Goal: Information Seeking & Learning: Stay updated

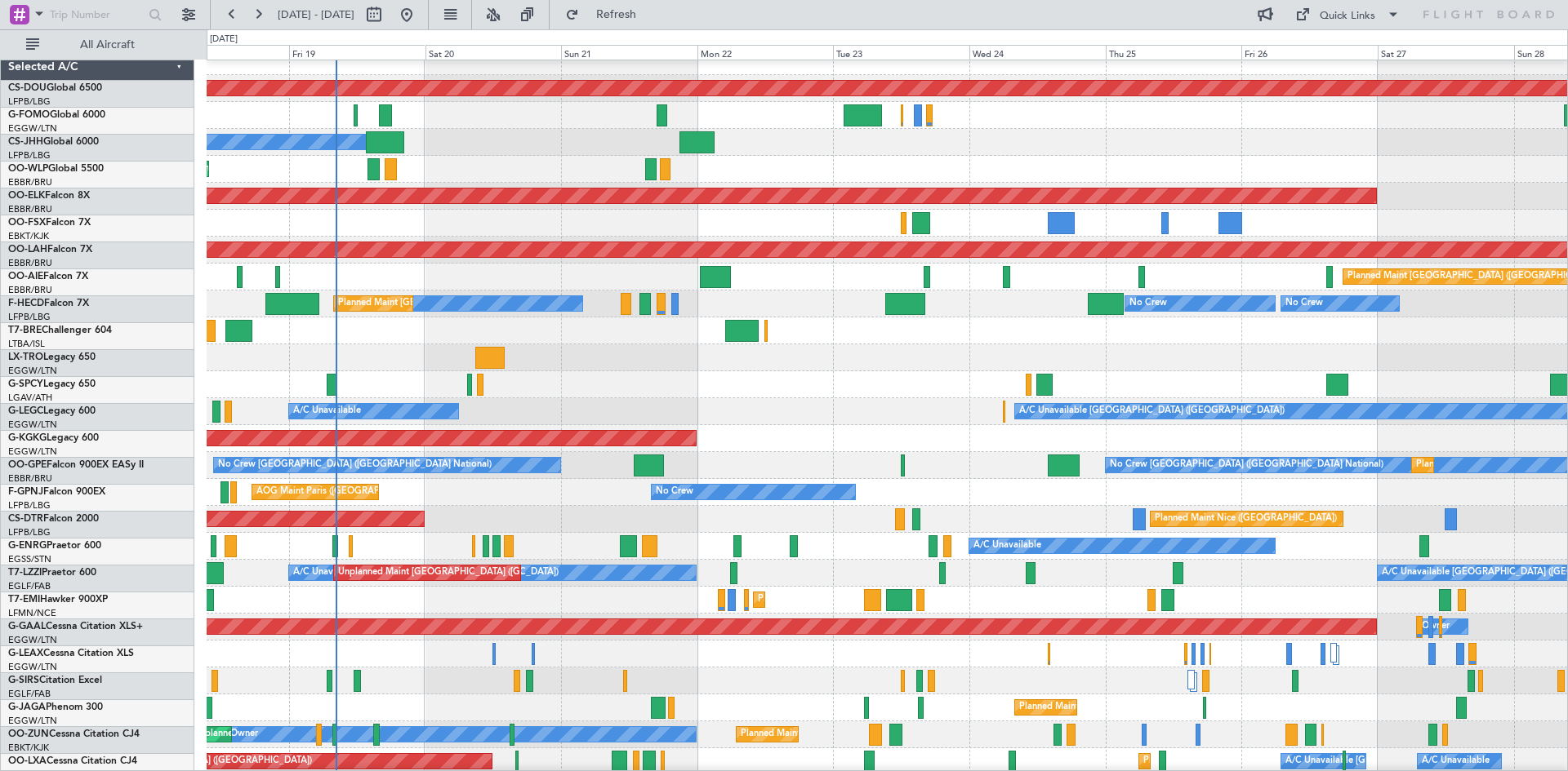
scroll to position [13, 0]
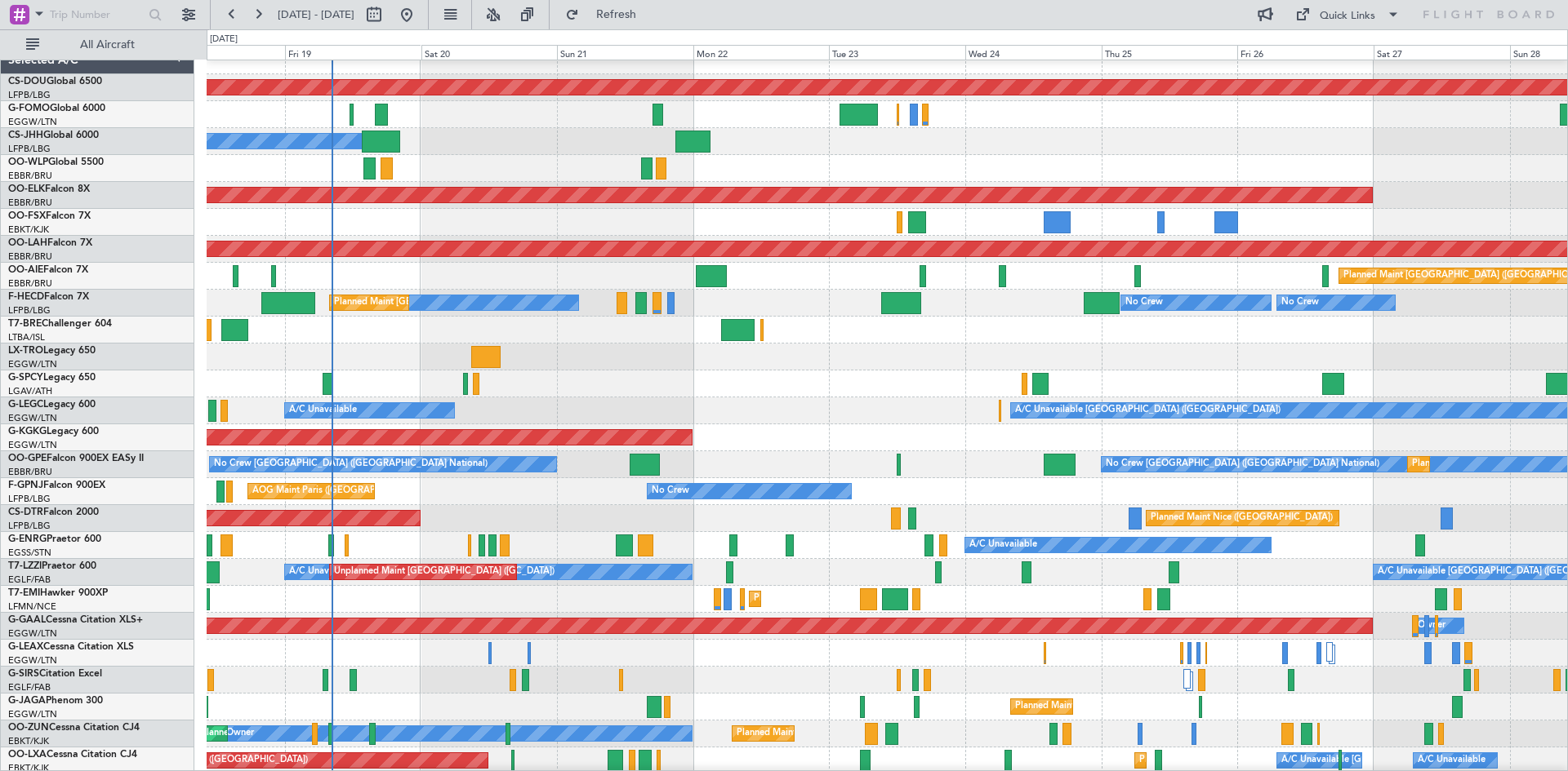
click at [606, 349] on div "Unplanned Maint [GEOGRAPHIC_DATA] ([PERSON_NAME] Intl)" at bounding box center [886, 357] width 1360 height 27
click at [506, 5] on button at bounding box center [493, 14] width 26 height 26
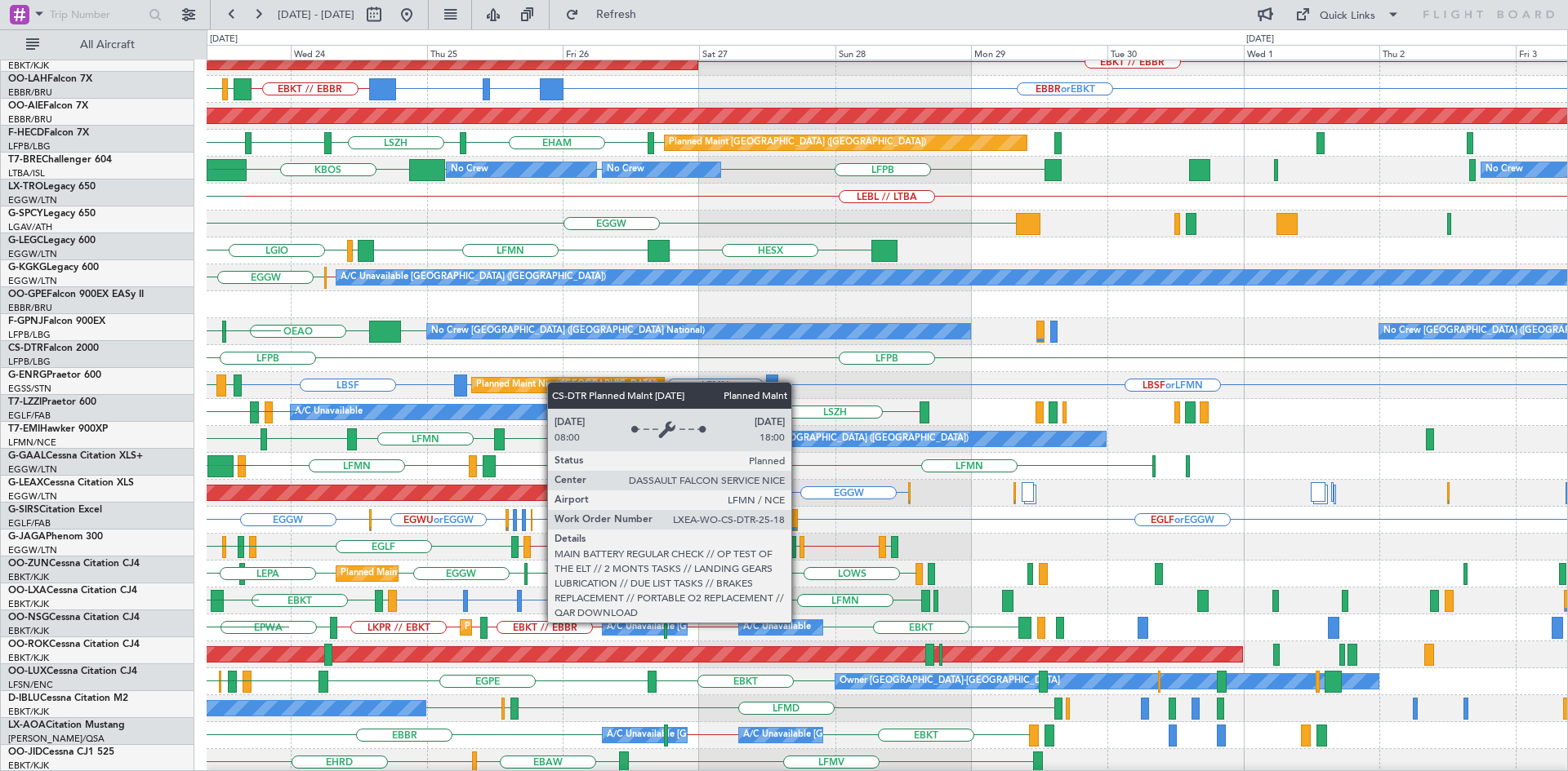
scroll to position [146, 0]
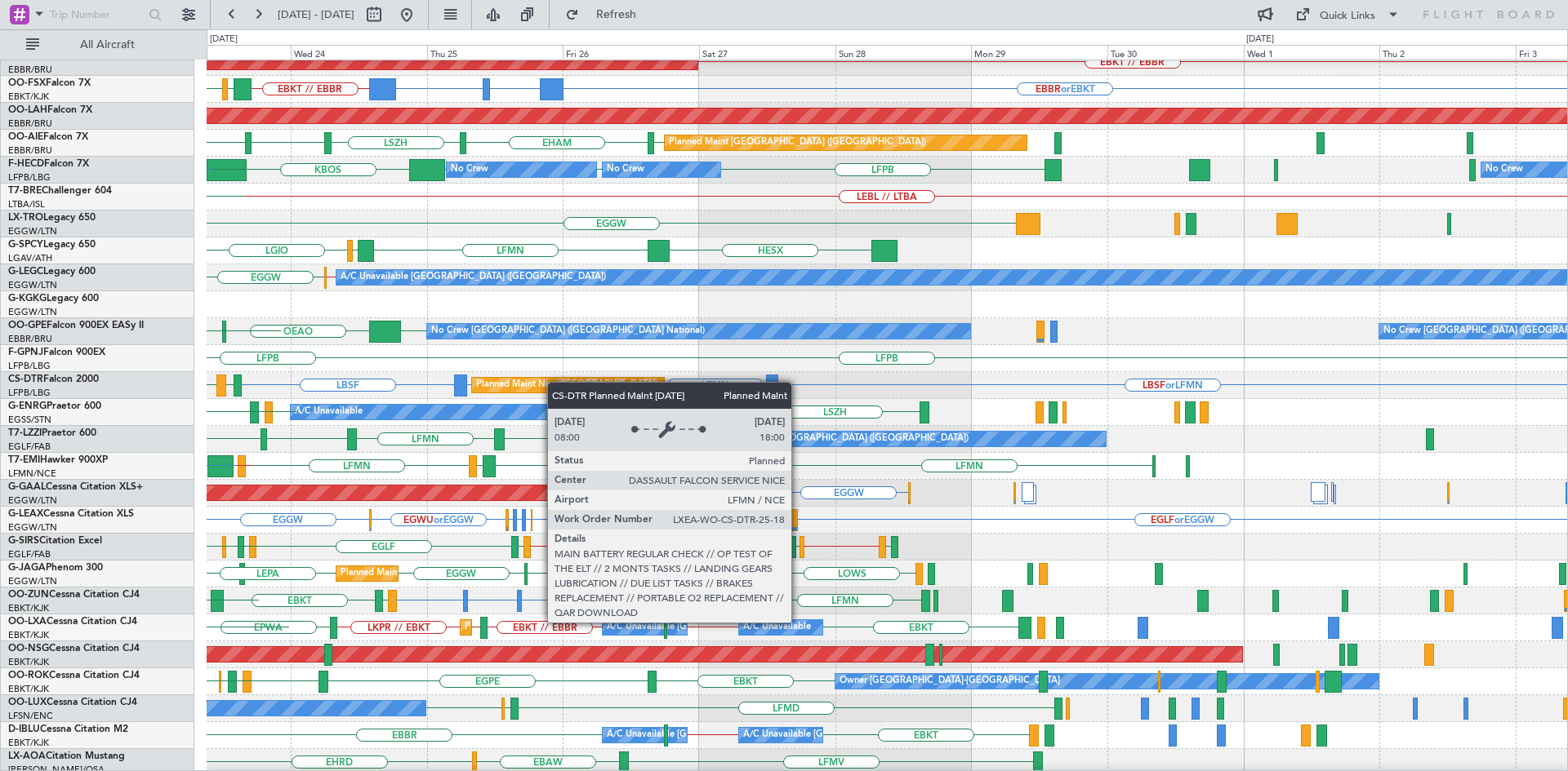
click at [521, 382] on div "Planned Maint Nice ([GEOGRAPHIC_DATA])" at bounding box center [567, 385] width 182 height 24
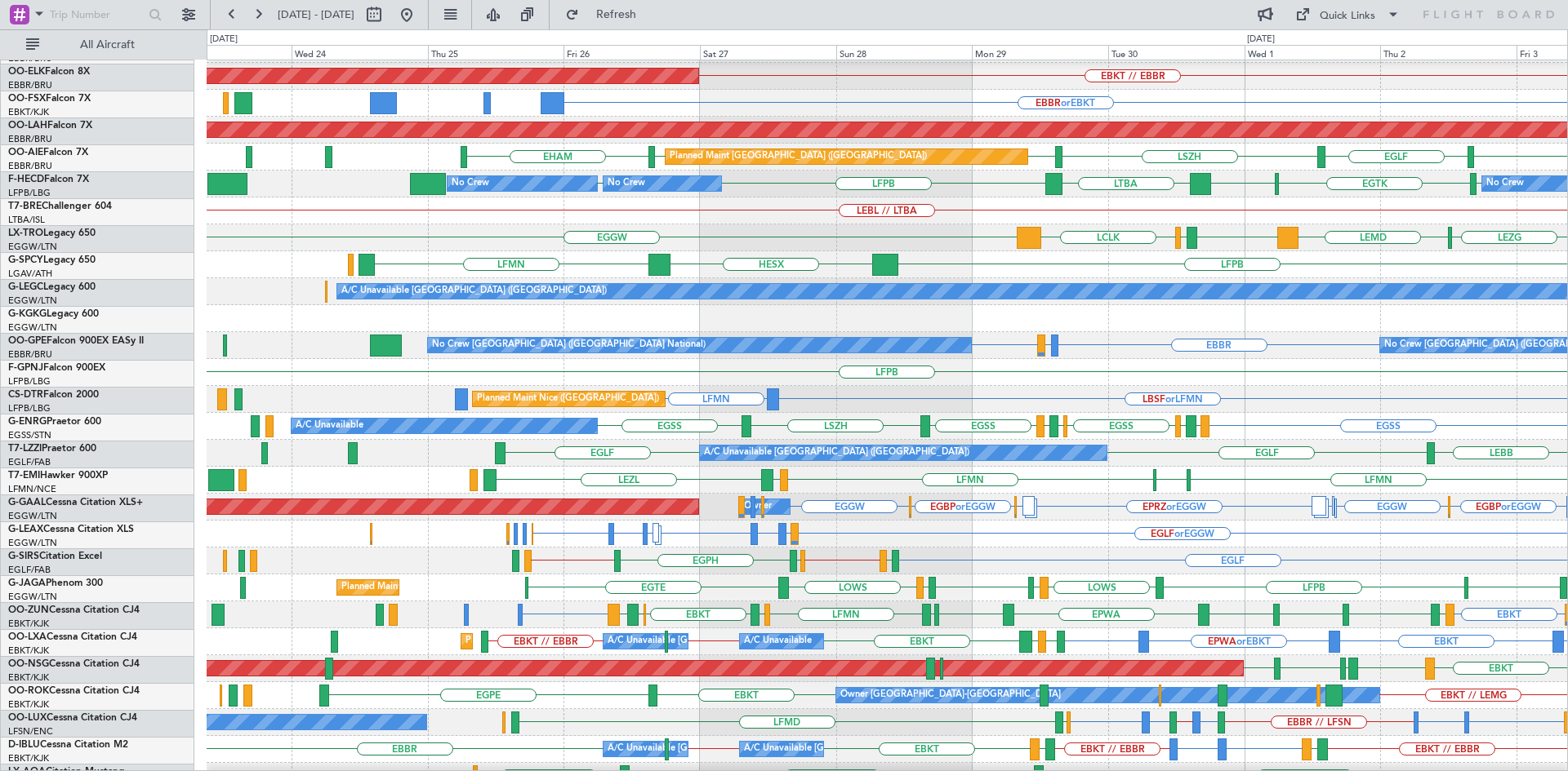
scroll to position [132, 0]
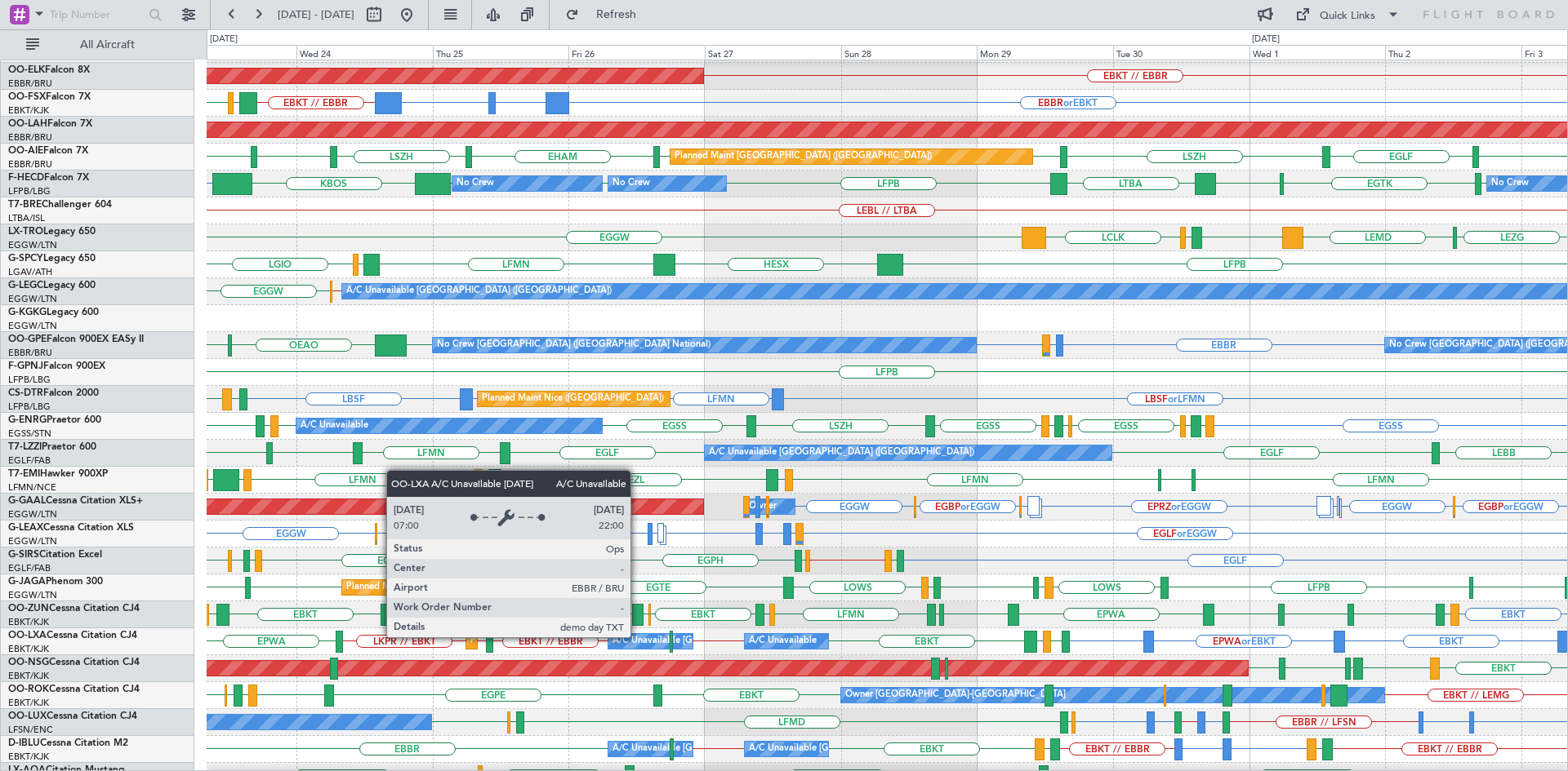
click at [638, 637] on div "A/C Unavailable [GEOGRAPHIC_DATA] ([GEOGRAPHIC_DATA] National)" at bounding box center [764, 641] width 304 height 24
click at [638, 638] on div "A/C Unavailable [GEOGRAPHIC_DATA] ([GEOGRAPHIC_DATA] National)" at bounding box center [764, 641] width 304 height 24
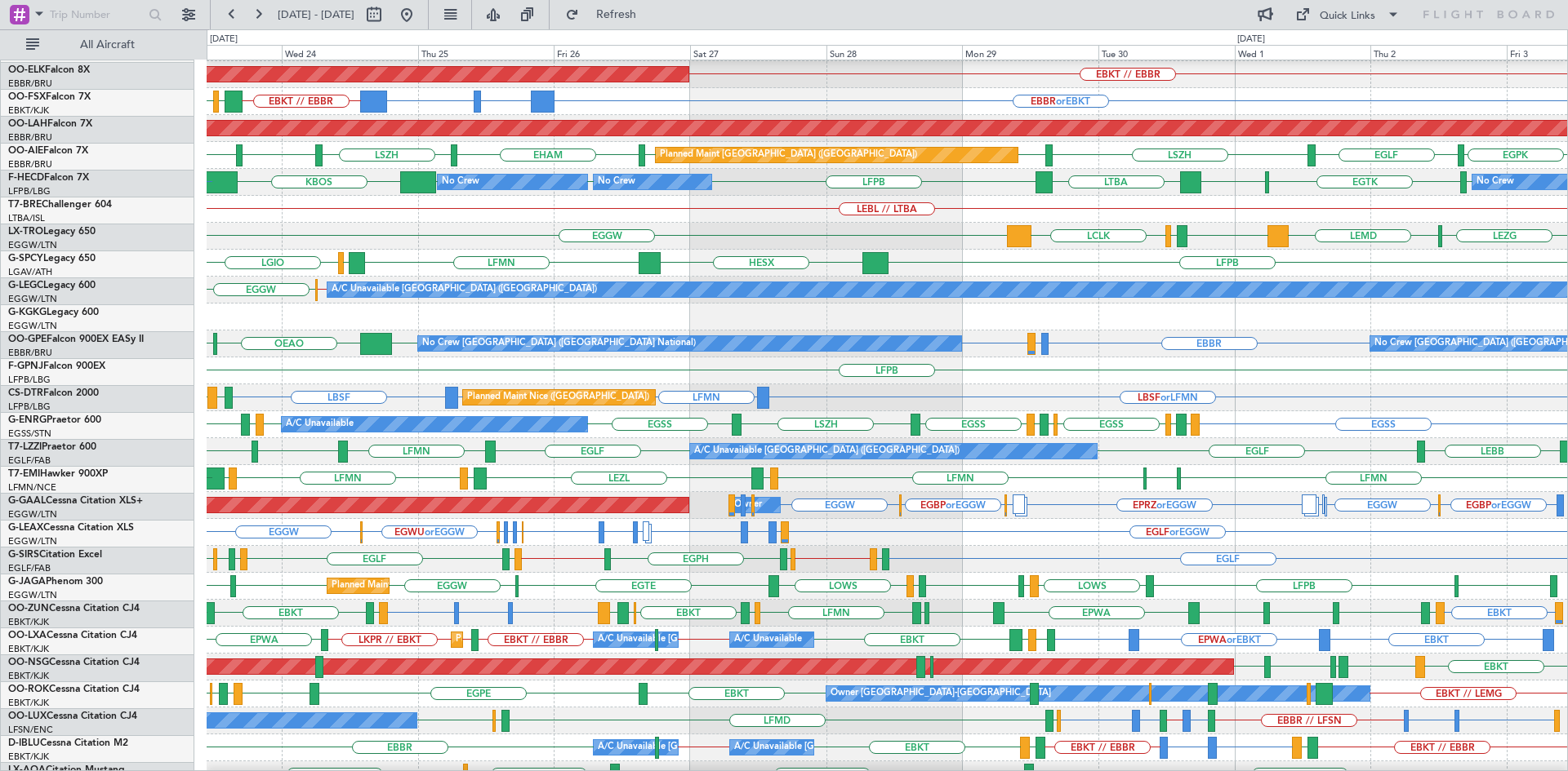
scroll to position [134, 0]
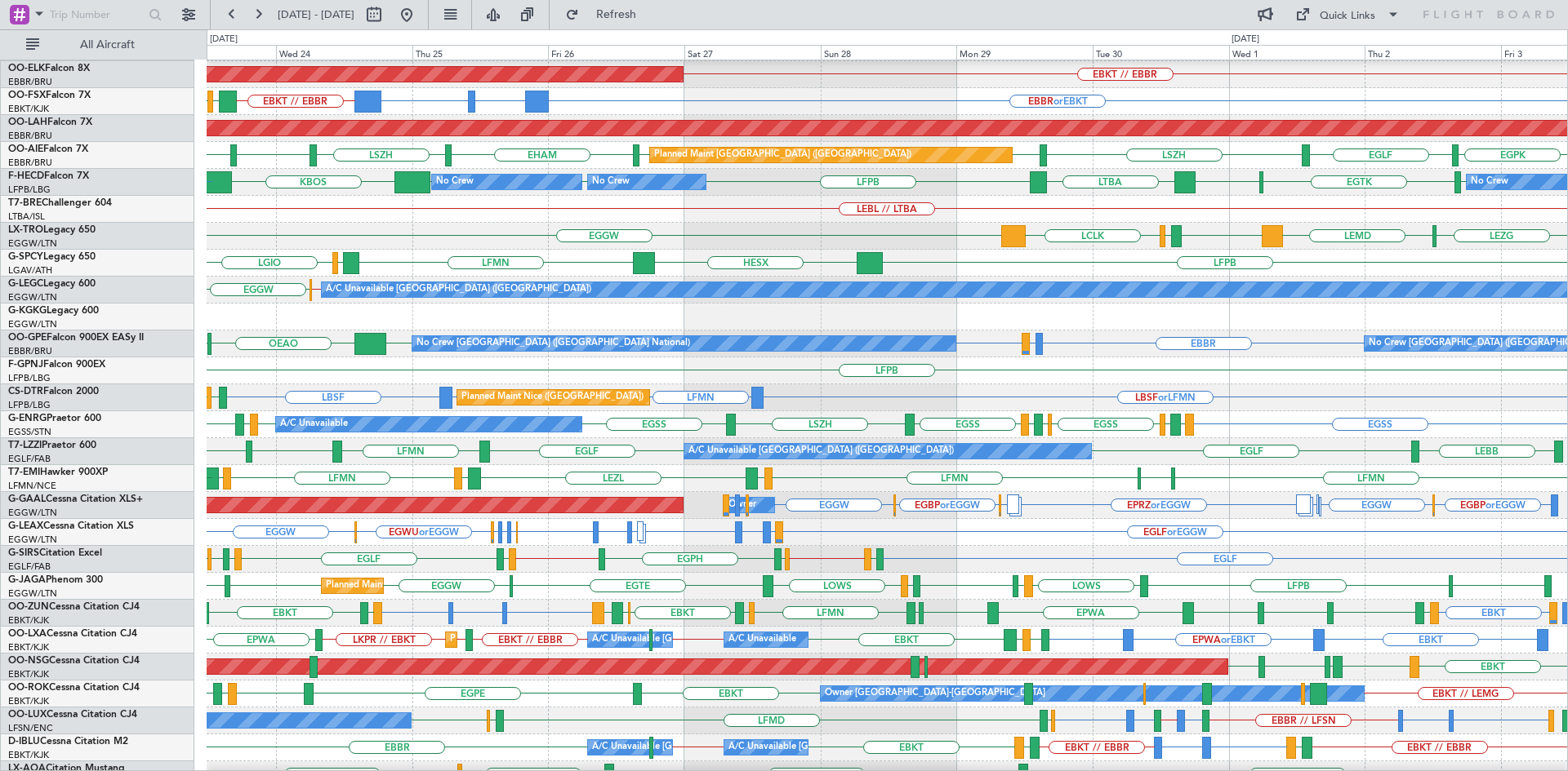
click at [1304, 624] on div "EBKT EBKT EDDG or EBKT EBKT LEGE EBKT EGNV EBKT EPWA EBKT LFPG LFMN LIPZ EBKT E…" at bounding box center [886, 613] width 1360 height 27
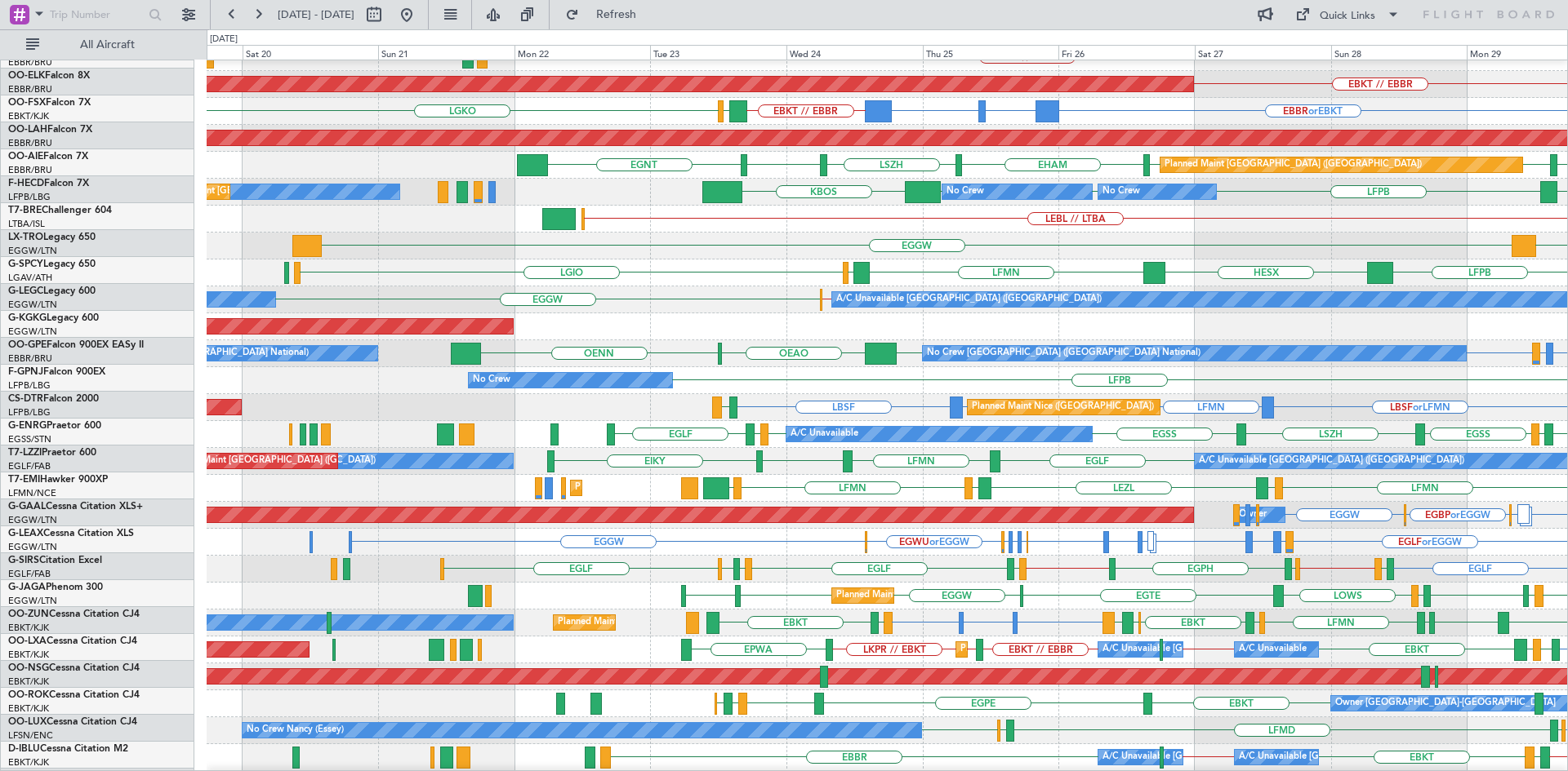
scroll to position [126, 0]
click at [981, 396] on div "LBSF or LFMN LFMN LFMN or LBSF LBSF LTBS Planned Maint Nice (Côte d'Azur Airpor…" at bounding box center [886, 407] width 1360 height 27
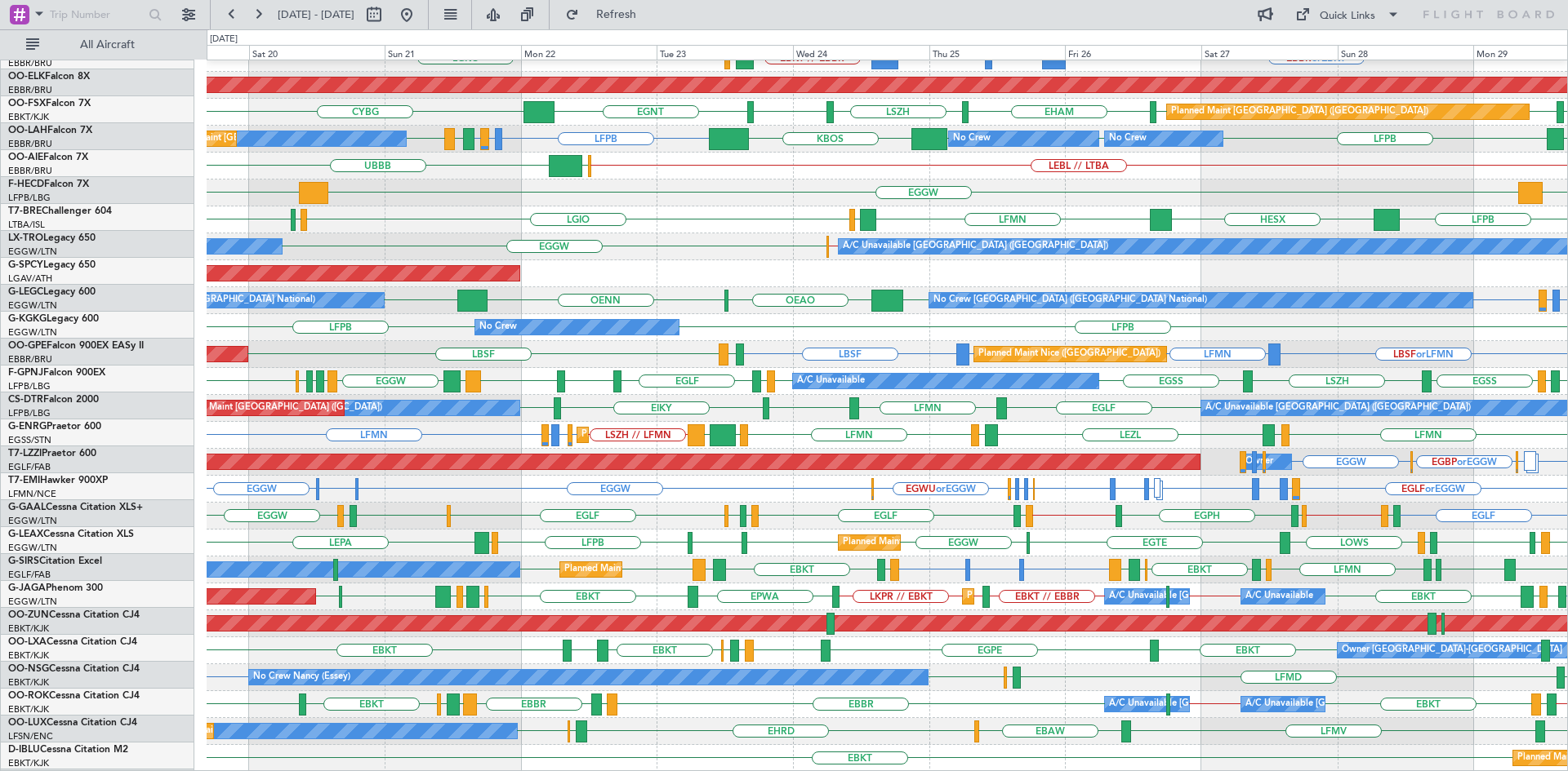
scroll to position [177, 0]
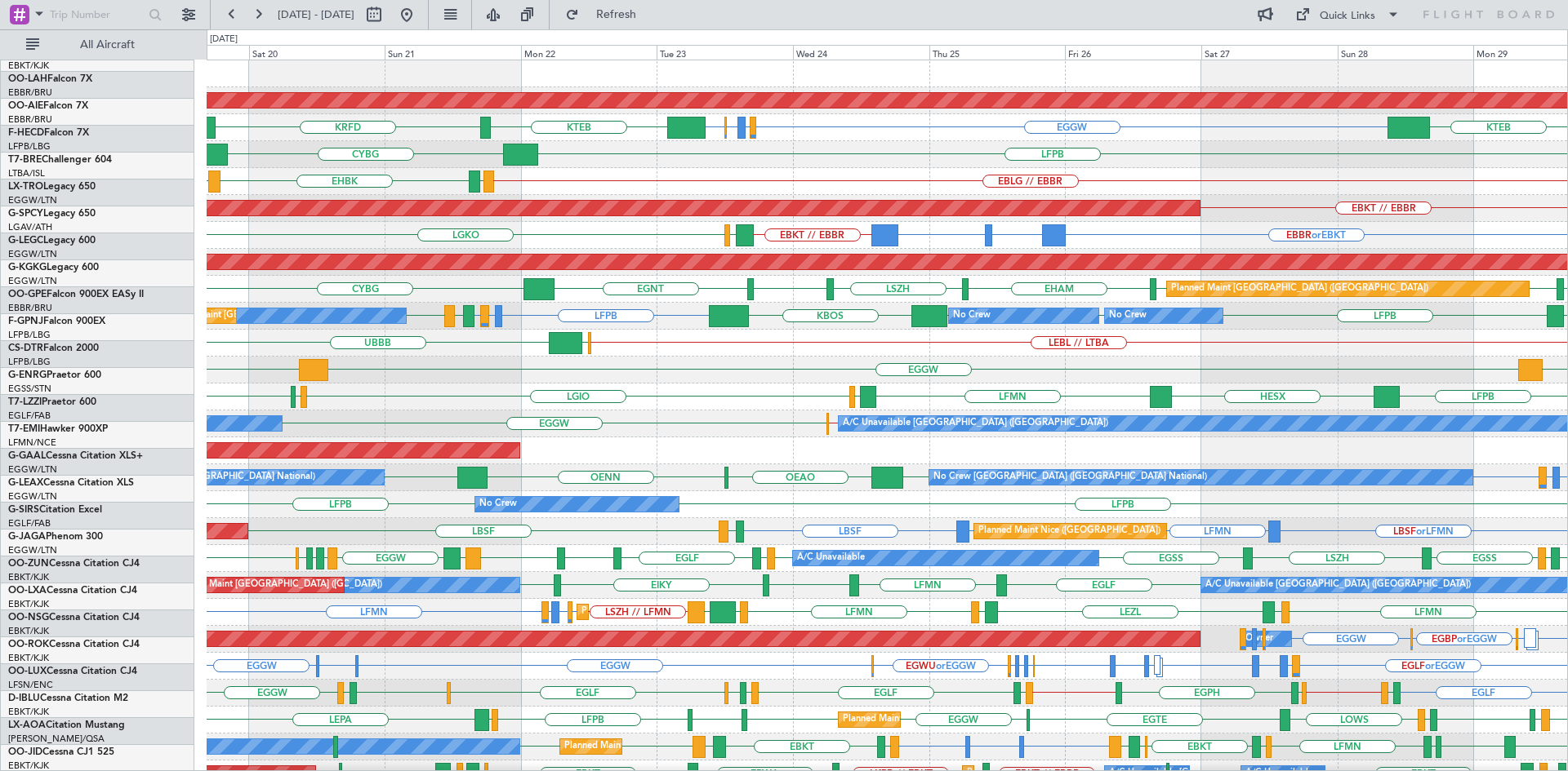
click at [288, 451] on div "Planned Maint London (Biggin Hill) EGGW EGPD or EGGW EGWU or EGGW EGGW KTEB KTE…" at bounding box center [886, 505] width 1360 height 888
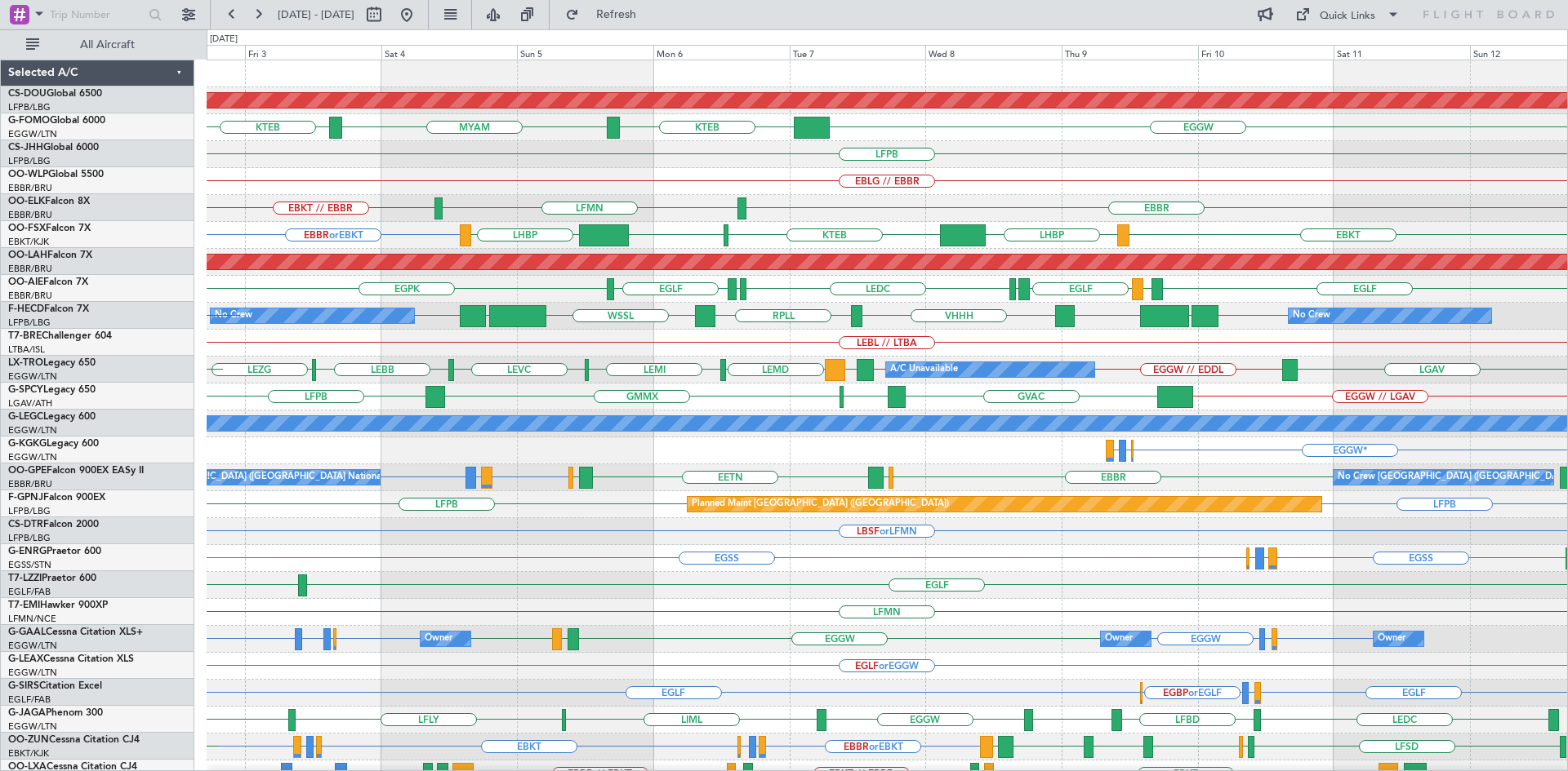
scroll to position [0, 0]
click at [886, 161] on div "LFPB" at bounding box center [886, 154] width 1360 height 27
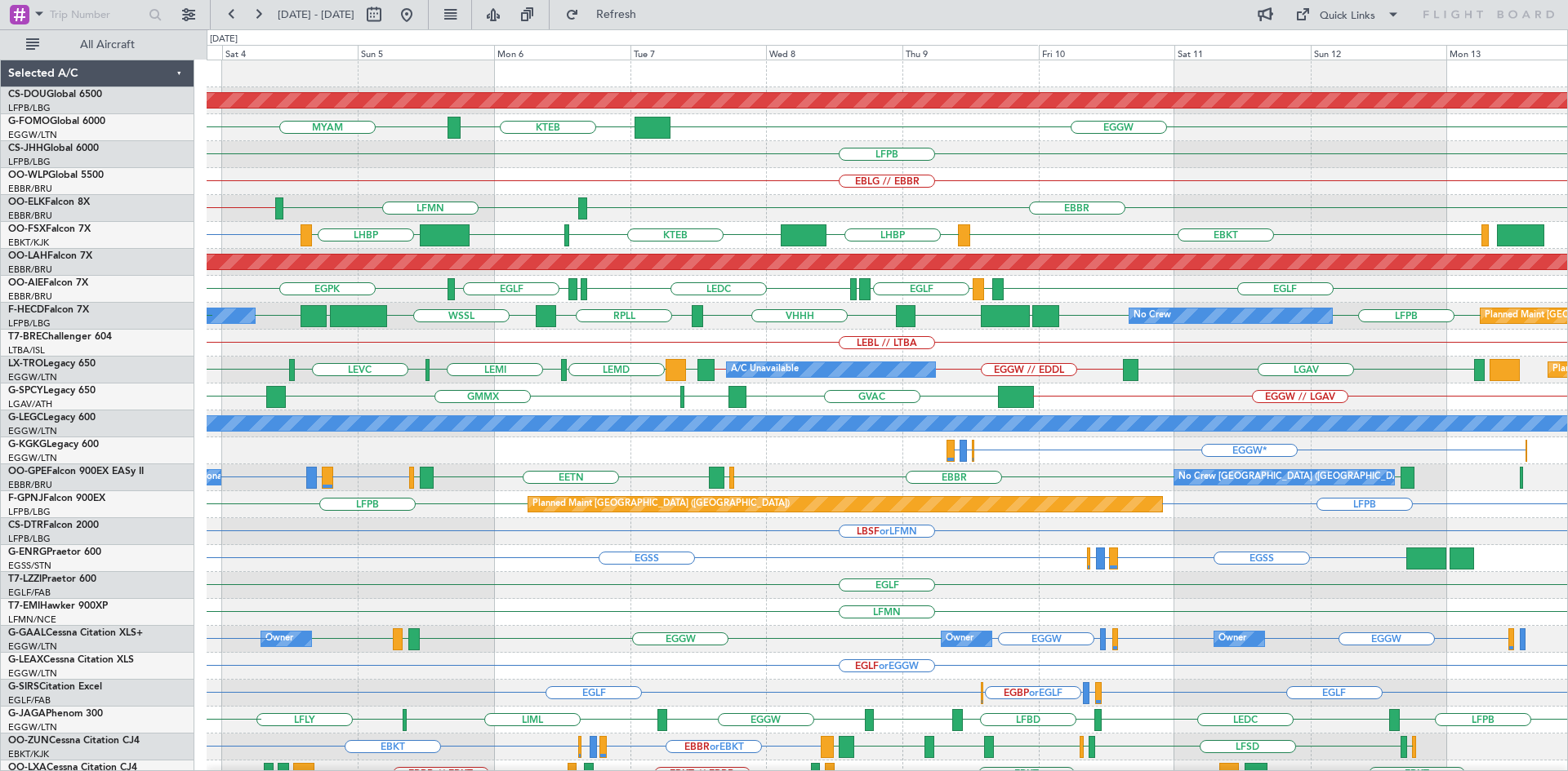
click at [485, 411] on div "Planned Maint London (Biggin Hill) MYAM KTEB EGGW KTEB LFPB EBLG // EBBR LFMN E…" at bounding box center [886, 505] width 1360 height 888
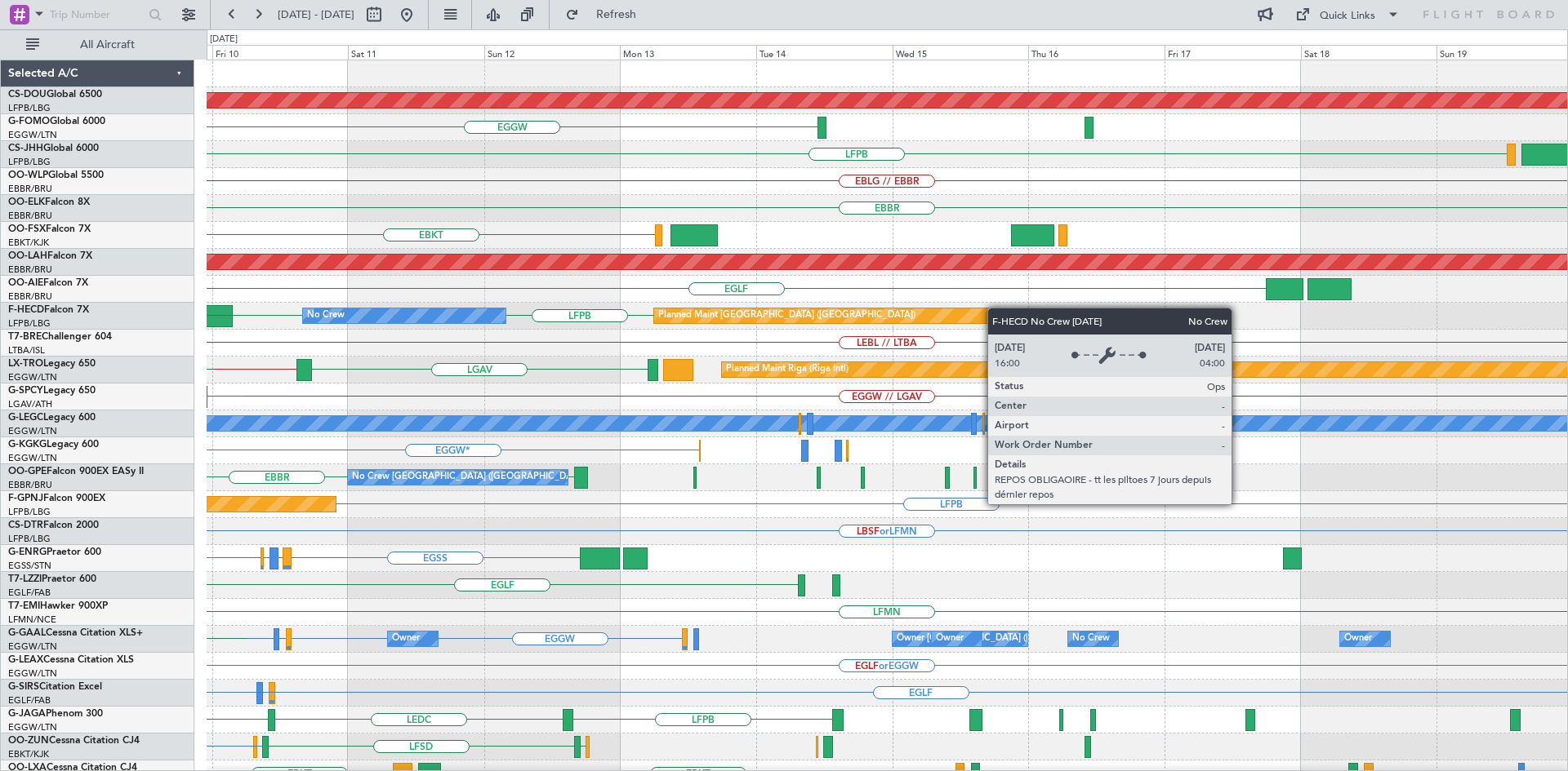
click at [458, 320] on div "Planned Maint London (Biggin Hill) EGGW LFPB EBLG // EBBR EBBR EBKT LHBP KTEB P…" at bounding box center [886, 505] width 1360 height 888
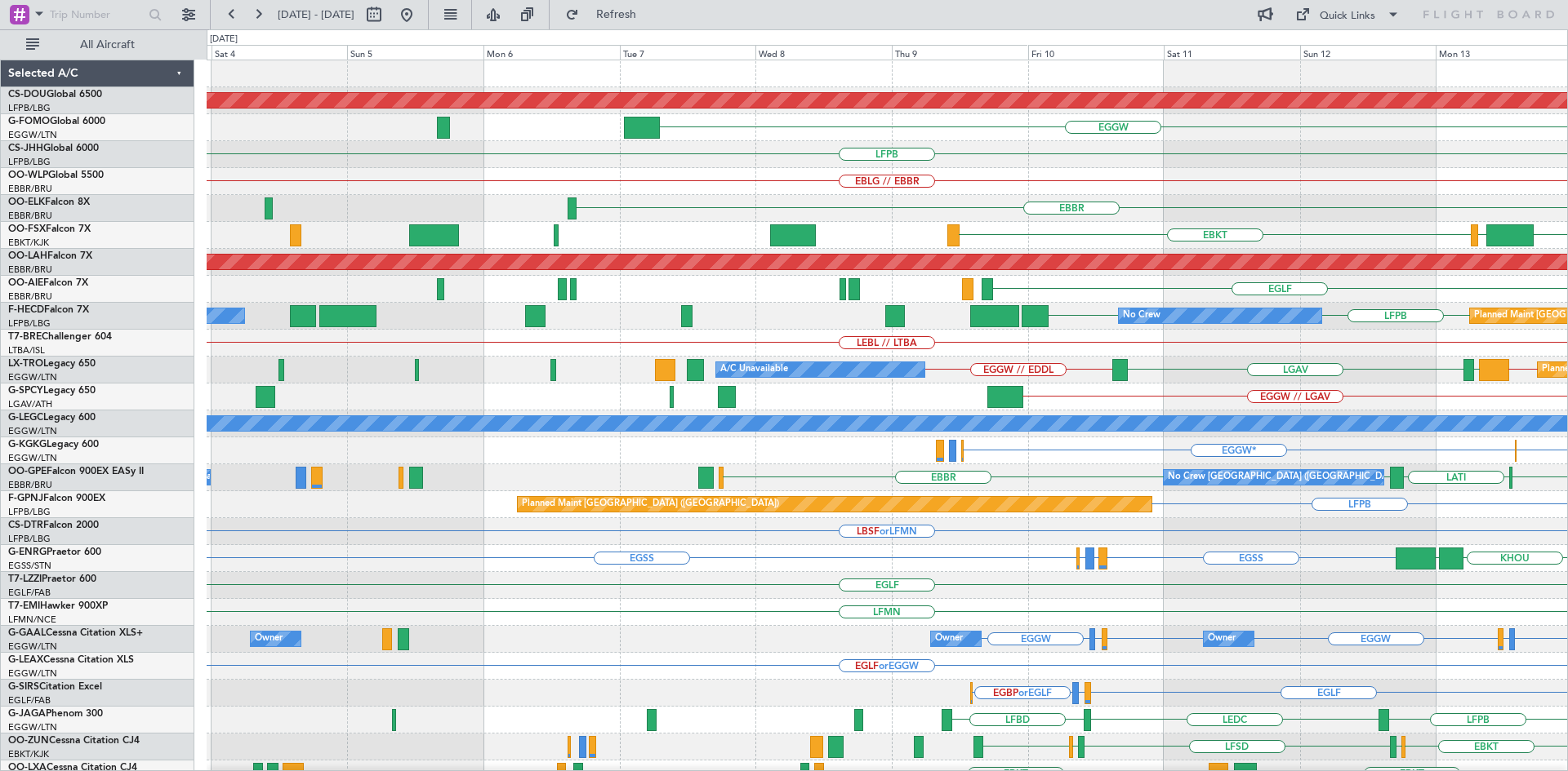
click at [1387, 358] on div "Planned Maint London (Biggin Hill) EGGW LIML LFPB EBLG // EBBR EBBR EBKT KTEB L…" at bounding box center [886, 505] width 1360 height 888
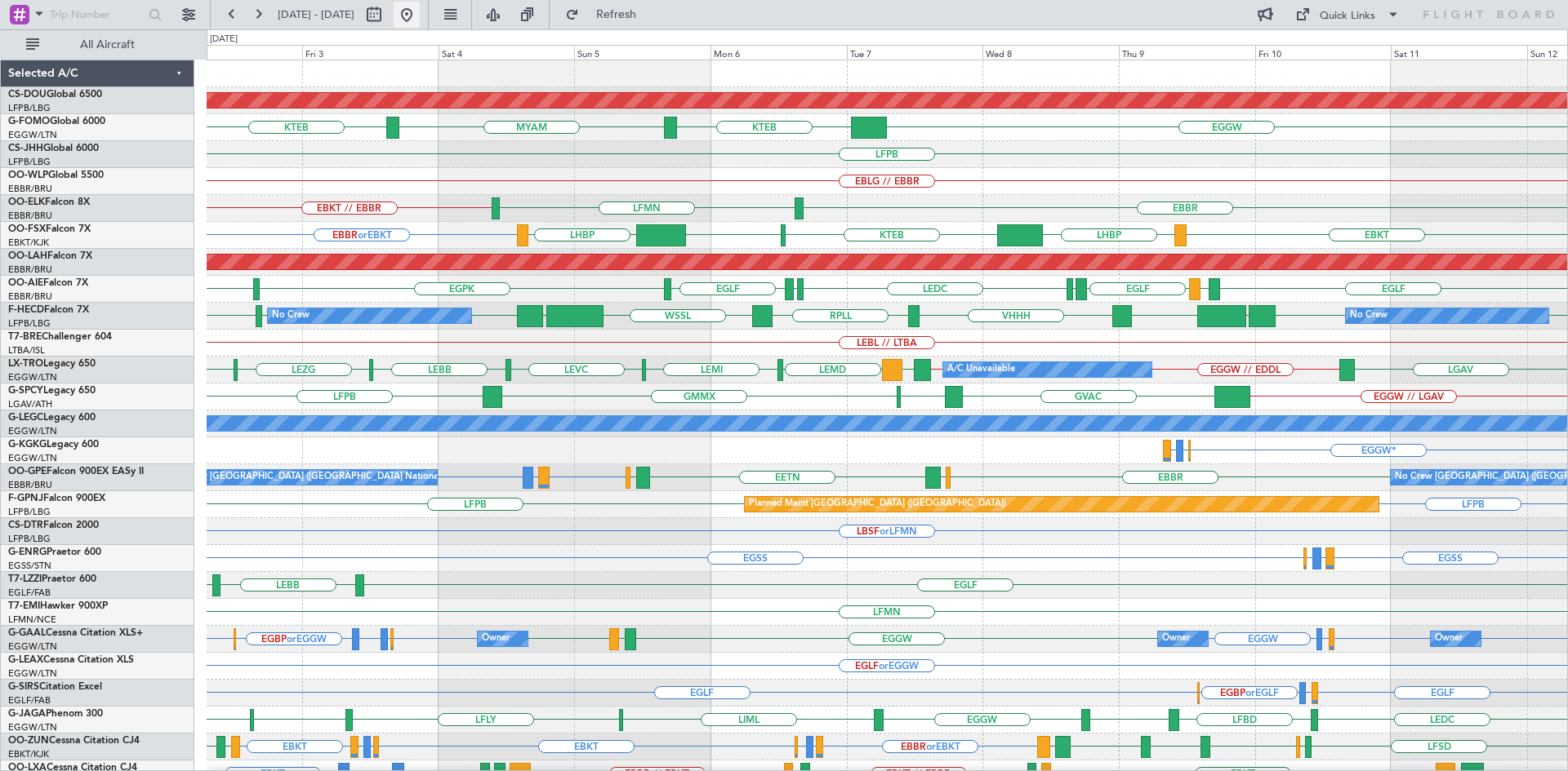
click at [420, 13] on button at bounding box center [406, 14] width 26 height 26
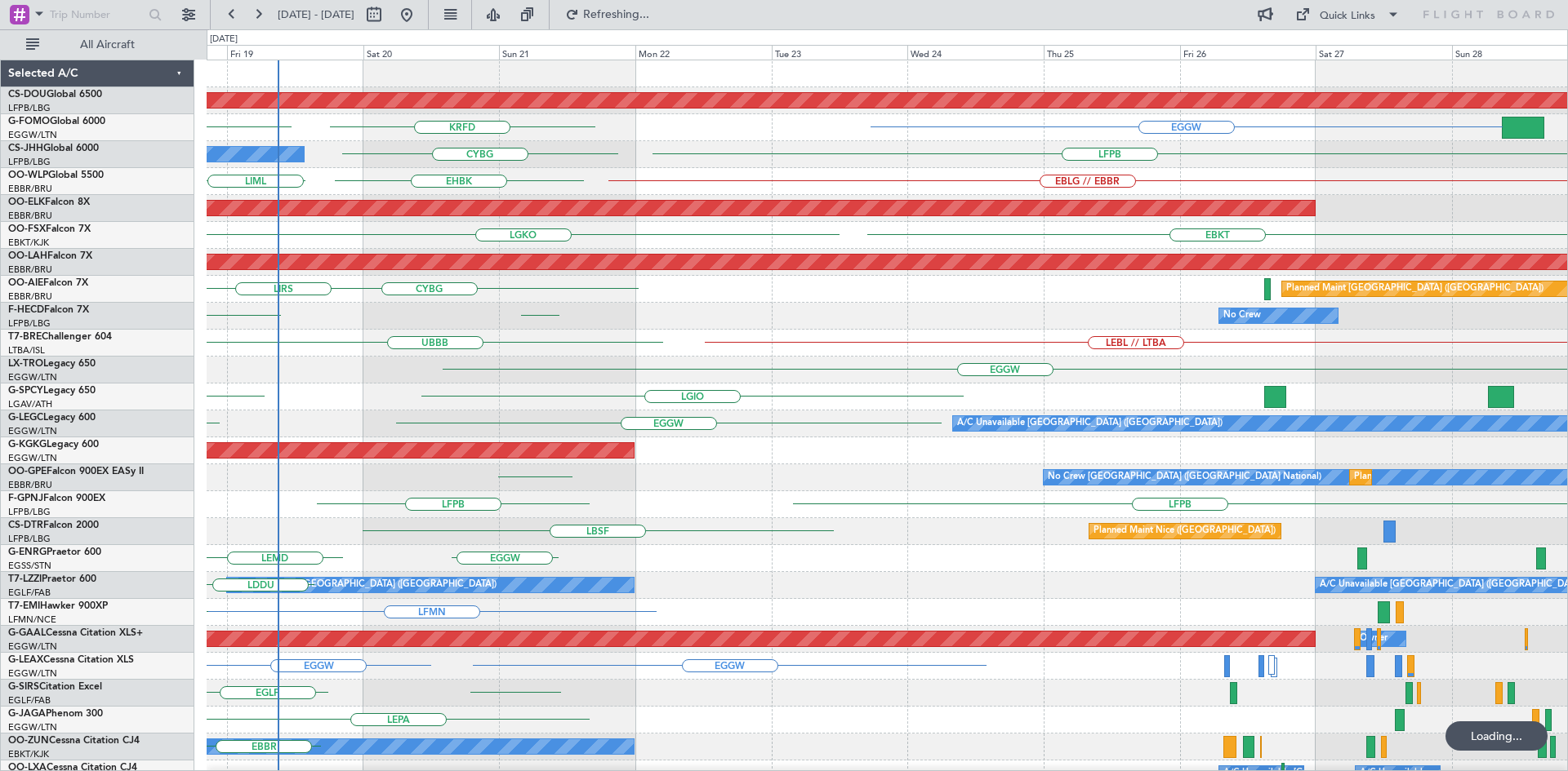
click at [773, 476] on div "Planned Maint London (Biggin Hill) EGGW KTEB KRFD LFPB CYBG Owner Planned Maint…" at bounding box center [886, 505] width 1360 height 888
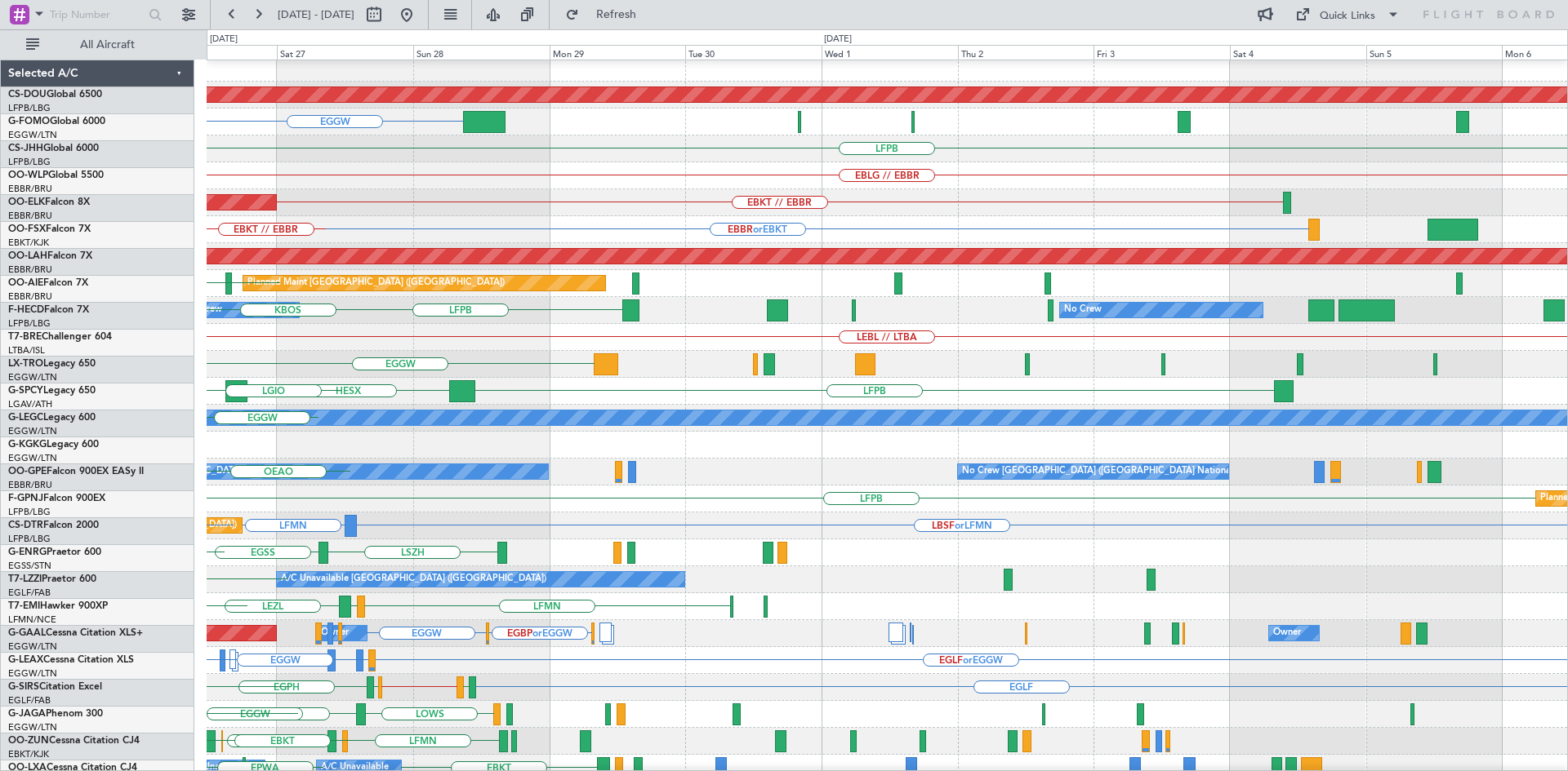
click at [67, 468] on div "Planned Maint London (Biggin Hill) EGGW LFPB EBLG // EBBR EBKT // EBBR Planned …" at bounding box center [784, 400] width 1568 height 742
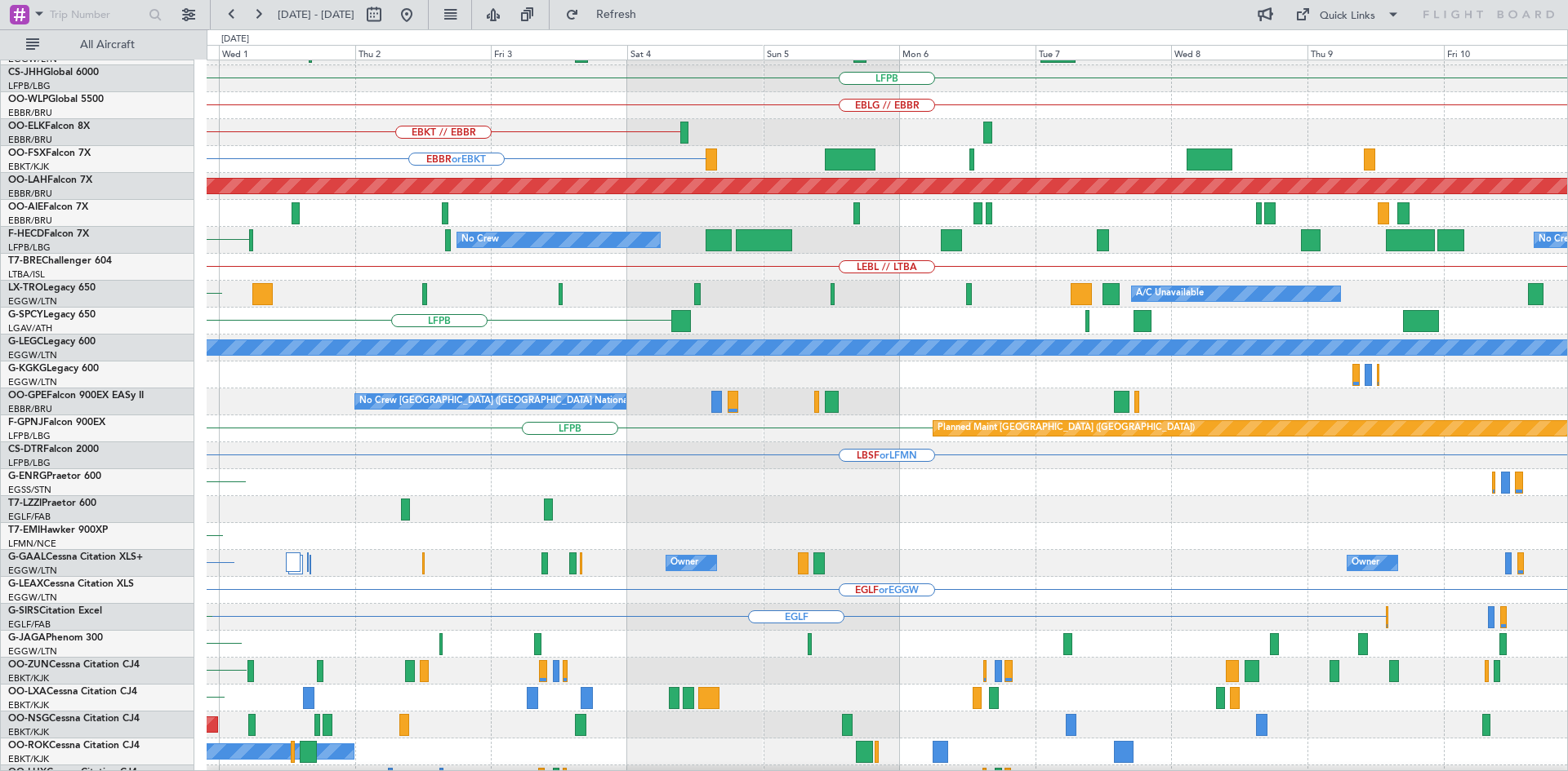
click at [563, 437] on div "LFPB Planned Maint Paris (Le Bourget)" at bounding box center [886, 429] width 1360 height 27
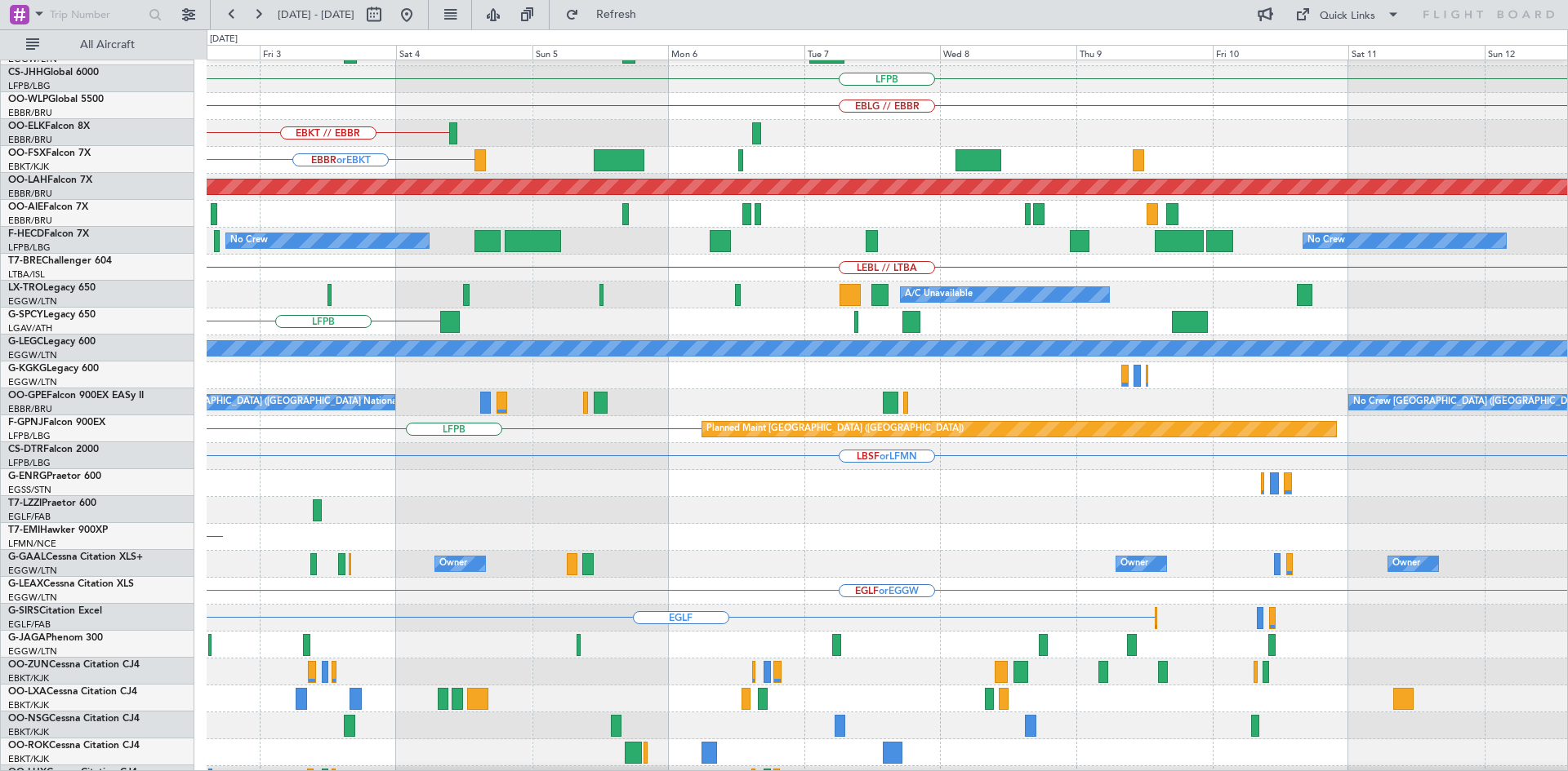
scroll to position [83, 0]
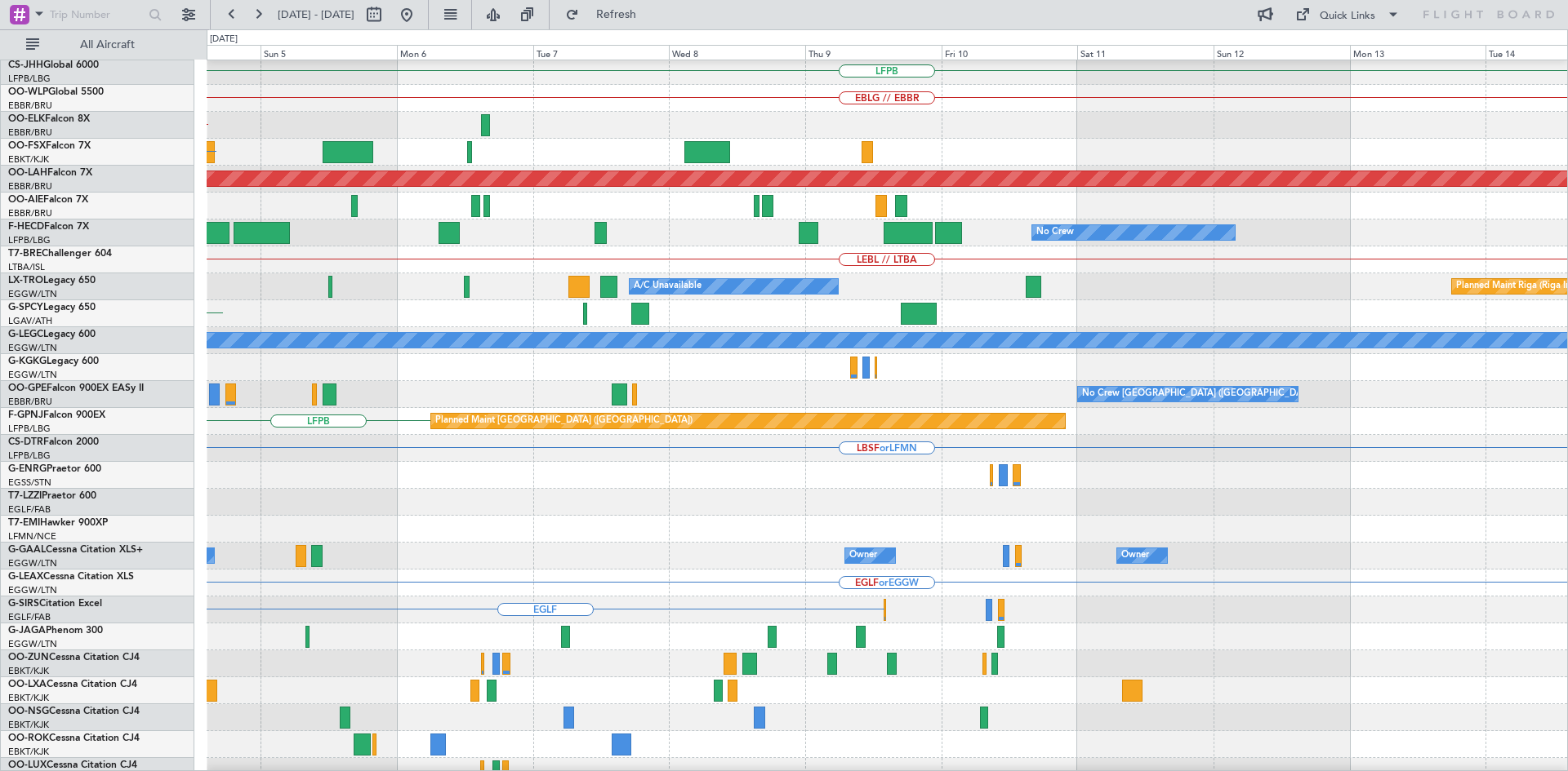
click at [574, 518] on div at bounding box center [886, 529] width 1360 height 27
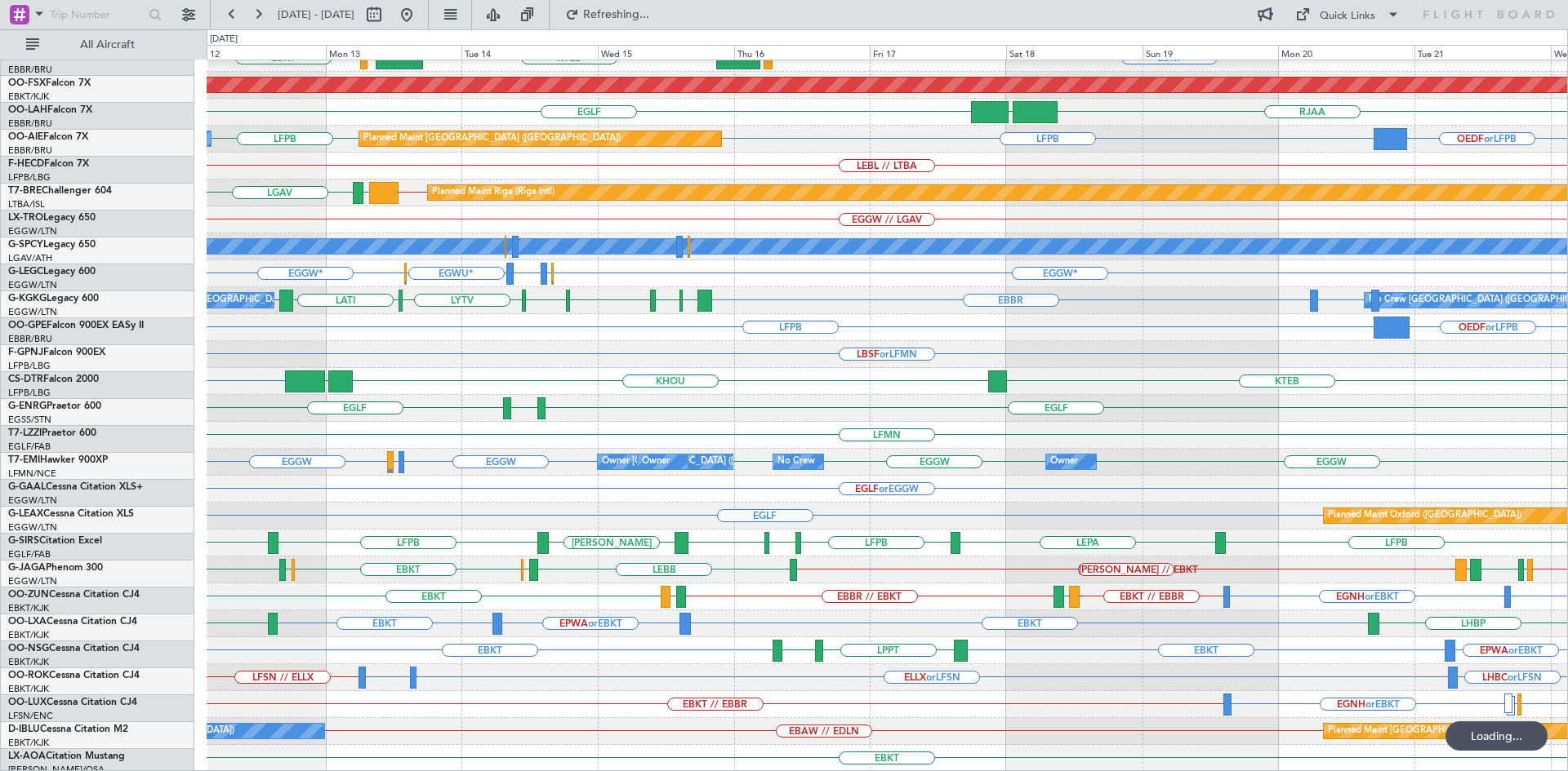
scroll to position [177, 0]
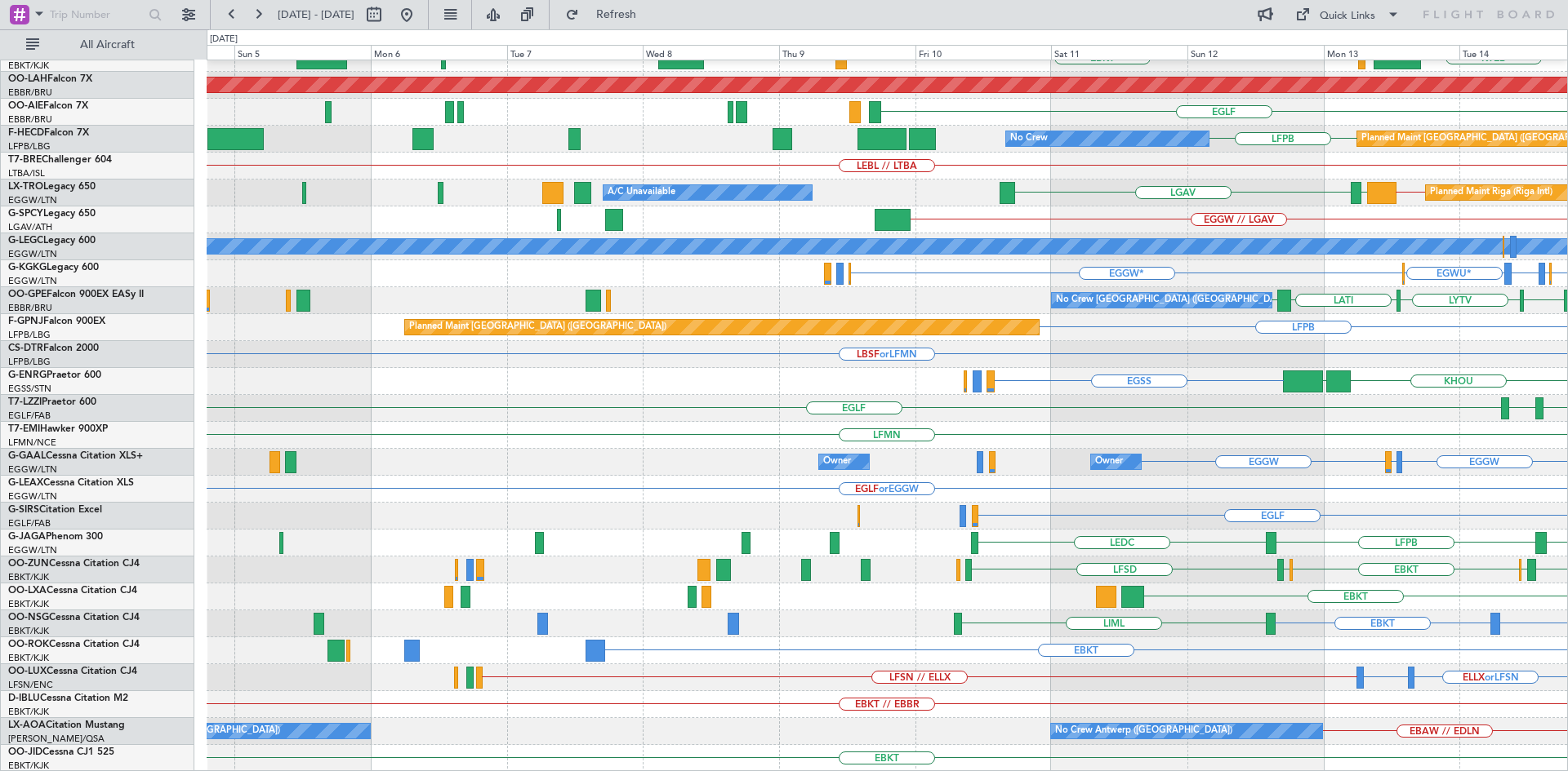
click at [1567, 380] on html "12 Oct 2025 - 22 Oct 2025 Refresh Quick Links All Aircraft EBBR EBKT KTEB LIMC …" at bounding box center [784, 386] width 1568 height 771
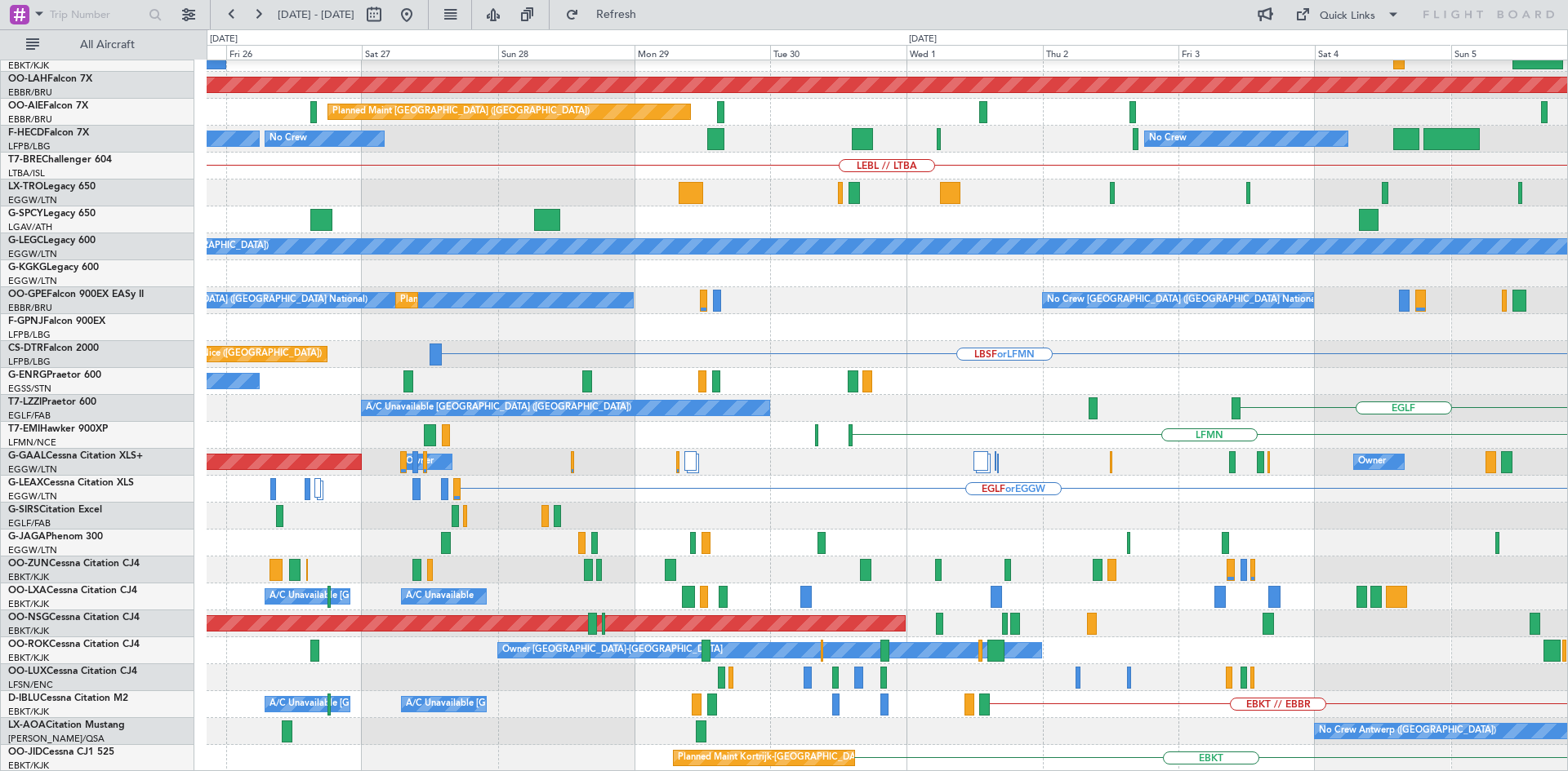
click at [1543, 411] on div "Planned Maint Kortrijk-Wevelgem EBBR Planned Maint Alton-st Louis (St Louis Reg…" at bounding box center [886, 328] width 1360 height 888
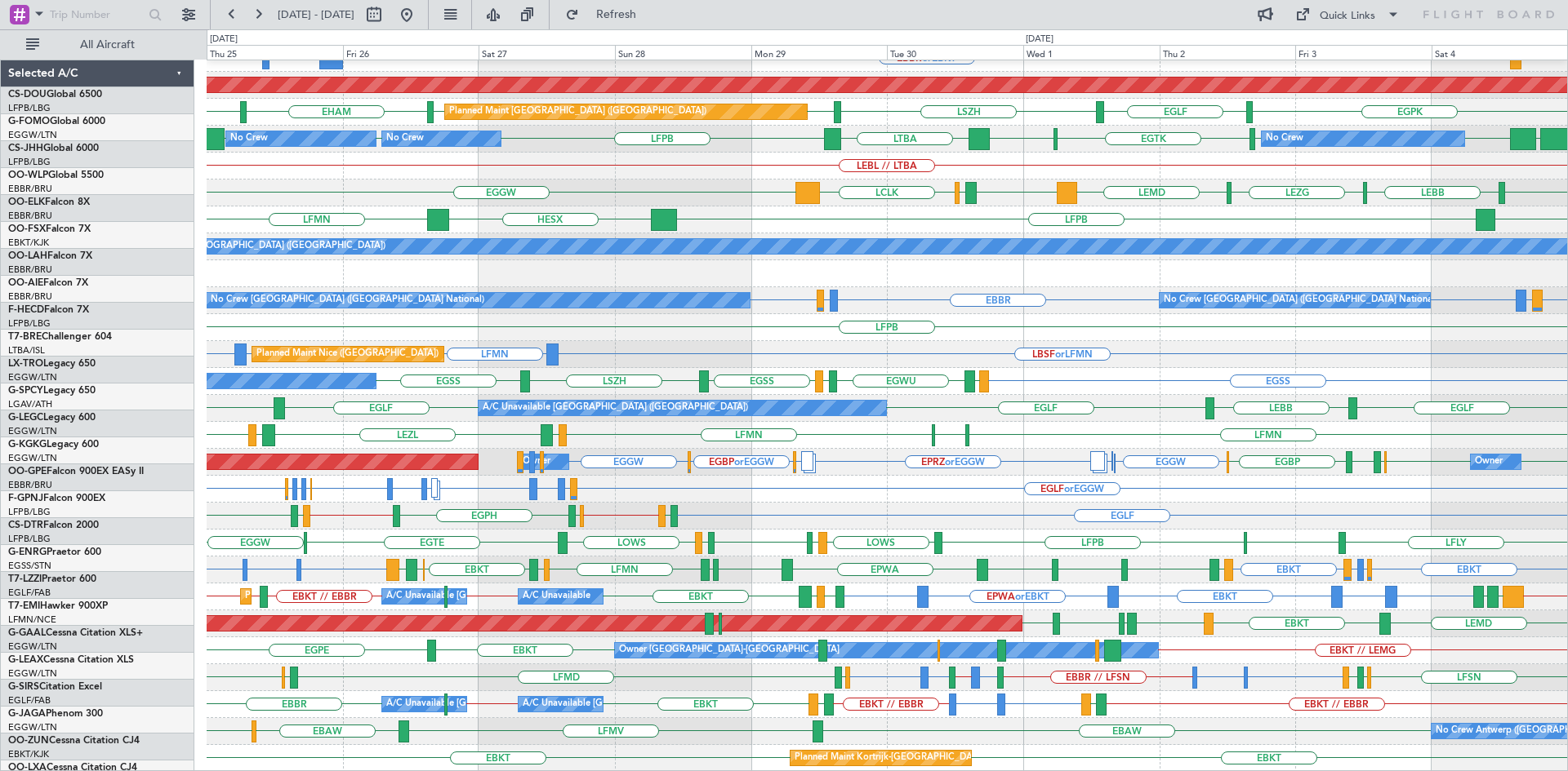
scroll to position [177, 0]
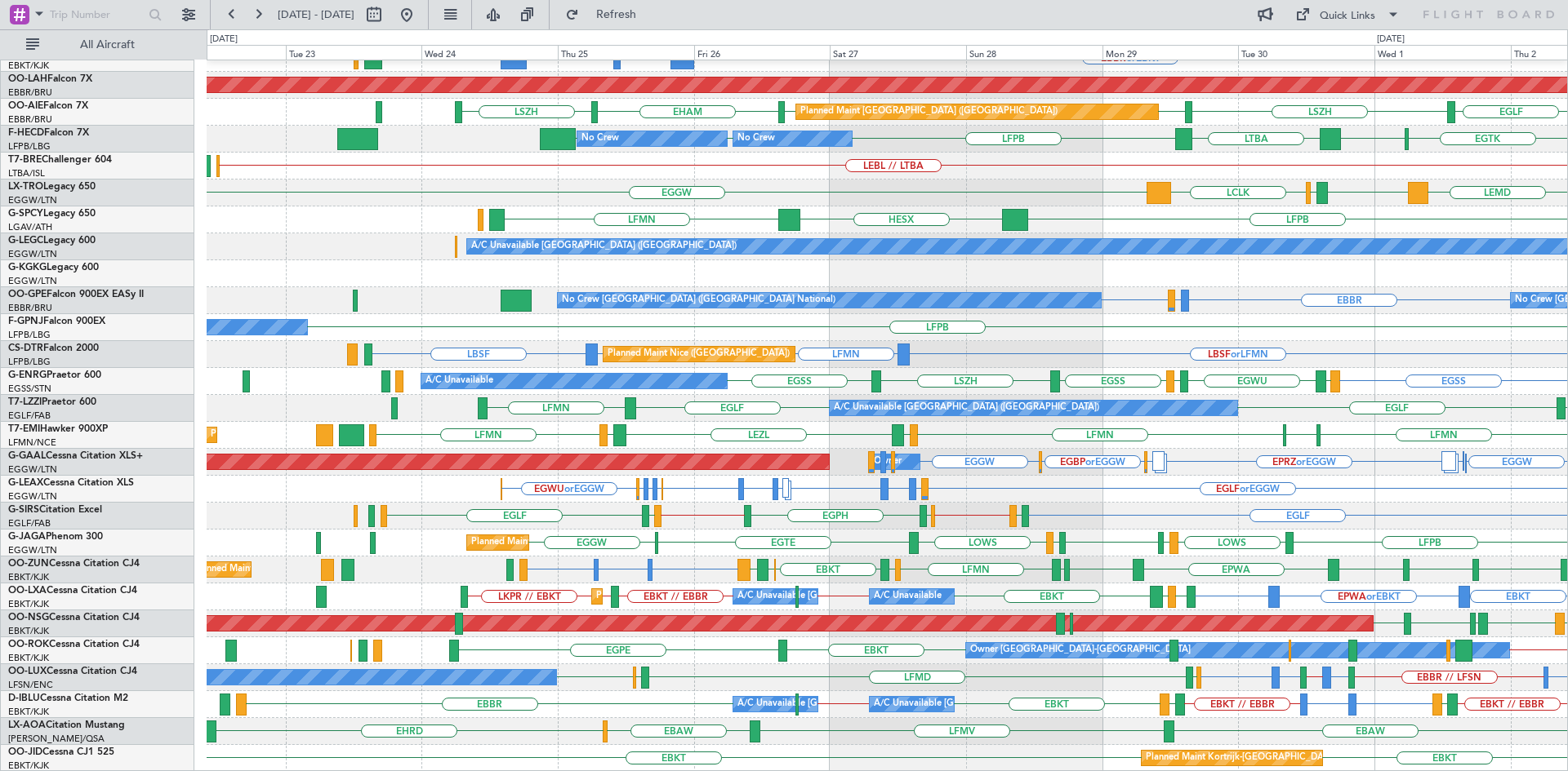
click at [1005, 693] on div "EBKT // EBBR EBBR or EBKT LIME or EBKT EBKT // EBBR LFTH LFTH EBKT EBBR // EBKT…" at bounding box center [886, 705] width 1360 height 27
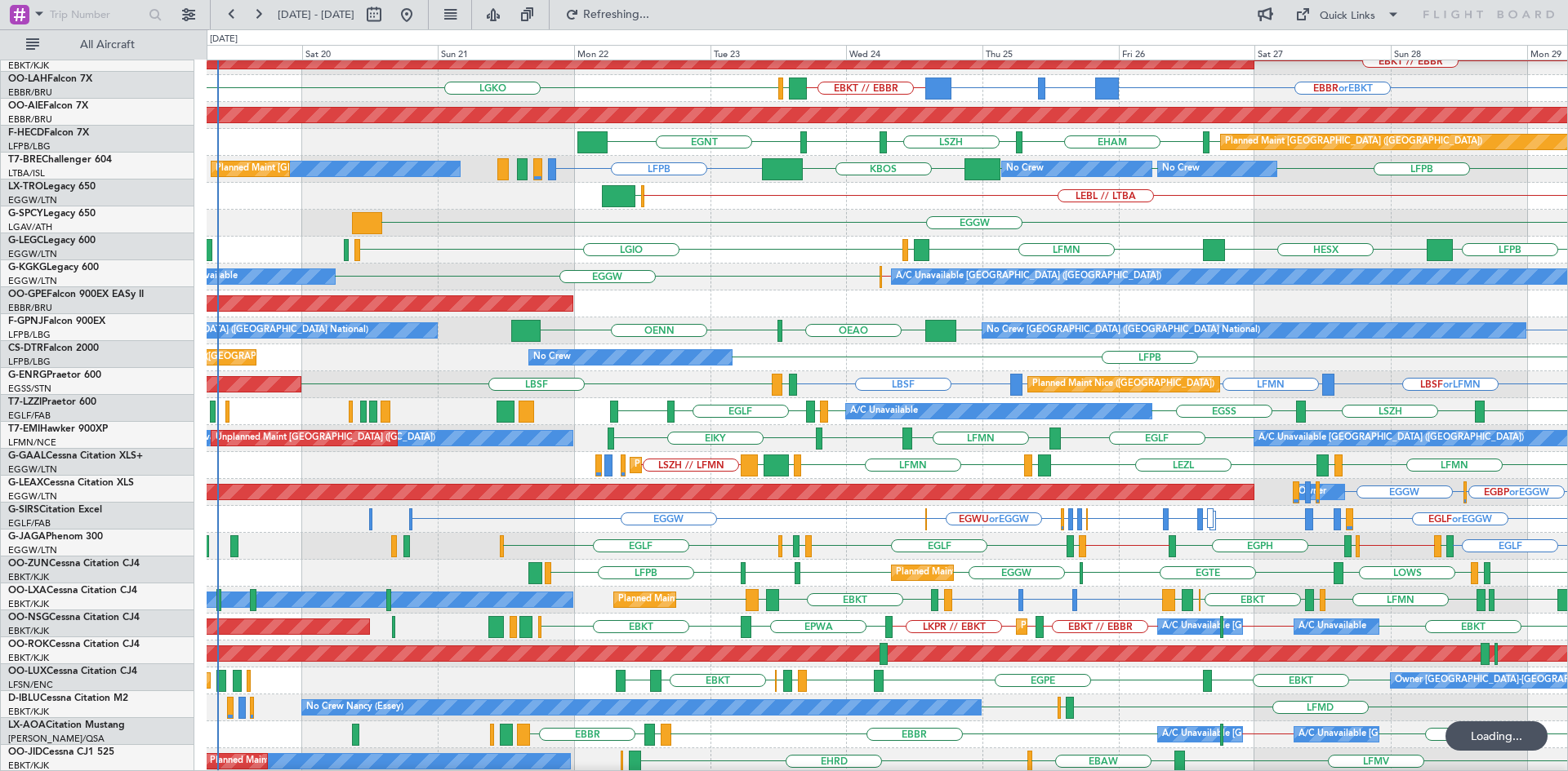
scroll to position [145, 0]
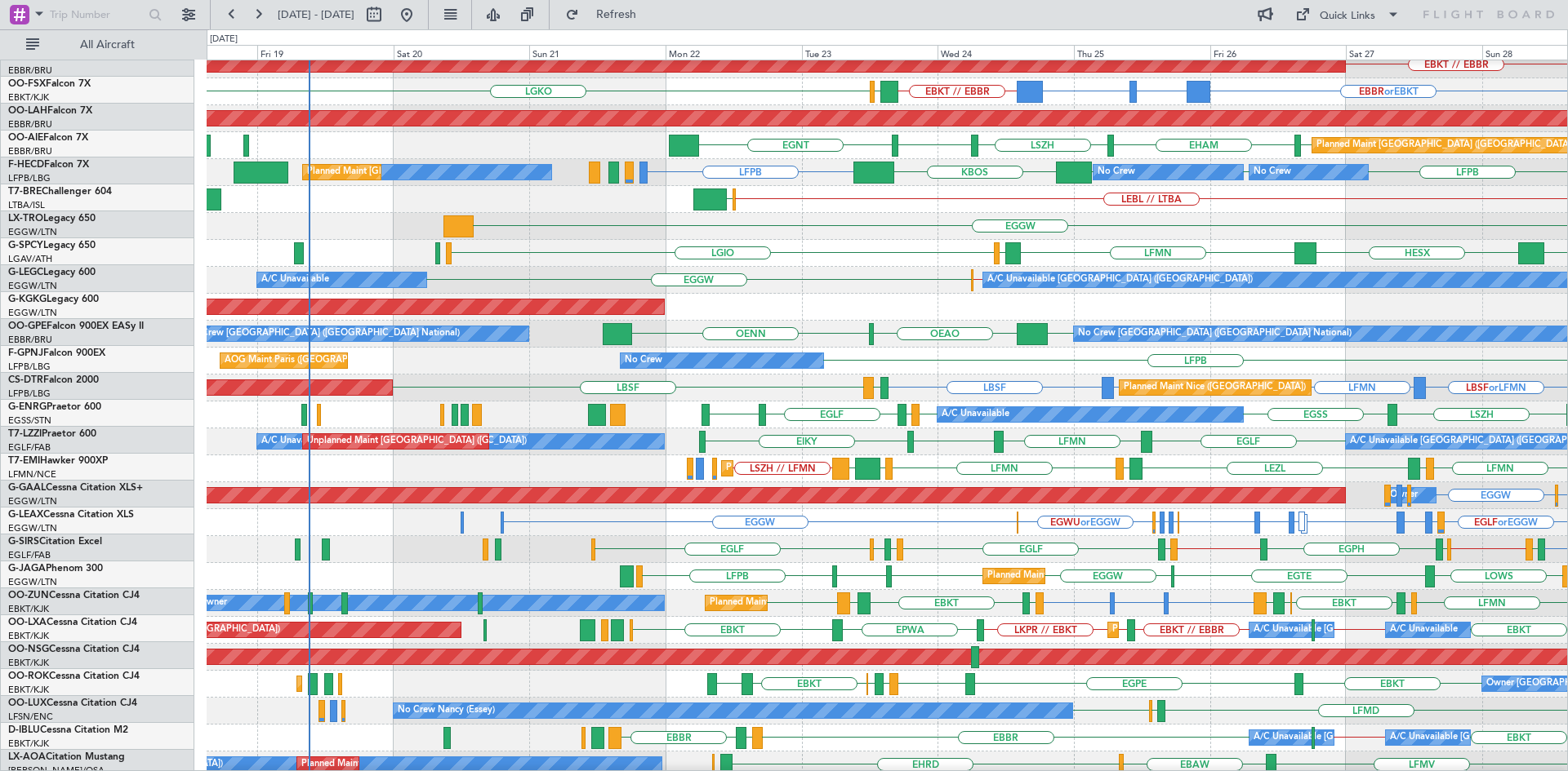
click at [889, 425] on div "LSZH EGSS EGSS EDDL EGLF EGNT EGSS EGPD EGWU EGPD EGSS A/C Unavailable" at bounding box center [886, 415] width 1360 height 27
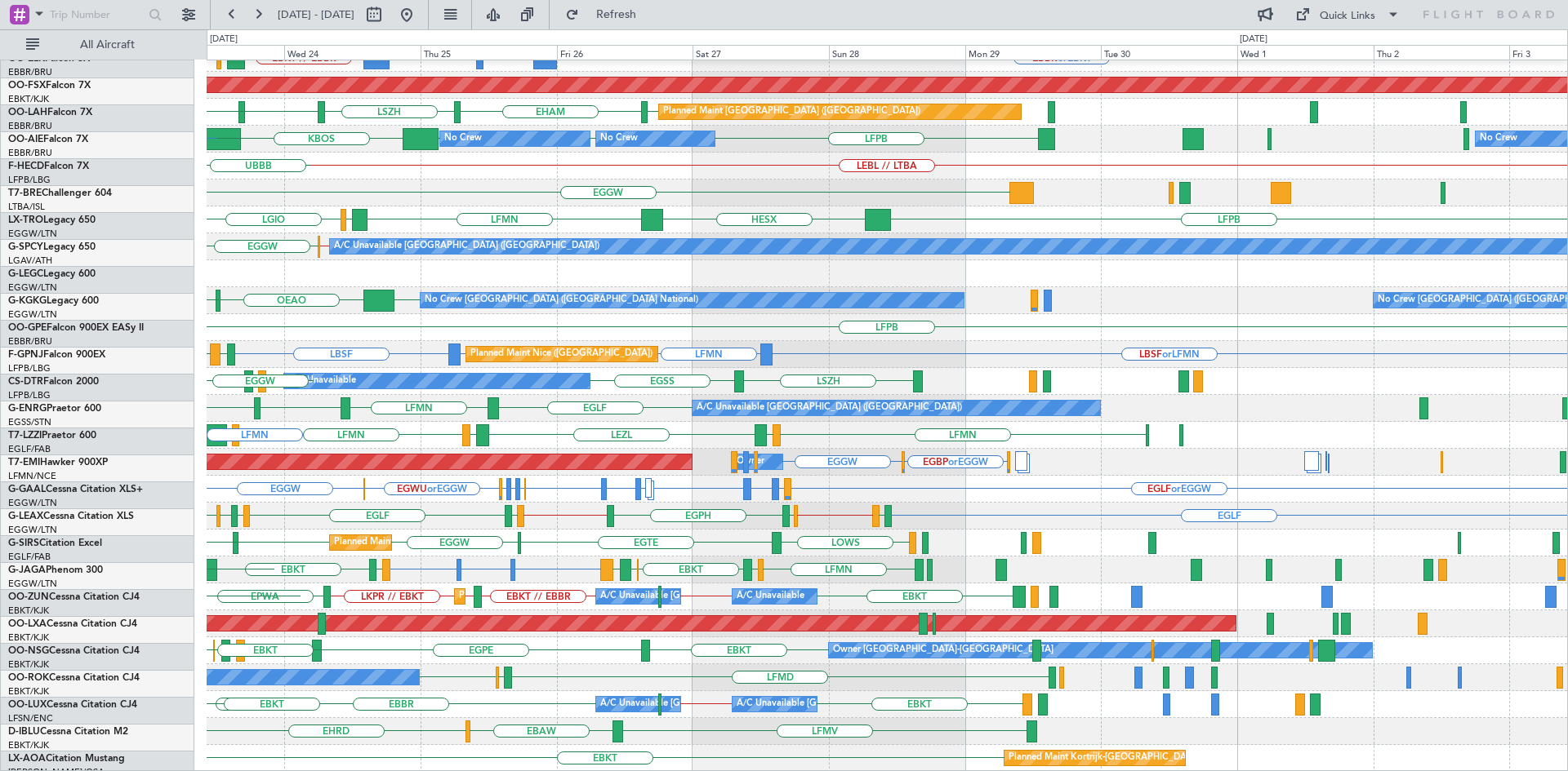
scroll to position [177, 0]
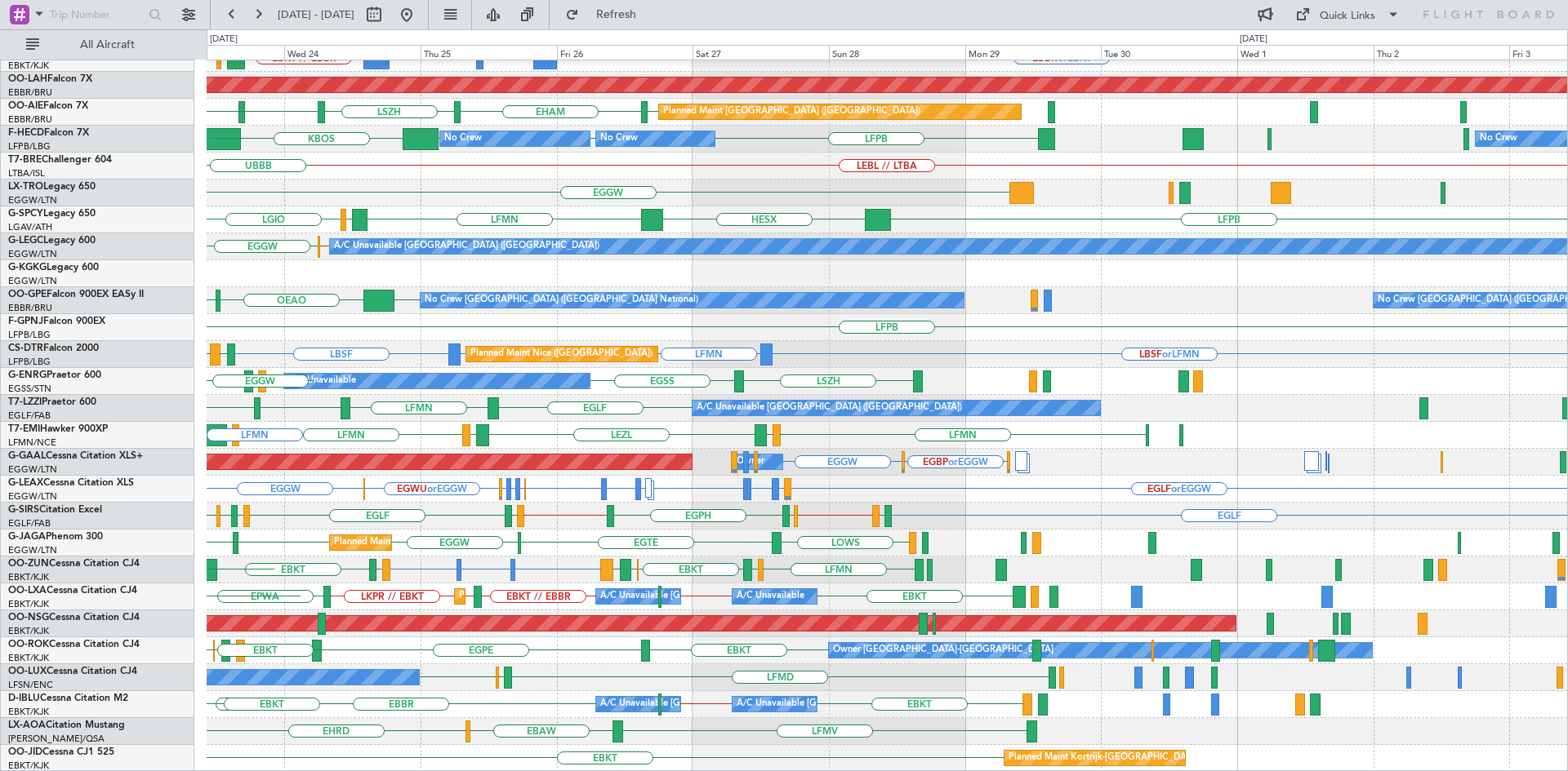
click at [381, 391] on div "EBKT // EBBR Planned Maint Kortrijk-Wevelgem EBBR or EBKT BGBW or EBKT BGGH or …" at bounding box center [886, 328] width 1360 height 888
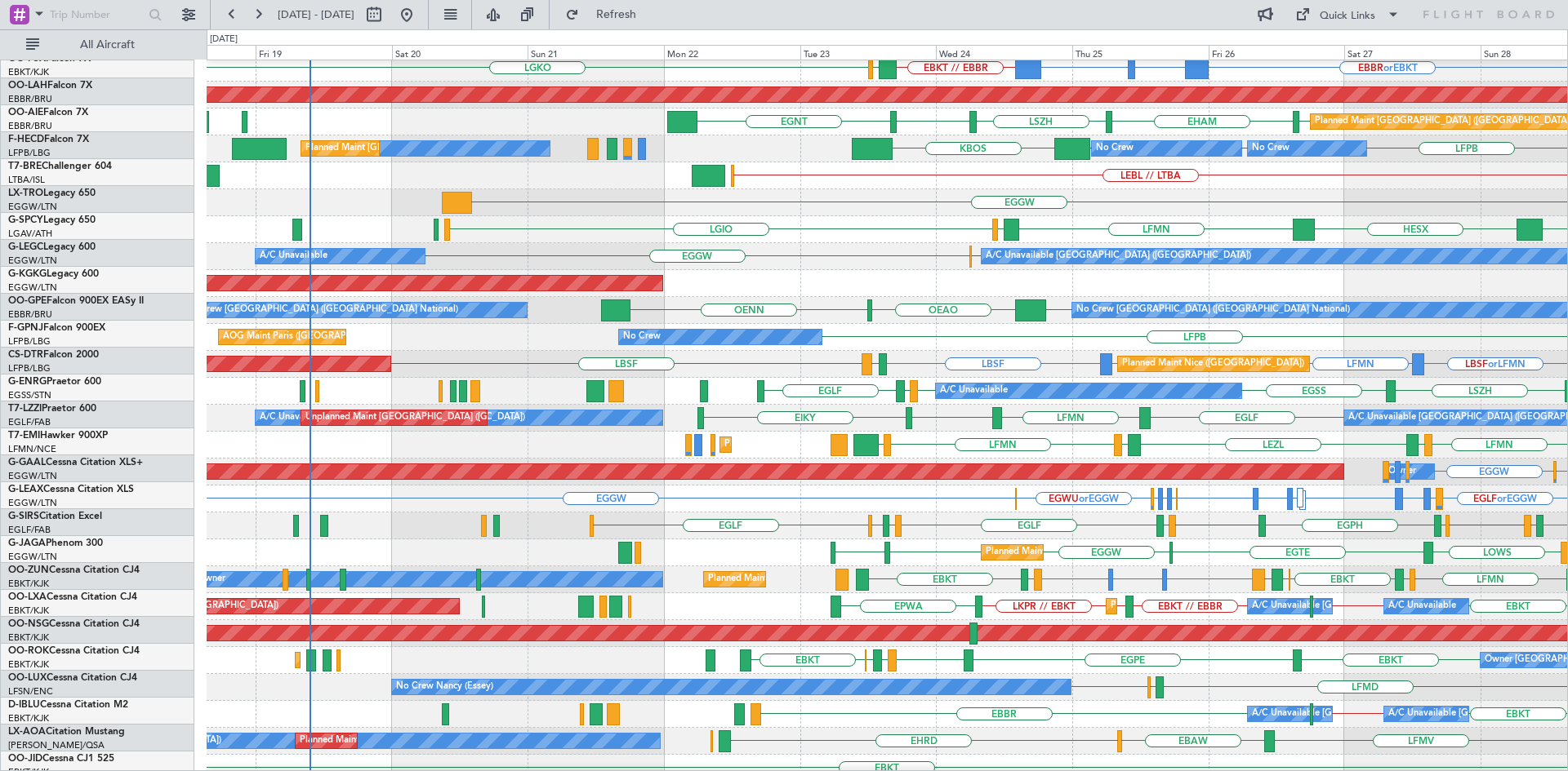
scroll to position [168, 0]
click at [1142, 344] on div "LFPB No Crew AOG Maint Paris (Le Bourget) No Crew" at bounding box center [886, 338] width 1360 height 27
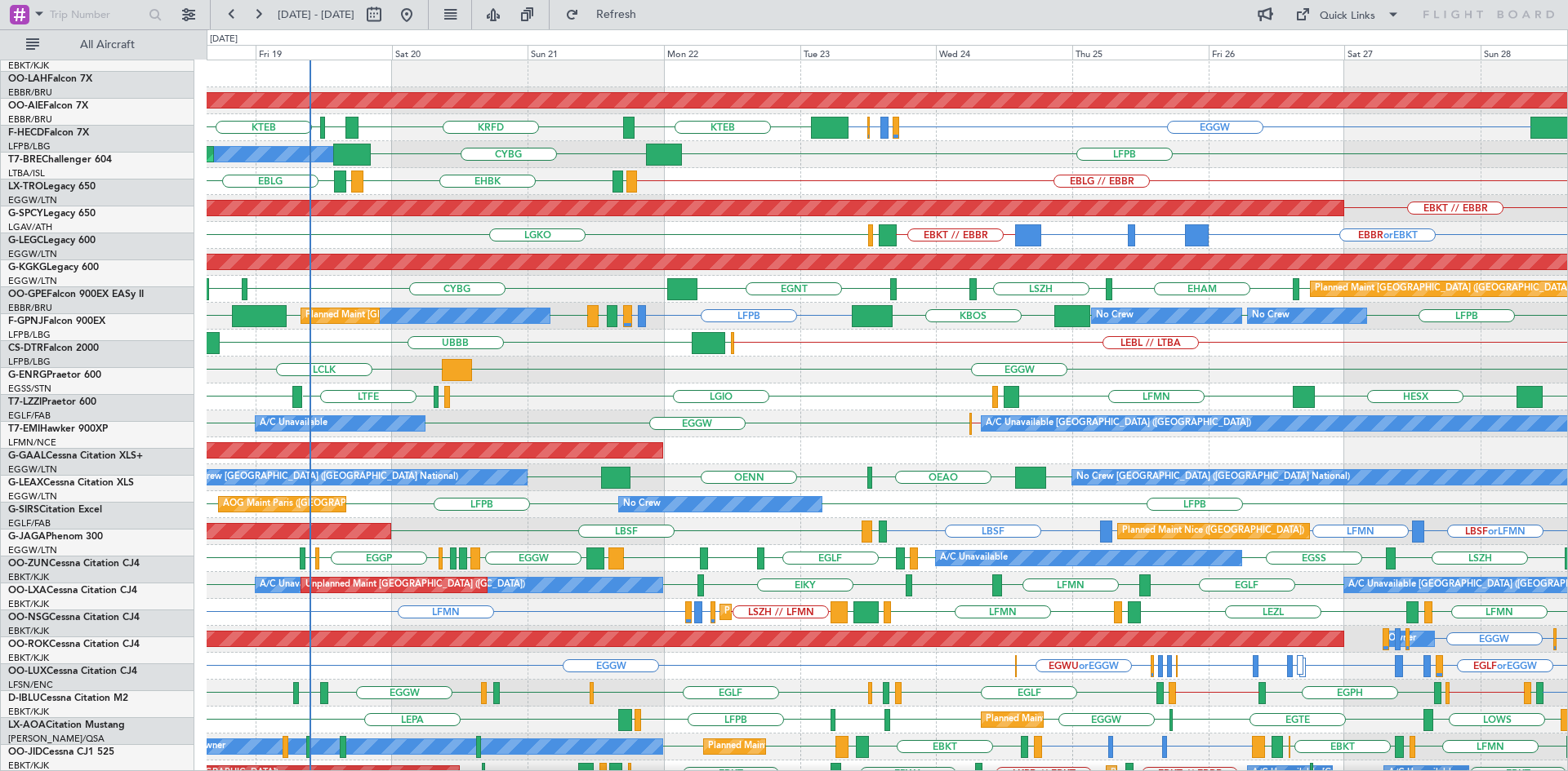
scroll to position [0, 0]
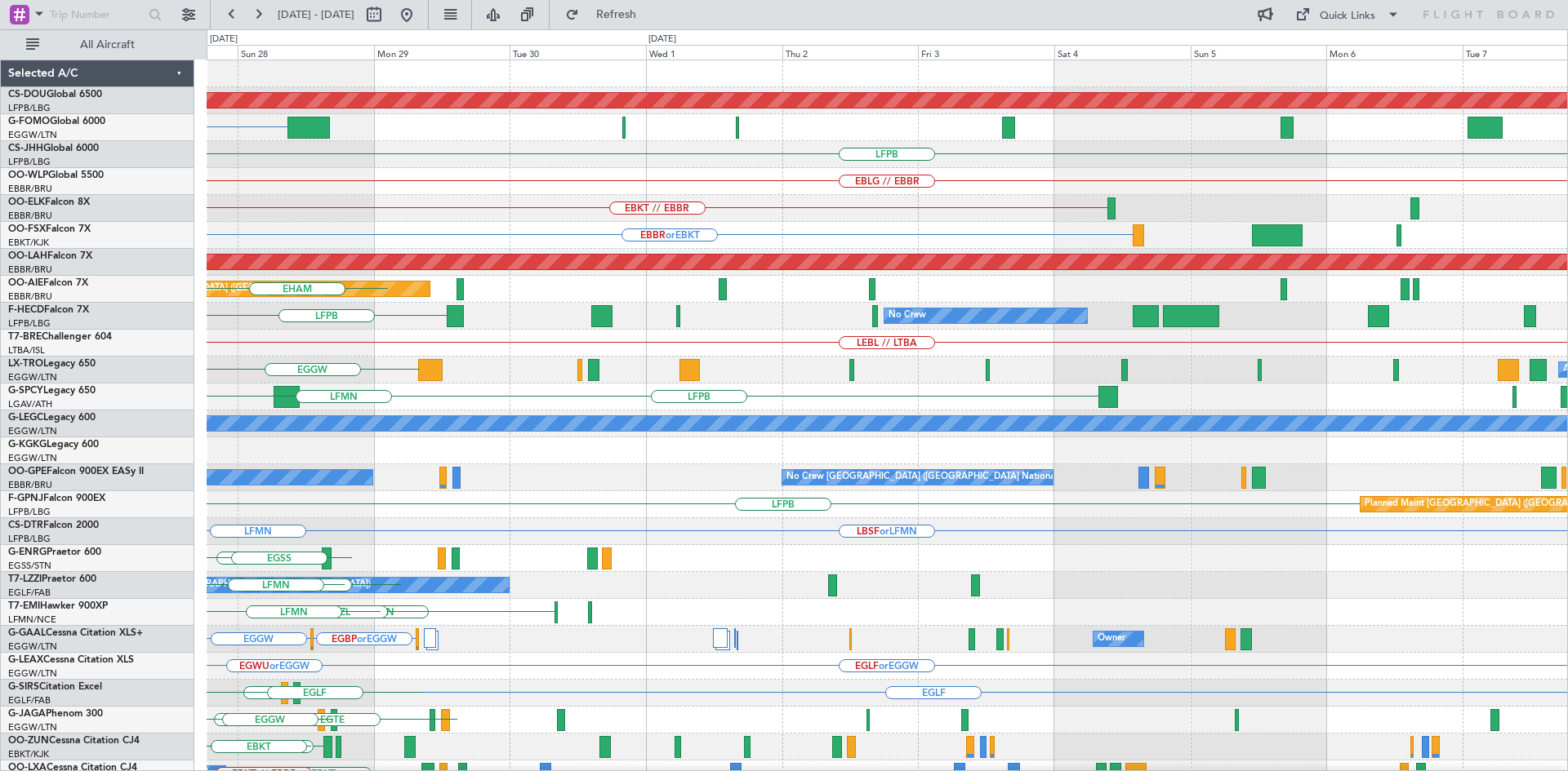
click at [0, 444] on div "Planned Maint London (Biggin Hill) EGGW LFPB EBLG // EBBR EBKT // EBBR Planned …" at bounding box center [784, 400] width 1568 height 742
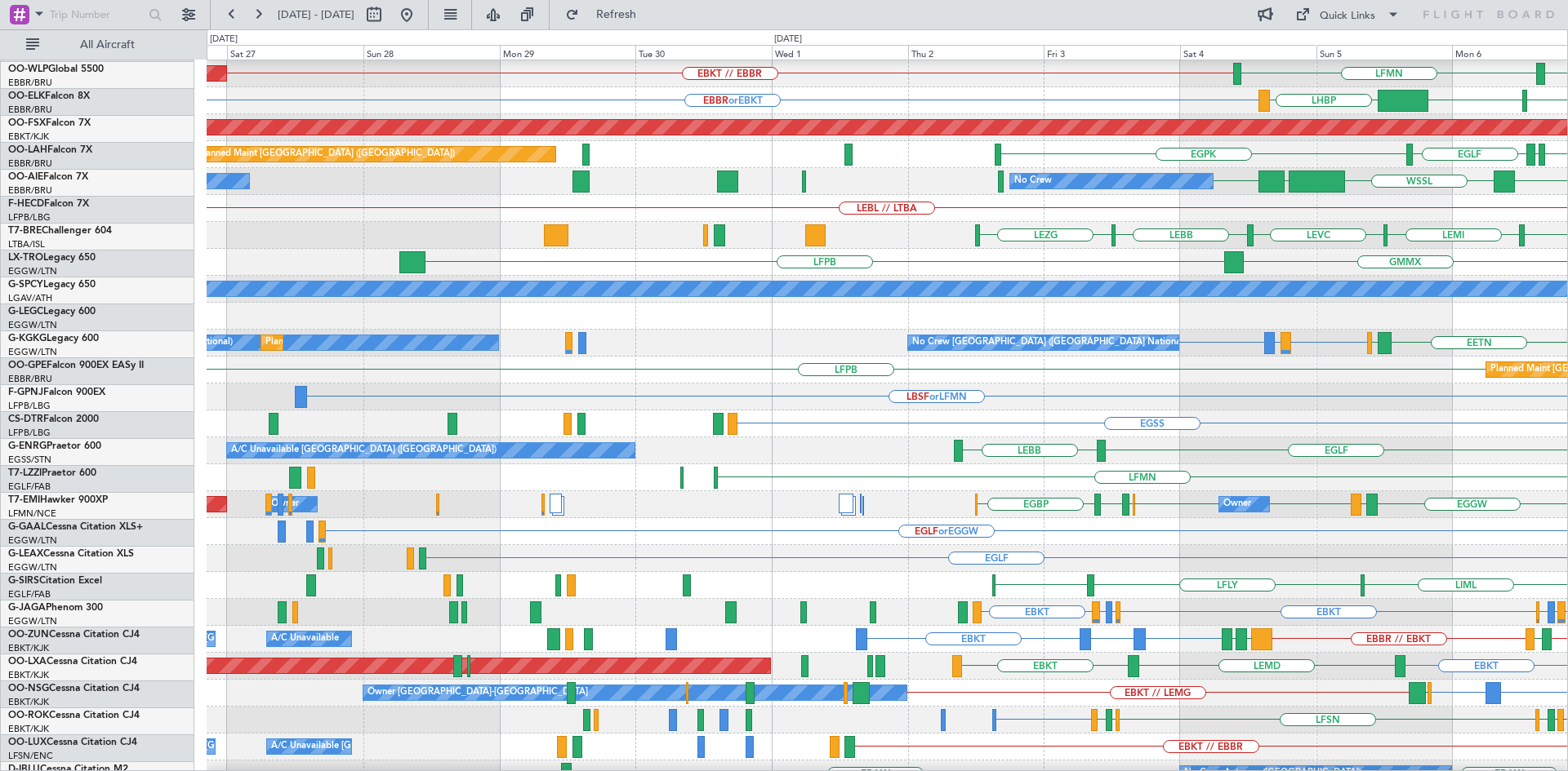
scroll to position [177, 0]
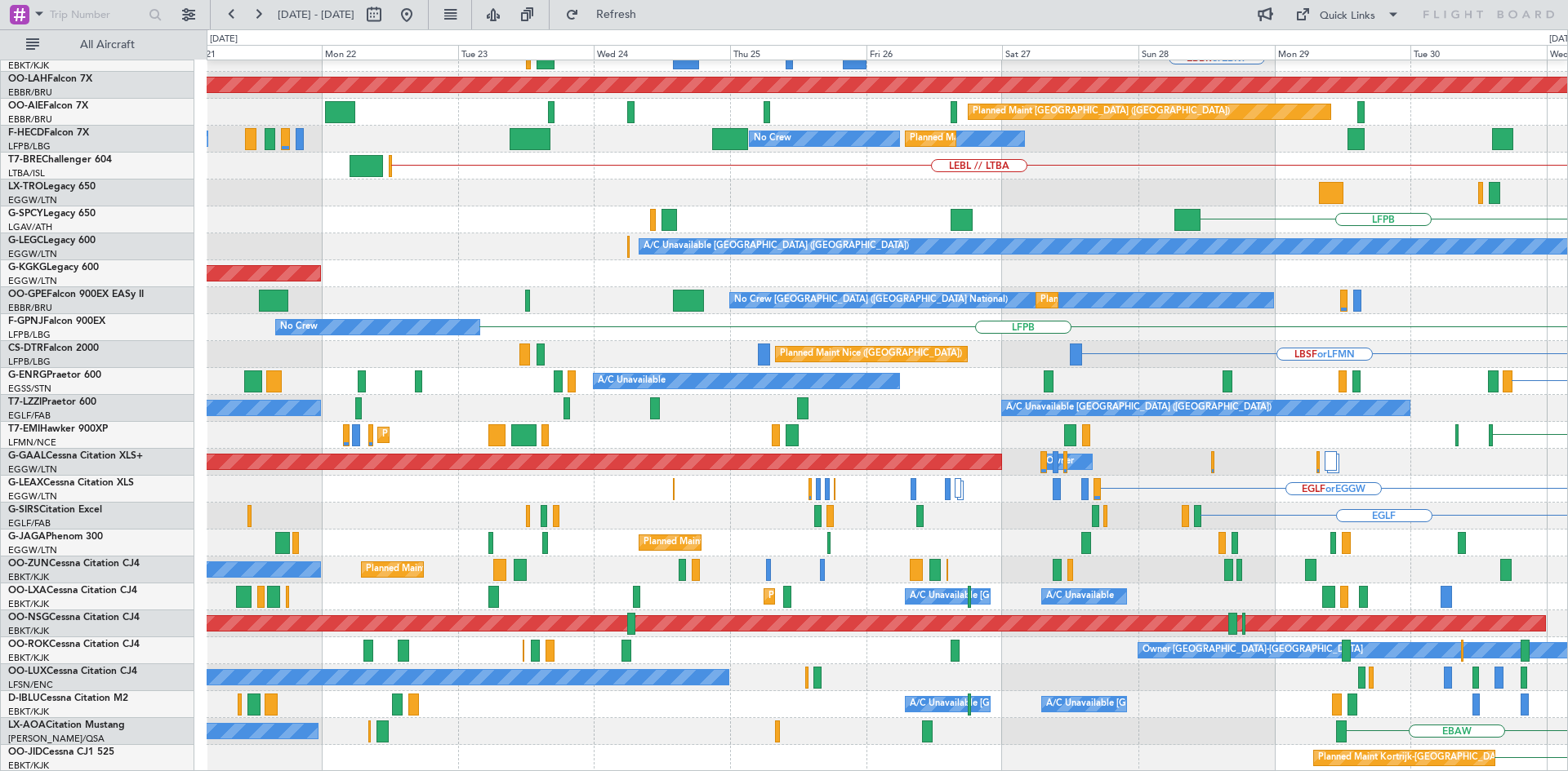
click at [1567, 49] on html "03 Oct 2025 - 13 Oct 2025 Refresh Quick Links All Aircraft EBKT // EBBR Planned…" at bounding box center [784, 386] width 1568 height 771
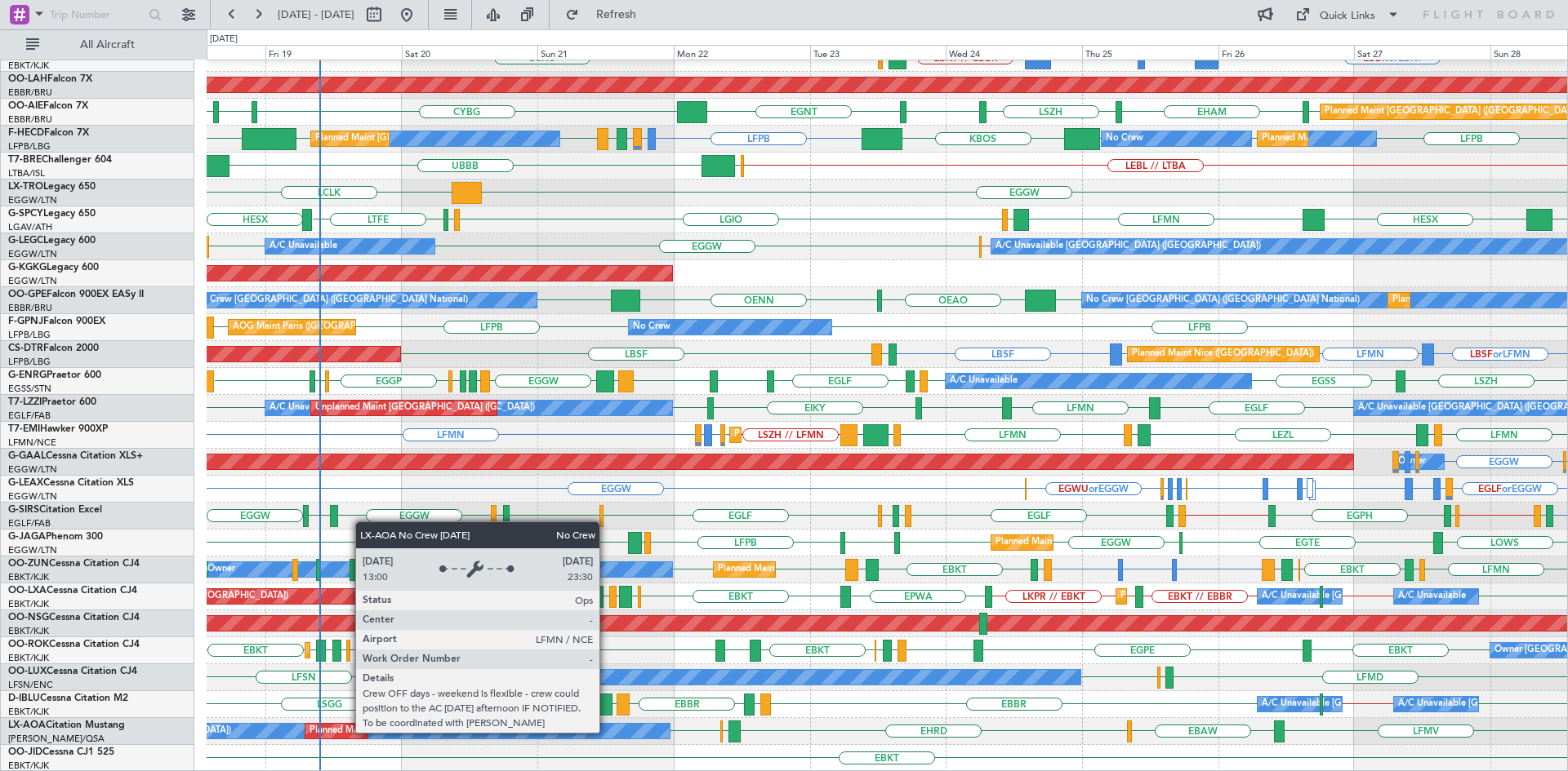
click at [607, 732] on div "No Crew Nice ([GEOGRAPHIC_DATA])" at bounding box center [368, 732] width 603 height 15
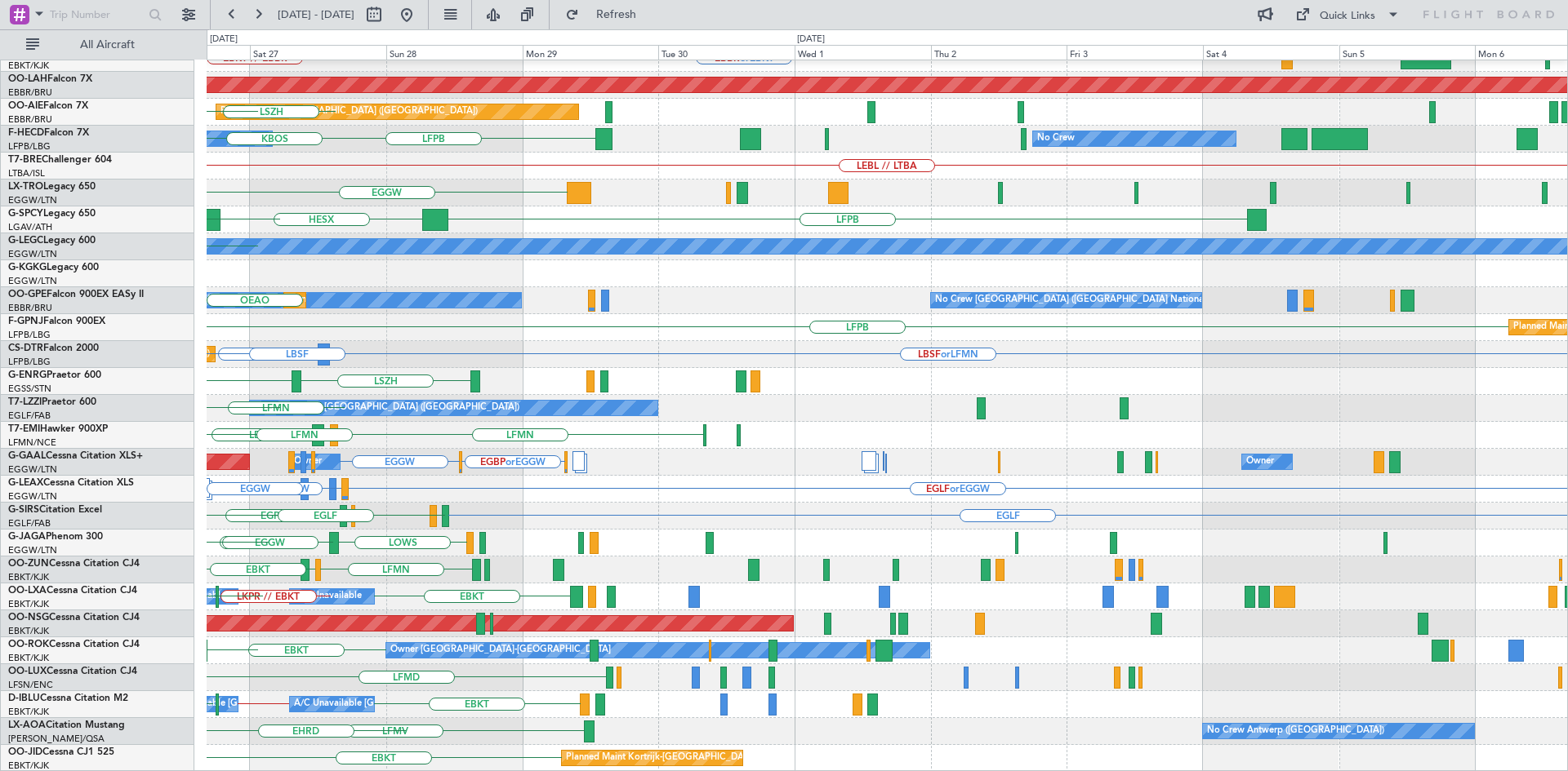
click at [0, 257] on div "EBKT // EBBR Planned Maint Kortrijk-Wevelgem EBBR or EBKT BGBW or EBKT BGGH or …" at bounding box center [784, 400] width 1568 height 742
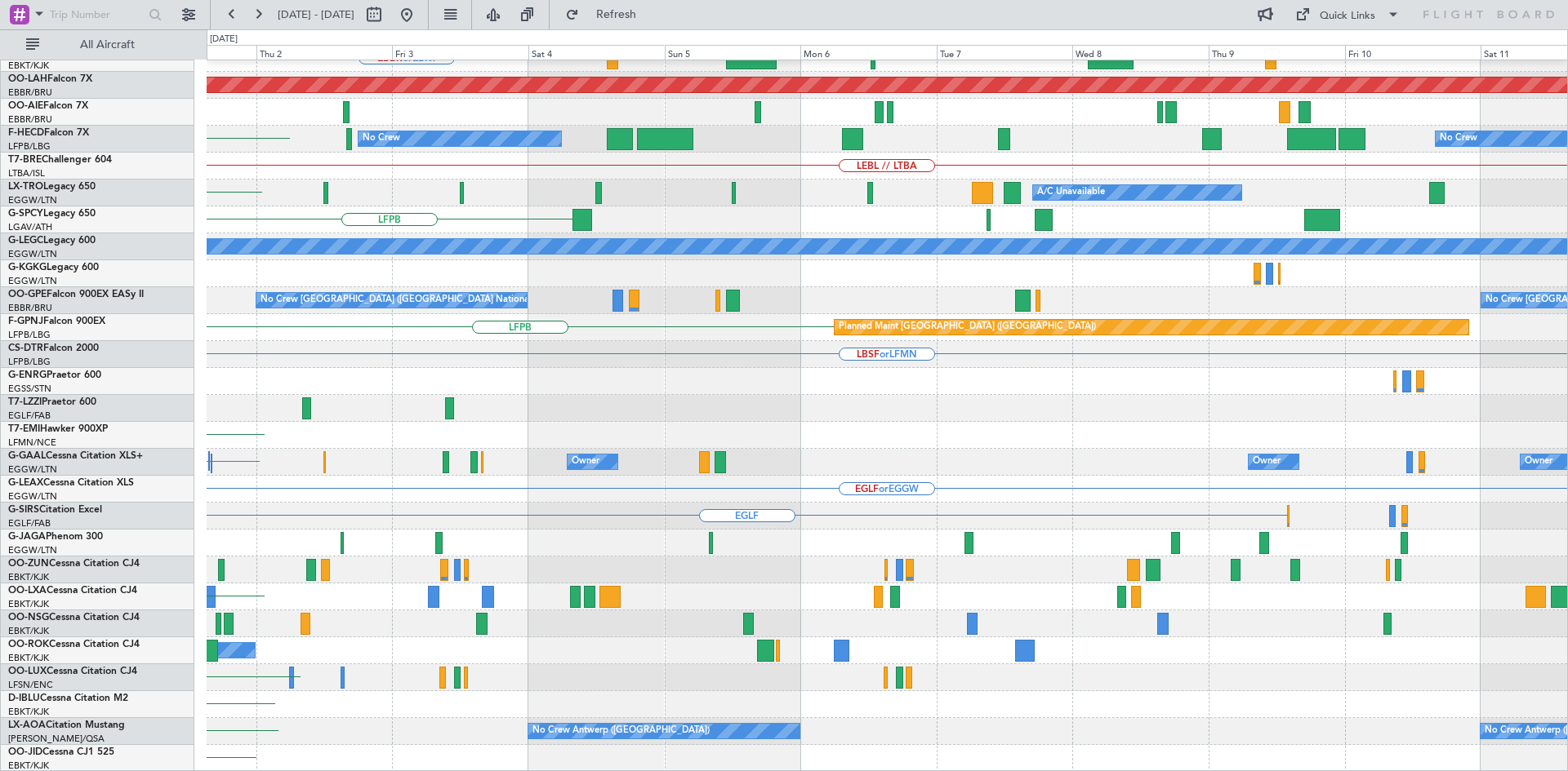
click at [345, 380] on div "EBKT // EBBR EBBR or EBKT Planned Maint Alton-st Louis (St Louis Regl) Planned …" at bounding box center [886, 328] width 1360 height 888
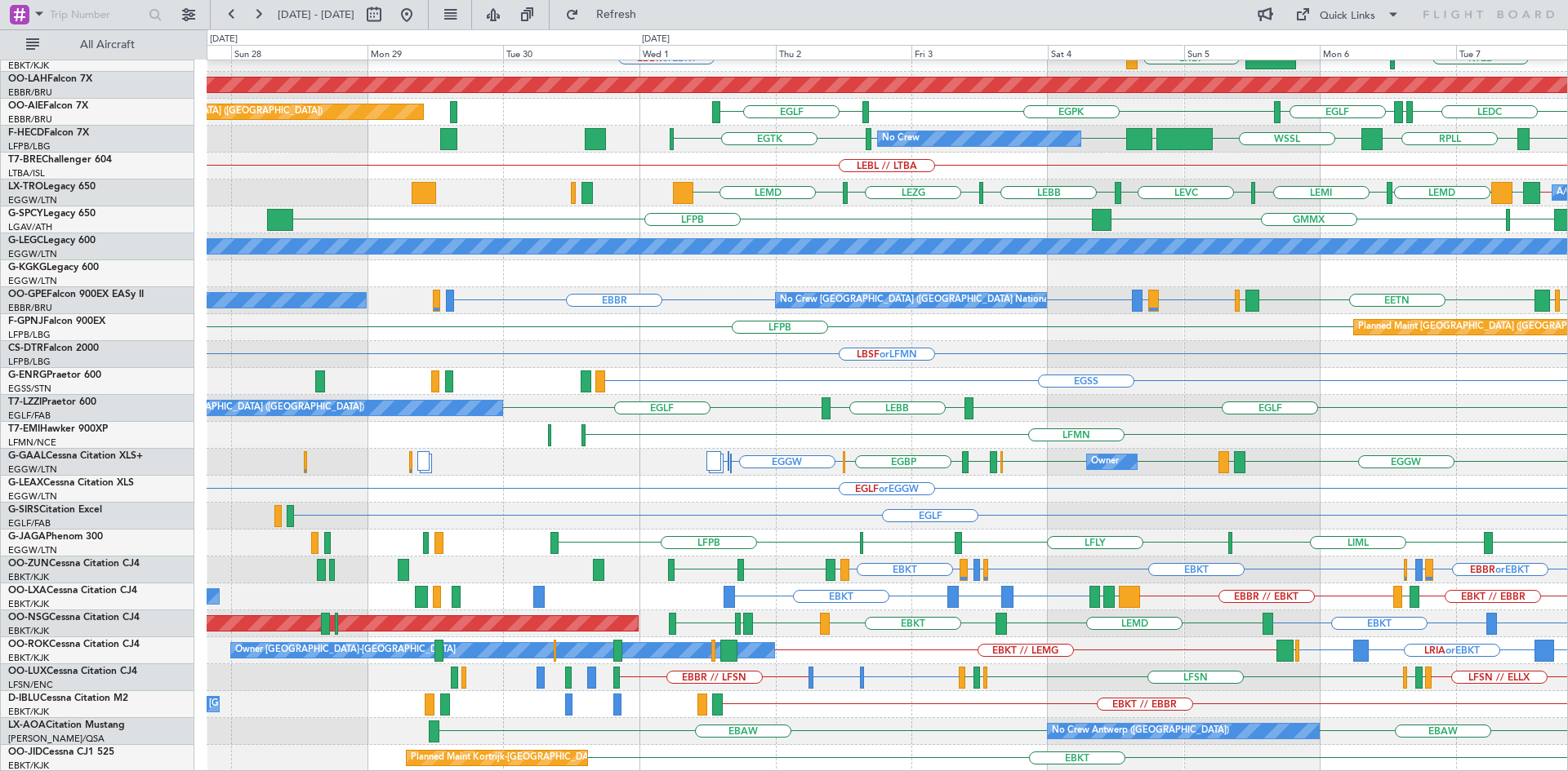
click at [1249, 655] on div "LFMN EBKT // EBBR EBBR Planned Maint Kortrijk-Wevelgem EBBR or EBKT KPVD LHBP K…" at bounding box center [886, 328] width 1360 height 888
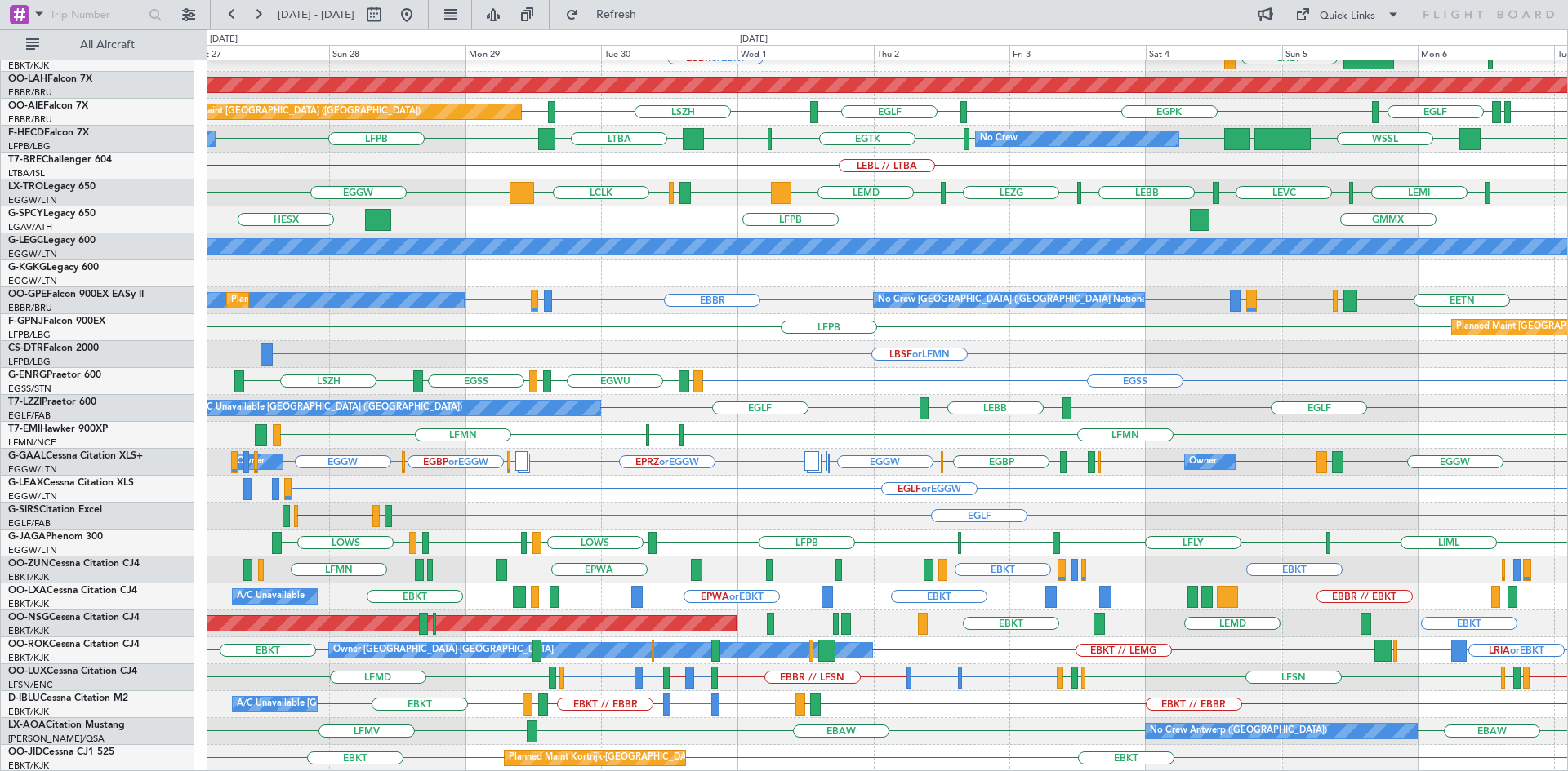
click at [955, 630] on div "LFMN EBKT // EBBR EBBR Planned Maint Kortrijk-Wevelgem EBBR or EBKT KPVD LHBP K…" at bounding box center [886, 328] width 1360 height 888
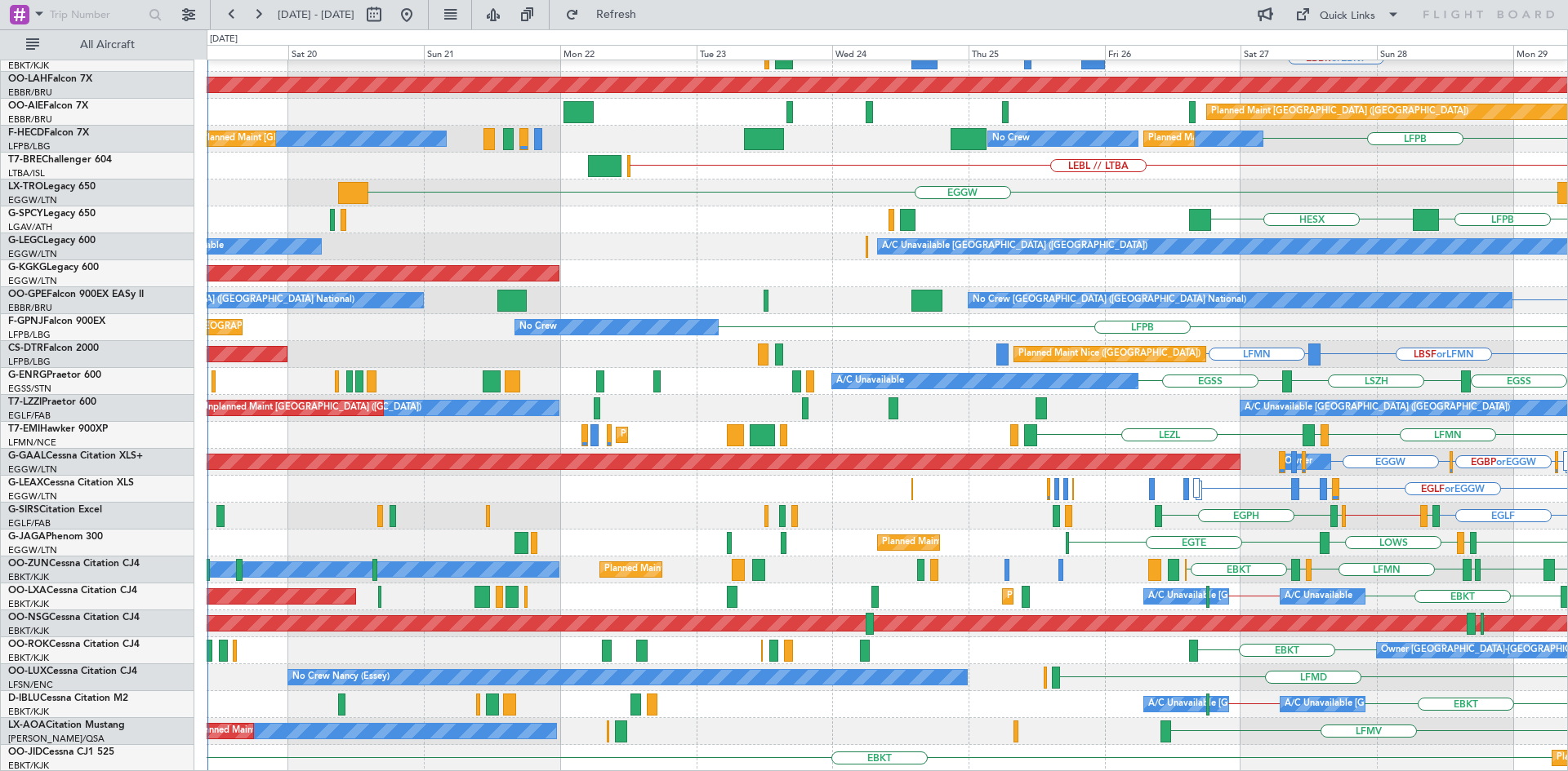
click at [1567, 353] on html "27 Sep 2025 - 07 Oct 2025 Refresh Quick Links All Aircraft EBKT // EBBR Planned…" at bounding box center [784, 386] width 1568 height 771
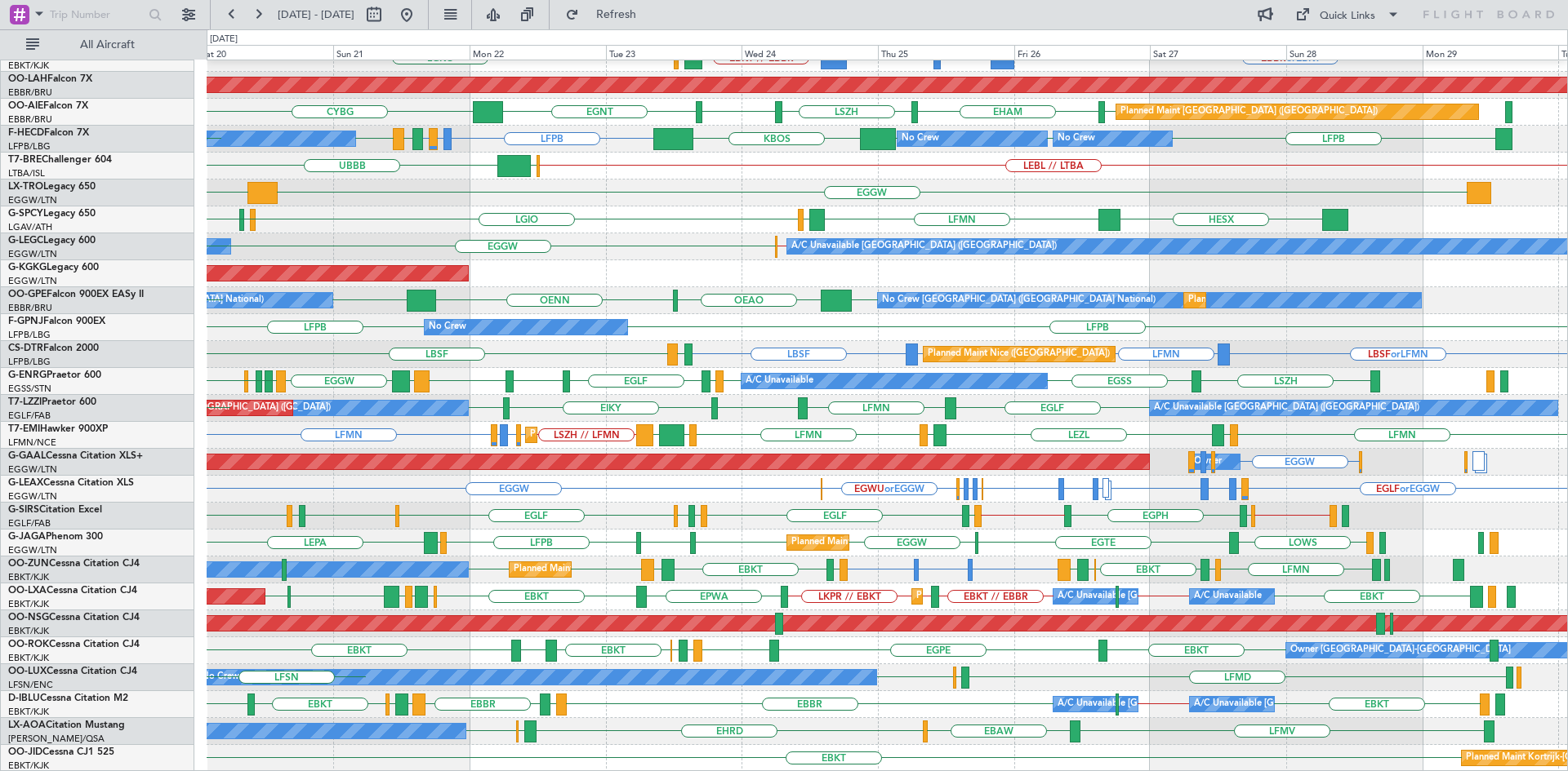
click at [984, 398] on div "Planned Maint Kortrijk-Wevelgem EBKT // EBBR EBBR or EBKT BGBW or EBKT BGGH or …" at bounding box center [886, 328] width 1360 height 888
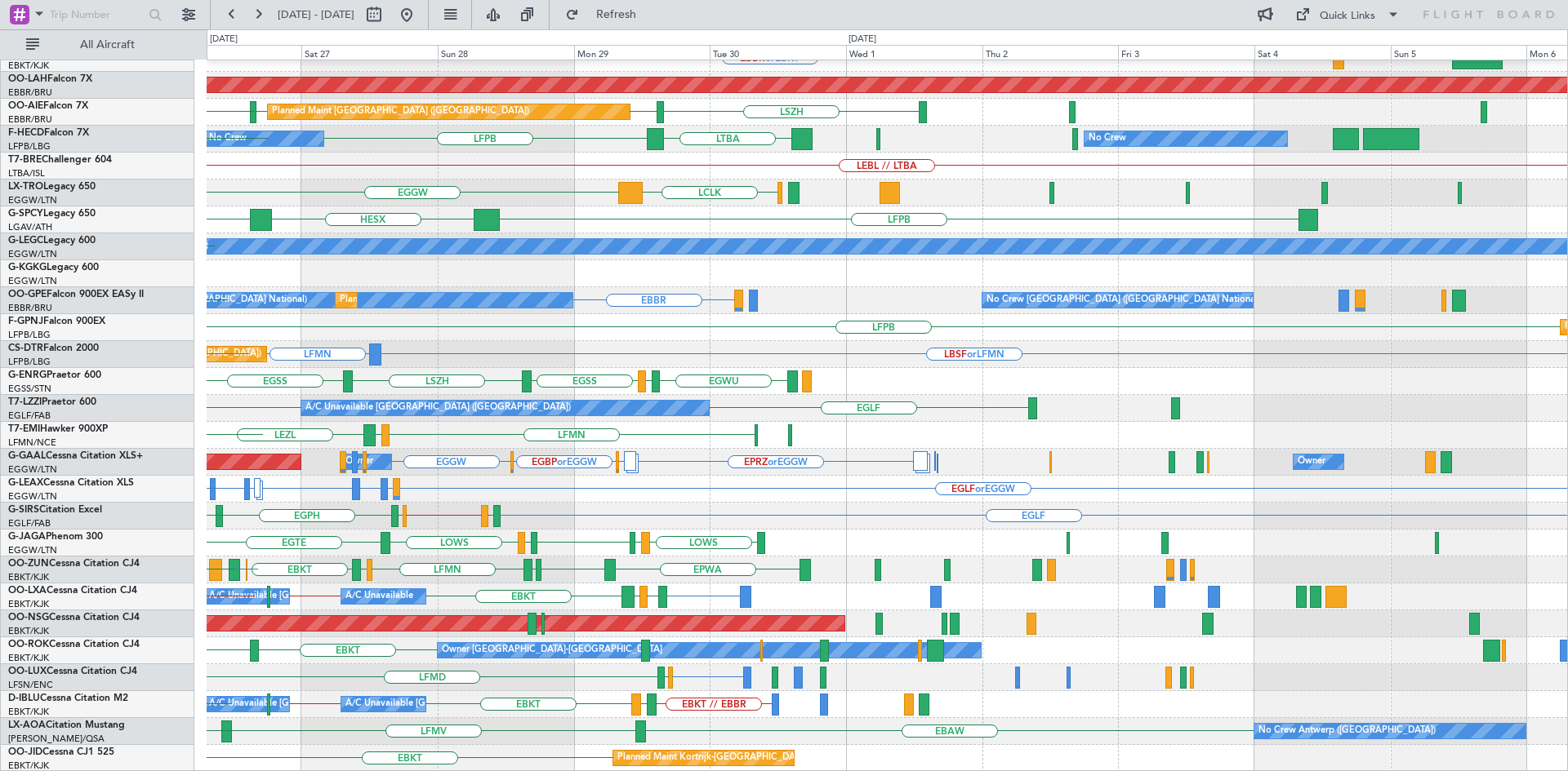
click at [151, 451] on div "Planned Maint Kortrijk-Wevelgem EBKT // EBBR EBBR or EBKT BGBW or EBKT BGGH or …" at bounding box center [784, 400] width 1568 height 742
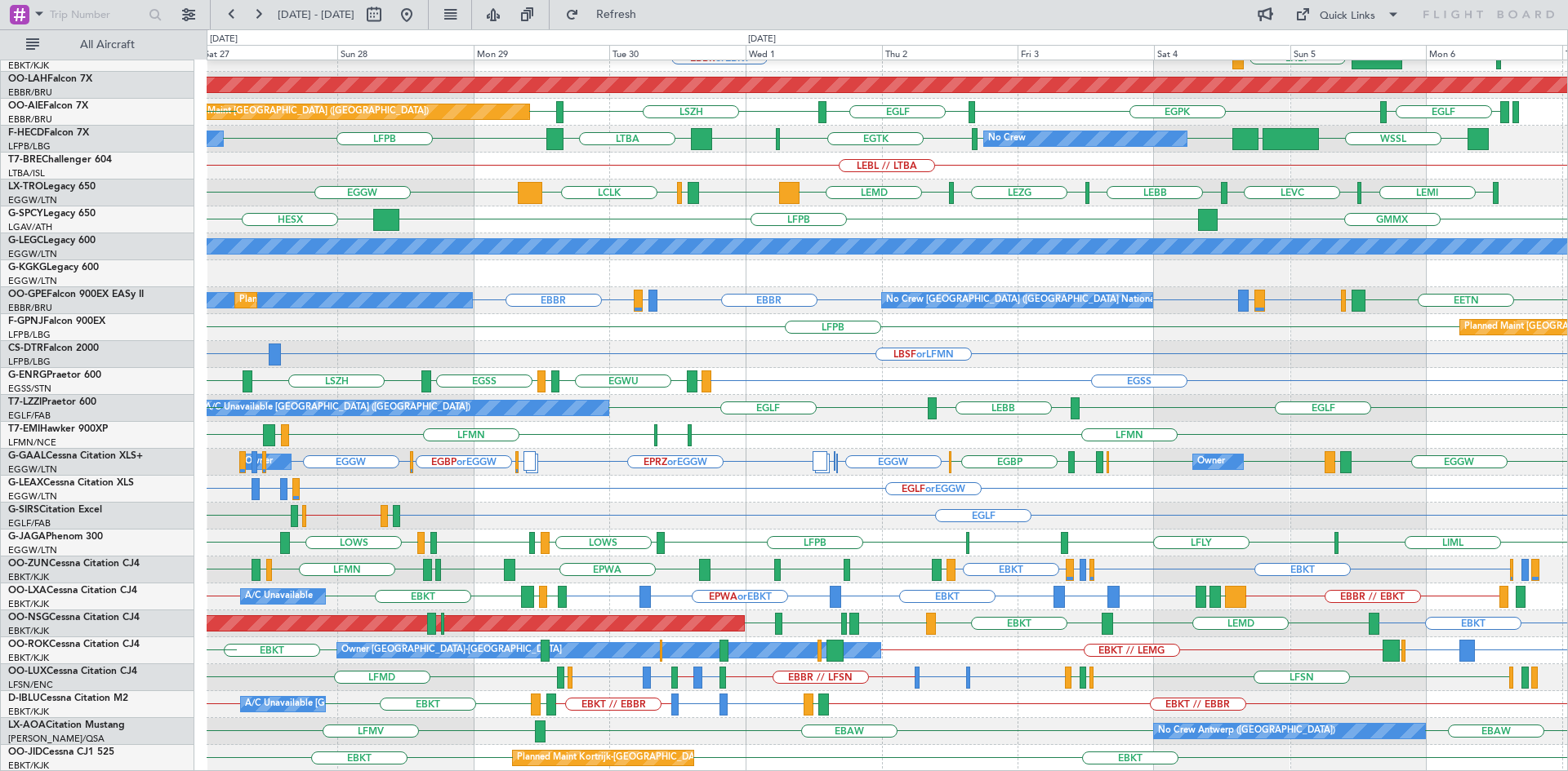
click at [975, 708] on div "LFMN EBKT // EBBR Planned Maint Kortrijk-Wevelgem EBBR or EBKT KPVD LHBP Planne…" at bounding box center [886, 328] width 1360 height 888
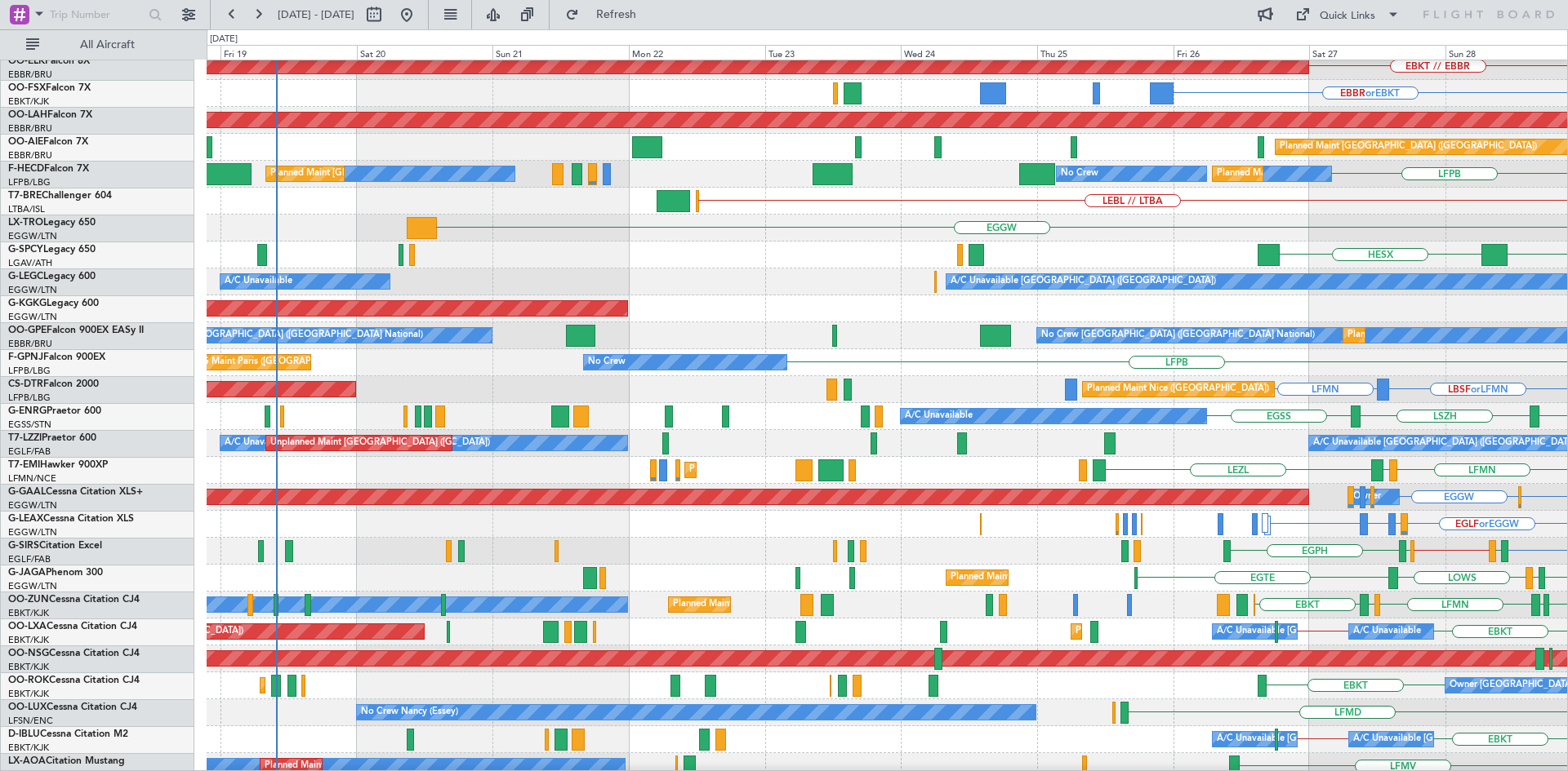
scroll to position [142, 0]
click at [1562, 268] on div "A/C Unavailable London (Luton) A/C Unavailable" at bounding box center [886, 282] width 1360 height 27
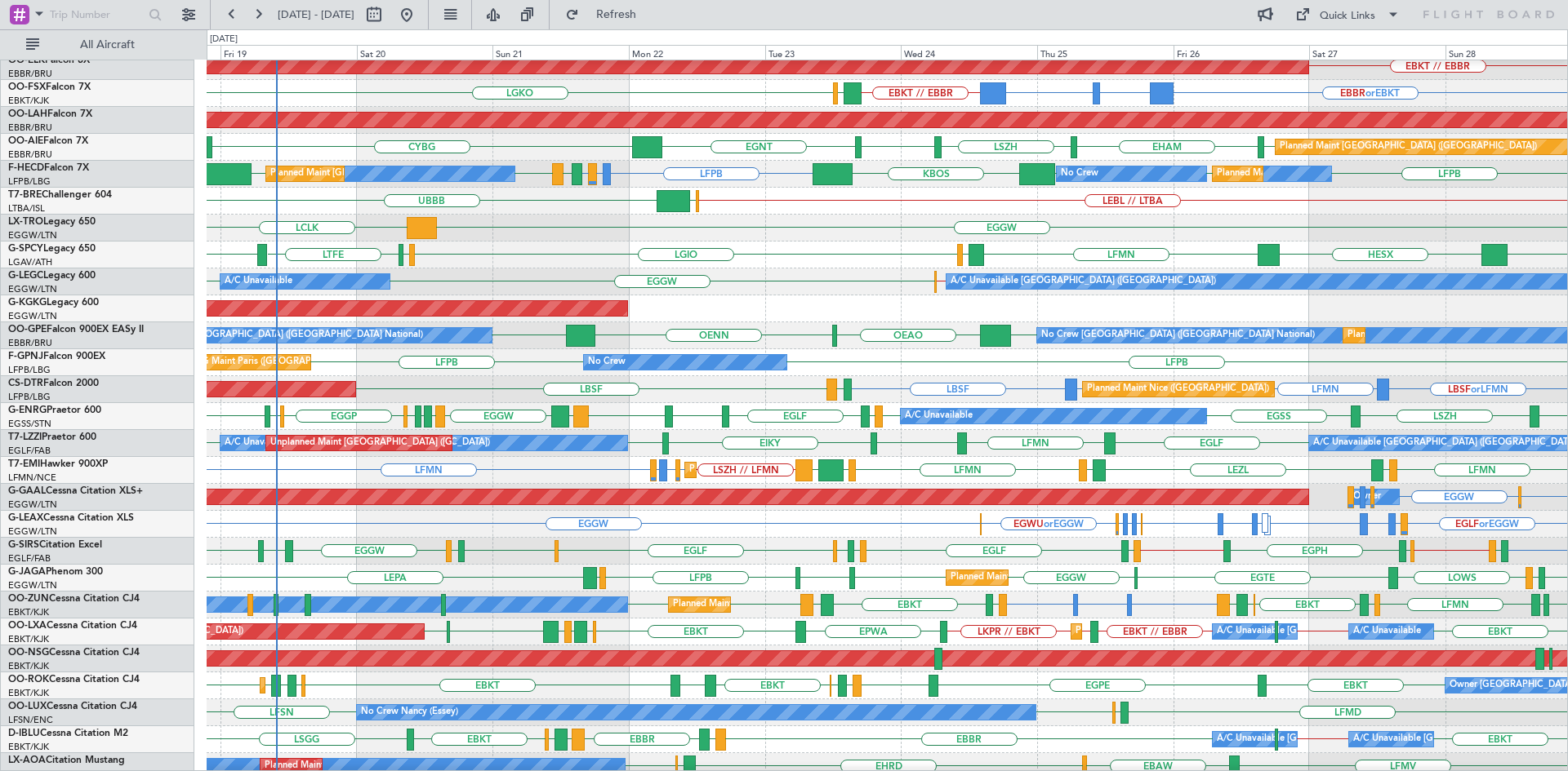
scroll to position [177, 0]
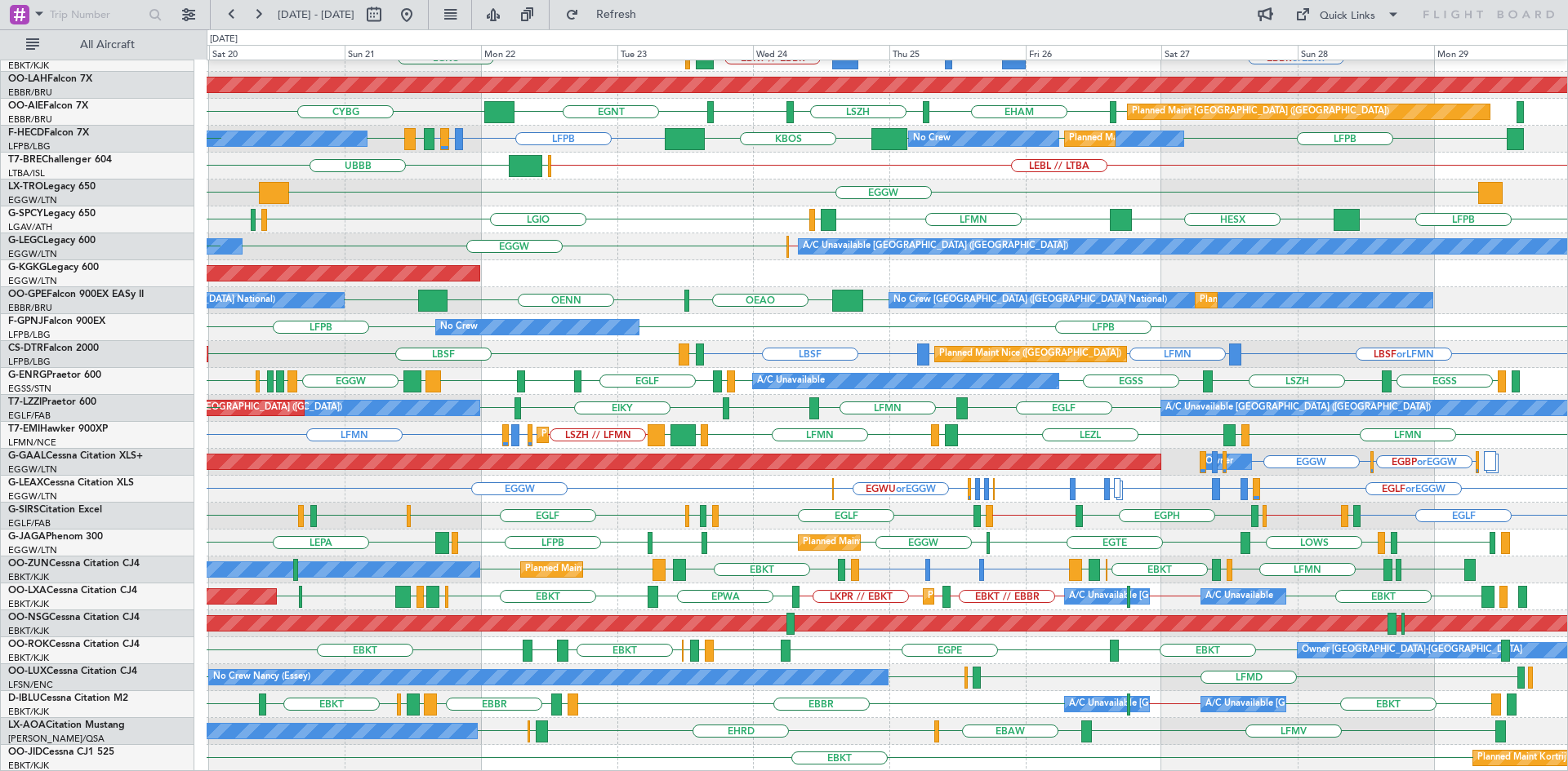
click at [656, 663] on div "Planned Maint Kortrijk-Wevelgem EBKT // EBBR EBBR or EBKT BGBW or EBKT BGGH or …" at bounding box center [886, 328] width 1360 height 888
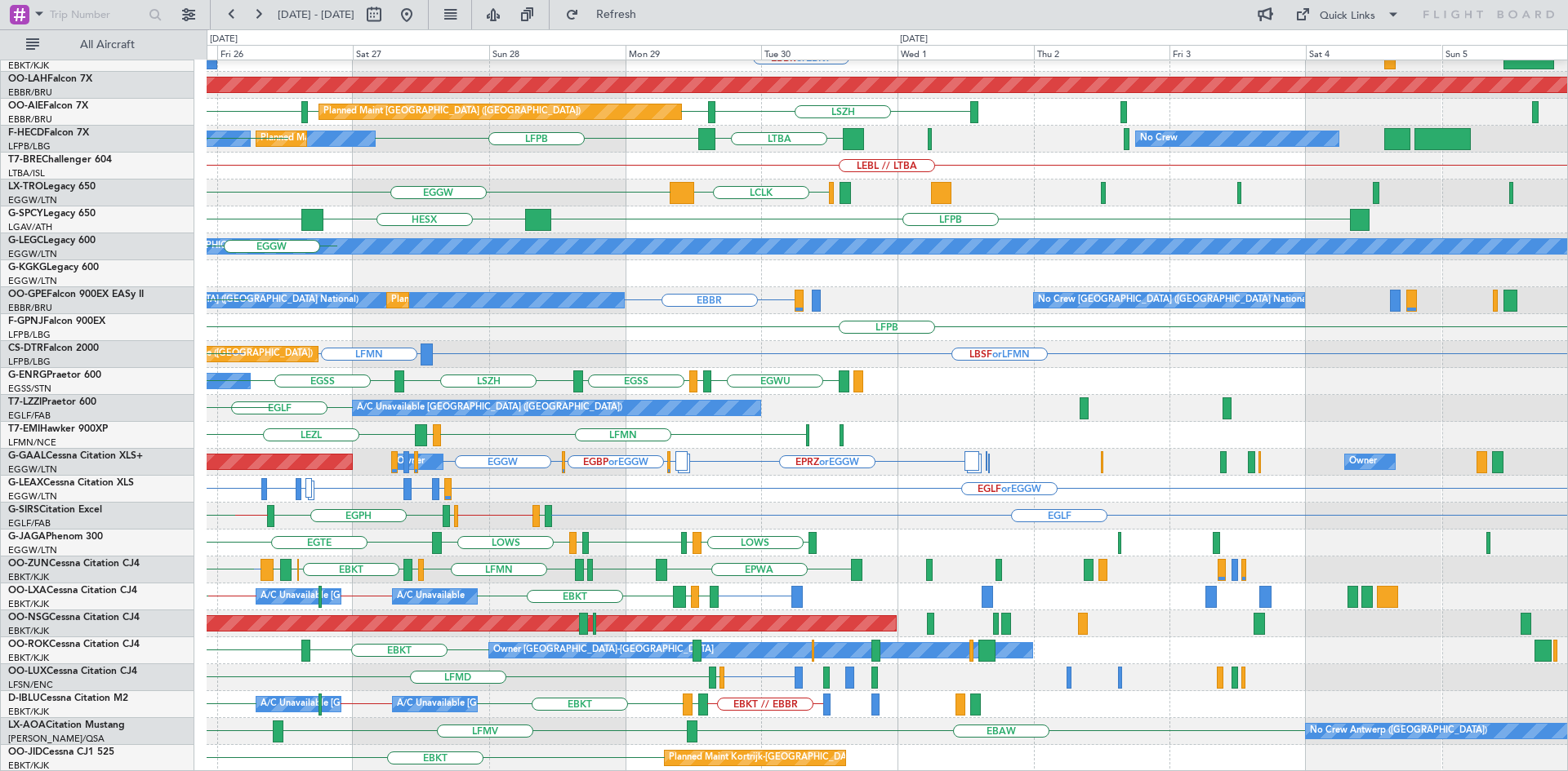
click at [233, 607] on div "Planned Maint Kortrijk-Wevelgem EBKT // EBBR EBBR or EBKT BGBW or EBKT BGGH or …" at bounding box center [886, 328] width 1360 height 888
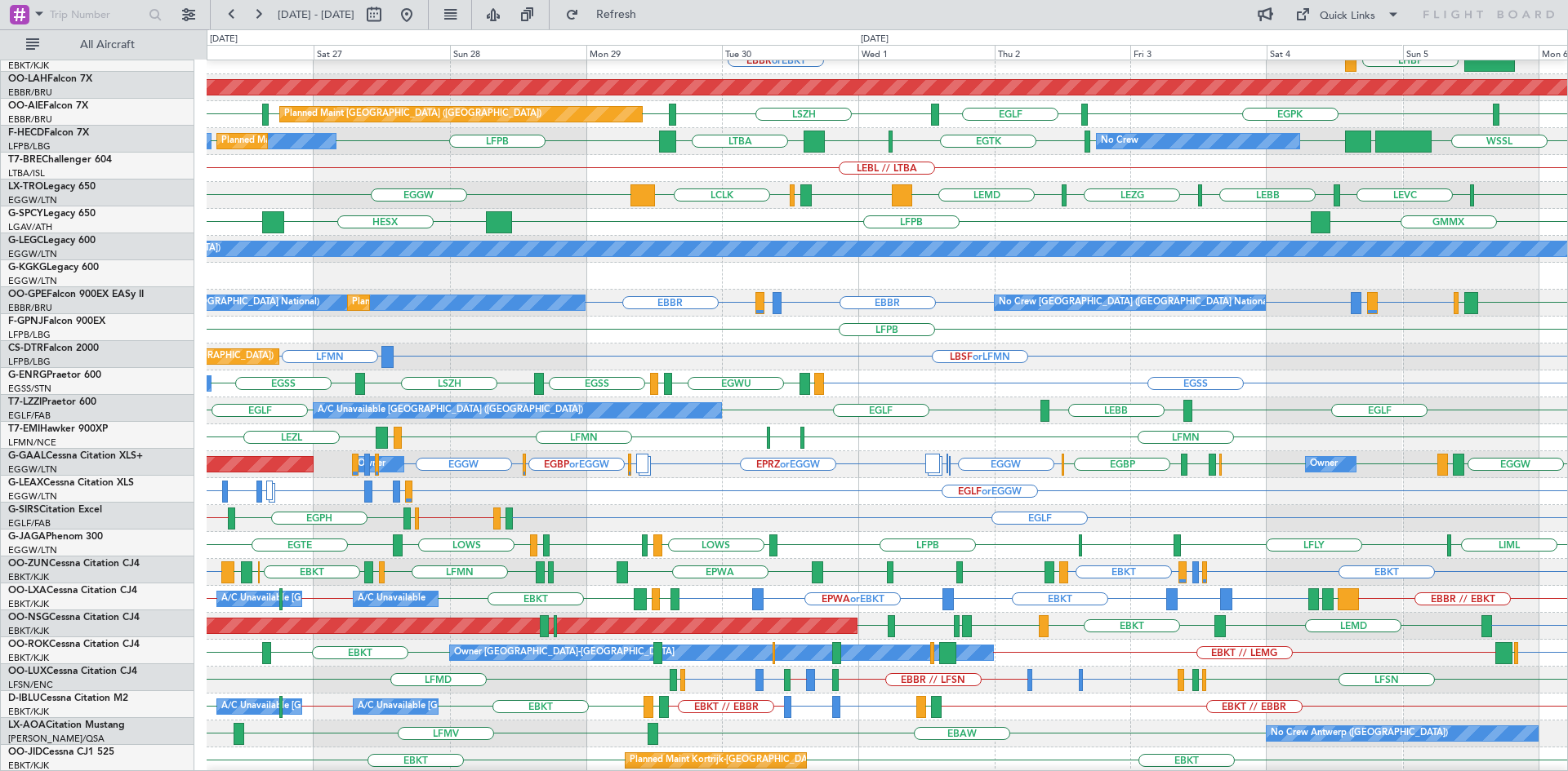
scroll to position [174, 0]
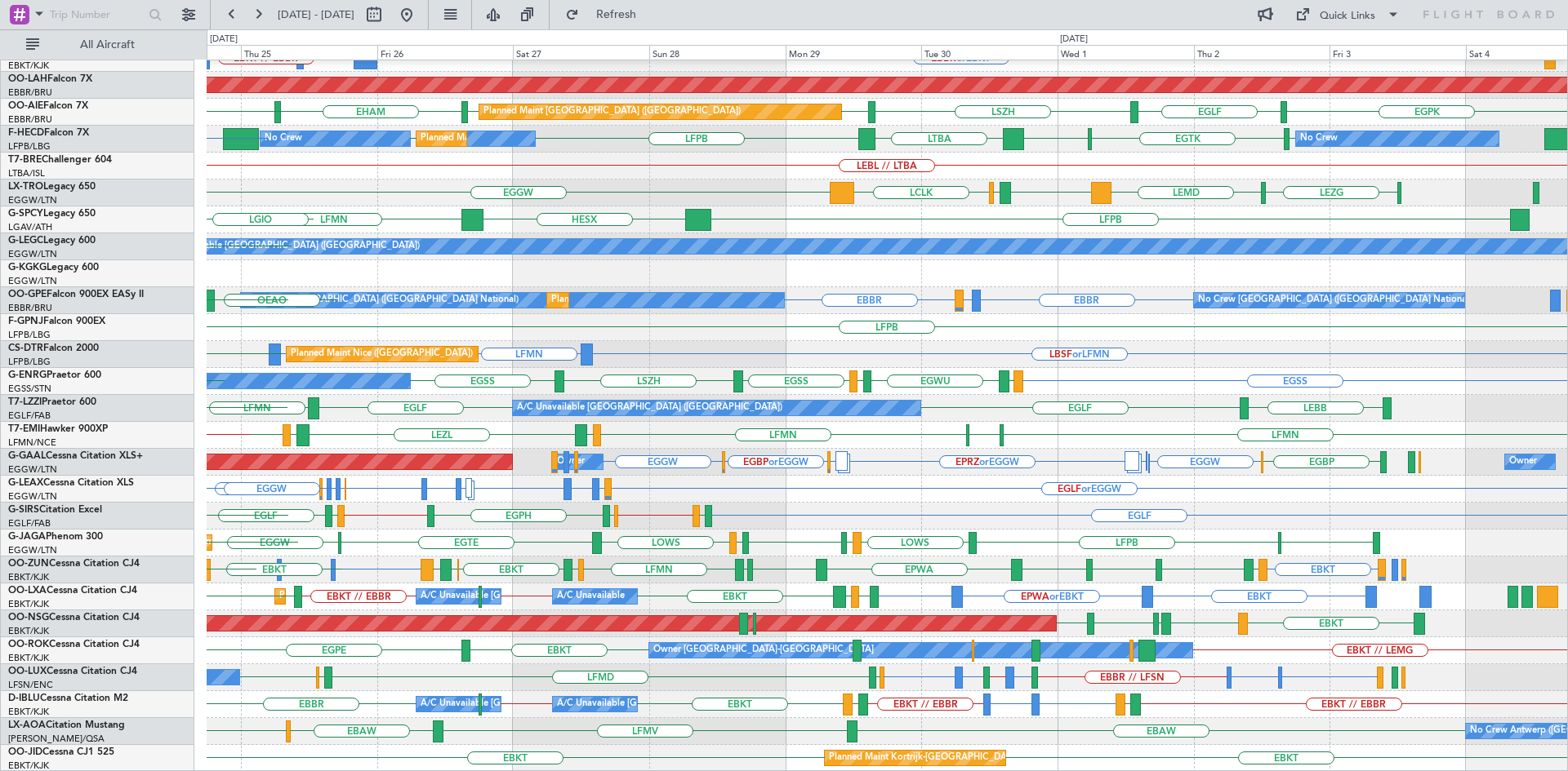
scroll to position [177, 0]
click at [892, 514] on div "EGLF EGLF // EGBP EGPH EGLF EGPH EGGW // EGLF EGBP EGPH EGGP EGPD EGLF" at bounding box center [886, 516] width 1360 height 27
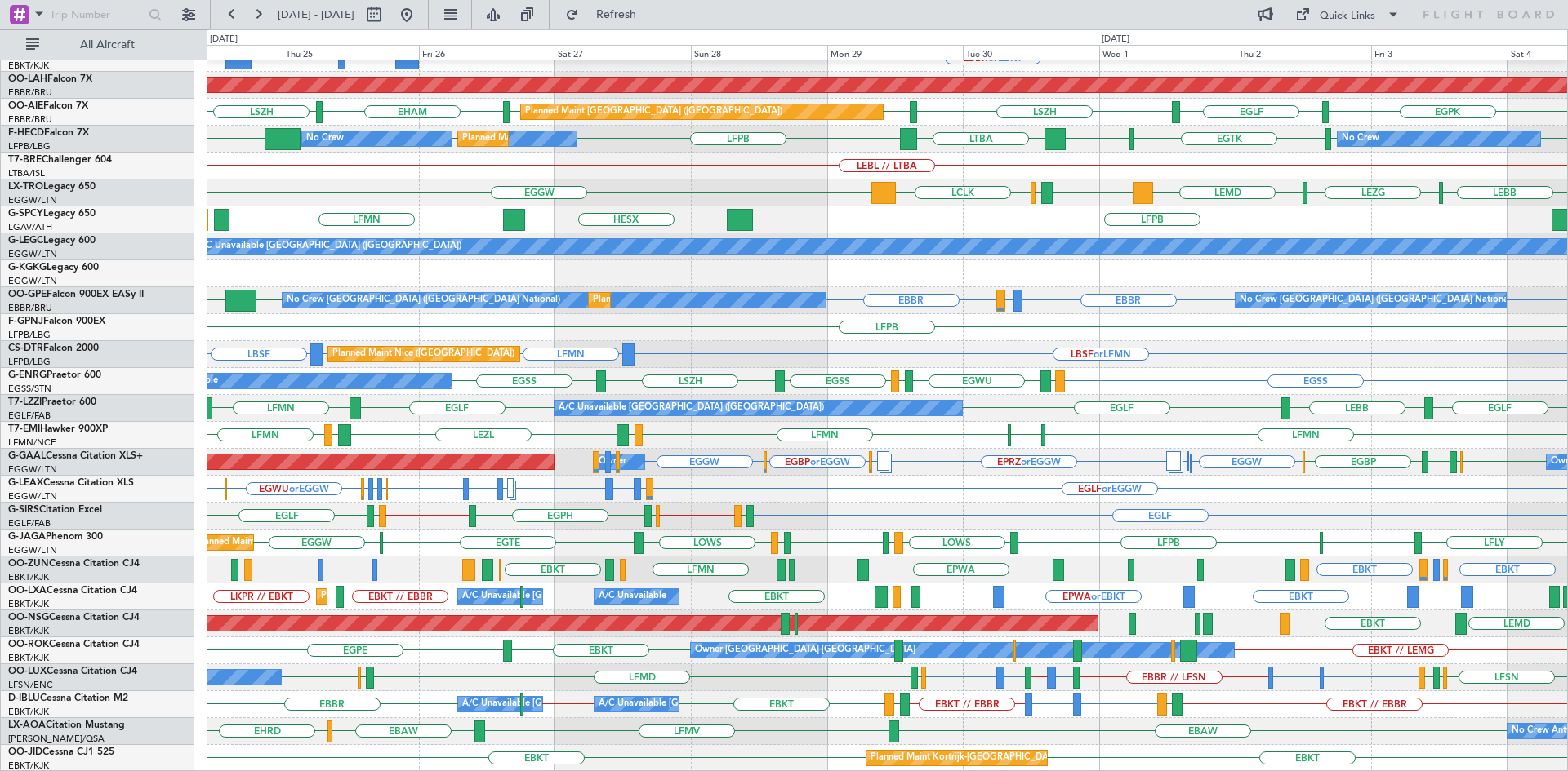
click at [1297, 656] on div "Planned Maint Kortrijk-Wevelgem EBKT // EBBR EBBR or EBKT BGBW or EBKT BGGH or …" at bounding box center [886, 328] width 1360 height 888
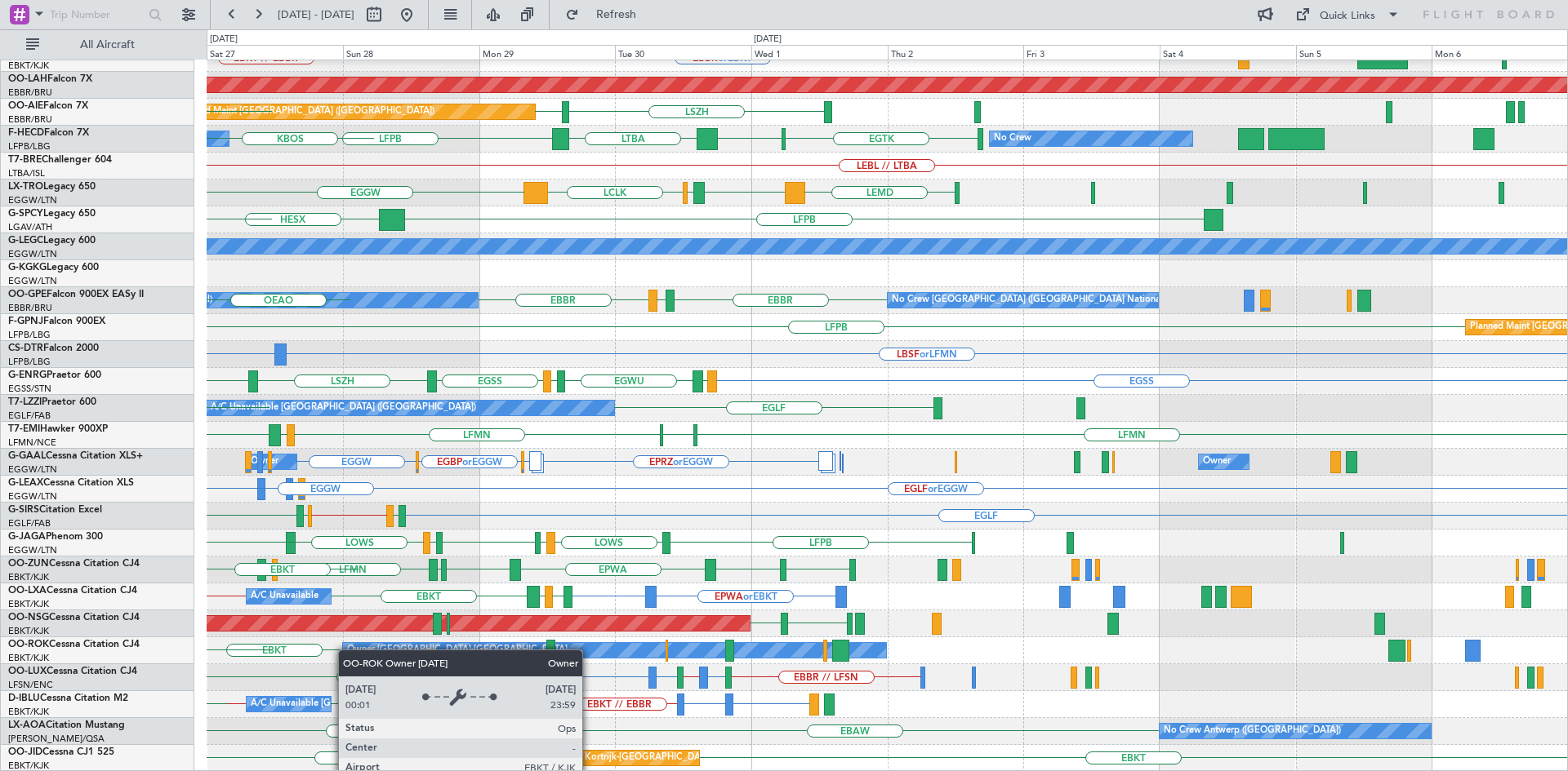
click at [346, 649] on div "EBKT // EBBR Planned Maint Kortrijk-Wevelgem EBBR or EBKT BGBW or EBKT BGGH or …" at bounding box center [886, 328] width 1360 height 888
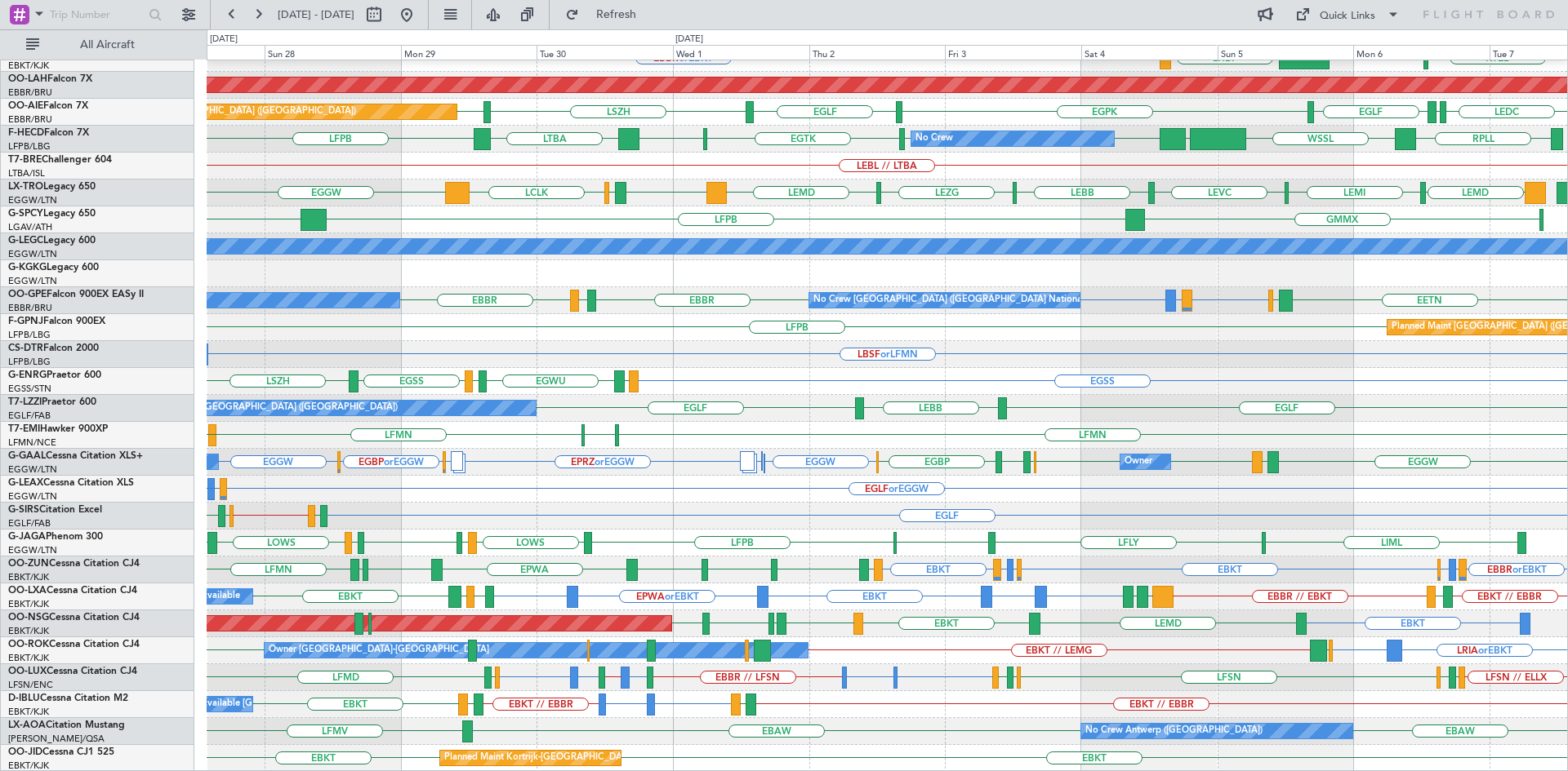
click at [977, 685] on div "EBBR LFMN EBKT // EBBR Planned Maint Kortrijk-Wevelgem EBBR or EBKT KPVD LHBP K…" at bounding box center [886, 328] width 1360 height 888
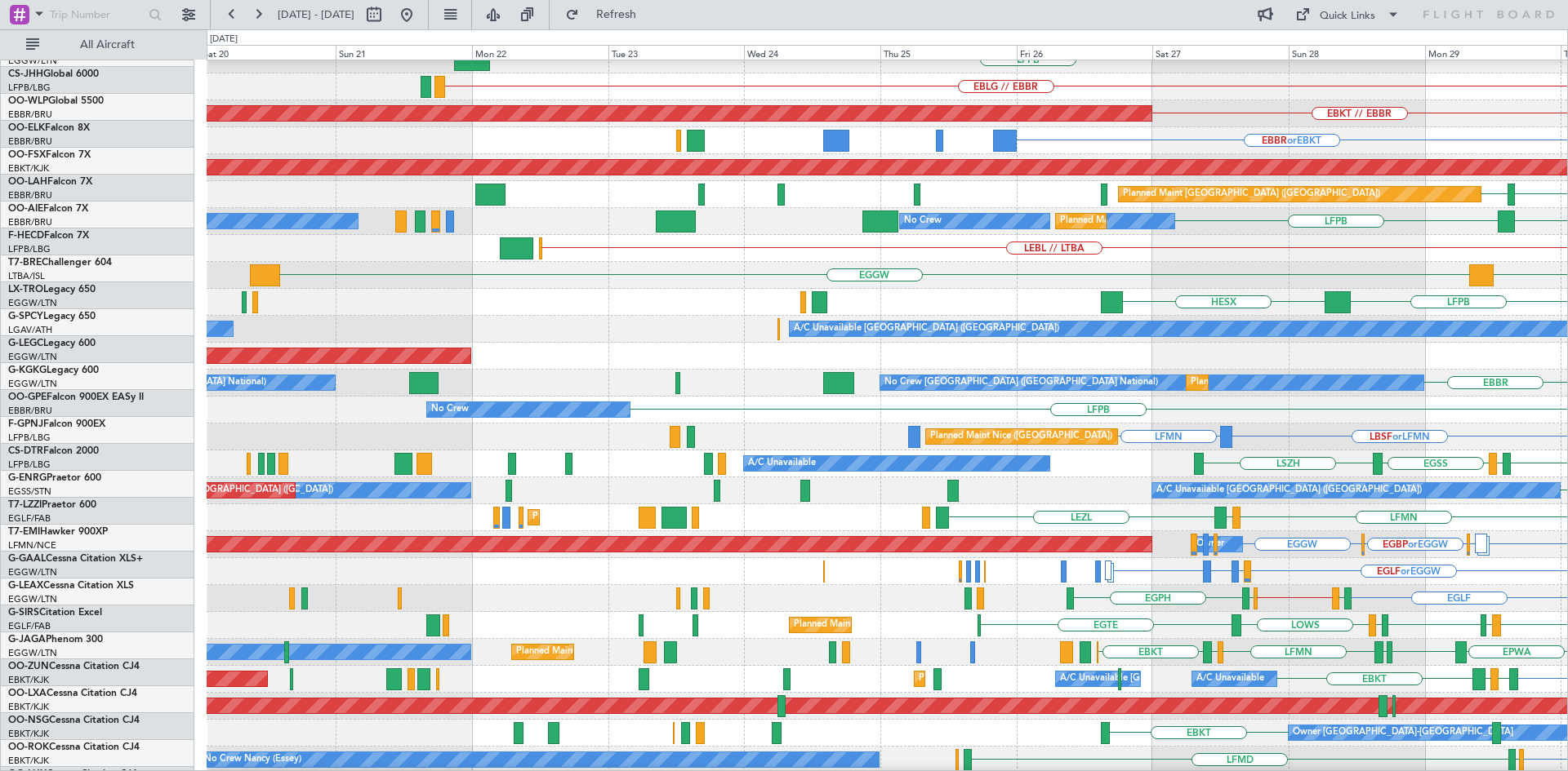
scroll to position [95, 0]
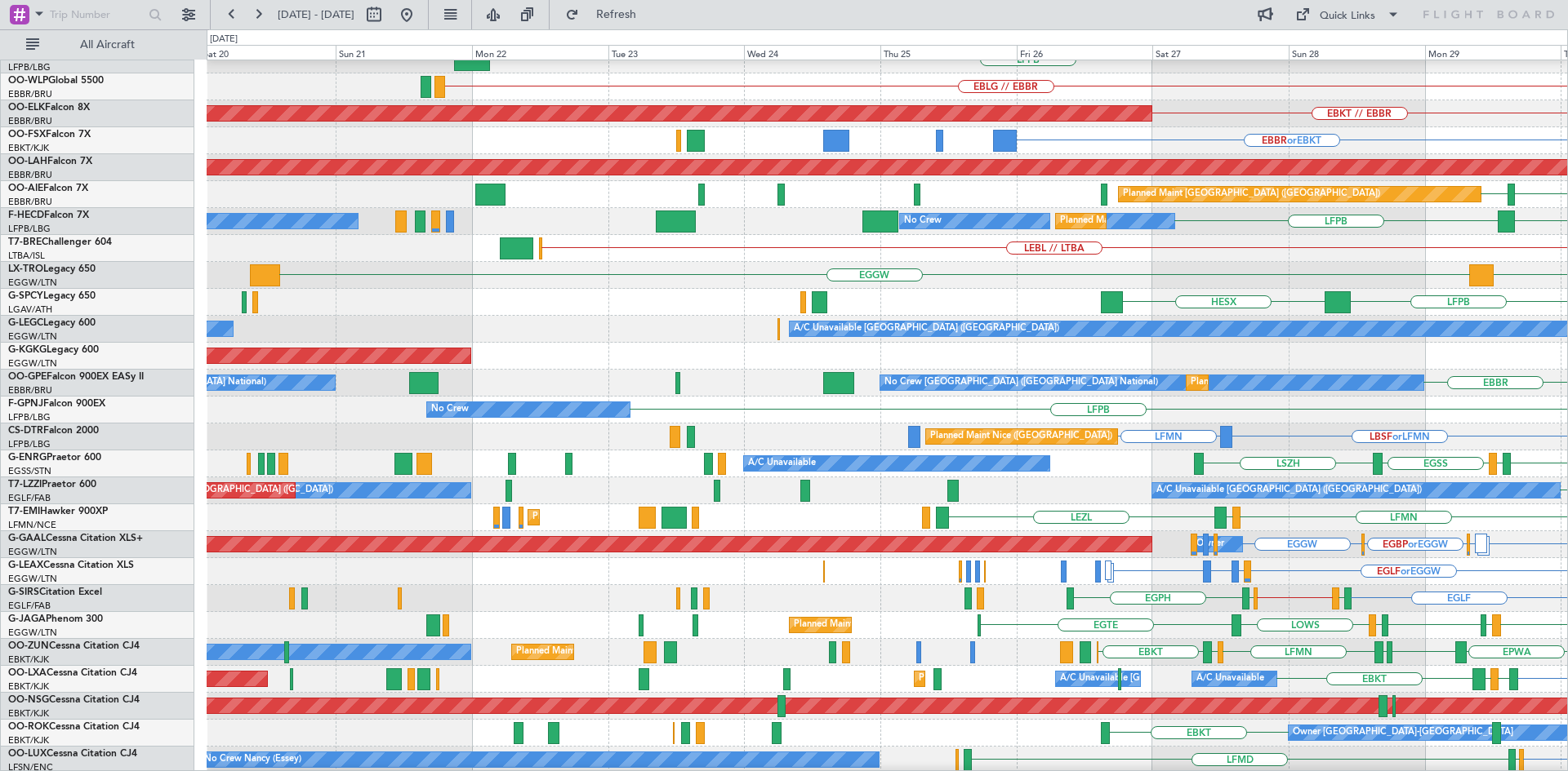
click at [1567, 440] on html "27 Sep 2025 - 07 Oct 2025 Refresh Quick Links All Aircraft KTEB EGGW KPHL KTEB …" at bounding box center [784, 386] width 1568 height 771
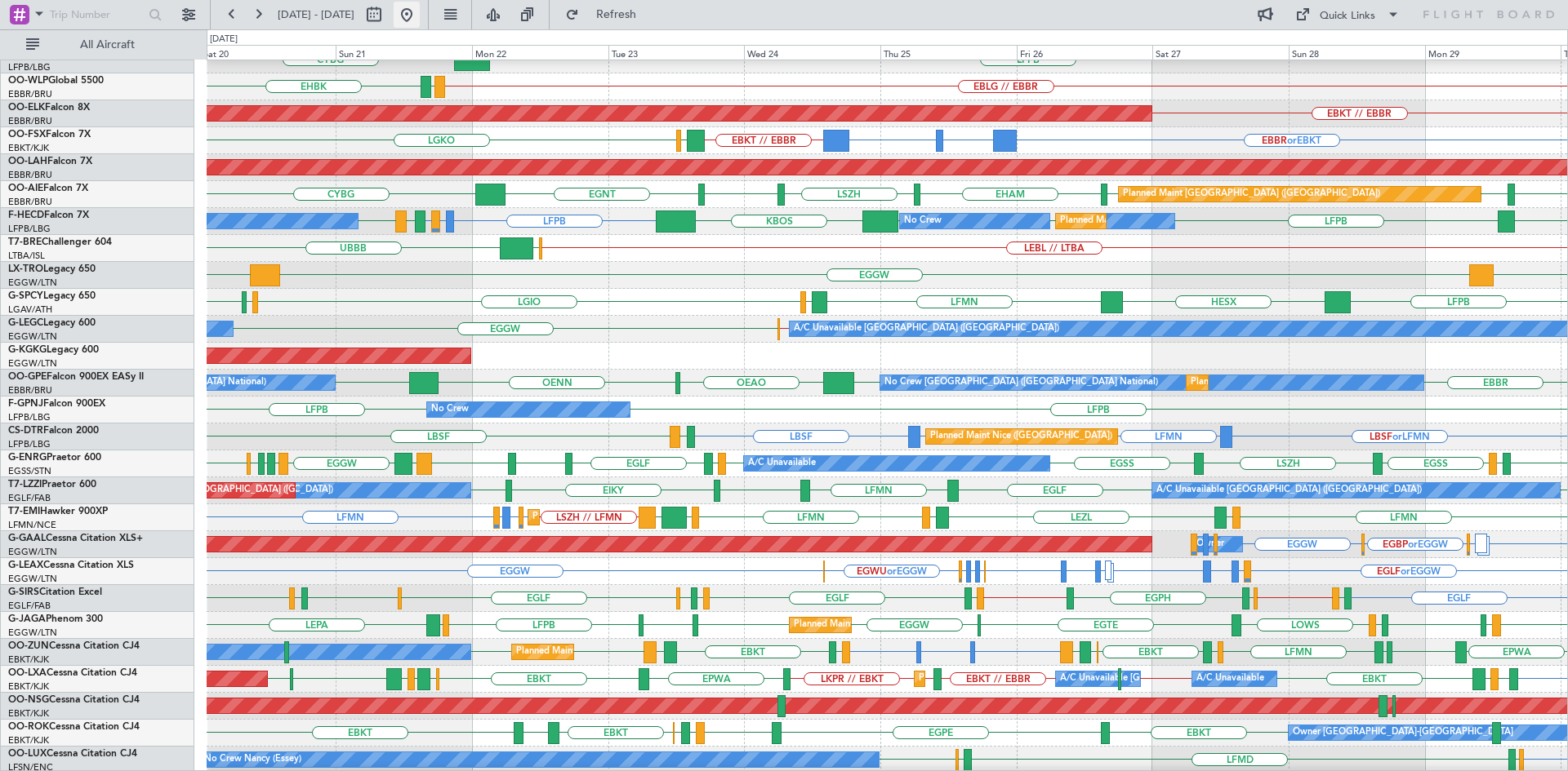
click at [420, 9] on button at bounding box center [406, 14] width 26 height 26
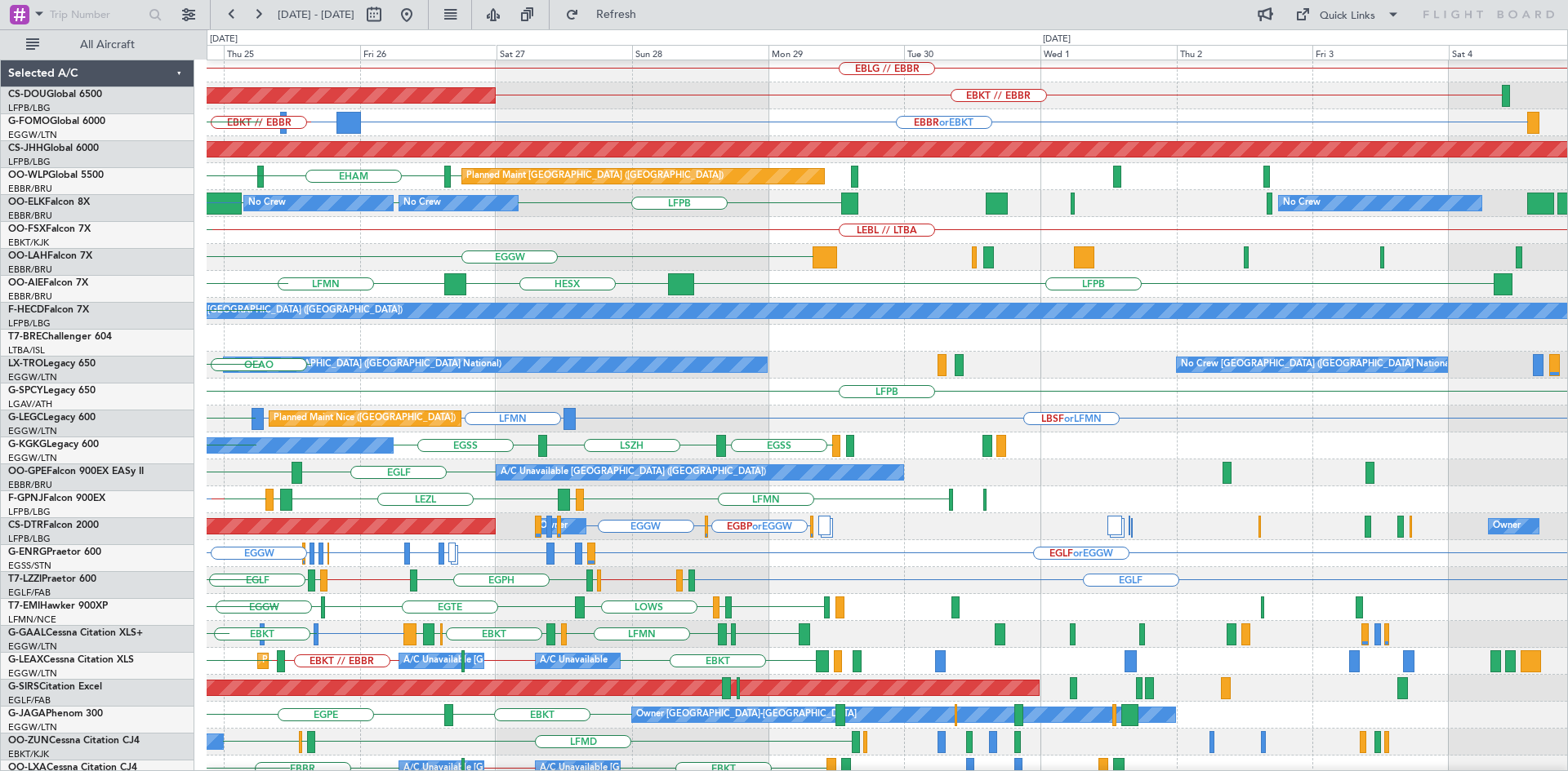
scroll to position [112, 0]
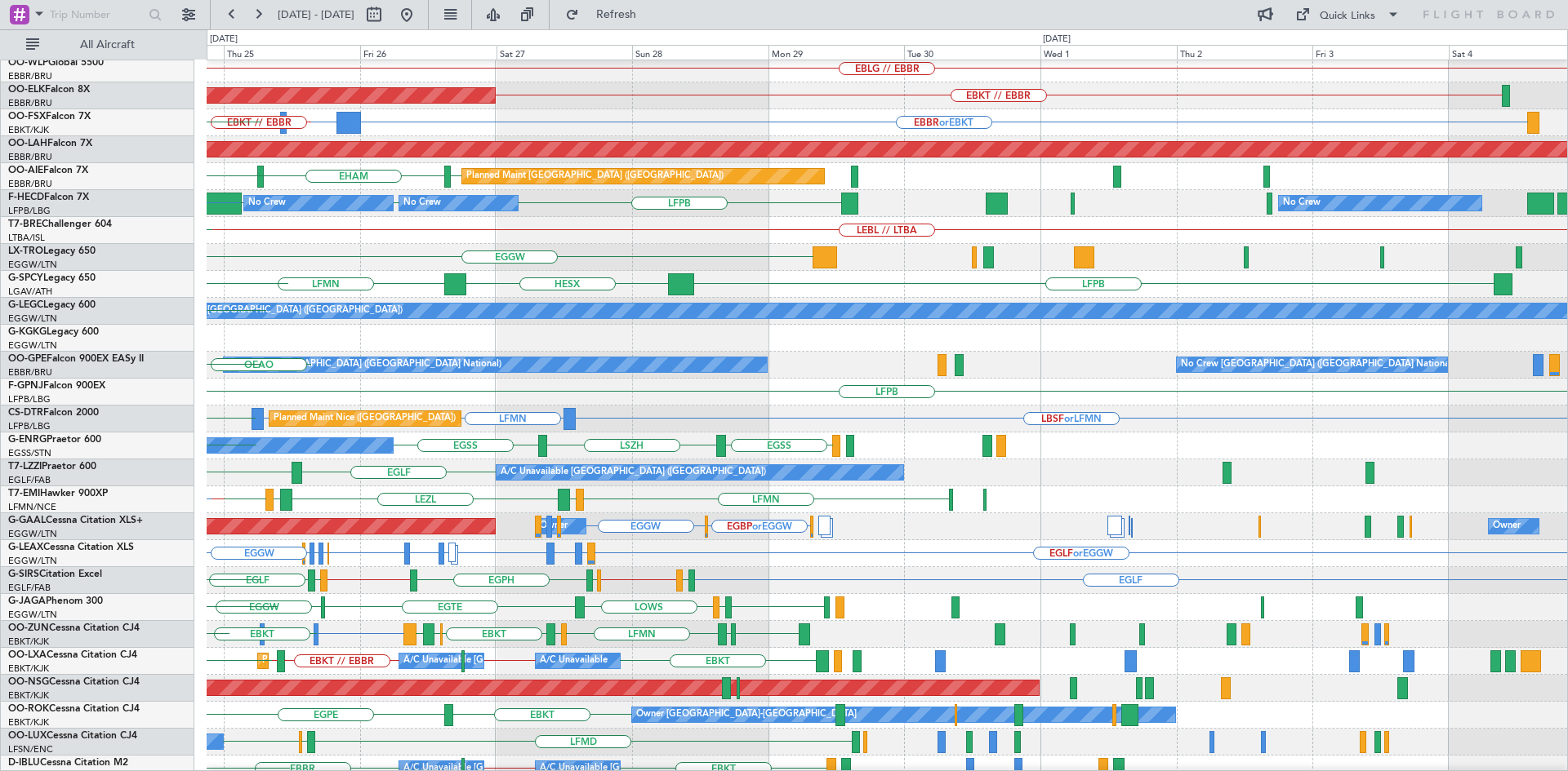
click at [335, 395] on div "LFPB Planned Maint Paris (Le Bourget) No Crew" at bounding box center [886, 392] width 1360 height 27
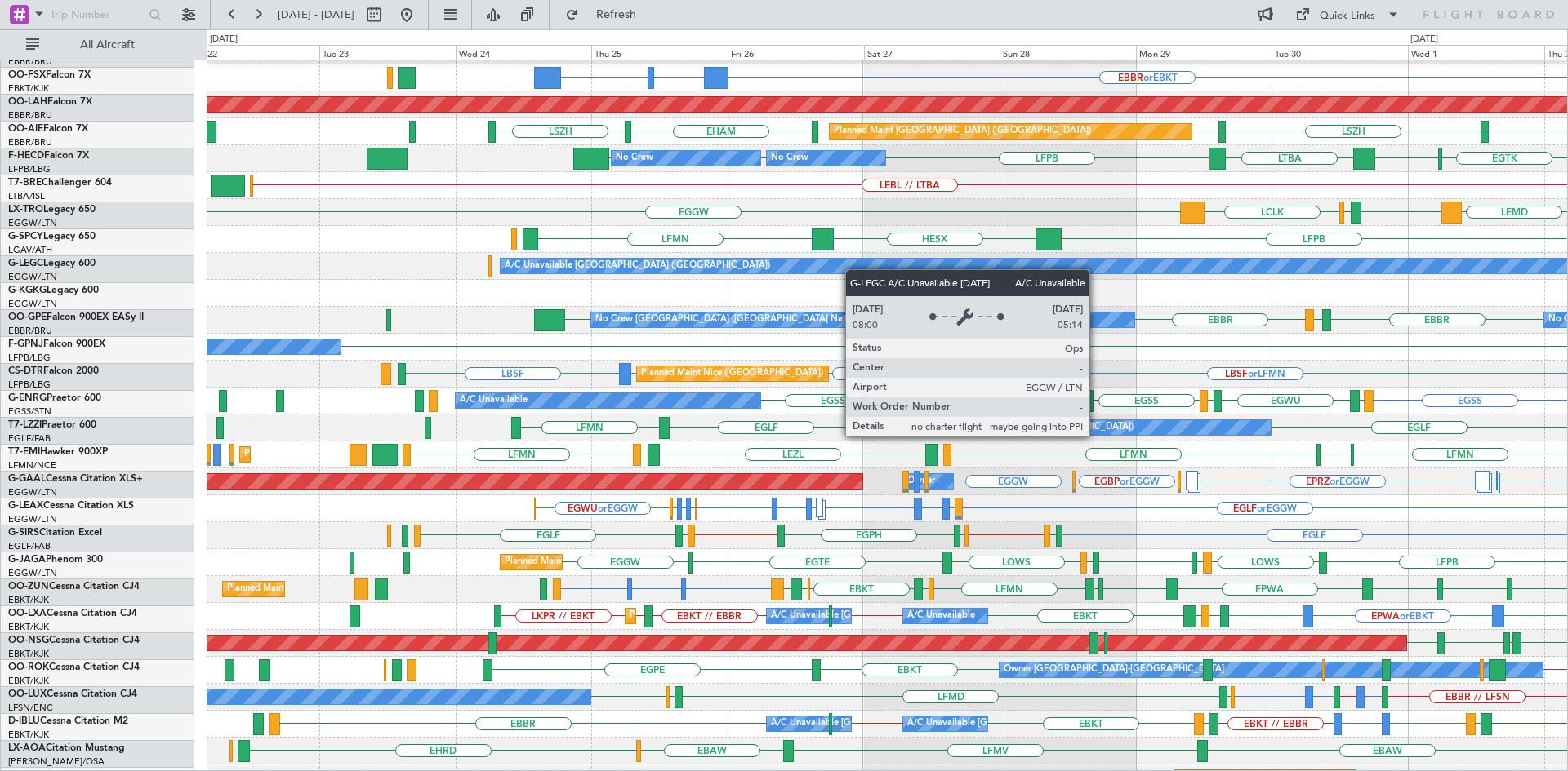
scroll to position [161, 0]
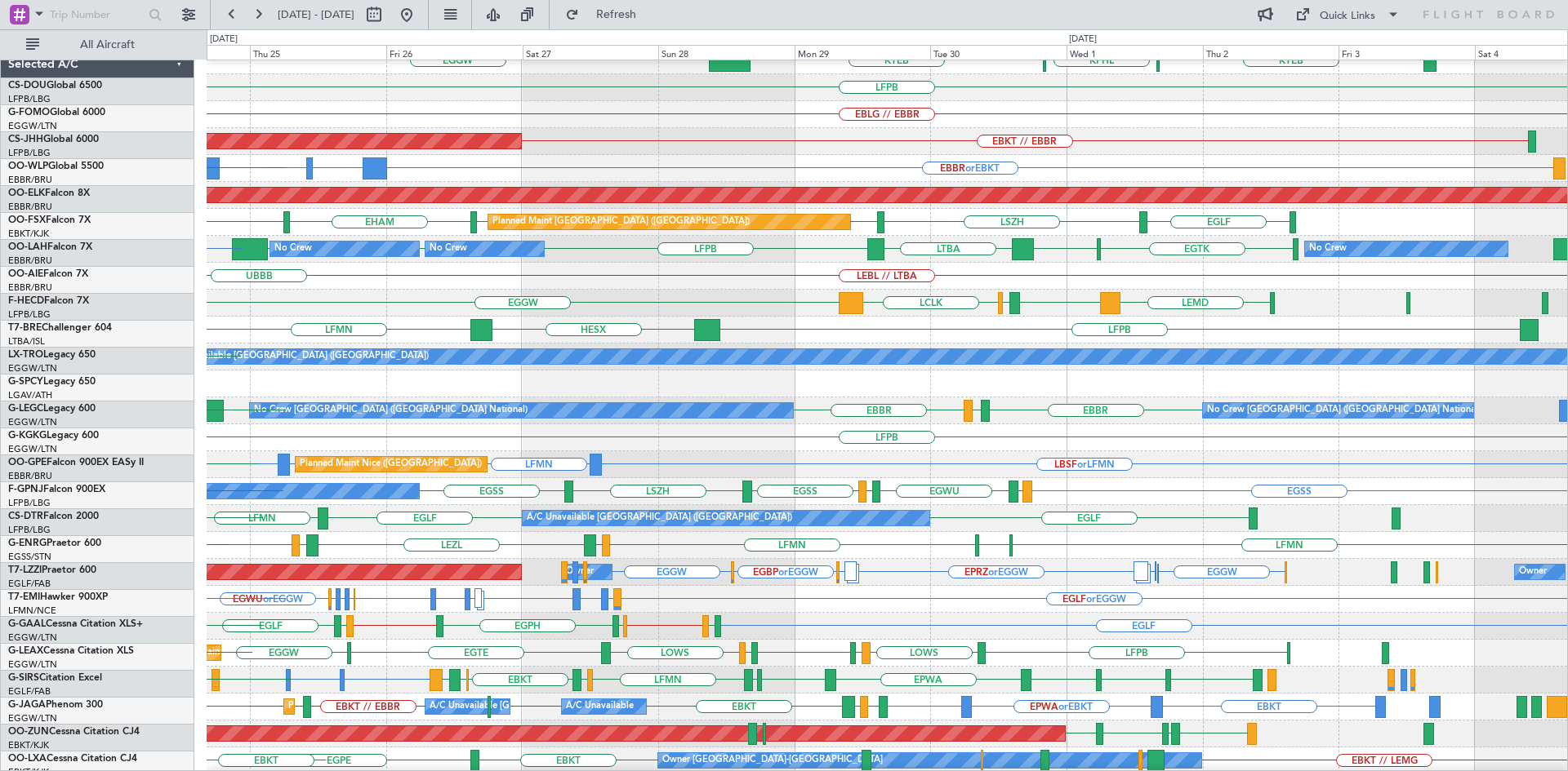
scroll to position [54, 0]
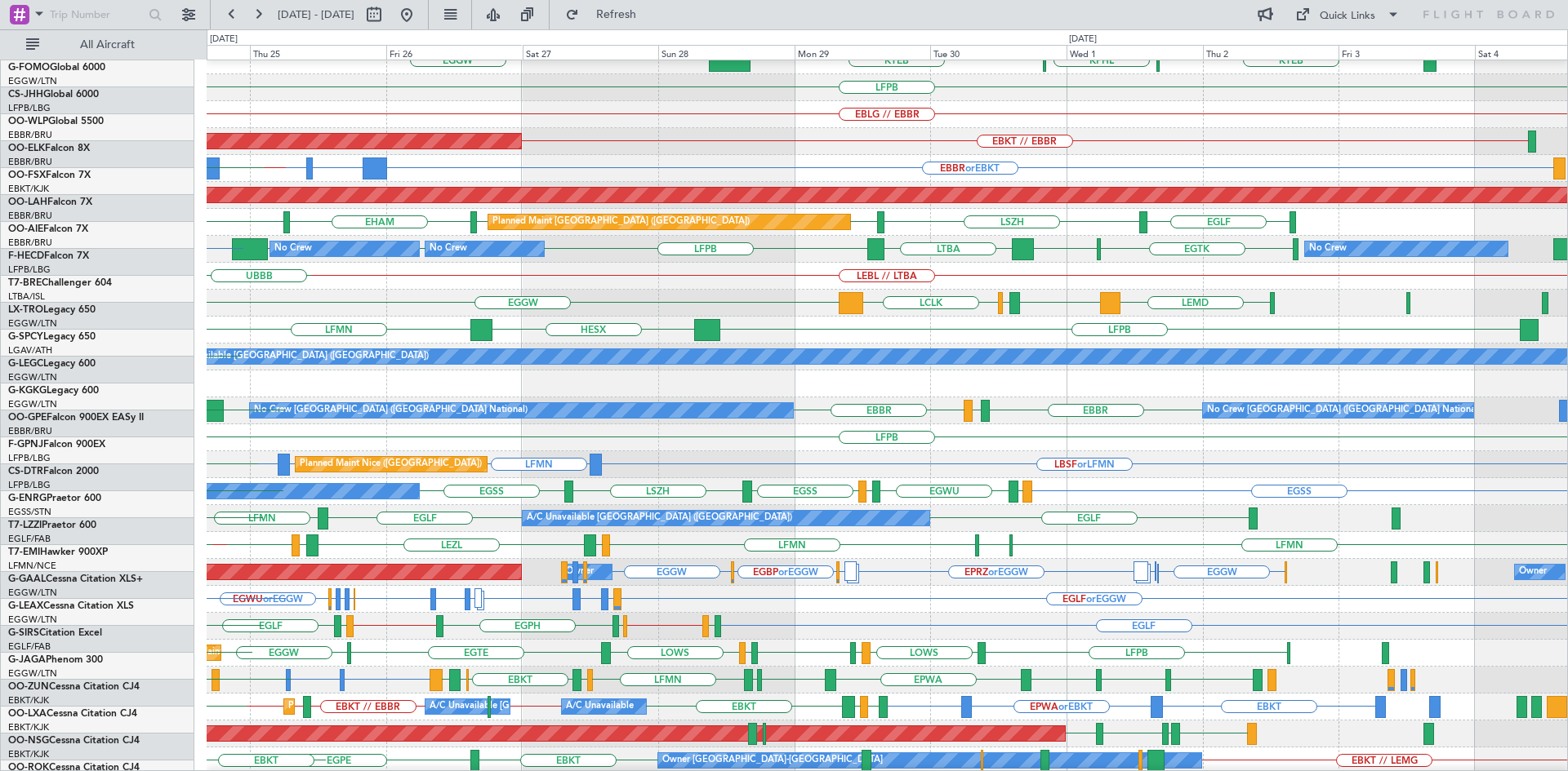
click at [72, 460] on div "Planned Maint London (Biggin Hill) KTEB EGGW KPHL KTEB EGGW EGWU EGPD KTEB LFPB…" at bounding box center [784, 400] width 1568 height 742
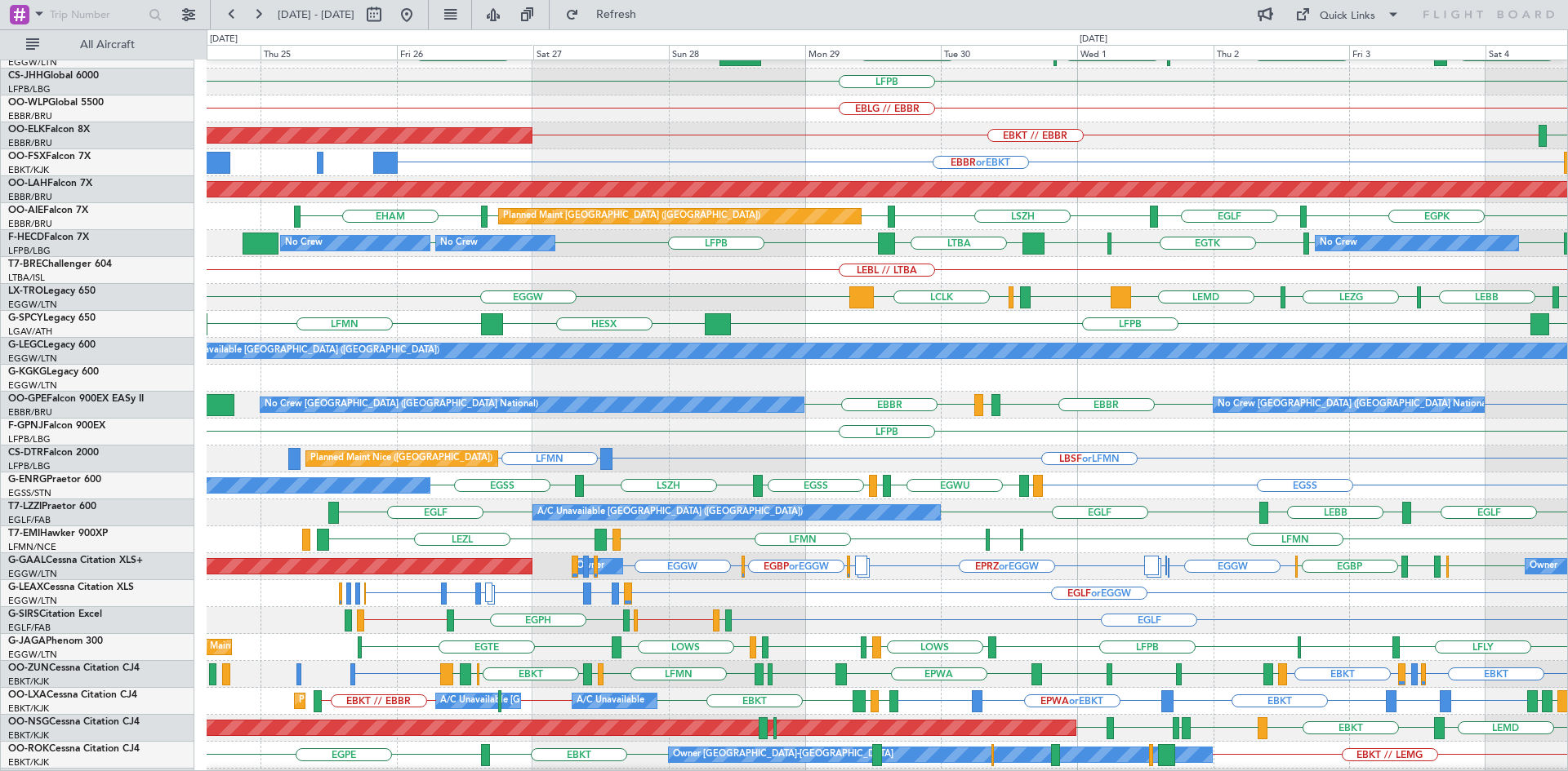
click at [755, 587] on div "EGLF or EGGW EGPD or EGGW EGWU or EGGW EGPD or EGGW EGLF or EGGW EGNV or EGGW E…" at bounding box center [886, 593] width 1360 height 27
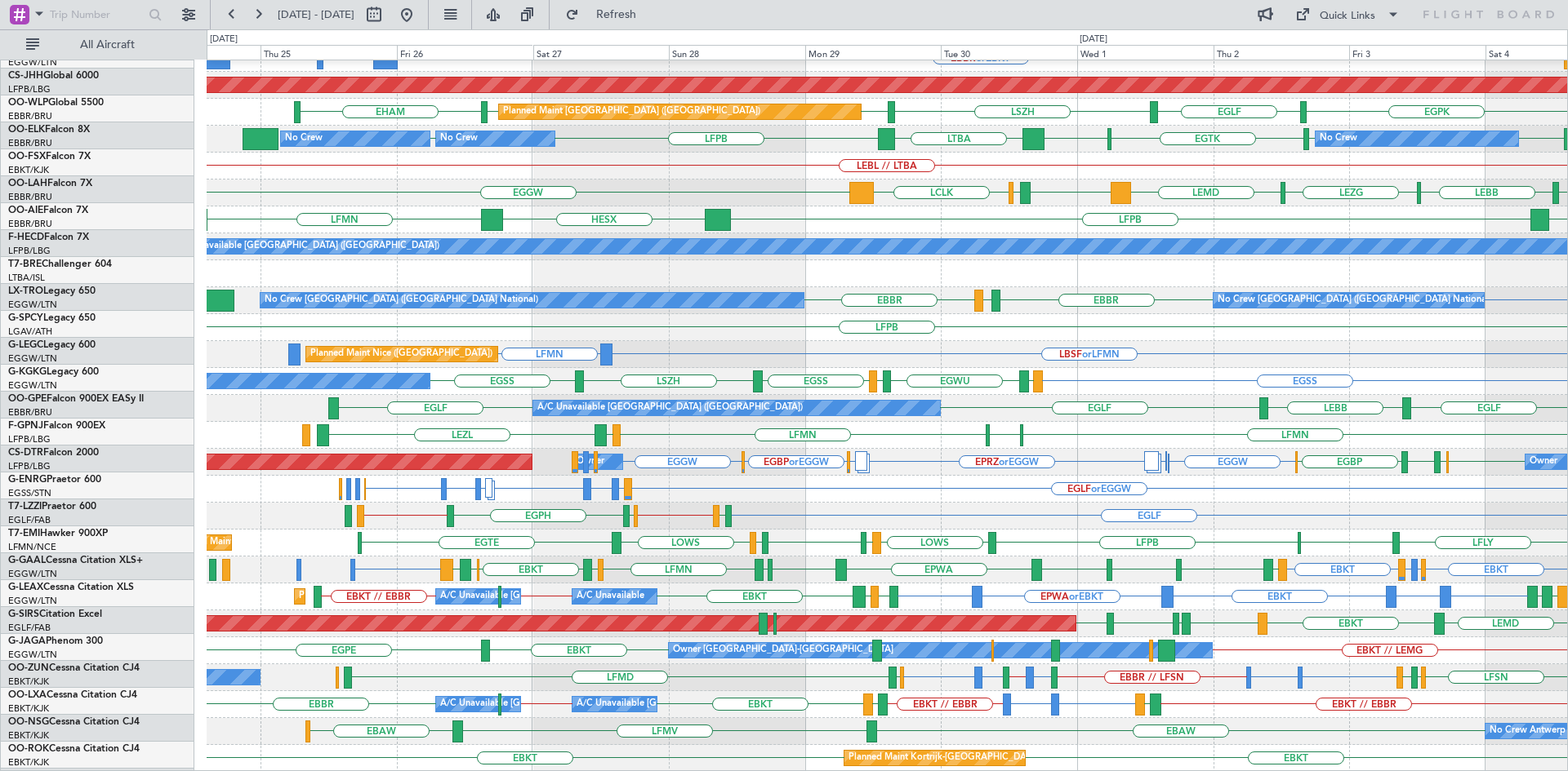
scroll to position [177, 0]
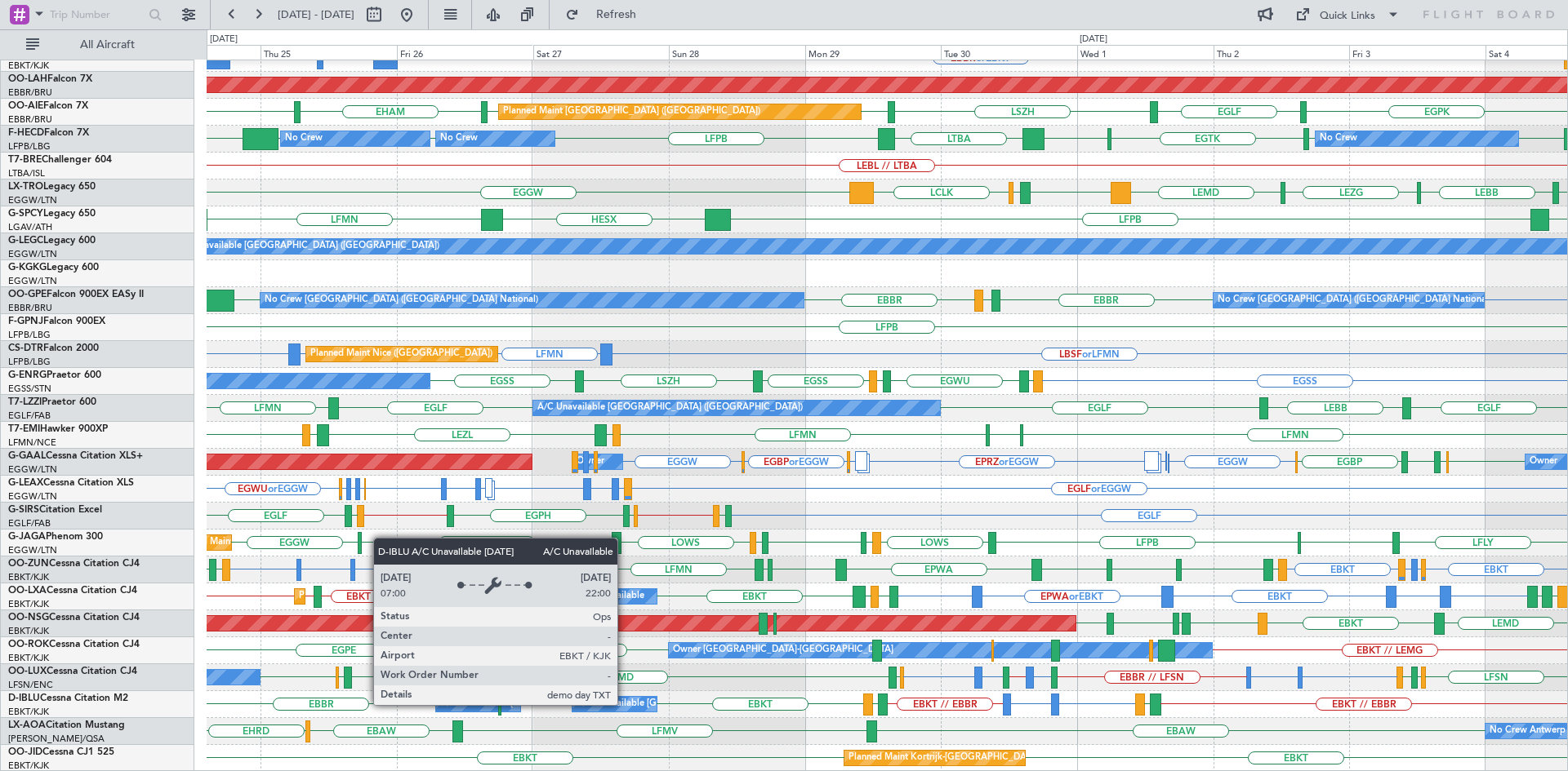
click at [625, 704] on div "A/C Unavailable [GEOGRAPHIC_DATA]-[GEOGRAPHIC_DATA]" at bounding box center [706, 704] width 261 height 24
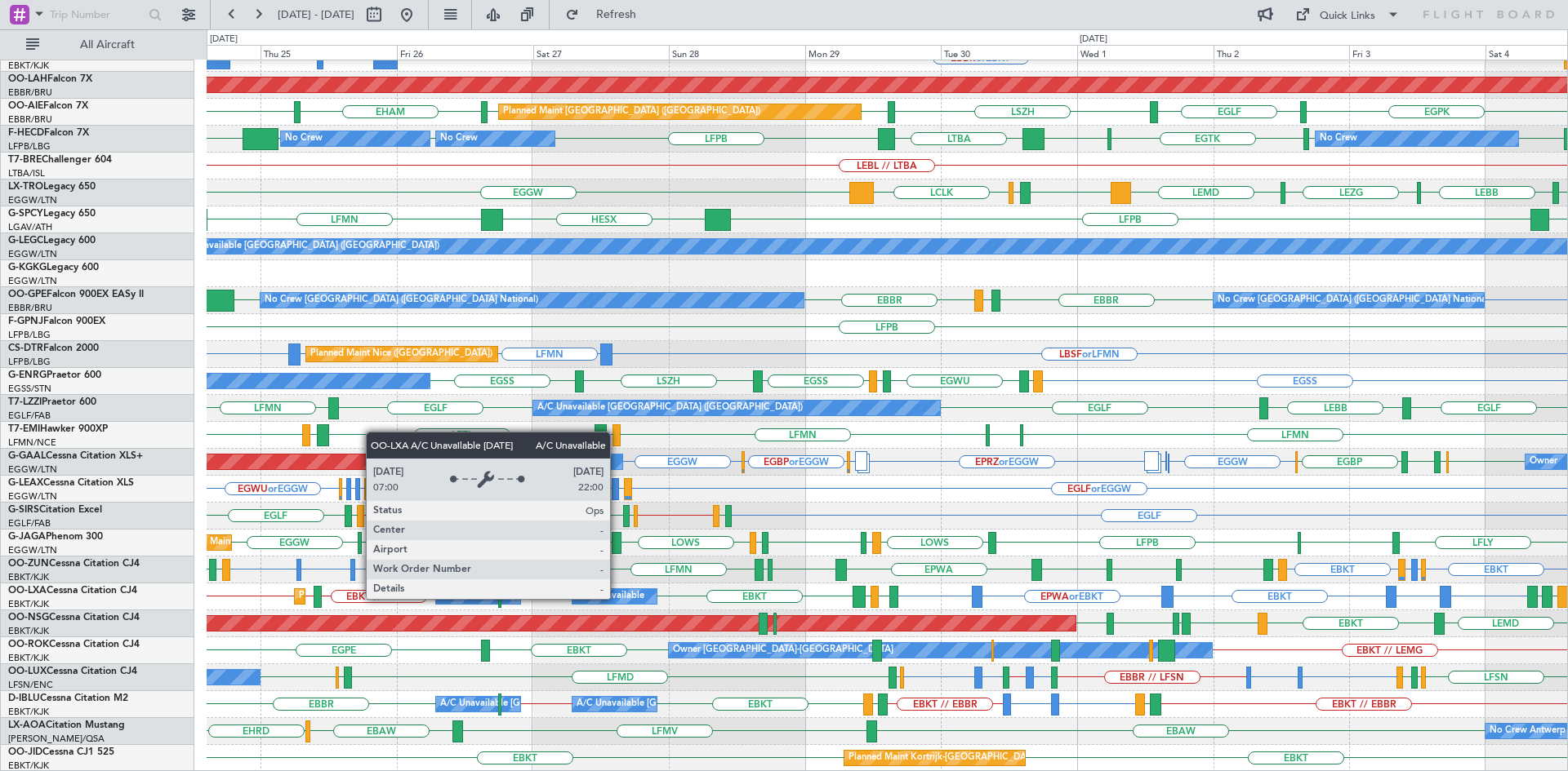
click at [617, 598] on div "A/C Unavailable" at bounding box center [610, 596] width 68 height 24
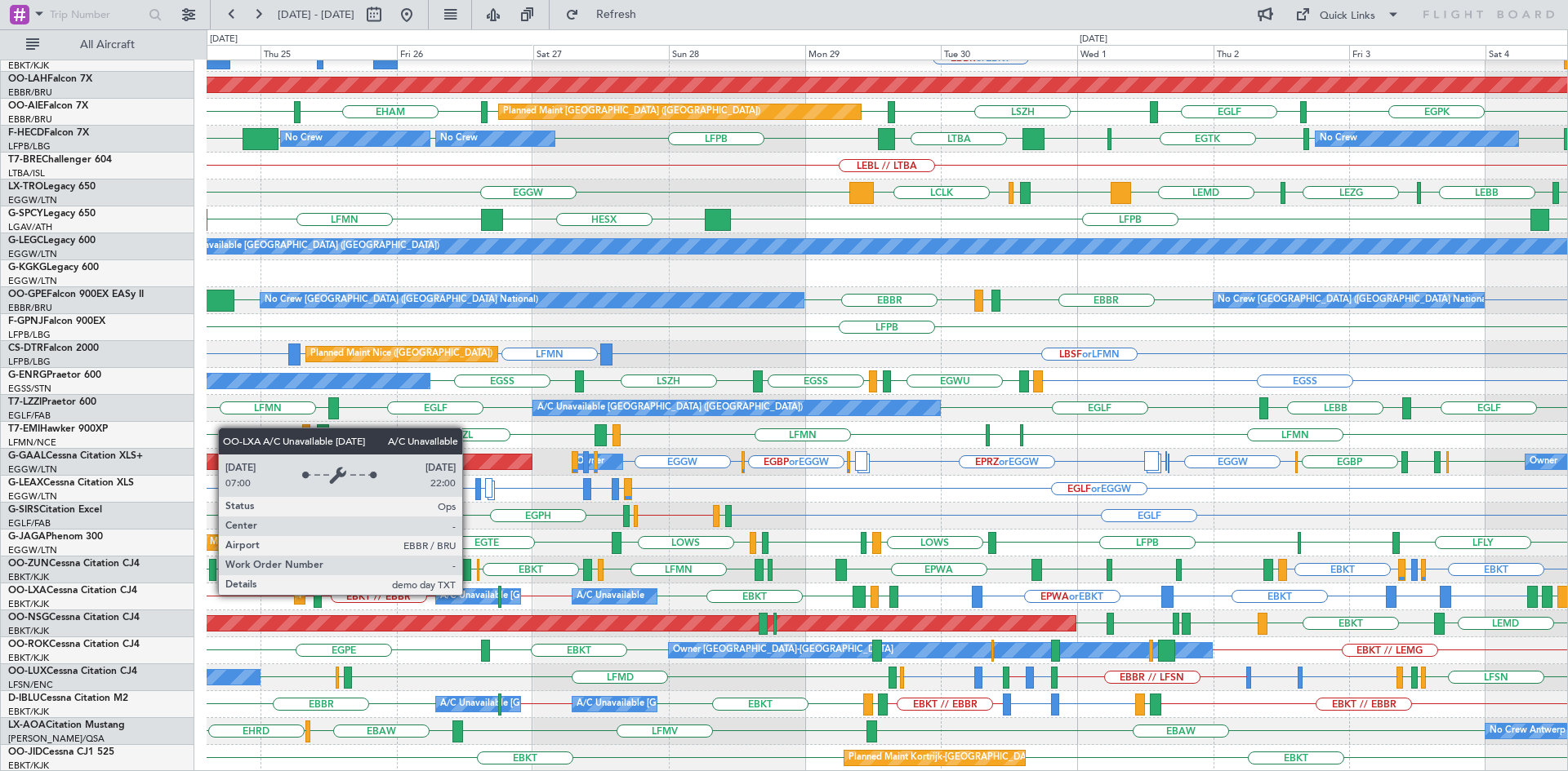
click at [470, 594] on div "A/C Unavailable [GEOGRAPHIC_DATA] ([GEOGRAPHIC_DATA] National)" at bounding box center [592, 596] width 304 height 24
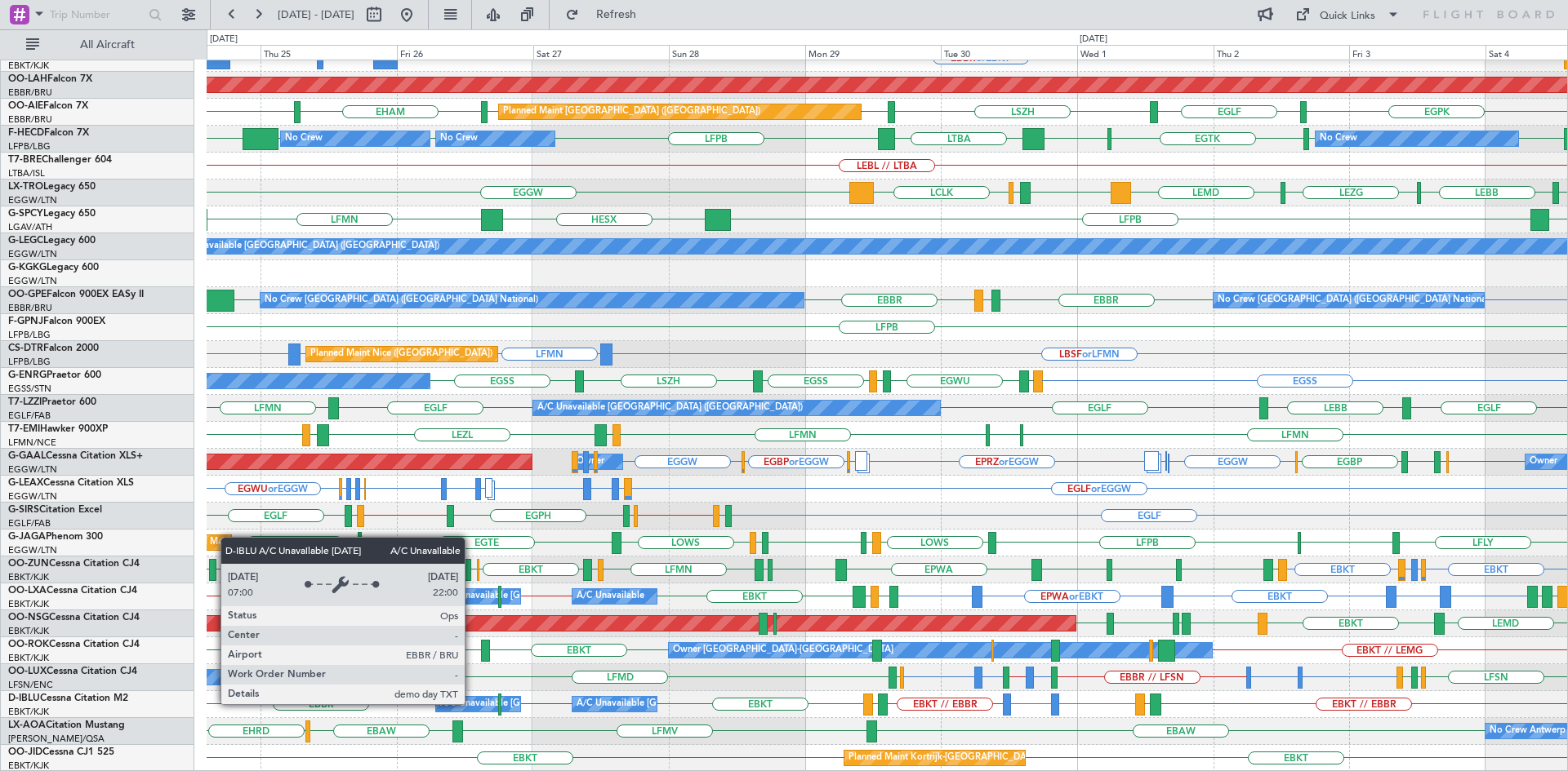
click at [472, 703] on div "A/C Unavailable [GEOGRAPHIC_DATA] ([GEOGRAPHIC_DATA] National)" at bounding box center [592, 704] width 304 height 24
click at [473, 703] on div "A/C Unavailable [GEOGRAPHIC_DATA] ([GEOGRAPHIC_DATA] National)" at bounding box center [592, 704] width 304 height 24
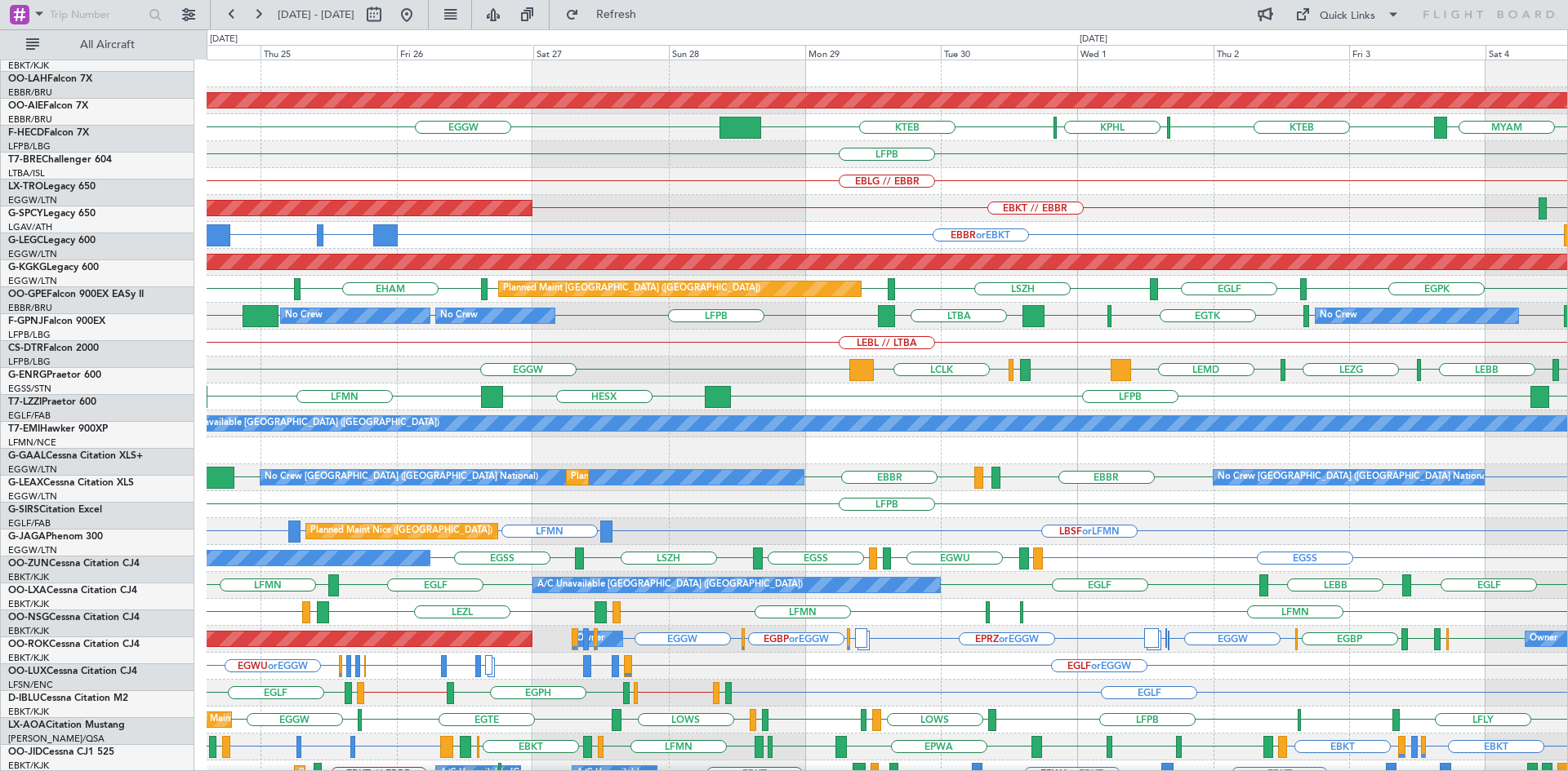
scroll to position [0, 0]
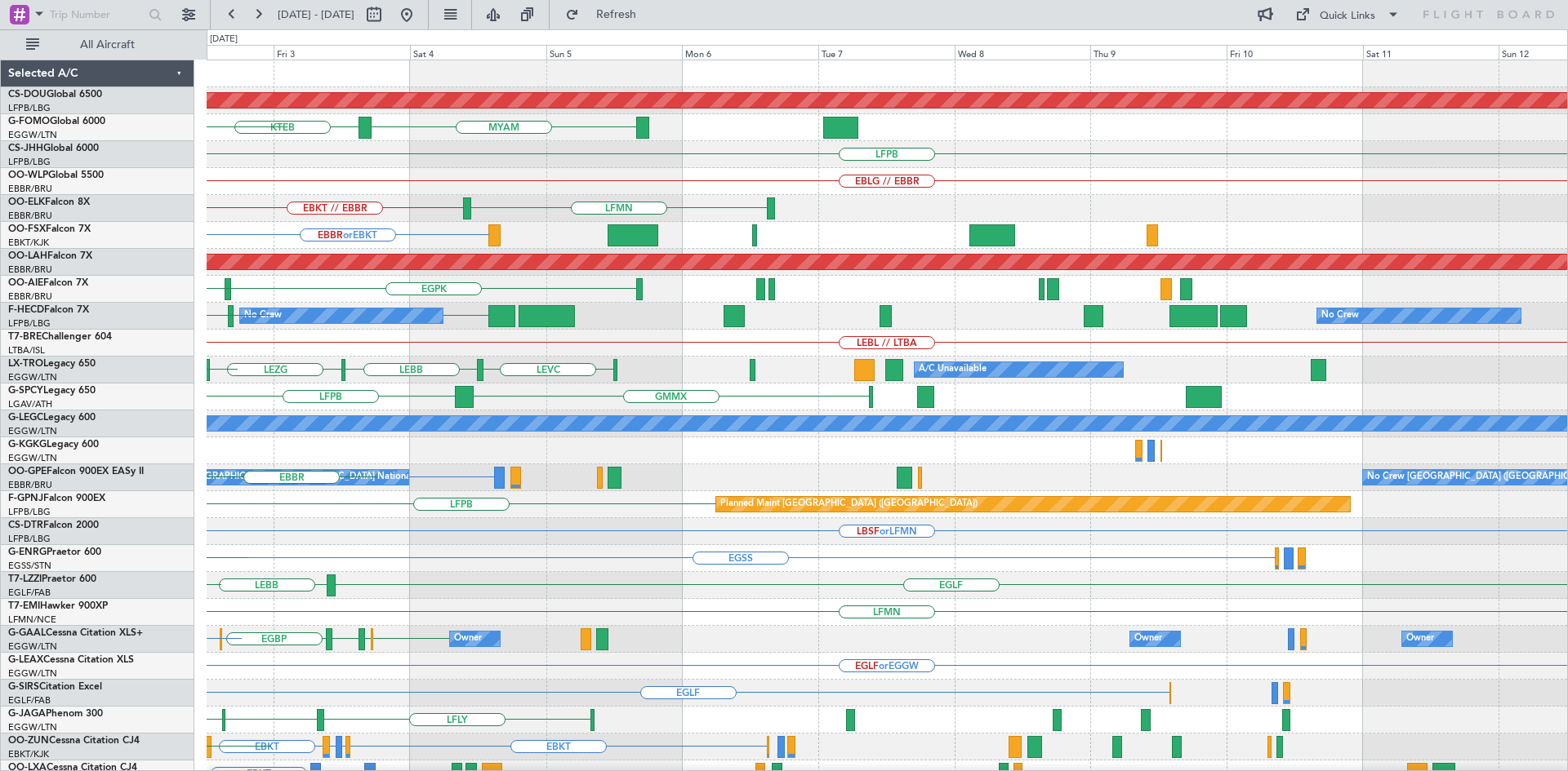
click at [318, 210] on div "Planned Maint London (Biggin Hill) MYAM KTEB KPHL KTEB LFPB EBLG // EBBR LFMN E…" at bounding box center [886, 505] width 1360 height 888
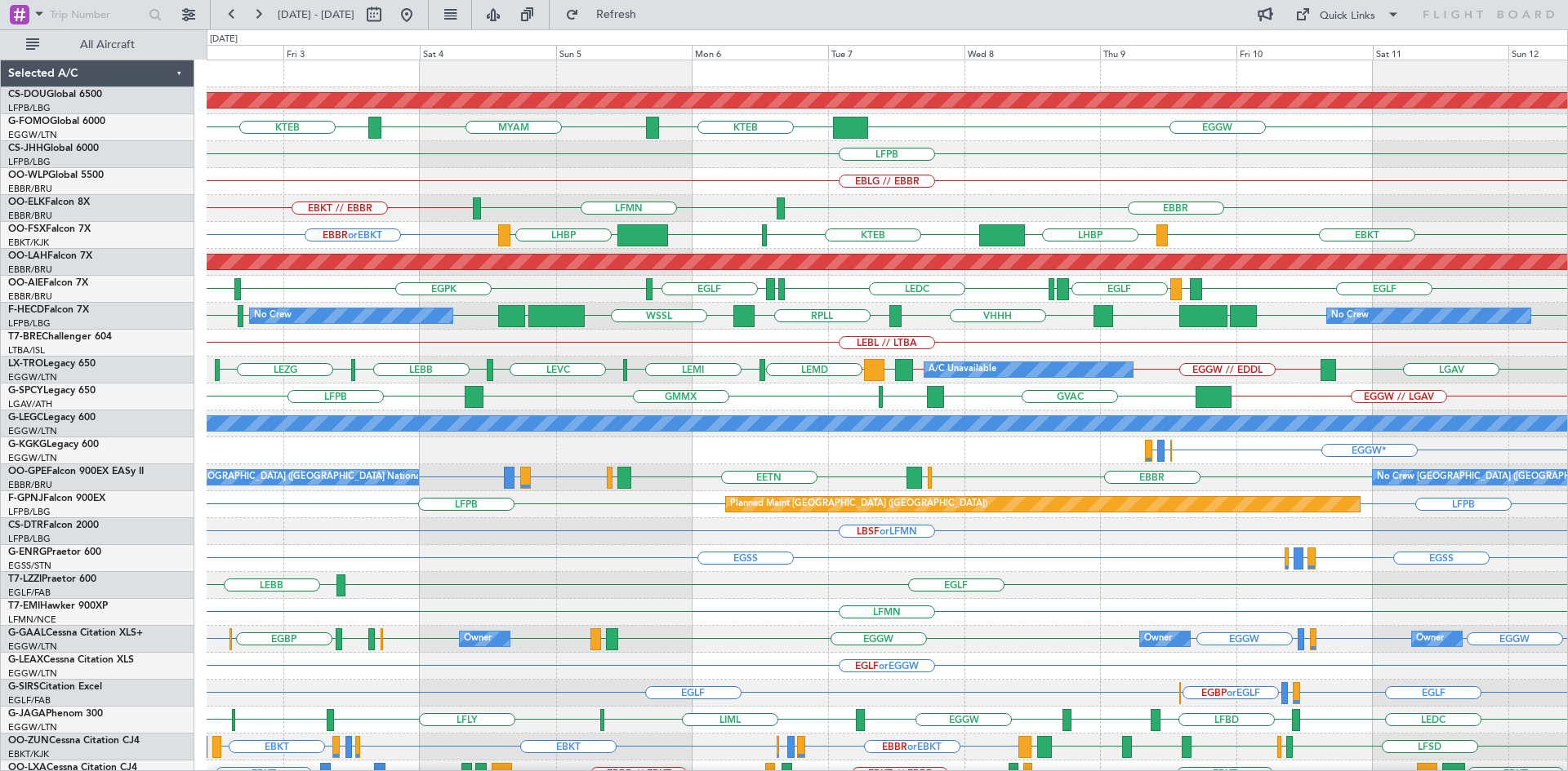
click at [1041, 682] on div "Planned Maint London (Biggin Hill) EGGW KTEB MYAM KTEB LFPB EBLG // EBBR EBBR L…" at bounding box center [886, 505] width 1360 height 888
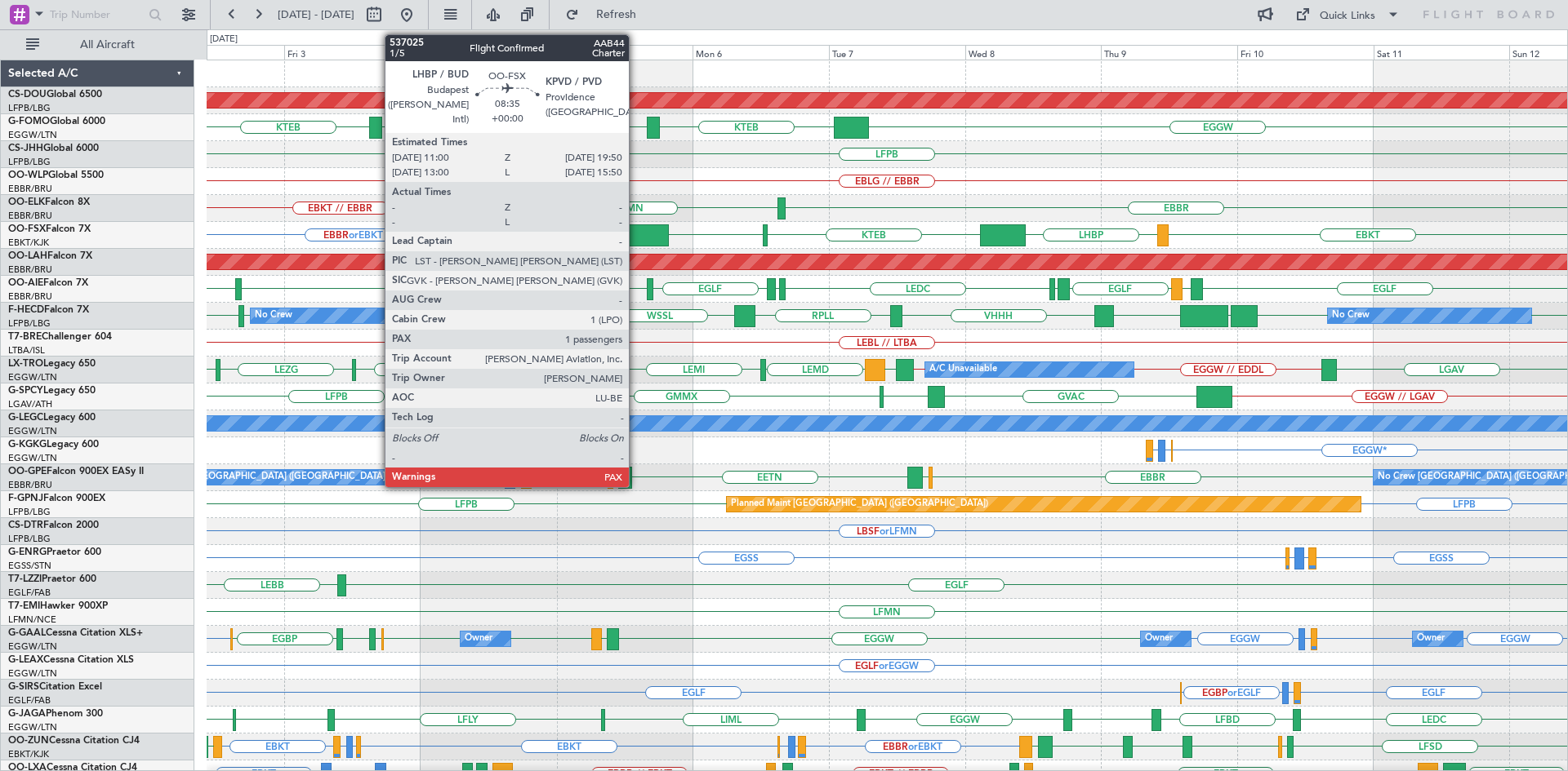
click at [636, 230] on div at bounding box center [643, 235] width 50 height 22
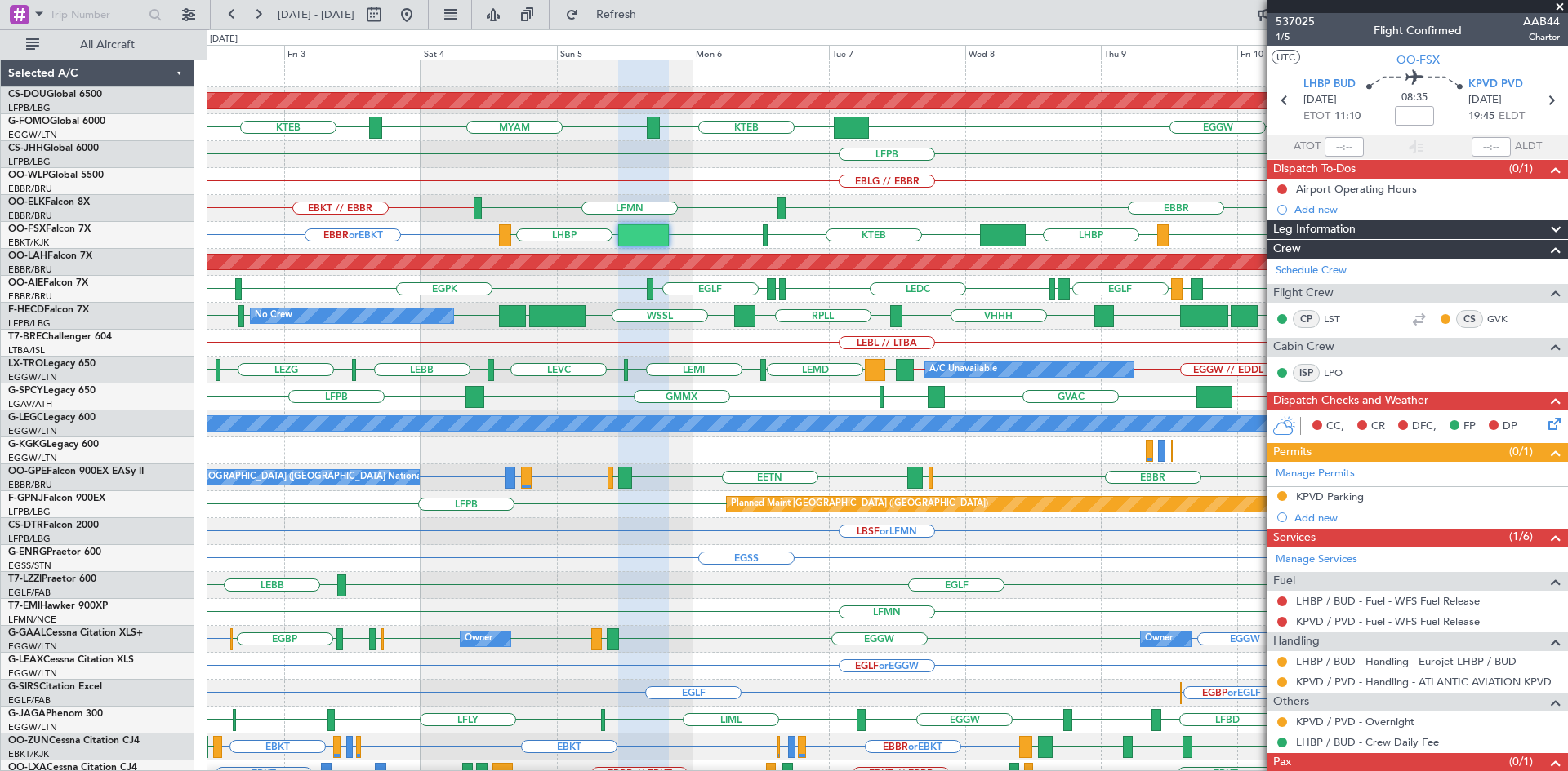
drag, startPoint x: 1557, startPoint y: 6, endPoint x: 1310, endPoint y: 132, distance: 277.3
click at [1557, 6] on span at bounding box center [1559, 8] width 16 height 15
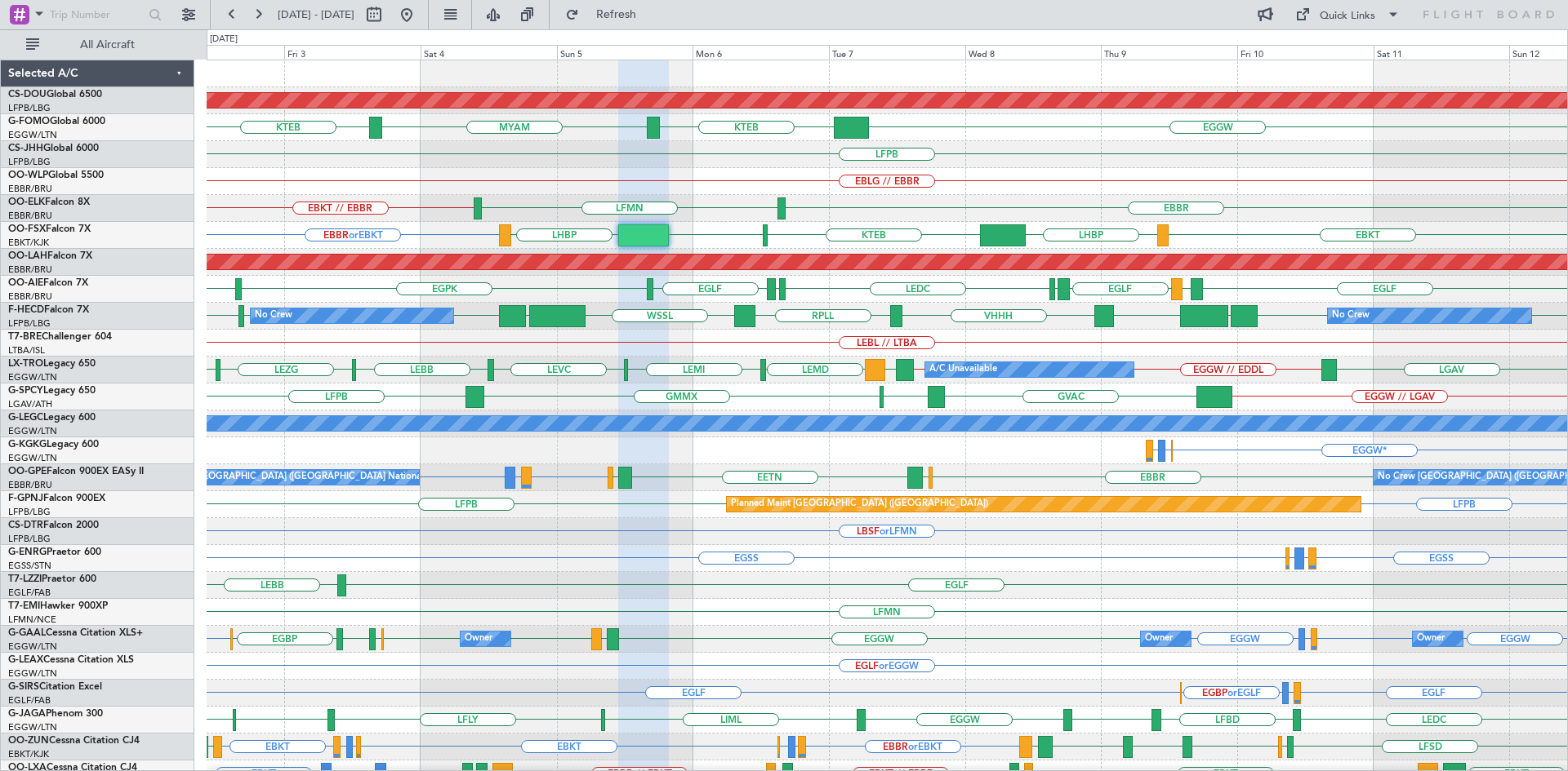
type input "0"
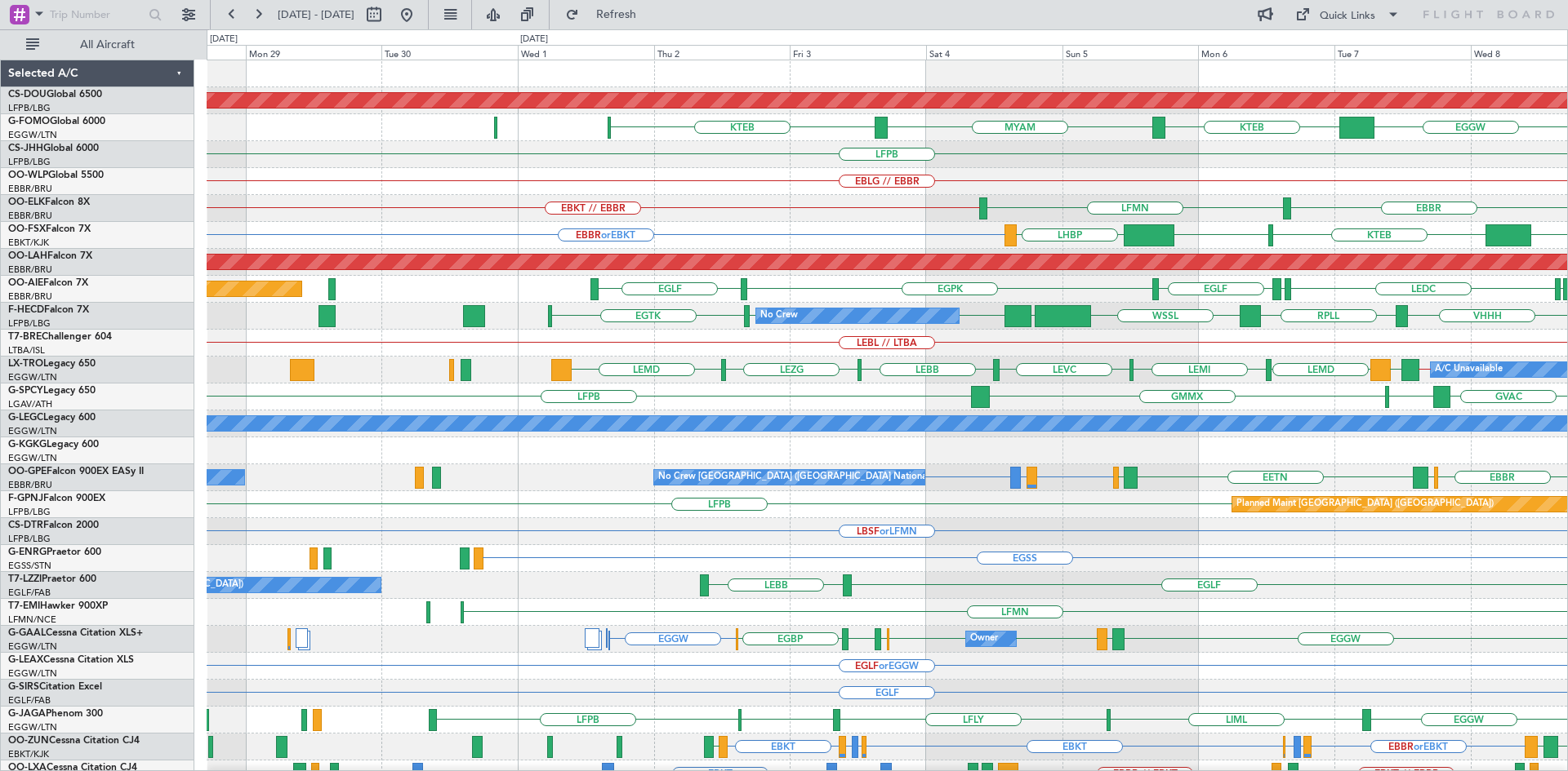
click at [1390, 401] on div "Planned Maint London (Biggin Hill) EGGW KTEB MYAM KTEB LFPB EBLG // EBBR EBBR L…" at bounding box center [886, 505] width 1360 height 888
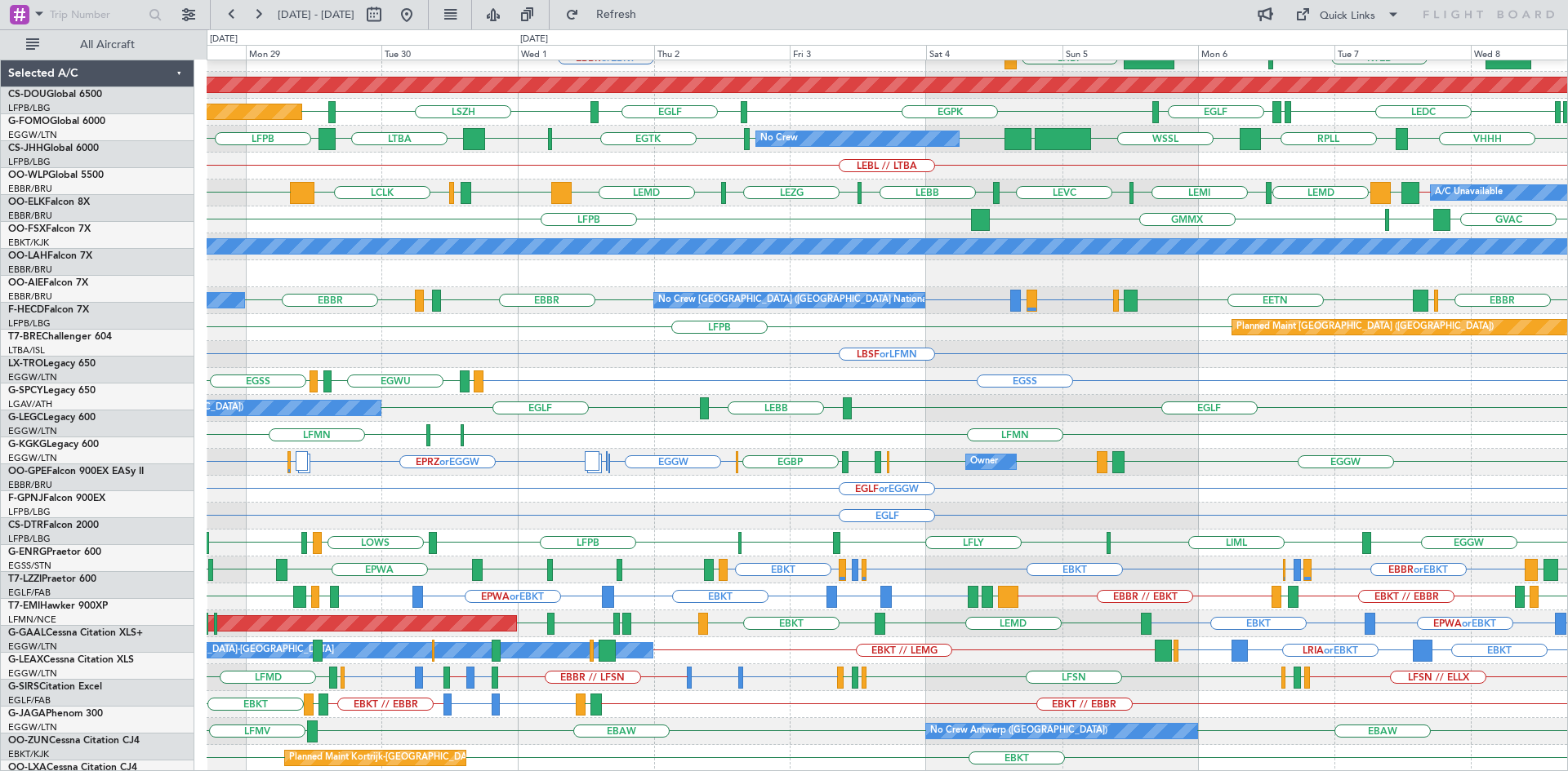
scroll to position [177, 0]
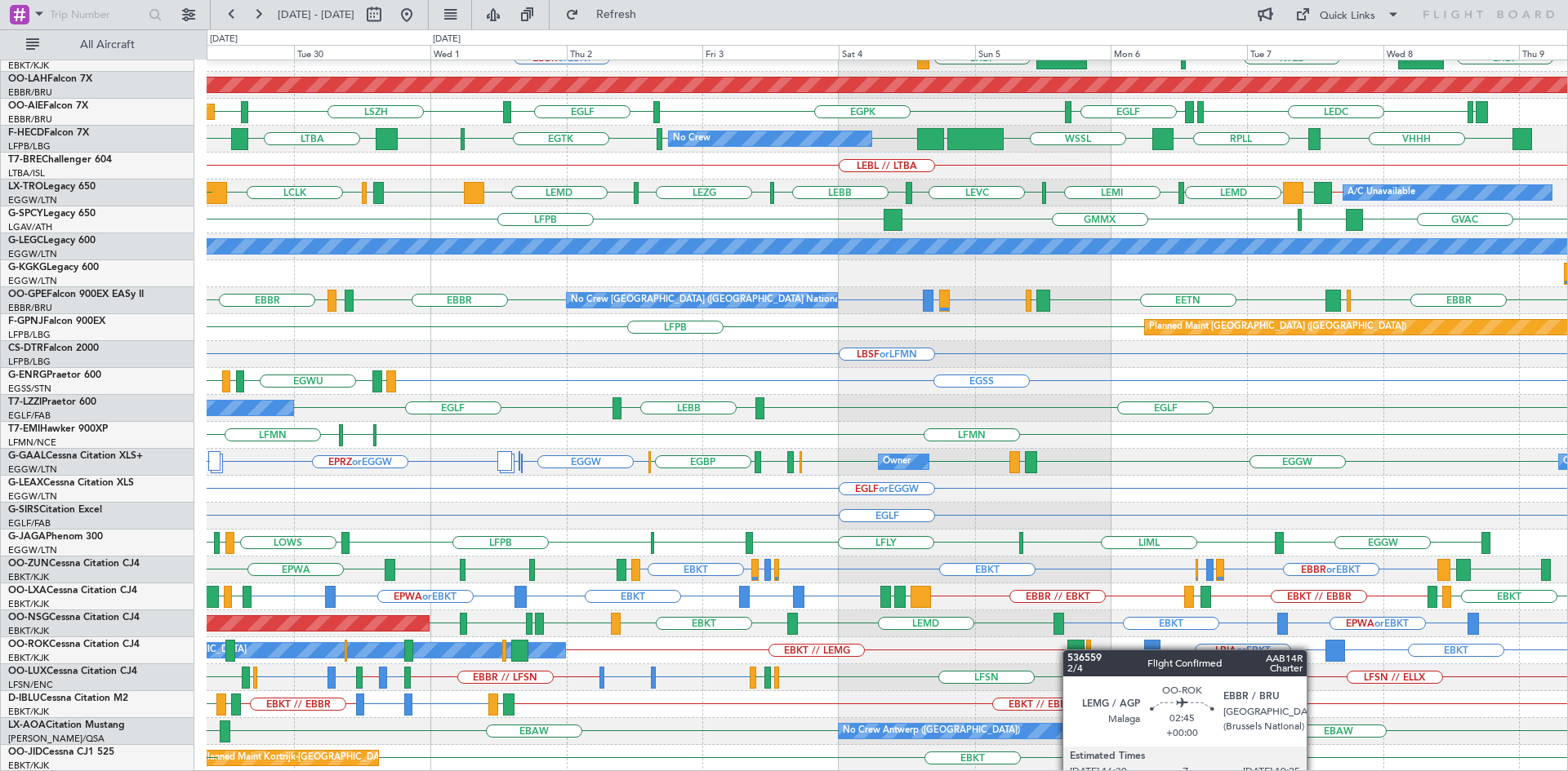
click at [1070, 649] on div "EBBR LFMN EBKT // EBBR Planned Maint Kortrijk-Wevelgem EBBR or EBKT LHBP KTEB K…" at bounding box center [886, 328] width 1360 height 888
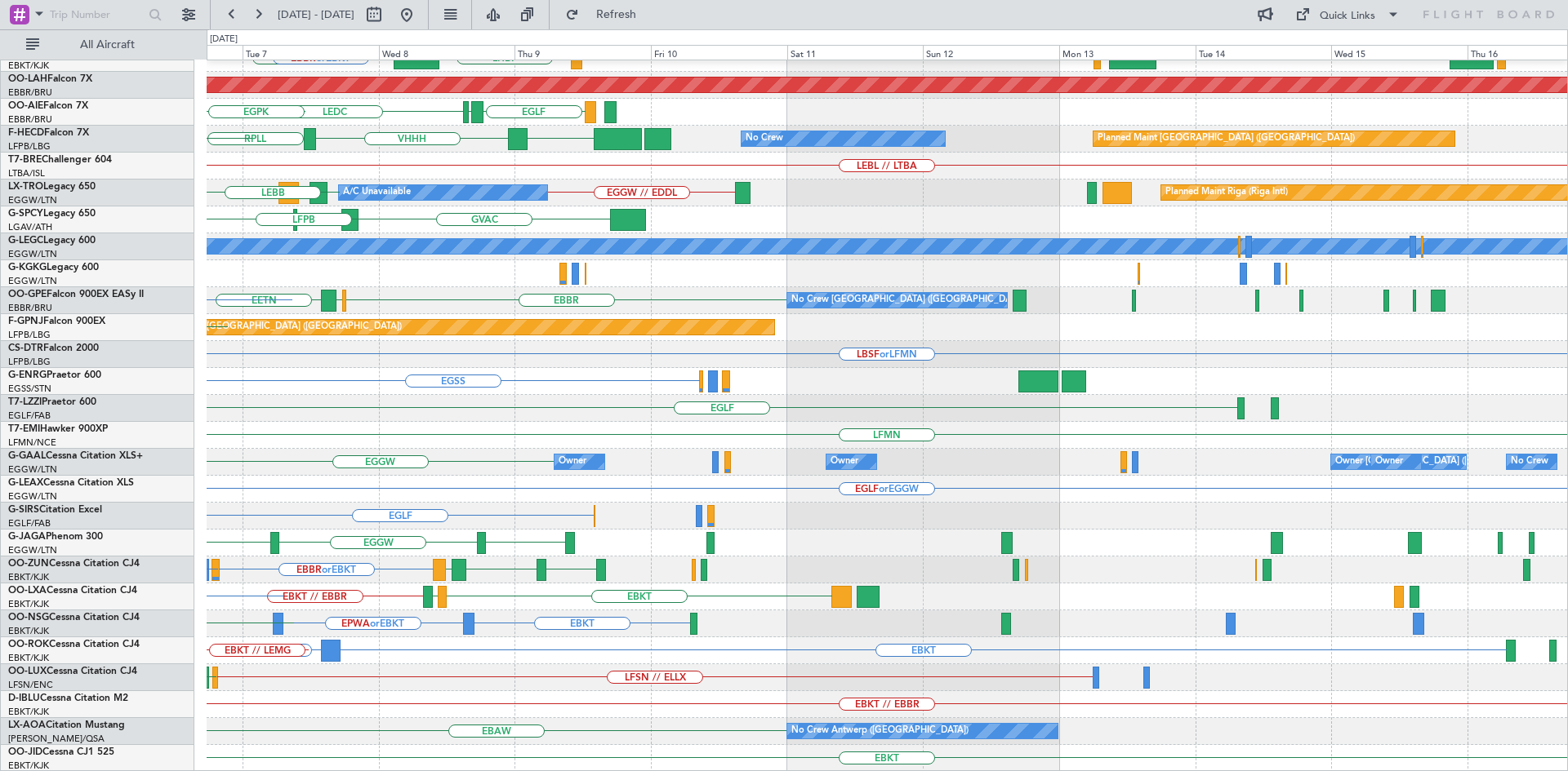
click at [173, 235] on div "EBBR LFMN EBKT // EBBR LHBP KTEB LHBP KPVD EBBR or EBKT Planned Maint Alton-st …" at bounding box center [784, 400] width 1568 height 742
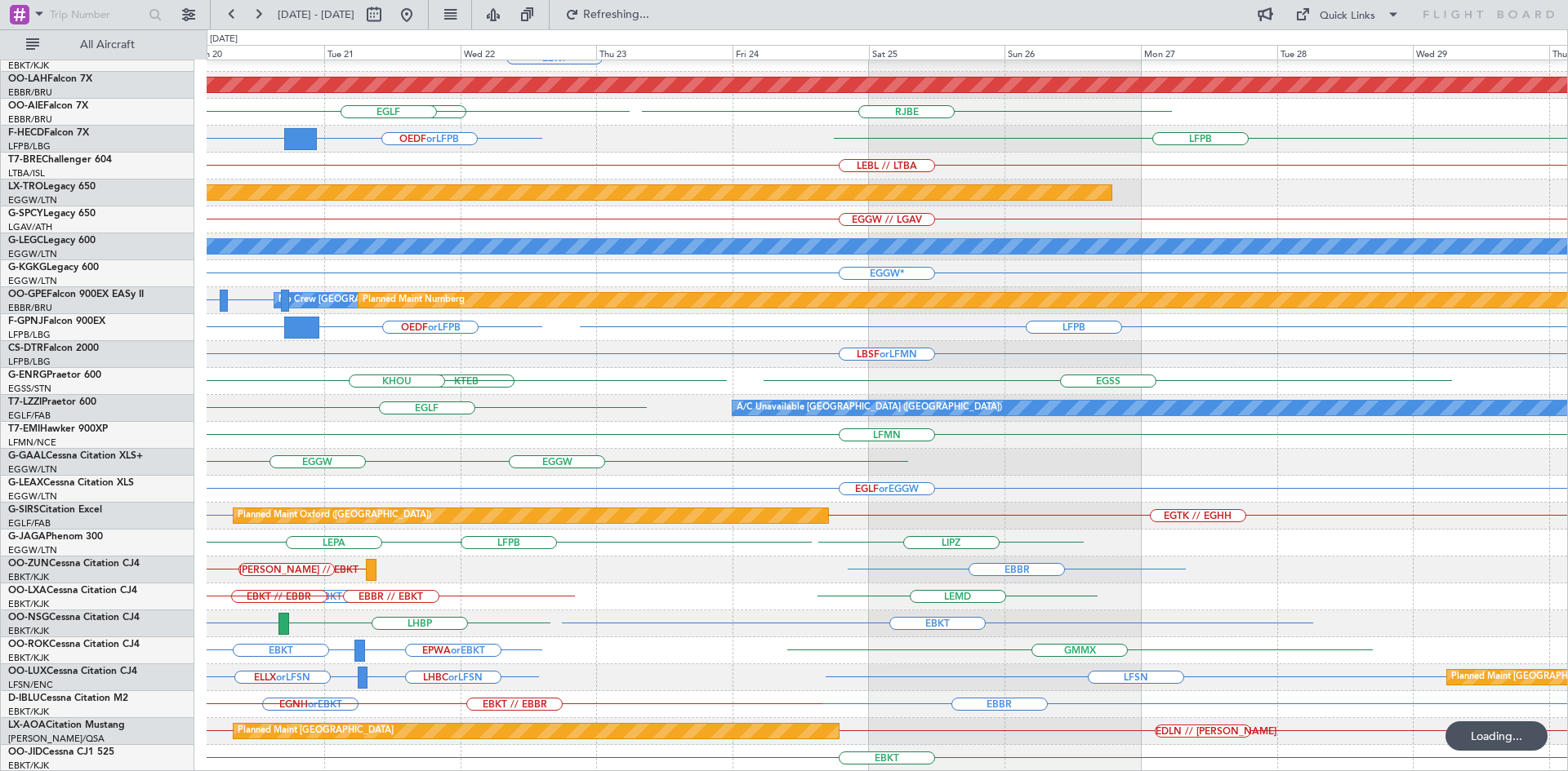
click at [323, 388] on div "EBBR EBKT Planned Maint Alton-st Louis (St Louis Regl) RJAA RJBE UTSA EGLF OEDF…" at bounding box center [886, 328] width 1360 height 888
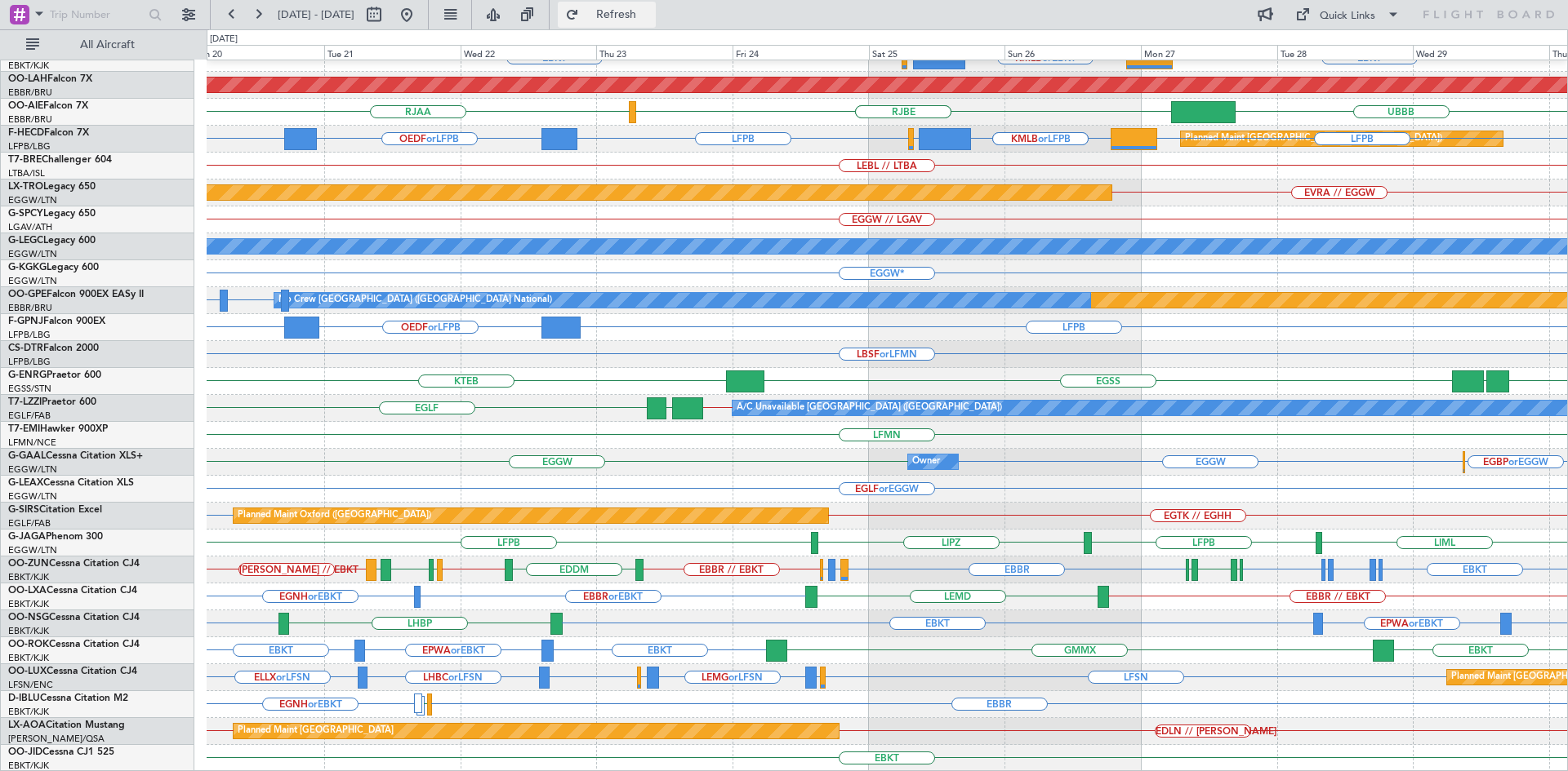
drag, startPoint x: 679, startPoint y: 12, endPoint x: 816, endPoint y: 216, distance: 245.7
click at [651, 13] on span "Refresh" at bounding box center [616, 15] width 69 height 12
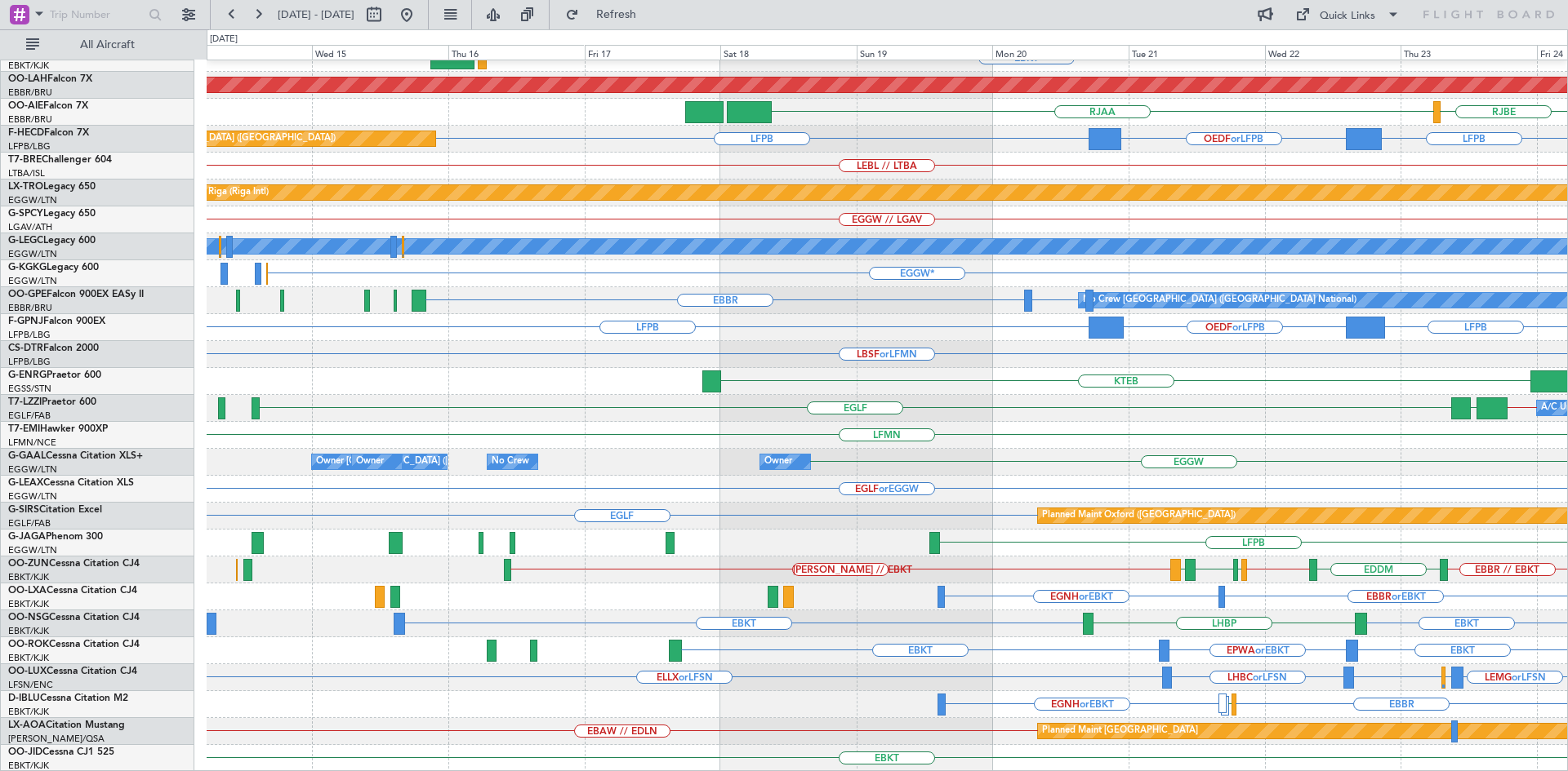
click at [1567, 608] on html "20 Oct 2025 - 30 Oct 2025 Refresh Quick Links All Aircraft EBBR LFMN EBKT EGWU …" at bounding box center [784, 386] width 1568 height 771
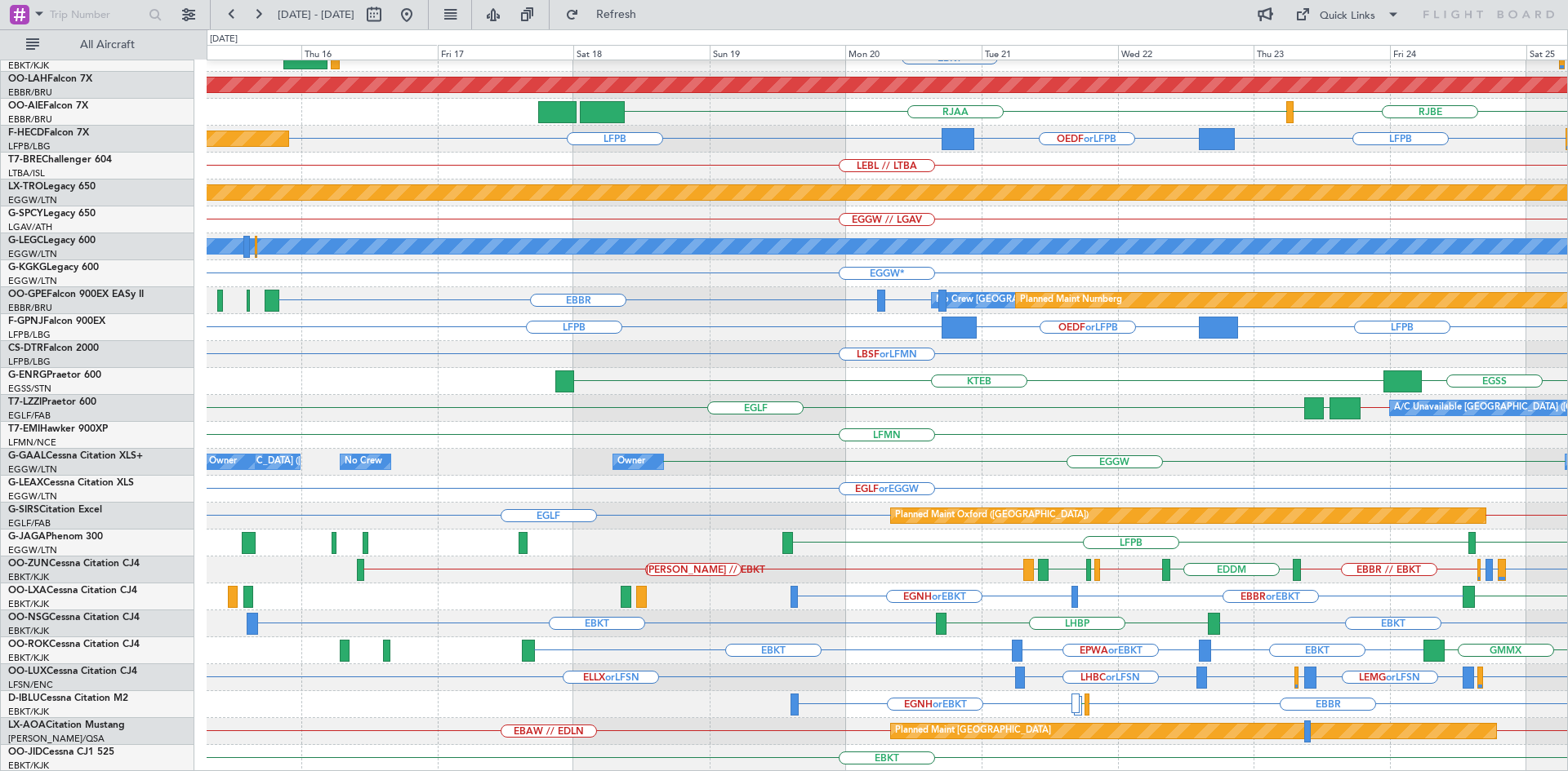
click at [546, 583] on div "EBBR LFMN EBBR EBKT EGWU or EBKT KMLB or EBKT EBKT Planned Maint Alton-st Louis…" at bounding box center [886, 328] width 1360 height 888
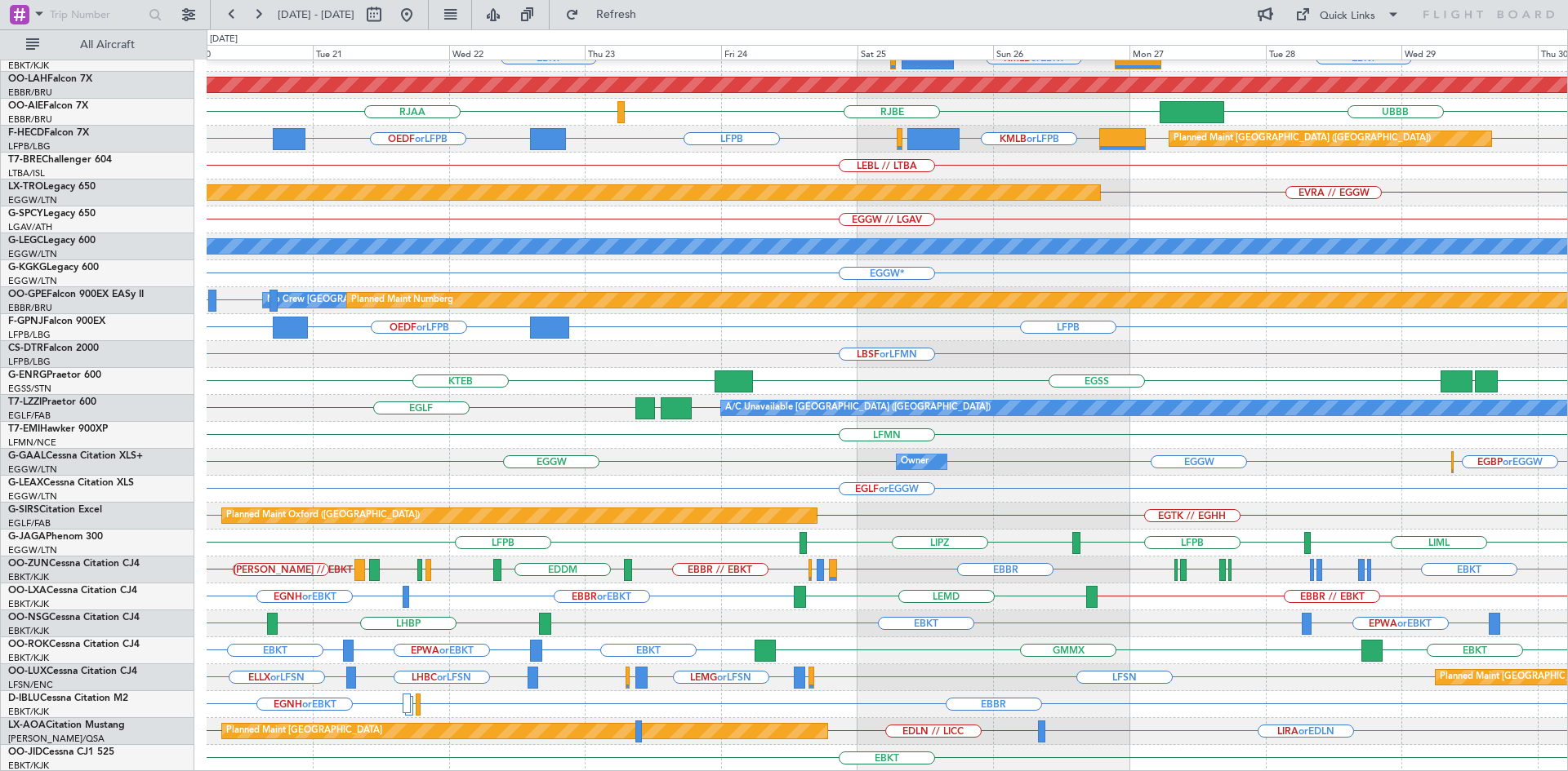
click at [400, 615] on div "EBBR LFMN EBBR EBKT EGWU or EBKT KMLB or EBKT EBKT Planned Maint Alton-st Louis…" at bounding box center [886, 328] width 1360 height 888
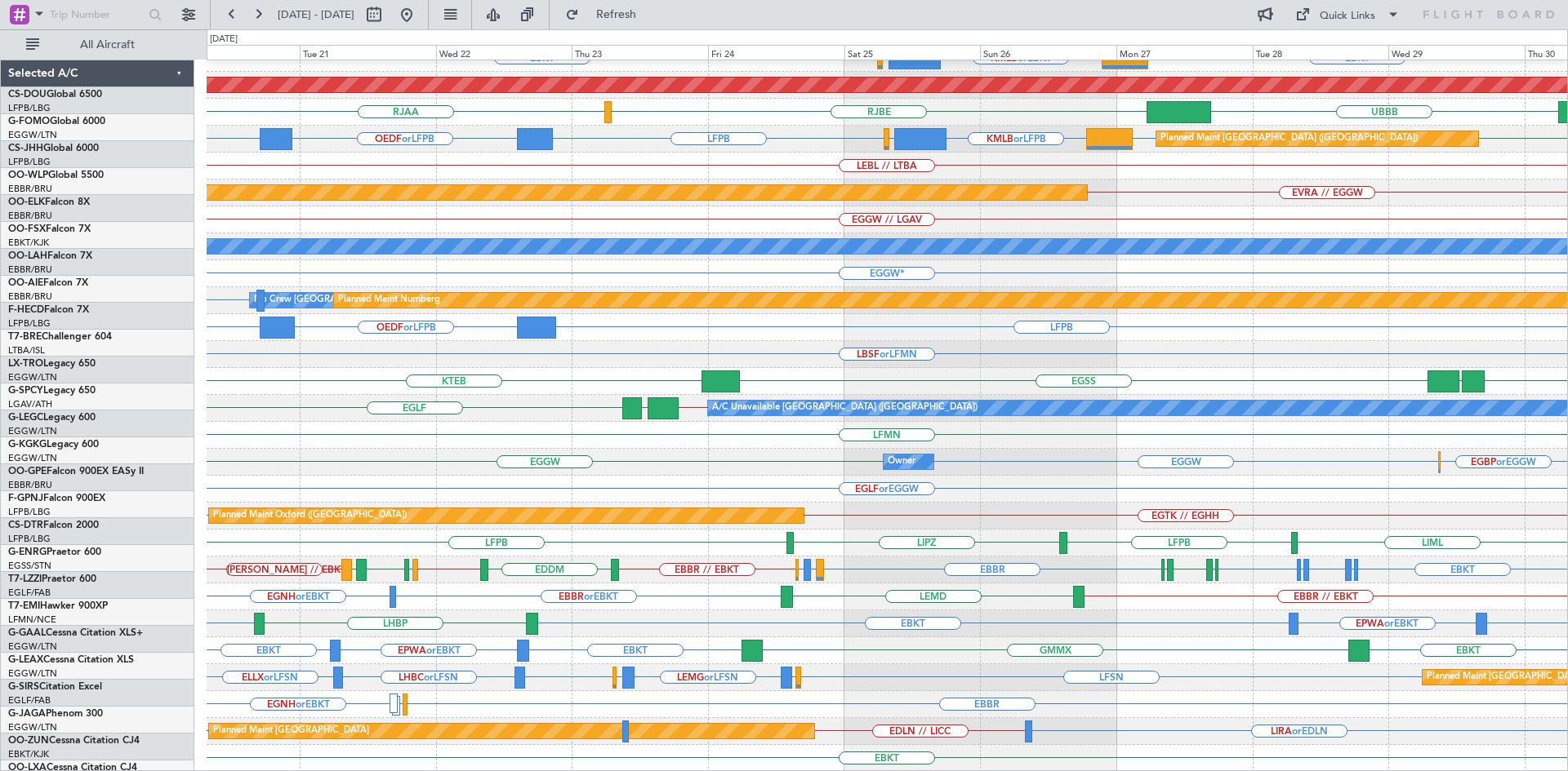
scroll to position [177, 0]
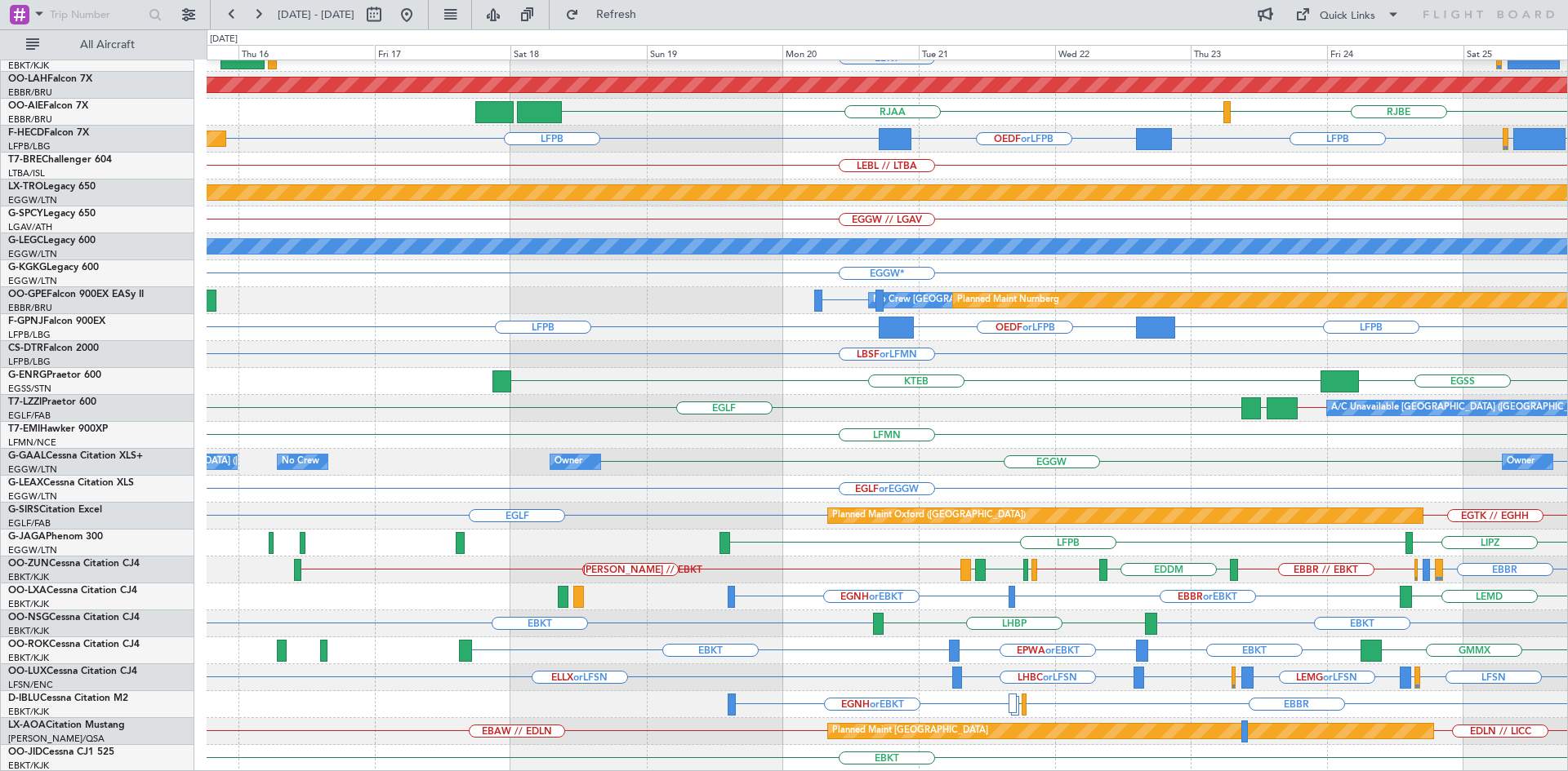
click at [1321, 476] on div "LFMN EBBR EBBR KMLB or EBKT EBKT EGWU or EBKT EBKT Planned Maint Alton-st Louis…" at bounding box center [886, 328] width 1360 height 888
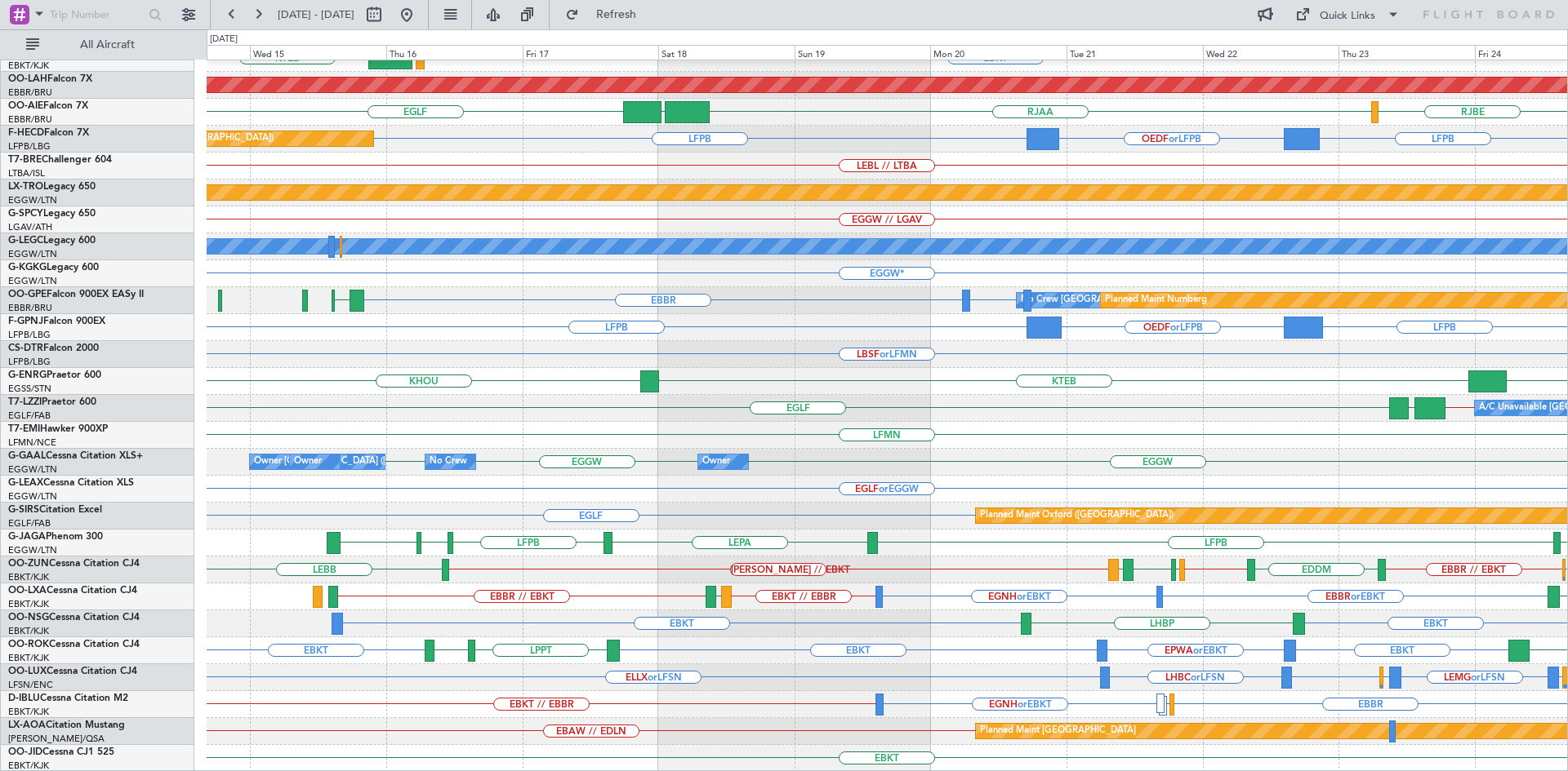
click at [1118, 591] on div "EBBR LFMN EBKT LOWS KTEB EGWU or EBKT Planned Maint Alton-st Louis (St Louis Re…" at bounding box center [886, 328] width 1360 height 888
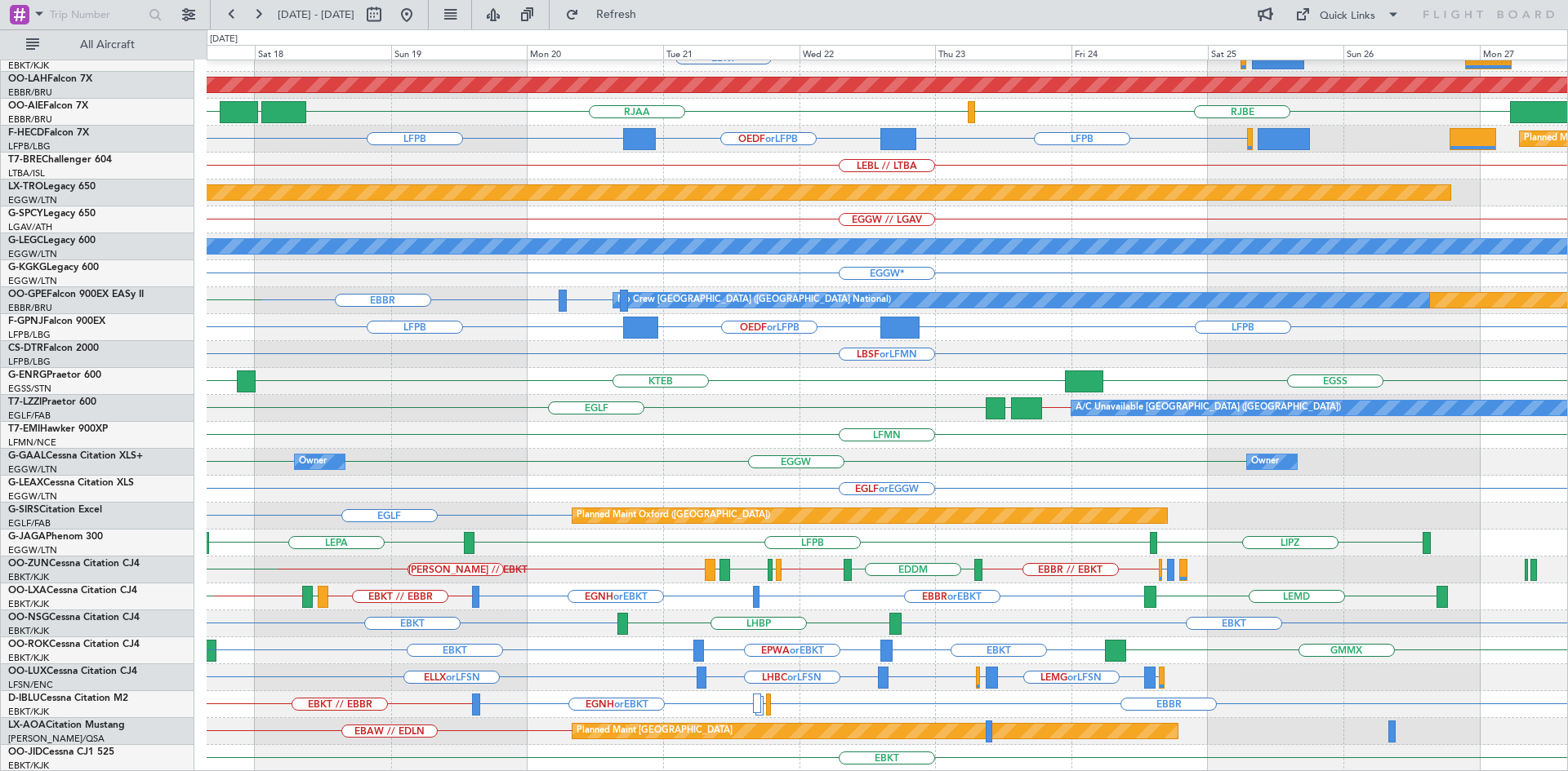
click at [834, 571] on div "EBBR EBKT LOWS KTEB Planned Maint Alton-st Louis (St Louis Regl) RJBE RJAA UTSA…" at bounding box center [886, 328] width 1360 height 888
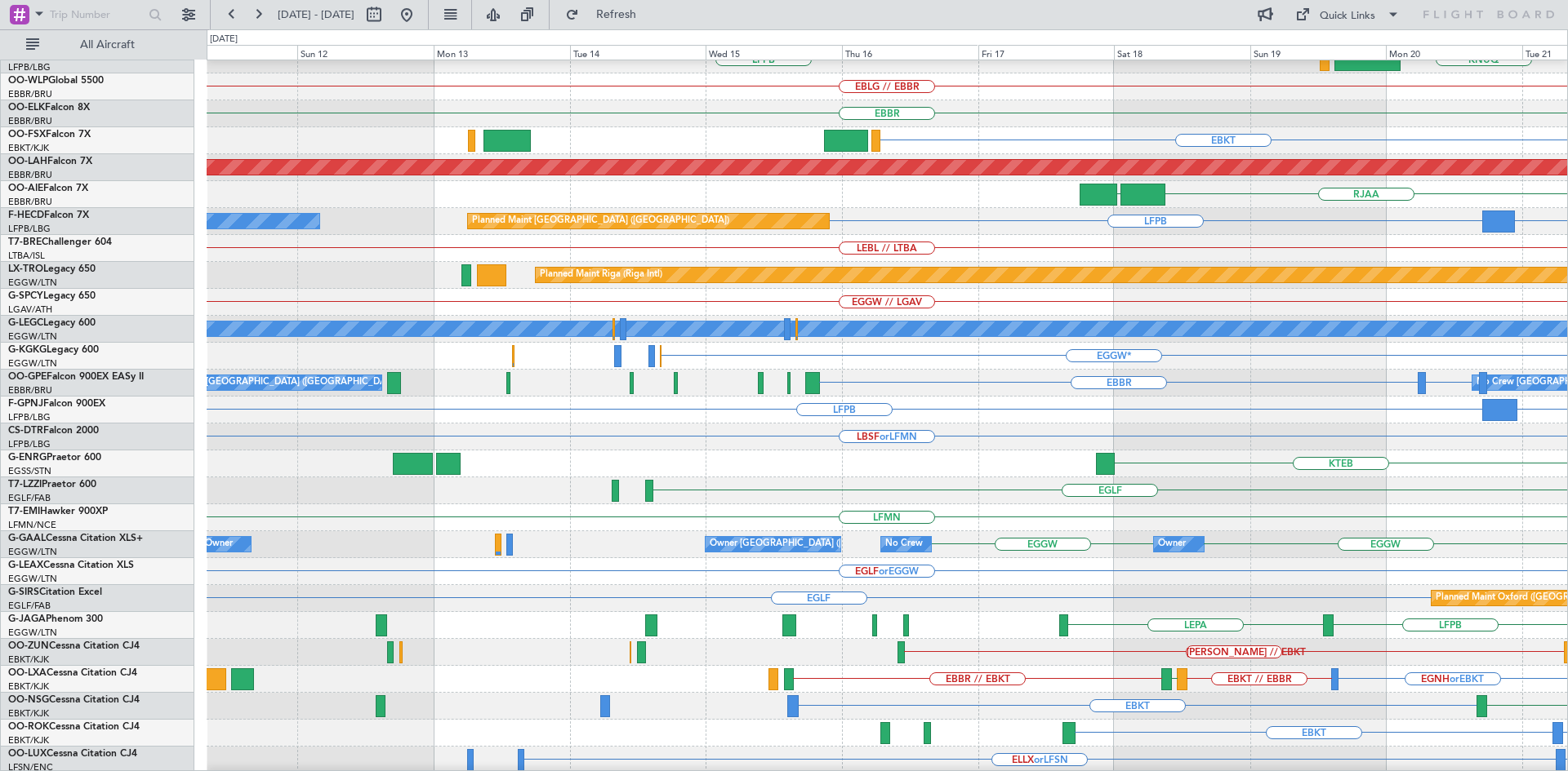
click at [1567, 493] on html "17 Oct 2025 - 27 Oct 2025 Refresh Quick Links All Aircraft EGGW KNUQ LEZG LFPB …" at bounding box center [784, 386] width 1568 height 771
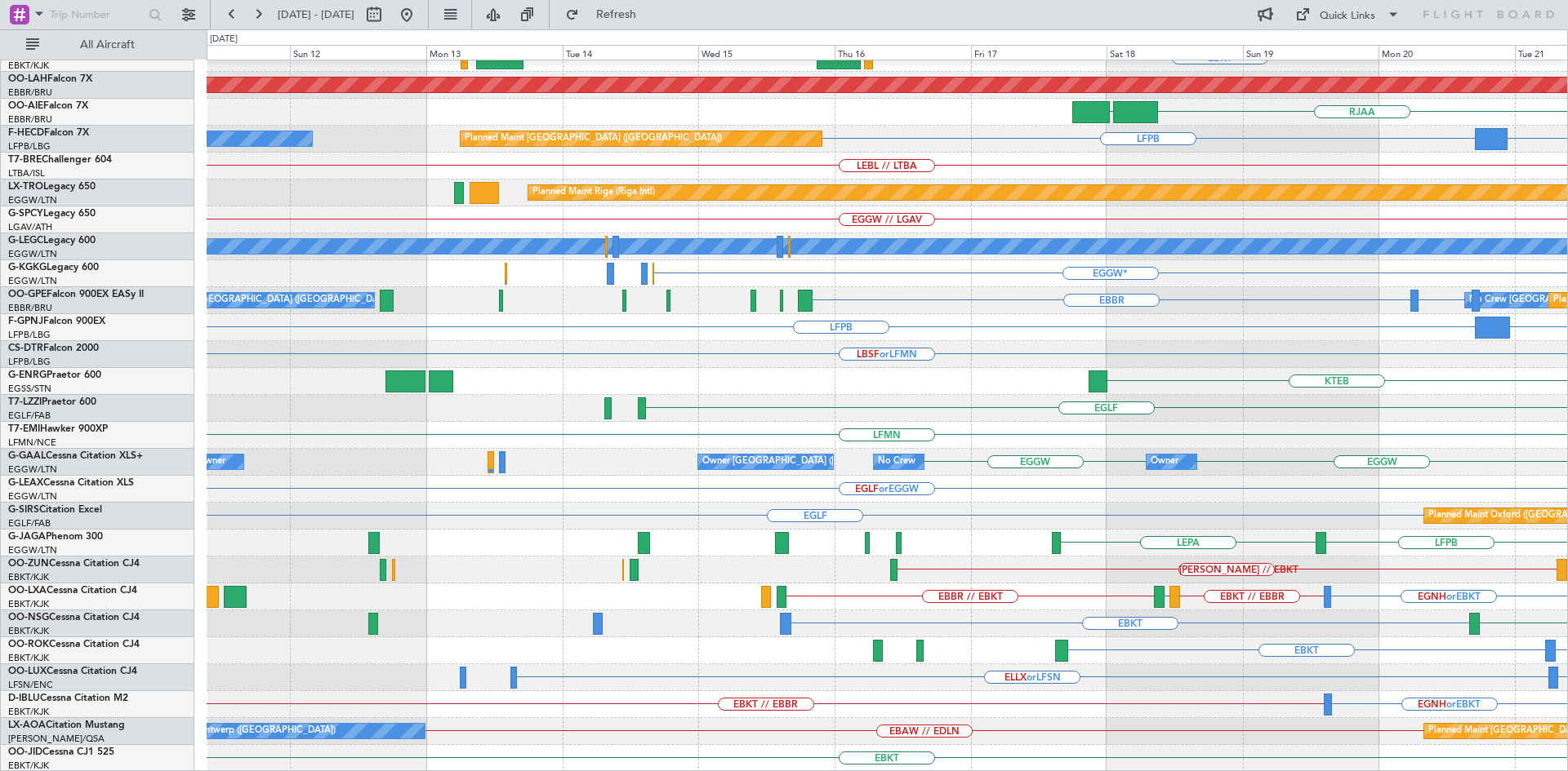
click at [0, 129] on div "EBBR EBKT Planned Maint Alton-st Louis (St Louis Regl) RJAA UTSA RJBE LFPB Plan…" at bounding box center [784, 400] width 1568 height 742
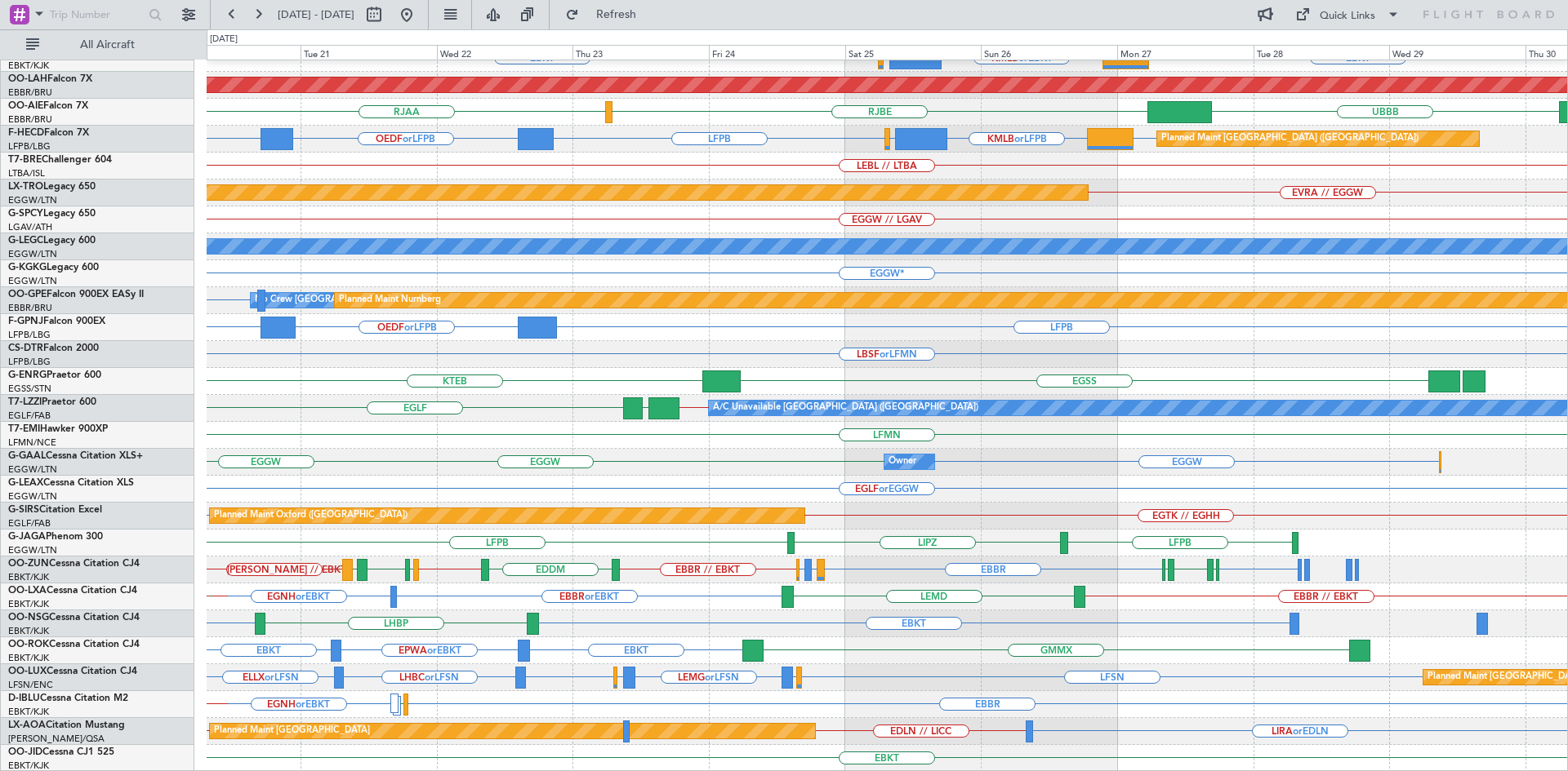
click at [552, 369] on div "EBBR LFMN EBBR EBKT EGWU or EBKT KMLB or EBKT EBKT Planned Maint Alton-st Louis…" at bounding box center [886, 328] width 1360 height 888
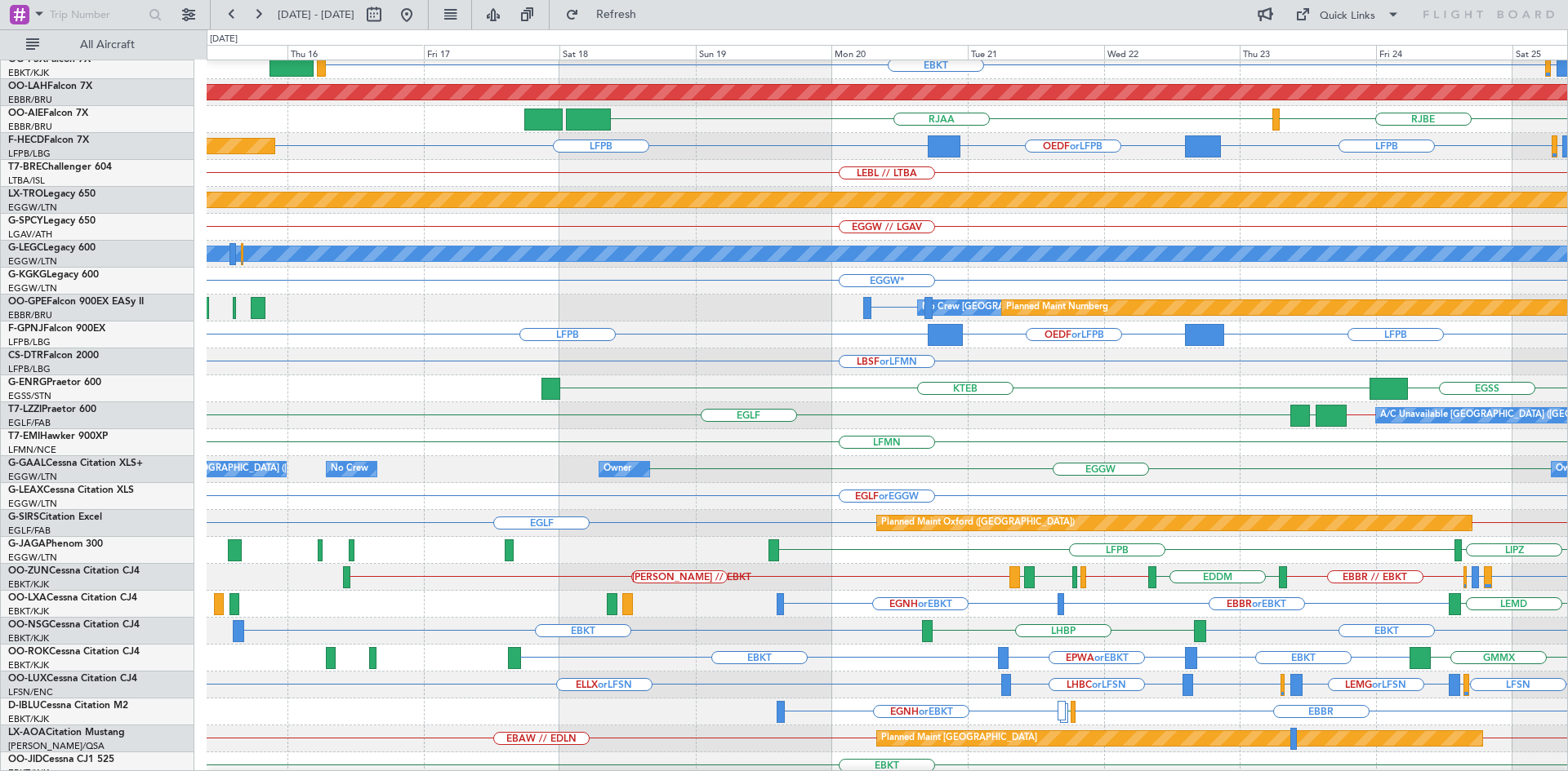
click at [1567, 633] on html "20 Oct 2025 - 30 Oct 2025 Refresh Quick Links All Aircraft EBBR LFMN EBBR EBKT …" at bounding box center [784, 386] width 1568 height 771
click at [1567, 498] on html "20 Oct 2025 - 30 Oct 2025 Refresh Quick Links All Aircraft EBBR LFMN EBBR EBKT …" at bounding box center [784, 386] width 1568 height 771
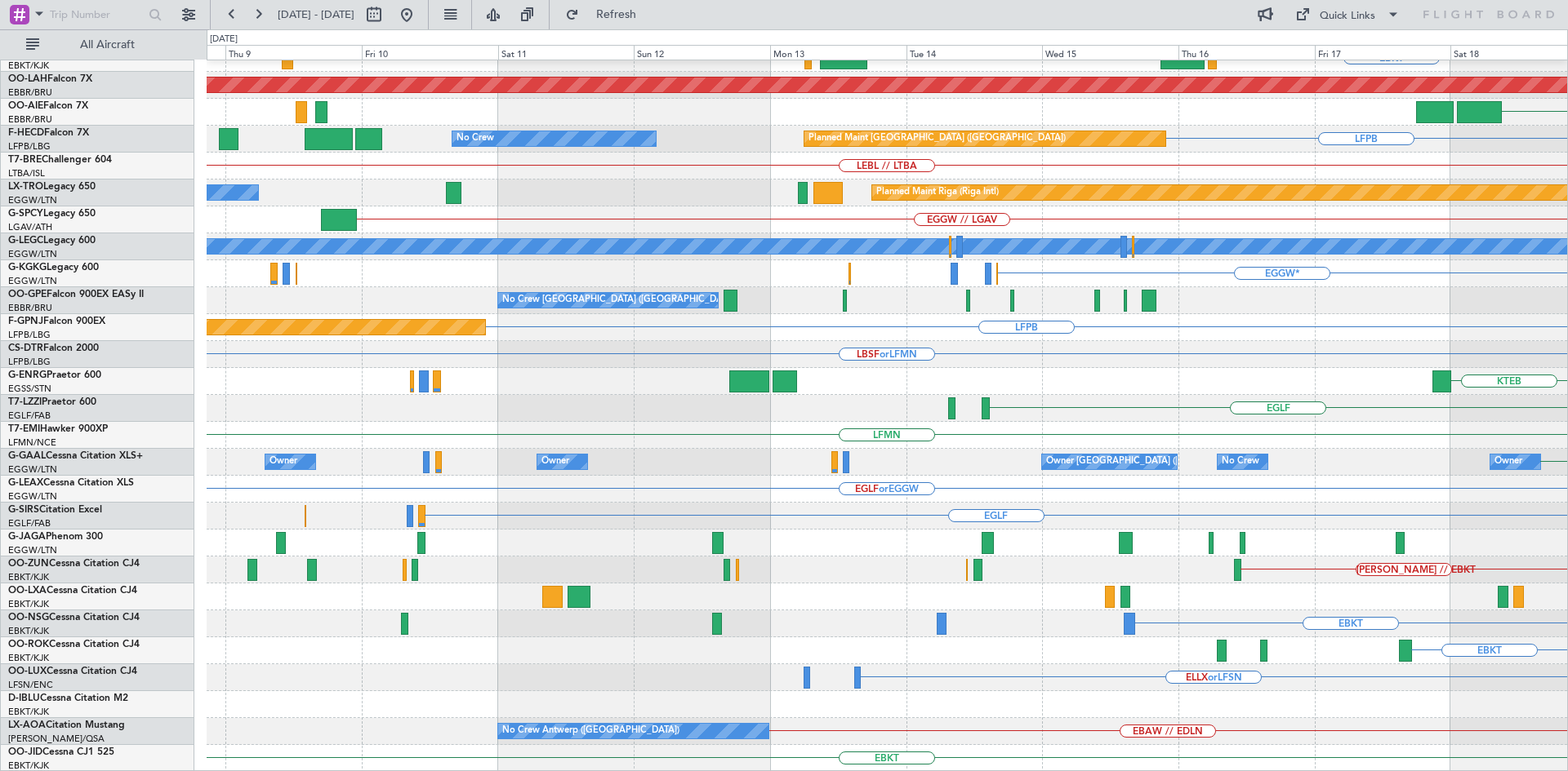
click at [0, 420] on div "EBBR EBKT Planned Maint Alton-st Louis (St Louis Regl) RJAA No Crew Planned Mai…" at bounding box center [784, 400] width 1568 height 742
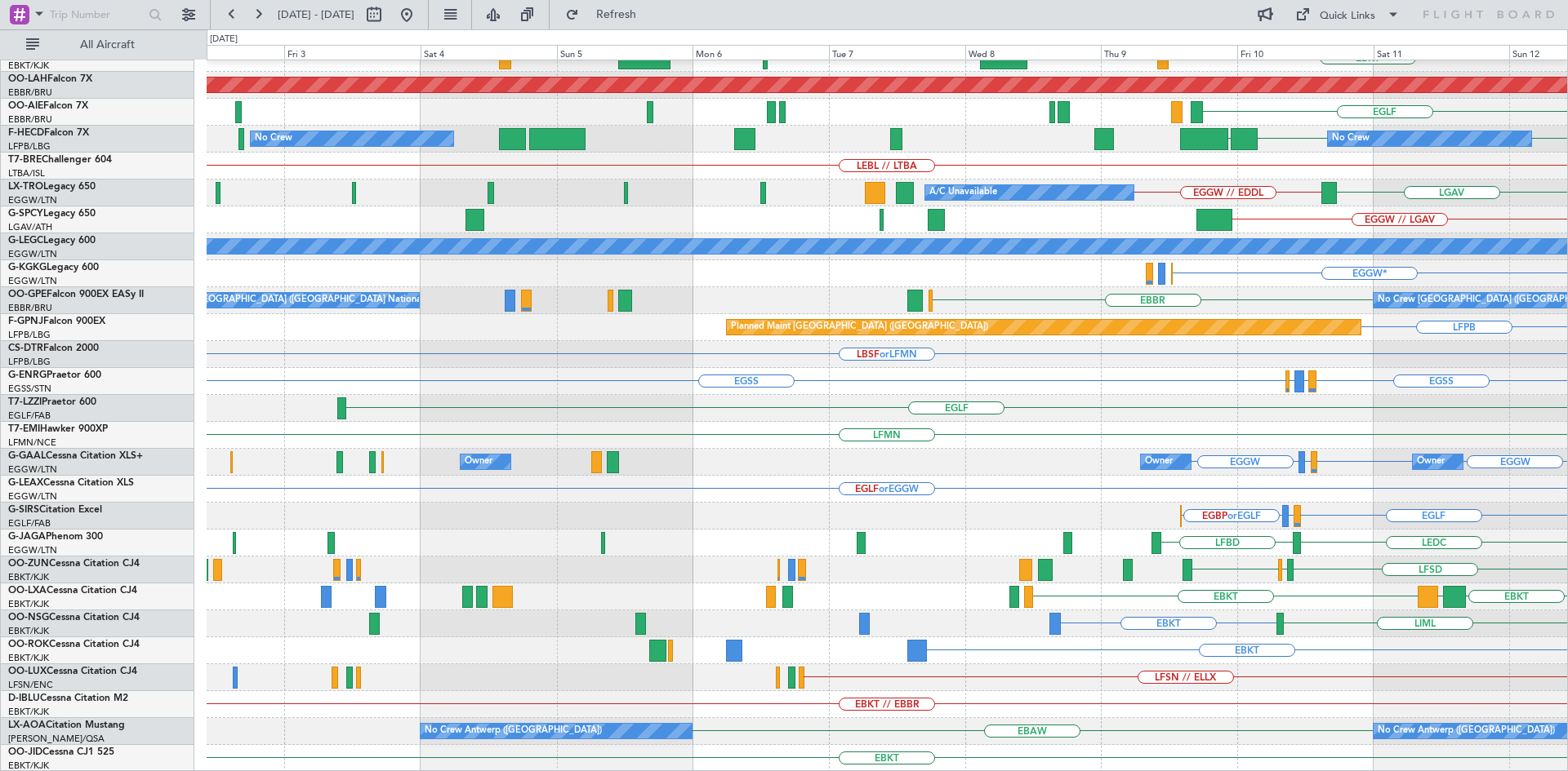
click at [1567, 480] on html "09 Oct 2025 - 19 Oct 2025 Refresh Quick Links All Aircraft EBBR EBKT KTEB LIMC …" at bounding box center [784, 386] width 1568 height 771
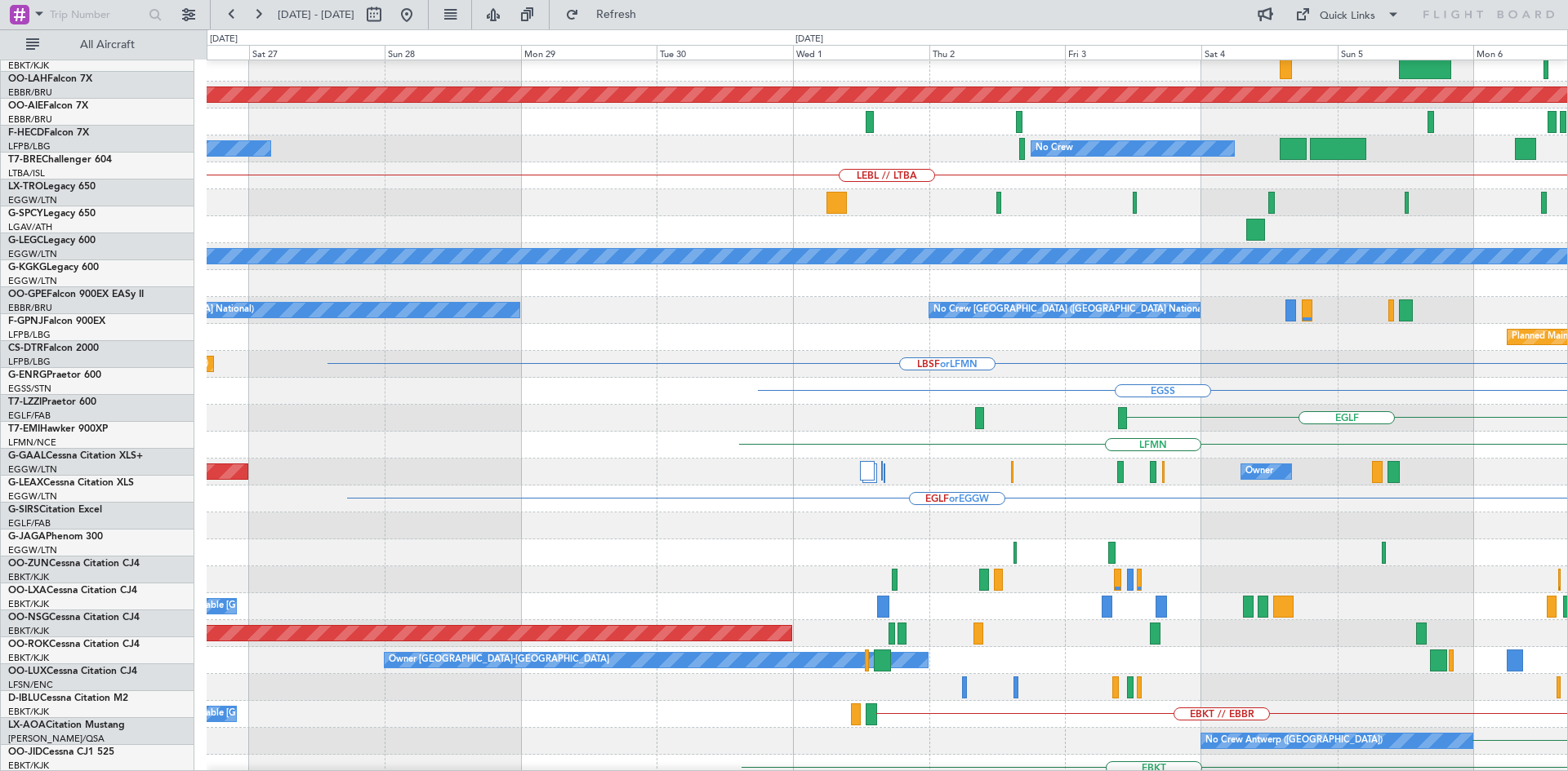
scroll to position [168, 0]
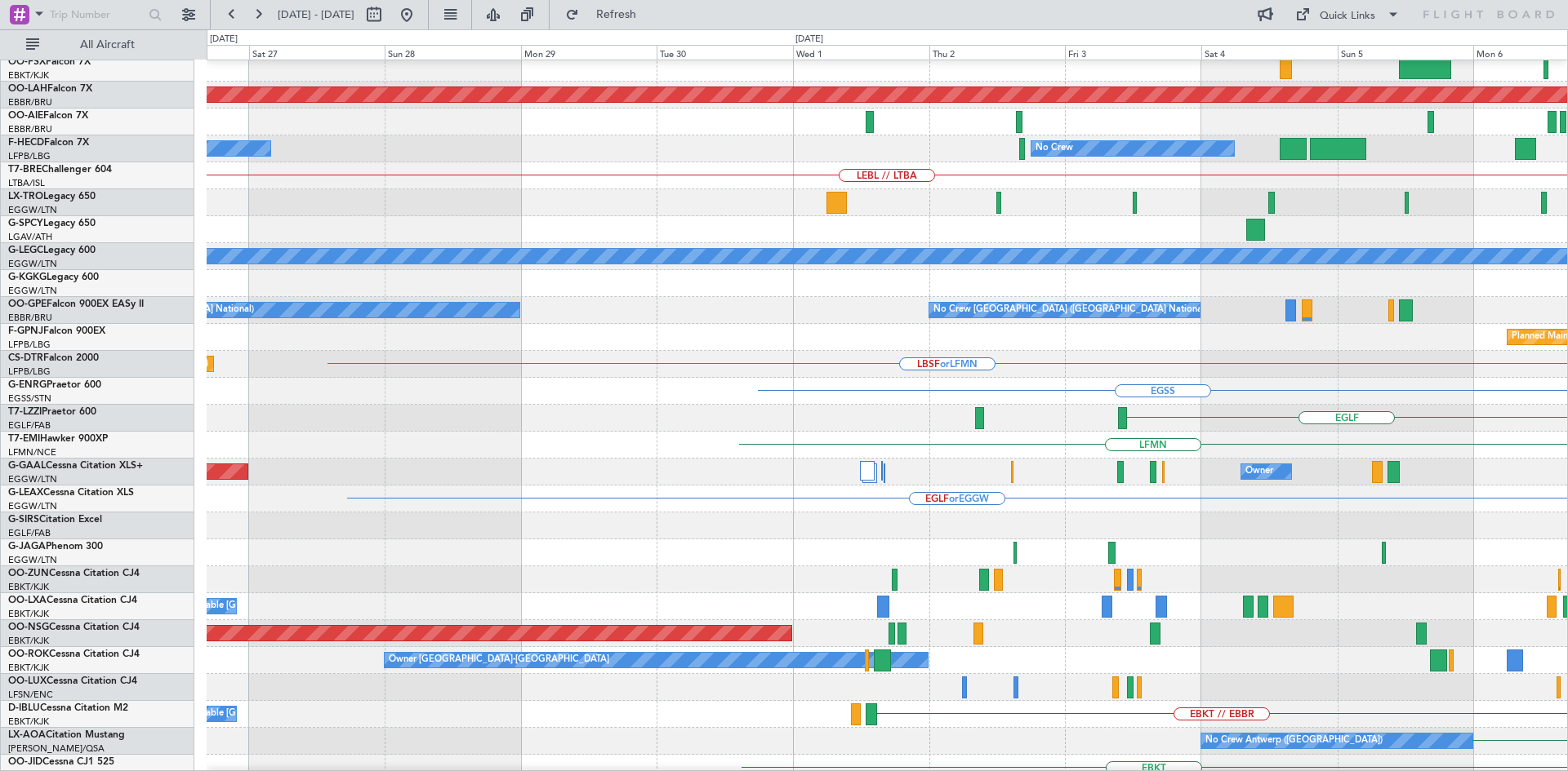
click at [1361, 506] on div "EGLF or EGGW" at bounding box center [886, 499] width 1360 height 27
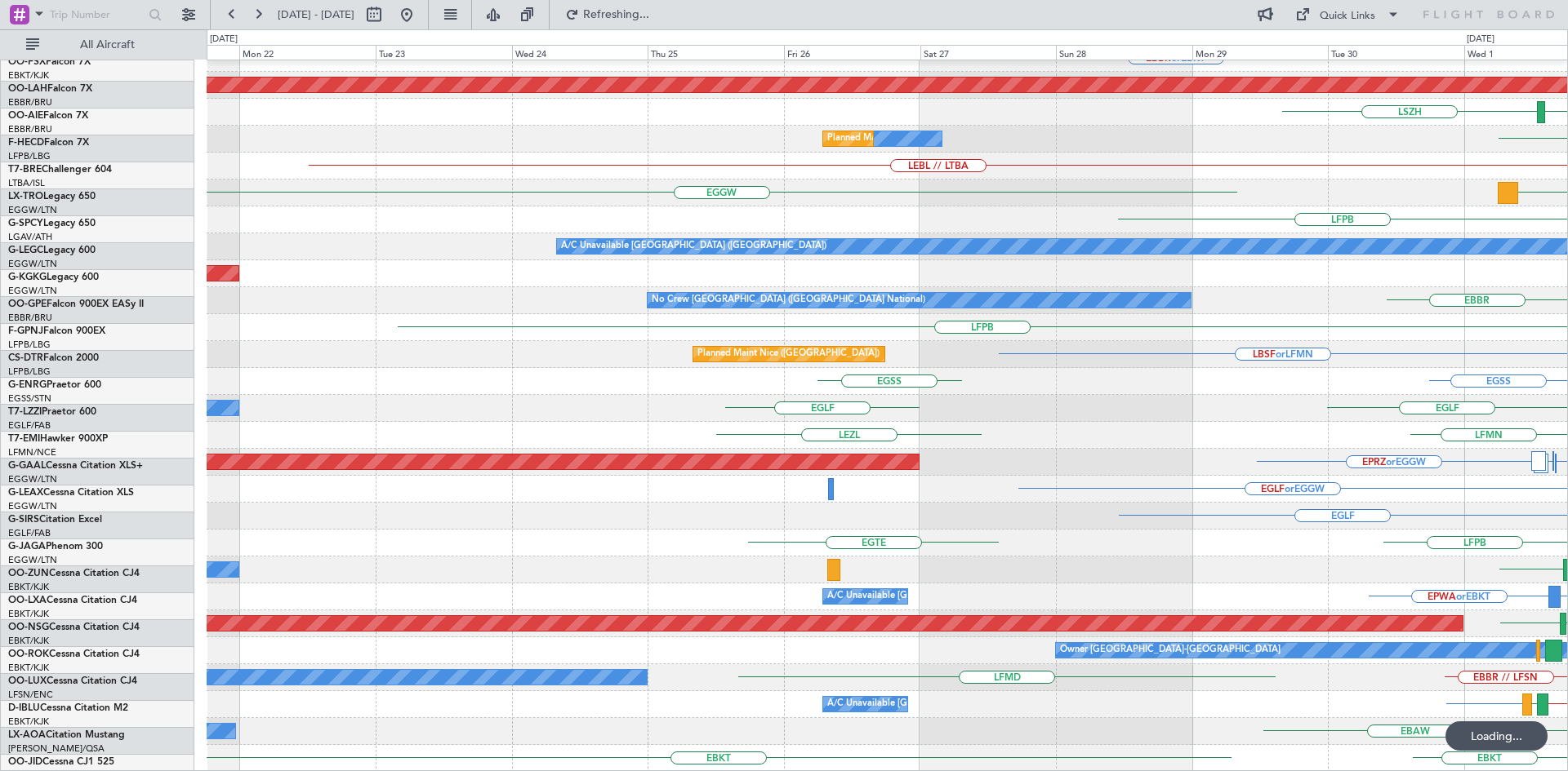
scroll to position [177, 0]
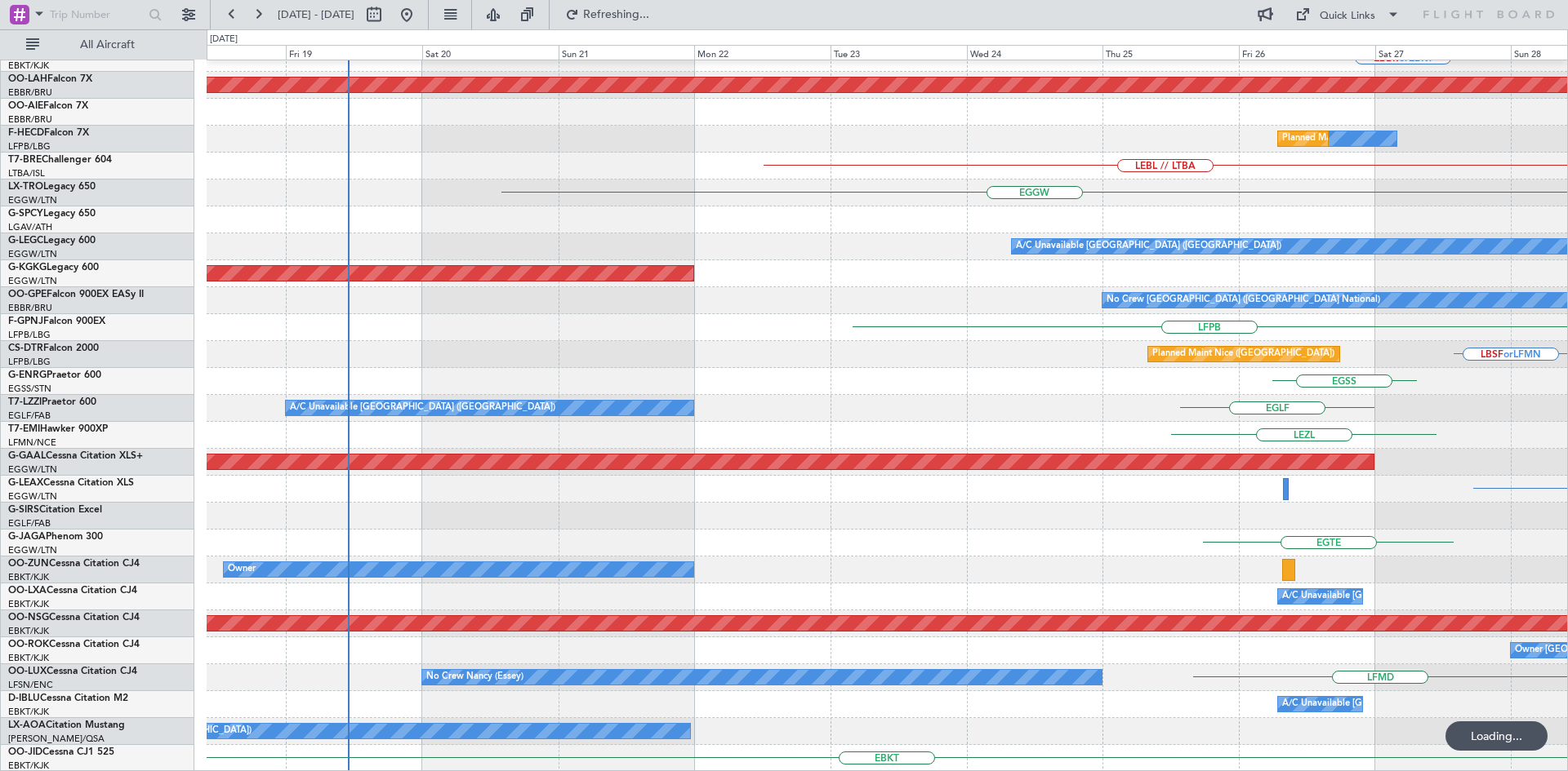
click at [1567, 400] on html "26 Sep 2025 - 06 Oct 2025 Refreshing... Quick Links All Aircraft EBKT // EBBR P…" at bounding box center [784, 386] width 1568 height 771
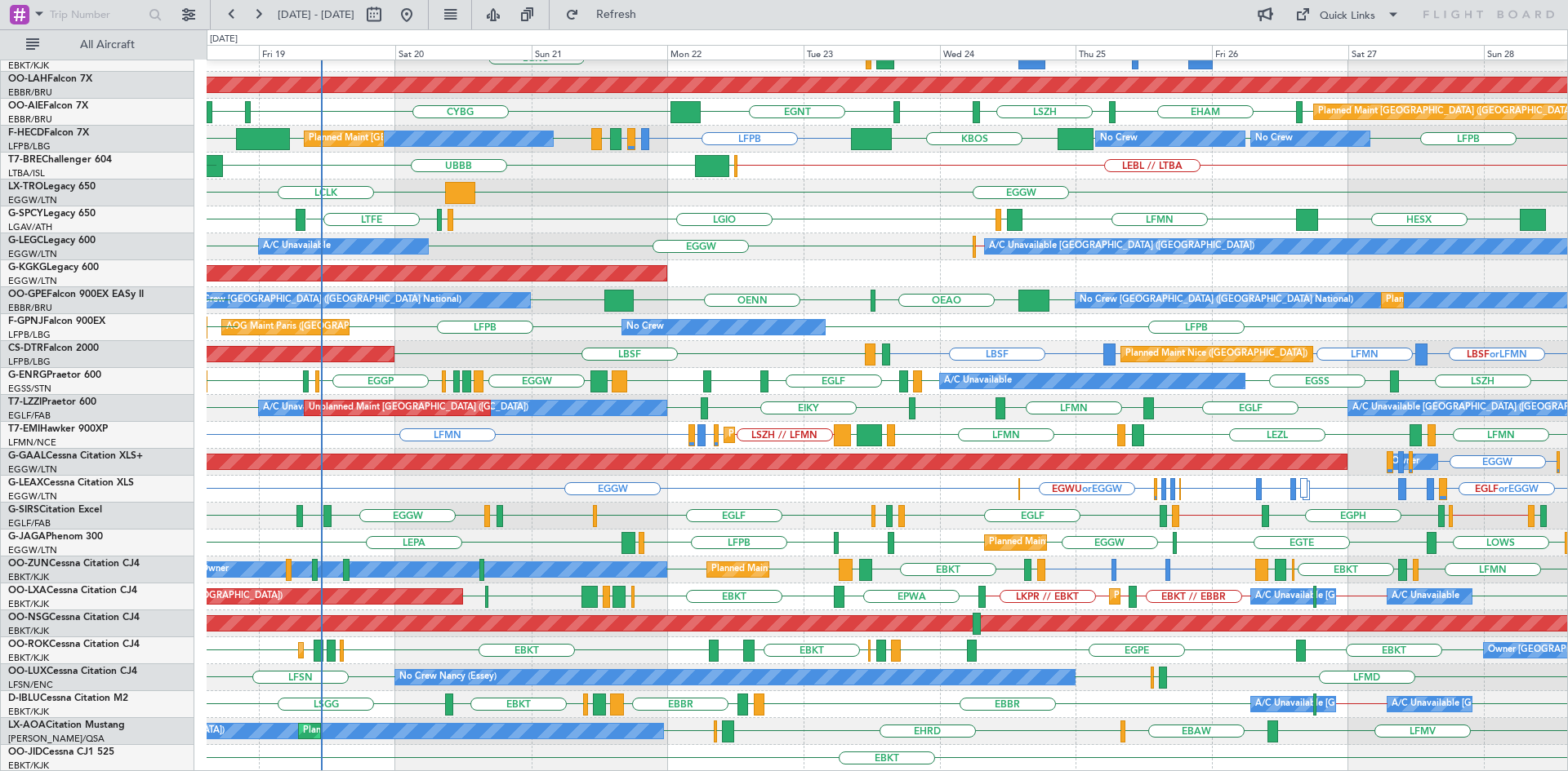
click at [496, 550] on div "Planned Maint Kortrijk-Wevelgem EBKT // EBBR LGAV LGKO AOG Maint Kortrijk-Wevel…" at bounding box center [886, 328] width 1360 height 888
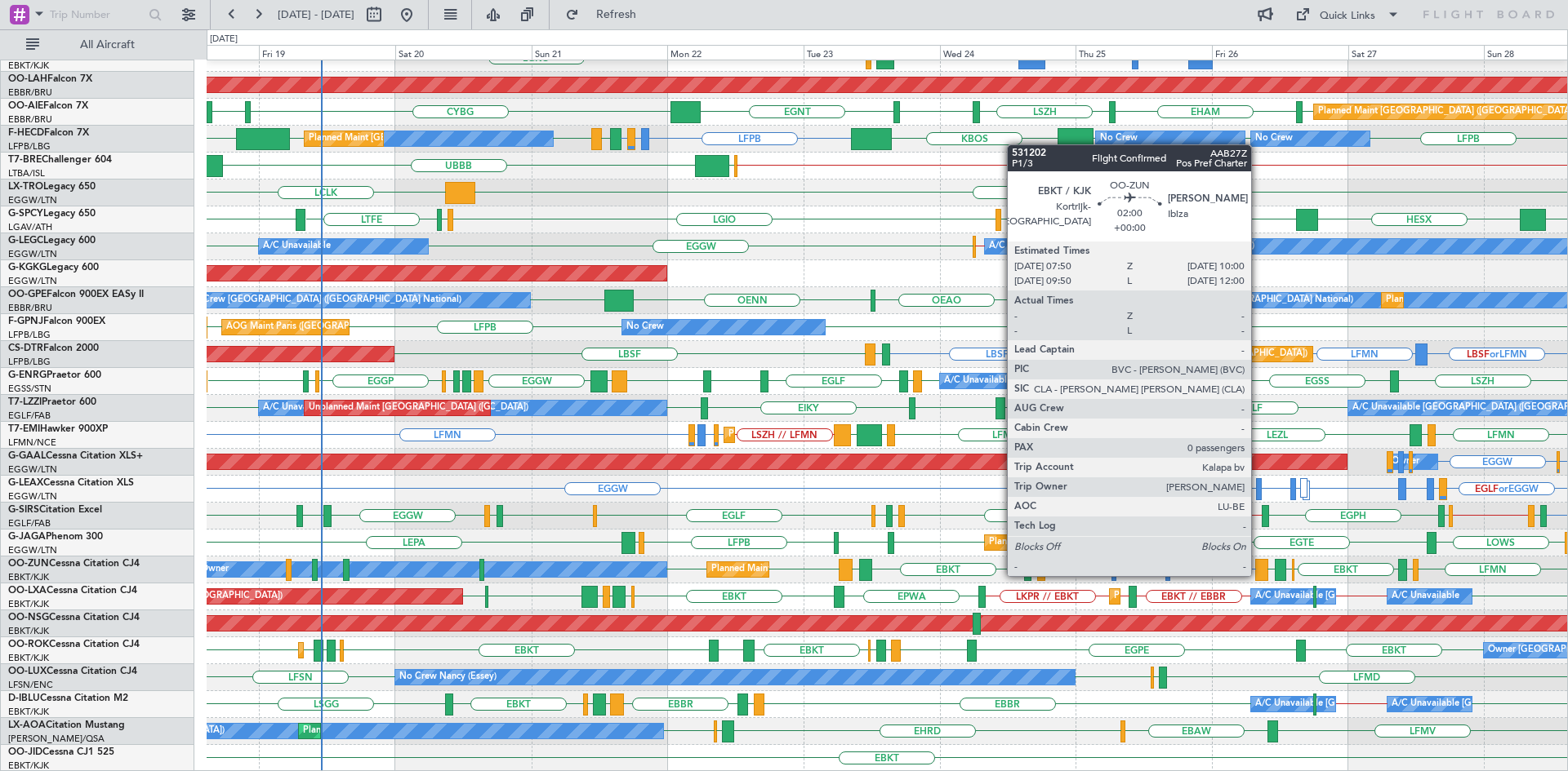
click at [1259, 575] on div at bounding box center [1262, 570] width 13 height 22
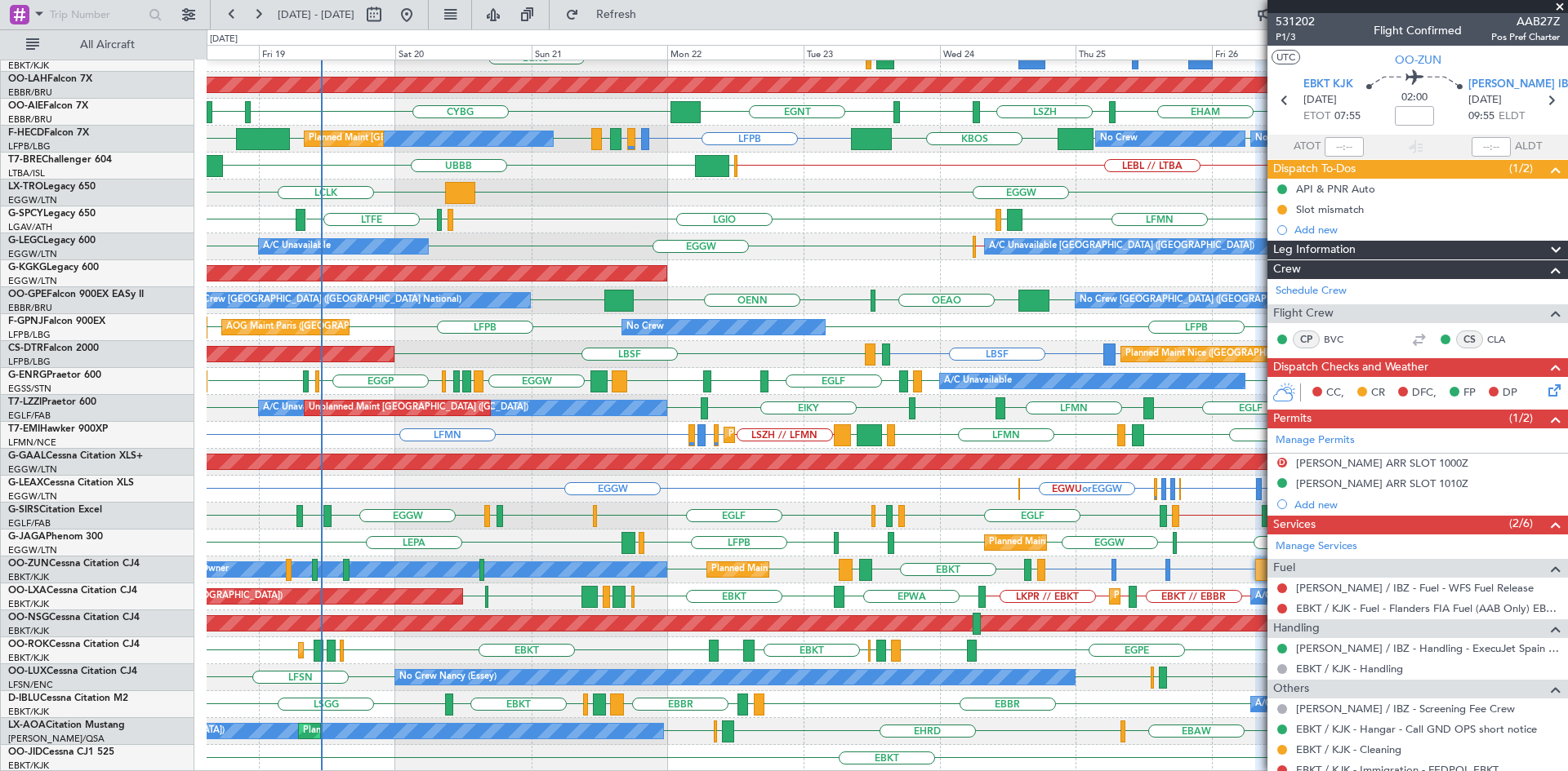
click at [1559, 8] on span at bounding box center [1559, 8] width 16 height 15
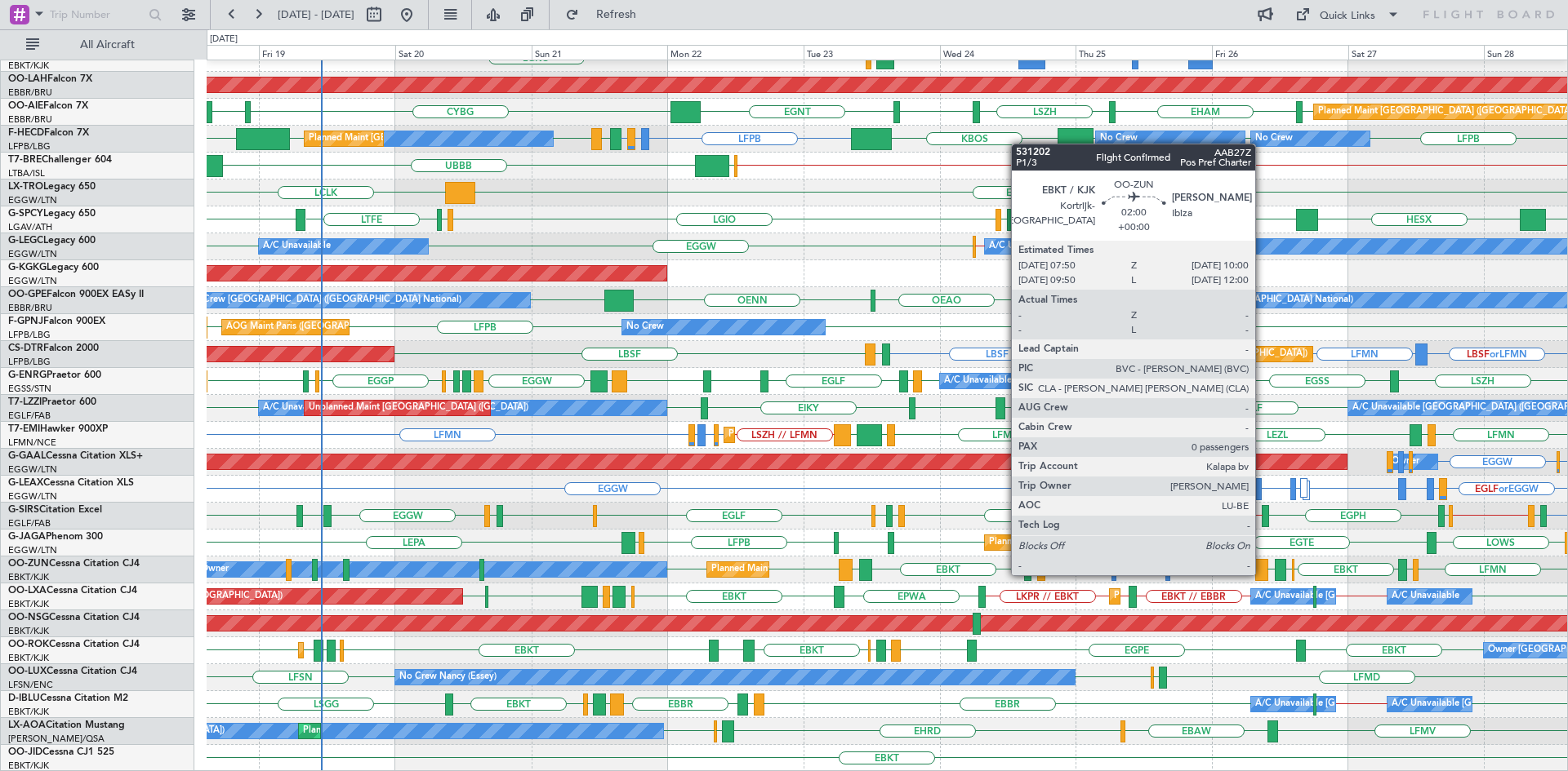
click at [1262, 574] on div at bounding box center [1262, 570] width 13 height 22
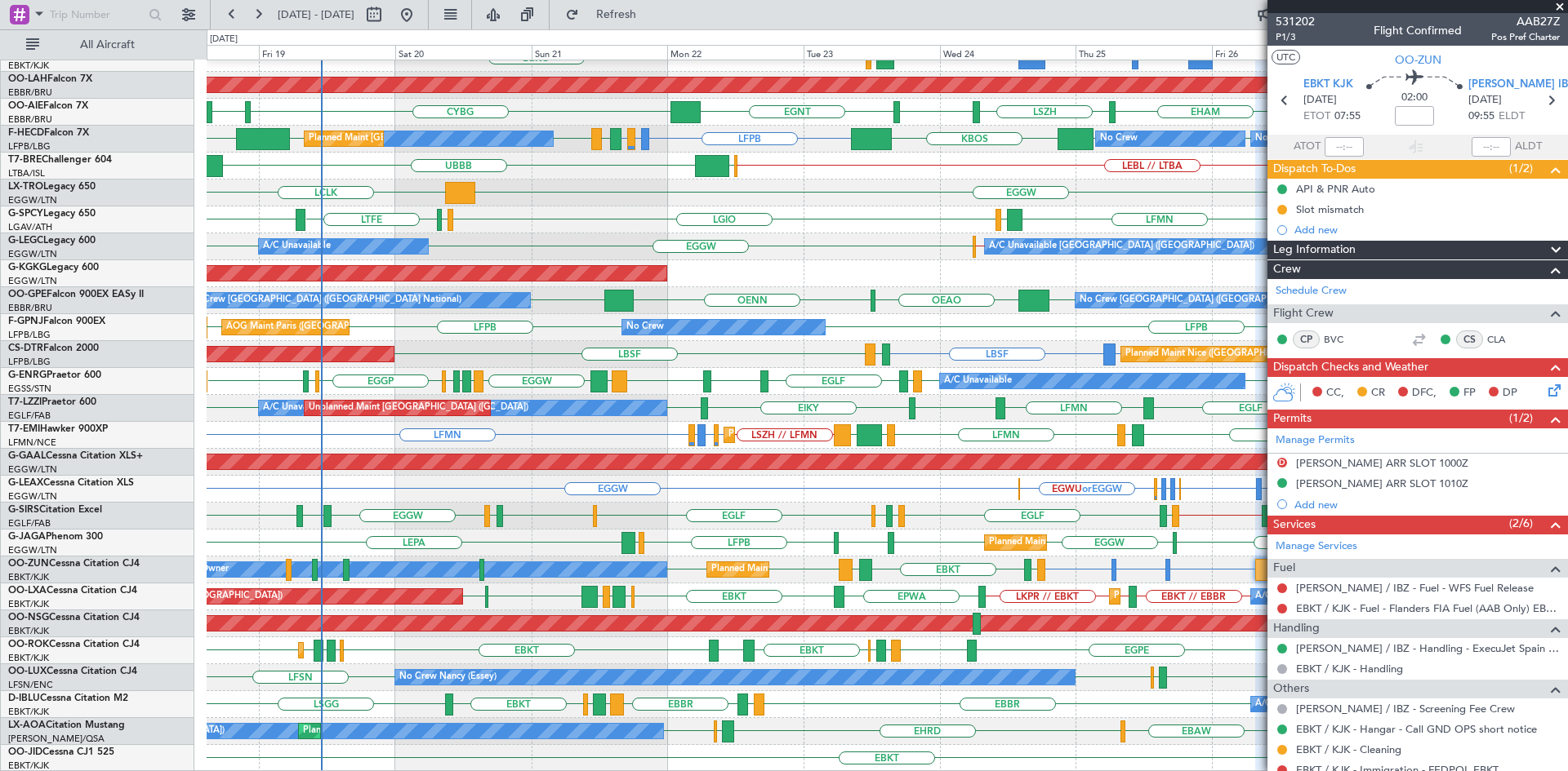
click at [1564, 8] on span at bounding box center [1559, 8] width 16 height 15
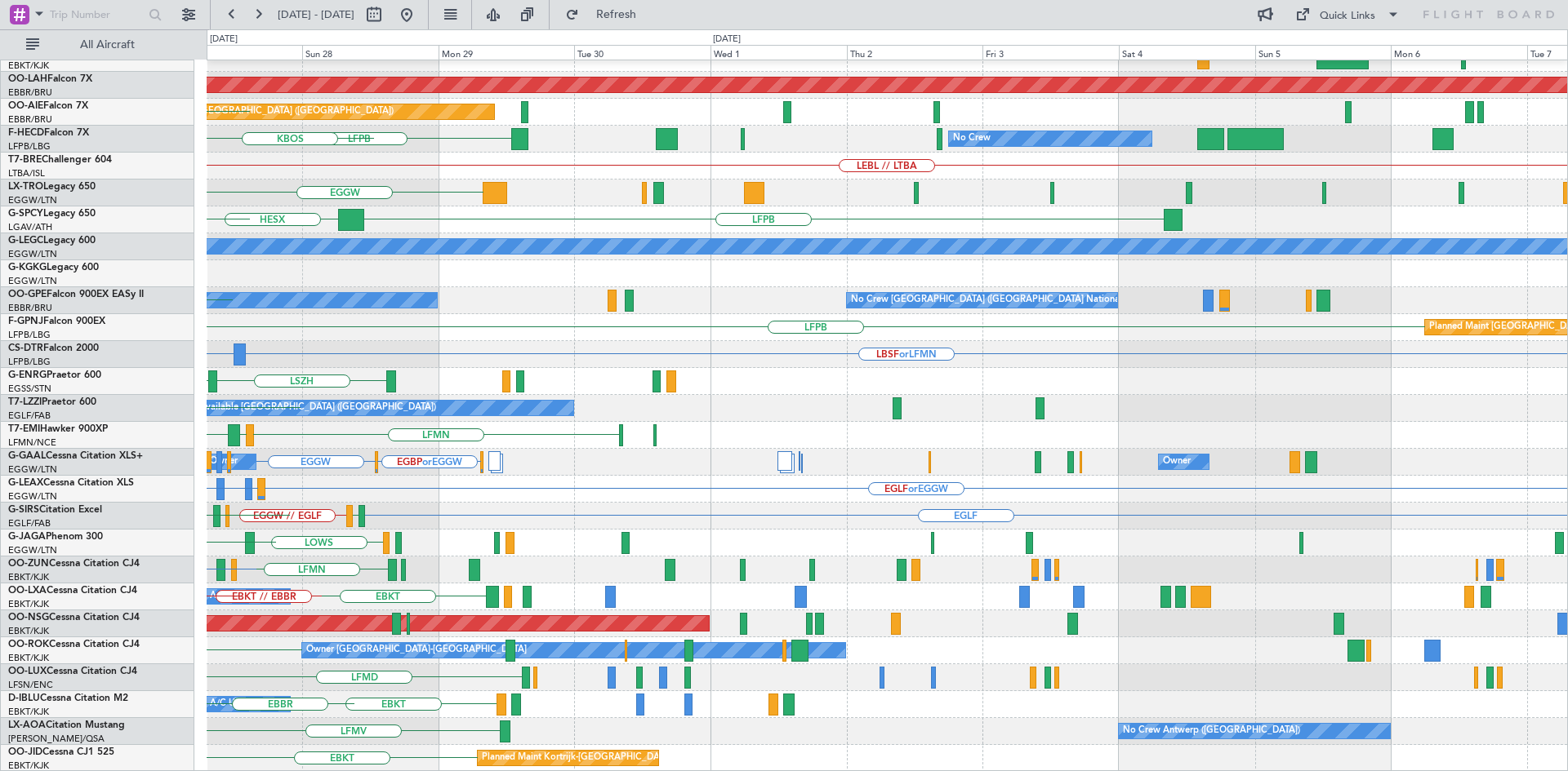
click at [0, 344] on div "EBKT // EBBR Planned Maint Kortrijk-Wevelgem Planned Maint Alton-st Louis (St L…" at bounding box center [784, 400] width 1568 height 742
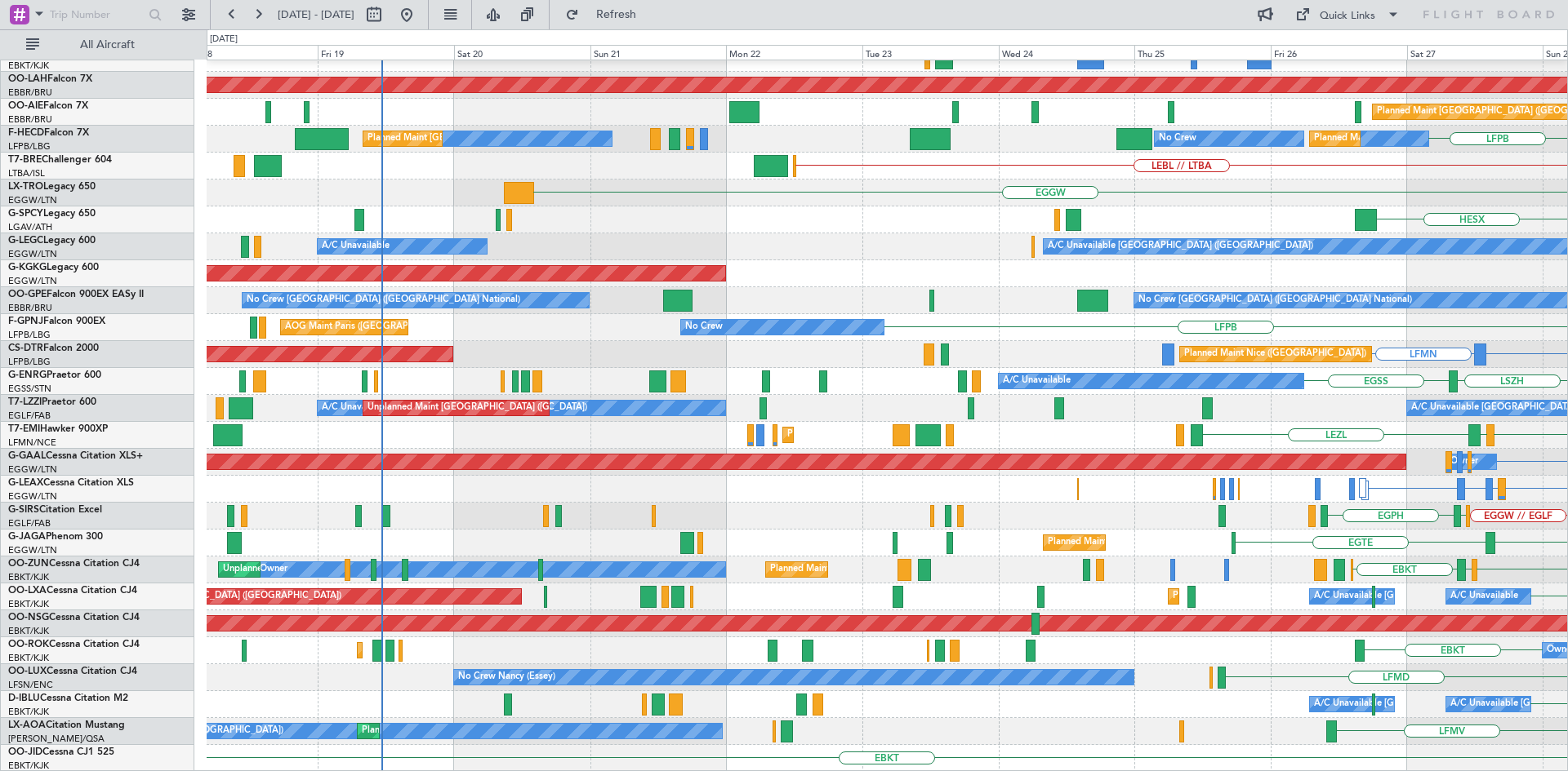
click at [1412, 353] on div "EBKT // EBBR Planned Maint Kortrijk-Wevelgem AOG Maint Kortrijk-Wevelgem Planne…" at bounding box center [784, 400] width 1568 height 742
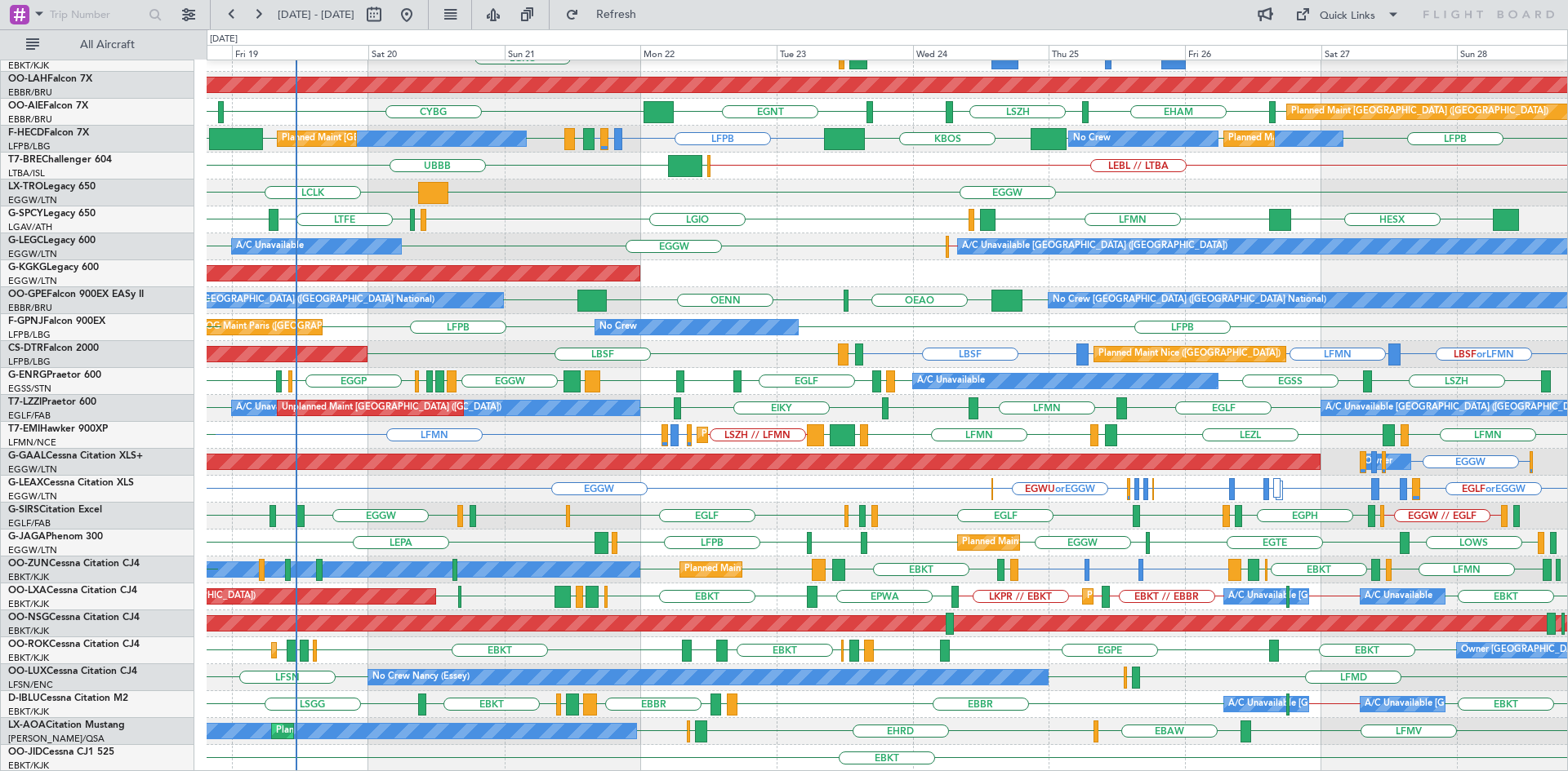
click at [723, 539] on div "Planned Maint Kortrijk-Wevelgem EBKT // EBBR LGKO LGAV Planned Maint Alton-st L…" at bounding box center [886, 328] width 1360 height 888
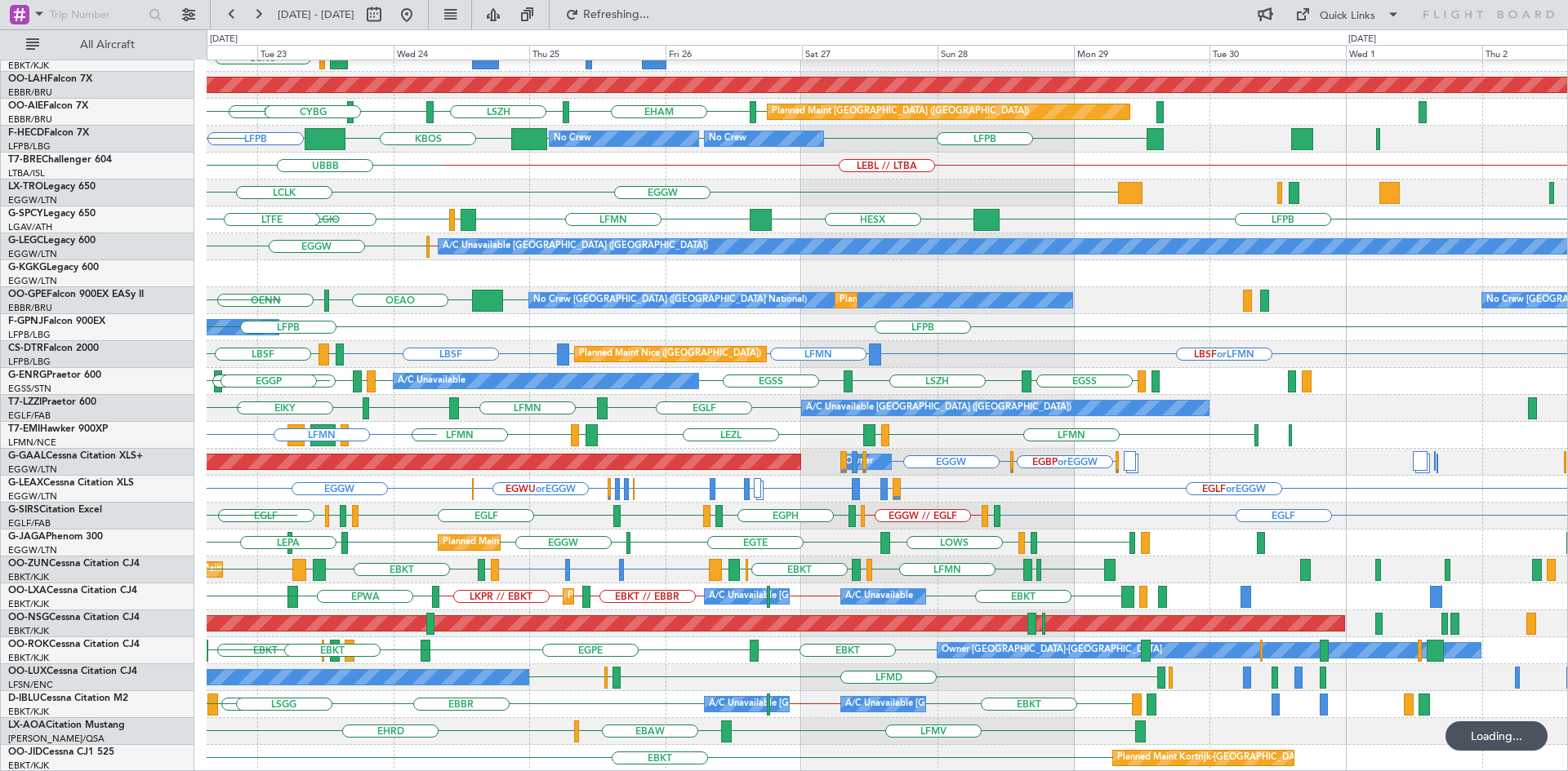
click at [500, 586] on div "EBKT // EBBR Planned Maint Kortrijk-Wevelgem LGKO LGAV Planned Maint Alton-st L…" at bounding box center [886, 328] width 1360 height 888
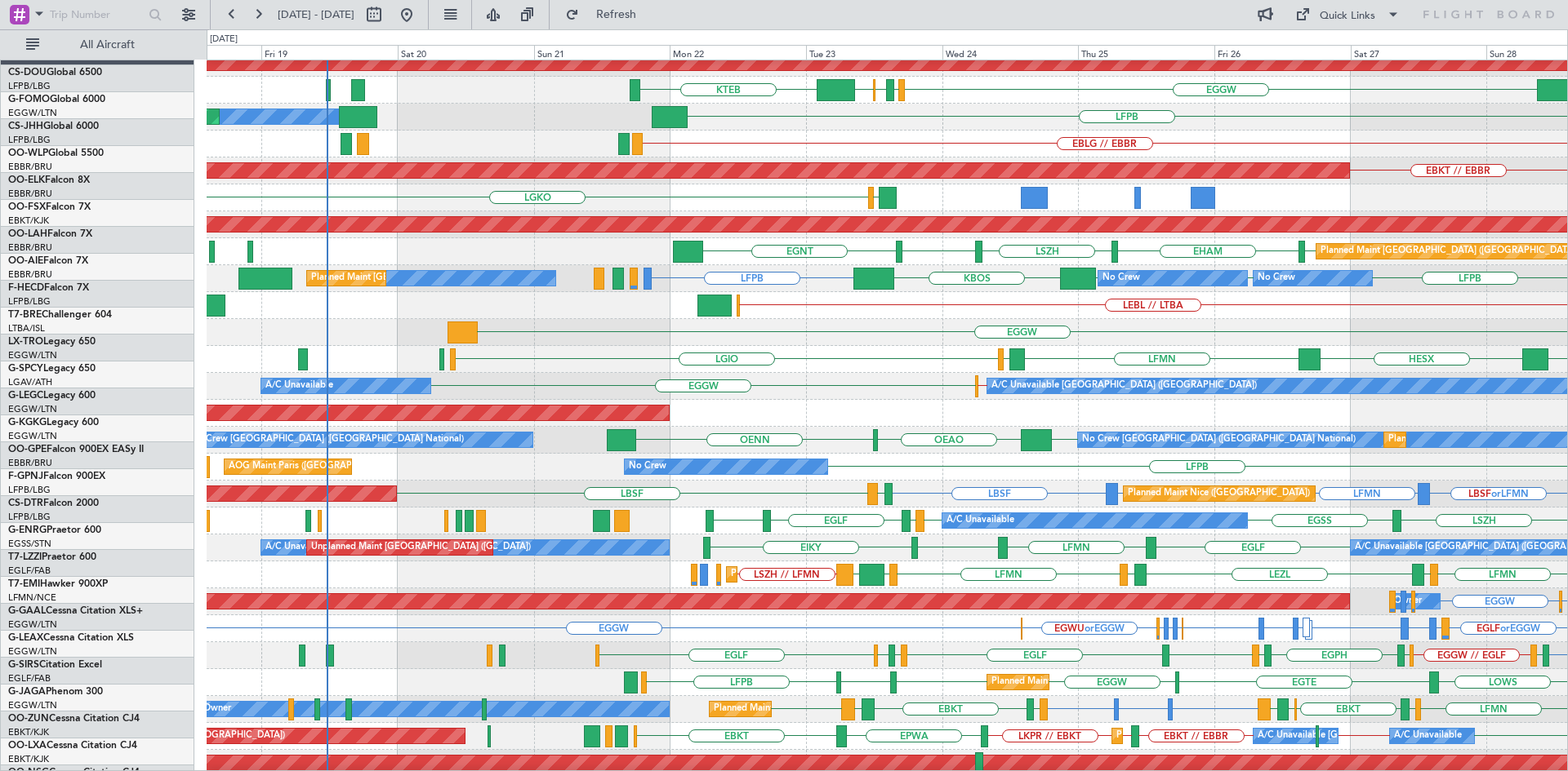
scroll to position [38, 0]
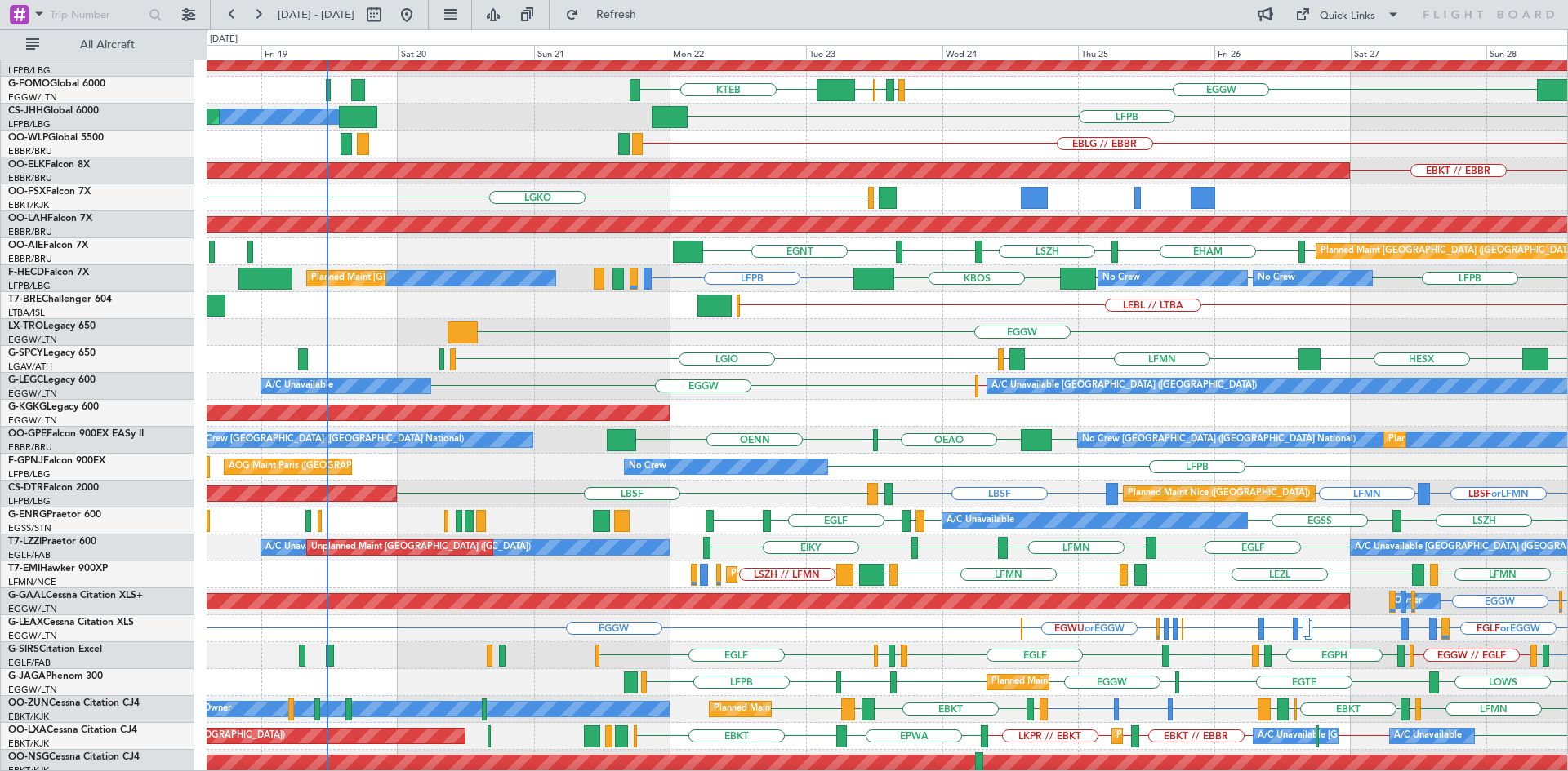
click at [1246, 308] on div "LEBL // LTBA" at bounding box center [886, 306] width 1360 height 27
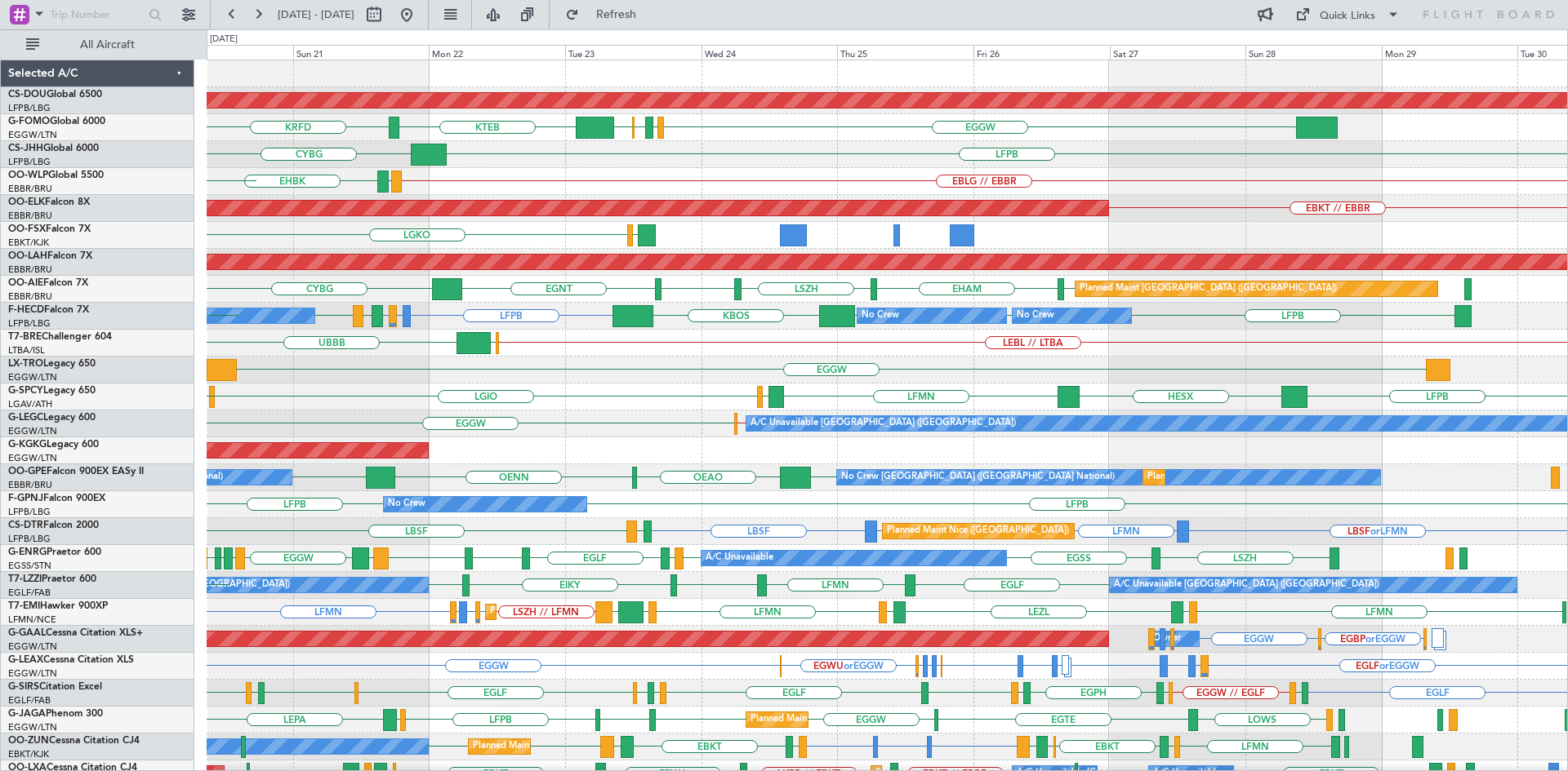
scroll to position [0, 0]
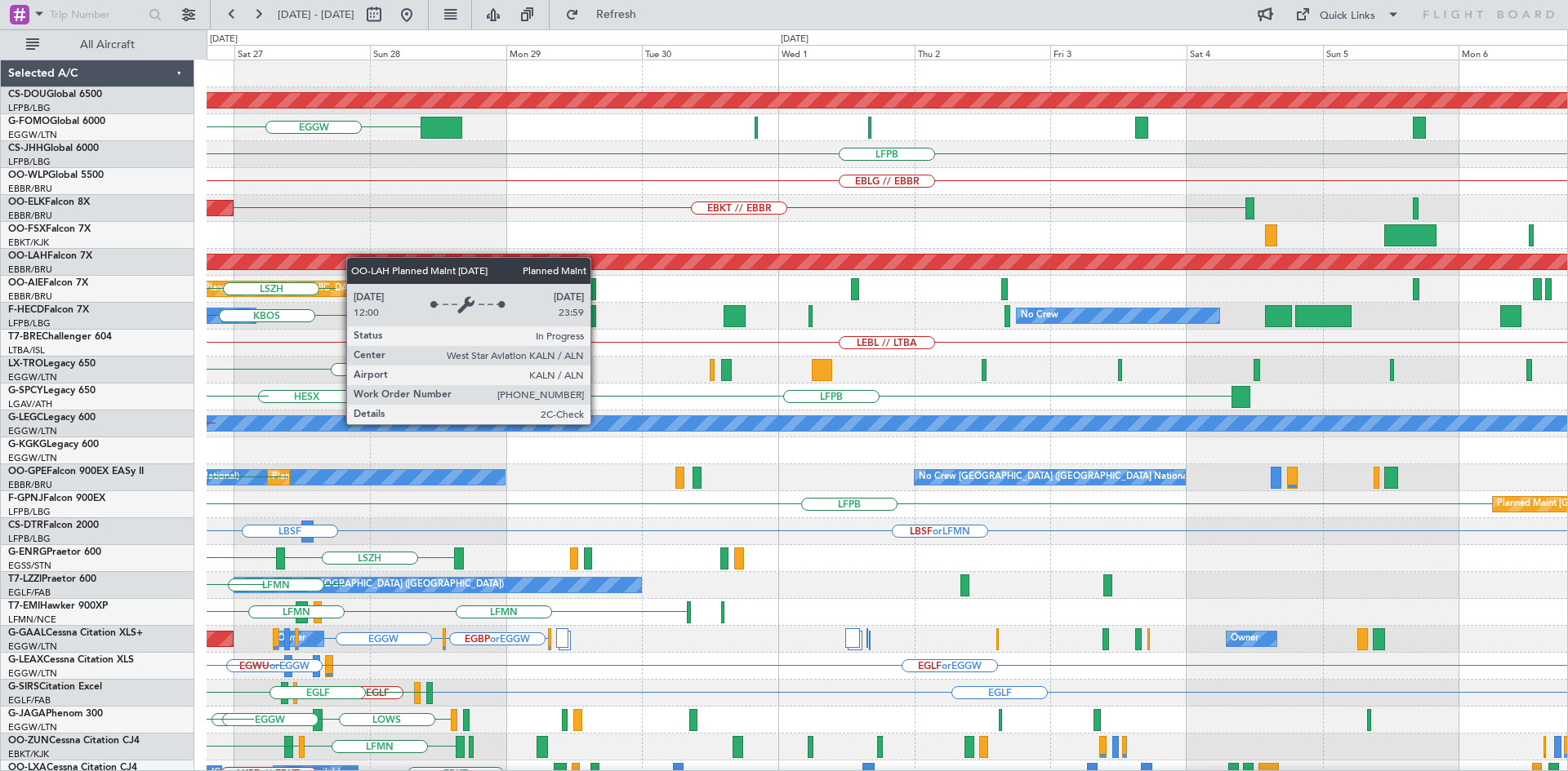
click at [341, 258] on div "Planned Maint London (Biggin Hill) EGGW LFPB EBLG // EBBR EBKT // EBBR Planned …" at bounding box center [886, 505] width 1360 height 888
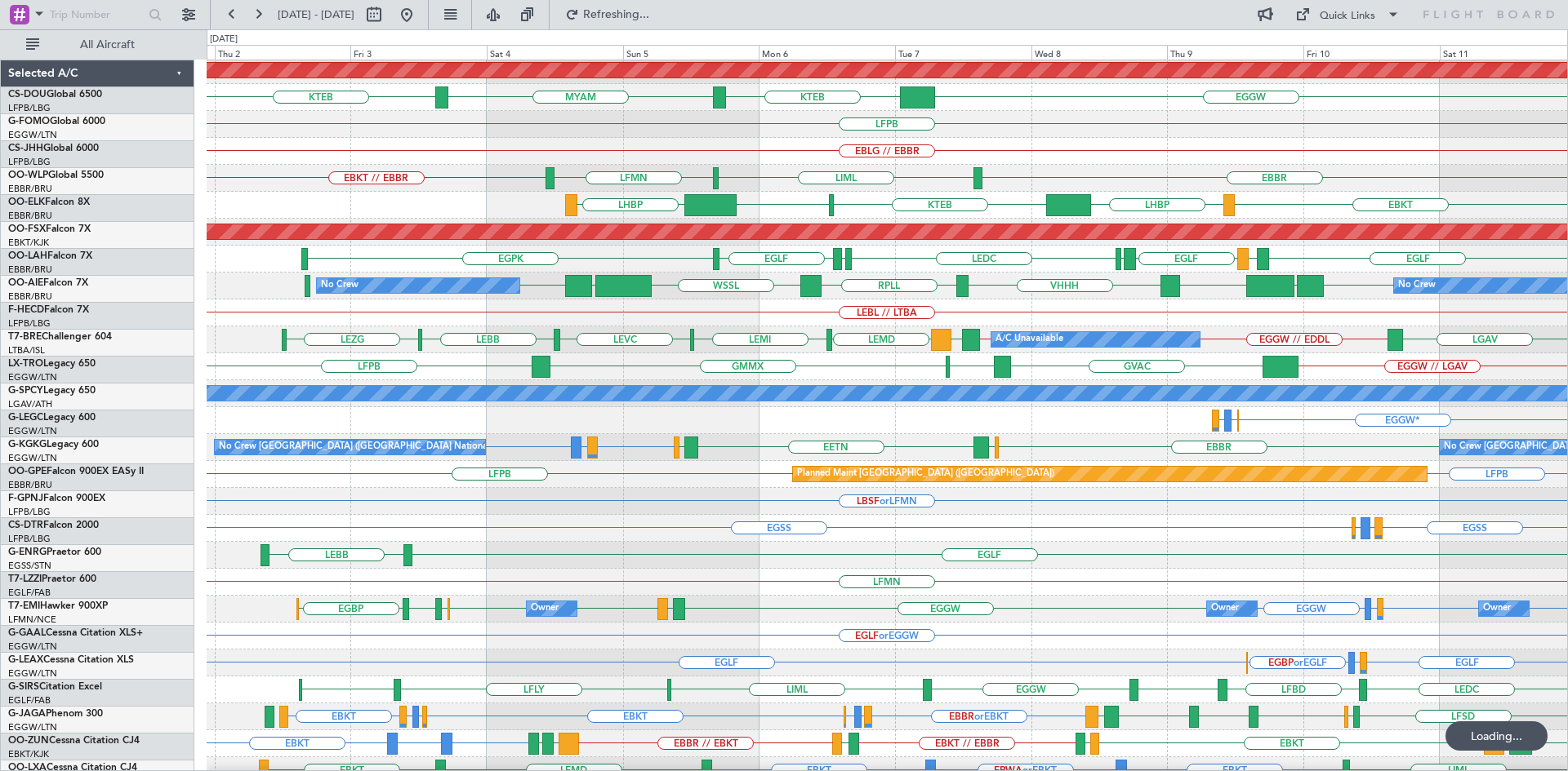
click at [974, 202] on div "Planned Maint London (Biggin Hill) EGGW KTEB MYAM KTEB LFPB EBLG // EBBR EBBR L…" at bounding box center [886, 474] width 1360 height 888
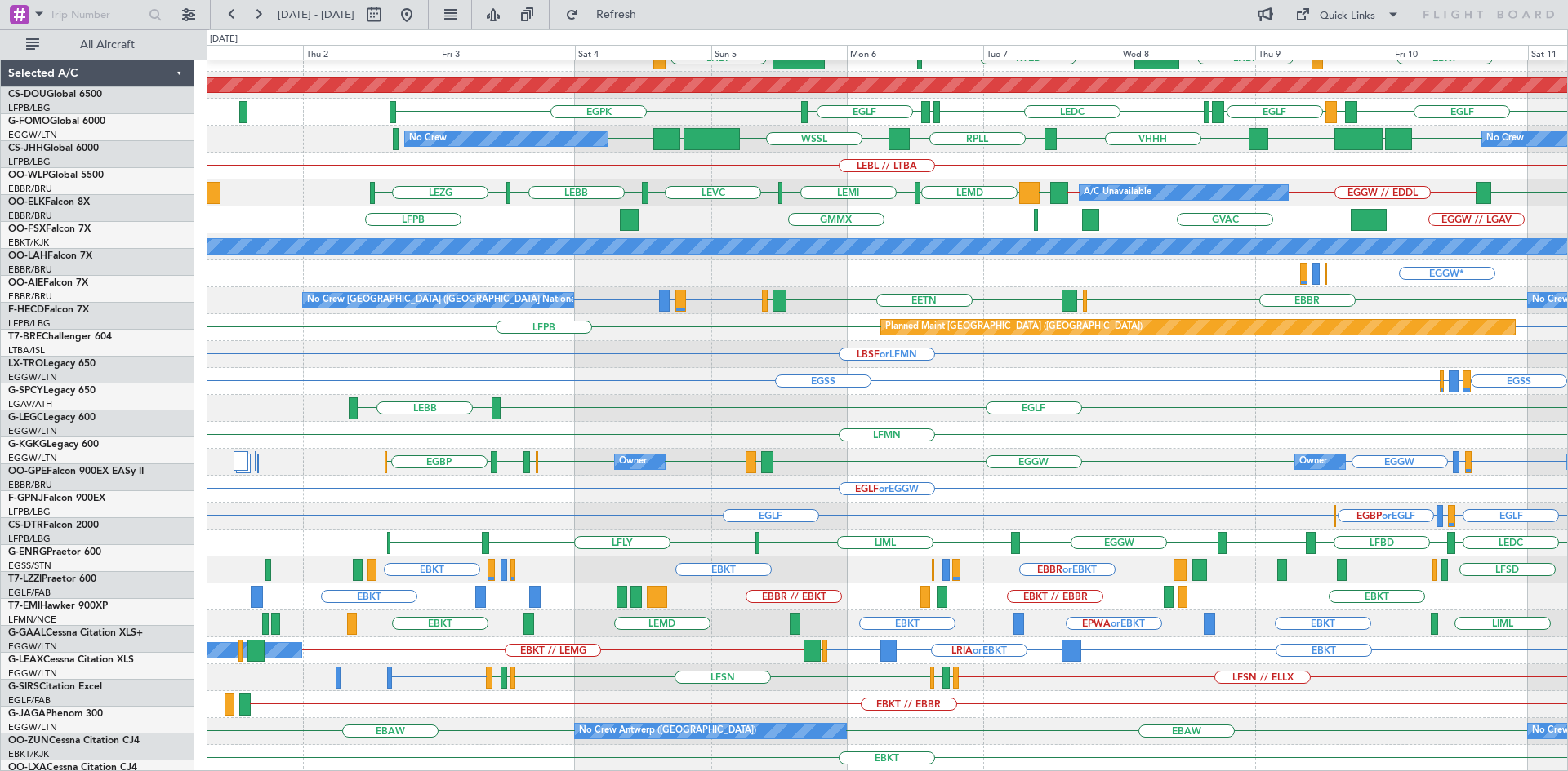
scroll to position [177, 0]
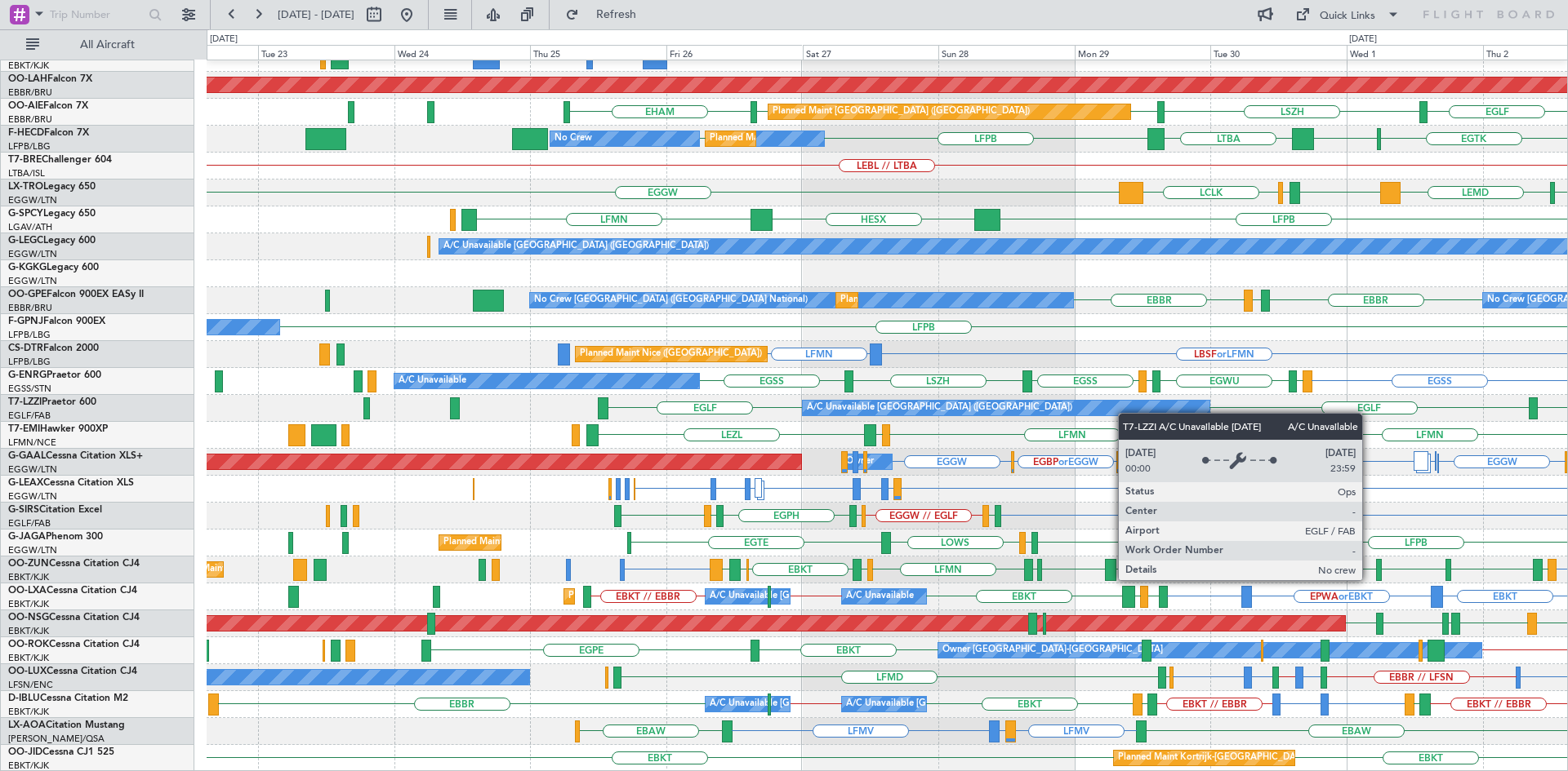
click at [1137, 410] on div "Planned Maint Kortrijk-Wevelgem EBKT // EBBR LFMN LHBP Planned Maint Alton-st L…" at bounding box center [886, 328] width 1360 height 888
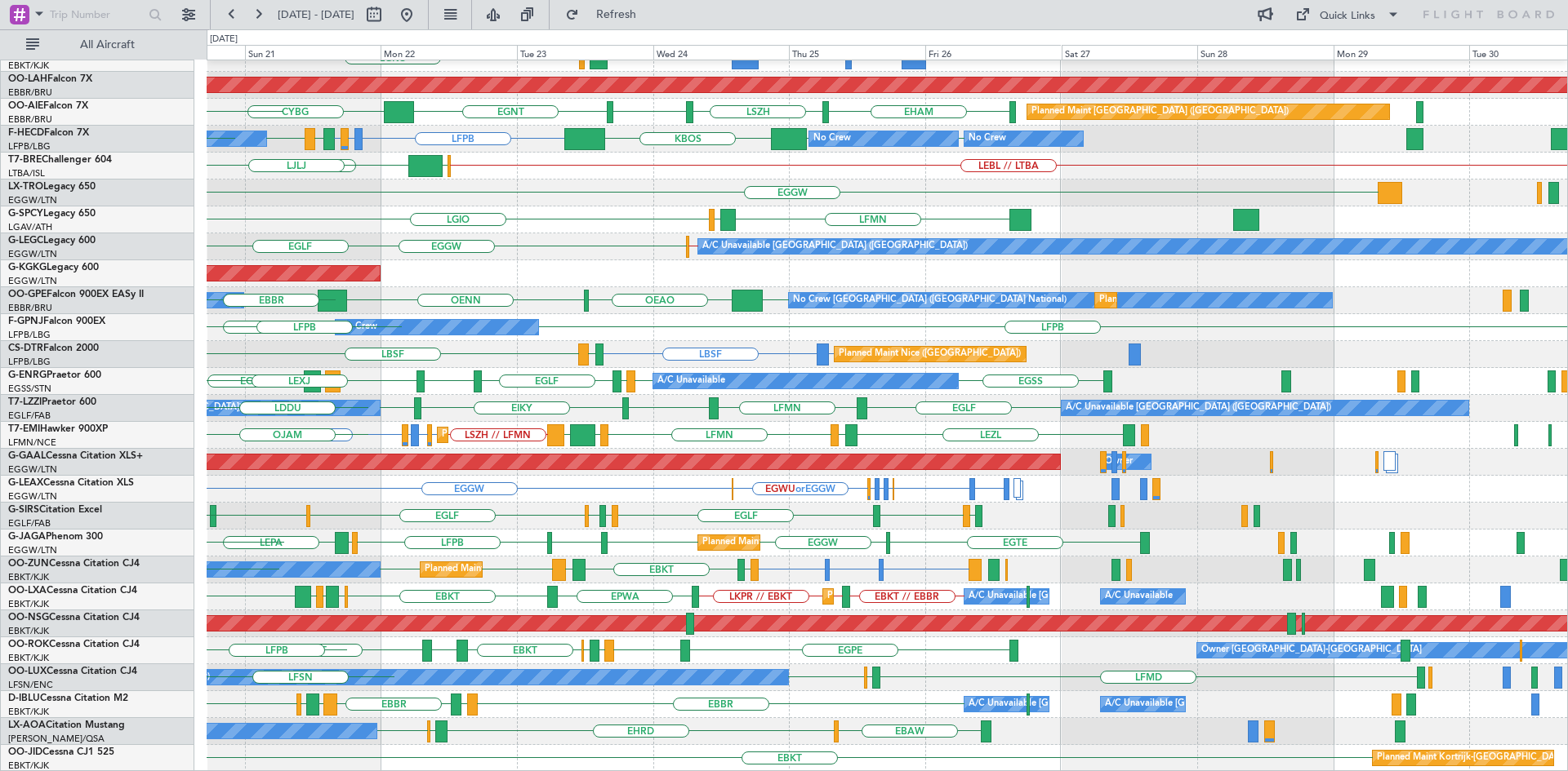
scroll to position [177, 0]
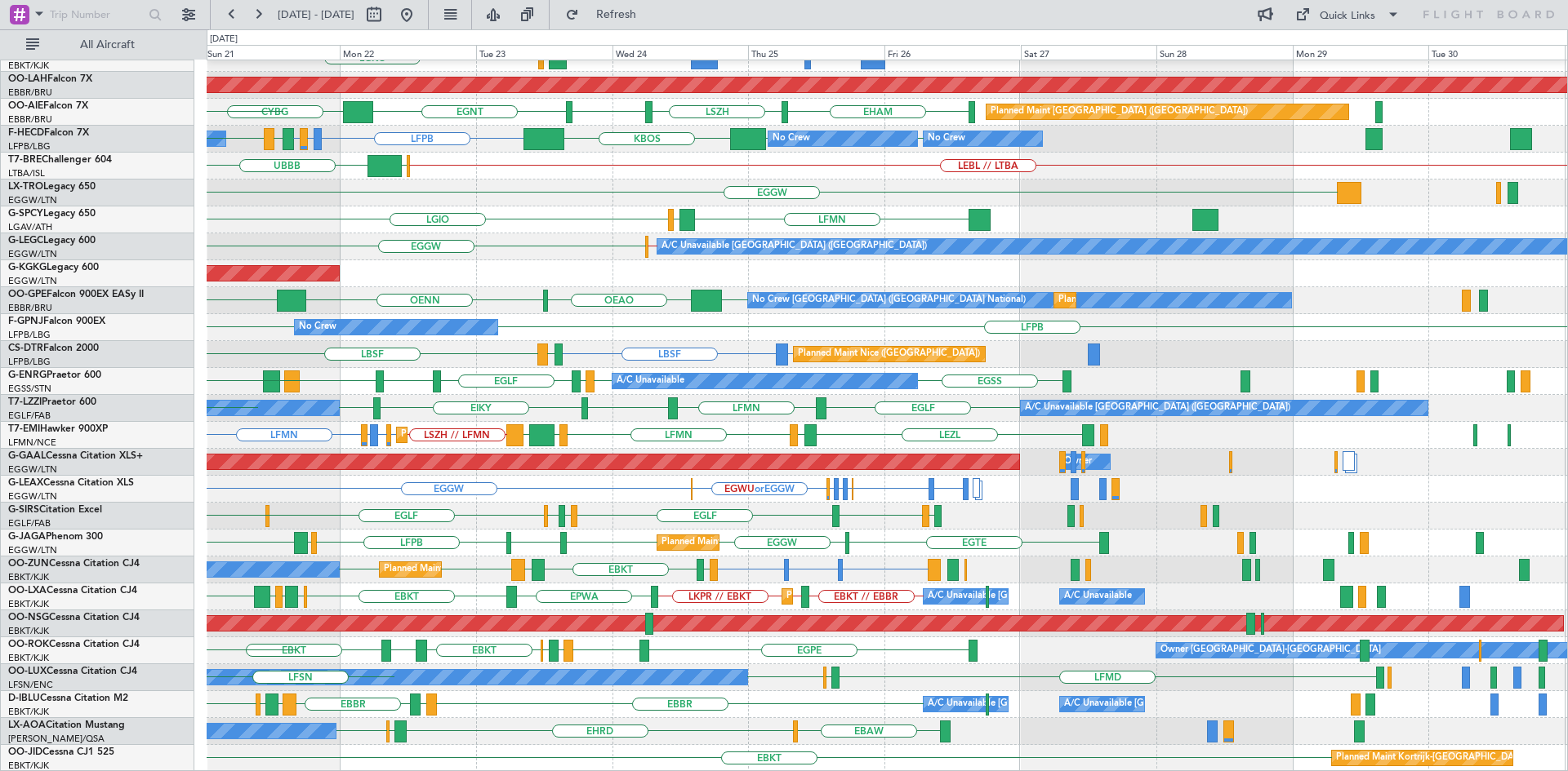
click at [563, 686] on div "Planned Maint Kortrijk-[GEOGRAPHIC_DATA] LGKO LGAV Planned [GEOGRAPHIC_DATA][PE…" at bounding box center [886, 328] width 1360 height 888
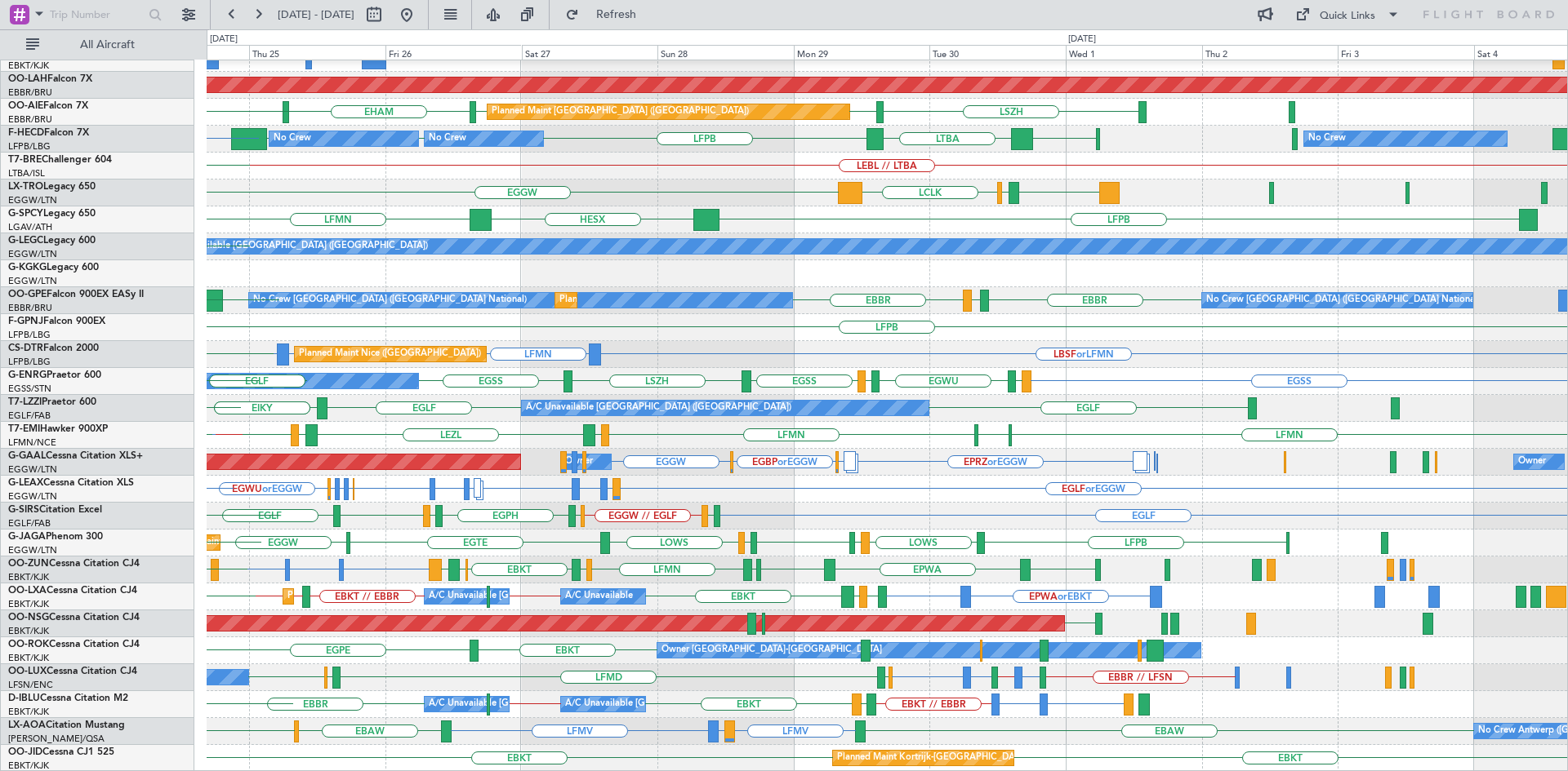
click at [554, 743] on div "Planned Maint Kortrijk-[GEOGRAPHIC_DATA] EBKT // EBBR LGAV LGKO Planned [GEOGRA…" at bounding box center [886, 328] width 1360 height 888
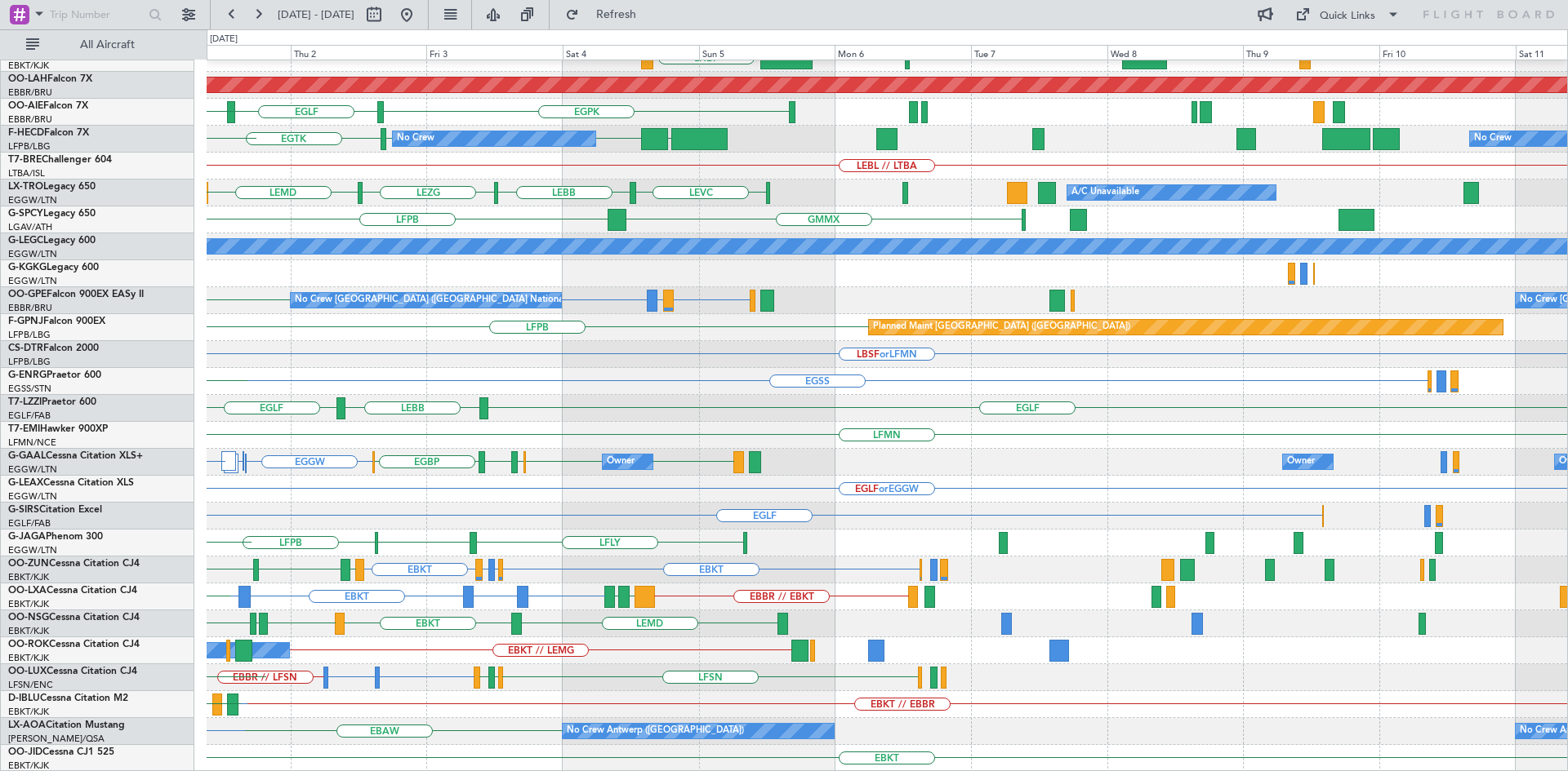
click at [220, 732] on div "No Crew Antwerp ([GEOGRAPHIC_DATA]) EBAW No Crew [GEOGRAPHIC_DATA] ([GEOGRAPHIC…" at bounding box center [886, 732] width 1360 height 27
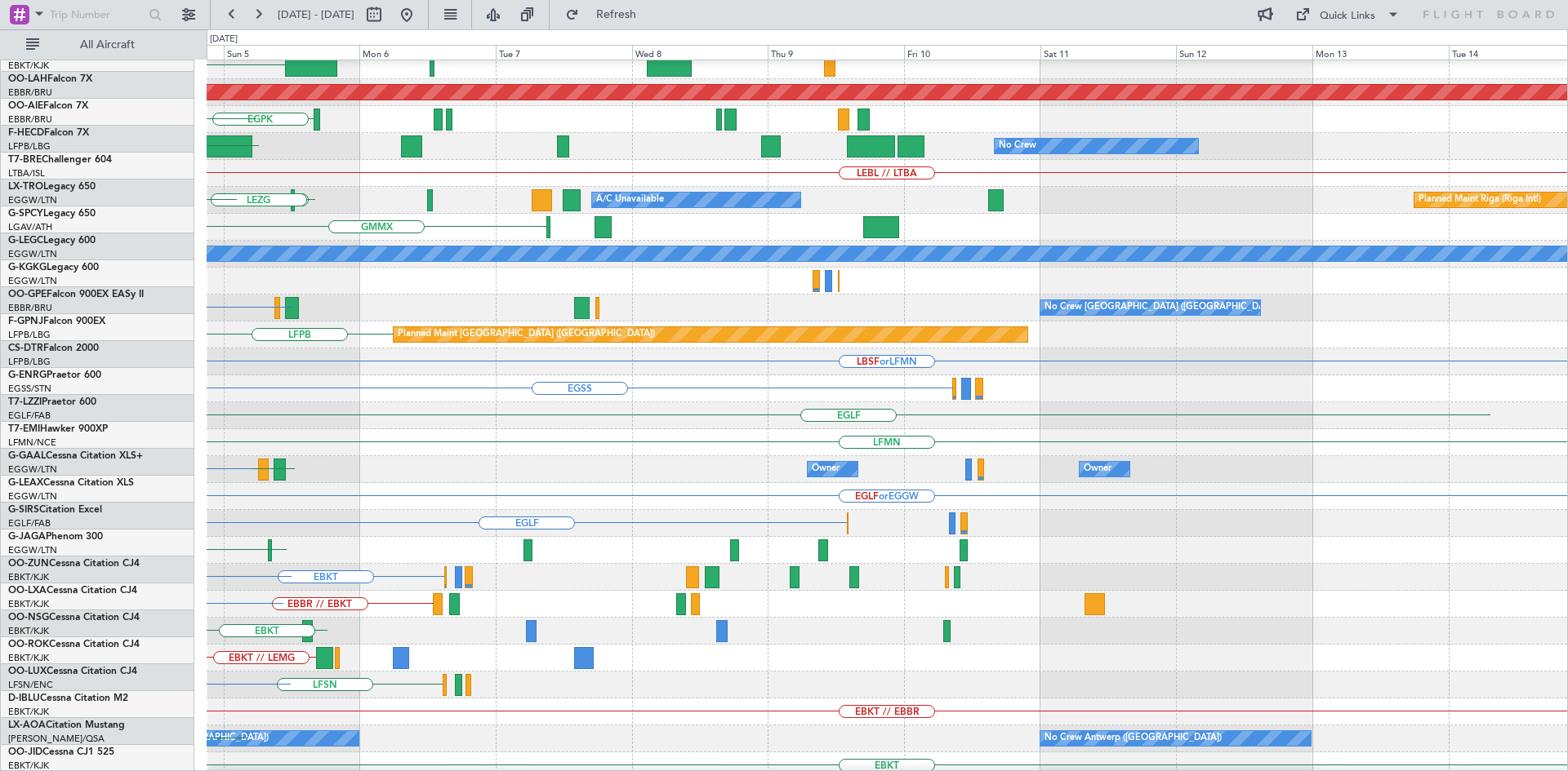
scroll to position [163, 0]
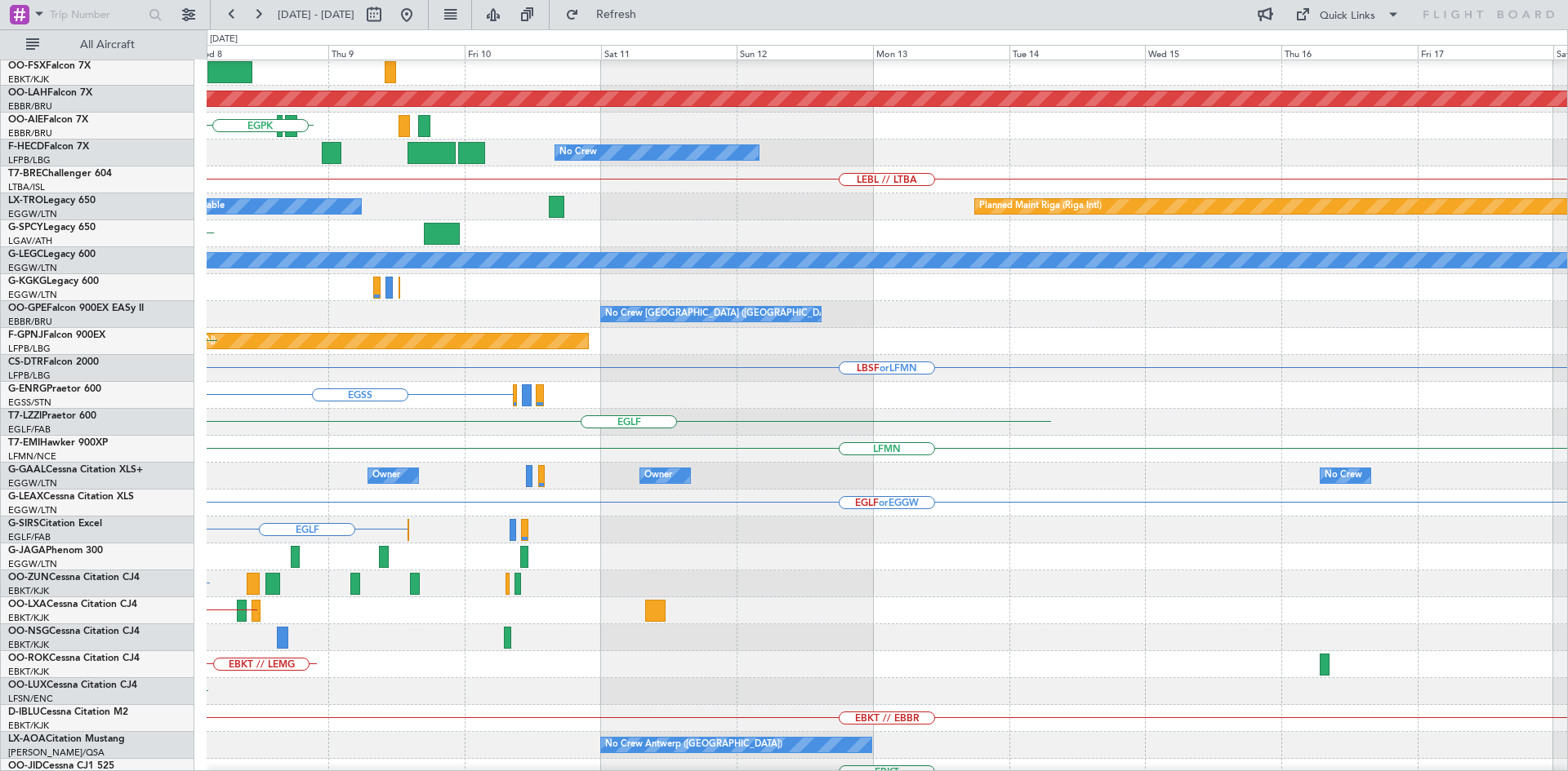
click at [310, 741] on div "No Crew Antwerp ([GEOGRAPHIC_DATA]) Planned Maint [GEOGRAPHIC_DATA] No Crew [GE…" at bounding box center [886, 745] width 1360 height 27
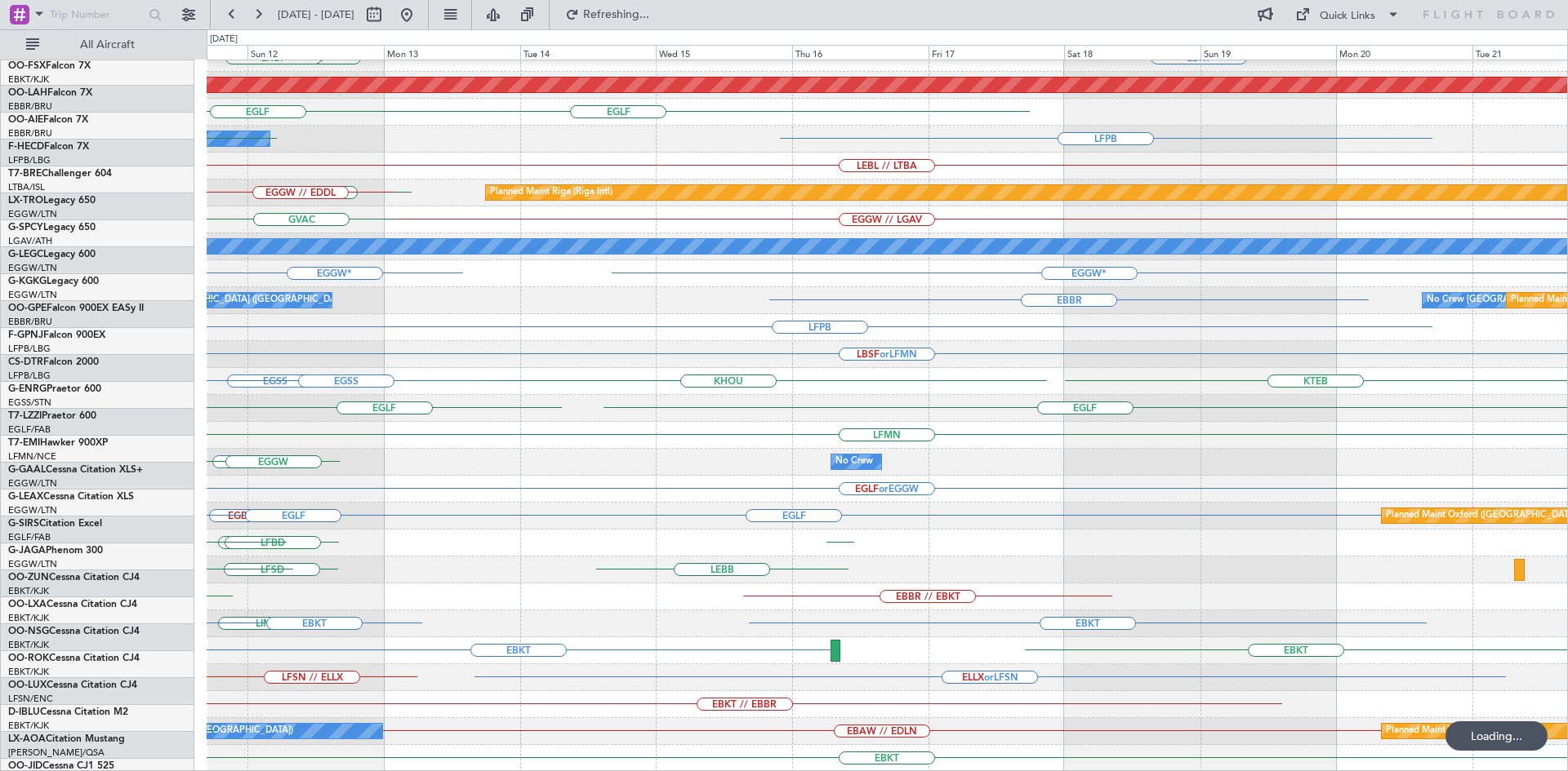
scroll to position [177, 0]
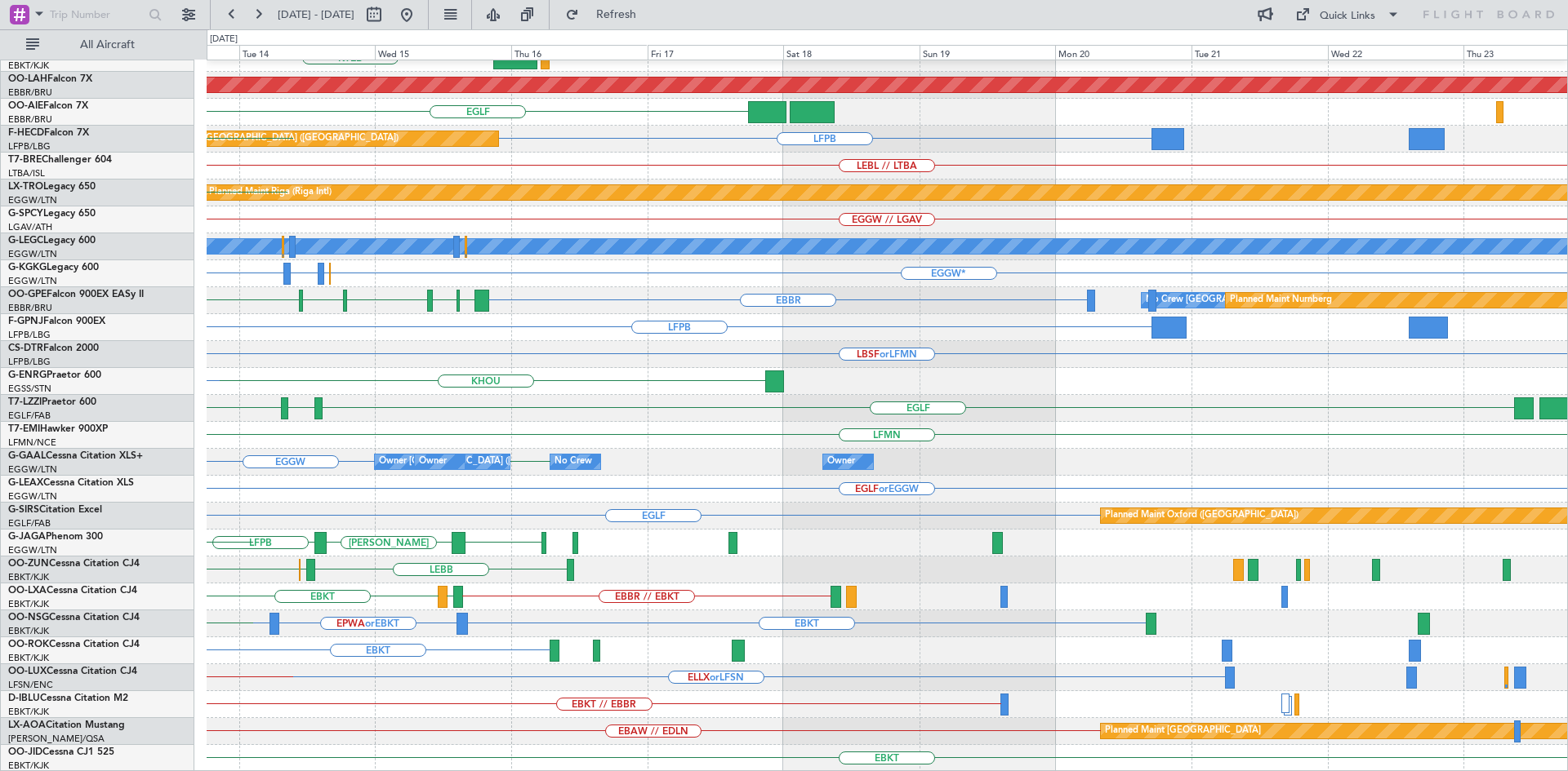
click at [0, 606] on div "EBBR KTEB LIMC EBKT Planned [GEOGRAPHIC_DATA][PERSON_NAME]-[GEOGRAPHIC_DATA][PE…" at bounding box center [784, 400] width 1568 height 742
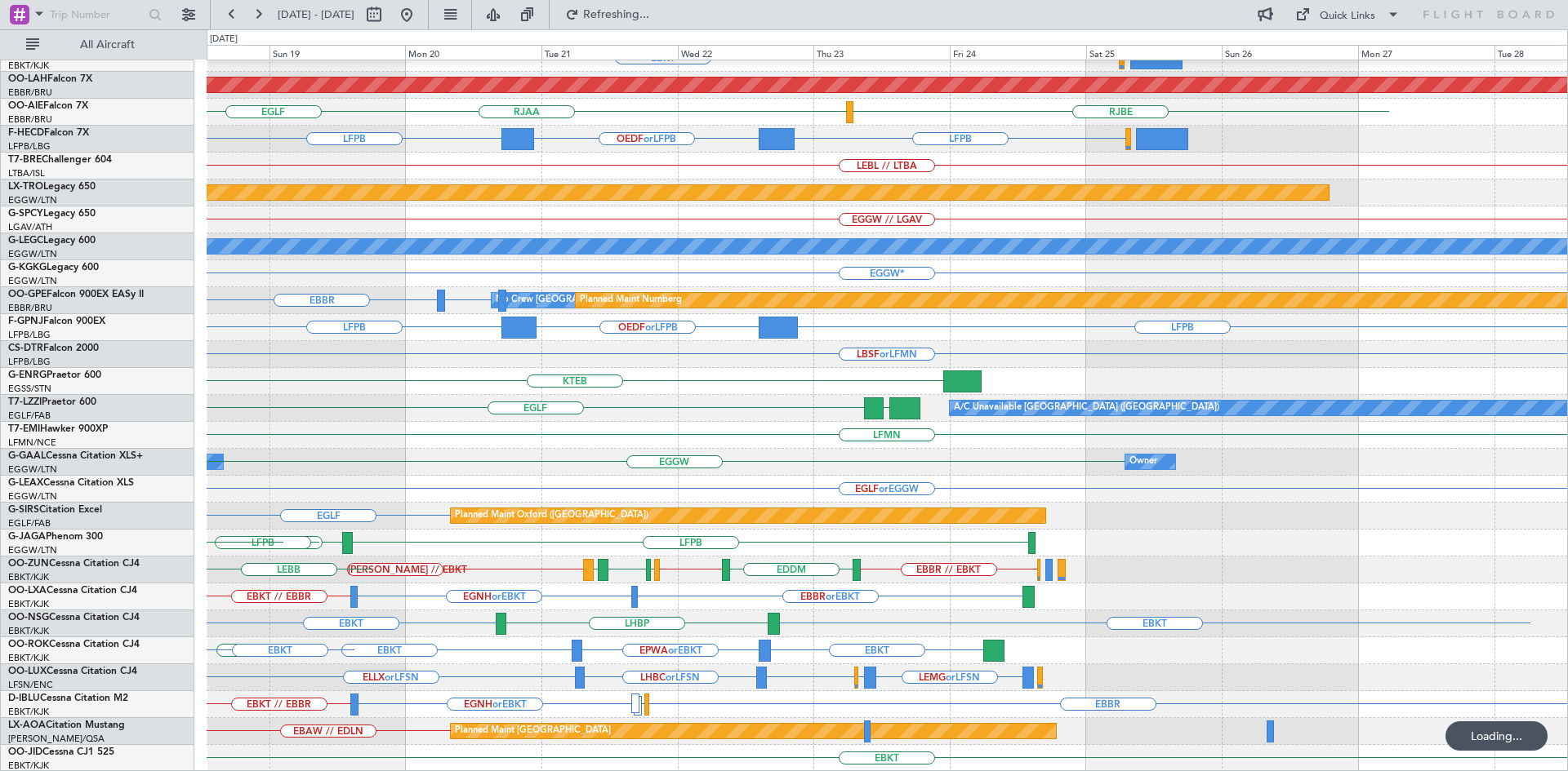
click at [473, 581] on div "EBBR EBKT LOWS Planned [GEOGRAPHIC_DATA][PERSON_NAME]-[GEOGRAPHIC_DATA][PERSON_…" at bounding box center [886, 328] width 1360 height 888
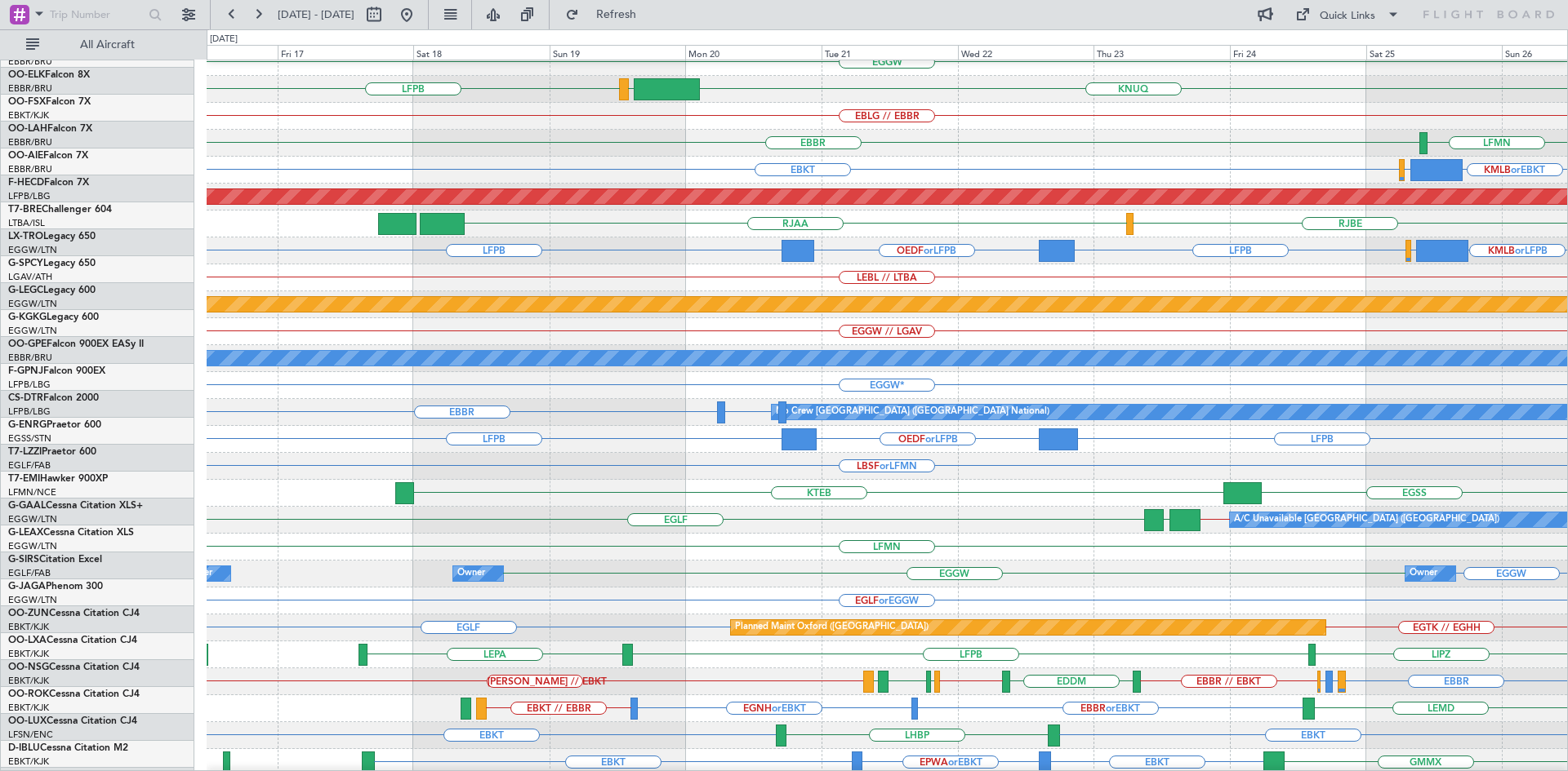
scroll to position [65, 0]
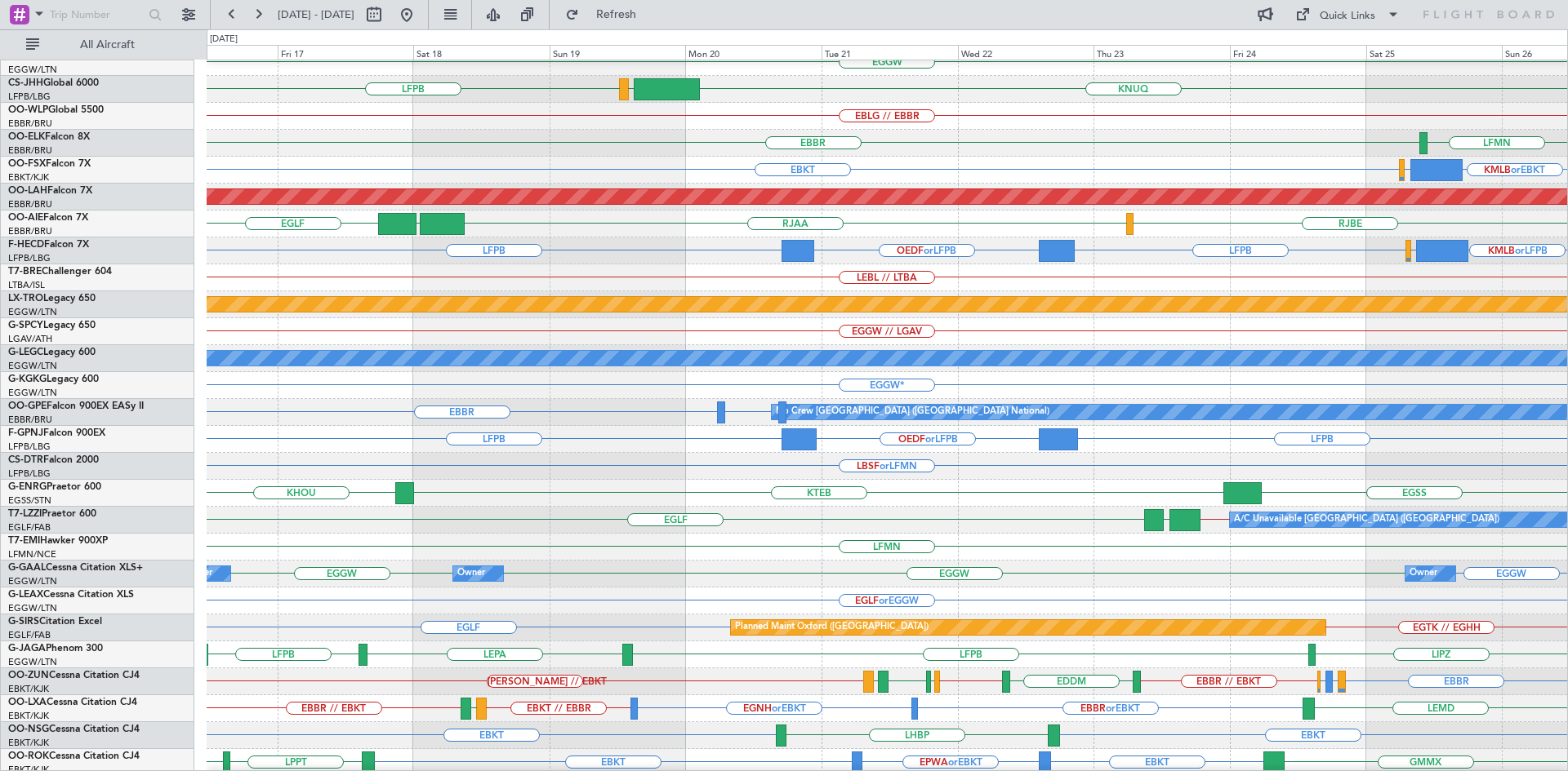
click at [651, 414] on div "Planned Maint Nurnberg No Crew [GEOGRAPHIC_DATA] (Brussels National) [GEOGRAPHI…" at bounding box center [886, 412] width 1360 height 27
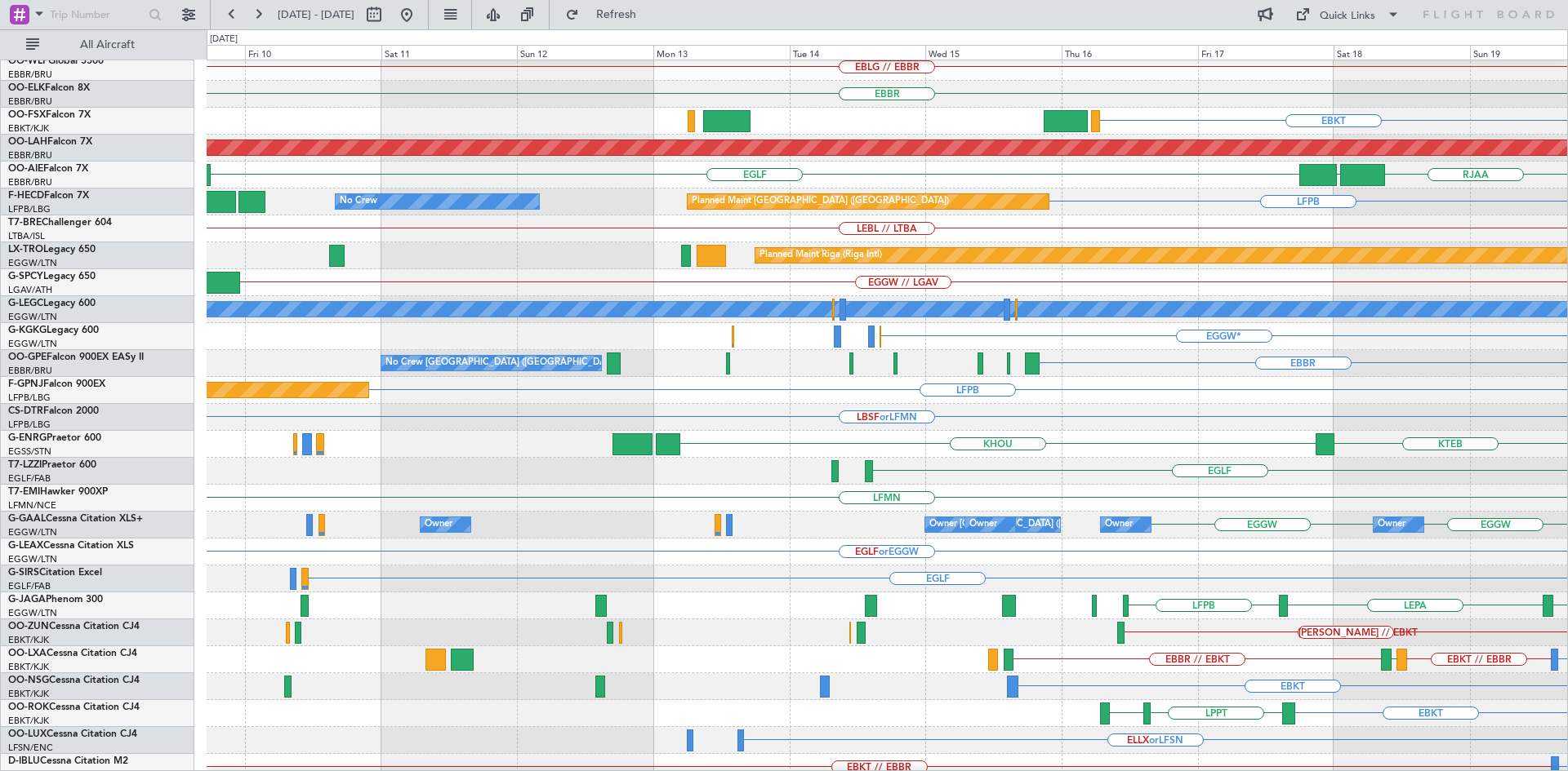
click at [1393, 381] on div "LFPB Planned Maint [GEOGRAPHIC_DATA] ([GEOGRAPHIC_DATA]) OEDF or LFPB" at bounding box center [886, 391] width 1360 height 27
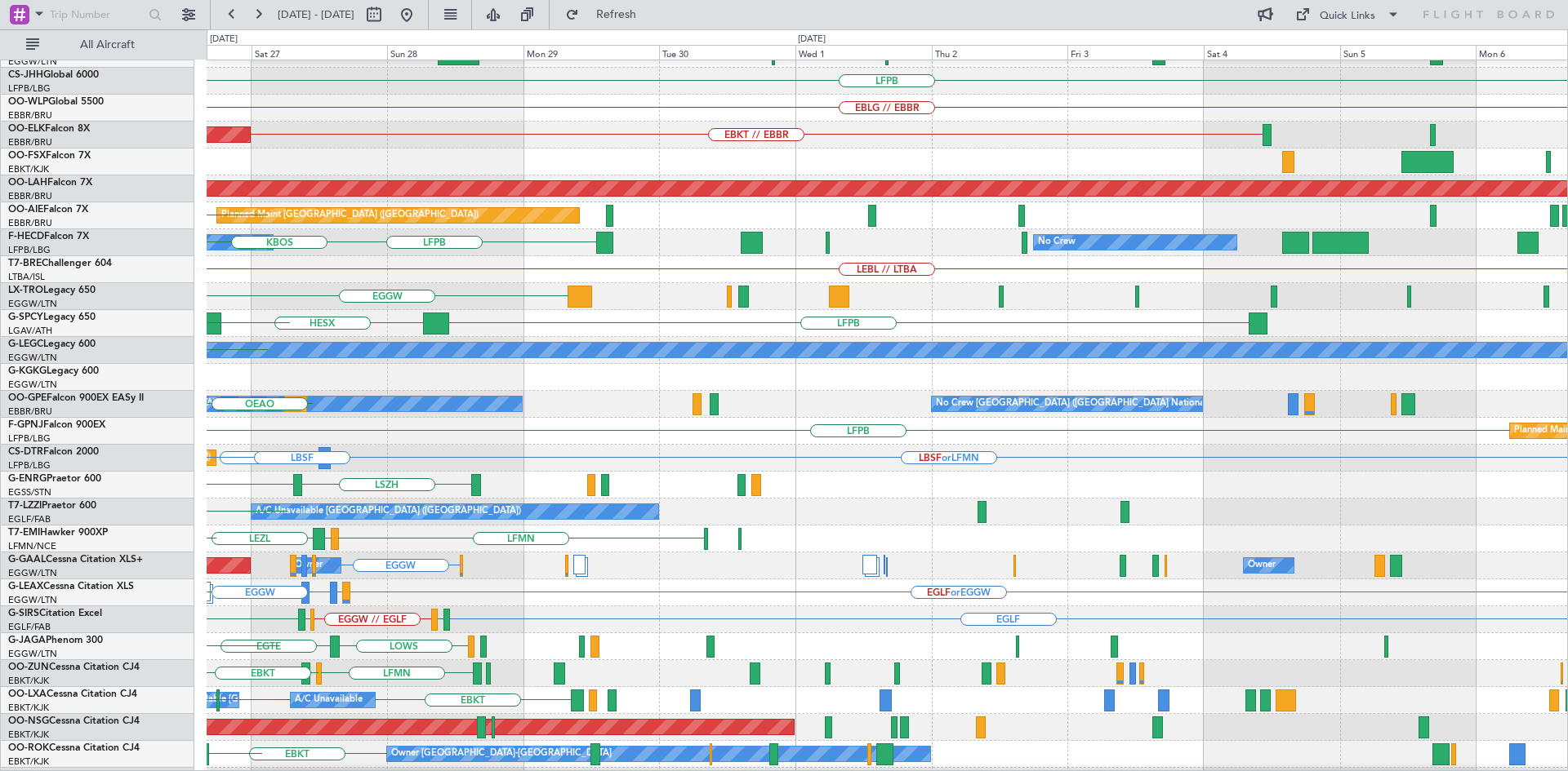
scroll to position [56, 0]
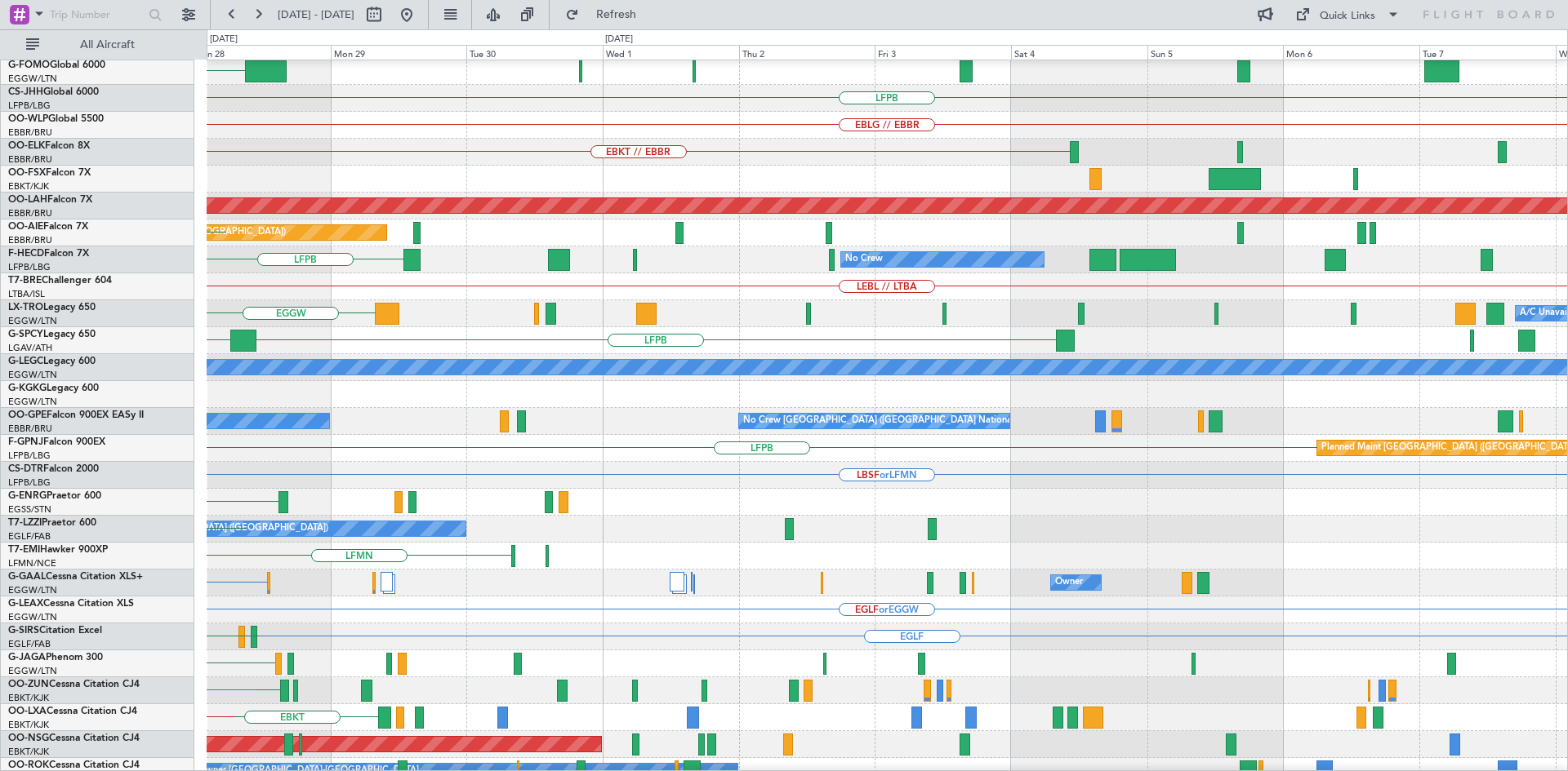
click at [125, 308] on div "Planned Maint London ([GEOGRAPHIC_DATA]) EGGW LFPB EBLG // EBBR EBKT // EBBR Pl…" at bounding box center [784, 400] width 1568 height 742
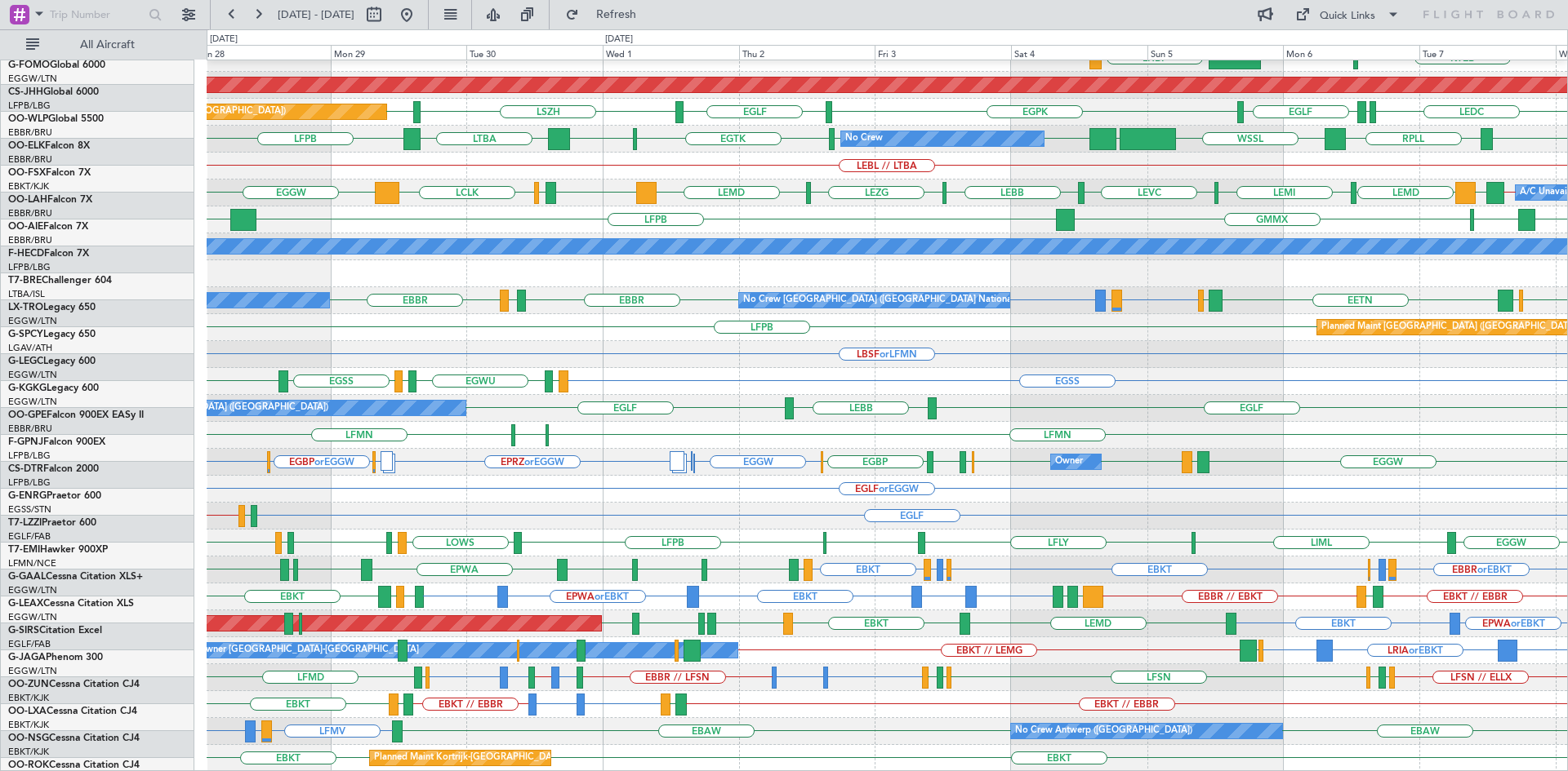
scroll to position [177, 0]
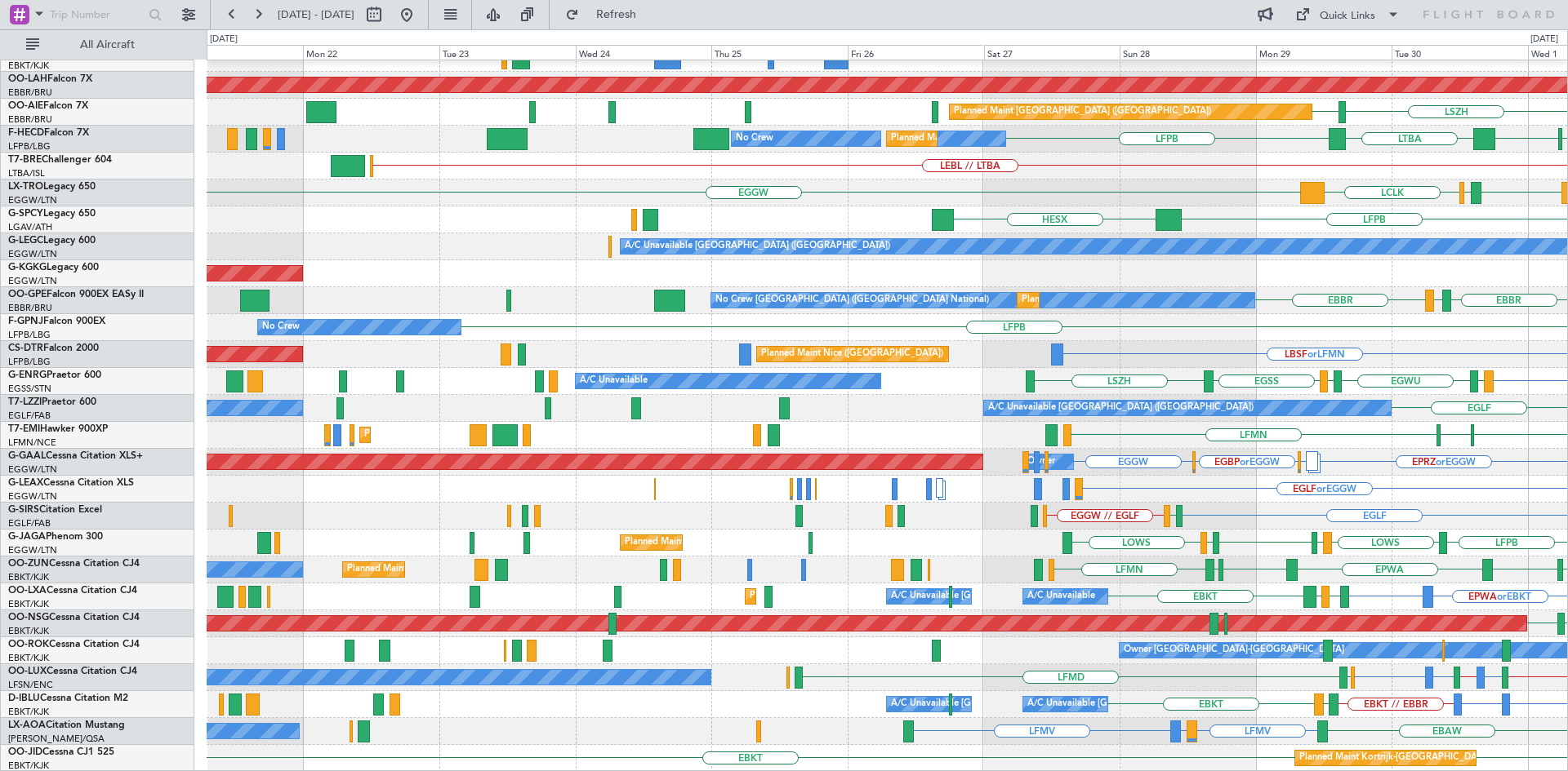
click at [1567, 561] on html "28 Sep 2025 - 08 Oct 2025 Refresh Quick Links All Aircraft EBKT // EBBR Planned…" at bounding box center [784, 386] width 1568 height 771
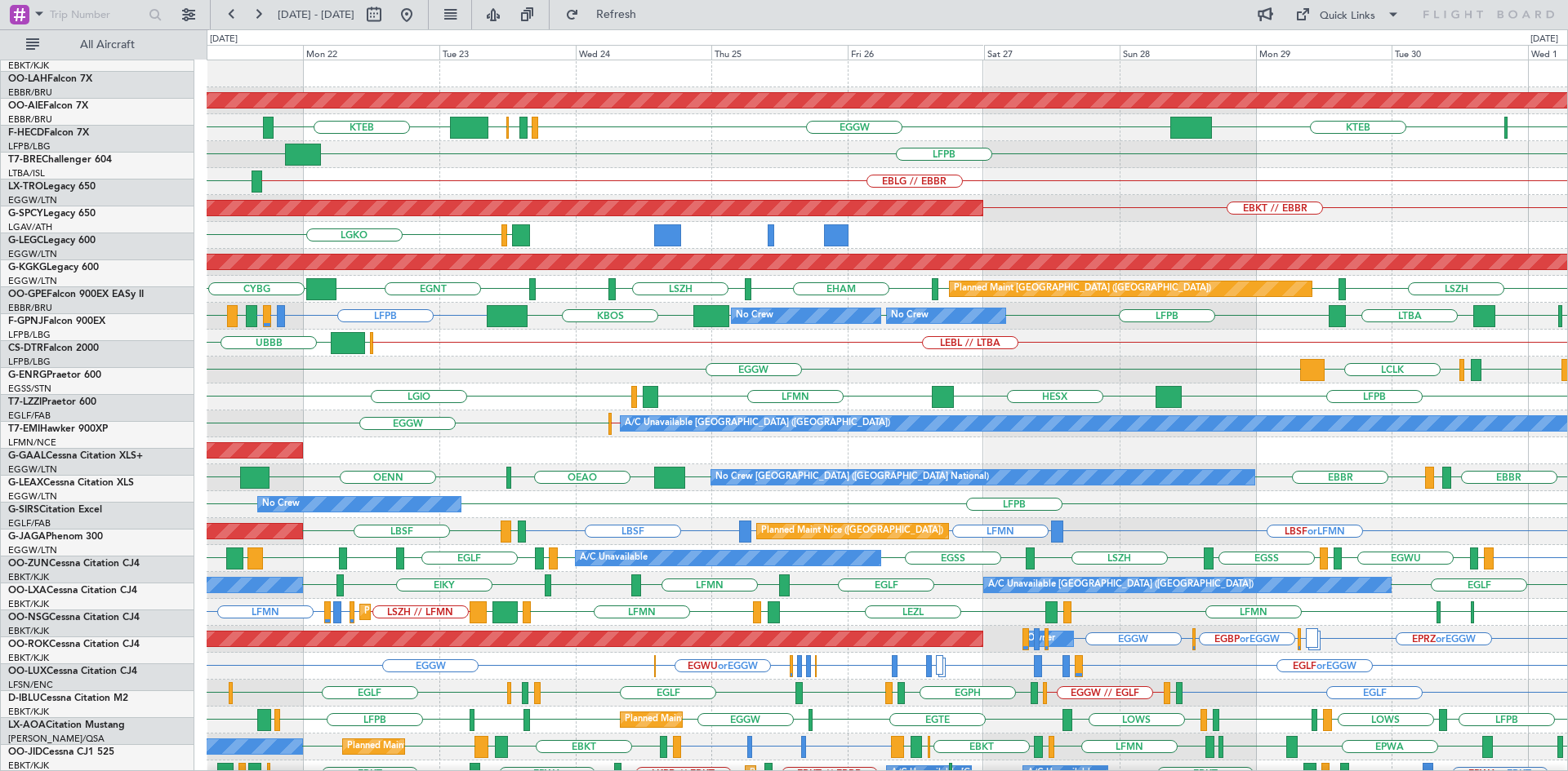
scroll to position [0, 0]
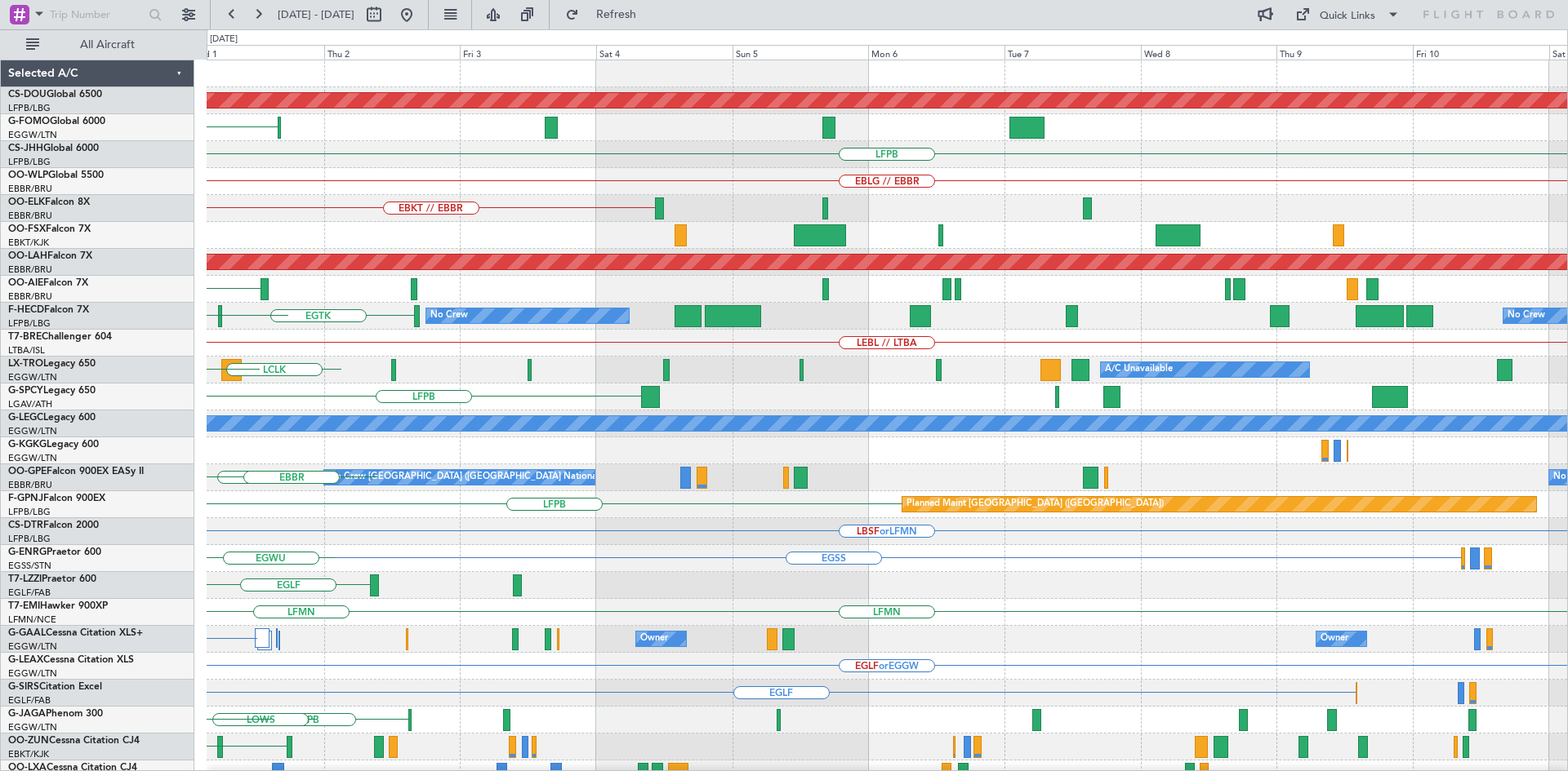
click at [0, 469] on div "Planned Maint London (Biggin Hill) KPHL KTEB LFPB EBLG // EBBR EBKT // EBBR Pla…" at bounding box center [784, 400] width 1568 height 742
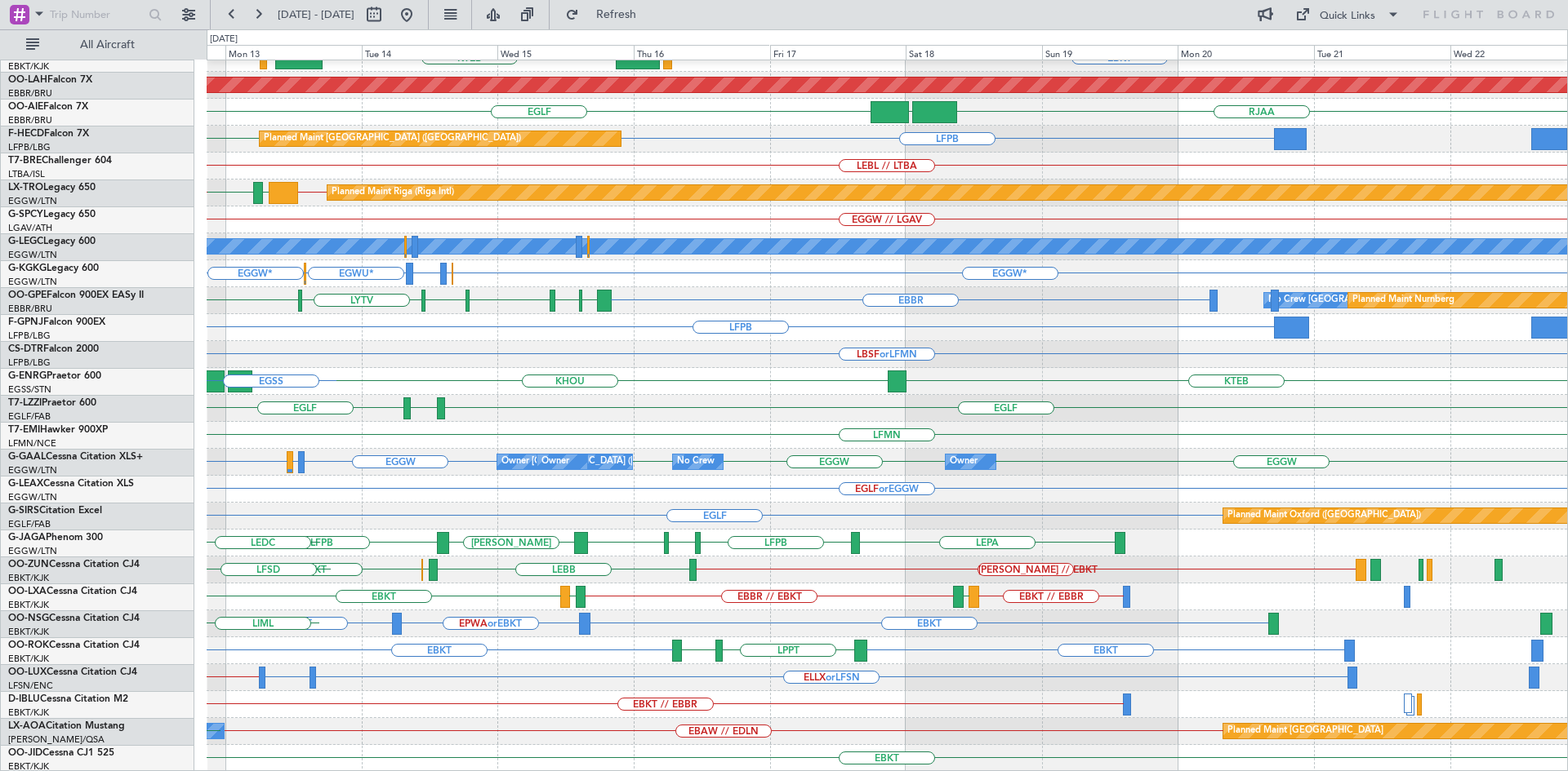
scroll to position [177, 0]
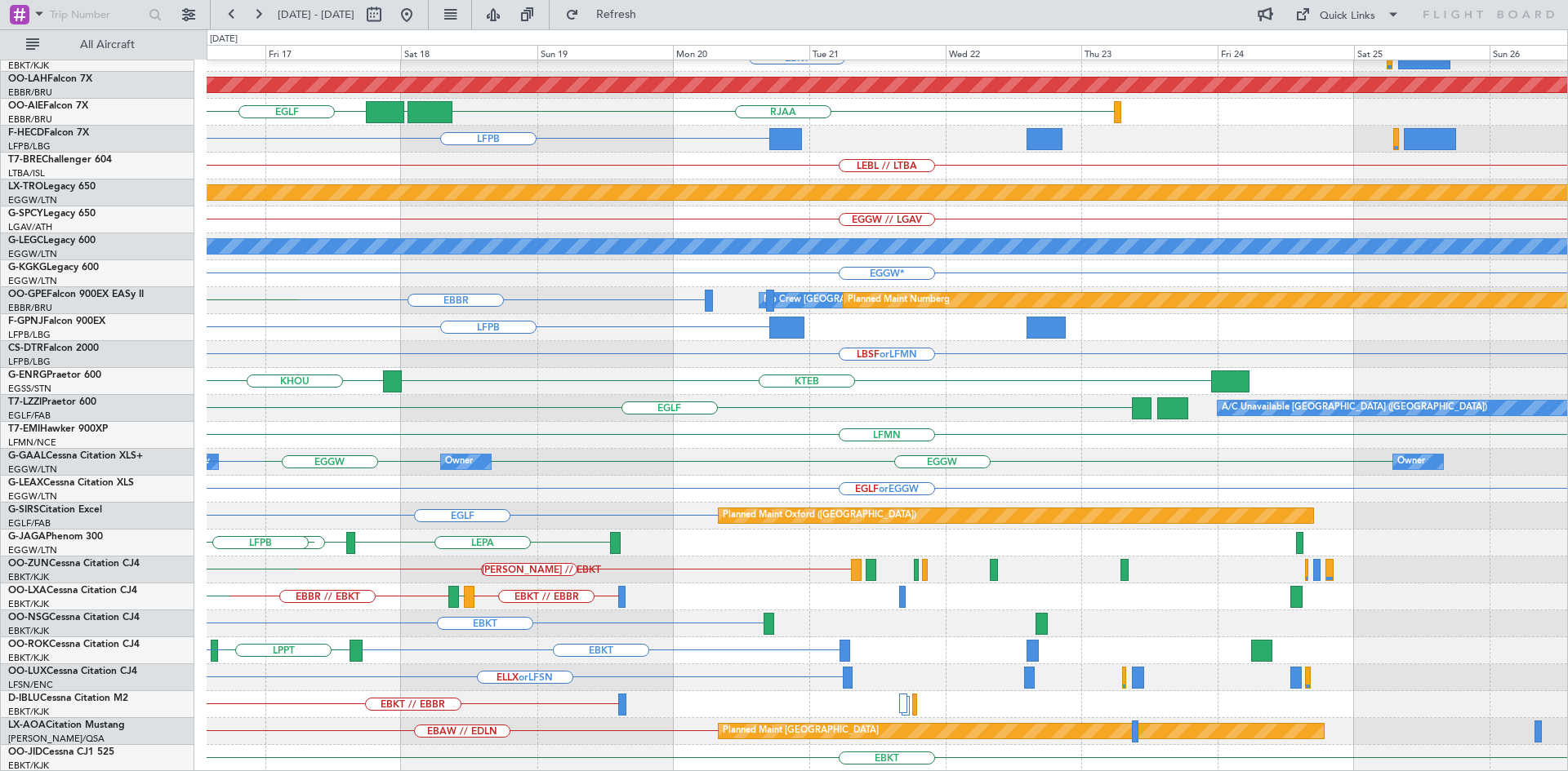
click at [369, 625] on div "EBKT EPWA or EBKT EBKT" at bounding box center [886, 624] width 1360 height 27
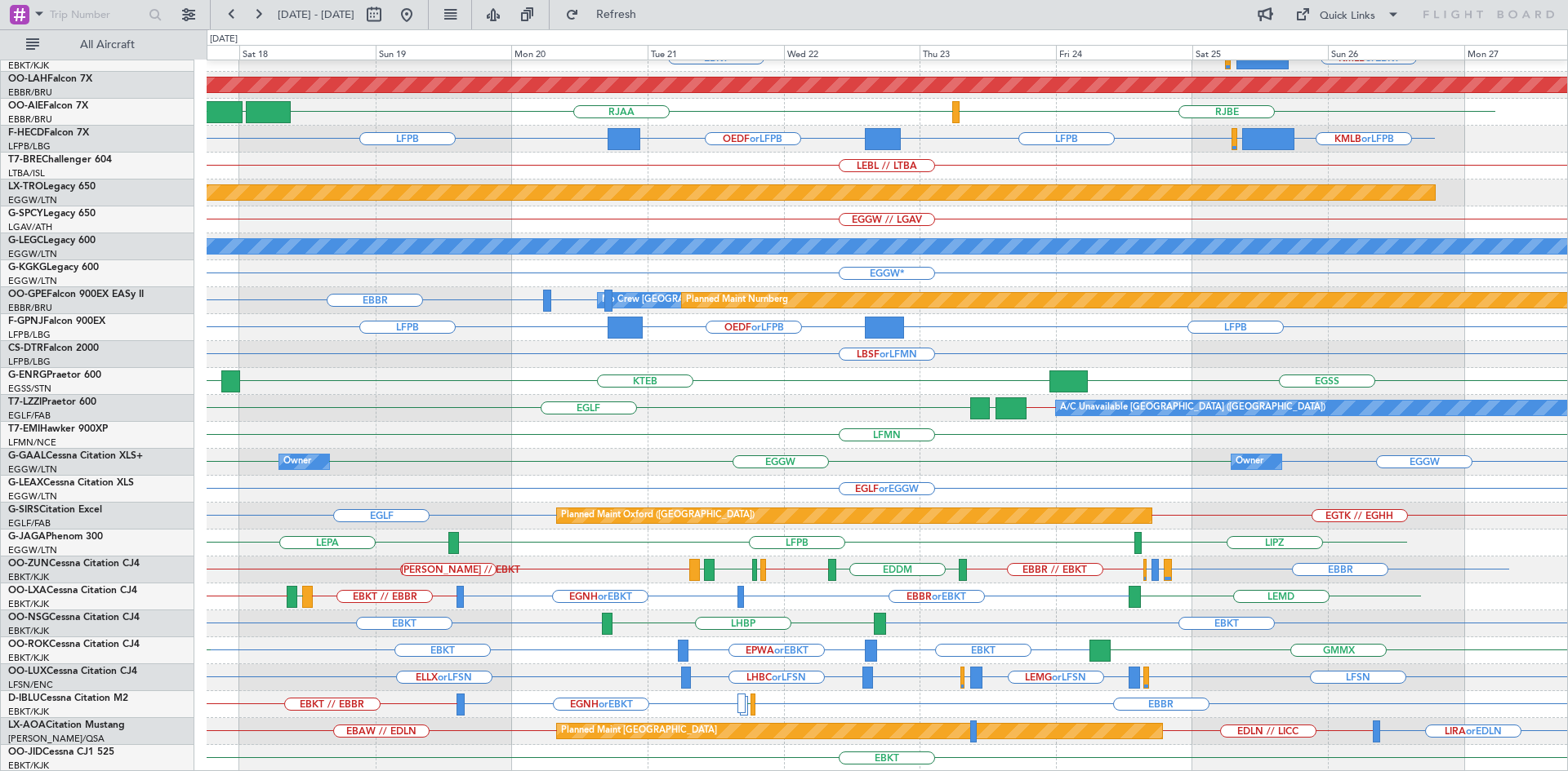
click at [1056, 629] on div "EBKT EBKT LHBP" at bounding box center [886, 624] width 1360 height 27
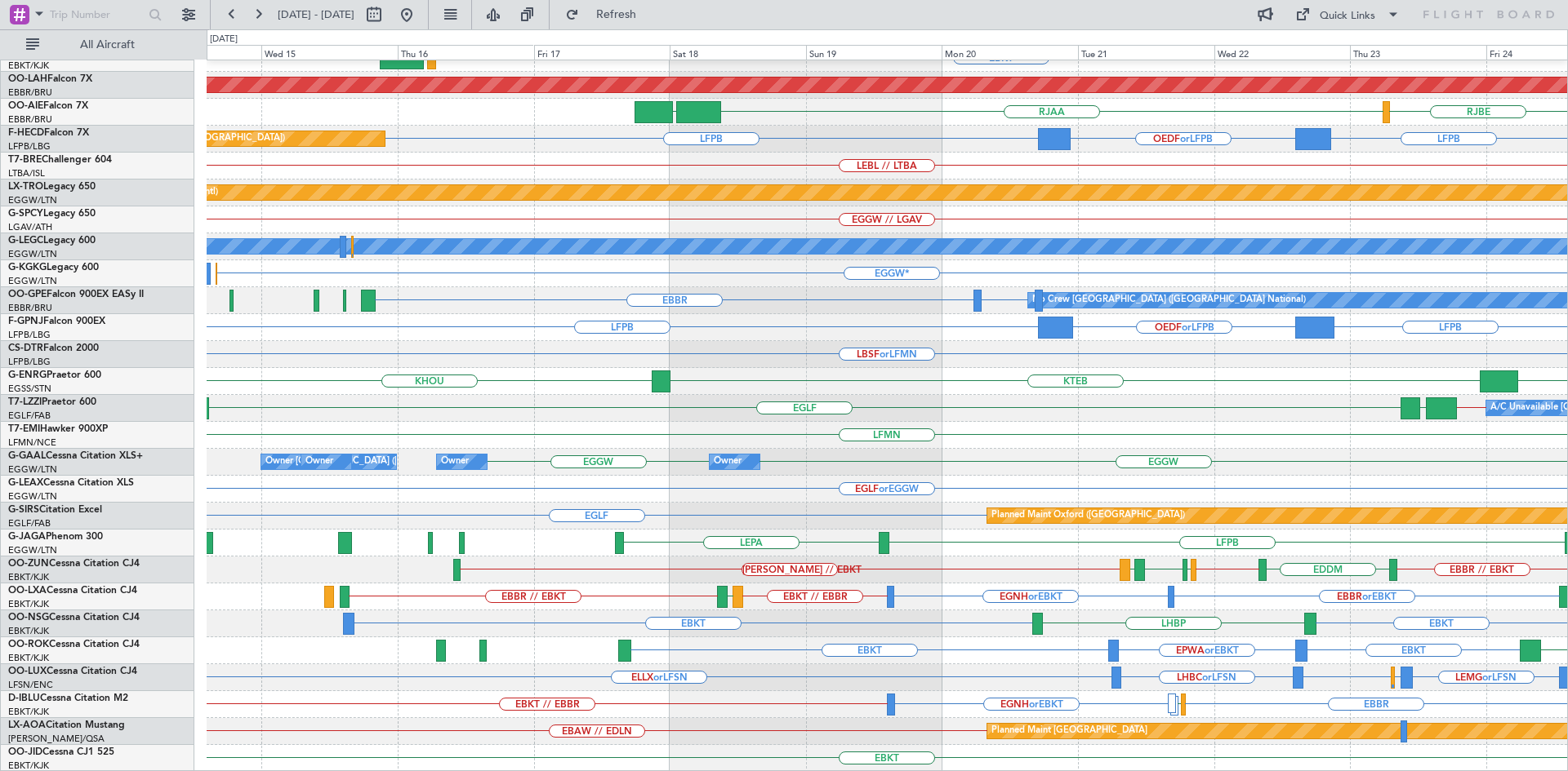
click at [1266, 609] on div "EBBR LFMN EBKT EGWU or EBKT KMLB or EBKT Planned Maint Alton-st Louis (St Louis…" at bounding box center [886, 328] width 1360 height 888
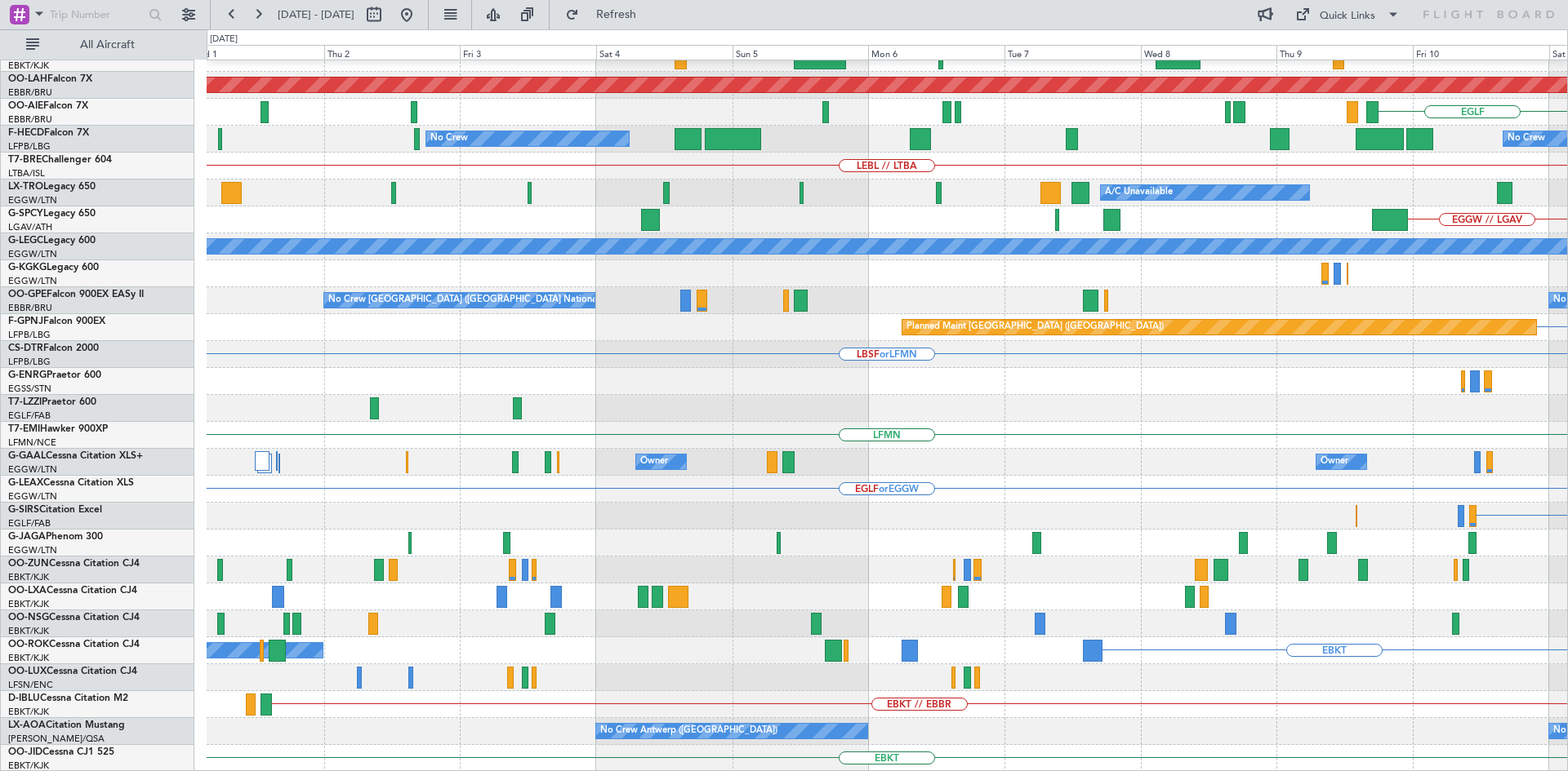
click at [1567, 85] on html "14 Oct 2025 - 24 Oct 2025 Refresh Quick Links All Aircraft EBBR Planned Maint A…" at bounding box center [784, 386] width 1568 height 771
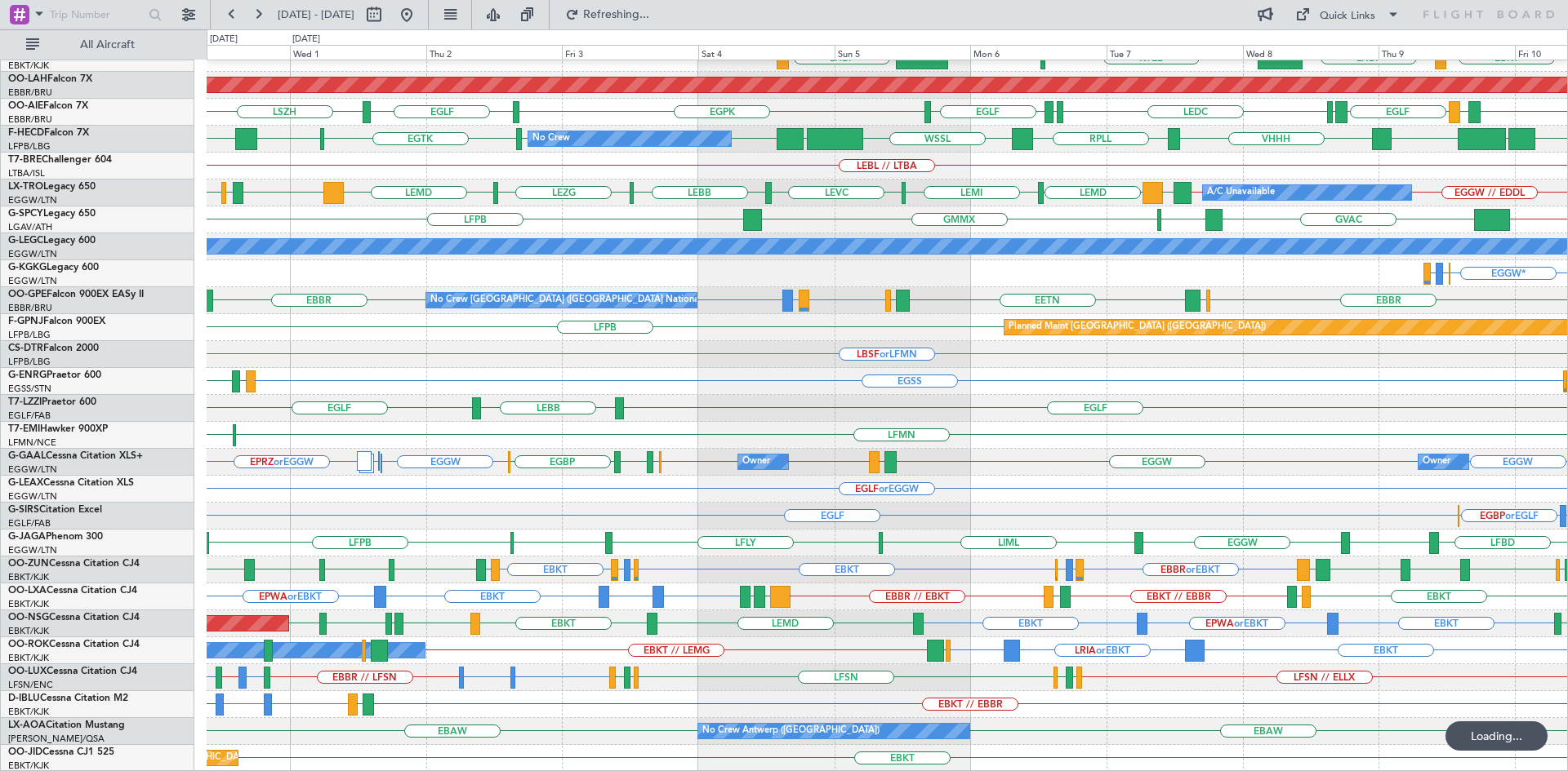
drag, startPoint x: 462, startPoint y: 16, endPoint x: 488, endPoint y: 50, distance: 42.8
click at [420, 17] on button at bounding box center [406, 14] width 26 height 26
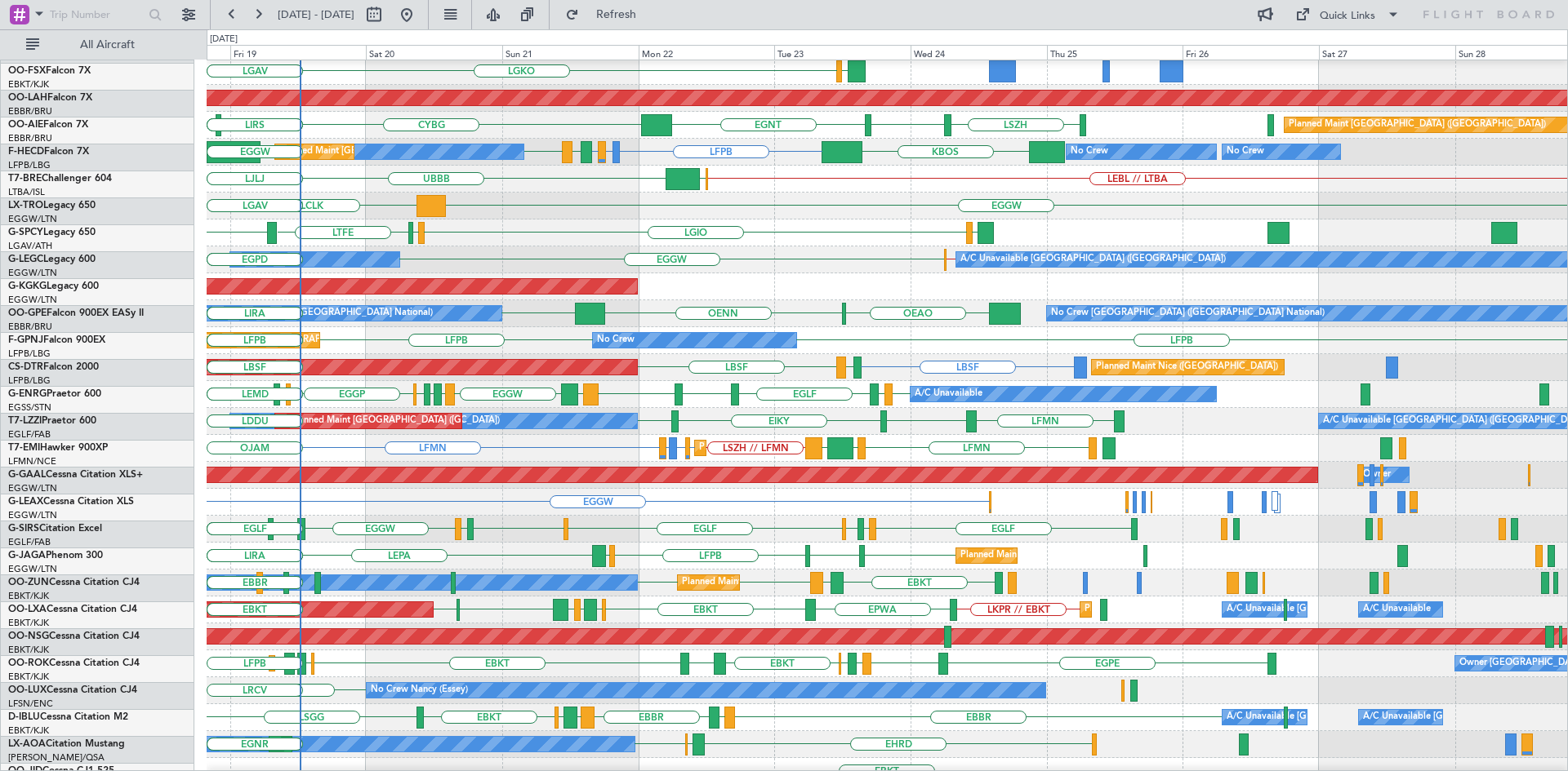
scroll to position [164, 0]
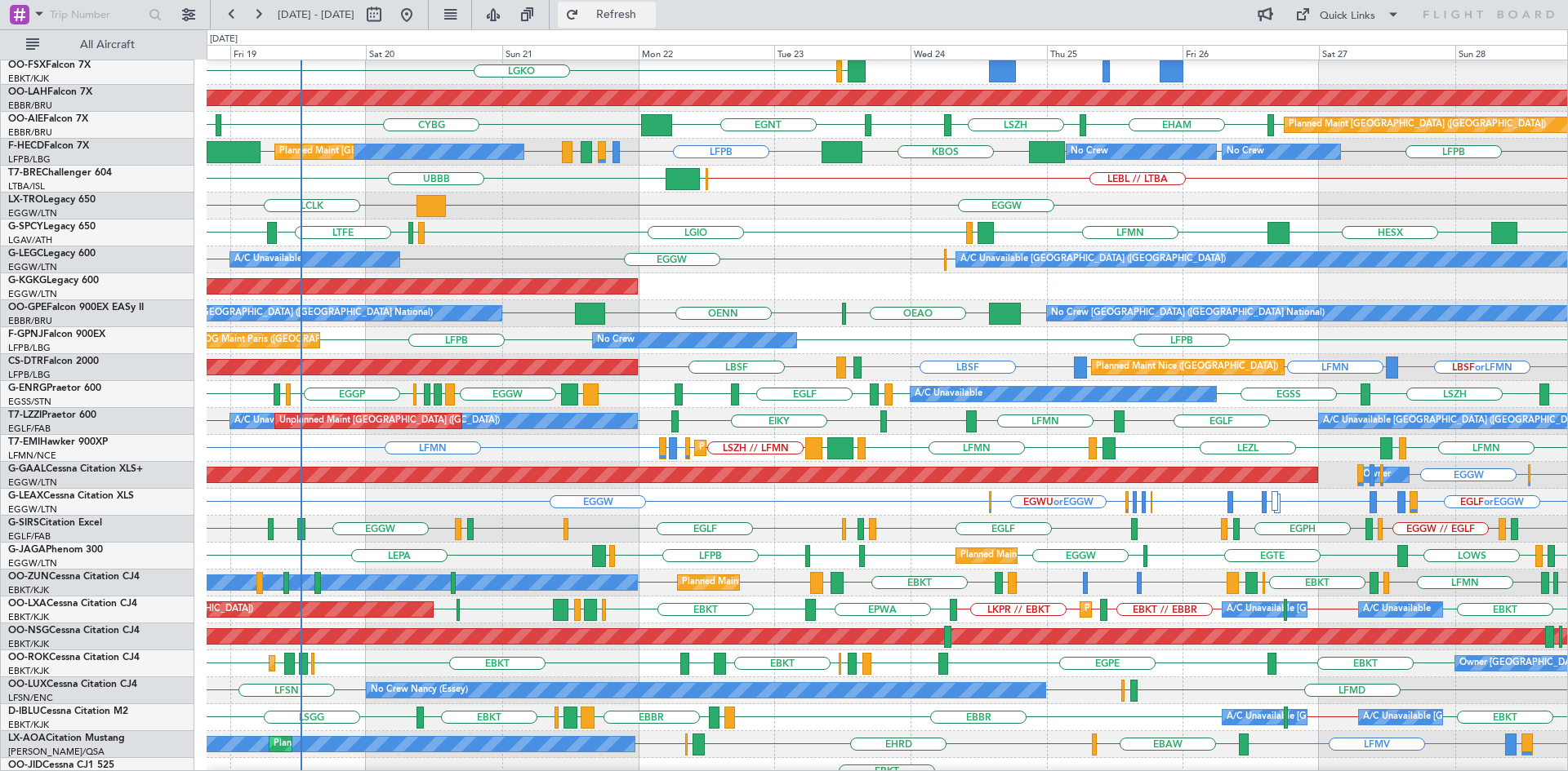
click at [651, 16] on span "Refresh" at bounding box center [616, 15] width 69 height 12
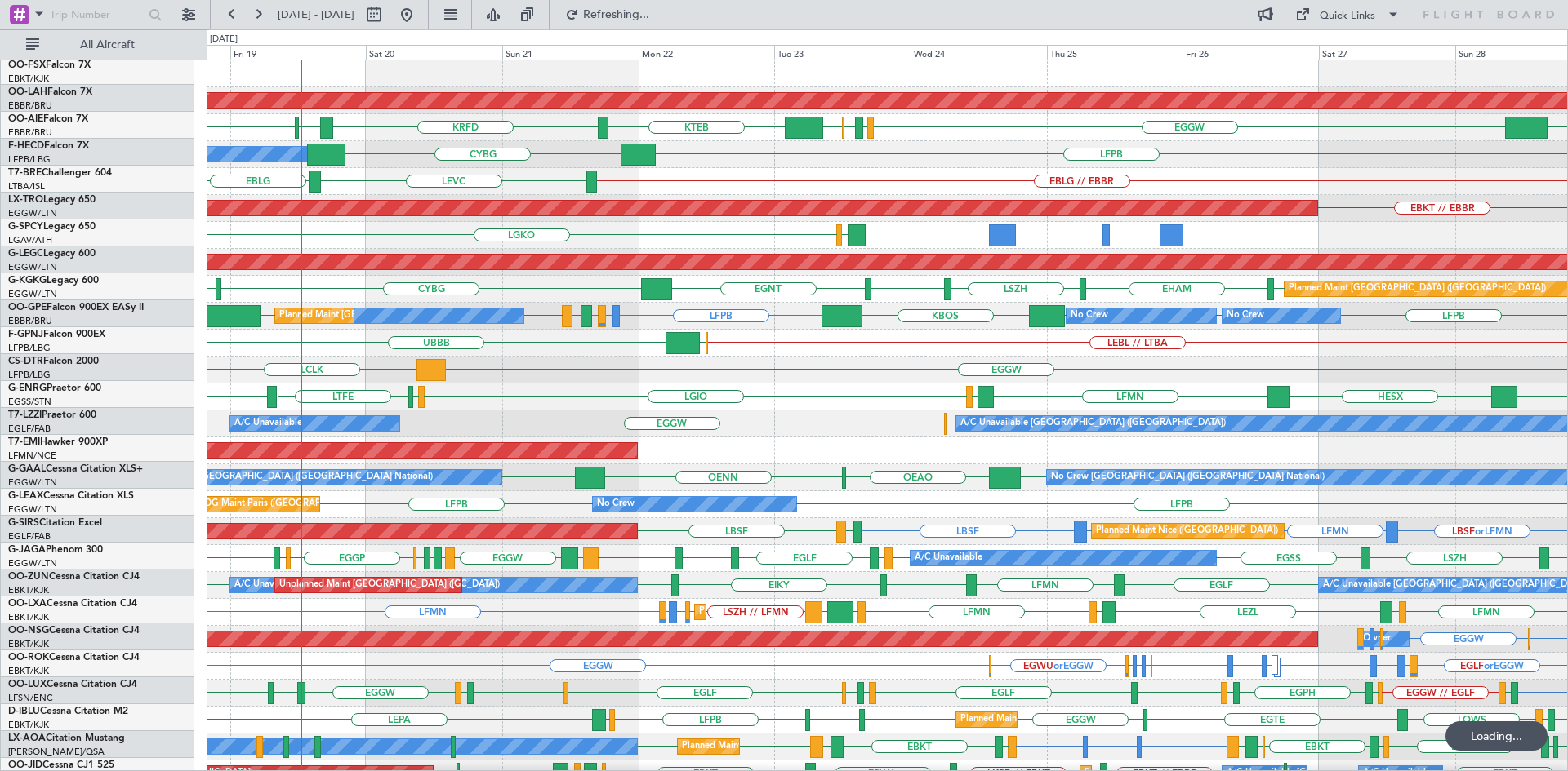
scroll to position [0, 0]
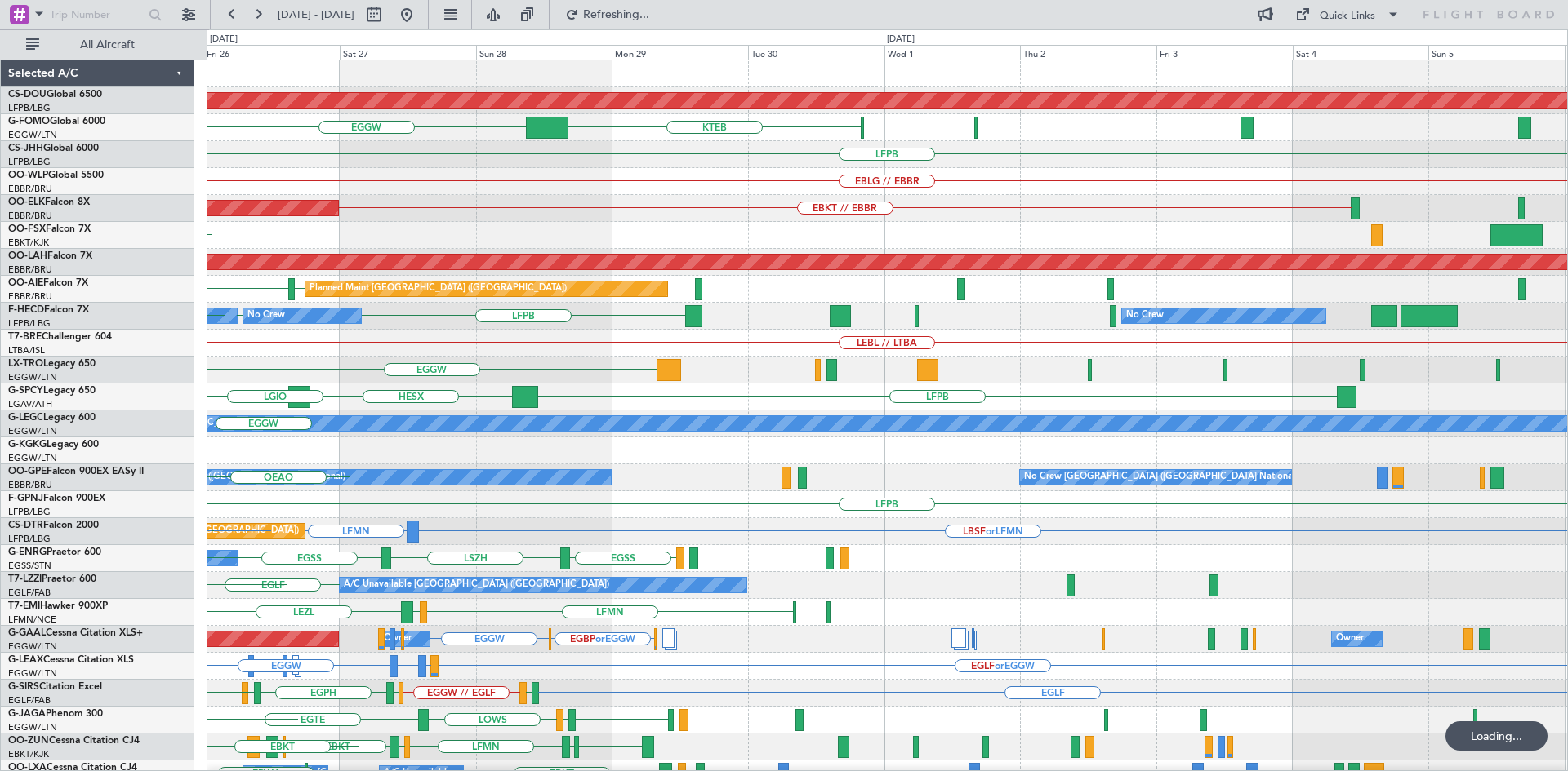
click at [399, 183] on div "Planned Maint London (Biggin Hill) KTEB EGGW EGPD EGWU LFPB EBLG // EBBR Planne…" at bounding box center [886, 505] width 1360 height 888
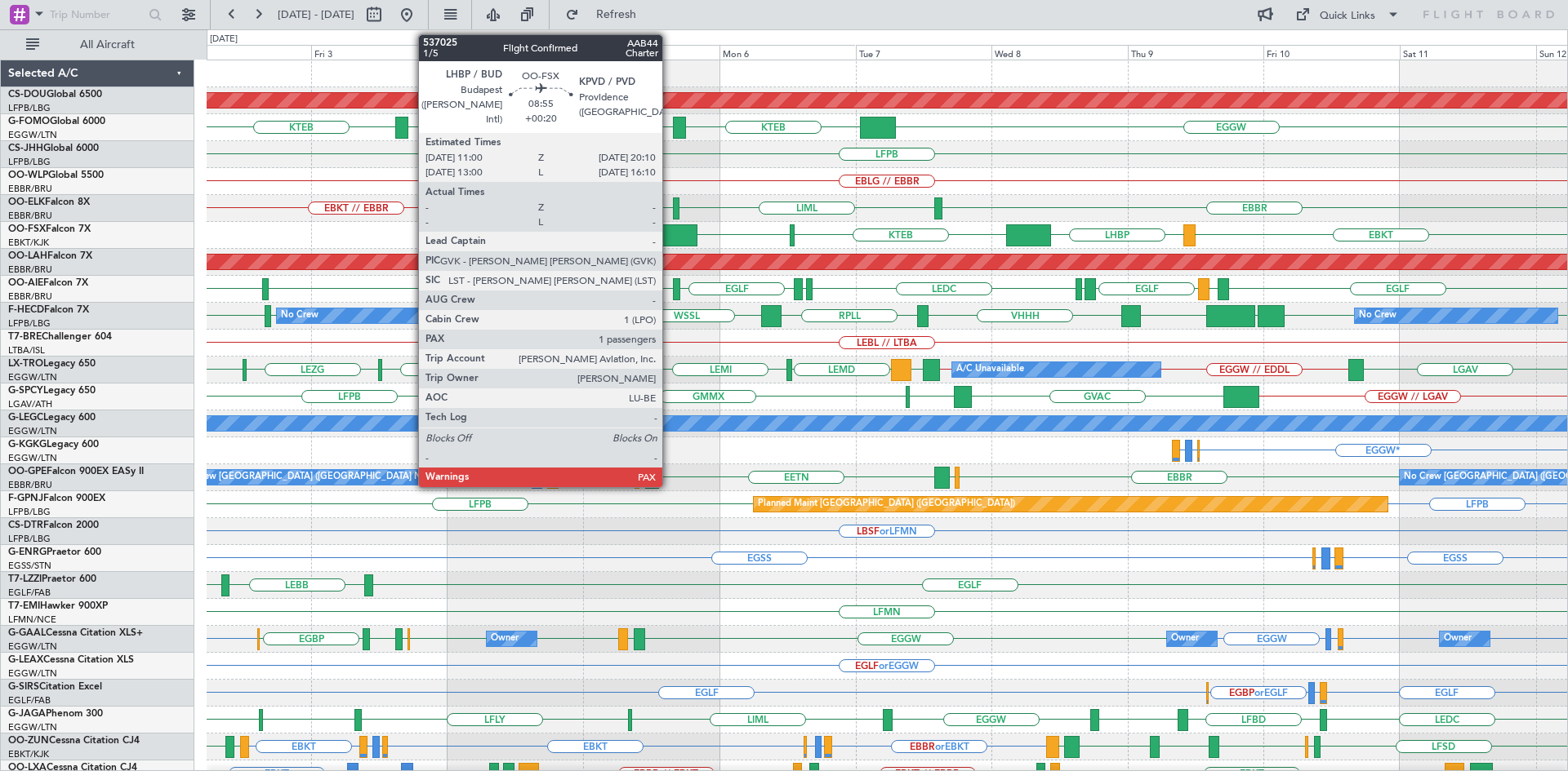
click at [669, 237] on div at bounding box center [671, 235] width 52 height 22
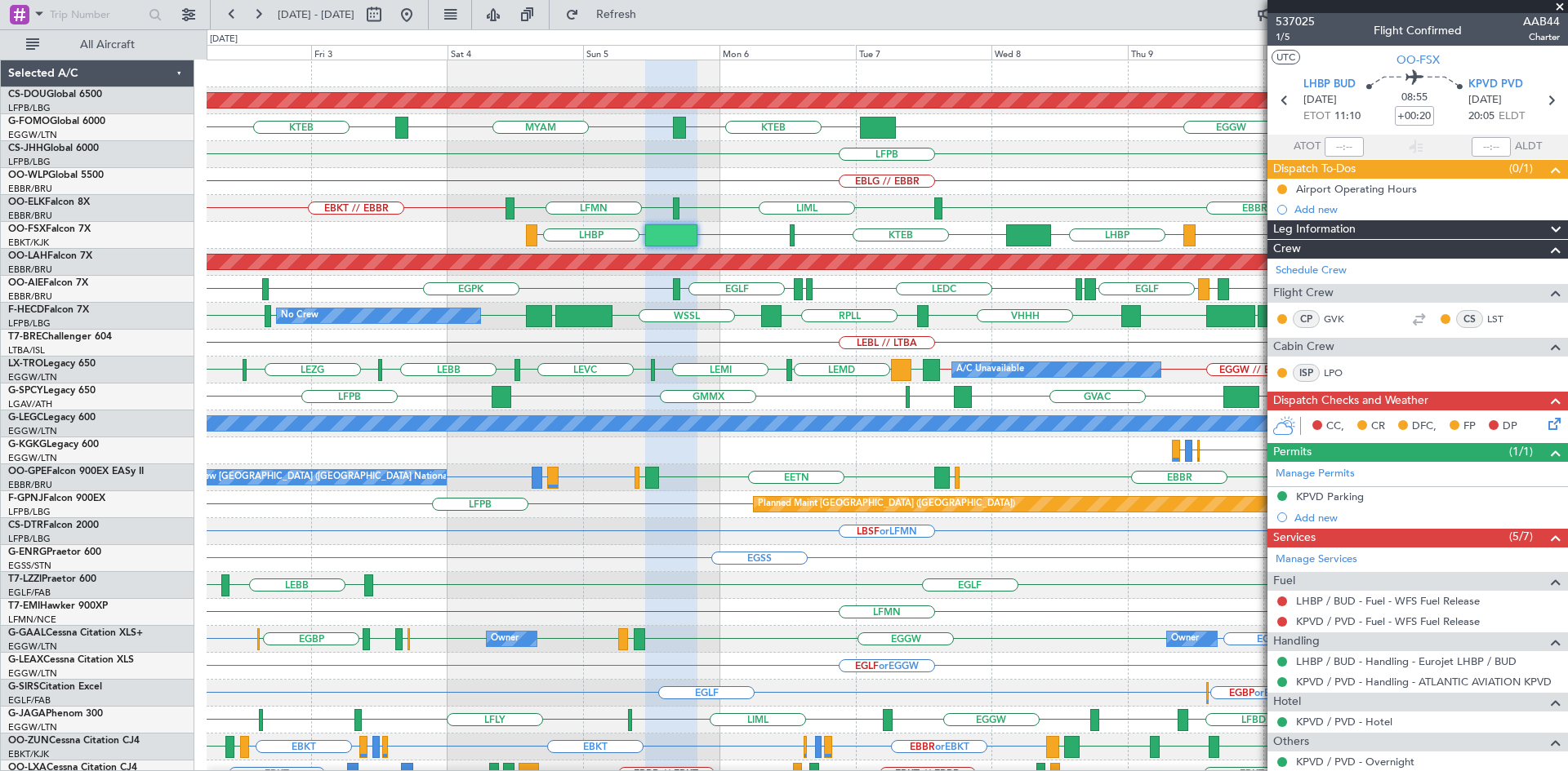
click at [1559, 3] on span at bounding box center [1559, 8] width 16 height 15
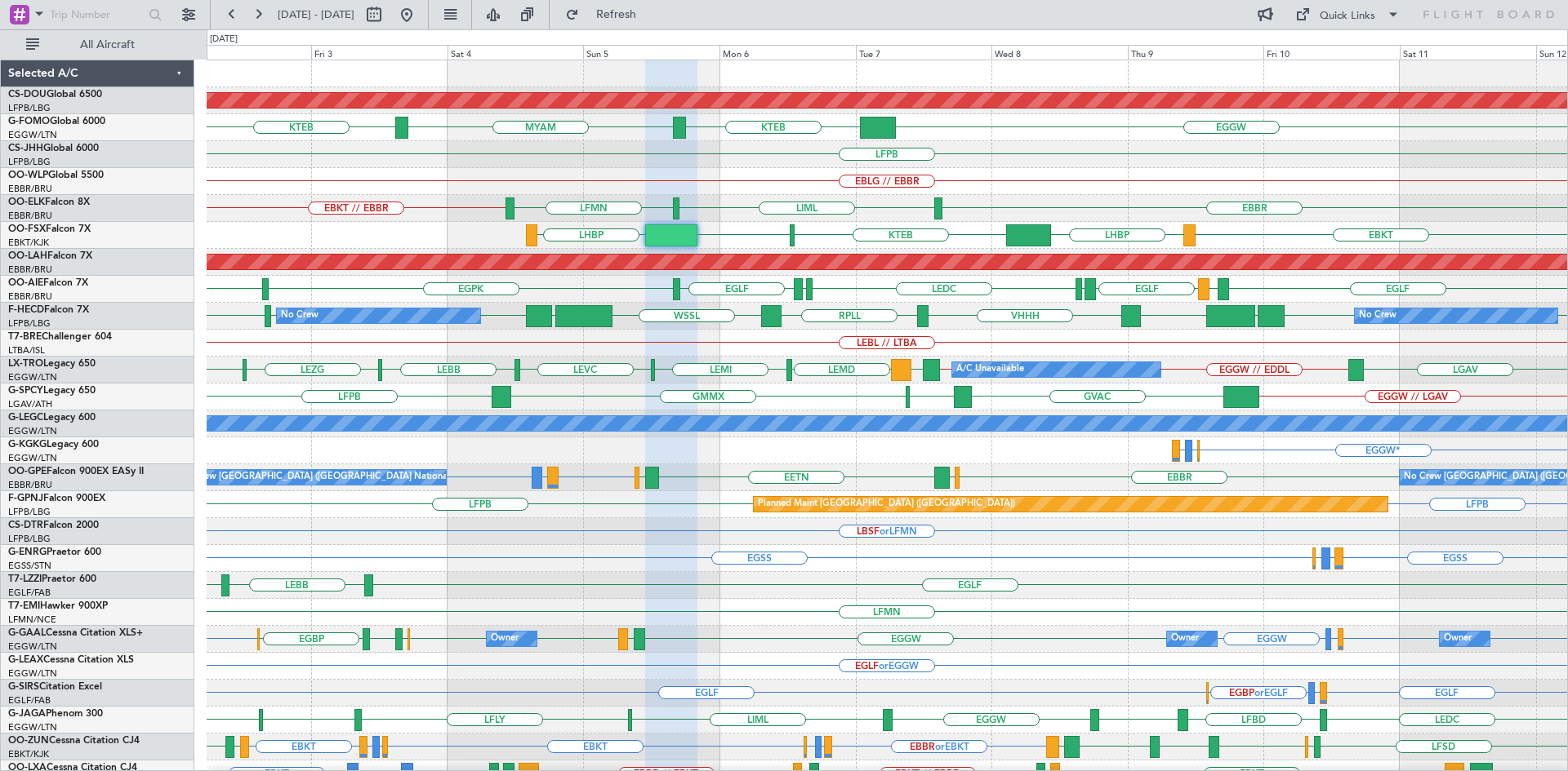
type input "0"
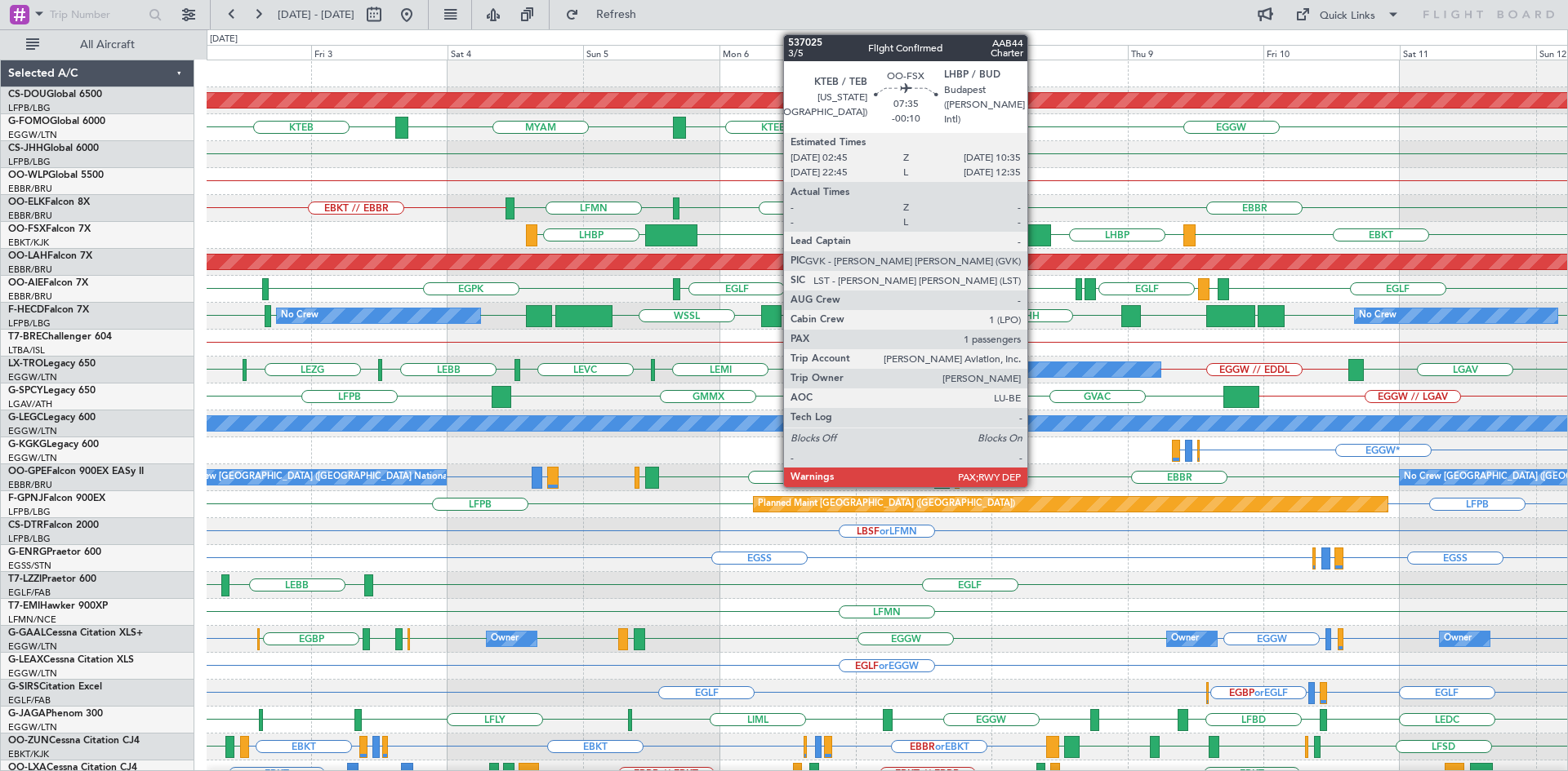
click at [1029, 235] on div at bounding box center [1029, 235] width 45 height 22
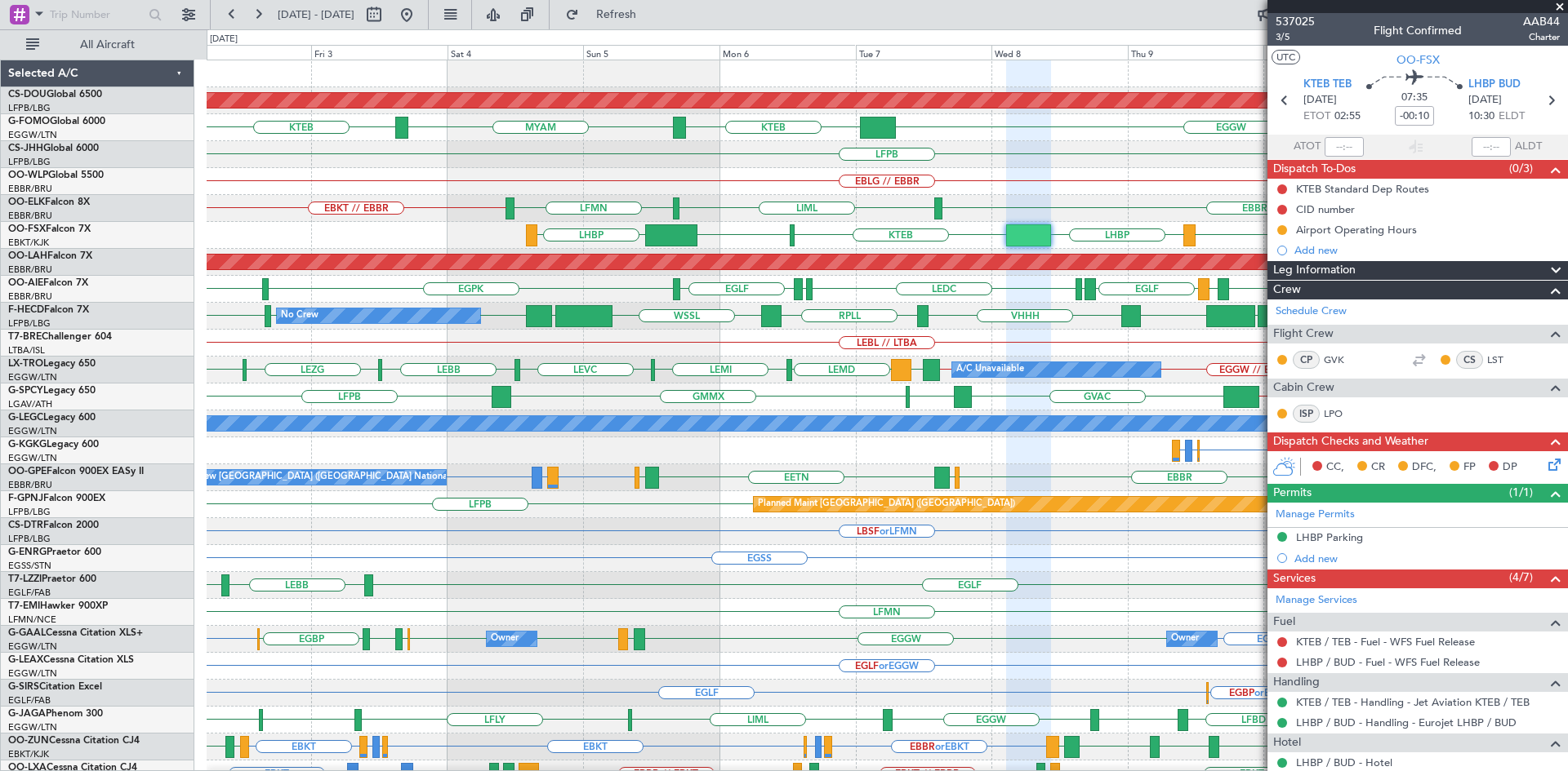
click at [1557, 6] on span at bounding box center [1559, 8] width 16 height 15
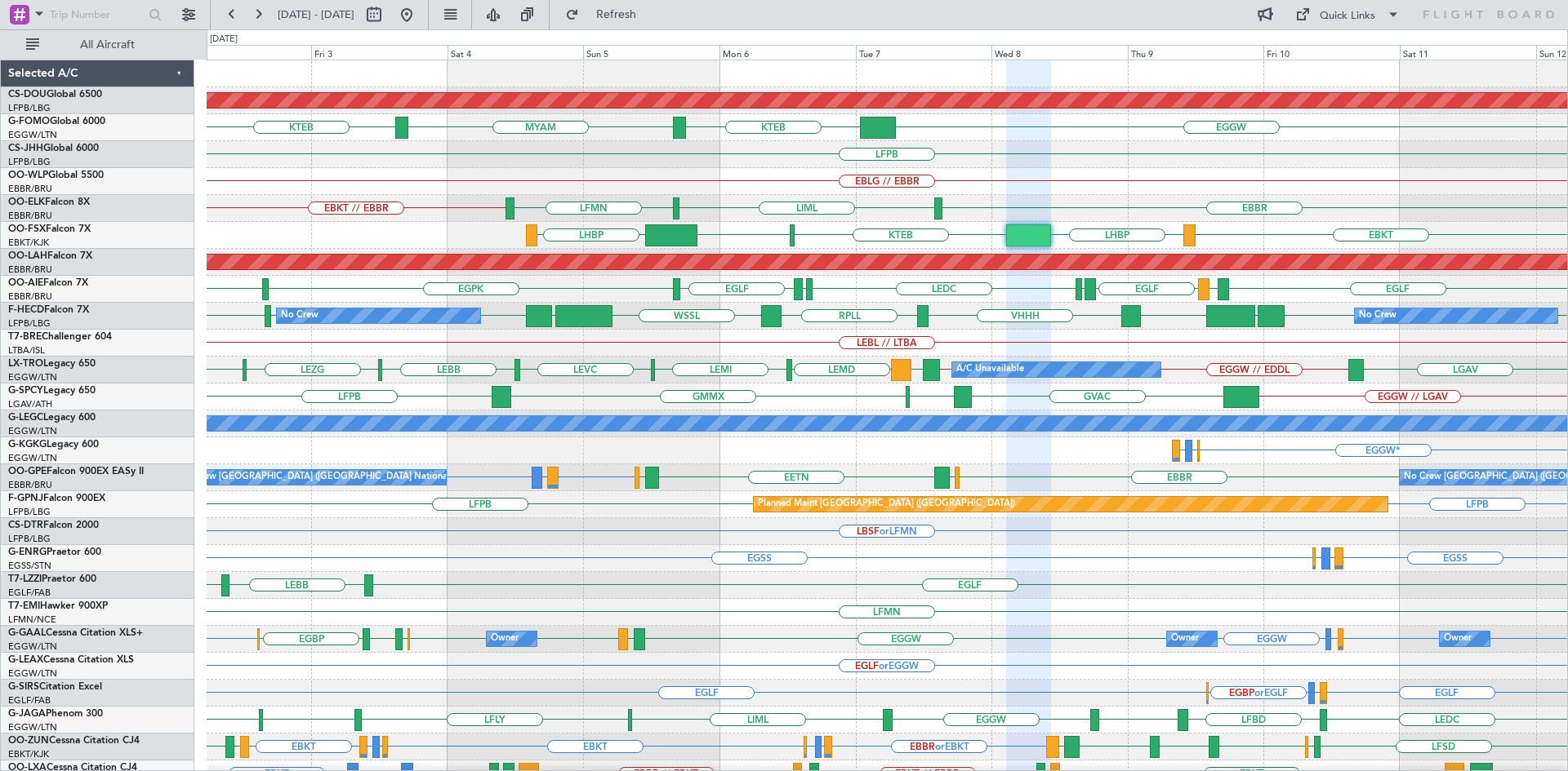
type input "0"
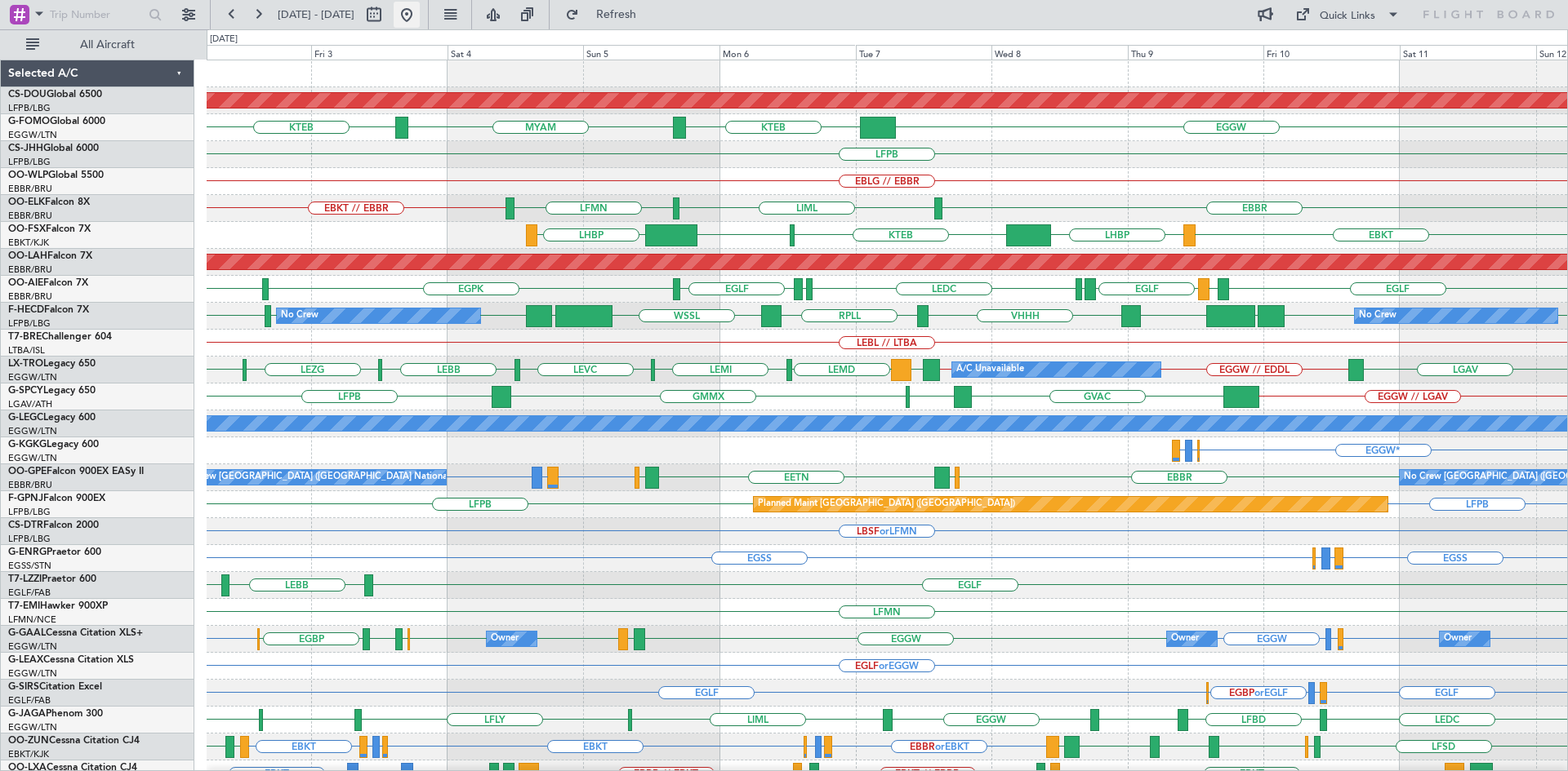
click at [420, 9] on button at bounding box center [406, 14] width 26 height 26
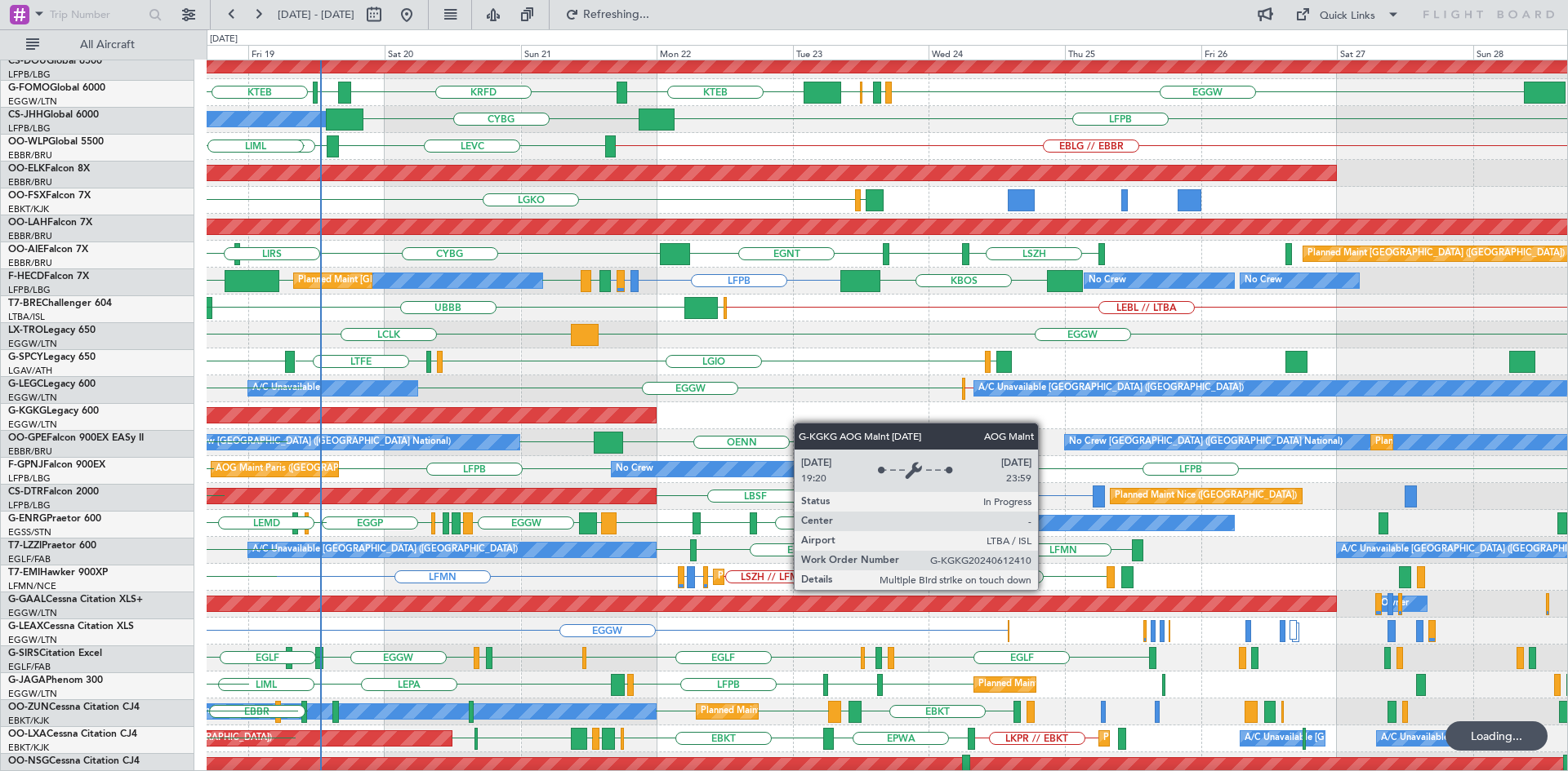
scroll to position [35, 0]
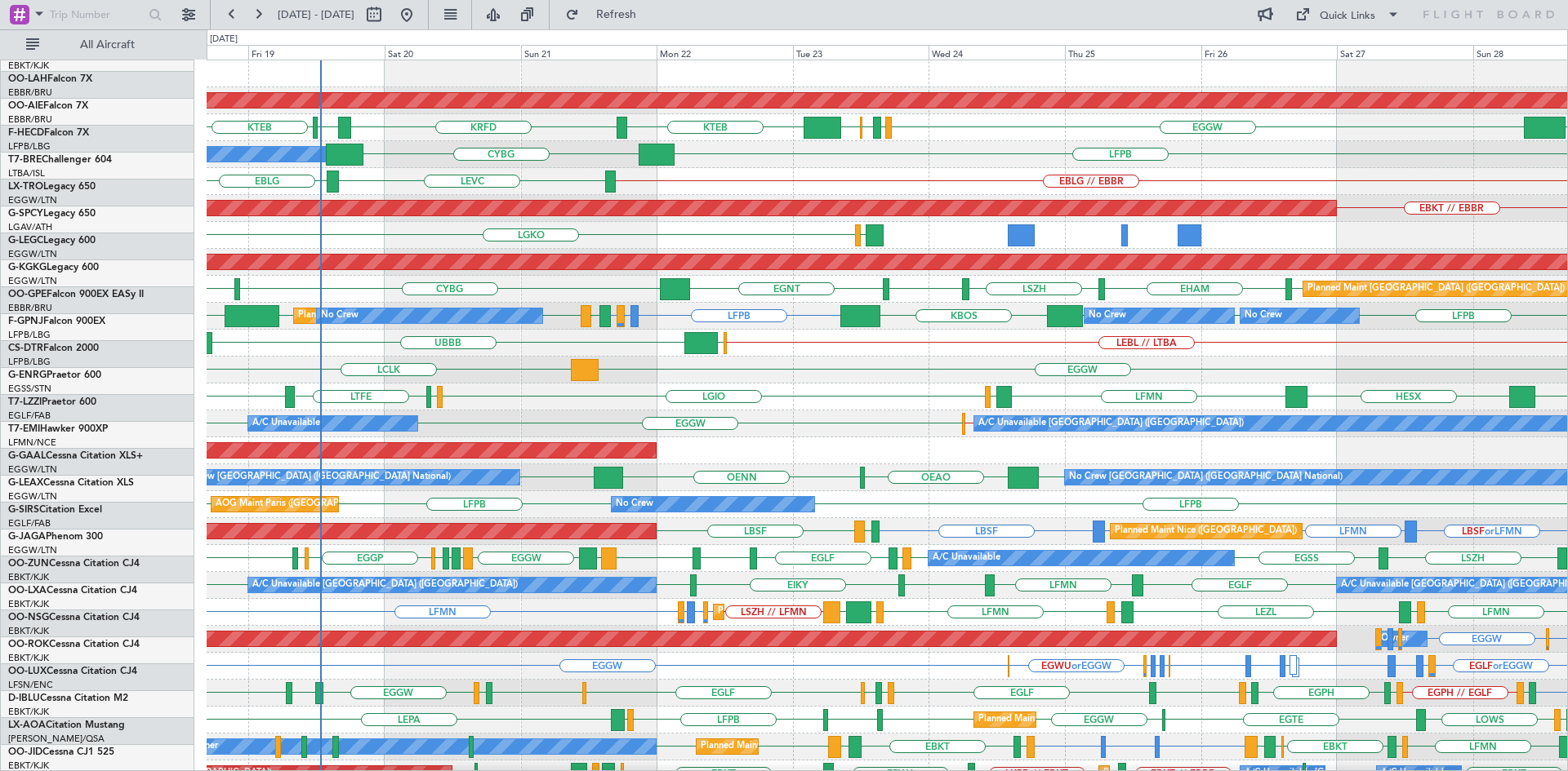
scroll to position [0, 0]
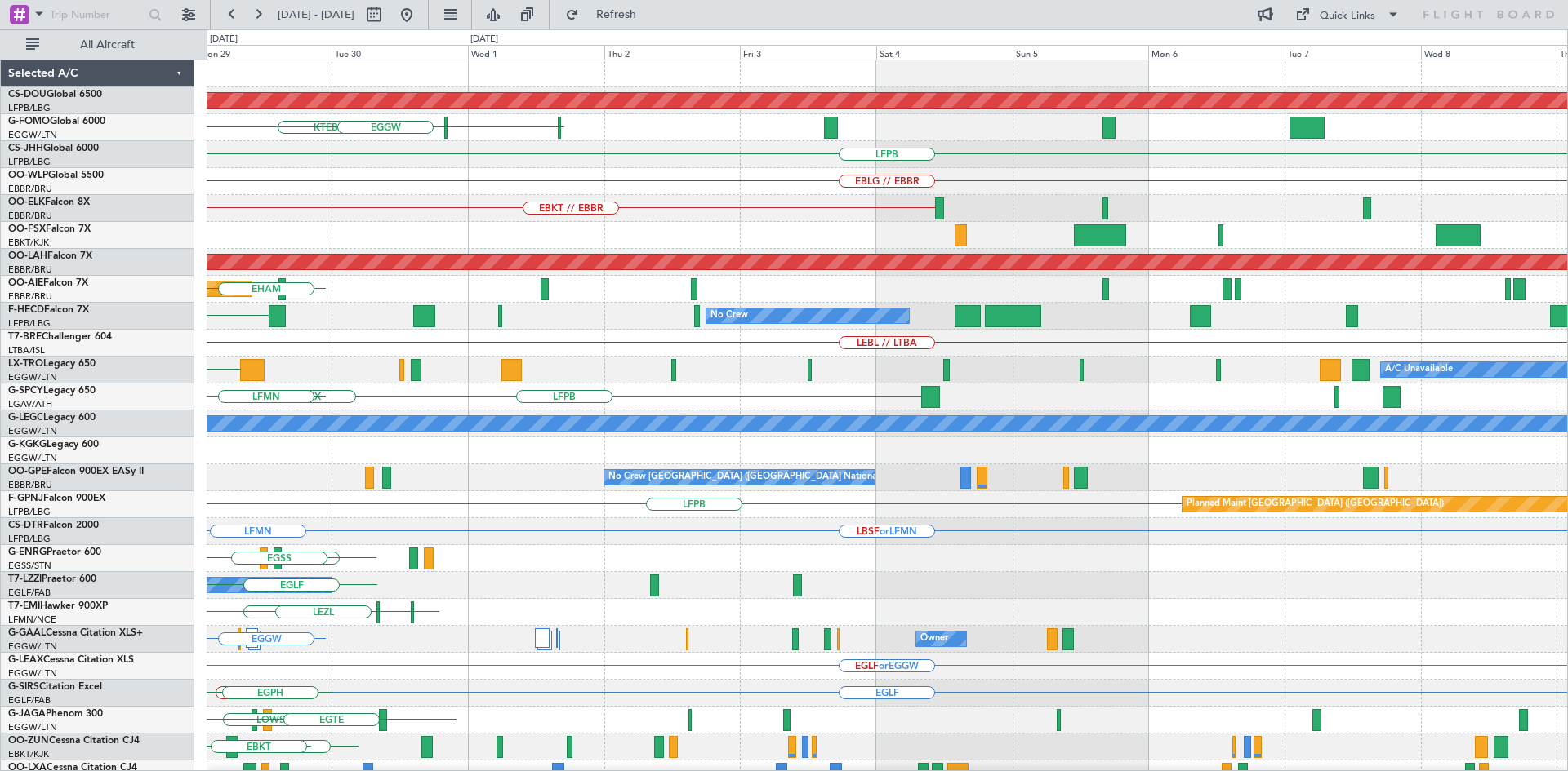
click at [0, 392] on div "Planned Maint London ([GEOGRAPHIC_DATA]) KTEB EGGW LFPB EBLG // EBBR EBKT // EB…" at bounding box center [784, 400] width 1568 height 742
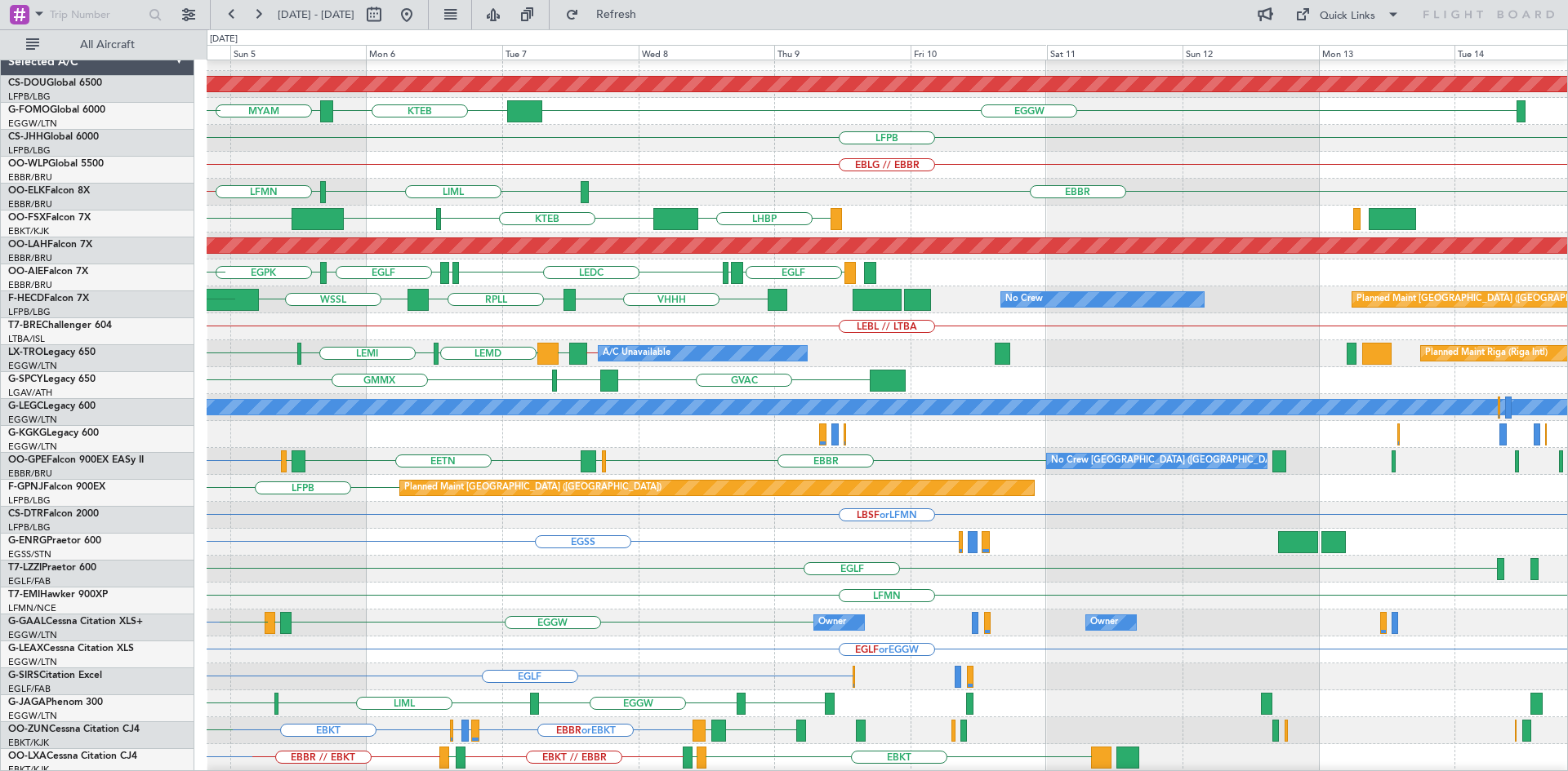
scroll to position [16, 0]
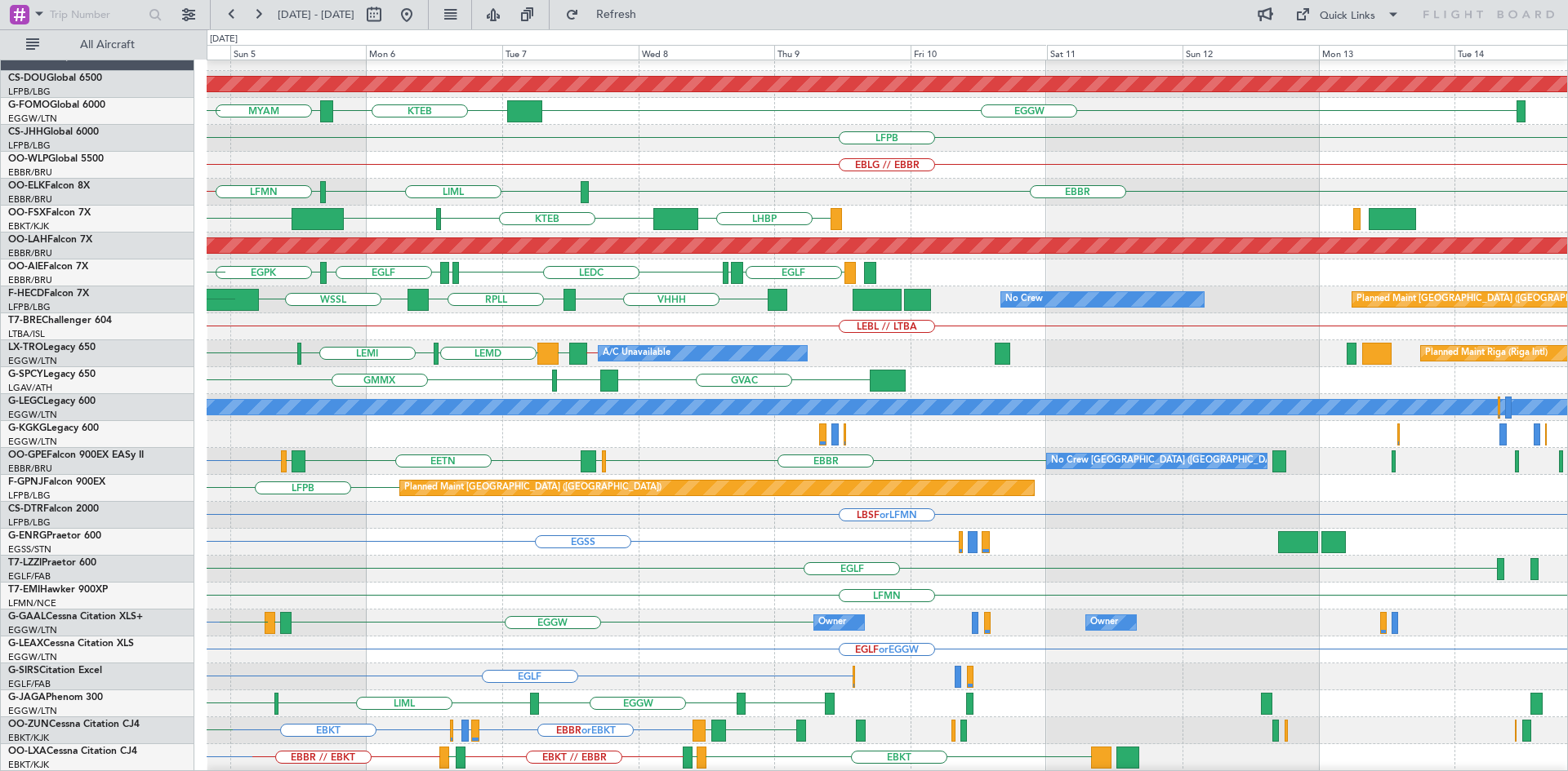
click at [213, 540] on div "EGSS" at bounding box center [886, 542] width 1360 height 27
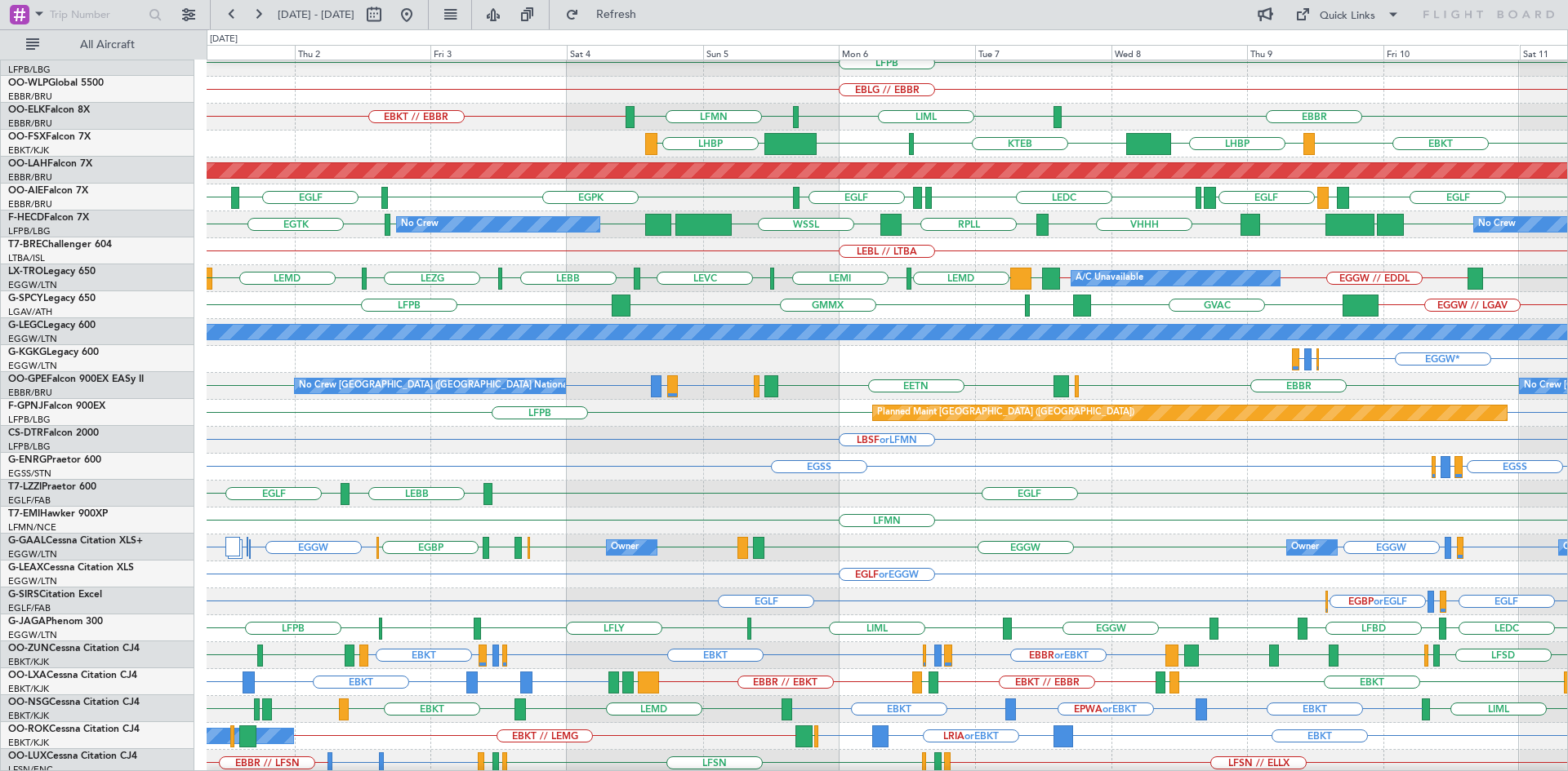
scroll to position [91, 0]
click at [420, 19] on button at bounding box center [406, 14] width 26 height 26
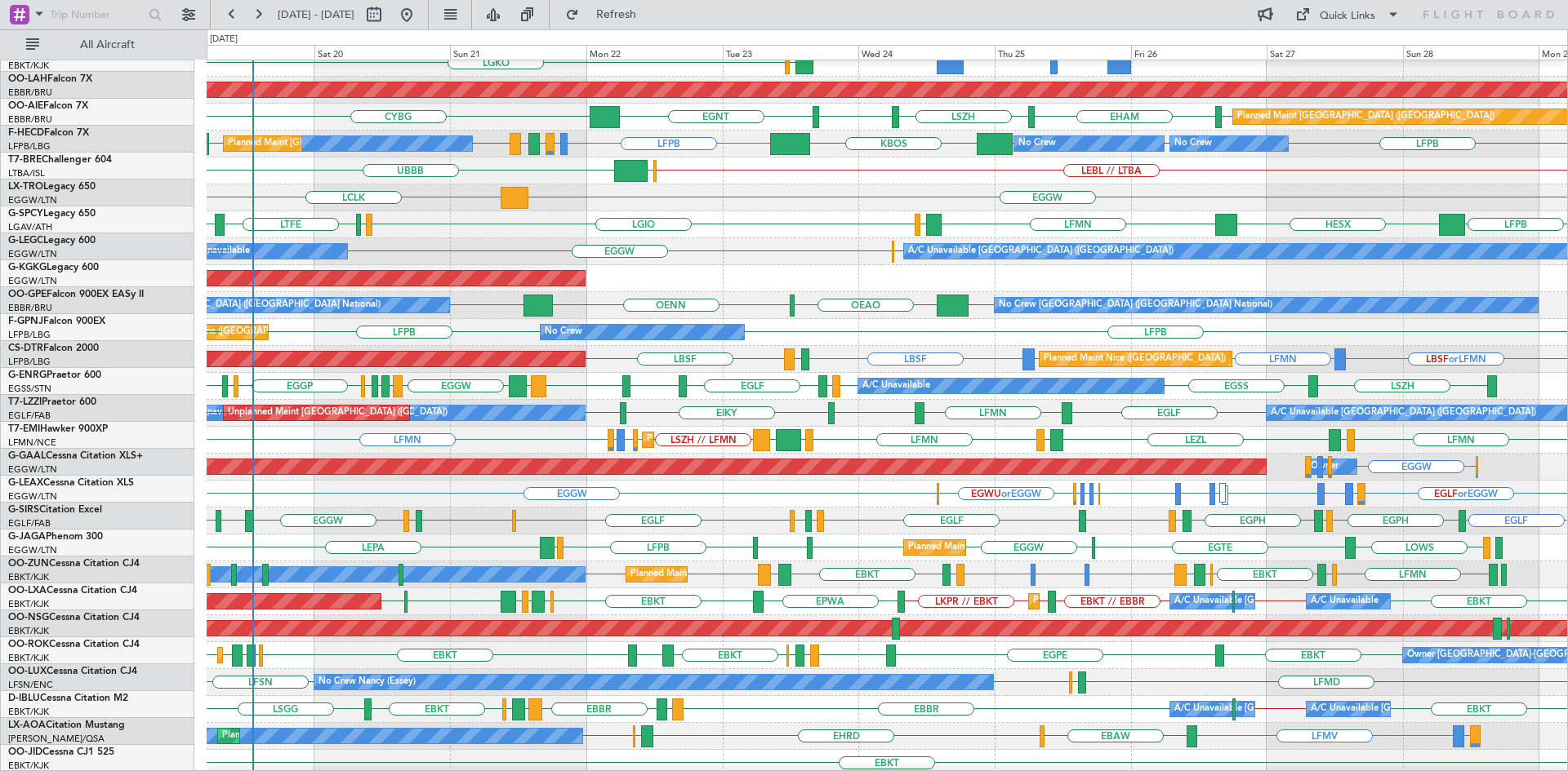
scroll to position [172, 0]
click at [927, 760] on div "EBKT Planned Maint [GEOGRAPHIC_DATA]-[GEOGRAPHIC_DATA]" at bounding box center [886, 763] width 1360 height 27
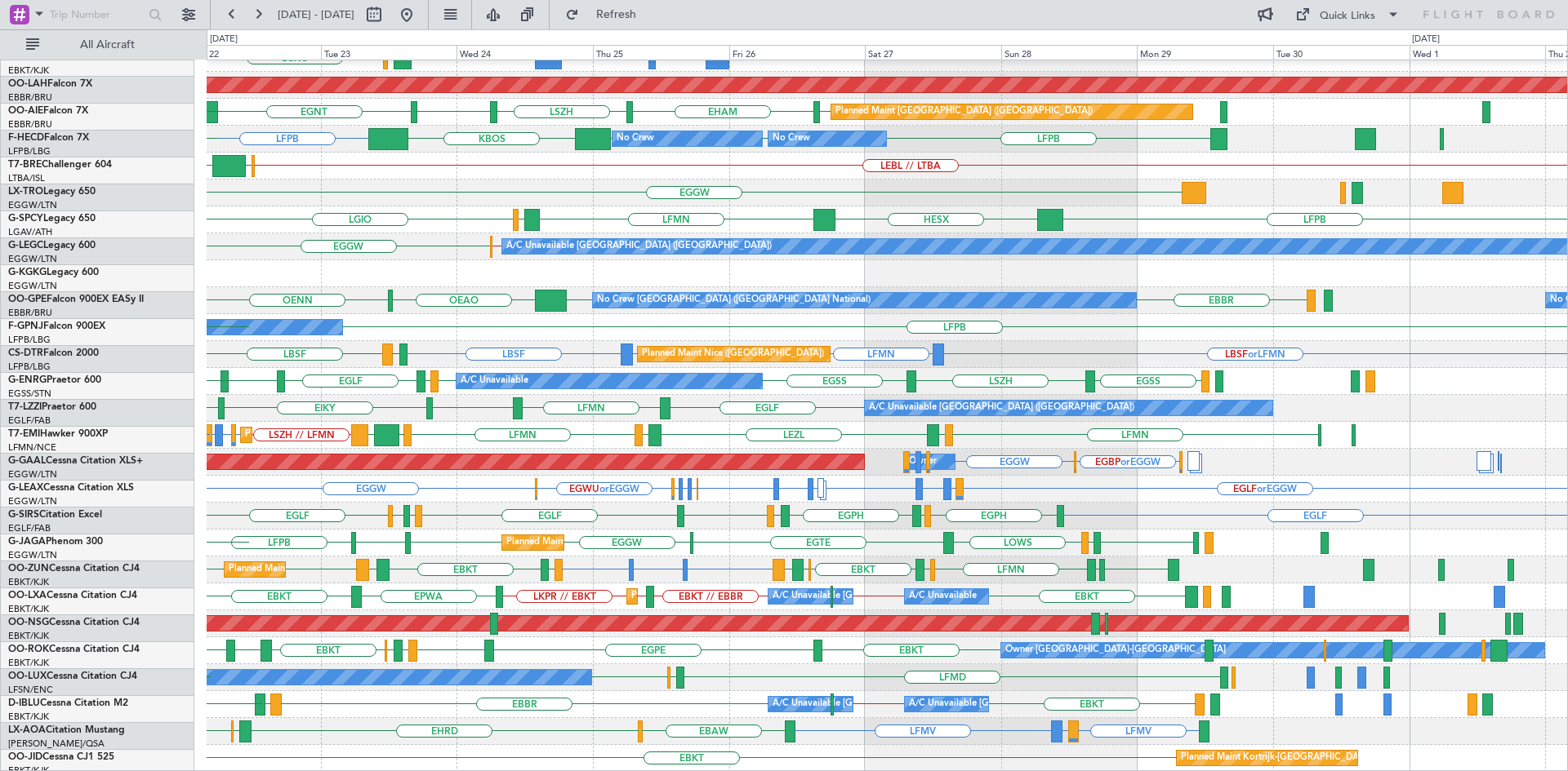
scroll to position [177, 0]
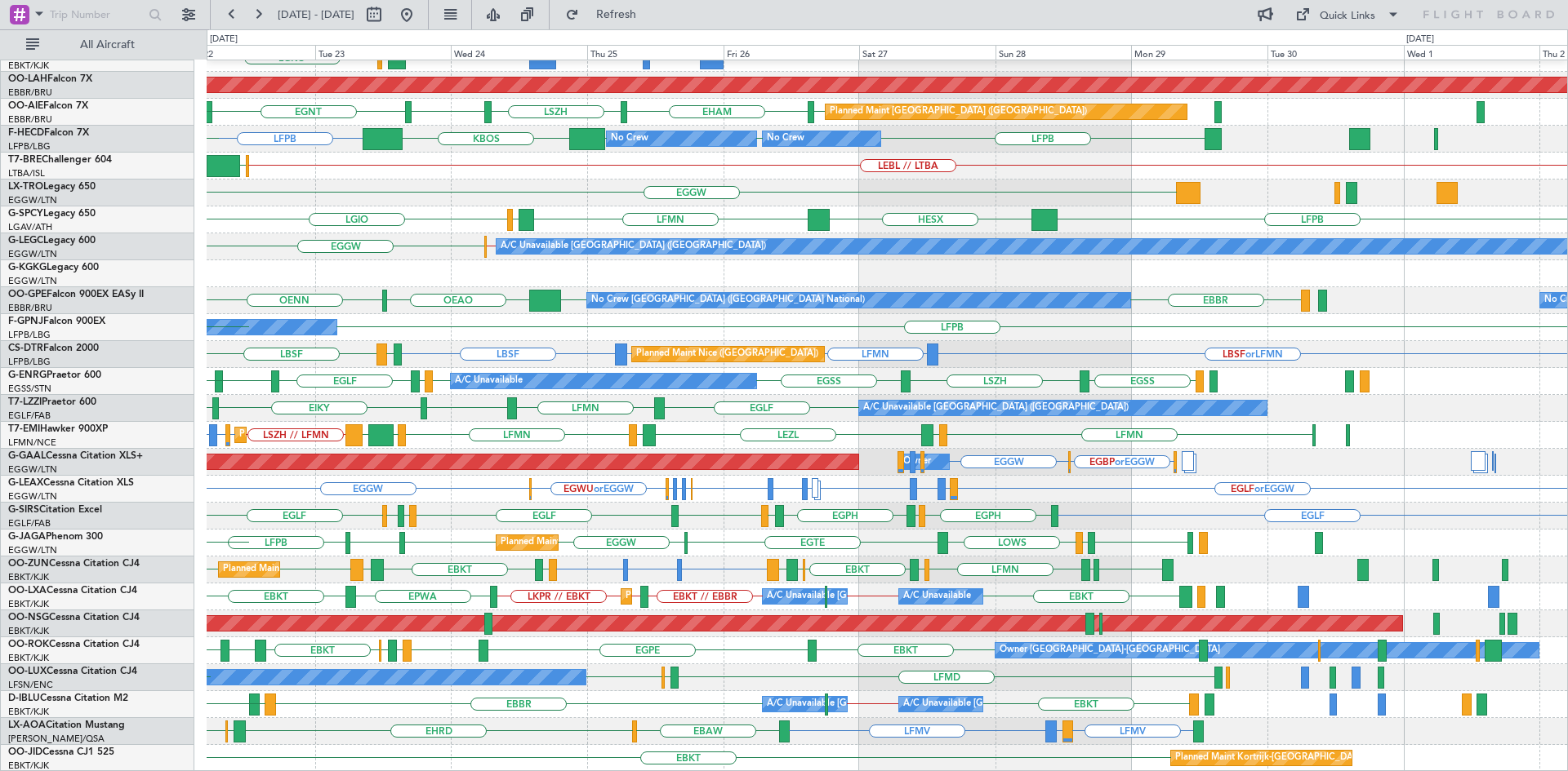
click at [758, 683] on div "Planned Maint Kortrijk-[GEOGRAPHIC_DATA] EBKT // EBBR LGAV LGKO Planned [GEOGRA…" at bounding box center [886, 328] width 1360 height 888
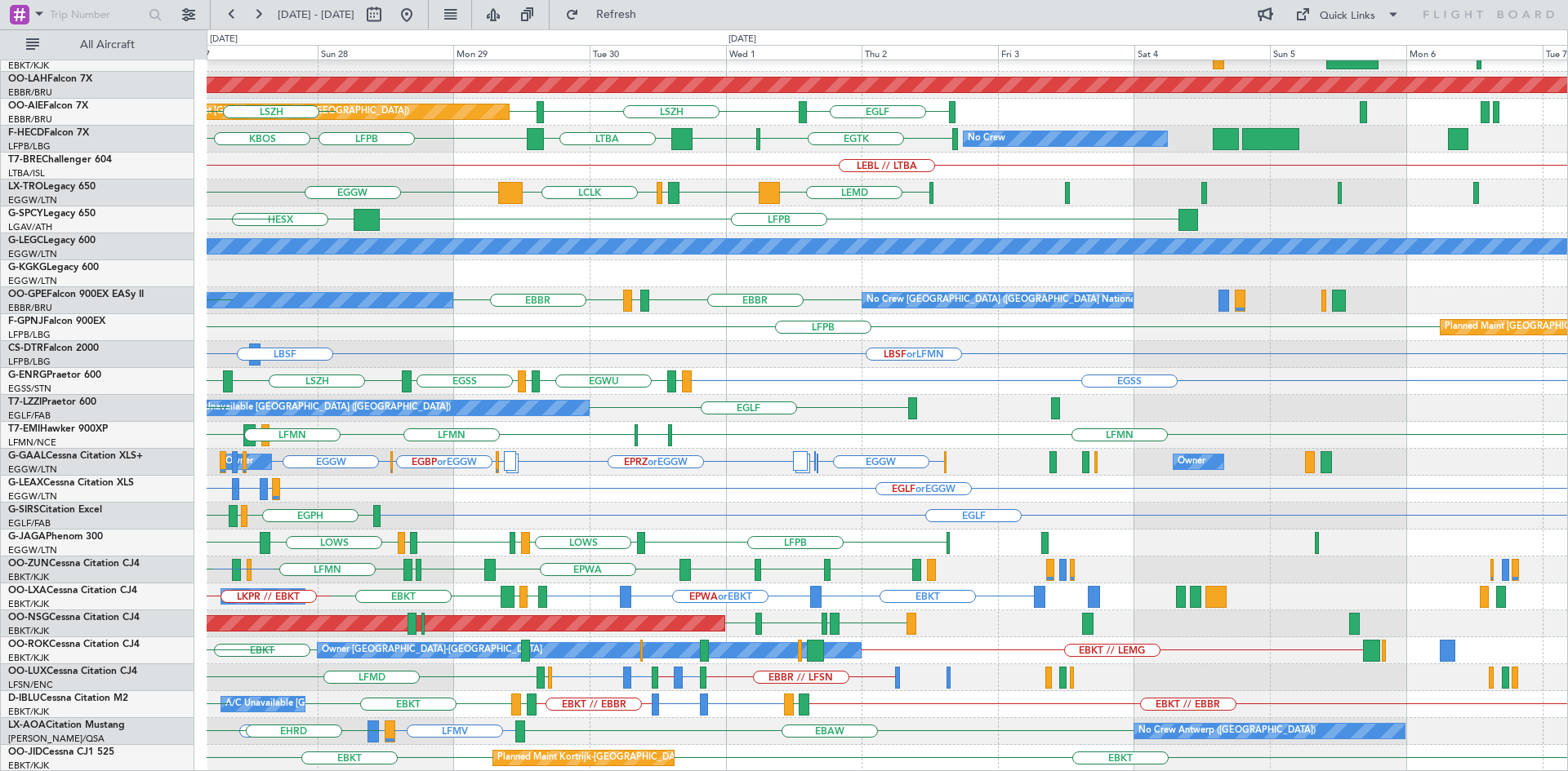
click at [524, 704] on div "EBKT // EBBR Planned Maint [GEOGRAPHIC_DATA]-[GEOGRAPHIC_DATA] Planned [GEOGRAP…" at bounding box center [886, 328] width 1360 height 888
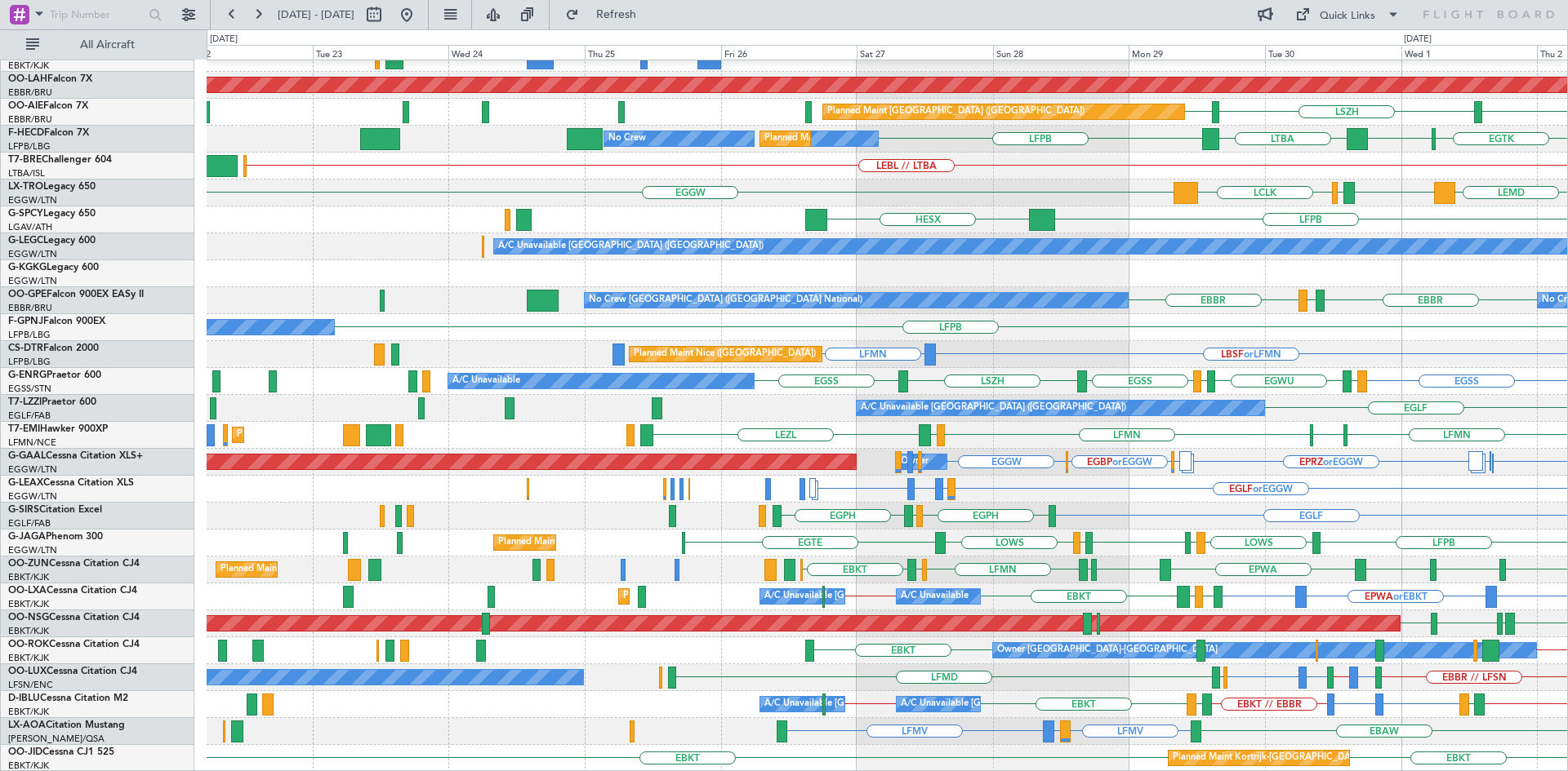
click at [1554, 483] on div "EBKT // EBBR Planned Maint [GEOGRAPHIC_DATA]-[GEOGRAPHIC_DATA] LFMN LHBP Planne…" at bounding box center [886, 328] width 1360 height 888
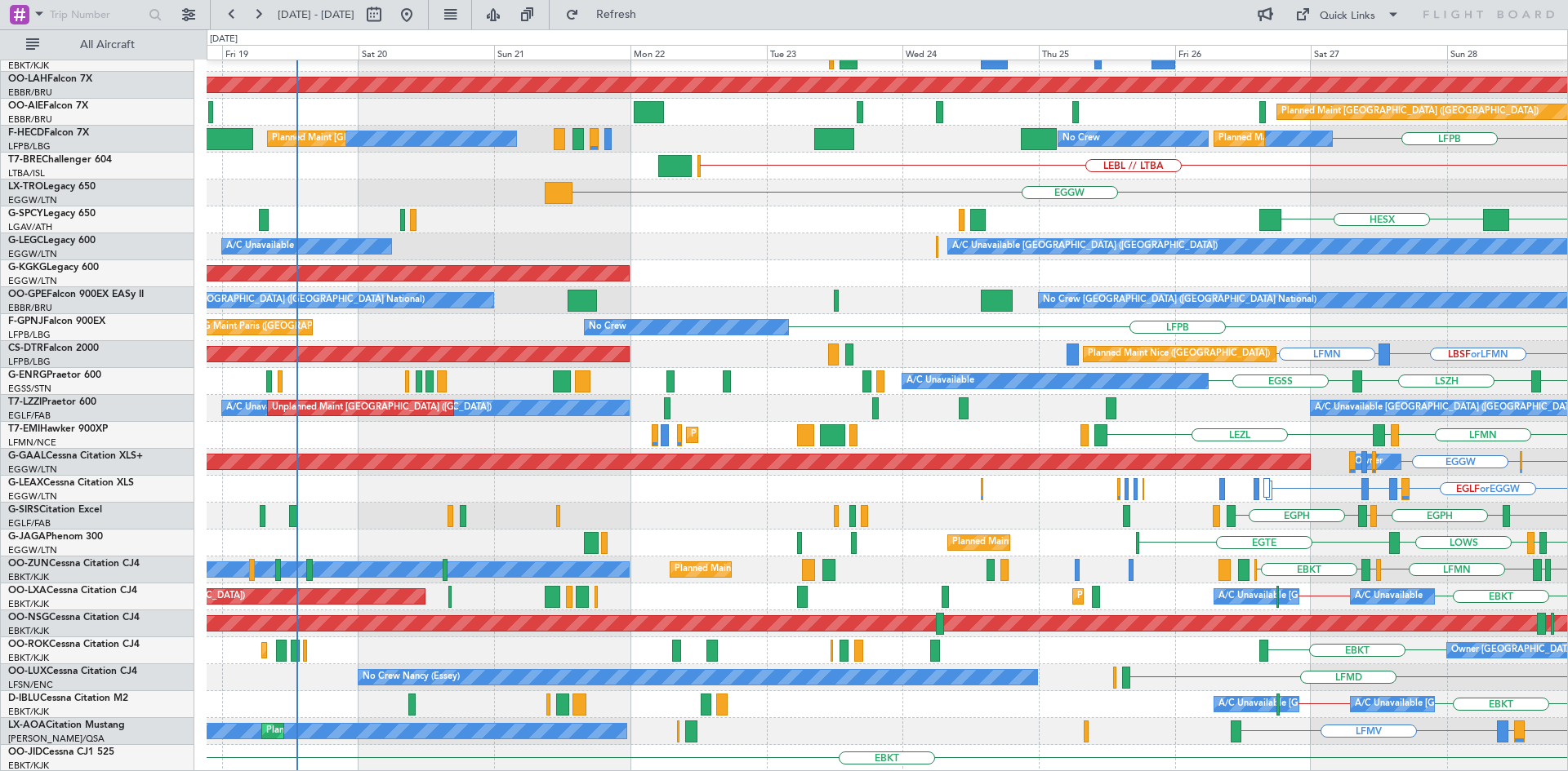
click at [1094, 614] on div "EBKT // EBBR Planned Maint [GEOGRAPHIC_DATA]-[GEOGRAPHIC_DATA] Planned [GEOGRAP…" at bounding box center [886, 328] width 1360 height 888
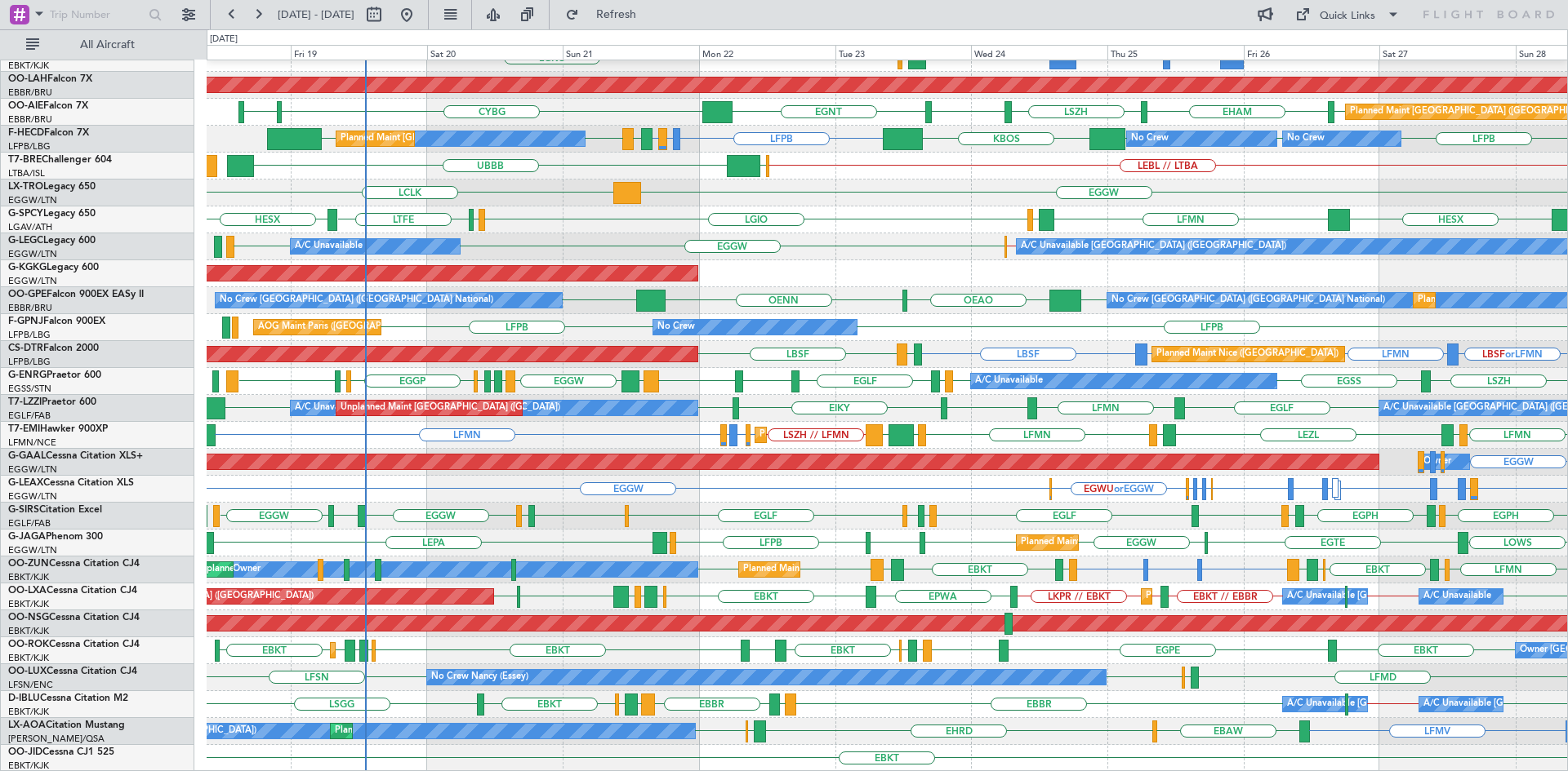
click at [778, 592] on div "Planned Maint Kortrijk-[GEOGRAPHIC_DATA] EBKT // EBBR LGAV LGKO AOG Maint [GEOG…" at bounding box center [886, 328] width 1360 height 888
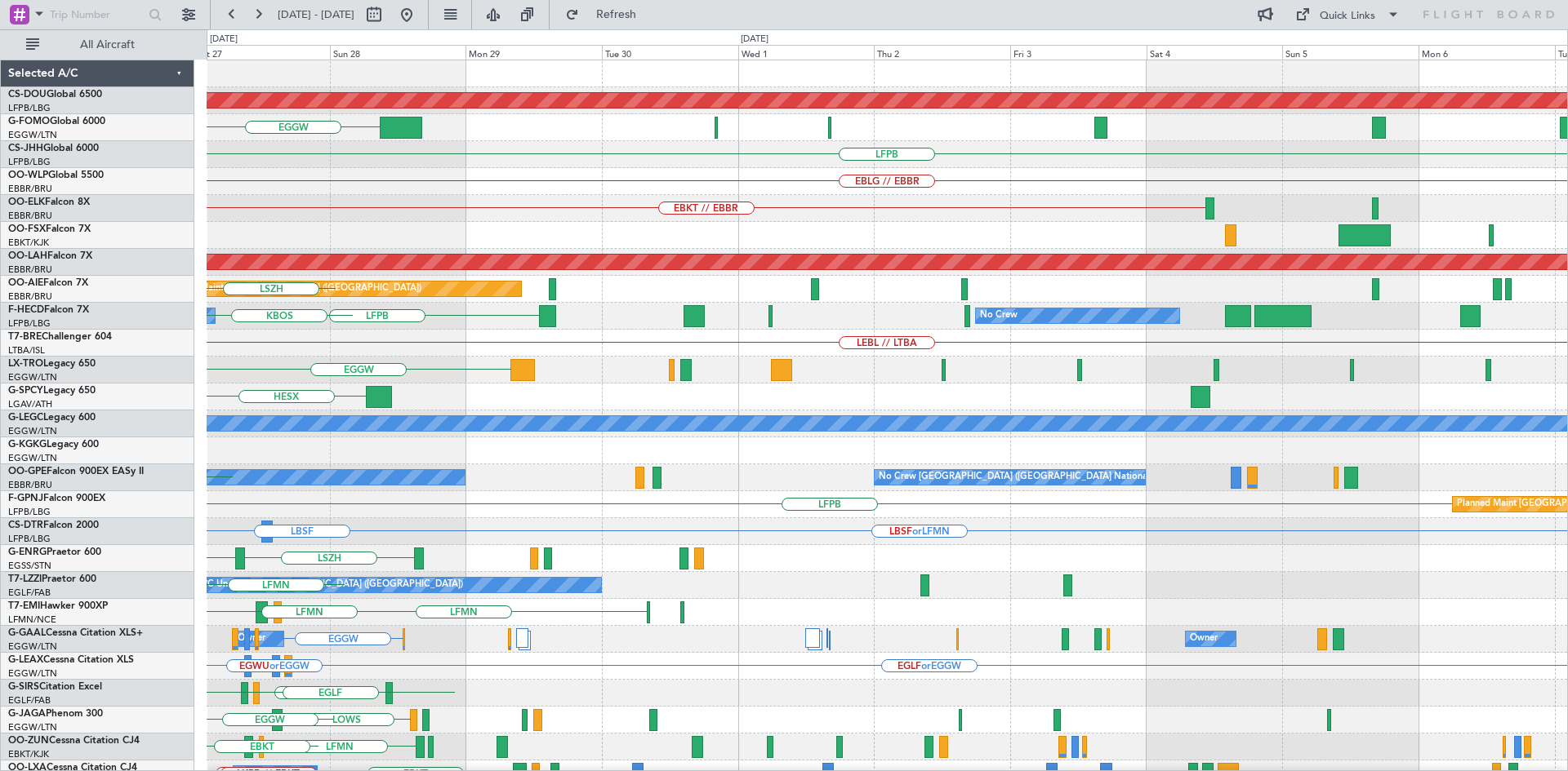
scroll to position [0, 0]
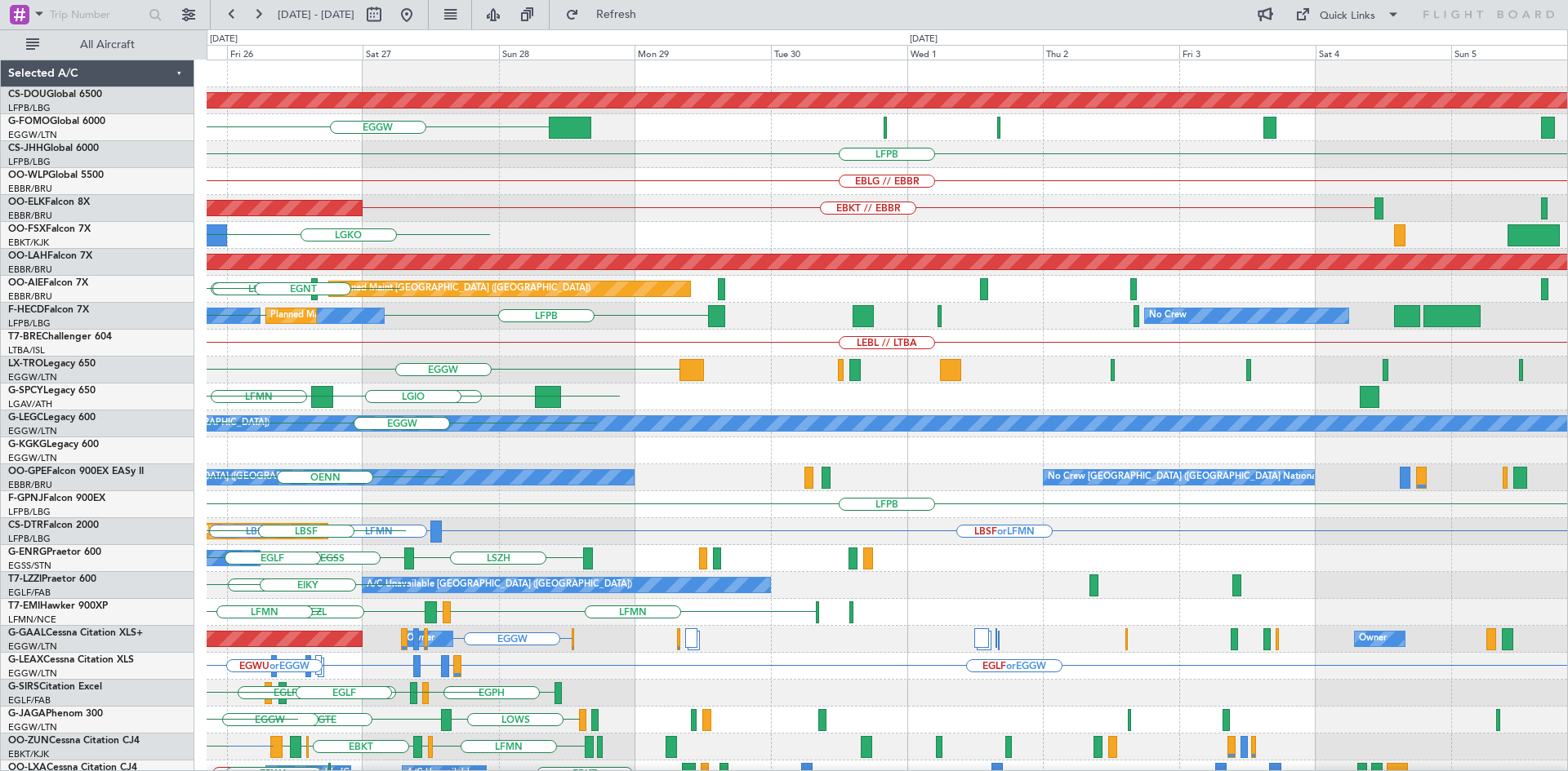
click at [233, 434] on div "Planned Maint London ([GEOGRAPHIC_DATA]) EGGW EGPD [GEOGRAPHIC_DATA] EGGW LFPB …" at bounding box center [886, 505] width 1360 height 888
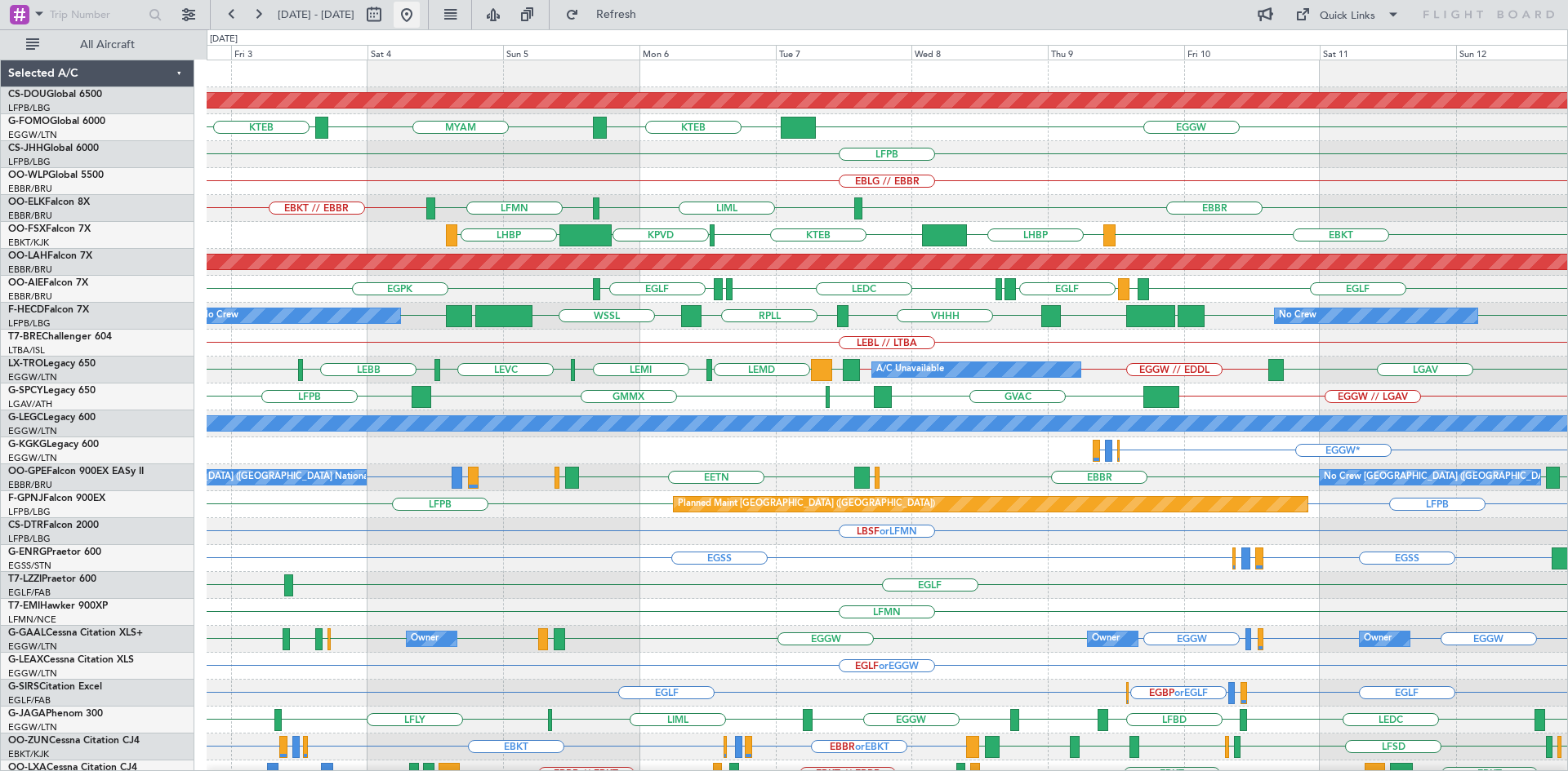
click at [420, 15] on button at bounding box center [406, 14] width 26 height 26
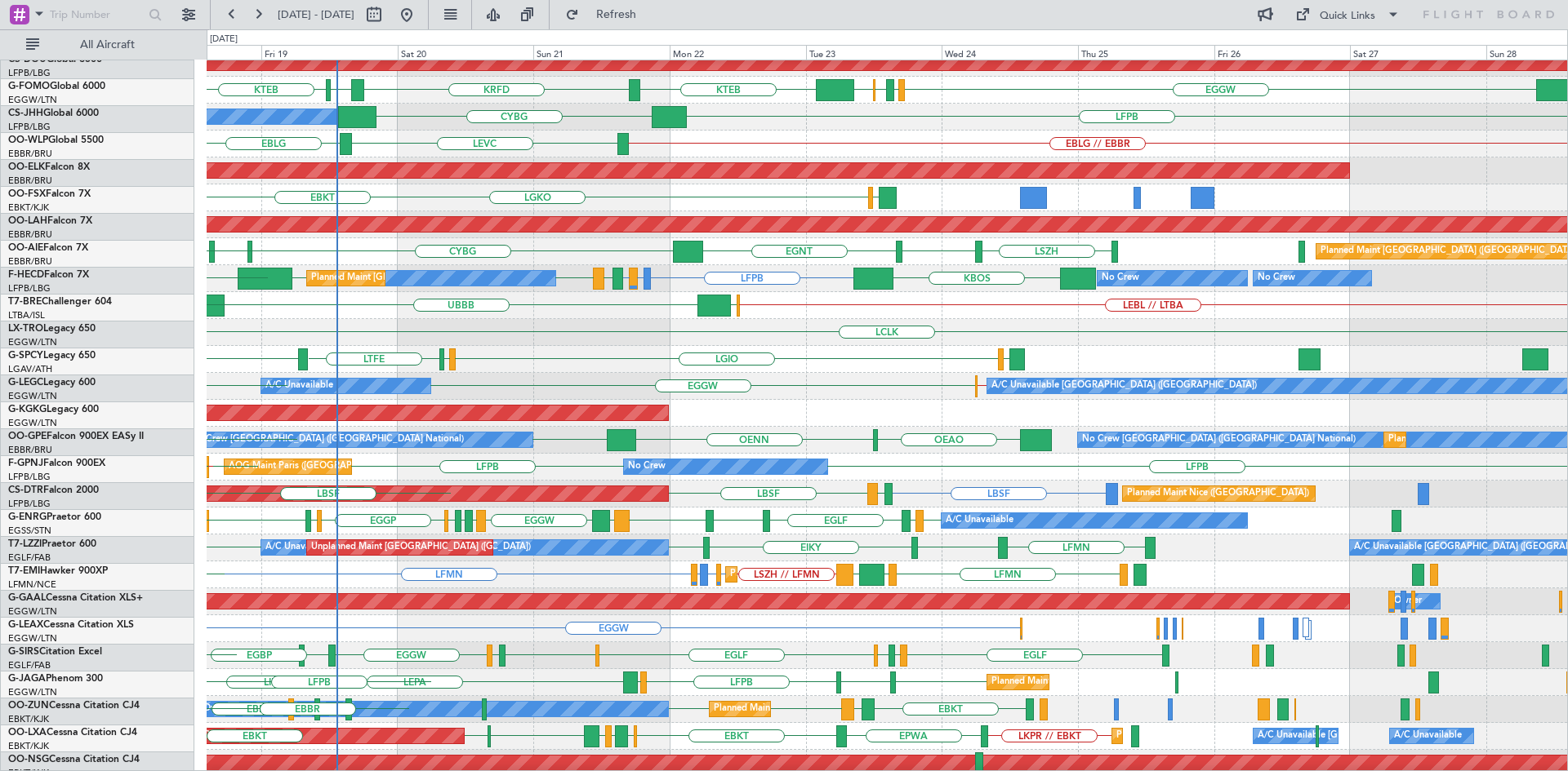
scroll to position [35, 0]
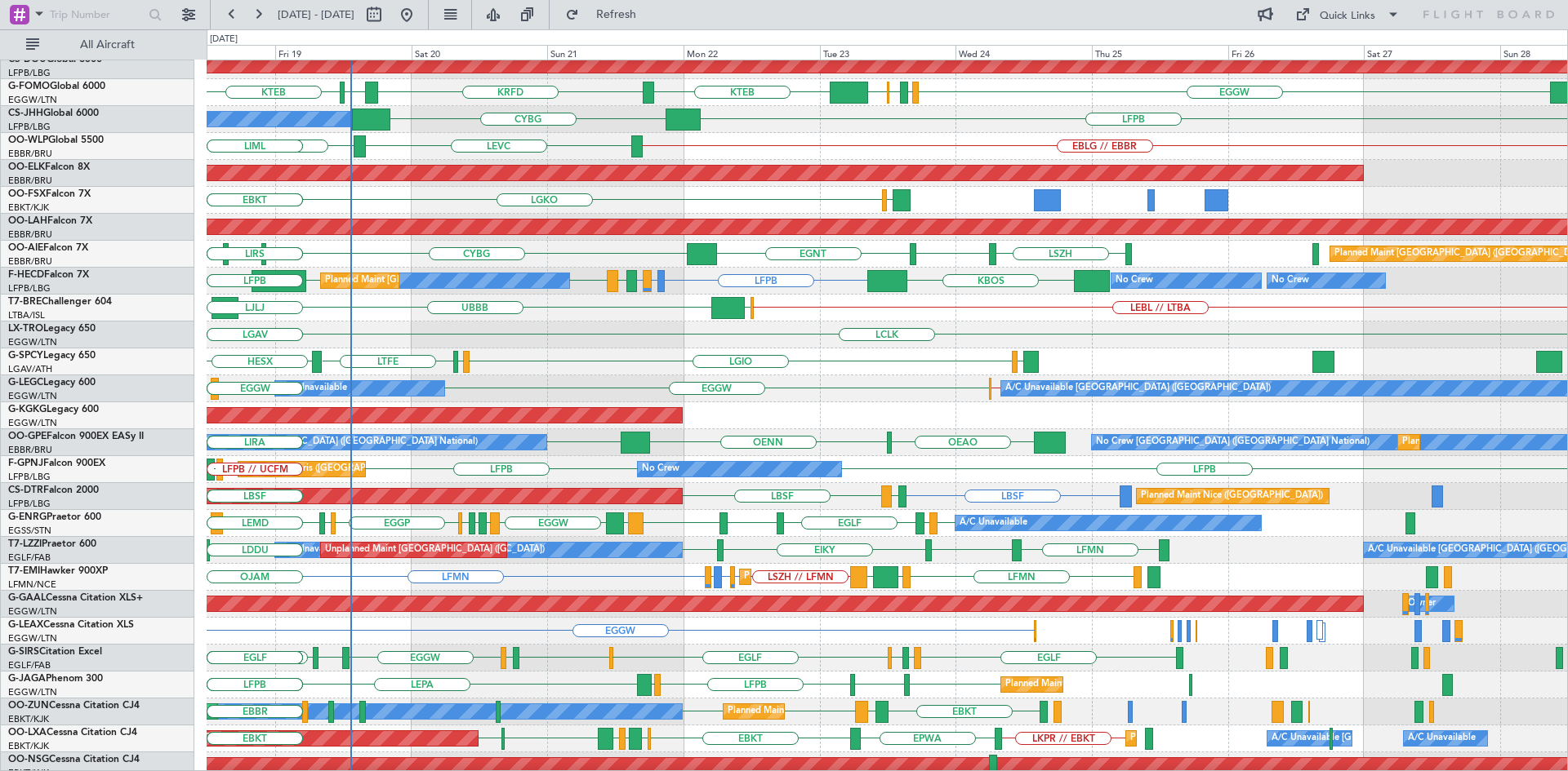
click at [657, 560] on div "A/C Unavailable London (Farnborough) Unplanned Maint London (Farnborough) A/C U…" at bounding box center [886, 551] width 1360 height 27
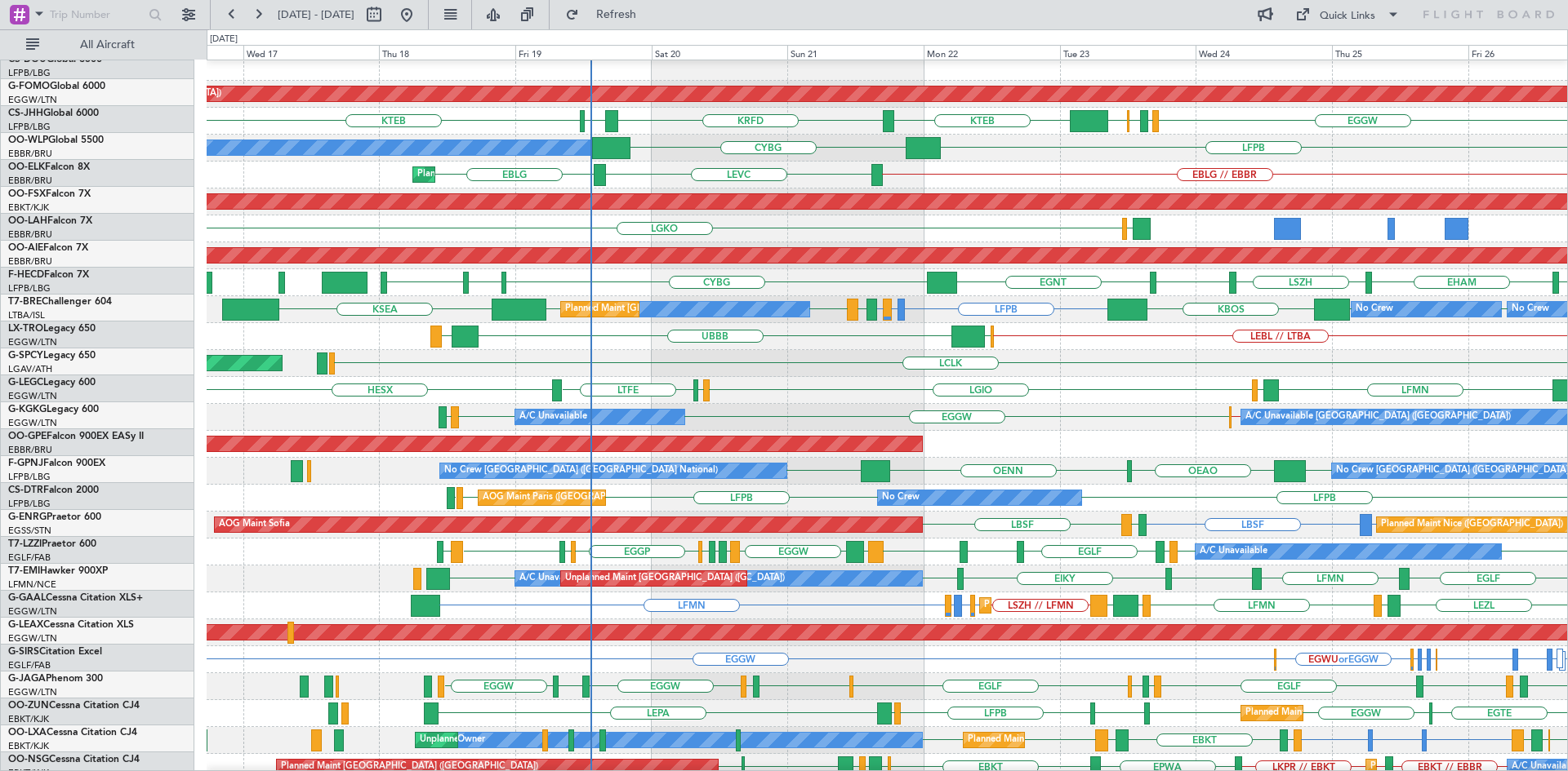
scroll to position [2, 0]
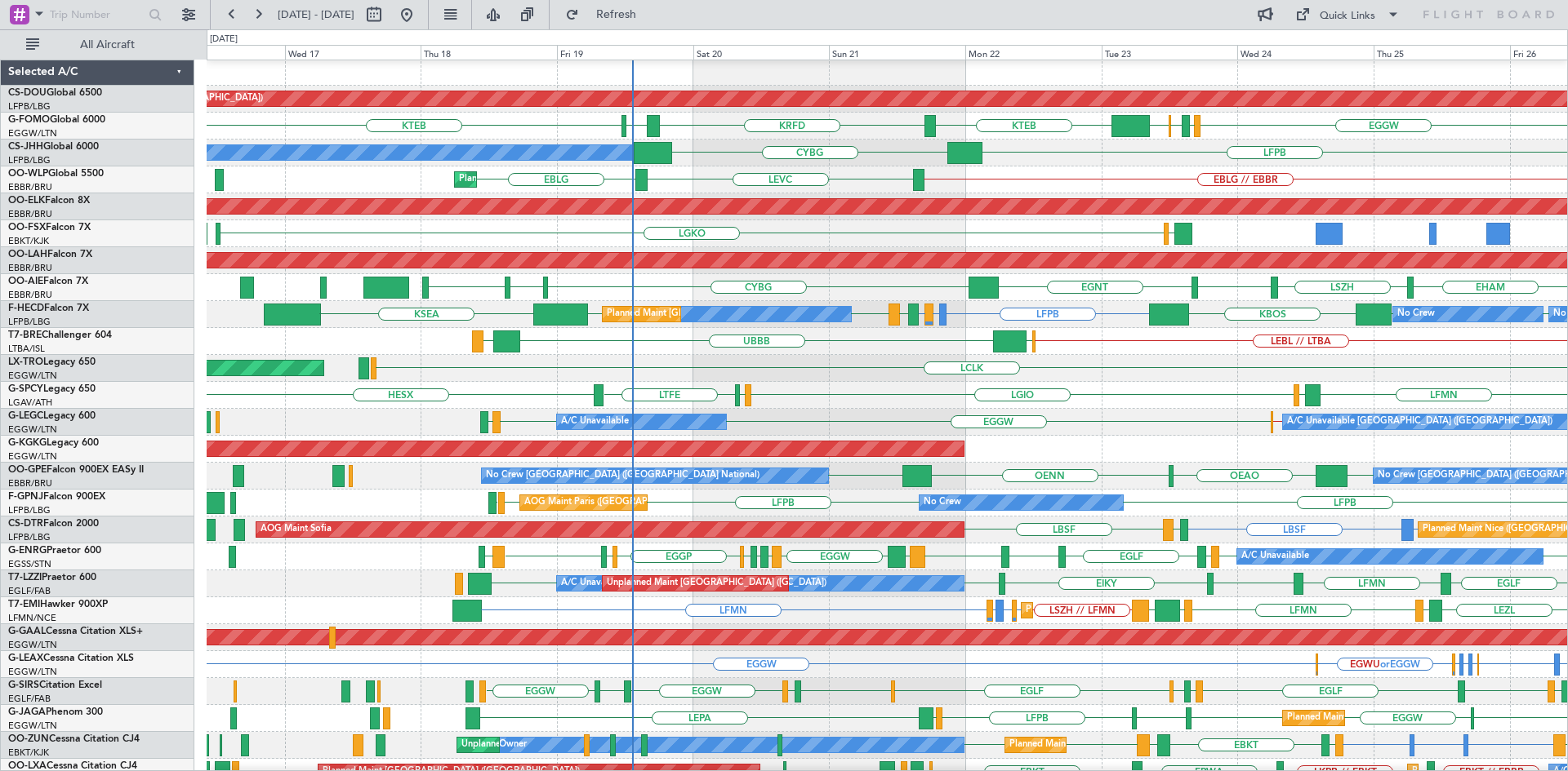
click at [740, 335] on div "LEBL // LTBA LEIB UBBB LEIB" at bounding box center [886, 341] width 1360 height 27
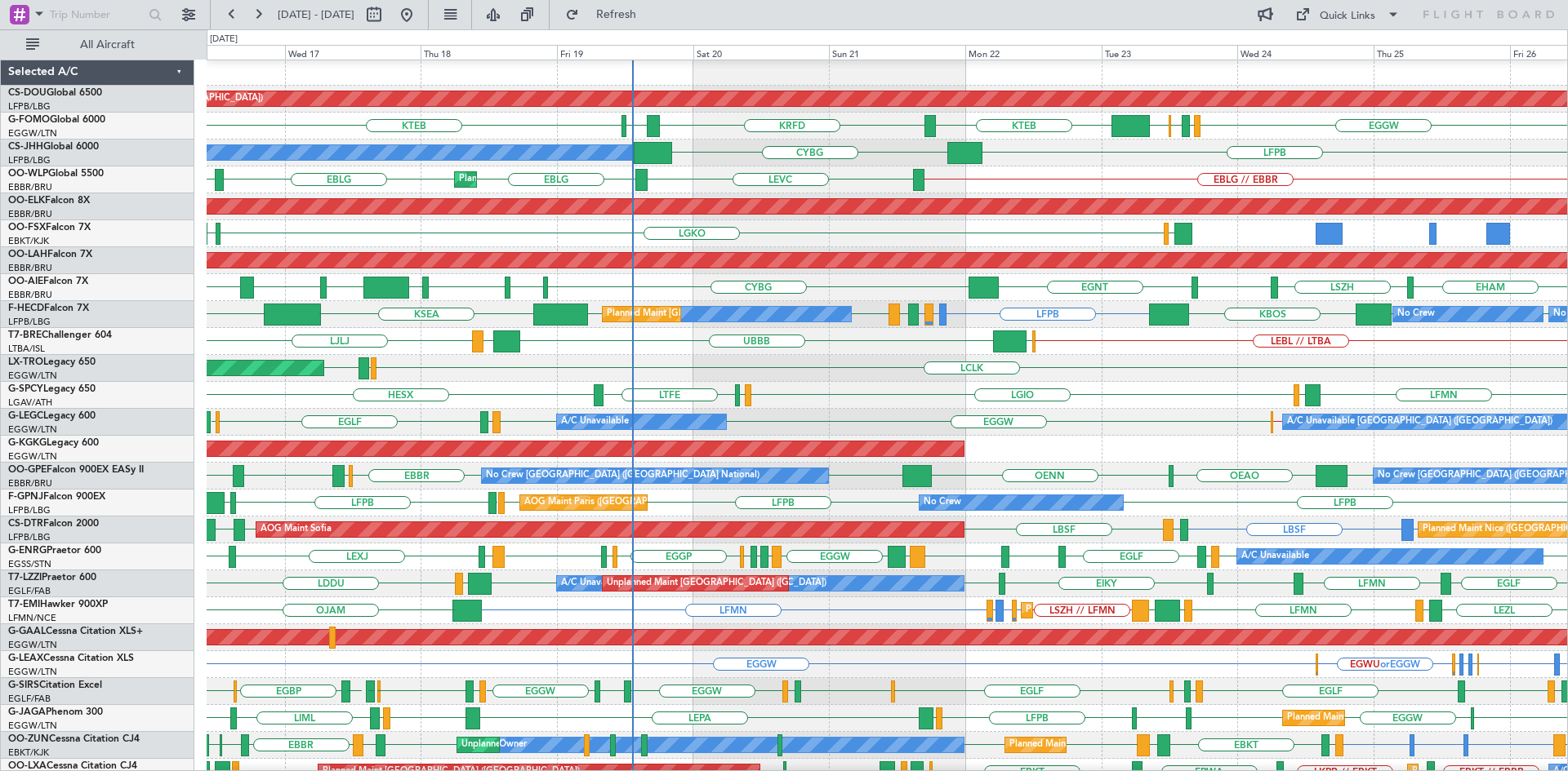
click at [818, 422] on div "A/C Unavailable London (Luton) A/C Unavailable EGGW EGGW EGPD EGLF EGWU EGSS //…" at bounding box center [886, 422] width 1360 height 27
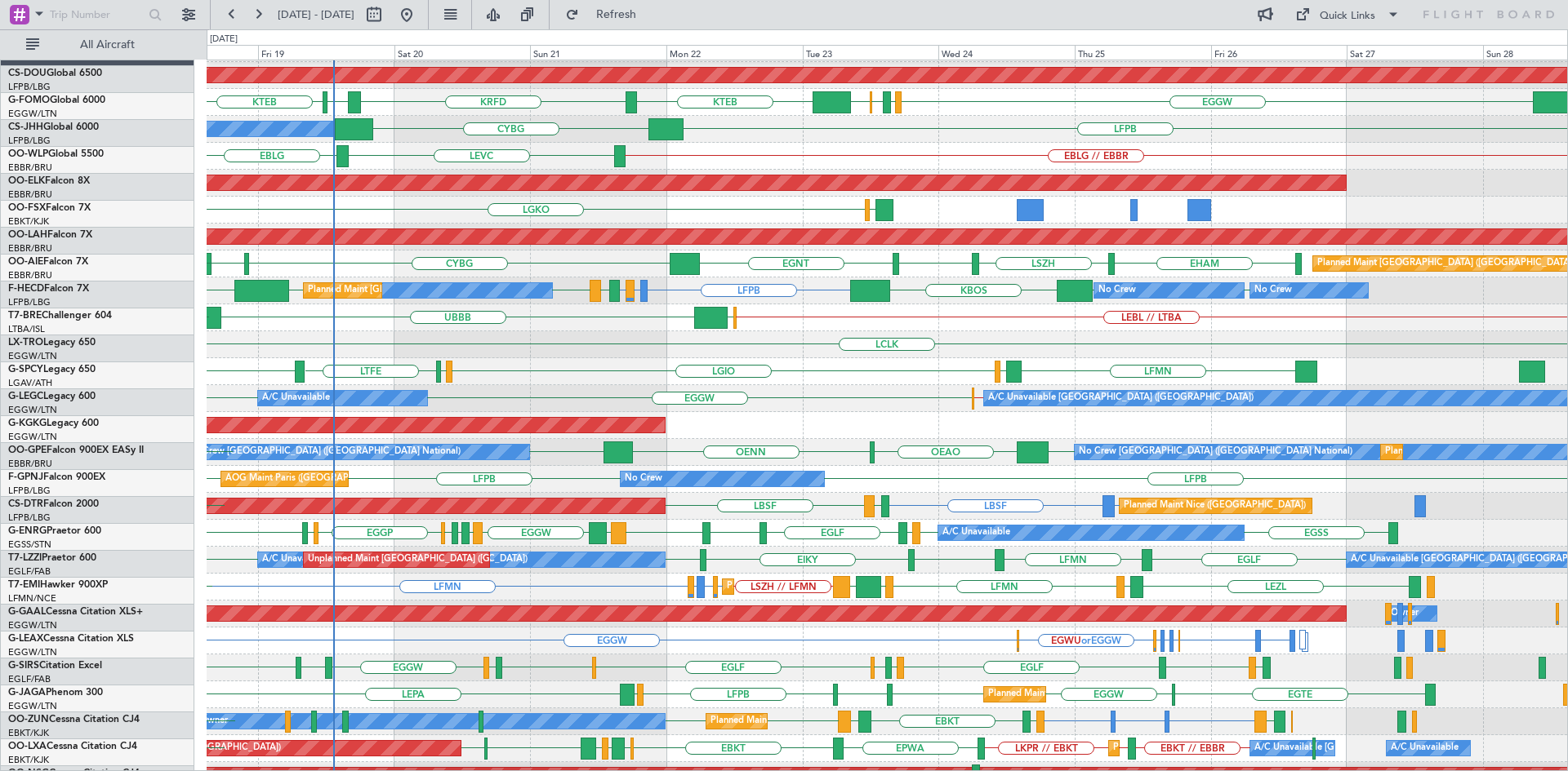
scroll to position [32, 0]
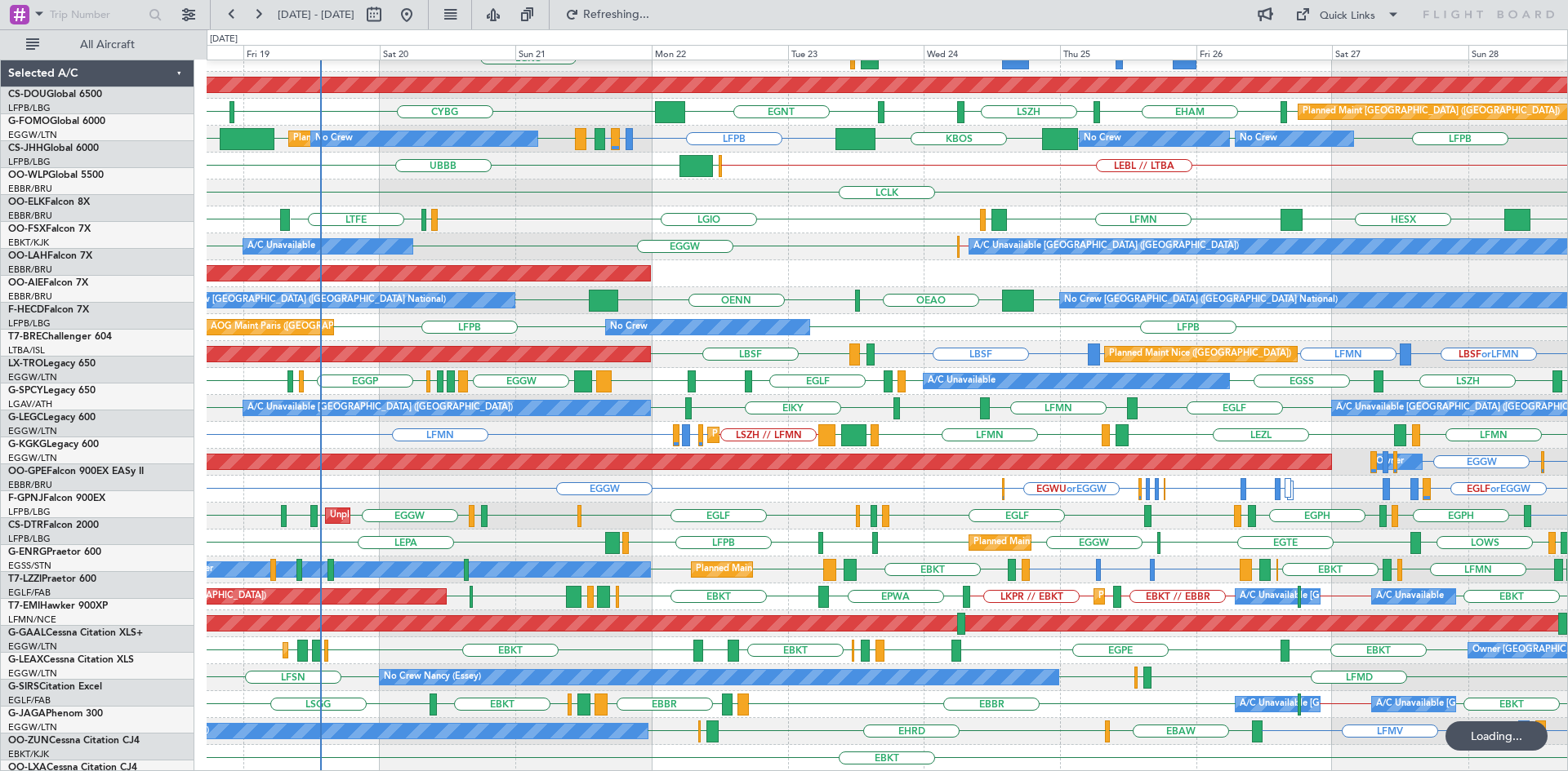
scroll to position [177, 0]
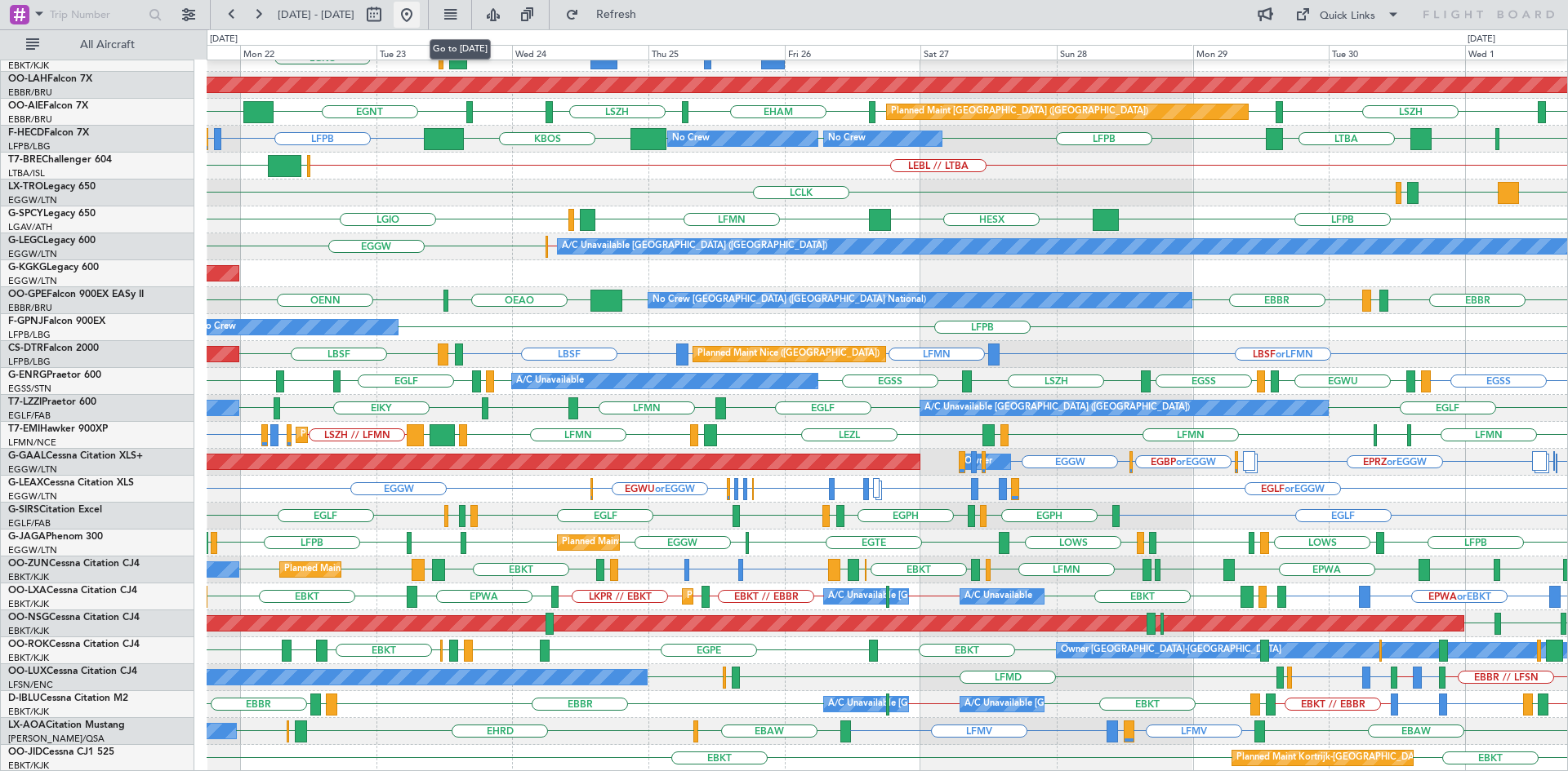
click at [420, 22] on button at bounding box center [406, 14] width 26 height 26
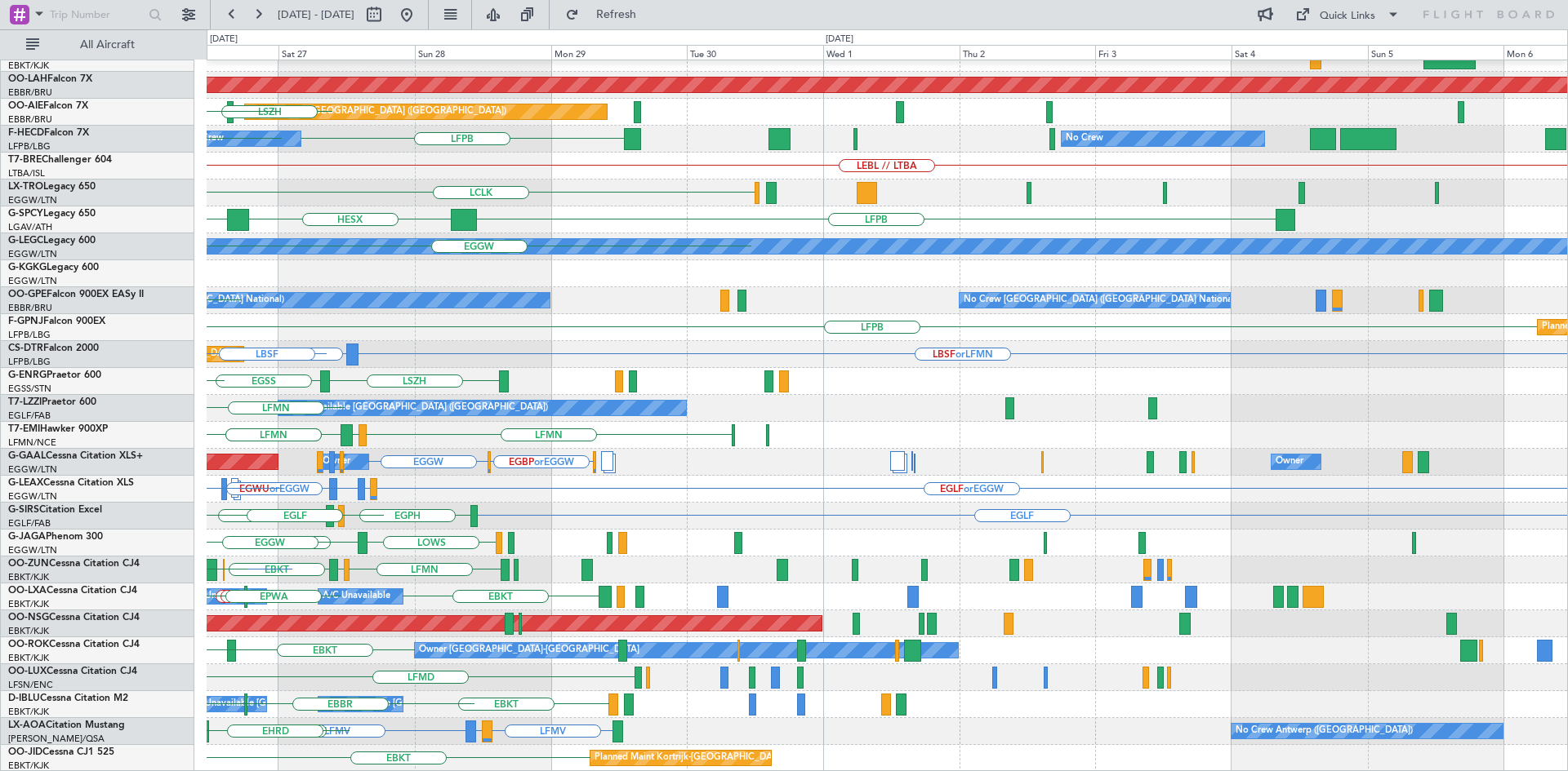
click at [18, 528] on div "EBKT // EBBR Planned Maint Kortrijk-Wevelgem Planned Maint Alton-st Louis (St L…" at bounding box center [784, 400] width 1568 height 742
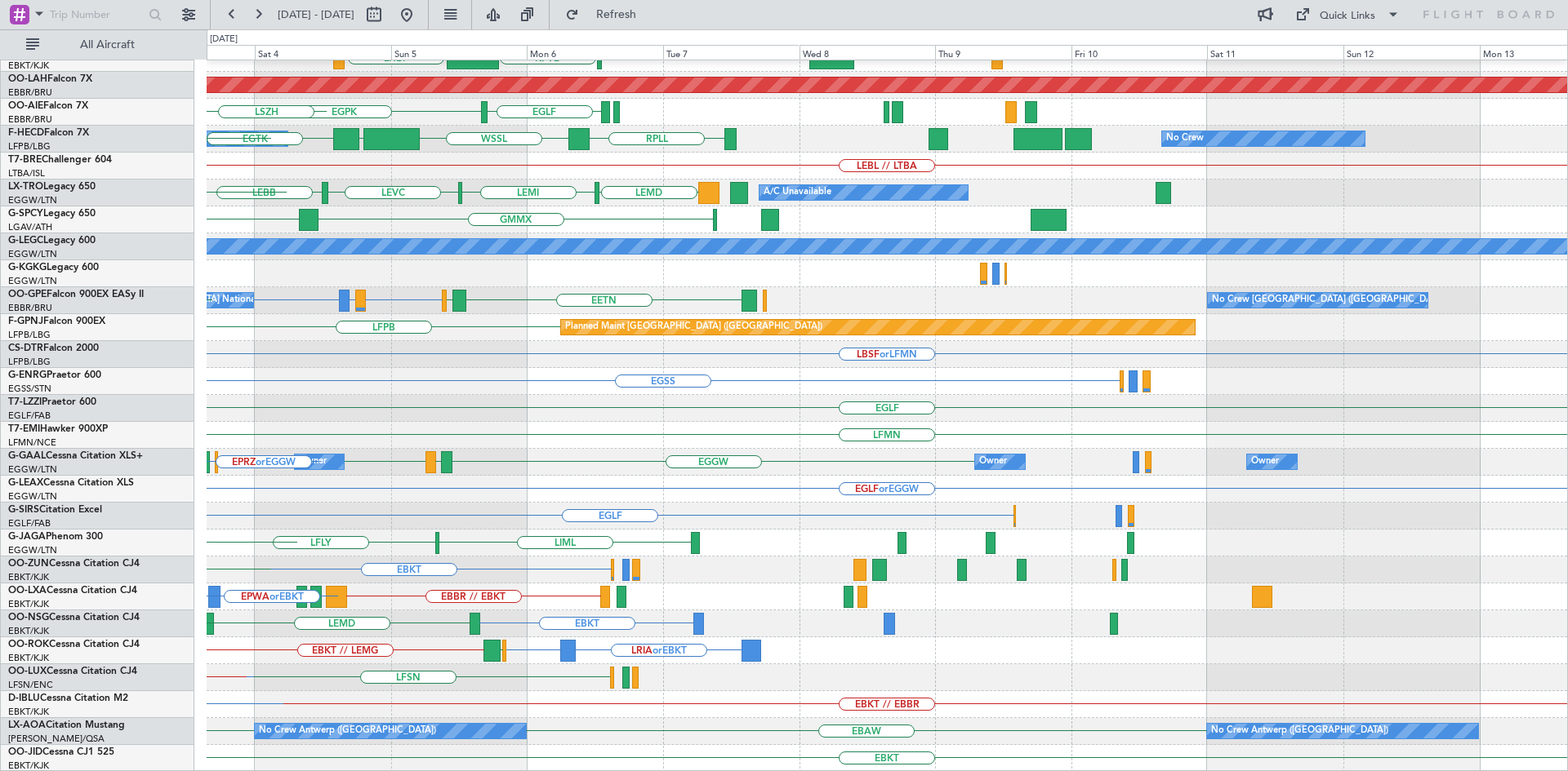
click at [375, 624] on div "LIML LFMN EBKT // EBBR KPVD LHBP Planned Maint Alton-st Louis (St Louis Regl) E…" at bounding box center [886, 328] width 1360 height 888
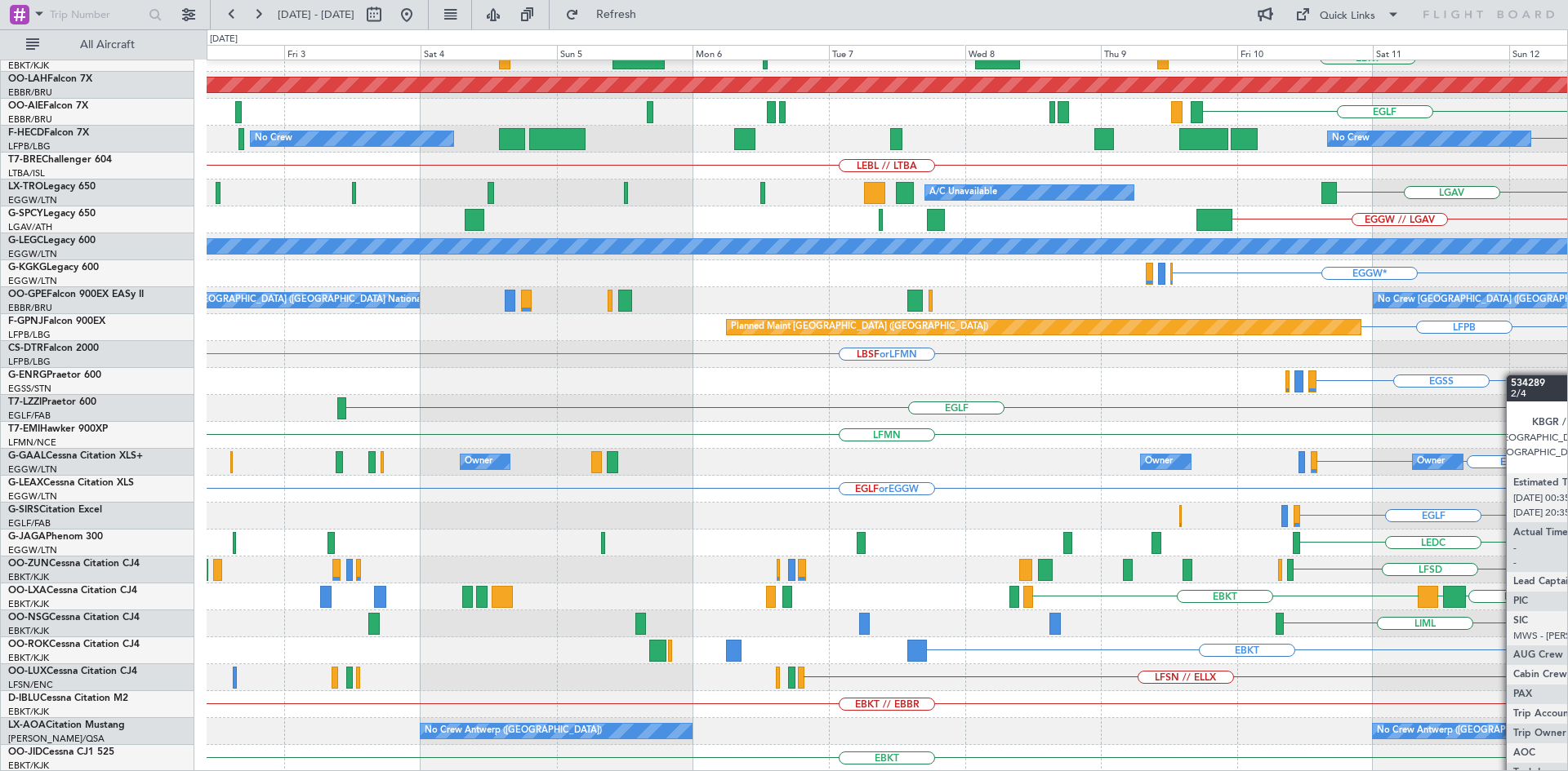
click at [1567, 366] on html "11 Oct 2025 - 21 Oct 2025 Refresh Quick Links All Aircraft EBBR EBKT LIMC KTEB …" at bounding box center [784, 386] width 1568 height 771
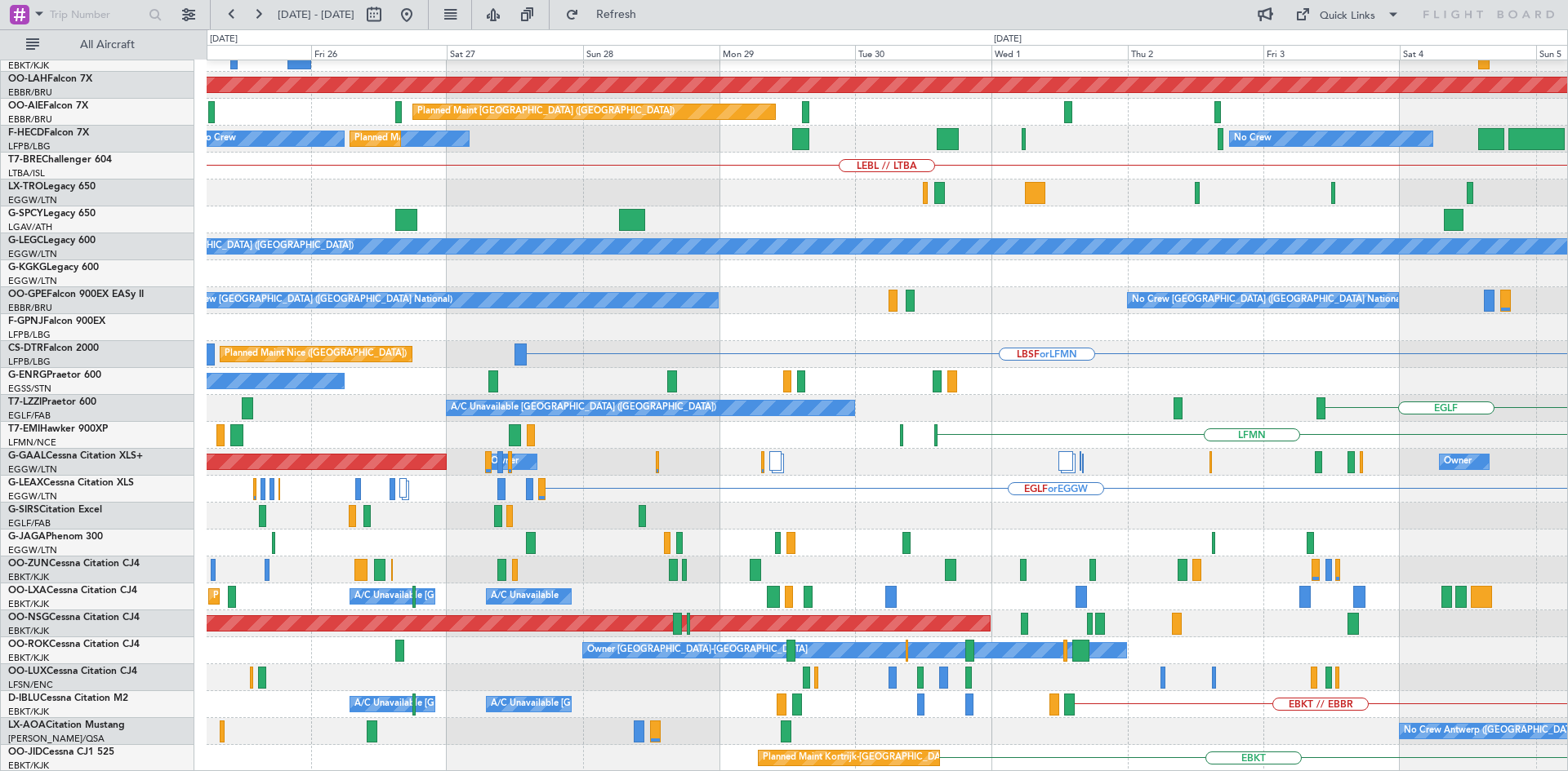
click at [1345, 484] on div "Planned Maint Kortrijk-Wevelgem EBBR Planned Maint Alton-st Louis (St Louis Reg…" at bounding box center [886, 328] width 1360 height 888
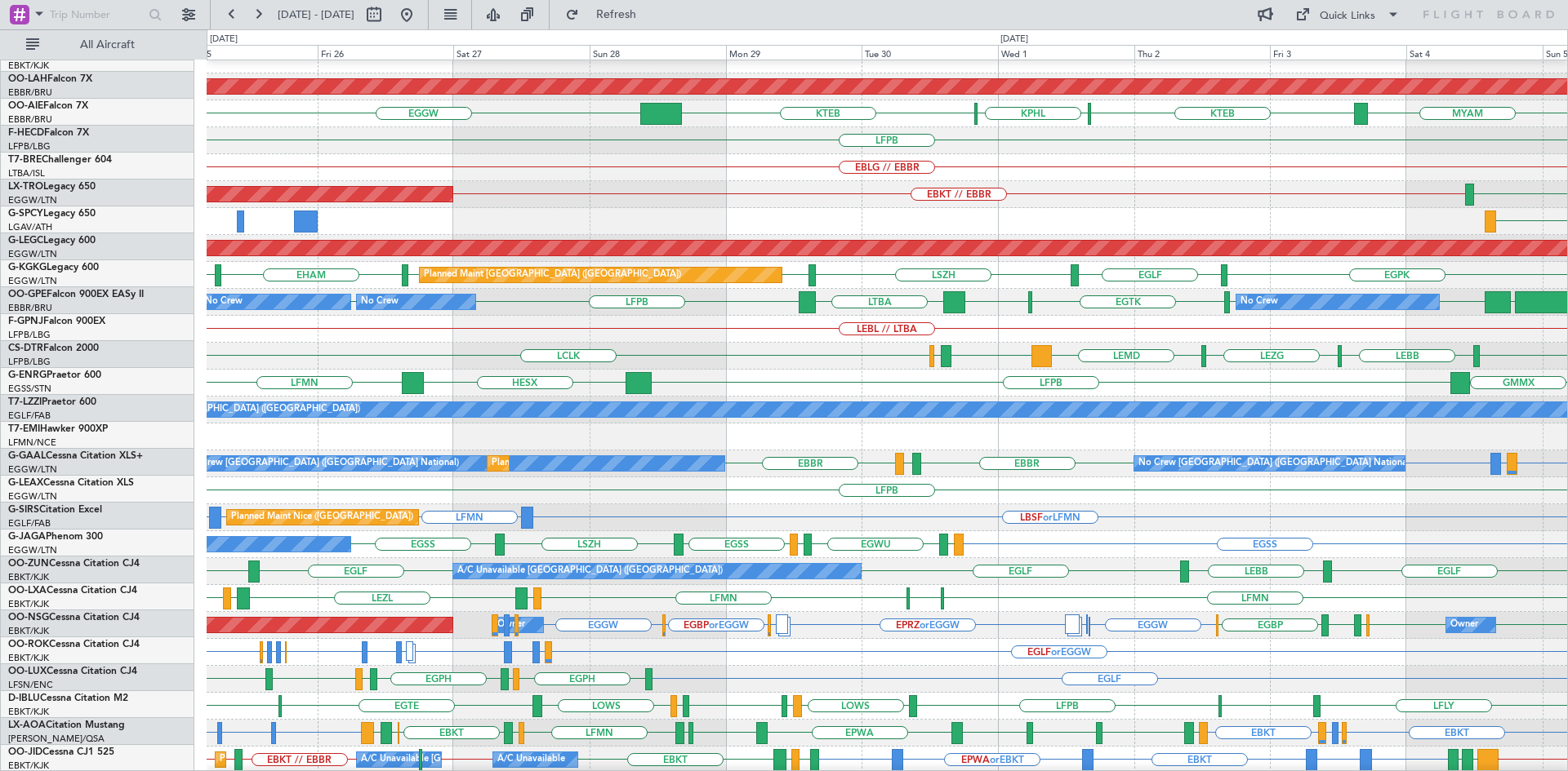
scroll to position [14, 0]
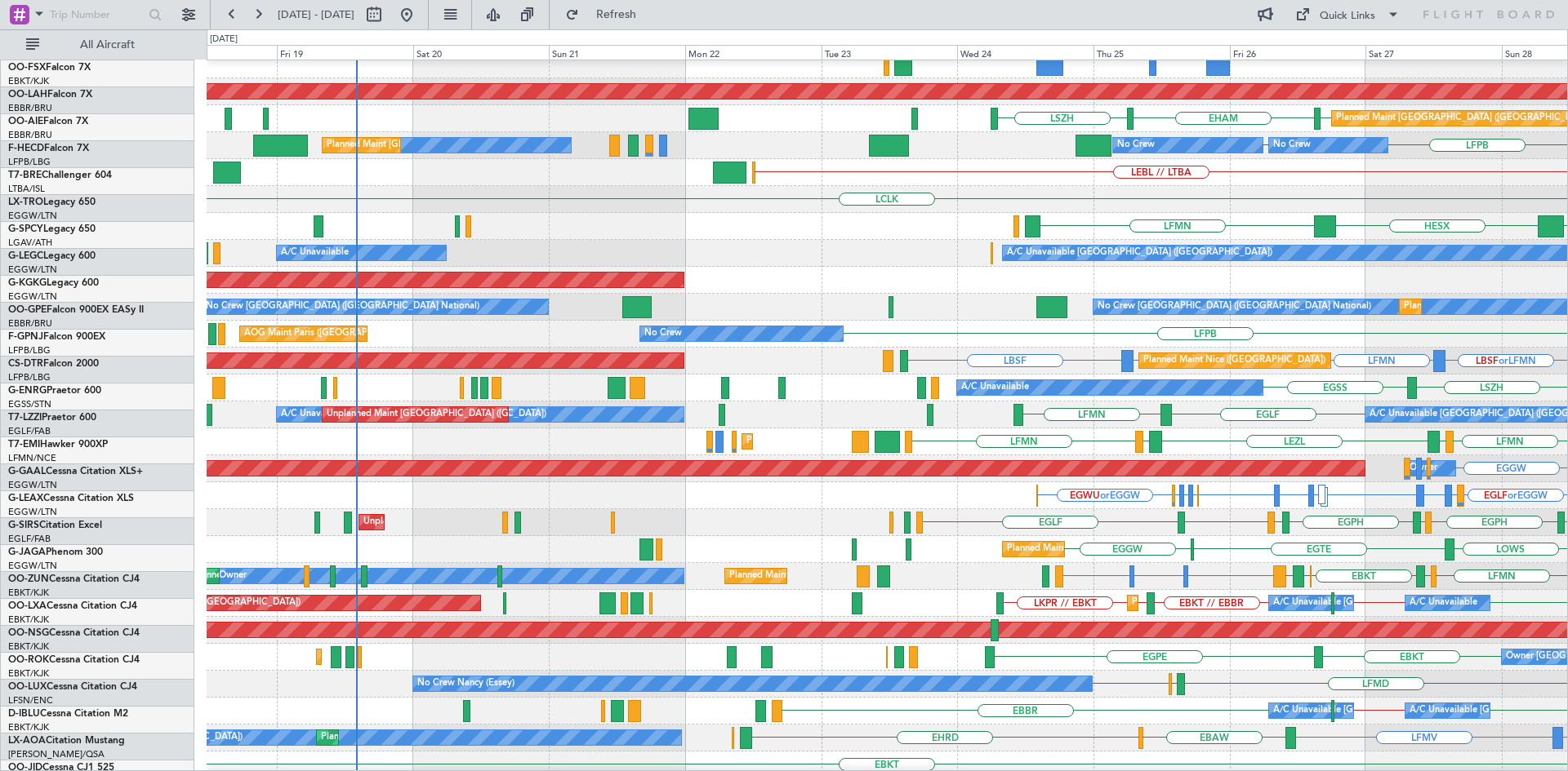
click at [1536, 230] on div "LFMN HESX LFPB" at bounding box center [886, 226] width 1360 height 27
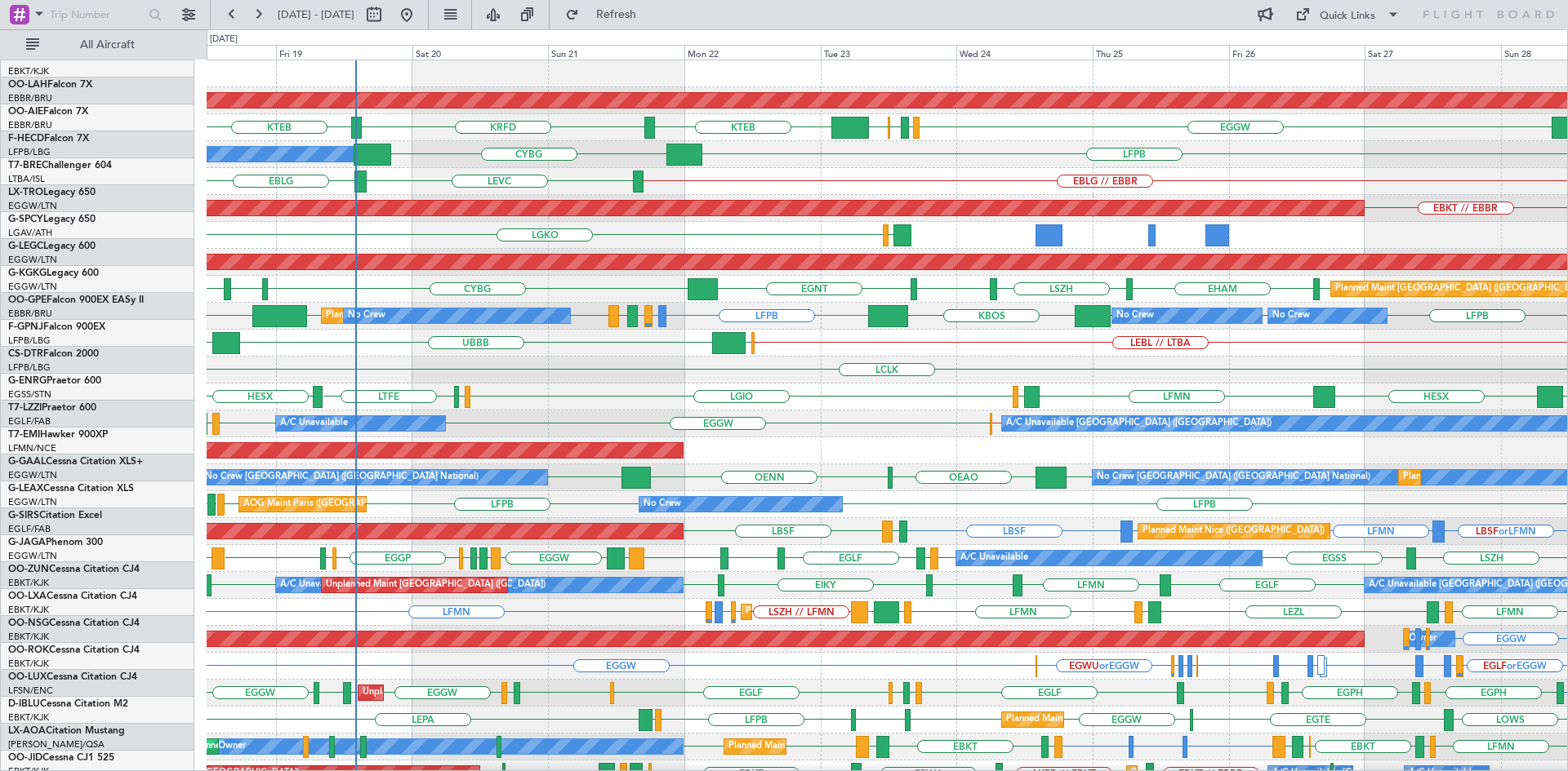
scroll to position [0, 0]
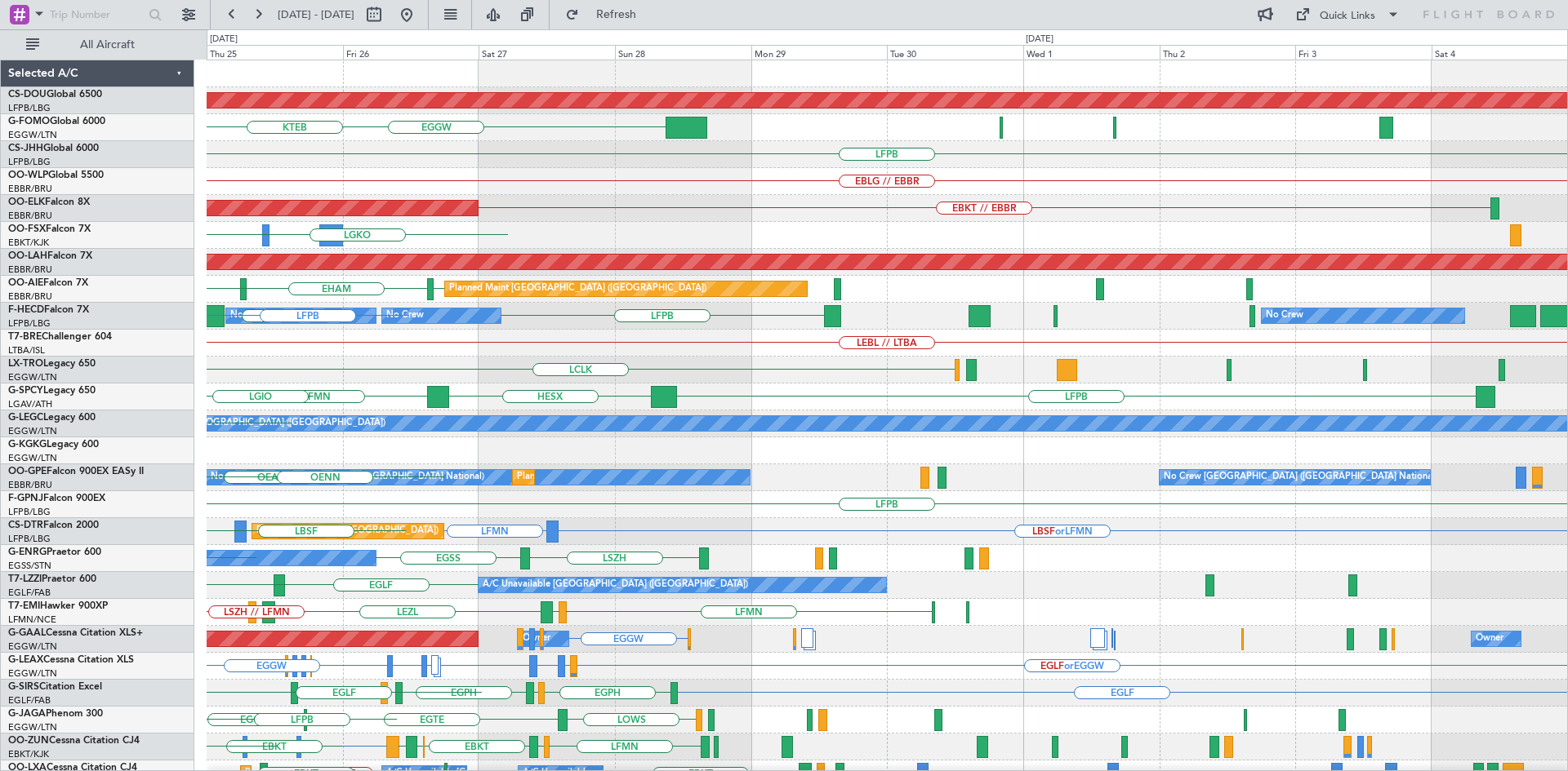
click at [408, 445] on div "Planned Maint London (Biggin Hill) EGGW EGGW EGWU EGPD KTEB LFPB EBLG // EBBR E…" at bounding box center [886, 505] width 1360 height 888
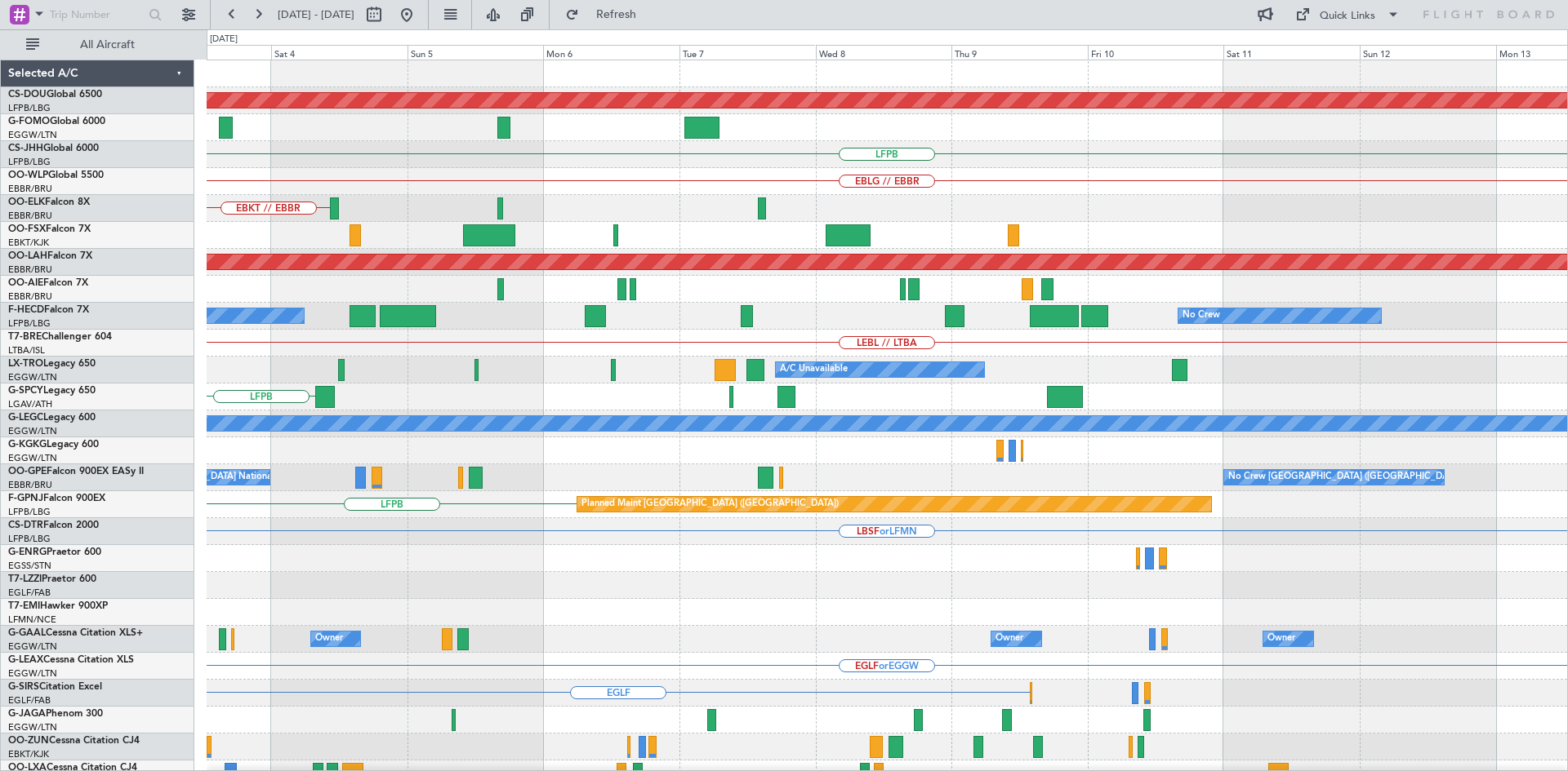
click at [16, 554] on div "Planned Maint London (Biggin Hill) LFPB EBLG // EBBR EBKT // EBBR Planned Maint…" at bounding box center [784, 400] width 1568 height 742
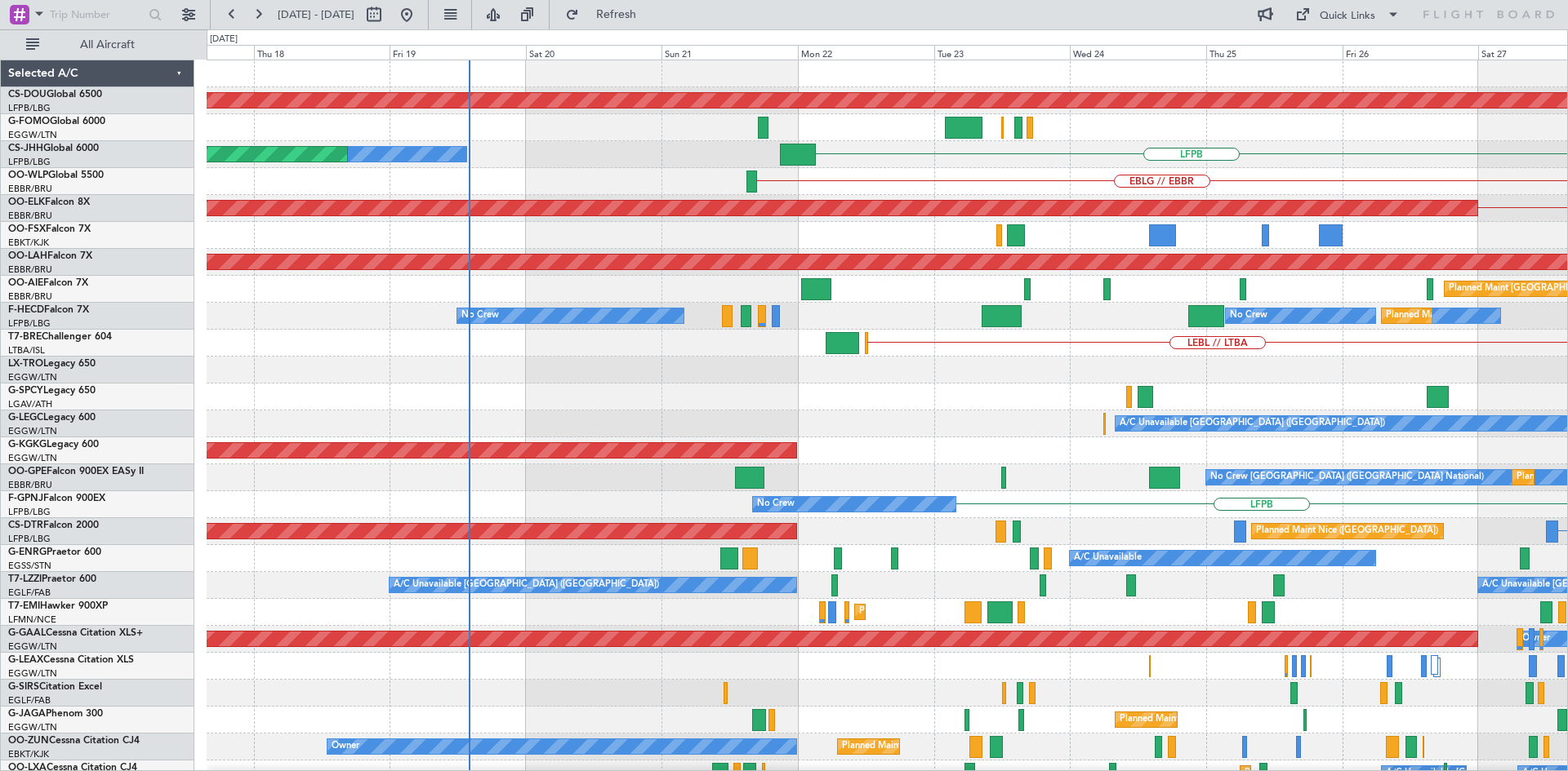
click at [1567, 261] on html "02 Oct 2025 - 12 Oct 2025 Refresh Quick Links All Aircraft Planned Maint London…" at bounding box center [784, 386] width 1568 height 771
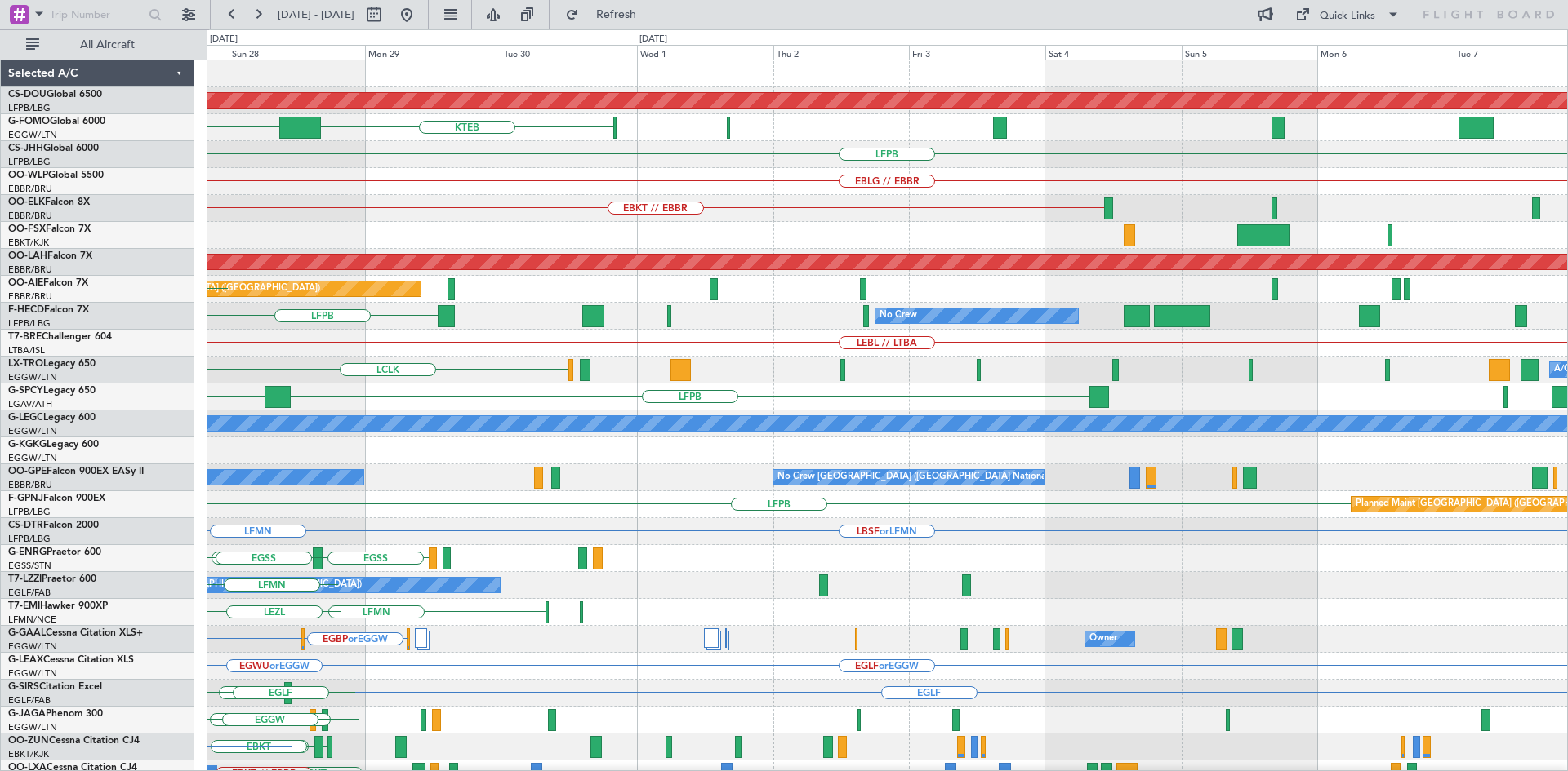
click at [0, 373] on div "Planned Maint London (Biggin Hill) KTEB EGGW LFPB EBLG // EBBR EBKT // EBBR Pla…" at bounding box center [784, 400] width 1568 height 742
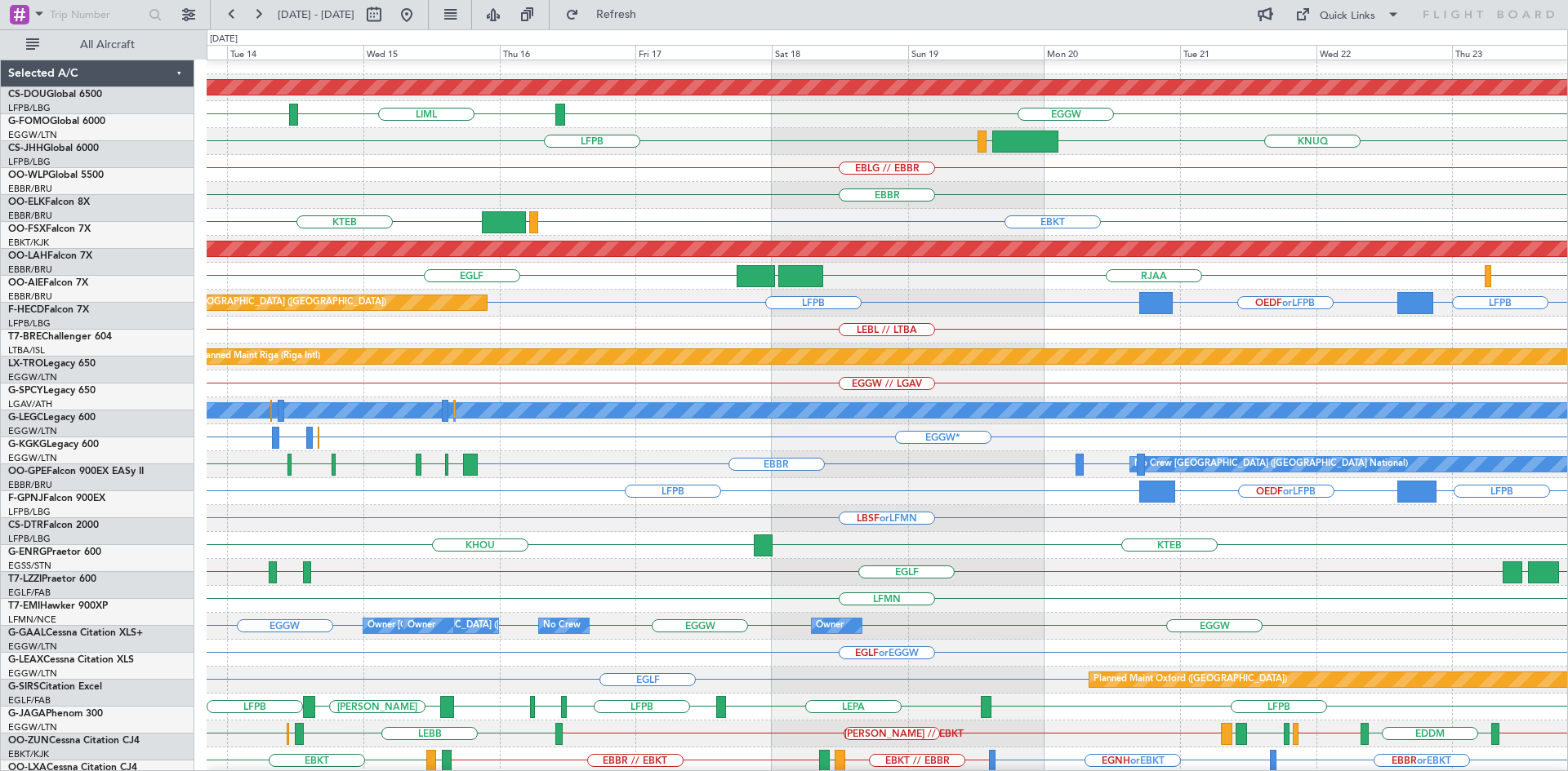
scroll to position [13, 0]
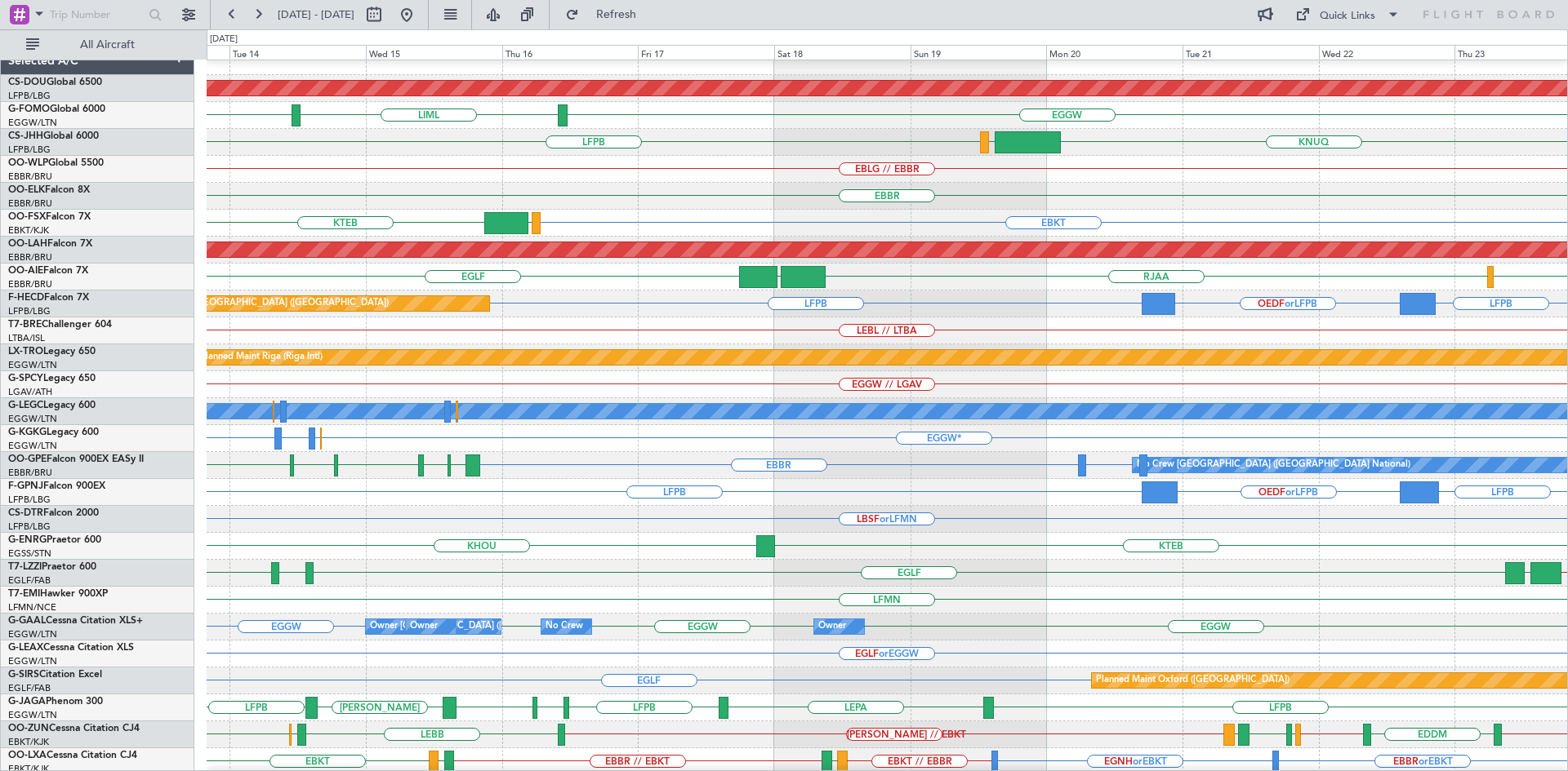
click at [546, 174] on div "EBLG // EBBR" at bounding box center [886, 169] width 1360 height 27
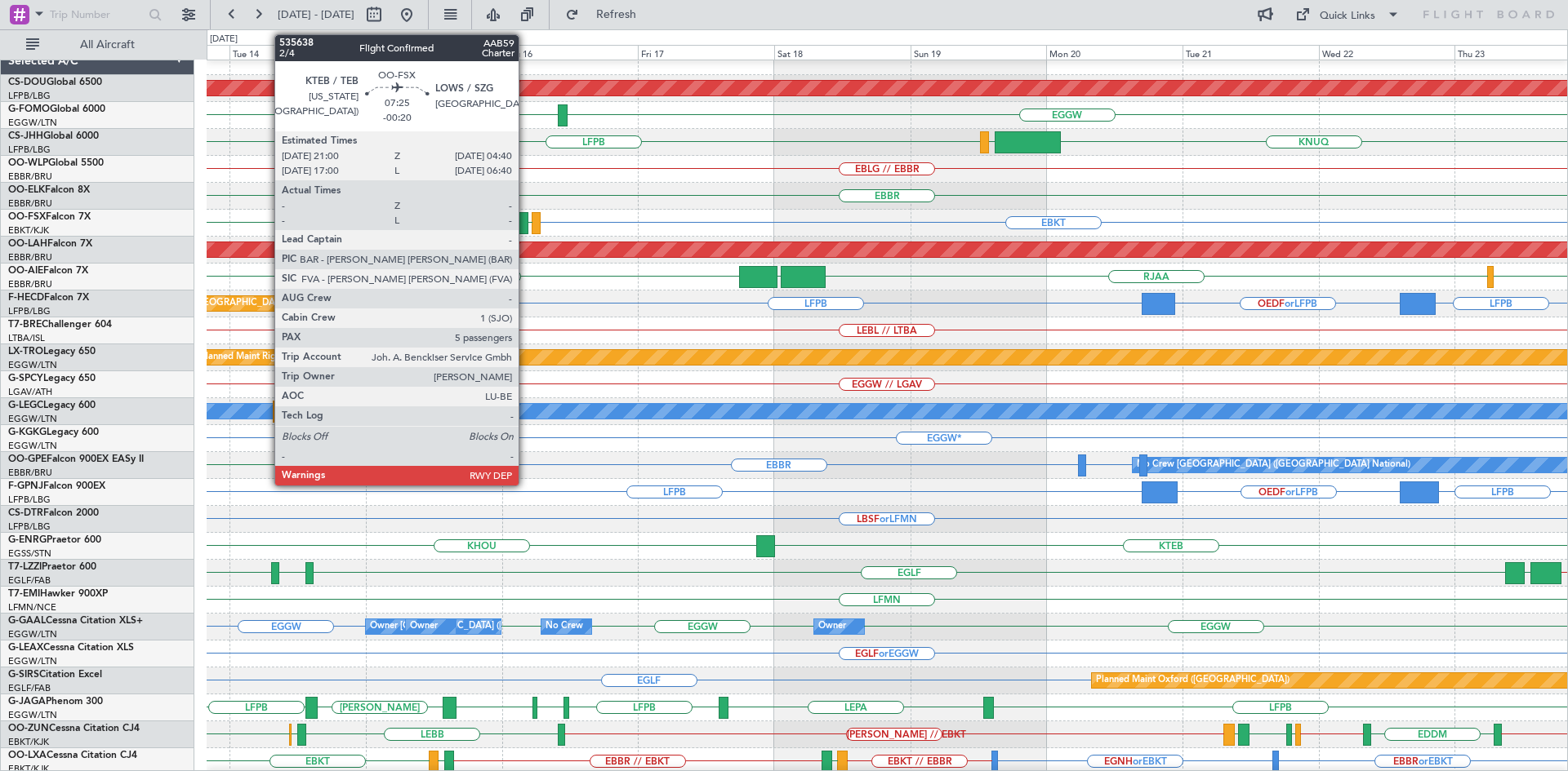
scroll to position [0, 0]
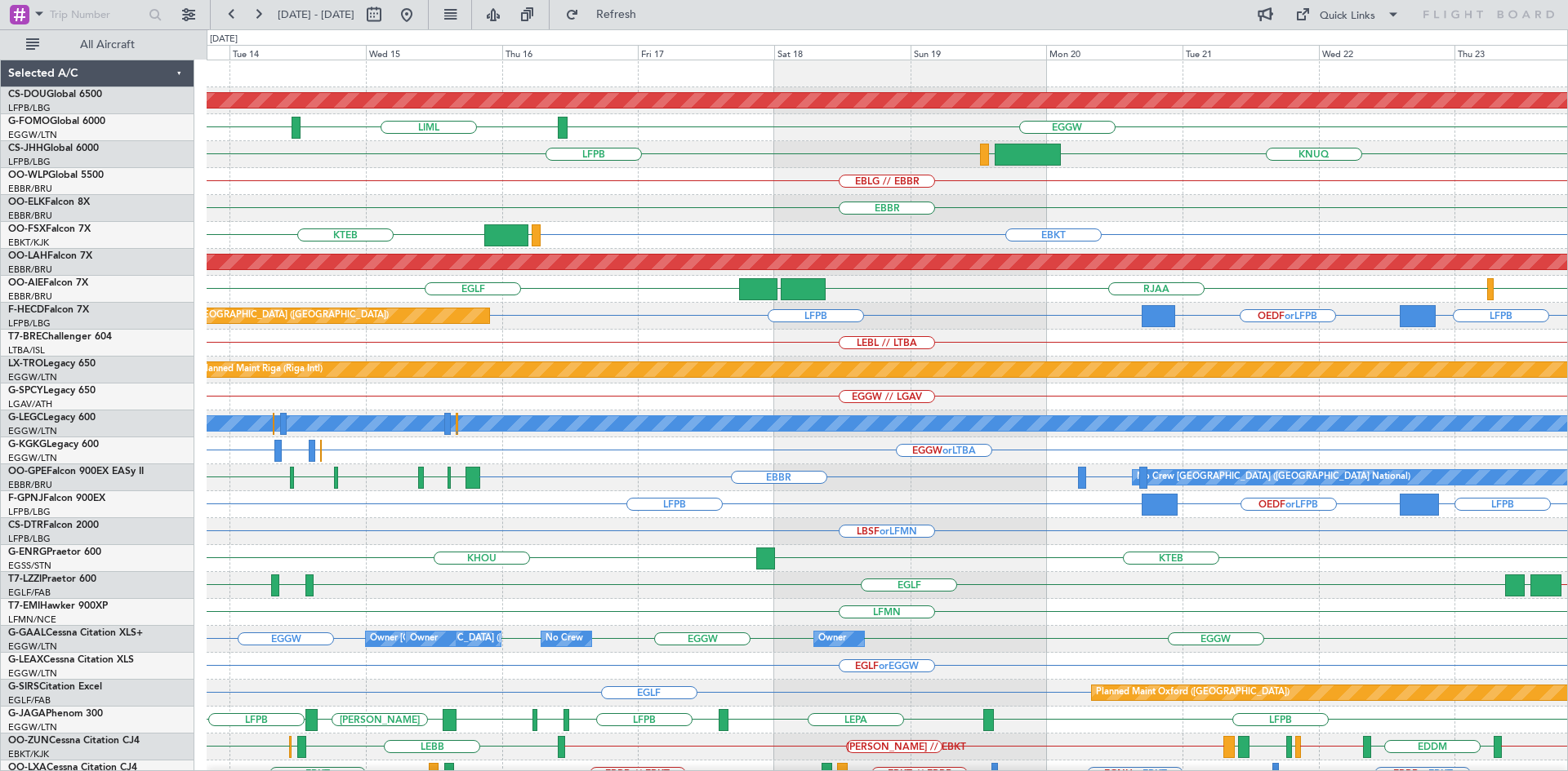
click at [939, 770] on html "13 Oct 2025 - 23 Oct 2025 Refresh Quick Links All Aircraft Planned Maint London…" at bounding box center [784, 386] width 1568 height 771
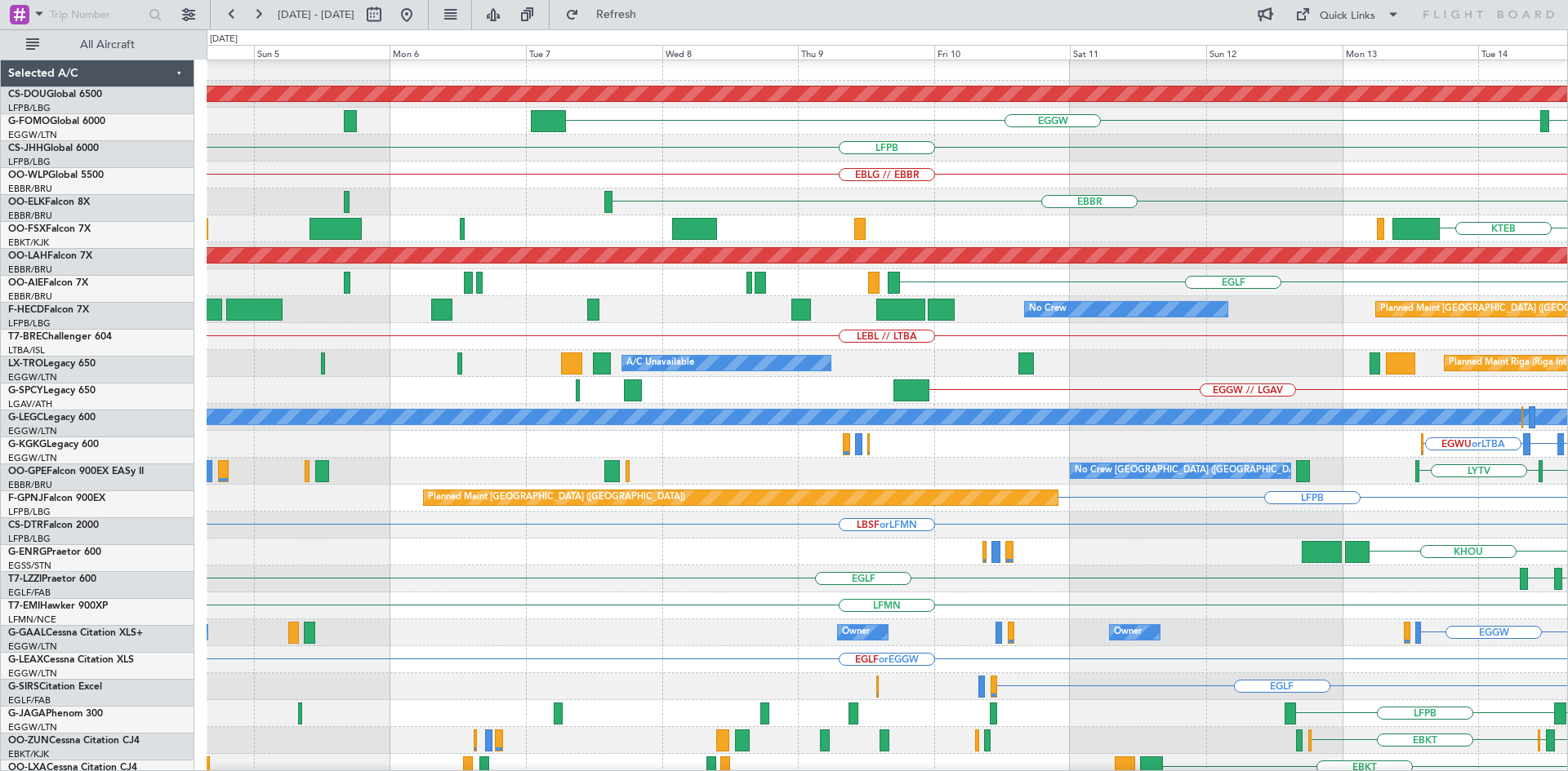
scroll to position [15, 0]
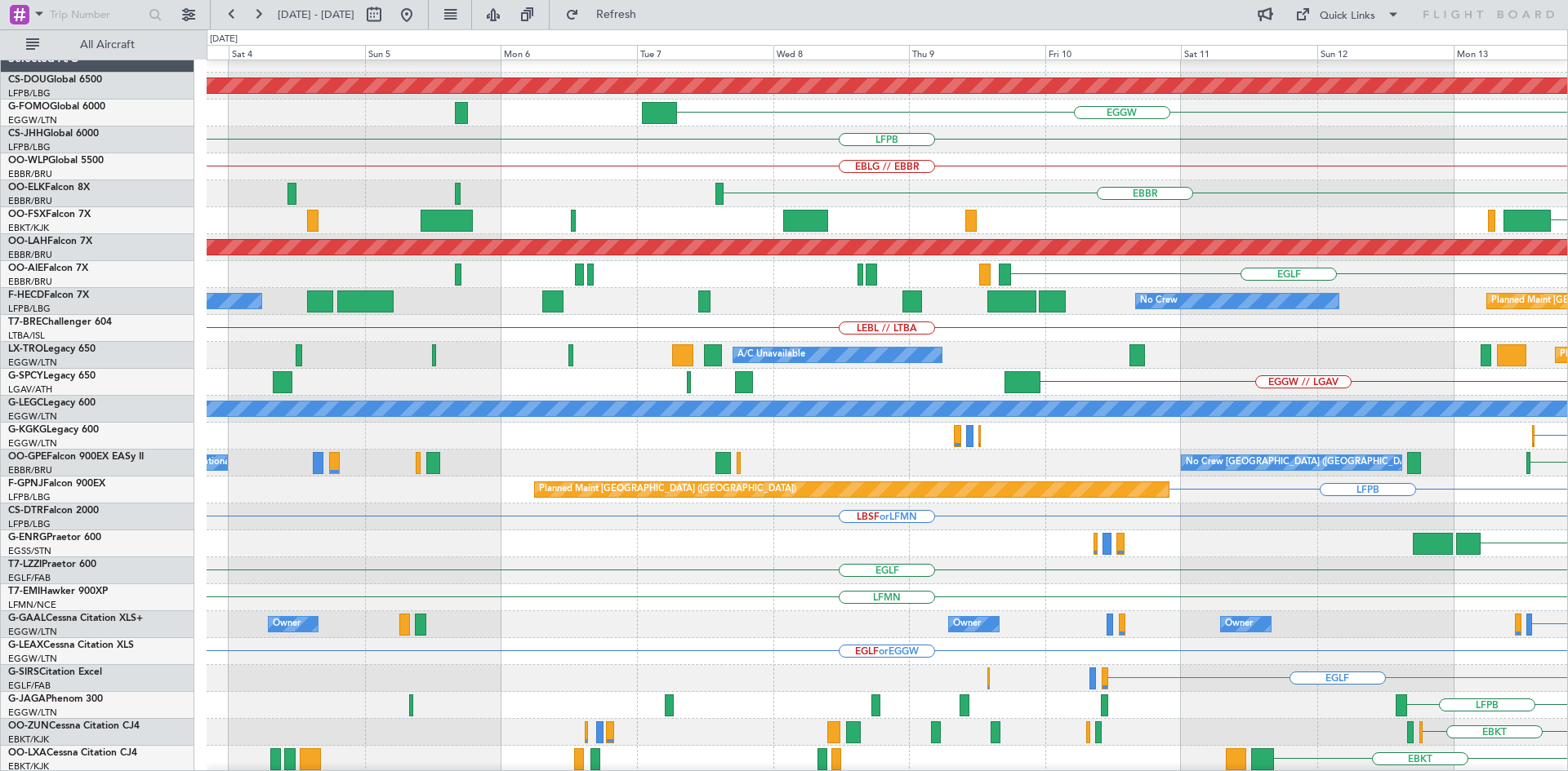
click at [1567, 468] on html "13 Oct 2025 - 23 Oct 2025 Refresh Quick Links All Aircraft Planned Maint London…" at bounding box center [784, 386] width 1568 height 771
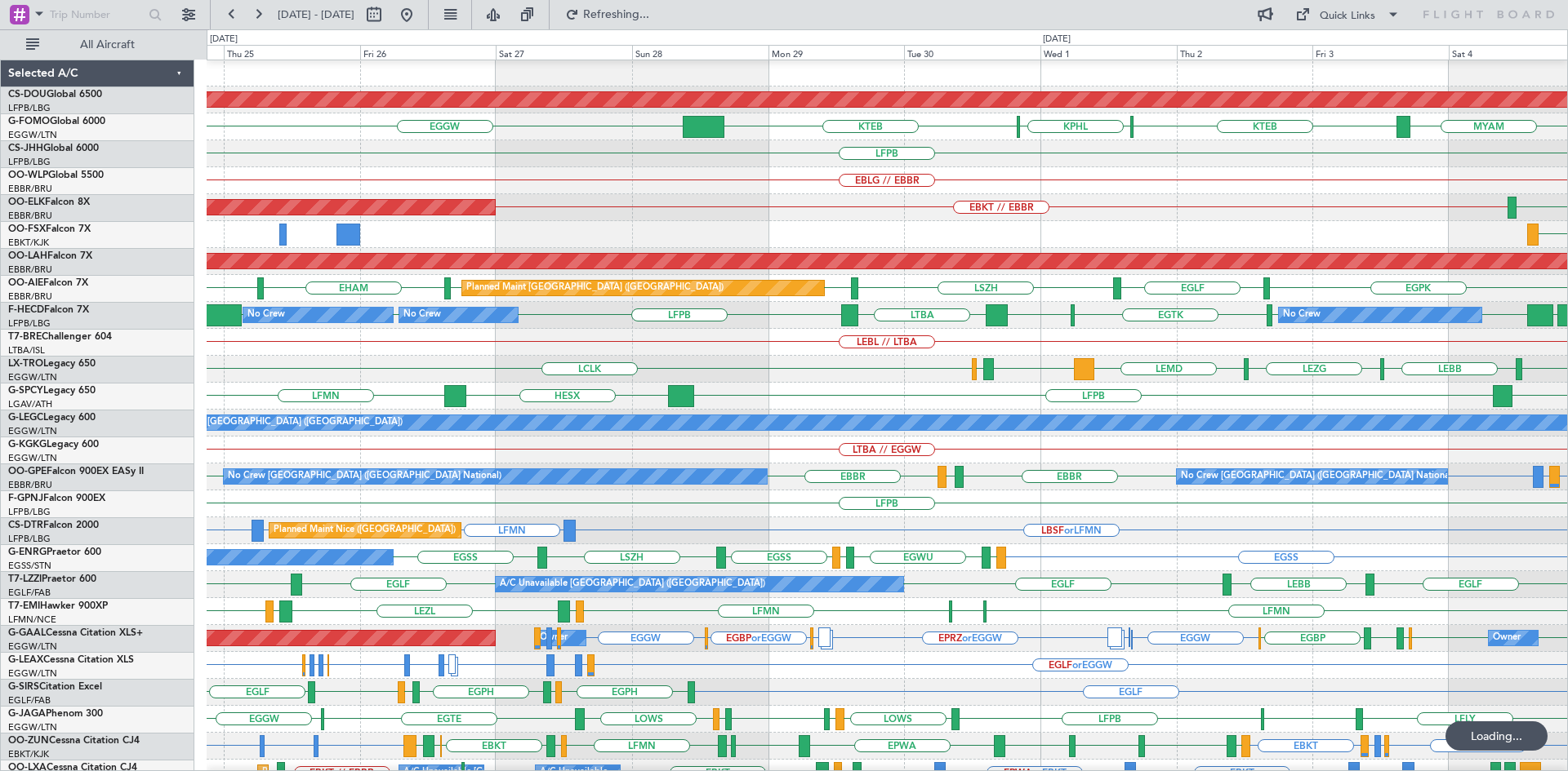
scroll to position [1, 0]
click at [1567, 634] on html "24 Sep 2025 - 04 Oct 2025 Refreshing... Quick Links All Aircraft Planned Maint …" at bounding box center [784, 386] width 1568 height 771
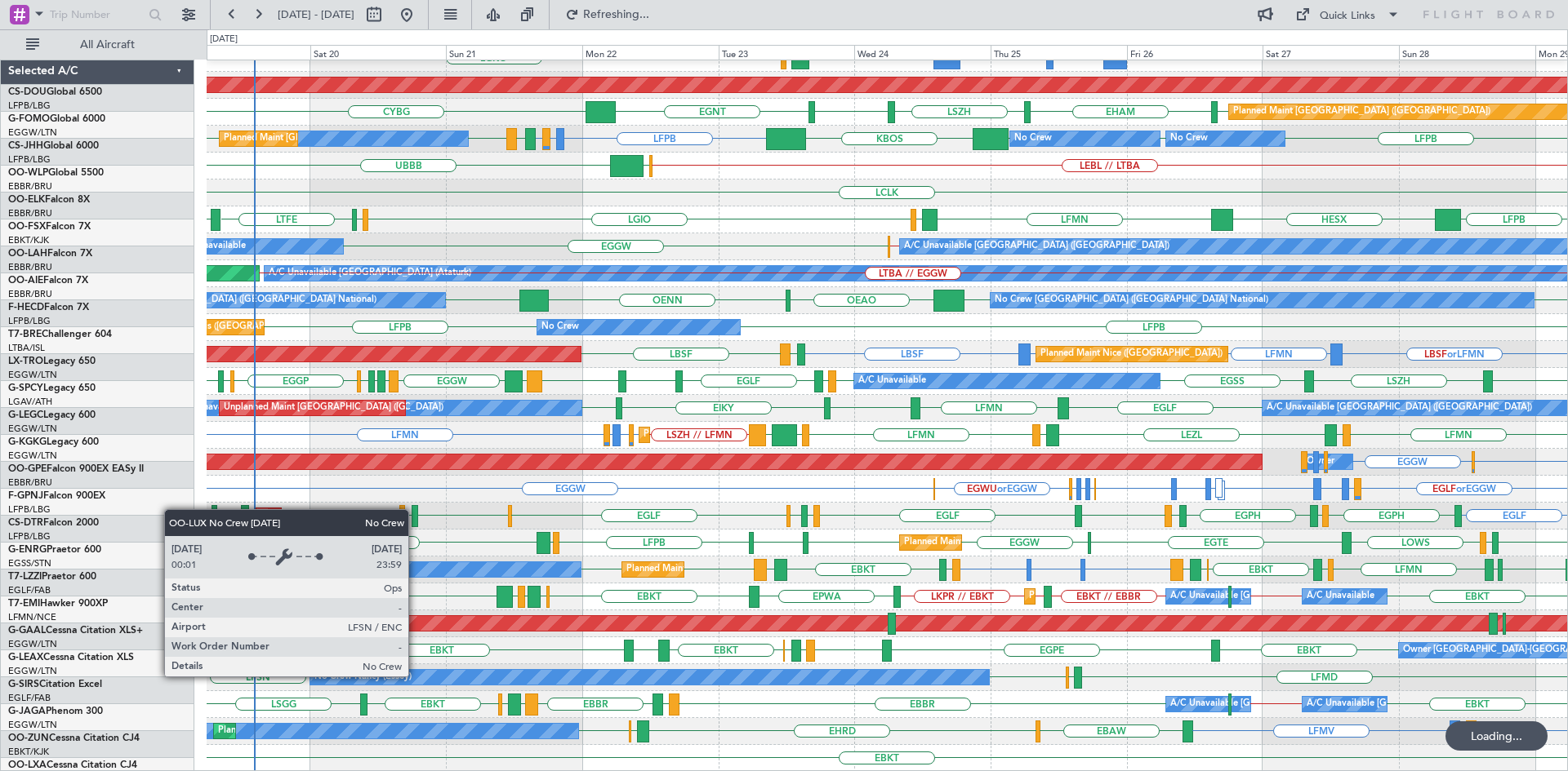
scroll to position [177, 0]
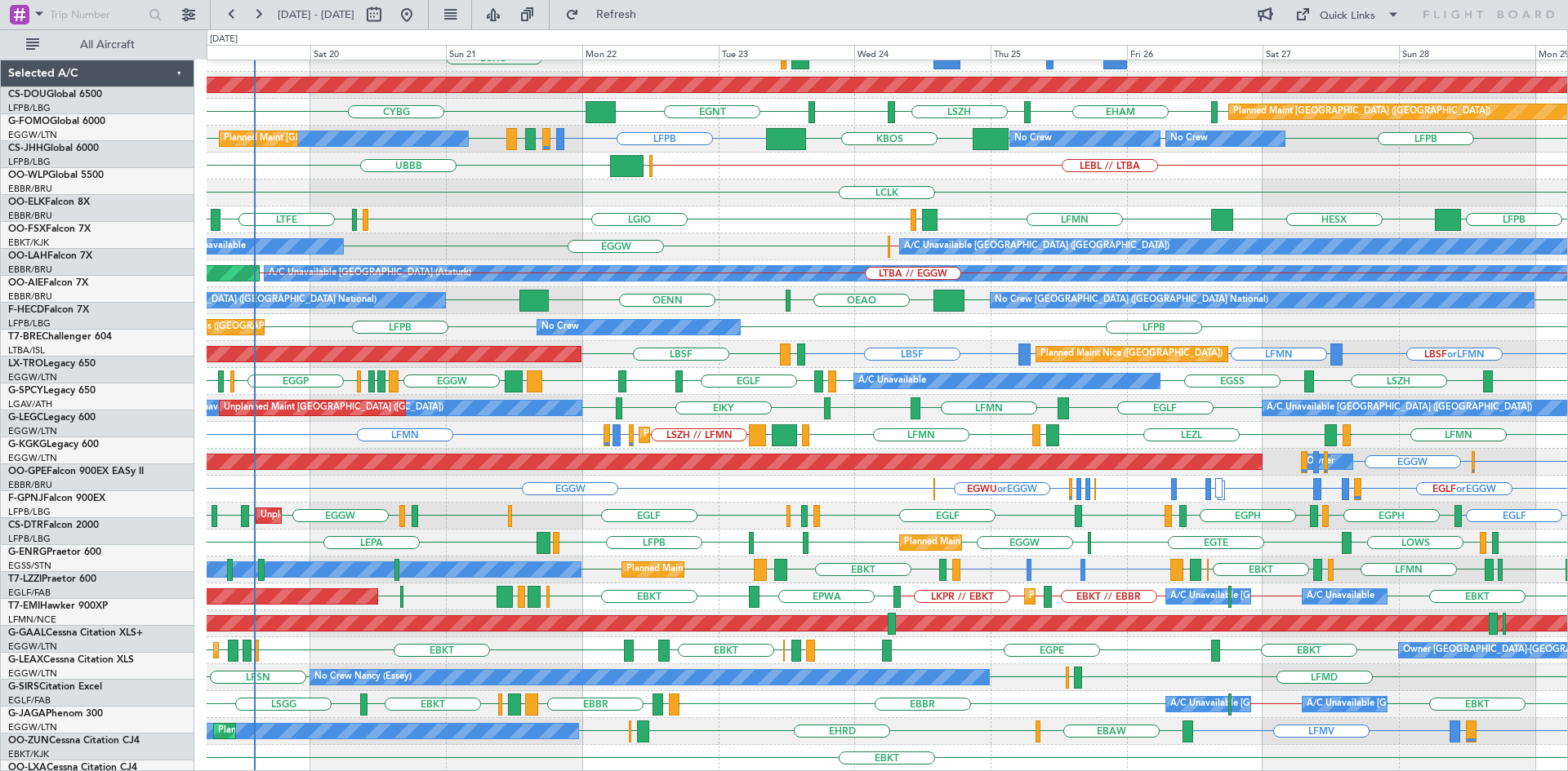
scroll to position [177, 0]
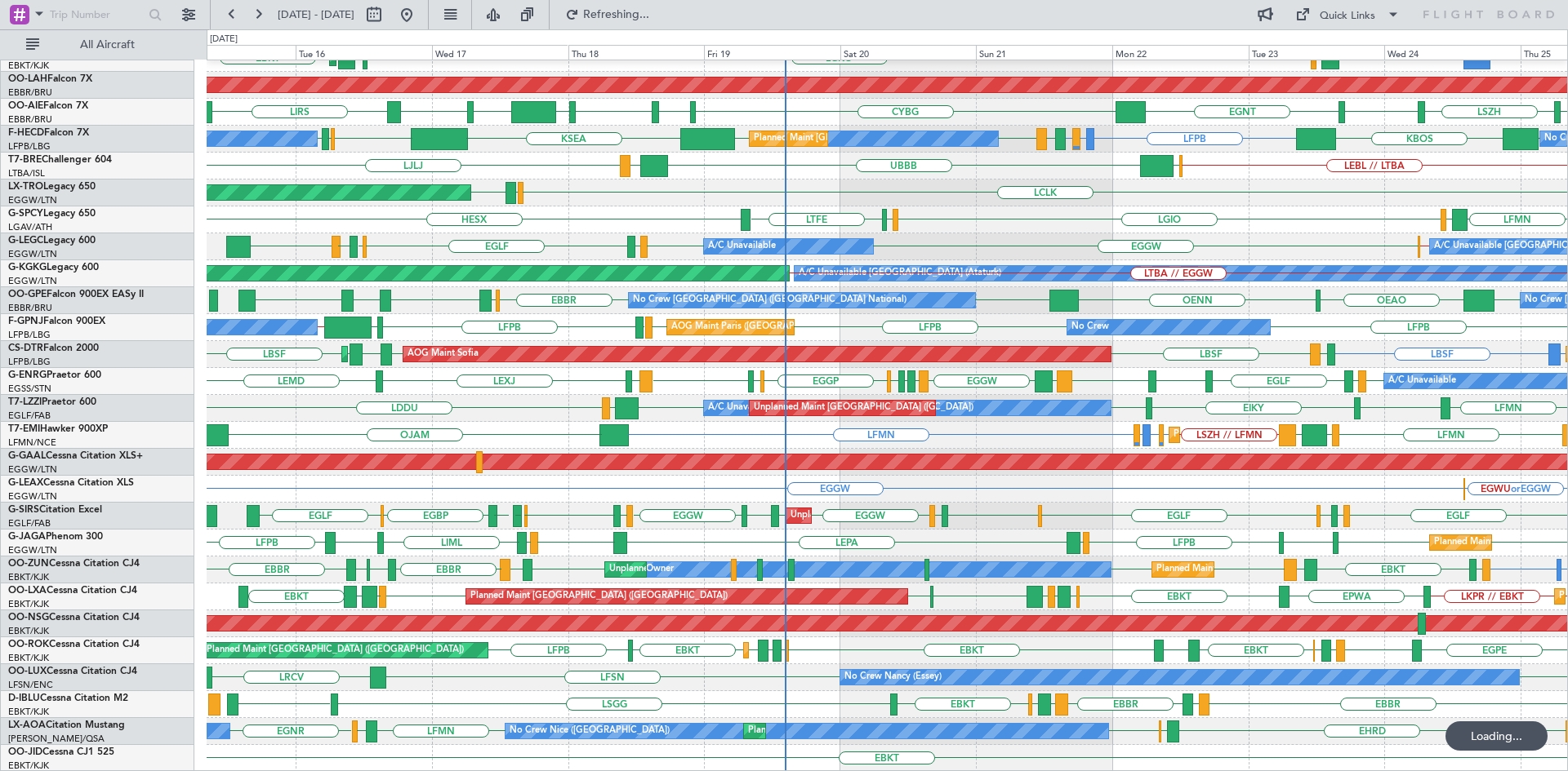
click at [1164, 210] on div "LFMN LGMK LGIO HESX LGMK LTFE" at bounding box center [886, 220] width 1360 height 27
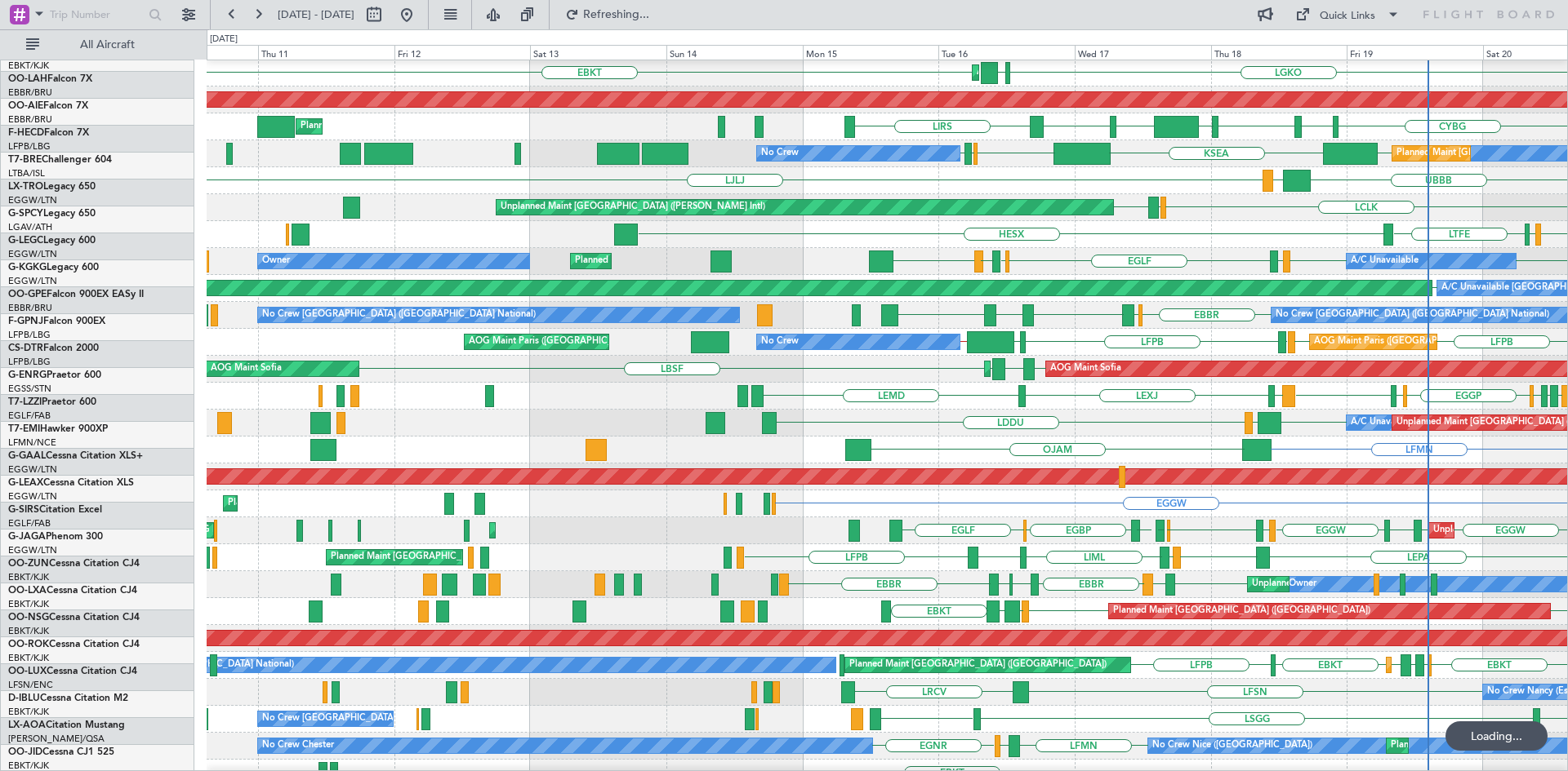
click at [1270, 222] on div "LGIO LGMK LTFE HESX Unplanned Maint Athens (Eleftherios Venizelos Intl)" at bounding box center [886, 235] width 1360 height 27
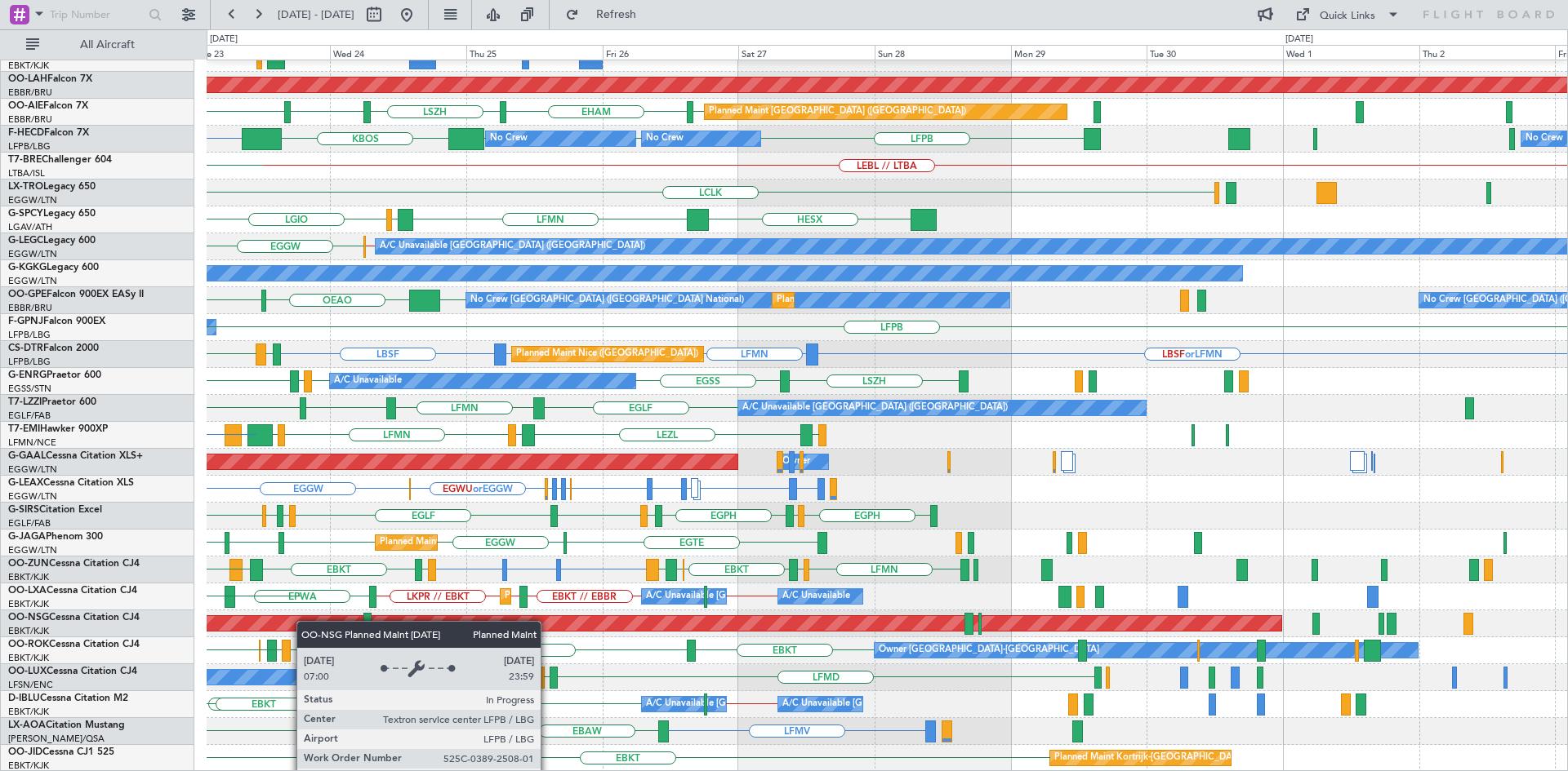
click at [299, 621] on div "EBKT // EBBR Planned Maint Kortrijk-Wevelgem LGAV LGKO Planned Maint Alton-st L…" at bounding box center [886, 328] width 1360 height 888
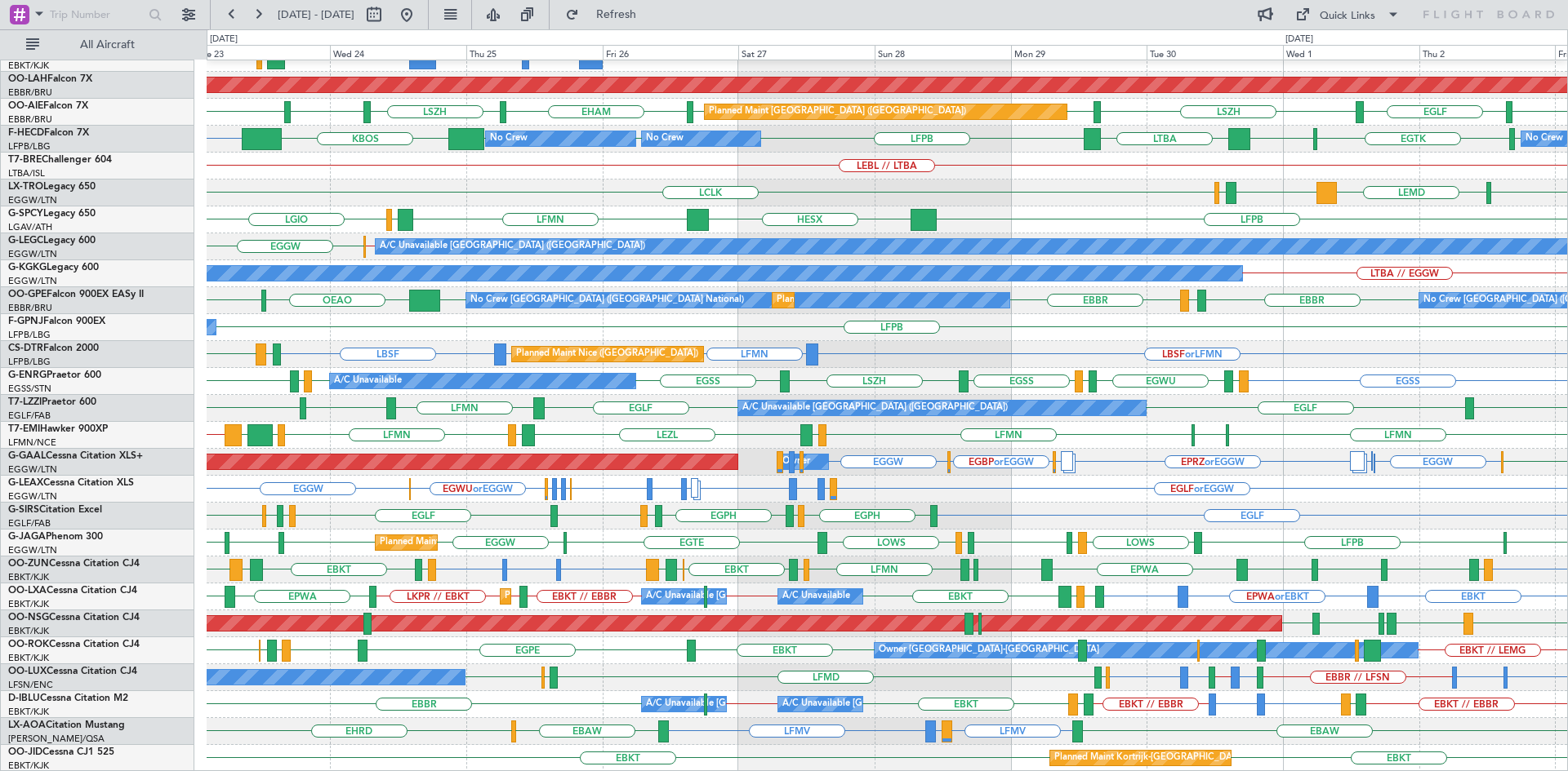
scroll to position [122, 0]
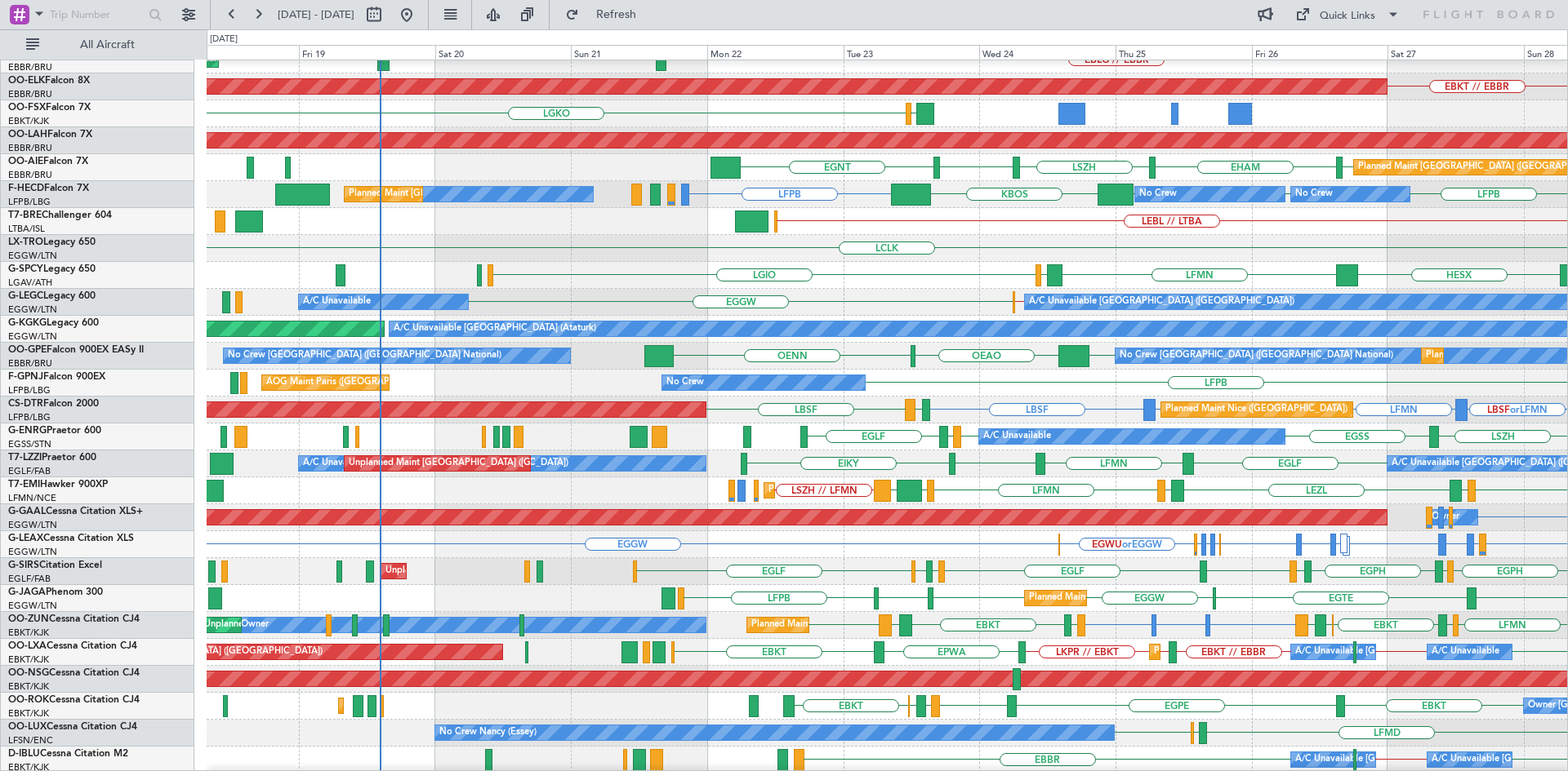
click at [1100, 456] on div "EGLF LFMN EGLF EIKY A/C Unavailable London (Farnborough) A/C Unavailable London…" at bounding box center [886, 464] width 1360 height 27
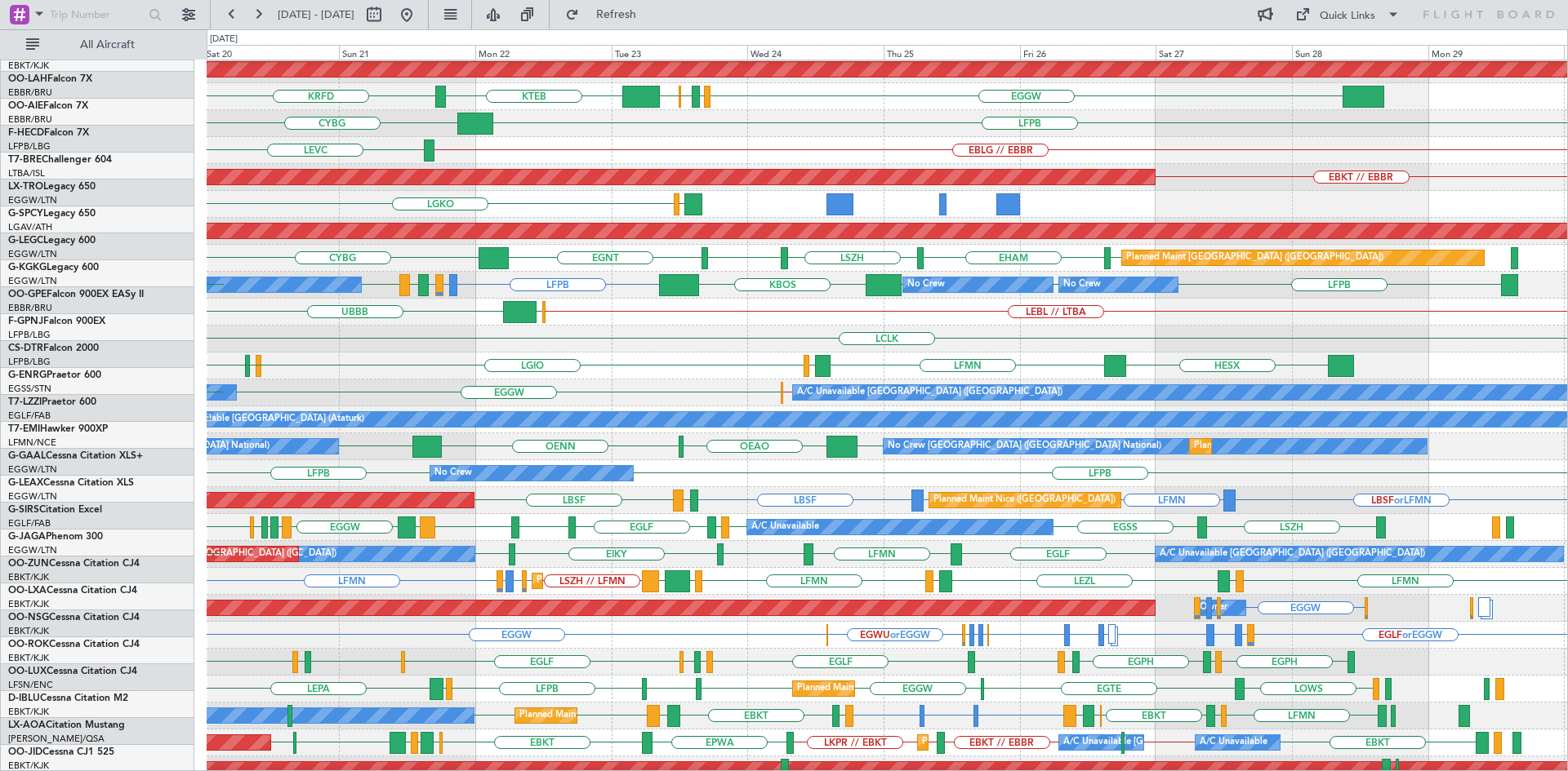
scroll to position [4, 0]
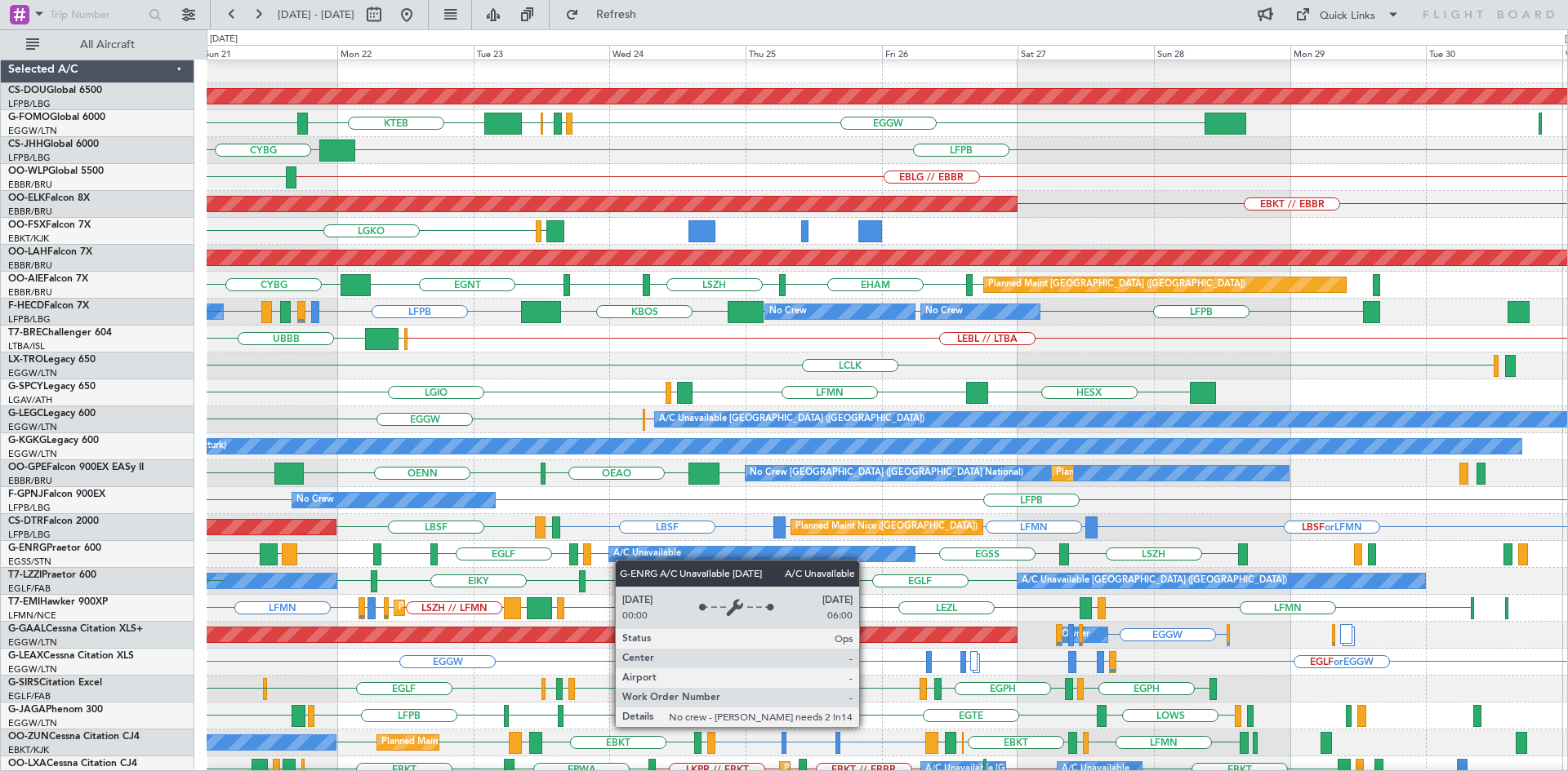
click at [623, 560] on div "A/C Unavailable" at bounding box center [646, 554] width 68 height 24
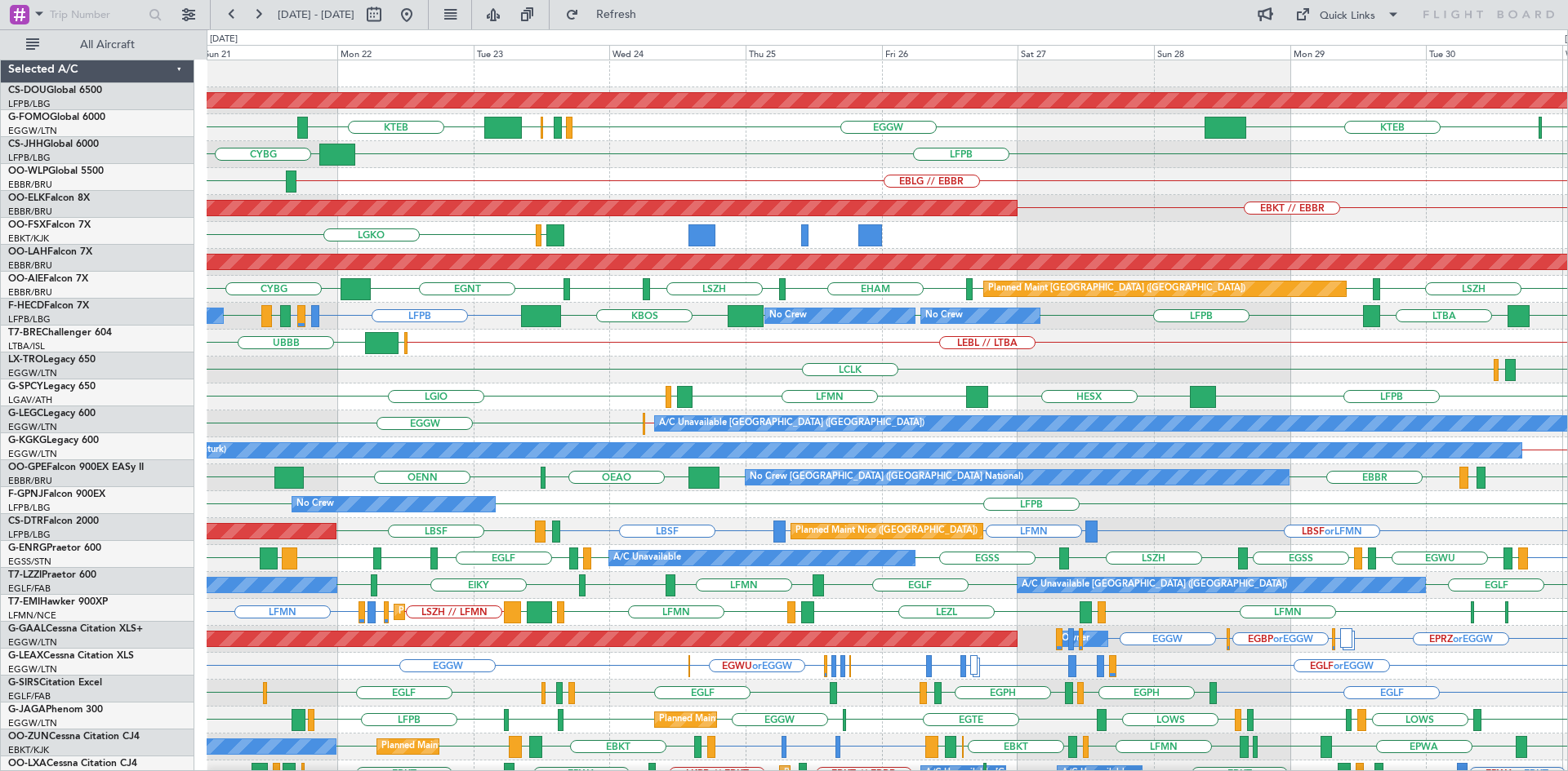
click at [0, 374] on div "Planned Maint London (Biggin Hill) KRFD EGGW EGPD EGWU EGGW KTEB KPHL KTEB CYBG…" at bounding box center [784, 400] width 1568 height 742
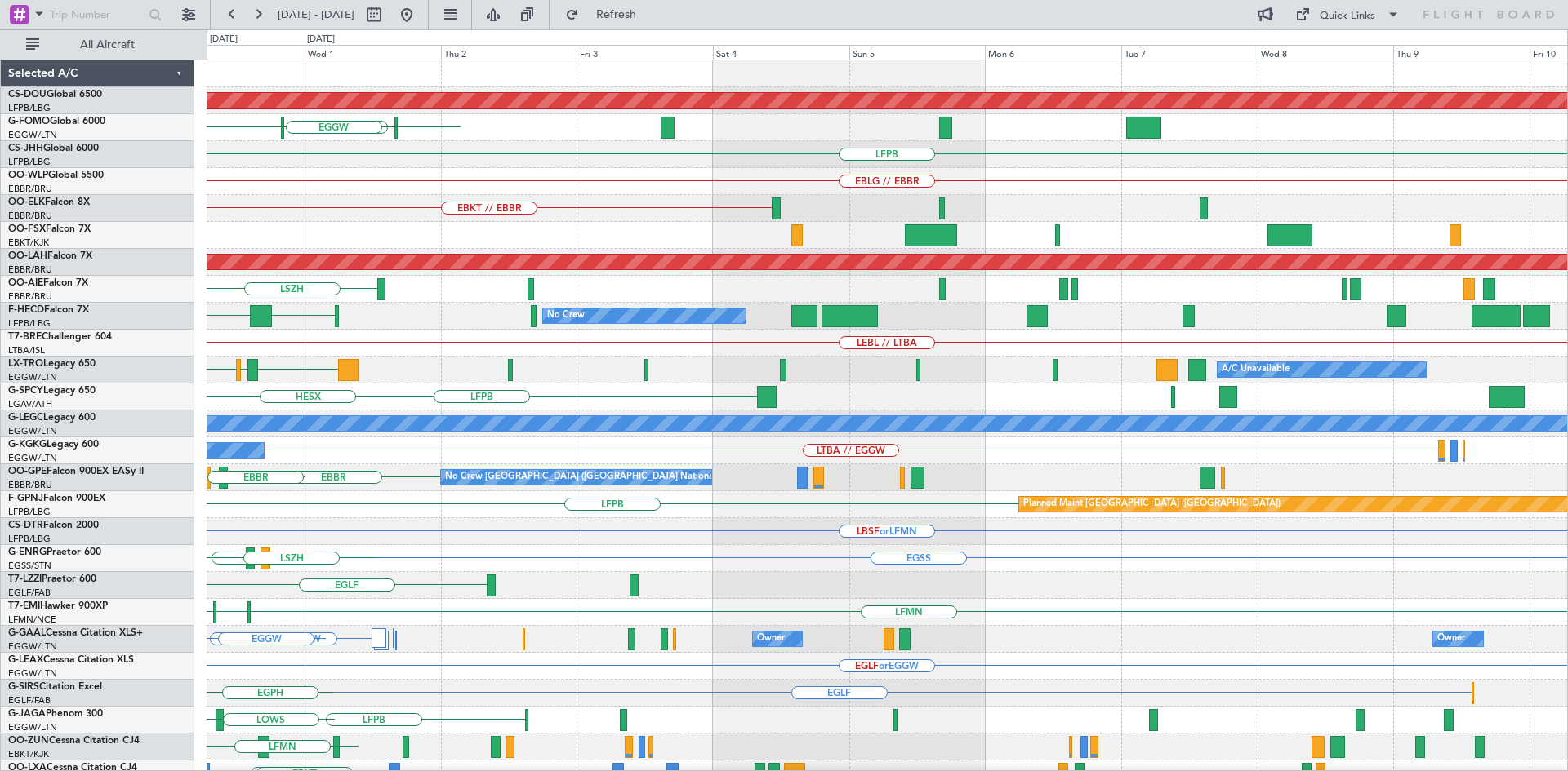
click at [10, 245] on div "Planned Maint London (Biggin Hill) KPHL KTEB EGGW LFPB EBLG // EBBR EBKT // EBB…" at bounding box center [784, 400] width 1568 height 742
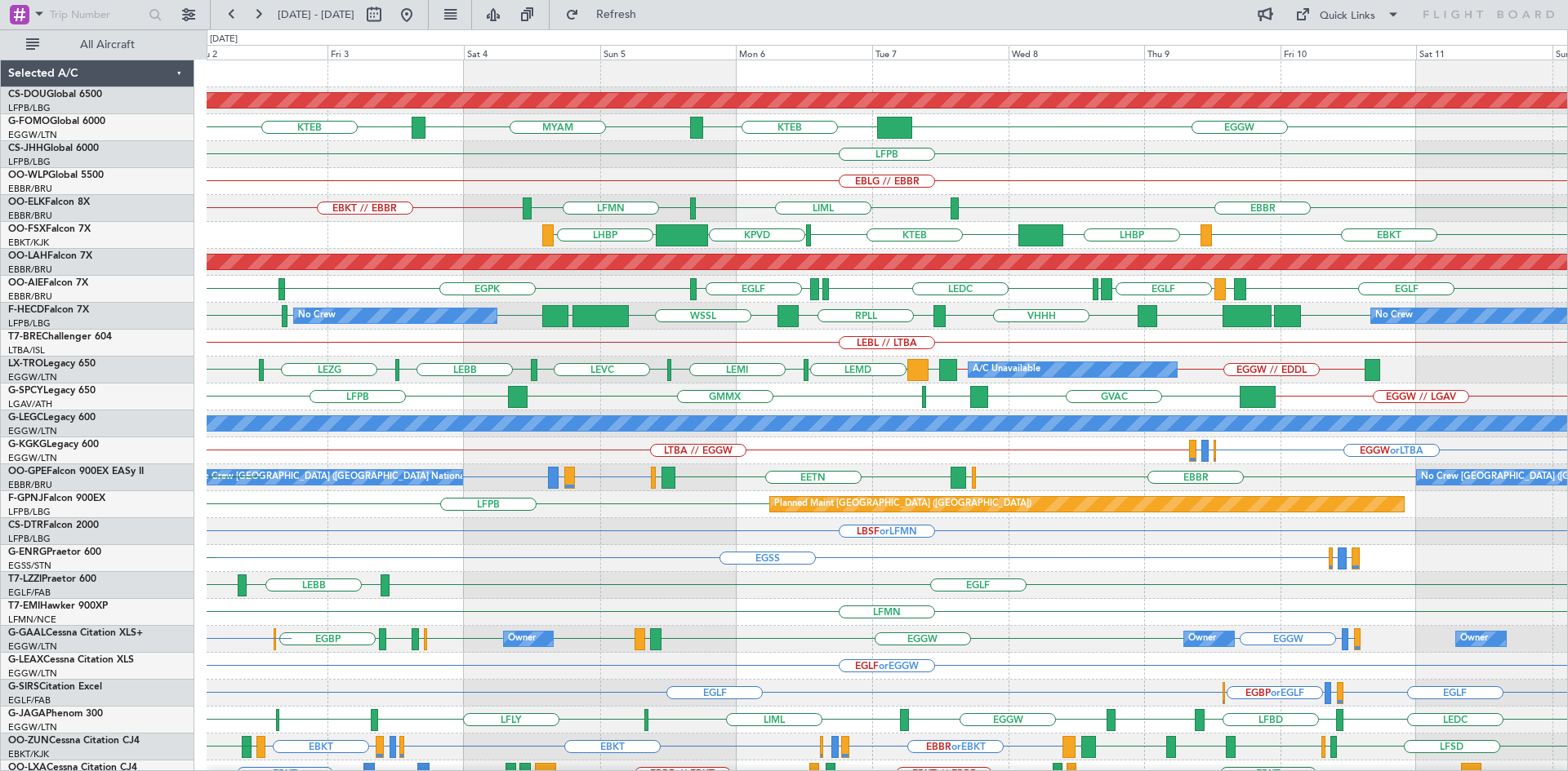
click at [1134, 182] on div "Planned Maint London (Biggin Hill) KTEB MYAM KTEB EGGW KPHL KTEB LFPB EBLG // E…" at bounding box center [886, 505] width 1360 height 888
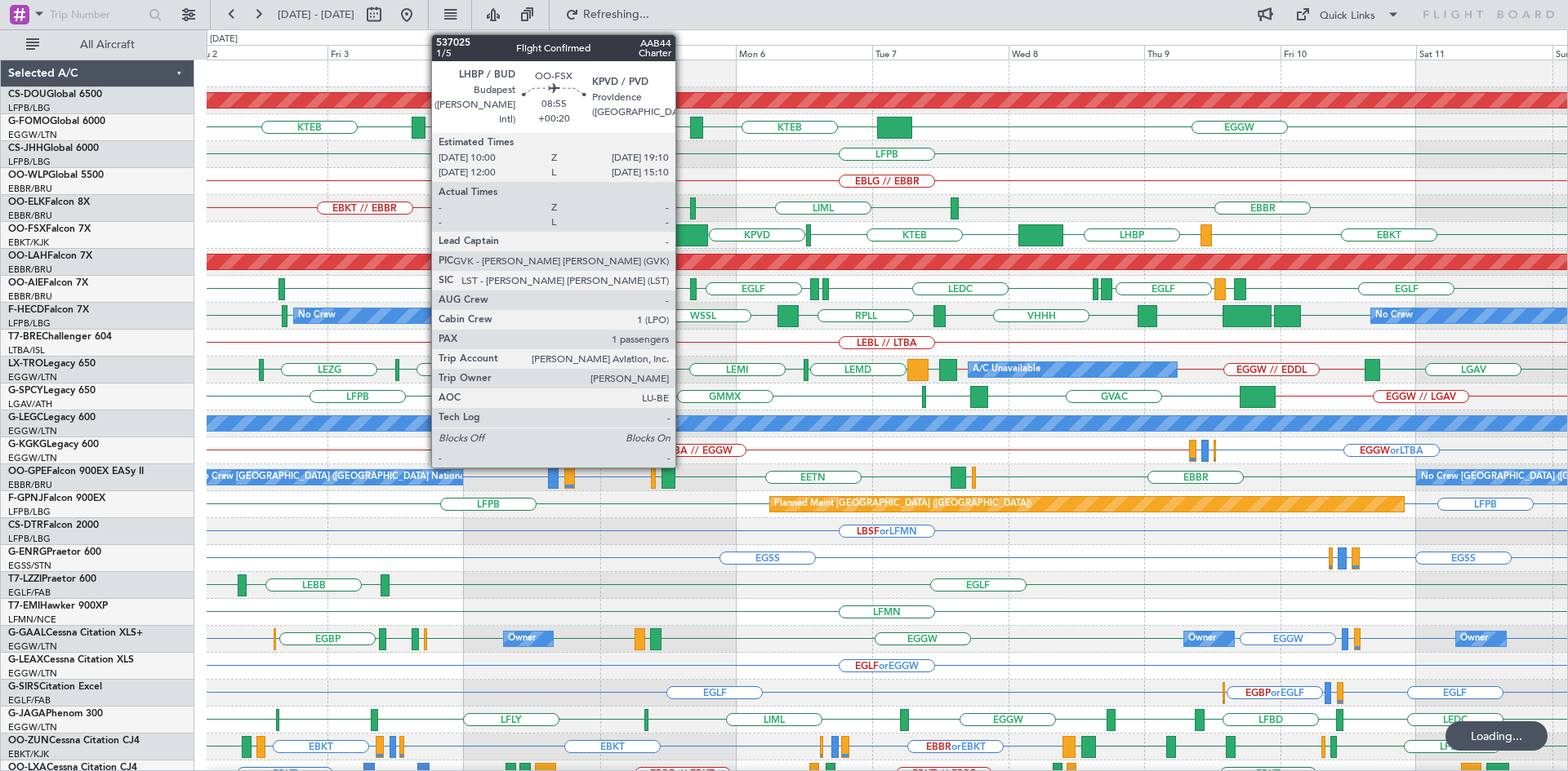
click at [683, 234] on div at bounding box center [682, 235] width 52 height 22
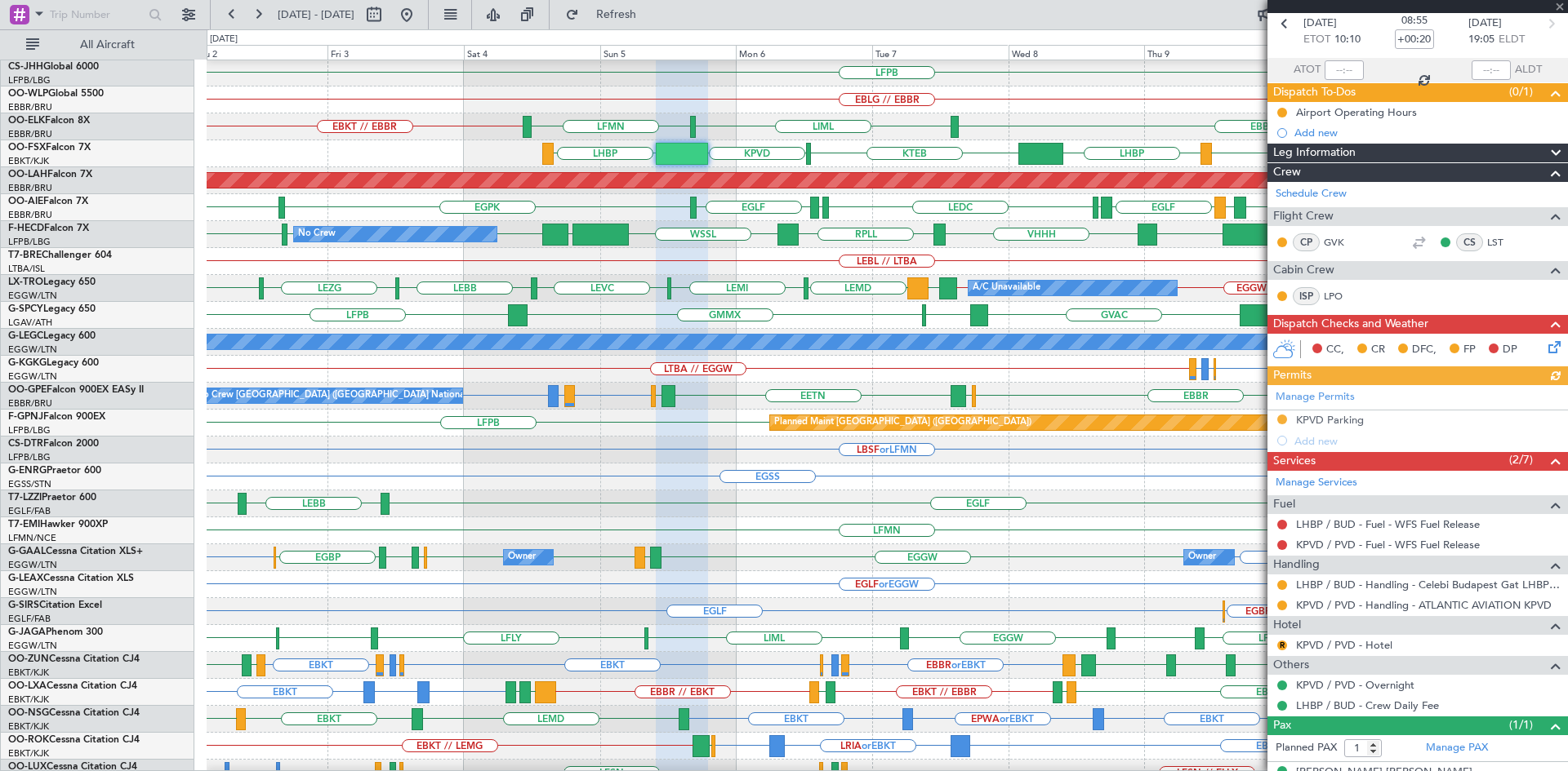
scroll to position [104, 0]
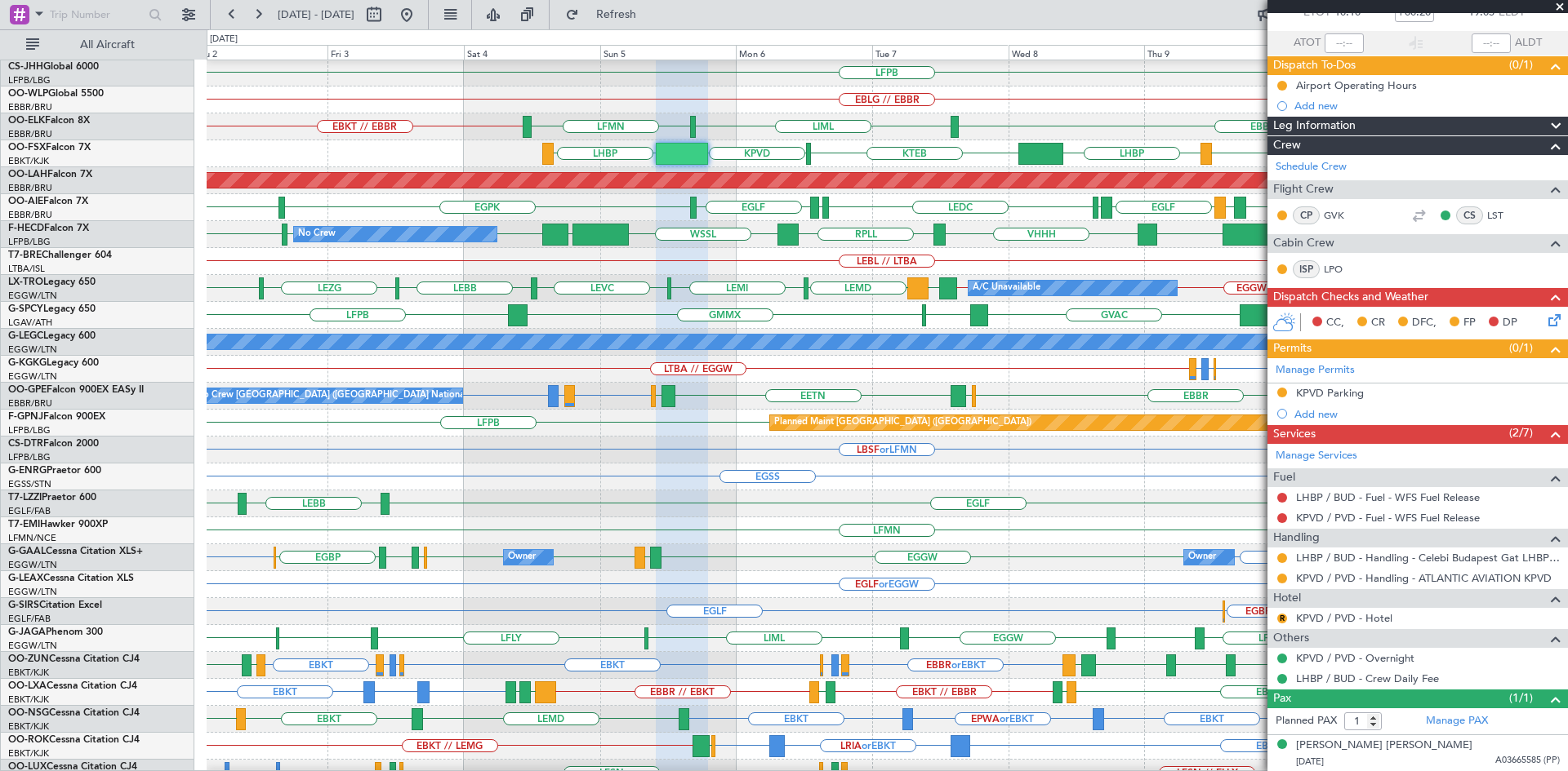
click at [1559, 9] on span at bounding box center [1559, 8] width 16 height 15
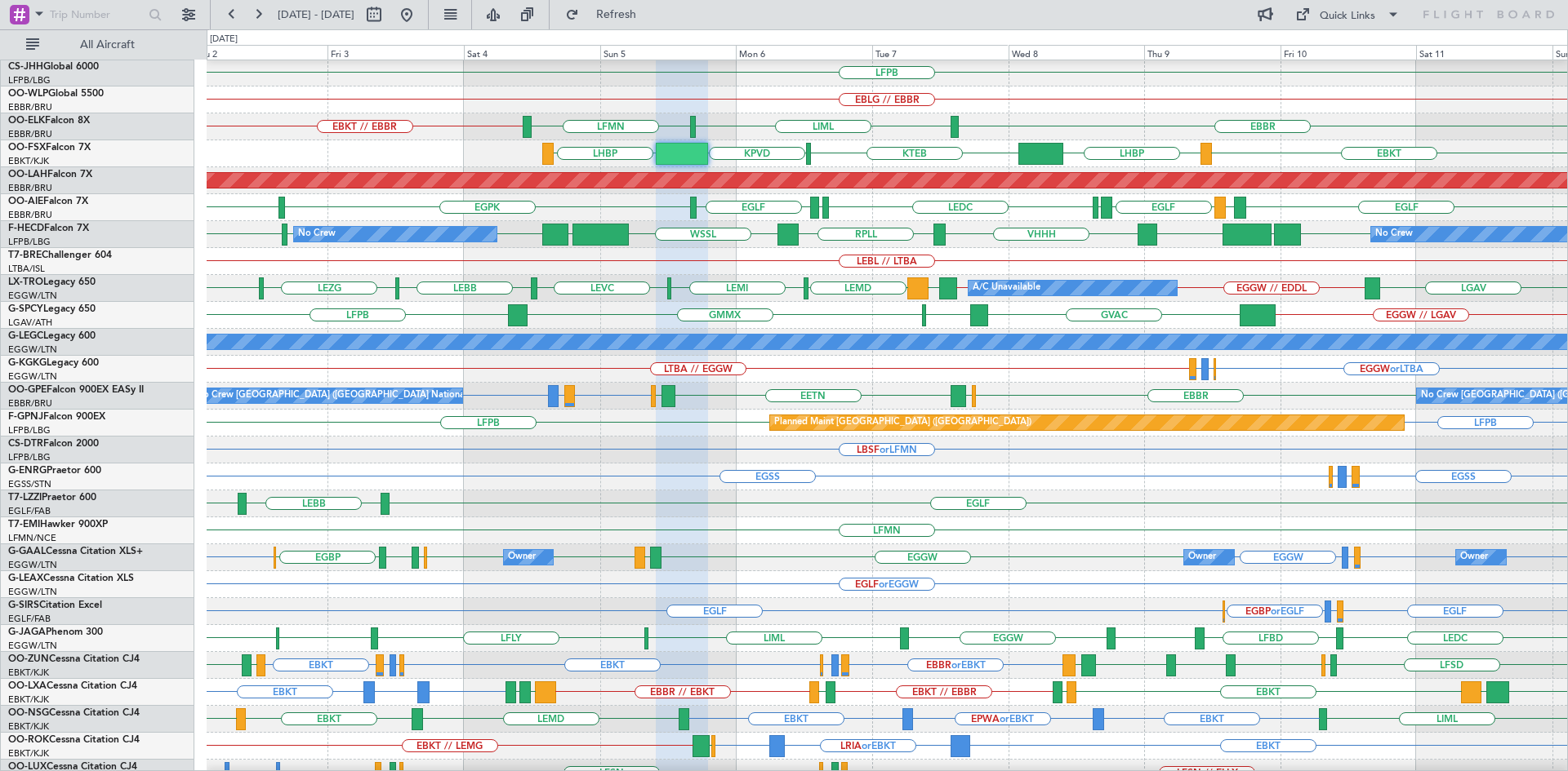
type input "0"
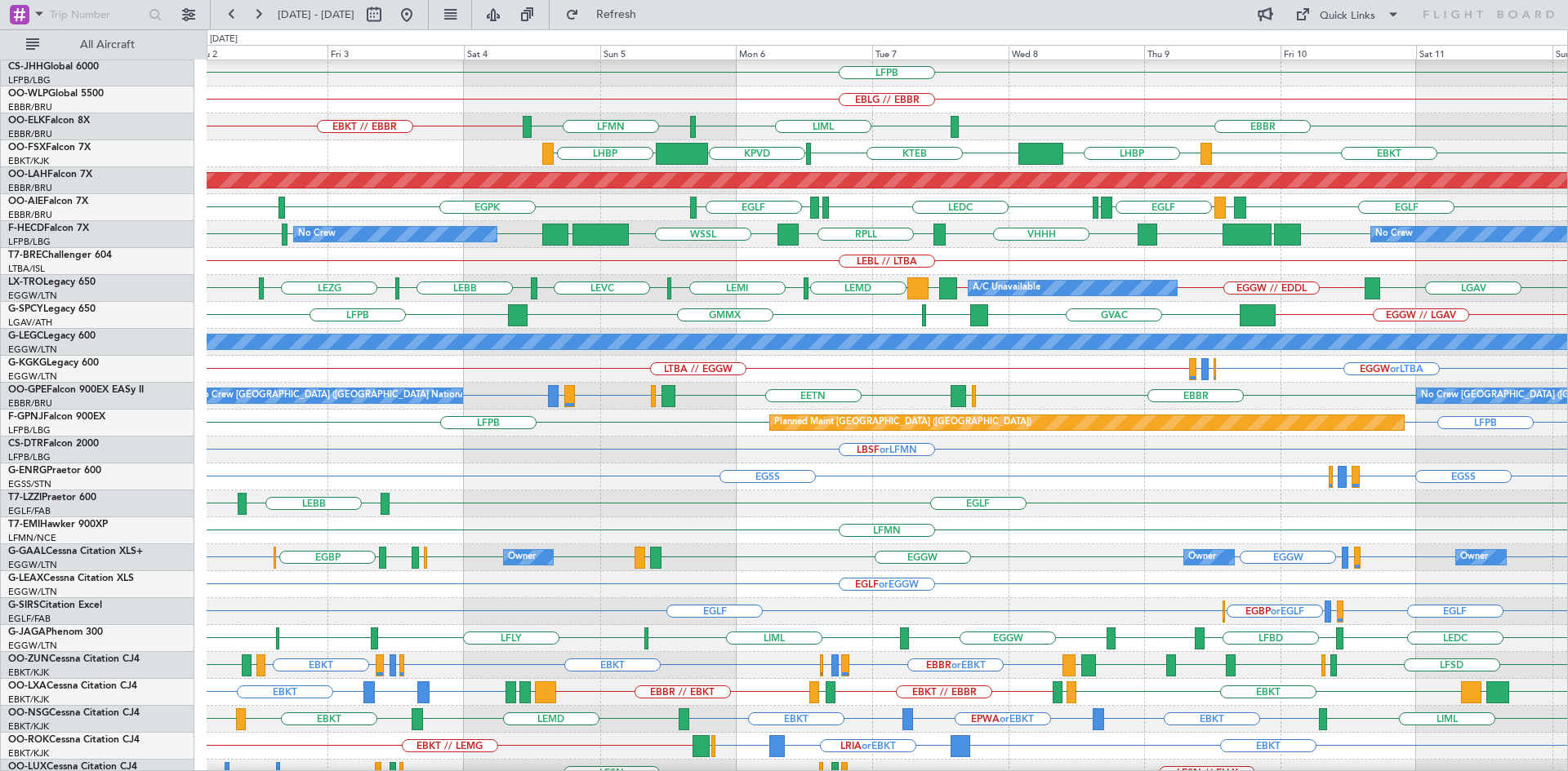
scroll to position [0, 0]
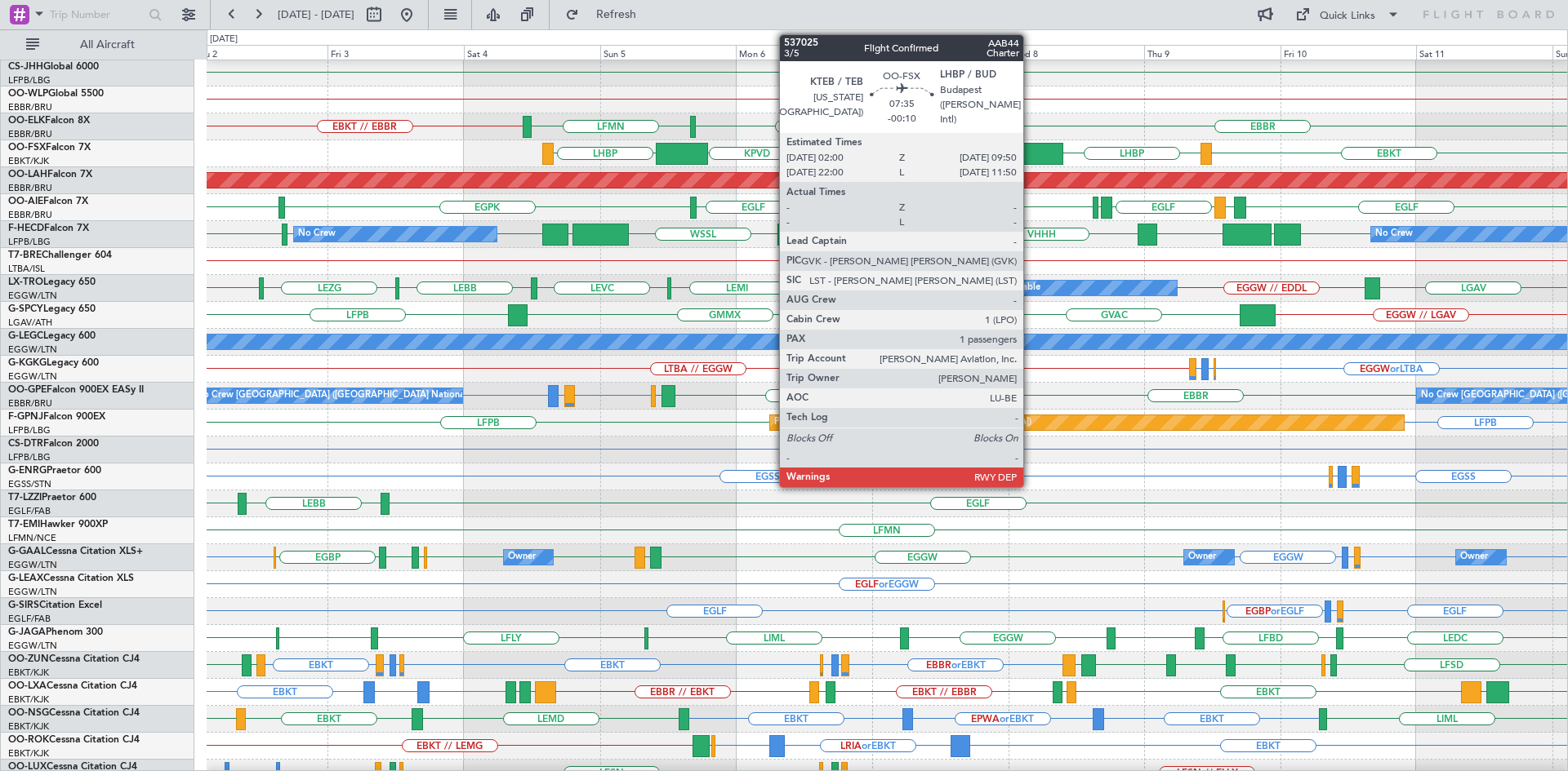
click at [1031, 154] on div at bounding box center [1041, 153] width 45 height 22
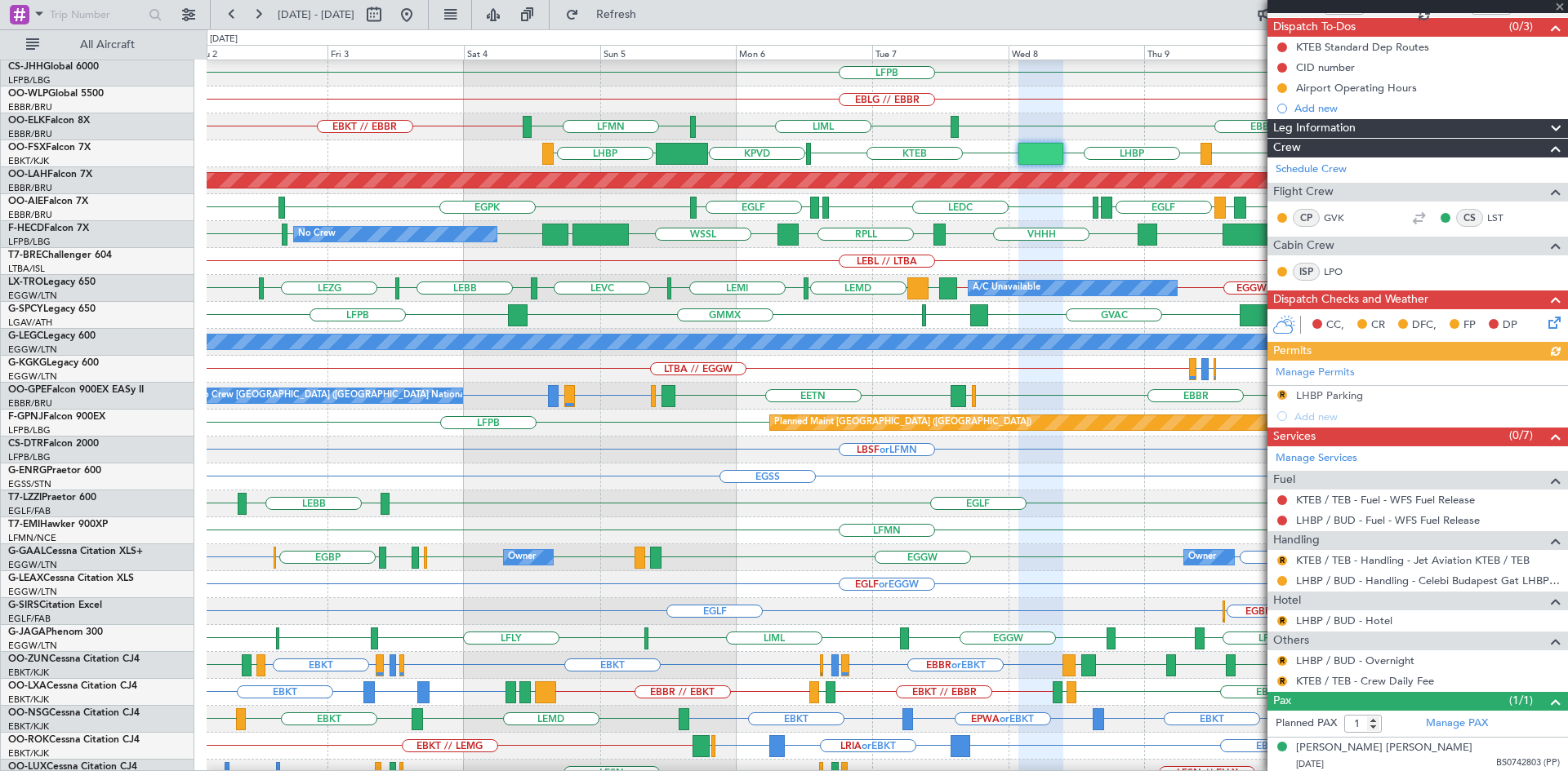
scroll to position [144, 0]
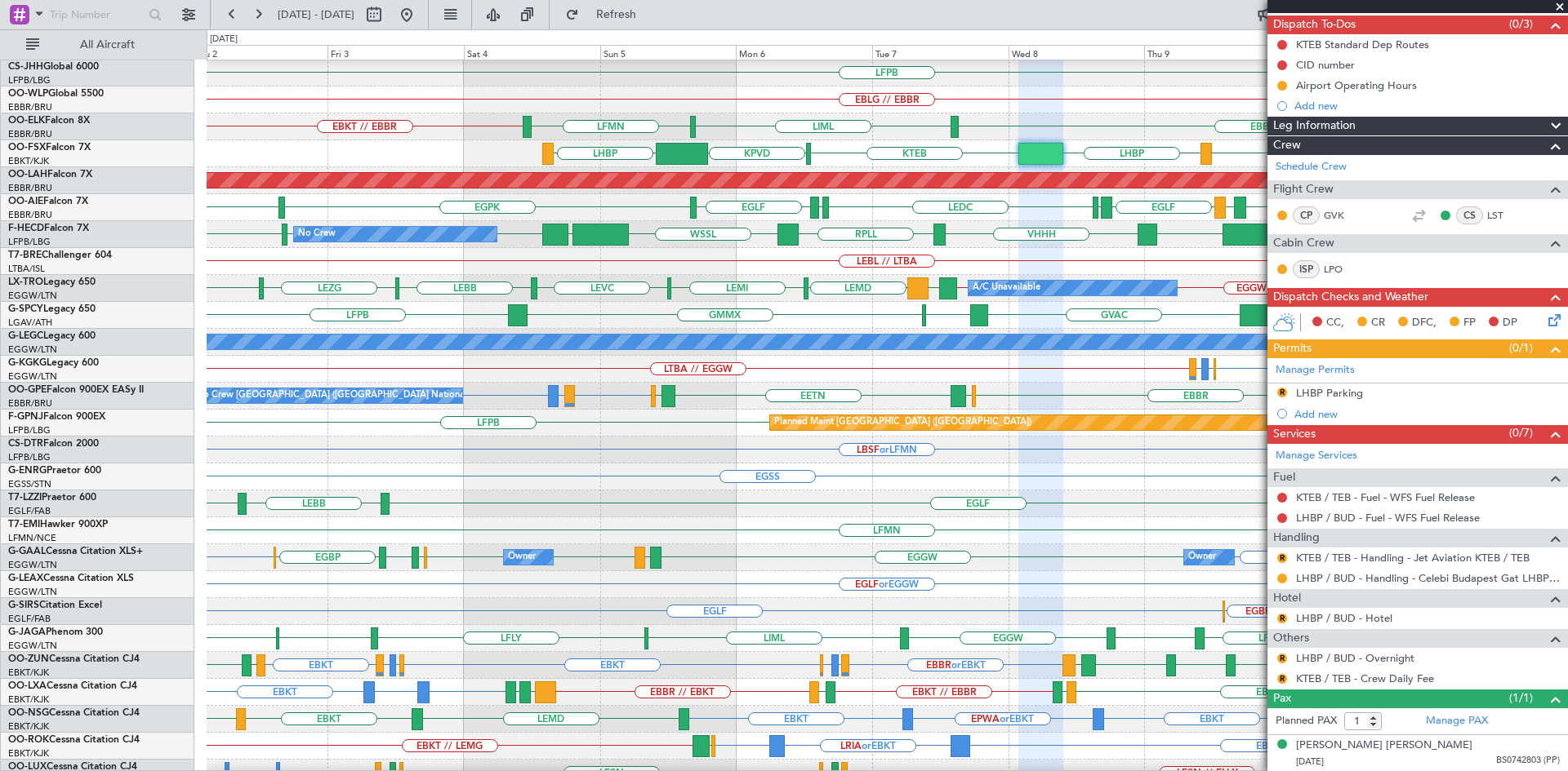
click at [1560, 10] on span at bounding box center [1559, 8] width 16 height 15
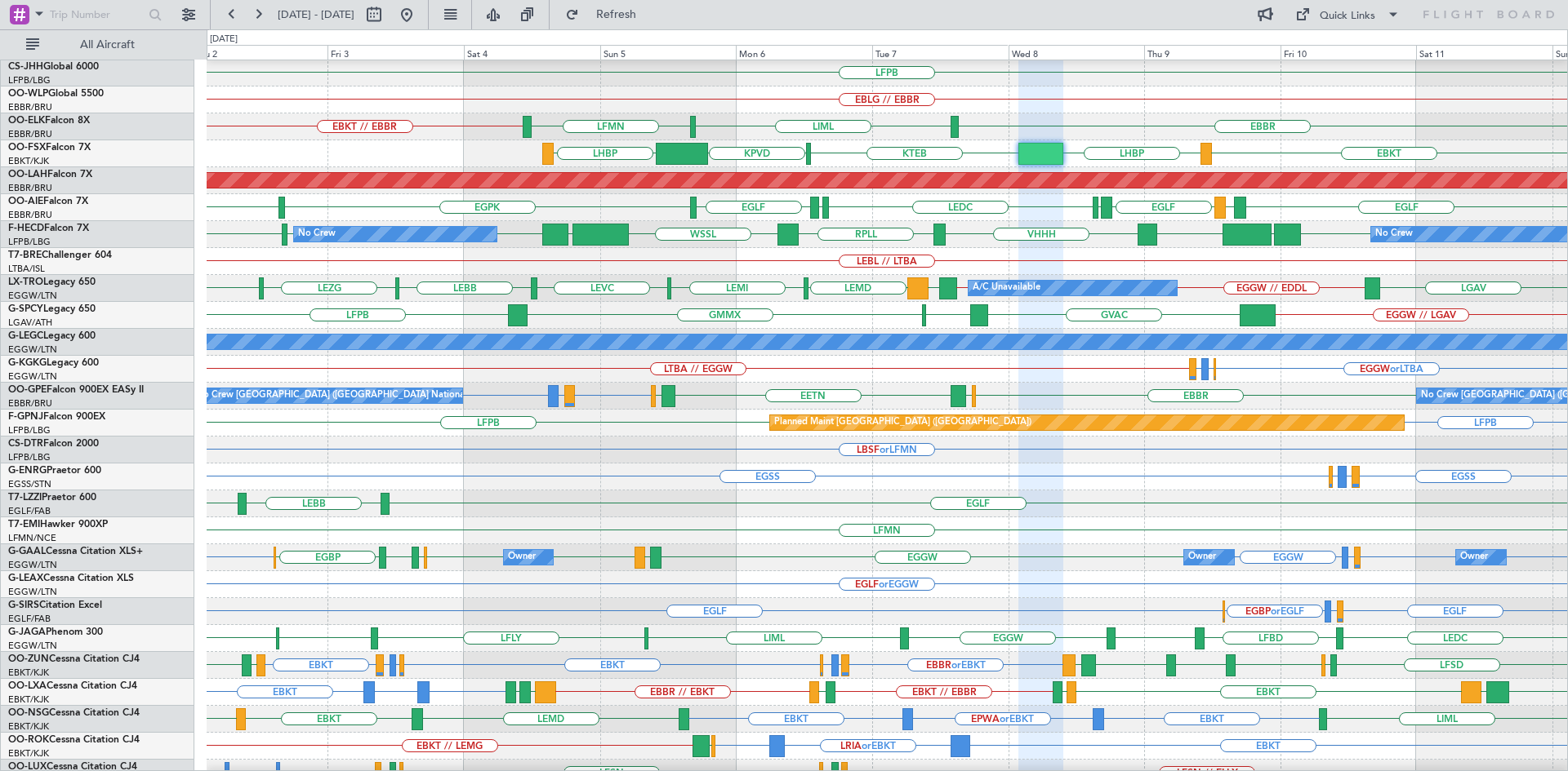
type input "0"
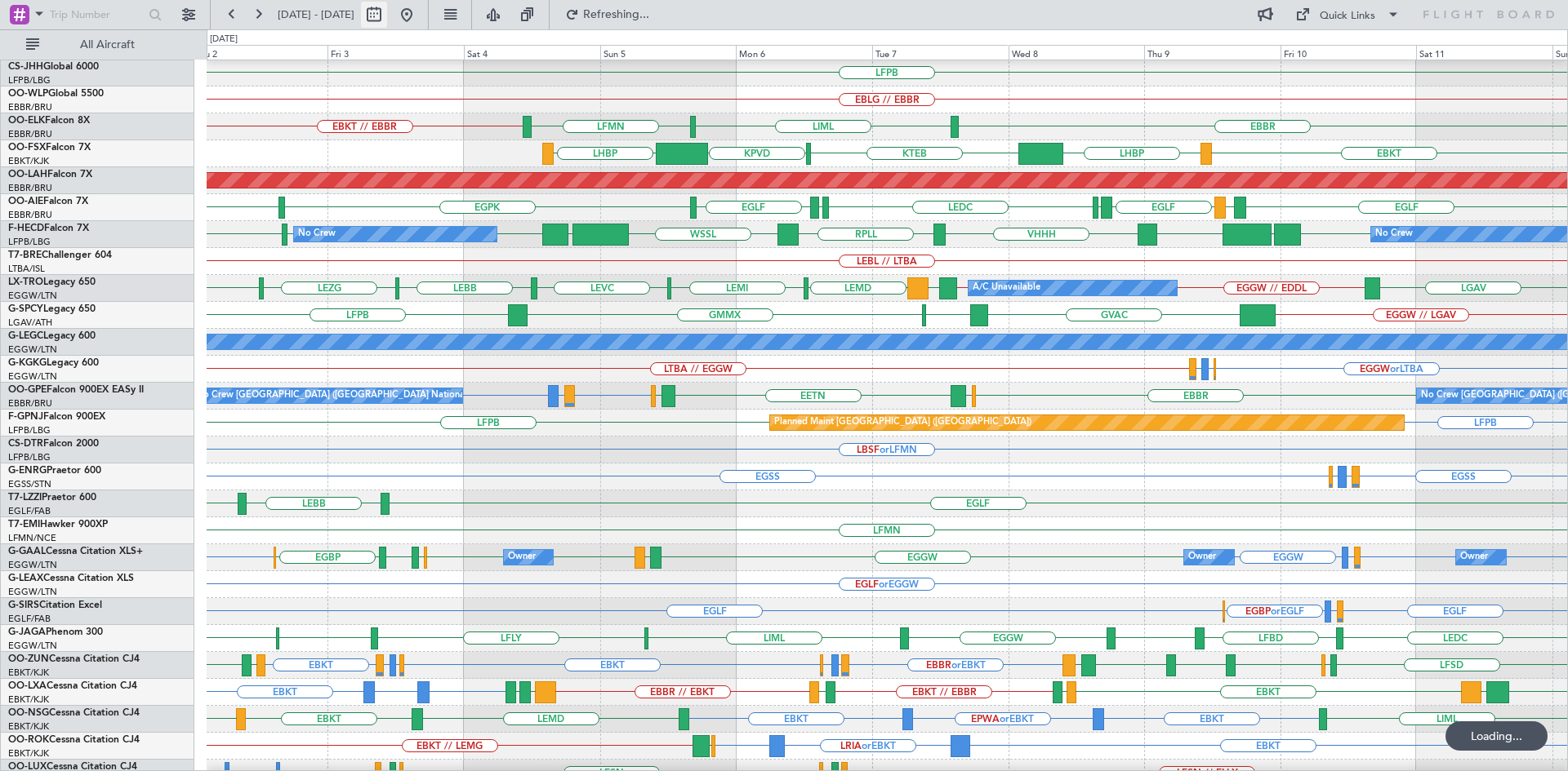
click at [420, 18] on button at bounding box center [406, 14] width 26 height 26
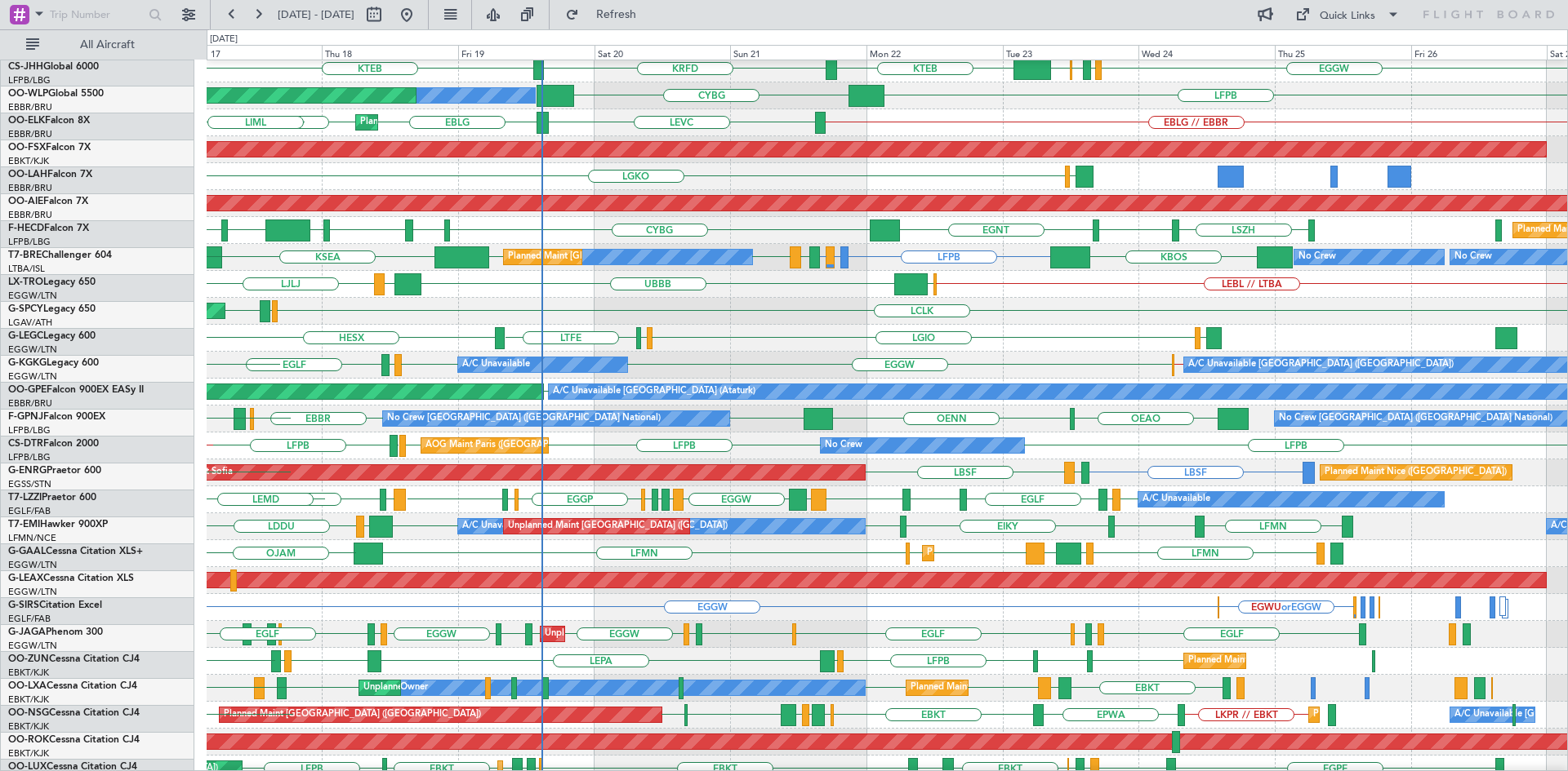
scroll to position [60, 0]
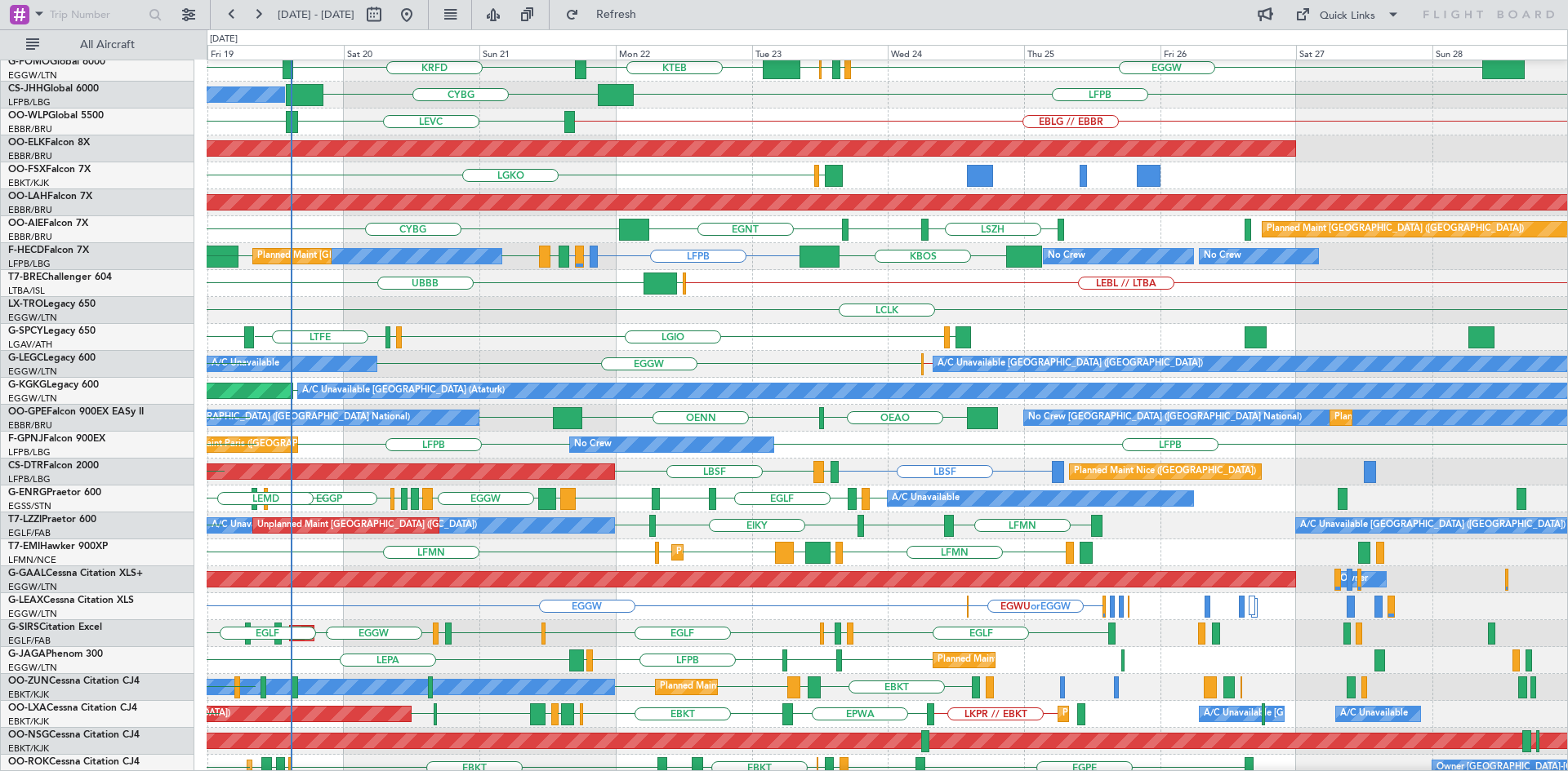
click at [532, 354] on div "A/C Unavailable London (Luton) EGSS // EGGW EGGW EGGW A/C Unavailable EGPD EGLF" at bounding box center [886, 365] width 1360 height 27
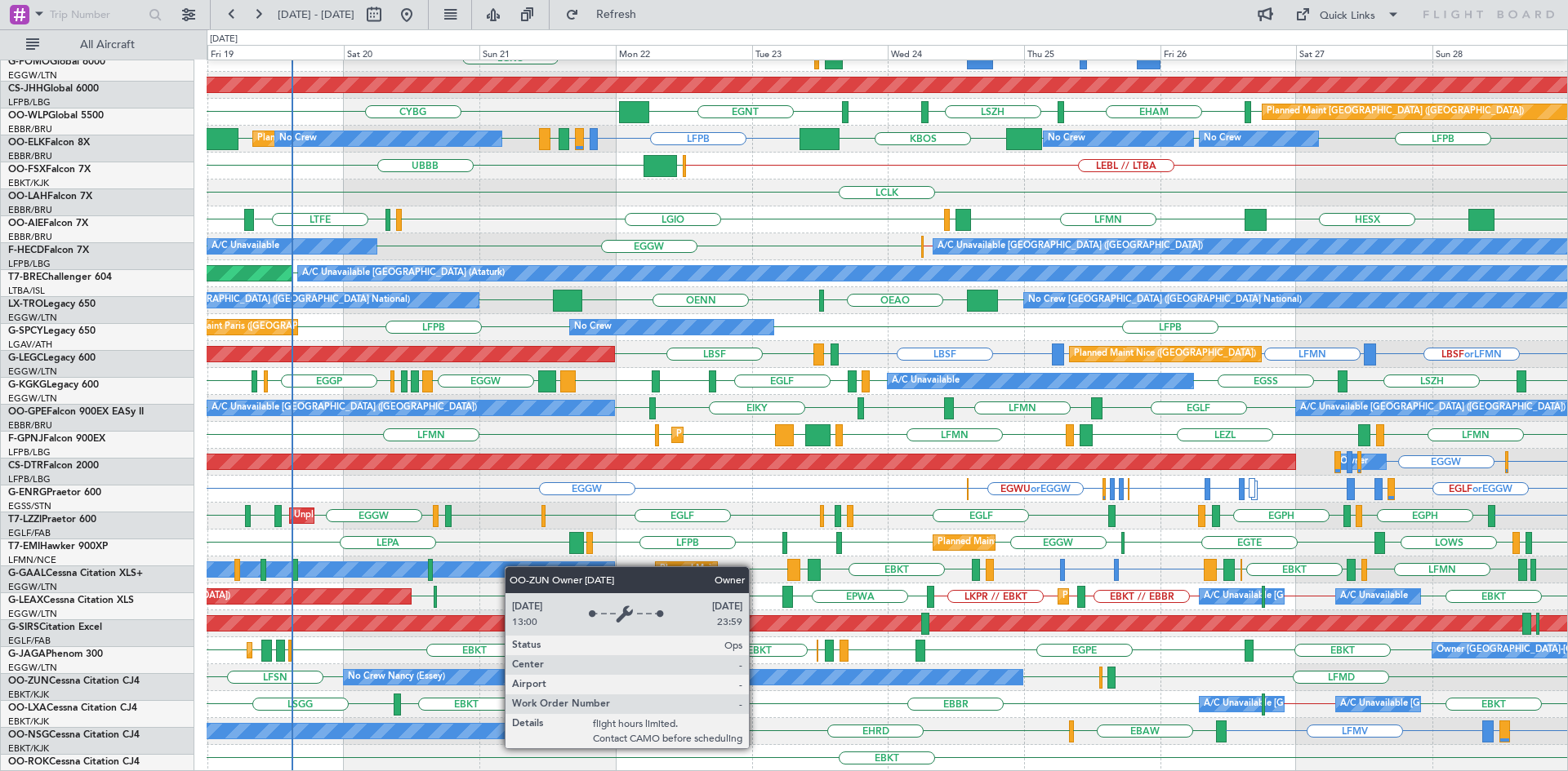
scroll to position [177, 0]
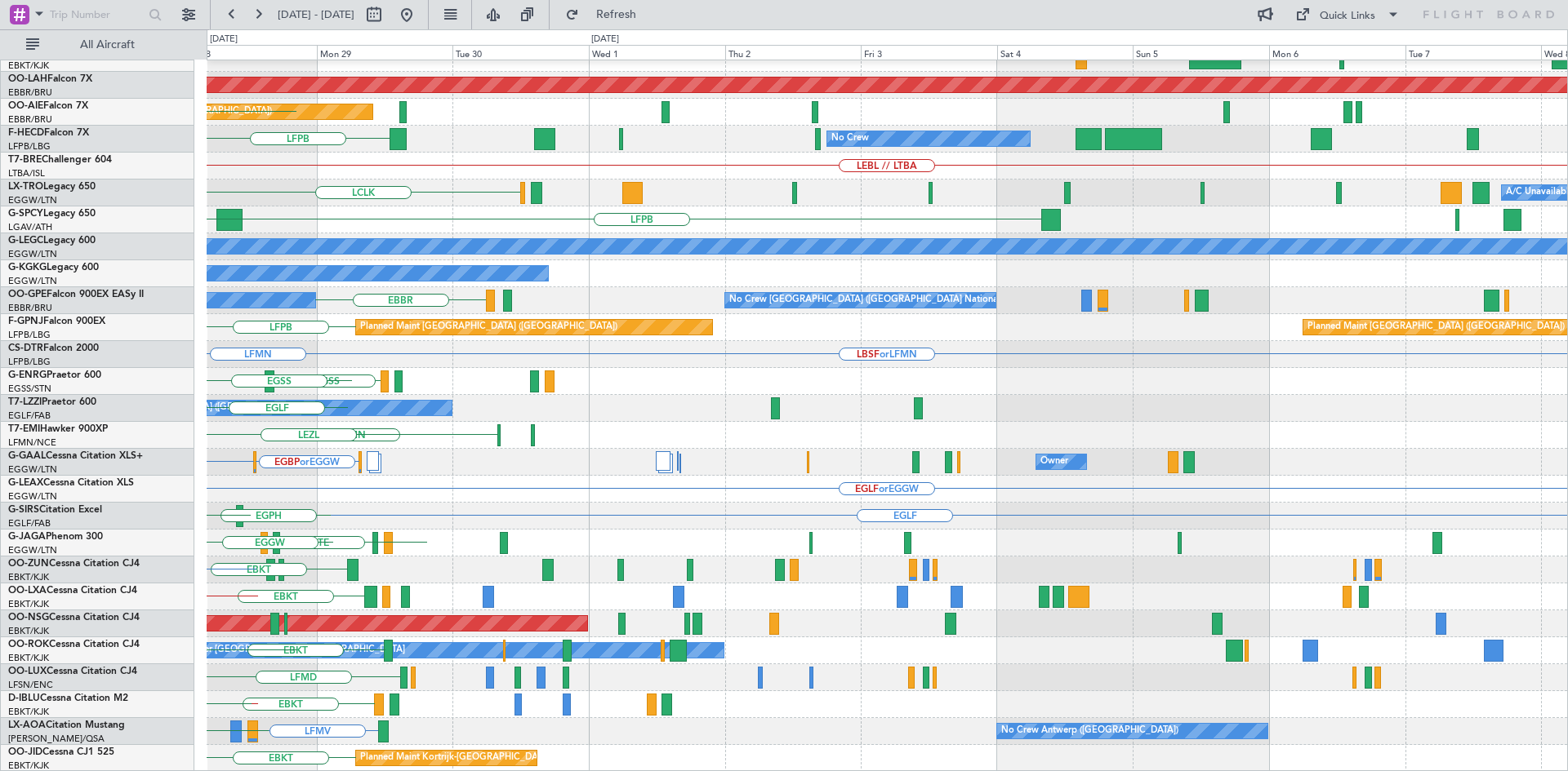
click at [0, 475] on div "EBKT // EBBR Planned Maint Kortrijk-Wevelgem Planned Maint Alton-st Louis (St L…" at bounding box center [784, 400] width 1568 height 742
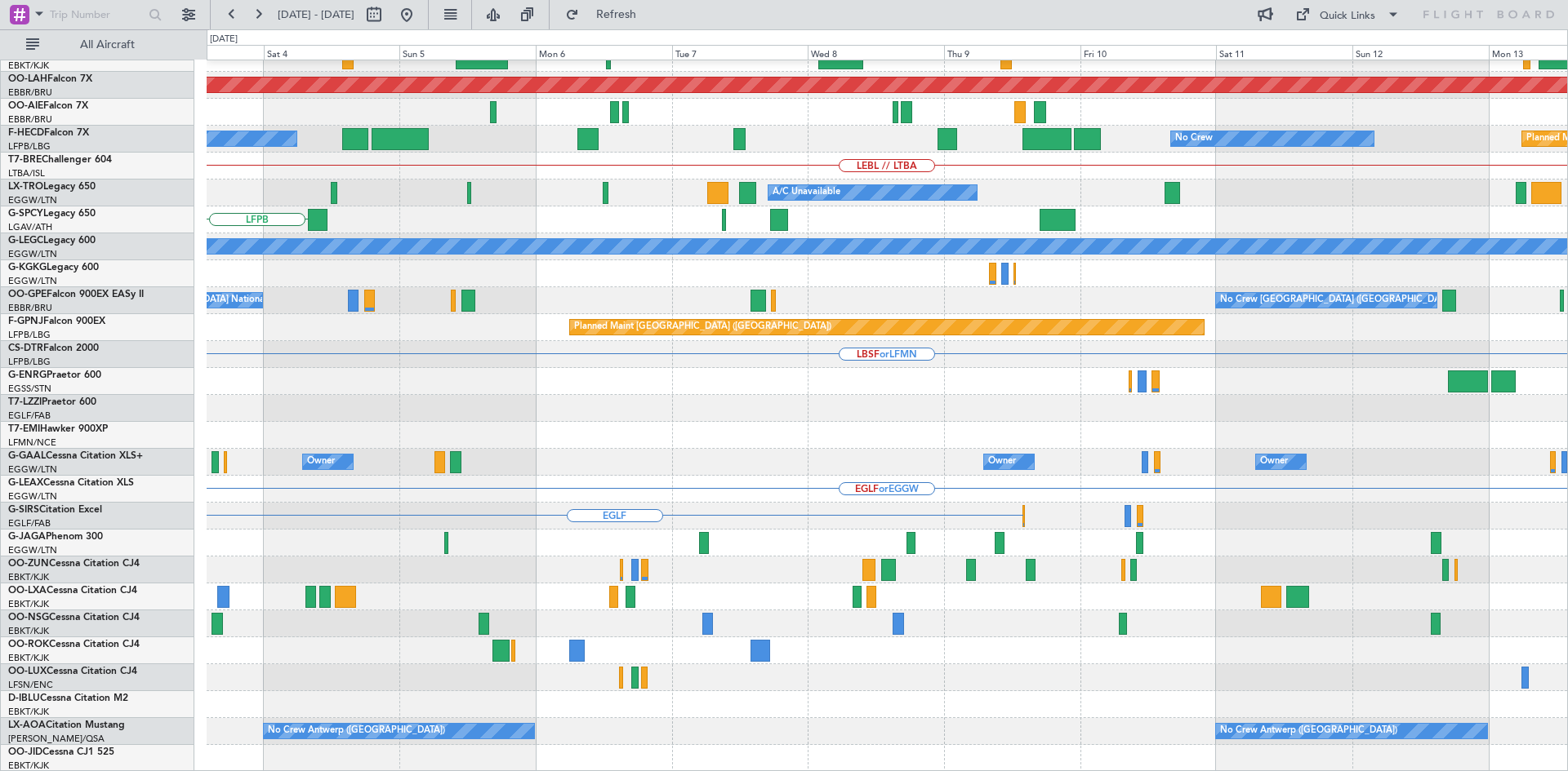
click at [98, 436] on div "EBKT // EBBR Planned Maint Alton-st Louis (St Louis Regl) No Crew No Crew Plann…" at bounding box center [784, 400] width 1568 height 742
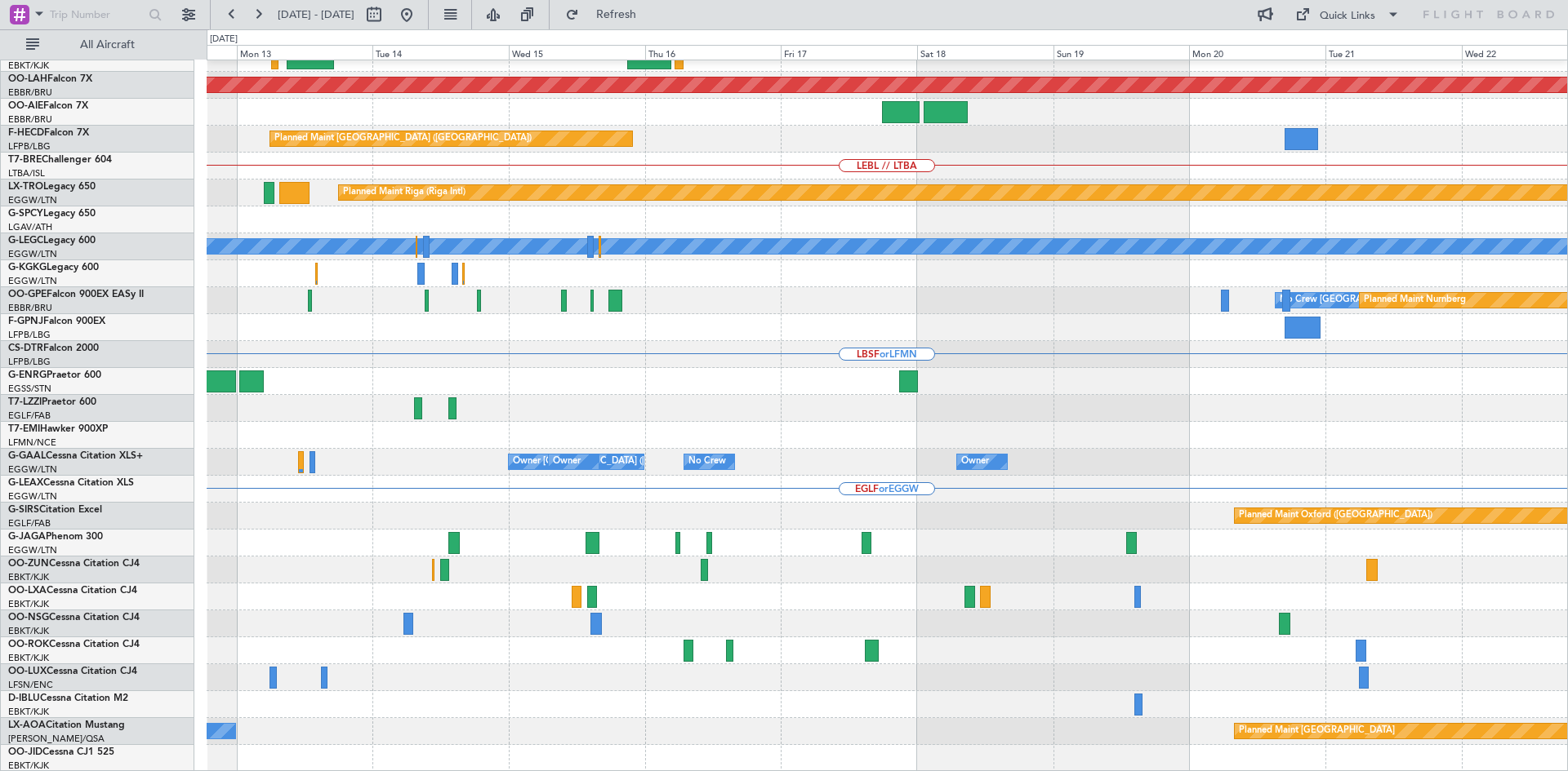
click at [264, 505] on div "Planned Maint Alton-st Louis (St Louis Regl) Planned Maint Paris (Le Bourget) N…" at bounding box center [886, 328] width 1360 height 888
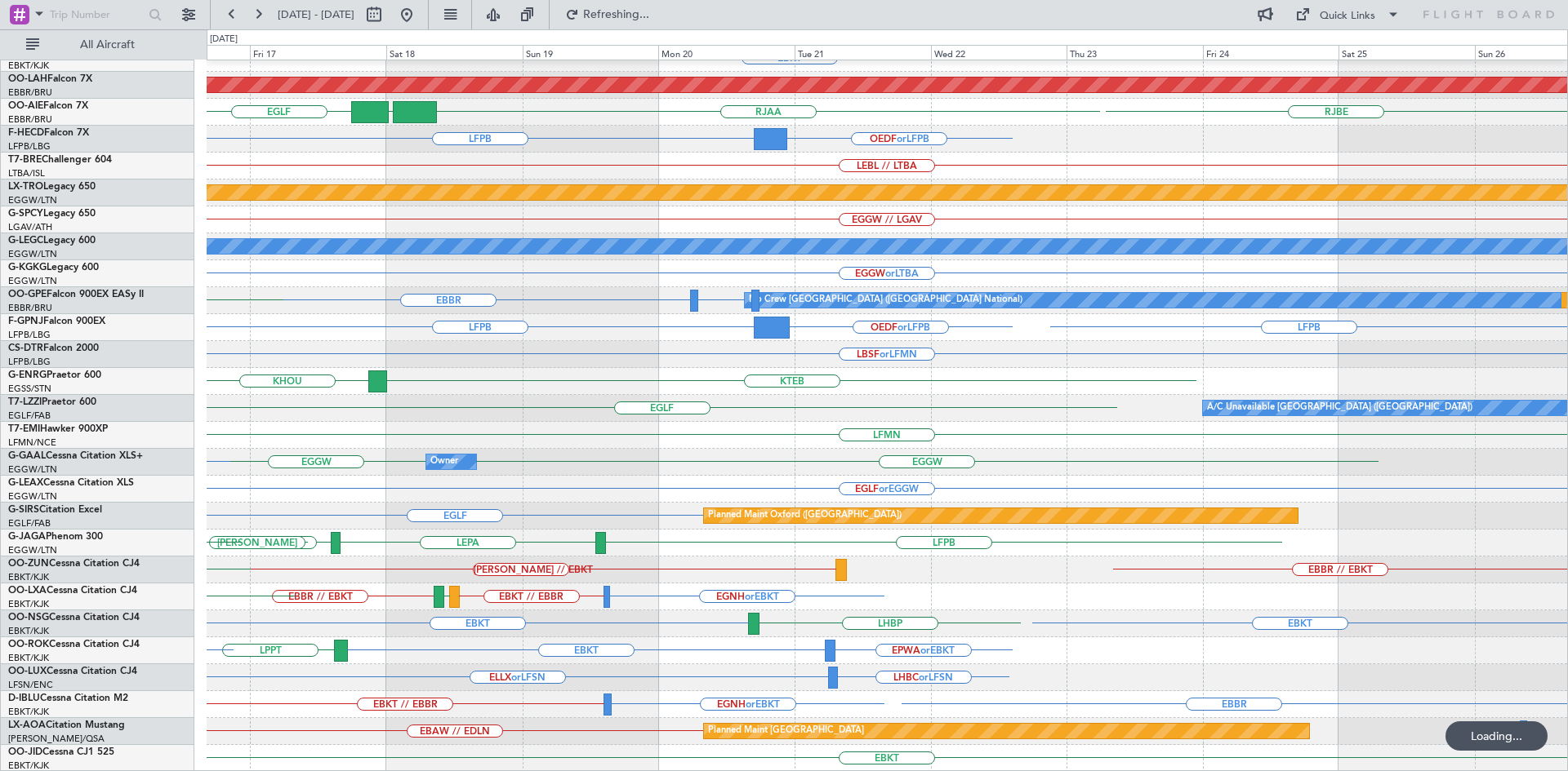
click at [851, 660] on div "EBBR EBKT LOWS KTEB Planned Maint Alton-st Louis (St Louis Regl) RJAA UTSA EGLF…" at bounding box center [886, 328] width 1360 height 888
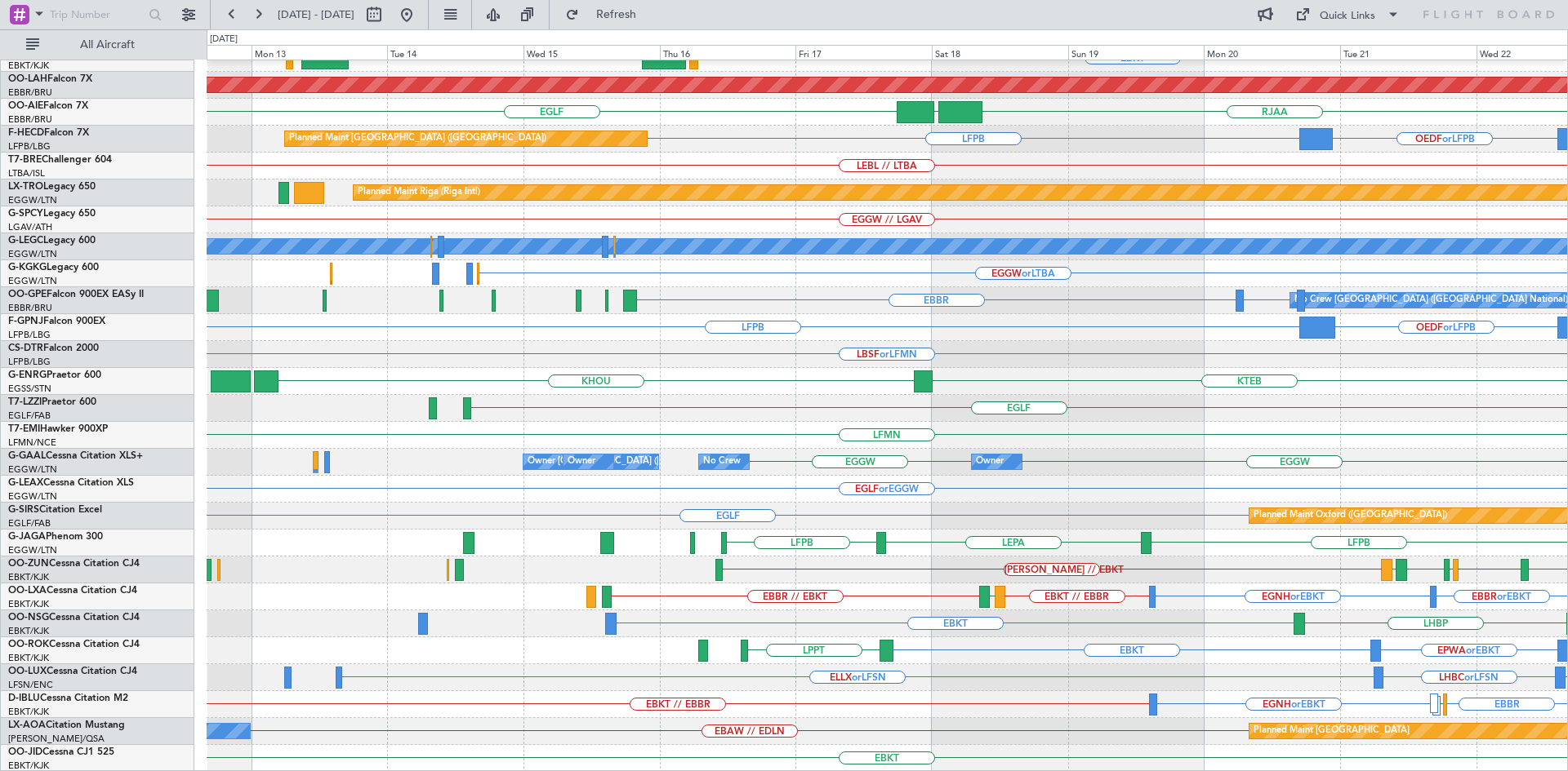
click at [1372, 672] on div "EBBR EBKT Planned Maint Alton-st Louis (St Louis Regl) RJAA UTSA EGLF RJBE OEDF…" at bounding box center [886, 328] width 1360 height 888
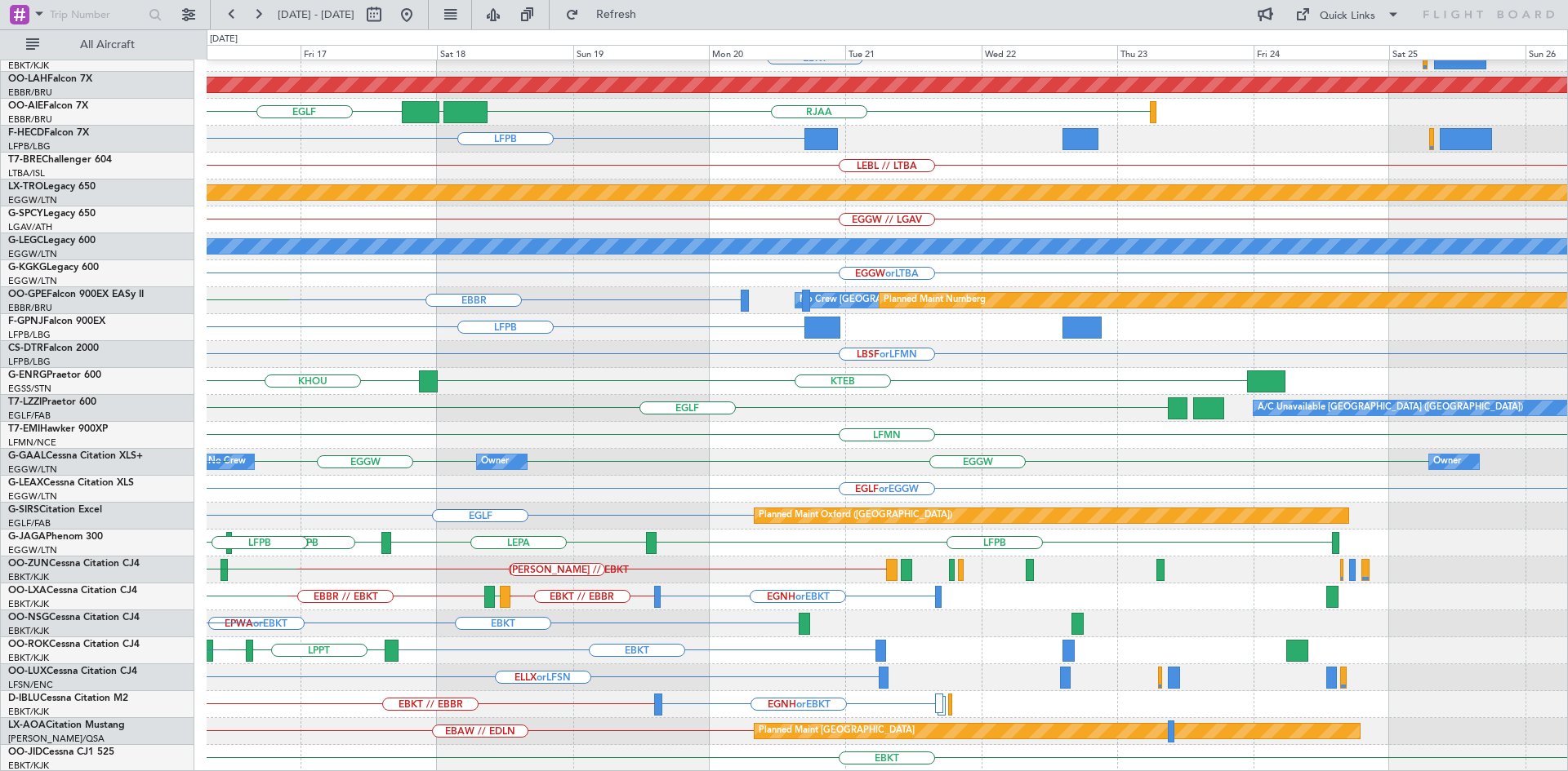
click at [209, 412] on div "EGLF A/C Unavailable London (Luton) LSGG EGLF" at bounding box center [886, 408] width 1360 height 27
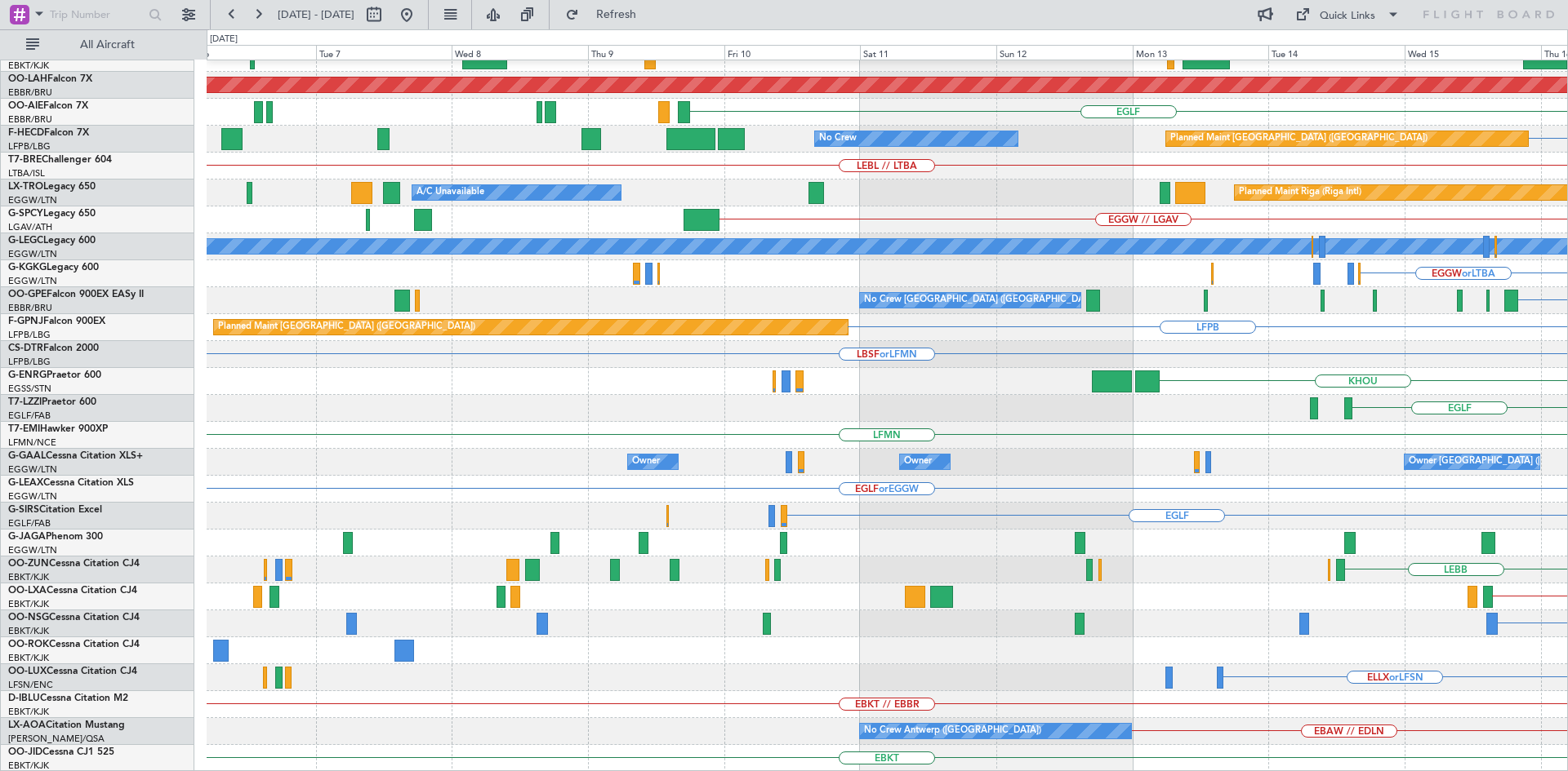
click at [1567, 266] on html "16 Oct 2025 - 26 Oct 2025 Refresh Quick Links All Aircraft EBBR EBKT Planned Ma…" at bounding box center [784, 386] width 1568 height 771
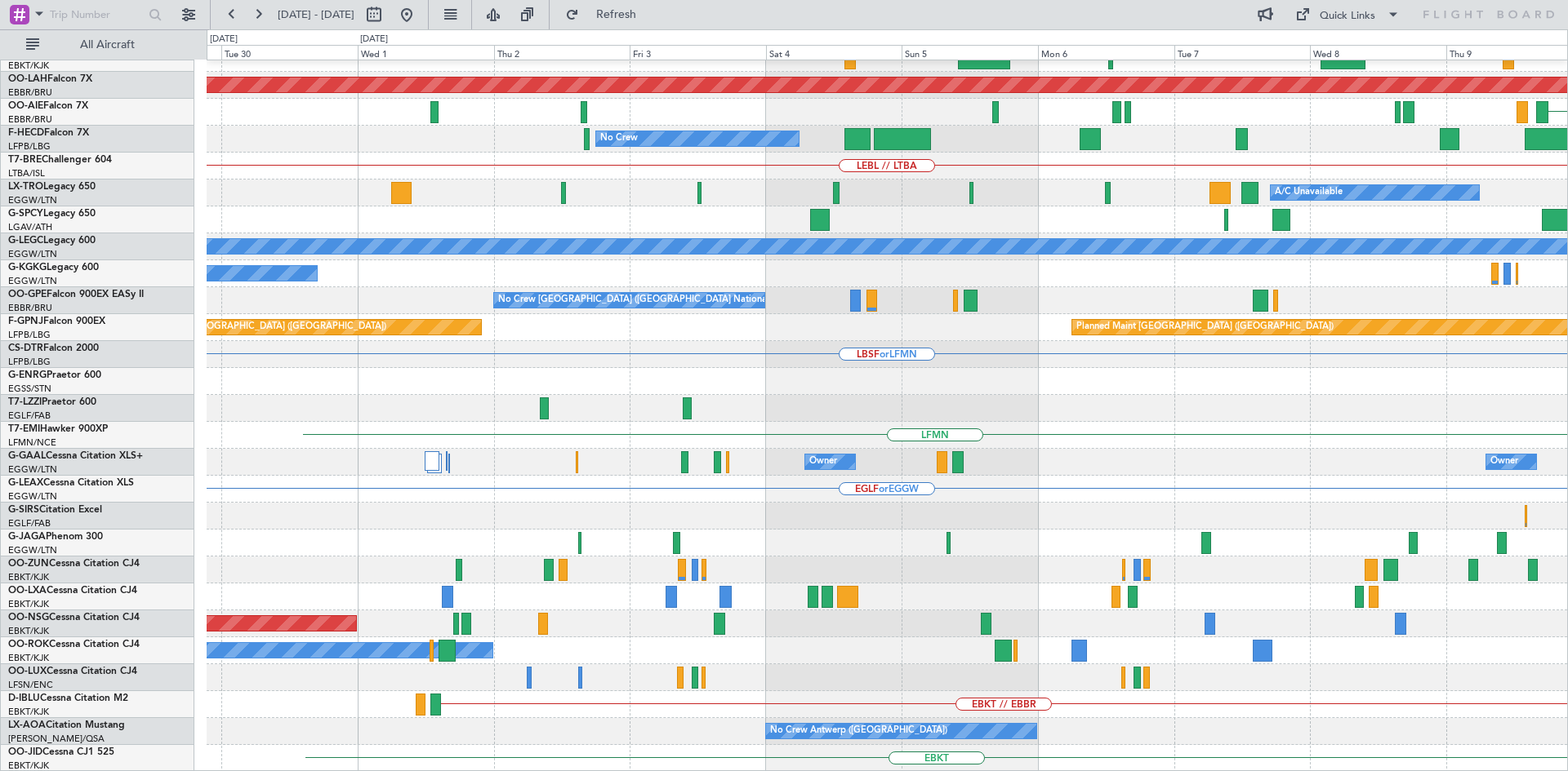
click at [1567, 401] on html "16 Oct 2025 - 26 Oct 2025 Refresh Quick Links All Aircraft EBBR Planned Maint A…" at bounding box center [784, 386] width 1568 height 771
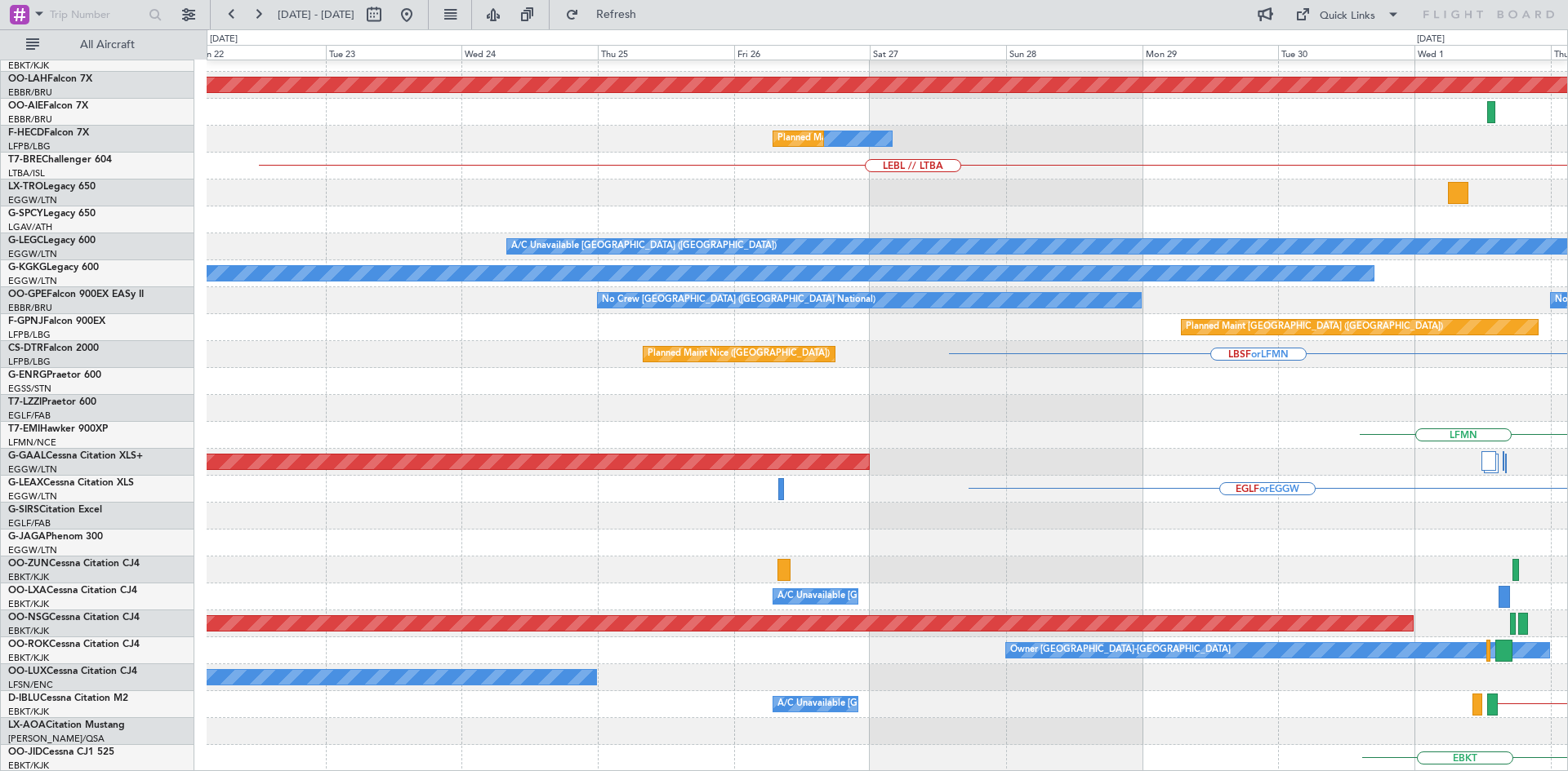
click at [1289, 443] on div "Planned Maint Kortrijk-Wevelgem Planned Maint Alton-st Louis (St Louis Regl) No…" at bounding box center [886, 328] width 1360 height 888
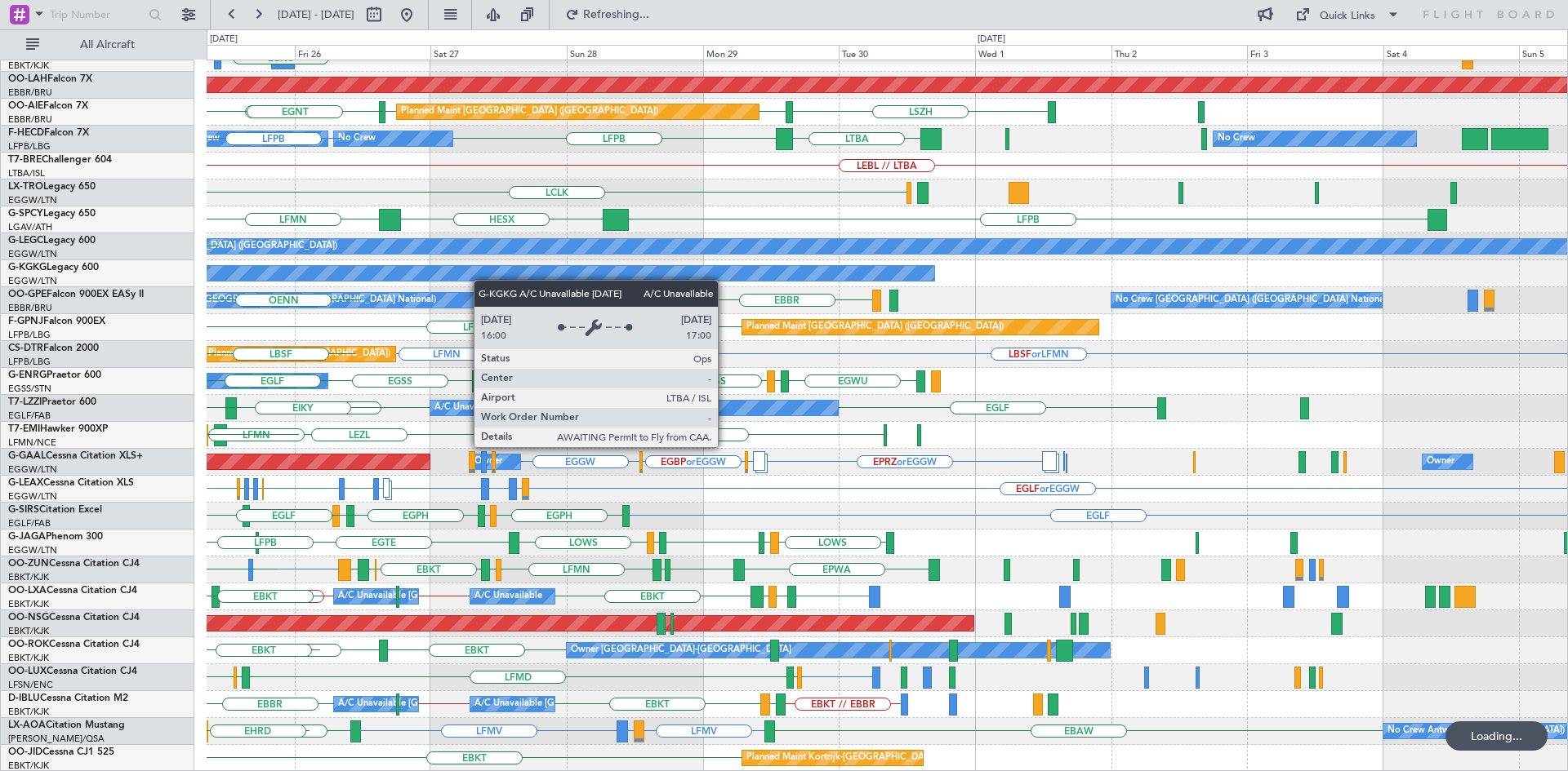
click at [174, 226] on div "EBKT // EBBR Planned Maint Kortrijk-Wevelgem LGAV LGKO Planned Maint Alton-st L…" at bounding box center [784, 400] width 1568 height 742
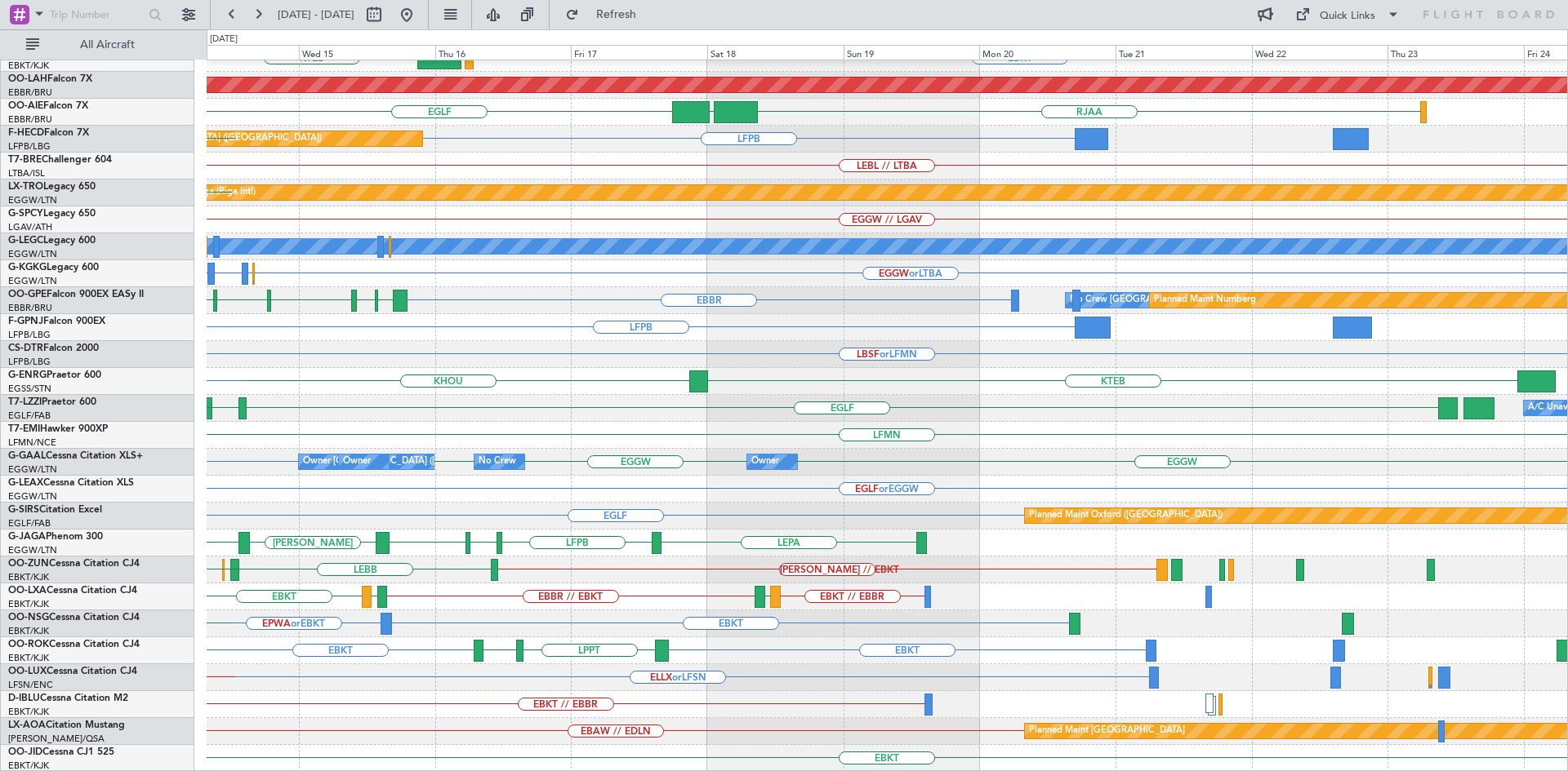
click at [481, 595] on div "EBBR EBKT LOWS KTEB LIMC EBKT Planned Maint Alton-st Louis (St Louis Regl) EGLF…" at bounding box center [886, 328] width 1360 height 888
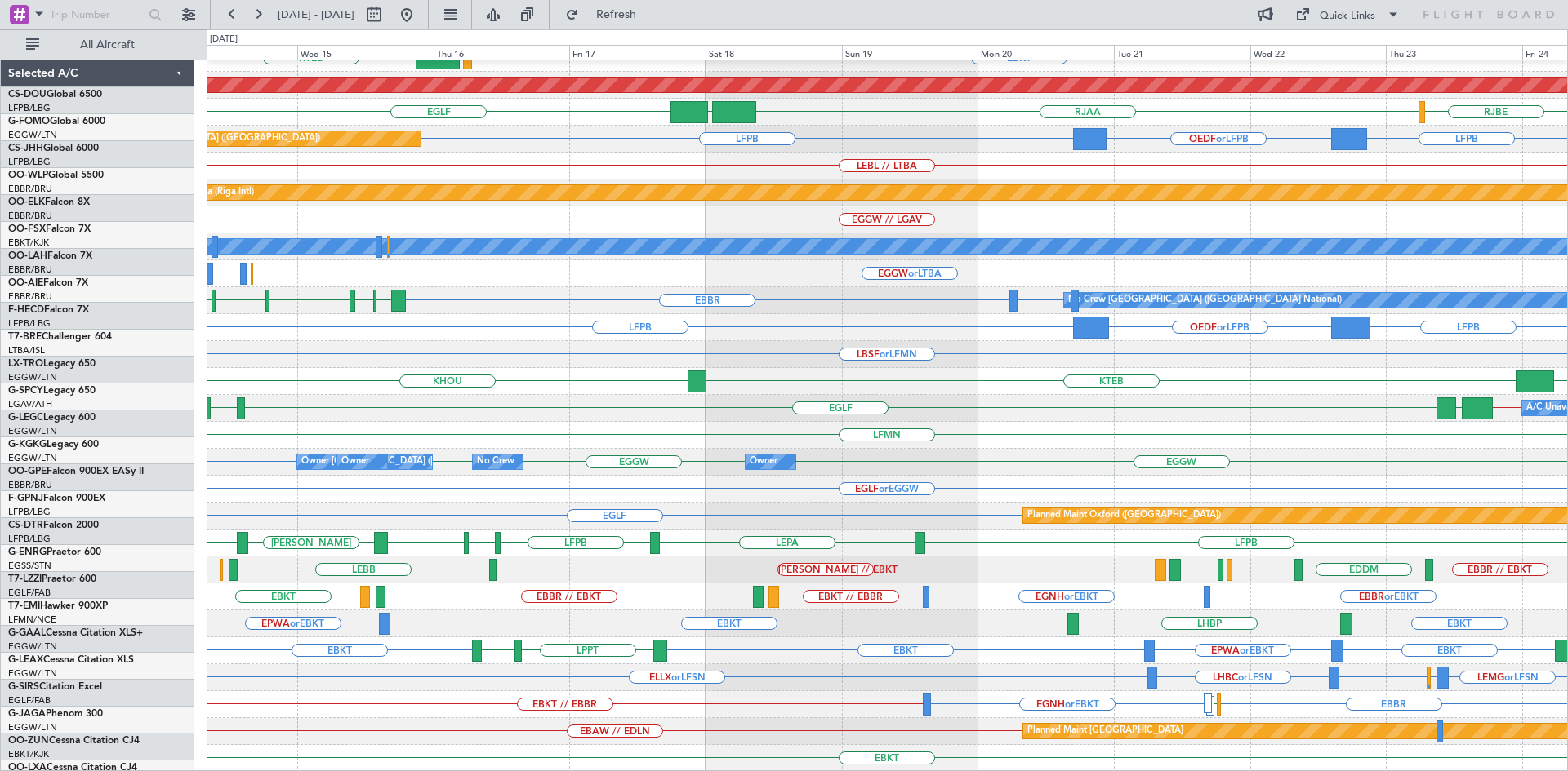
scroll to position [177, 0]
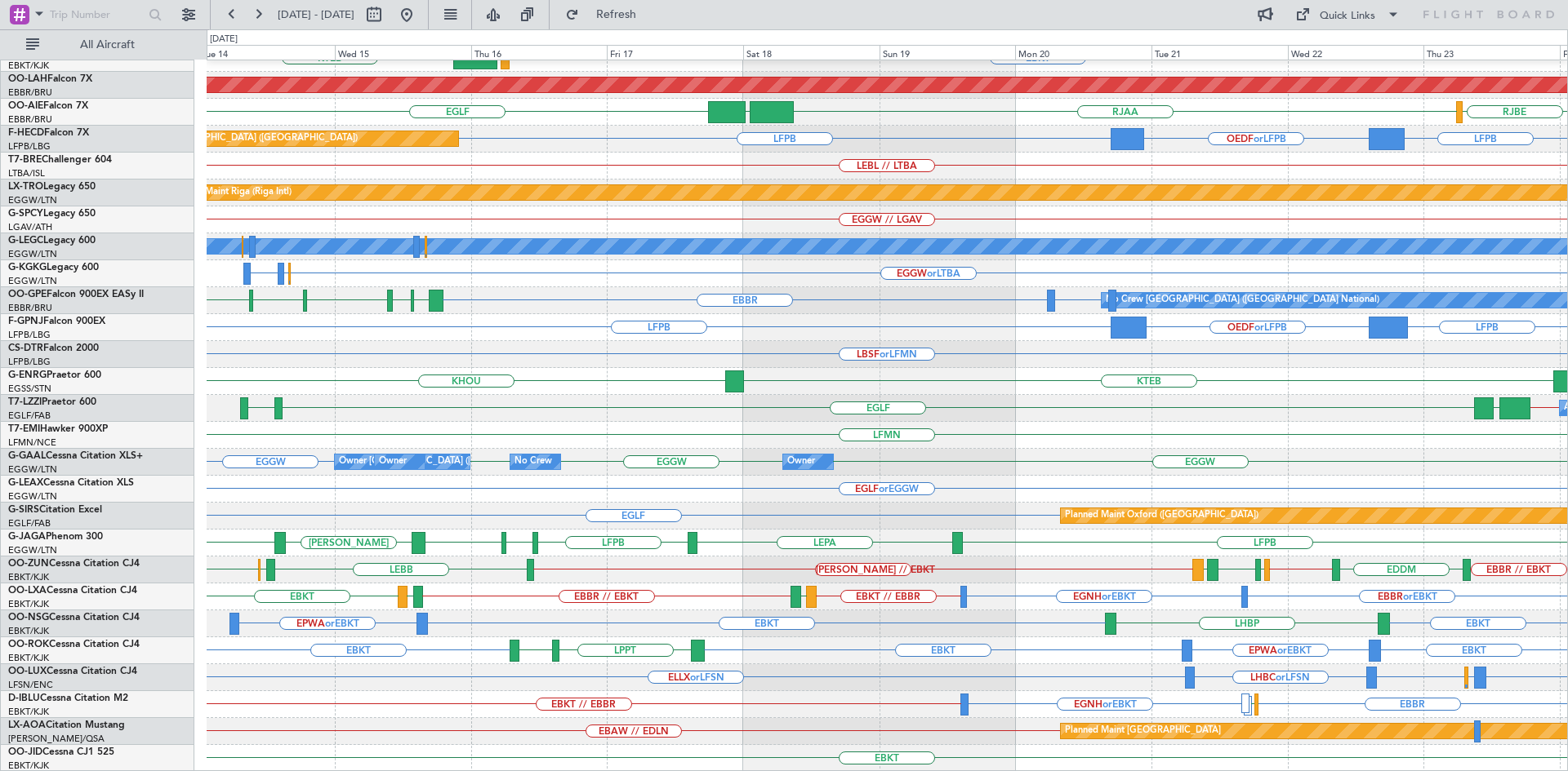
click at [1005, 304] on div "EBBR EBKT LOWS KTEB Planned [GEOGRAPHIC_DATA][PERSON_NAME]-[GEOGRAPHIC_DATA][PE…" at bounding box center [886, 328] width 1360 height 888
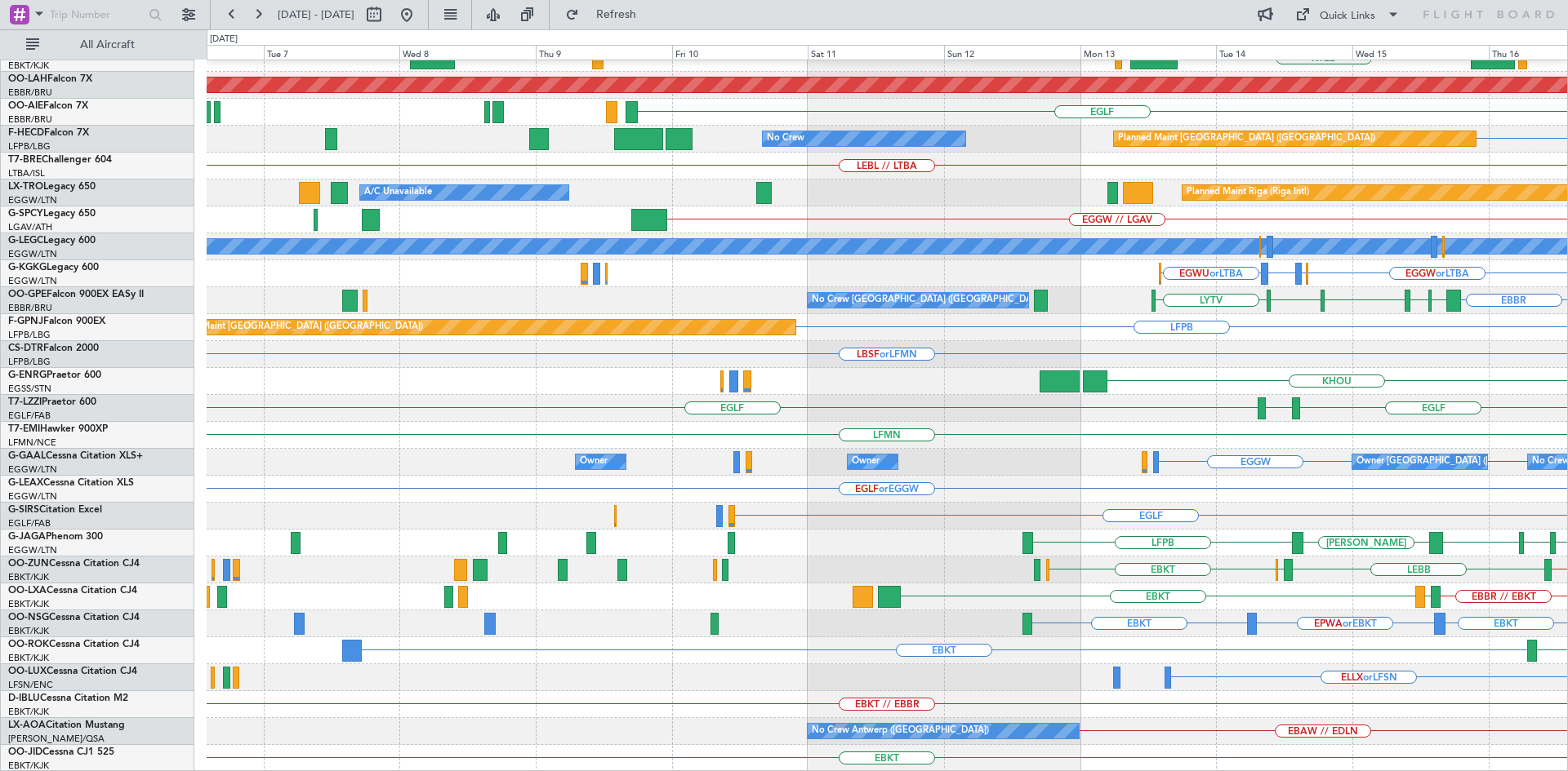
click at [1567, 375] on html "[DATE] - [DATE] Refresh Quick Links All Aircraft [GEOGRAPHIC_DATA] EBKT LOWS KT…" at bounding box center [784, 386] width 1568 height 771
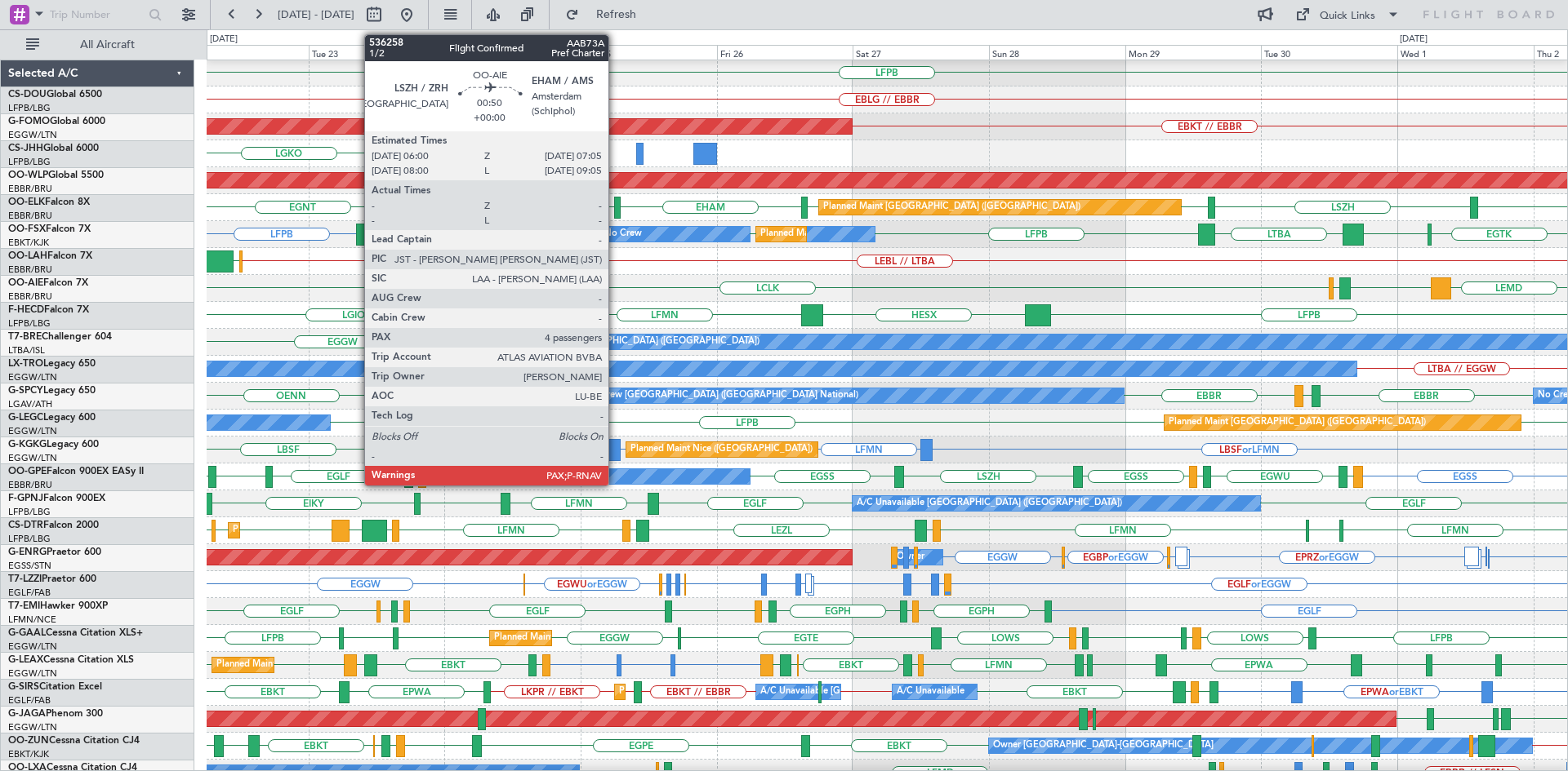
scroll to position [81, 0]
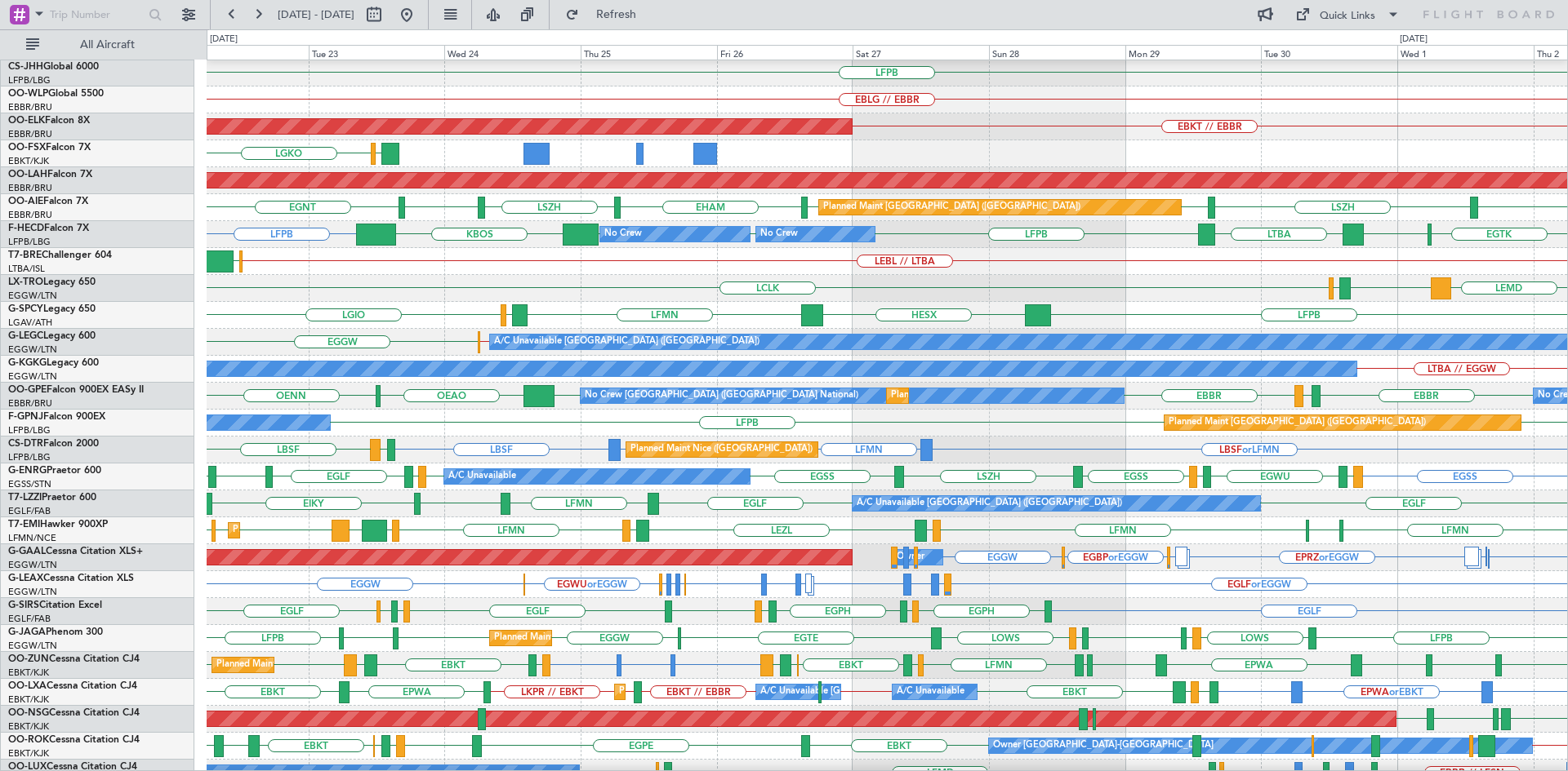
drag, startPoint x: 453, startPoint y: 13, endPoint x: 584, endPoint y: 134, distance: 178.3
click at [420, 15] on button at bounding box center [406, 14] width 26 height 26
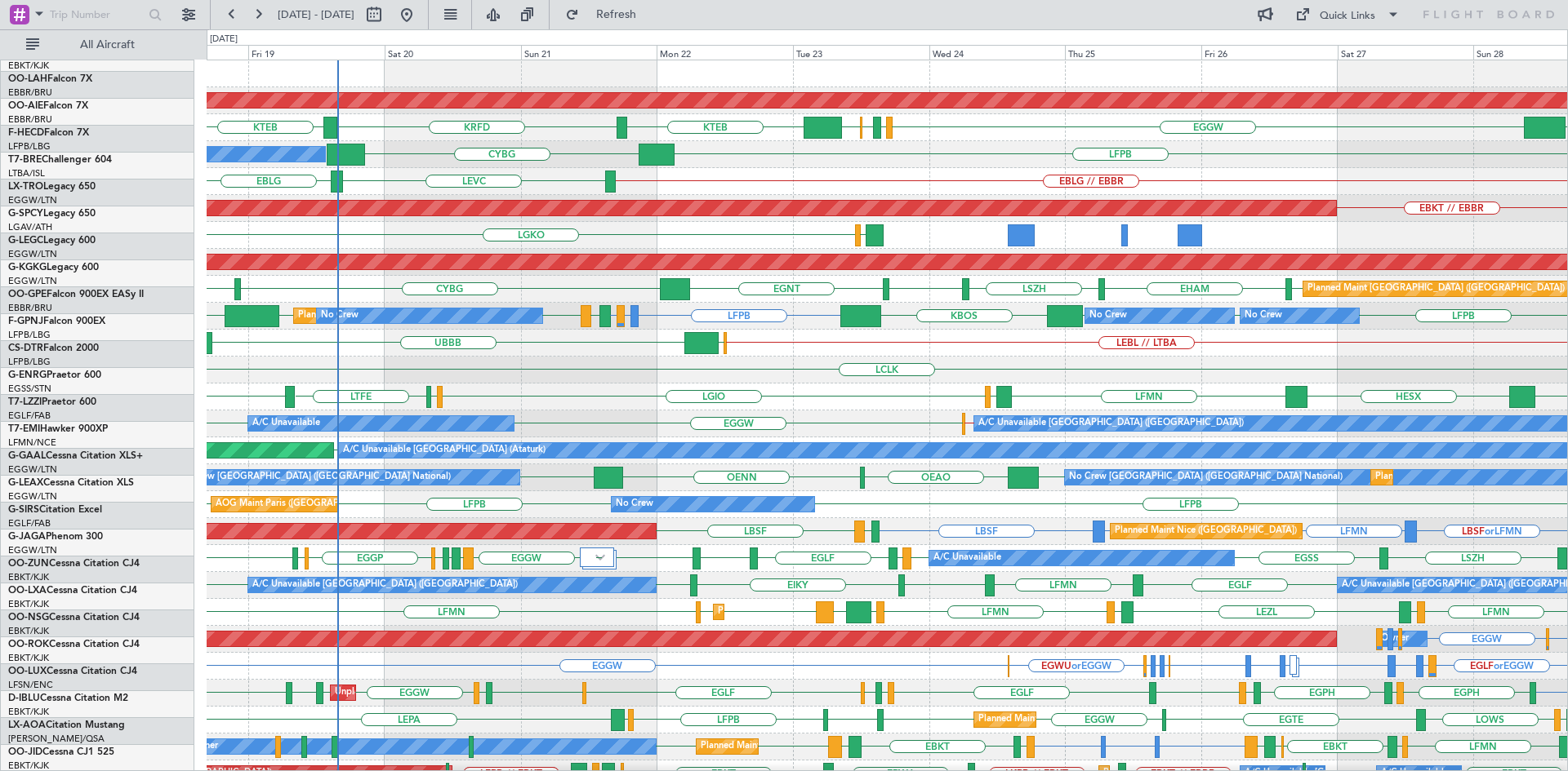
scroll to position [0, 0]
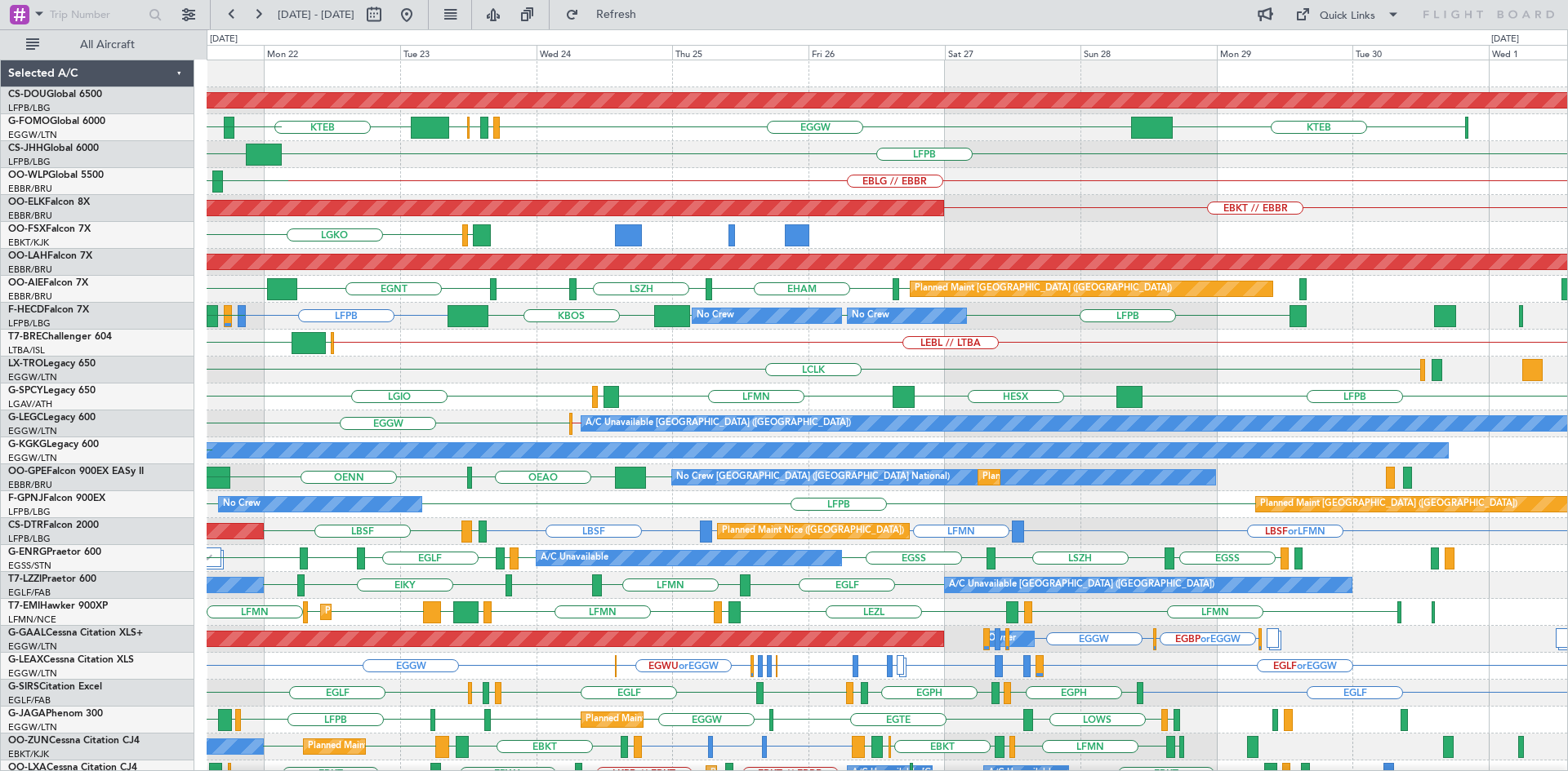
click at [617, 318] on div "Planned Maint London ([GEOGRAPHIC_DATA]) KRFD EGGW EGPD [GEOGRAPHIC_DATA] EGGW …" at bounding box center [886, 505] width 1360 height 888
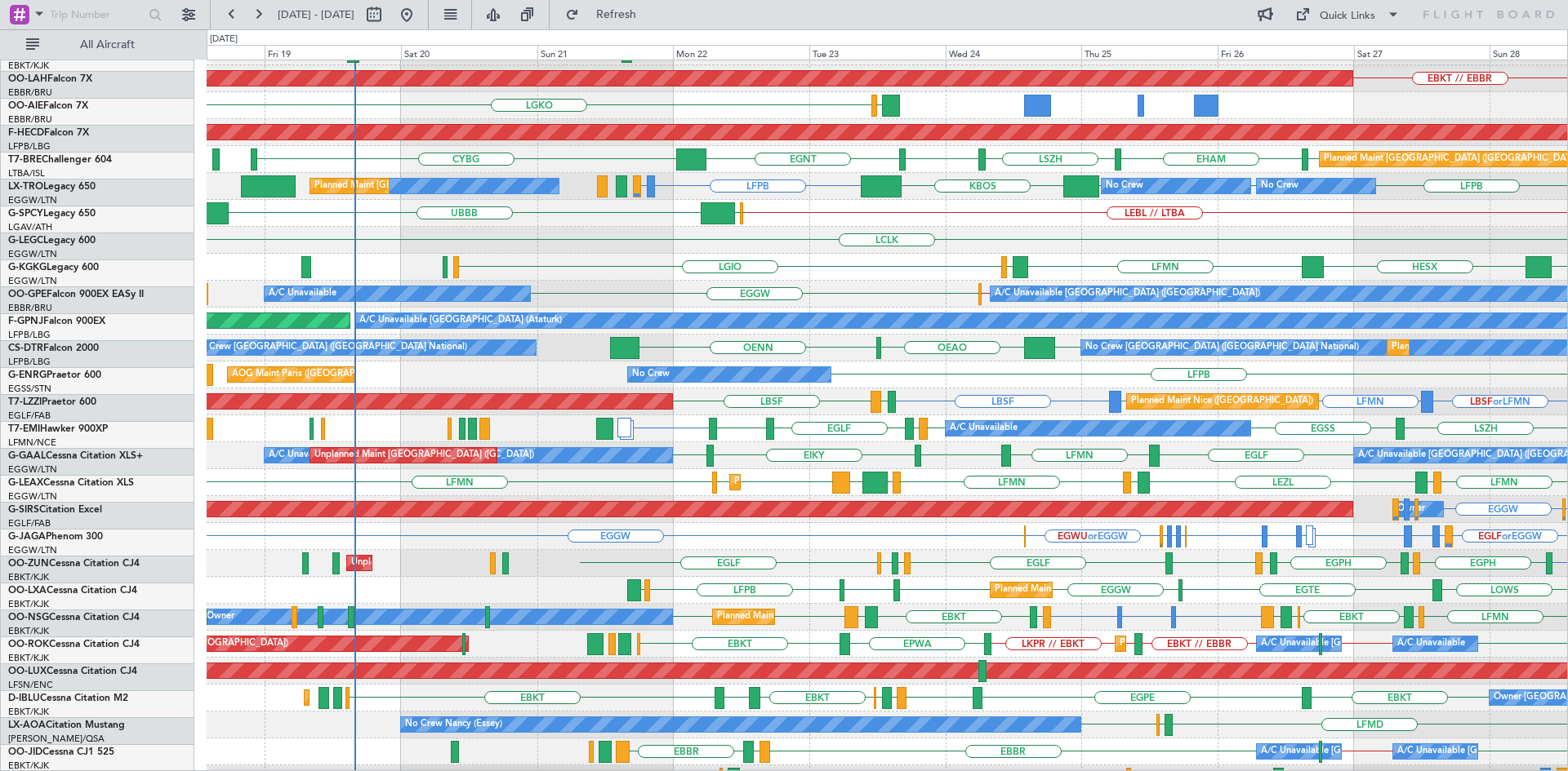
scroll to position [130, 0]
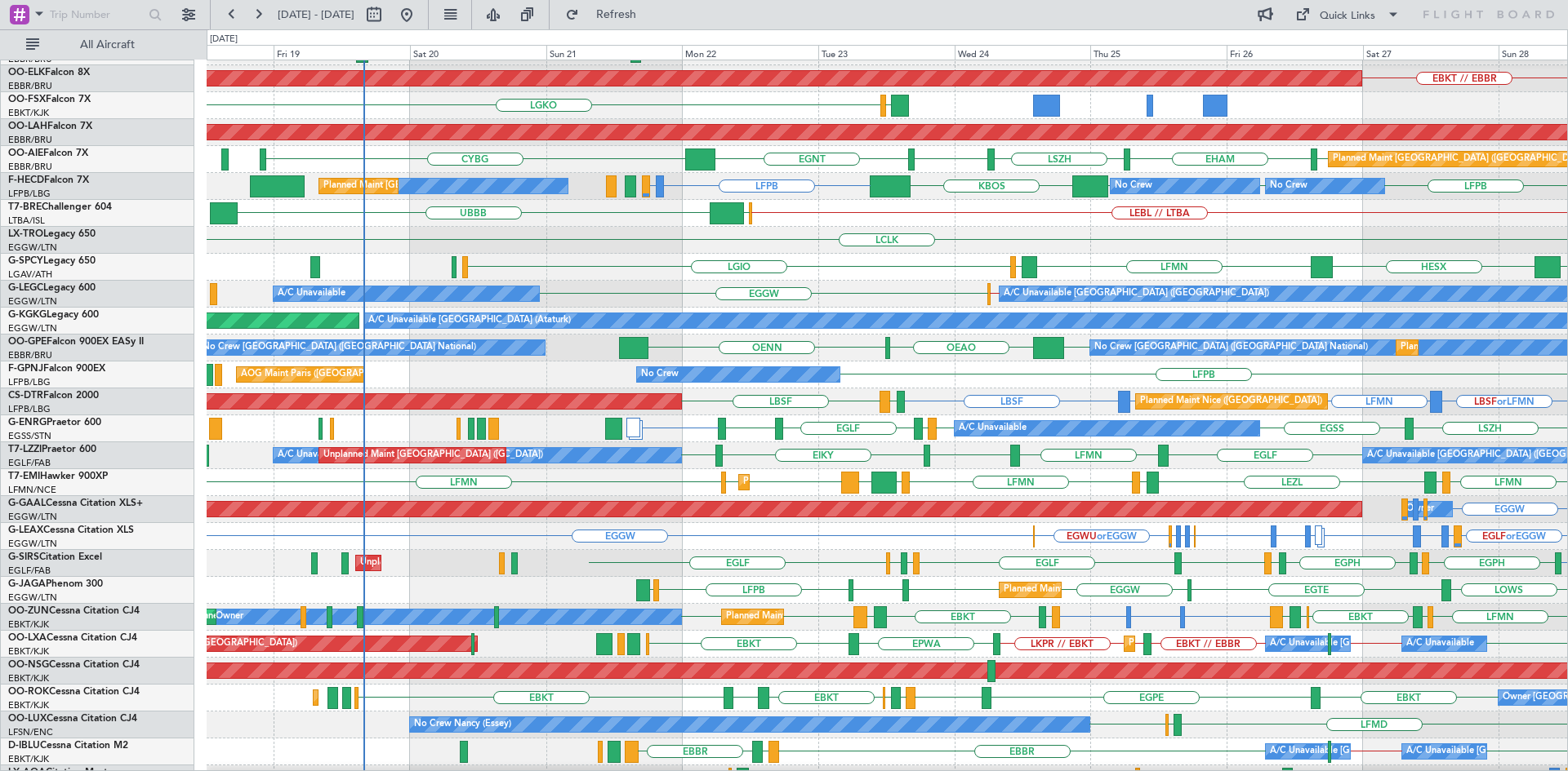
click at [768, 216] on div "LEBL // LTBA LEIB UBBB" at bounding box center [886, 214] width 1360 height 27
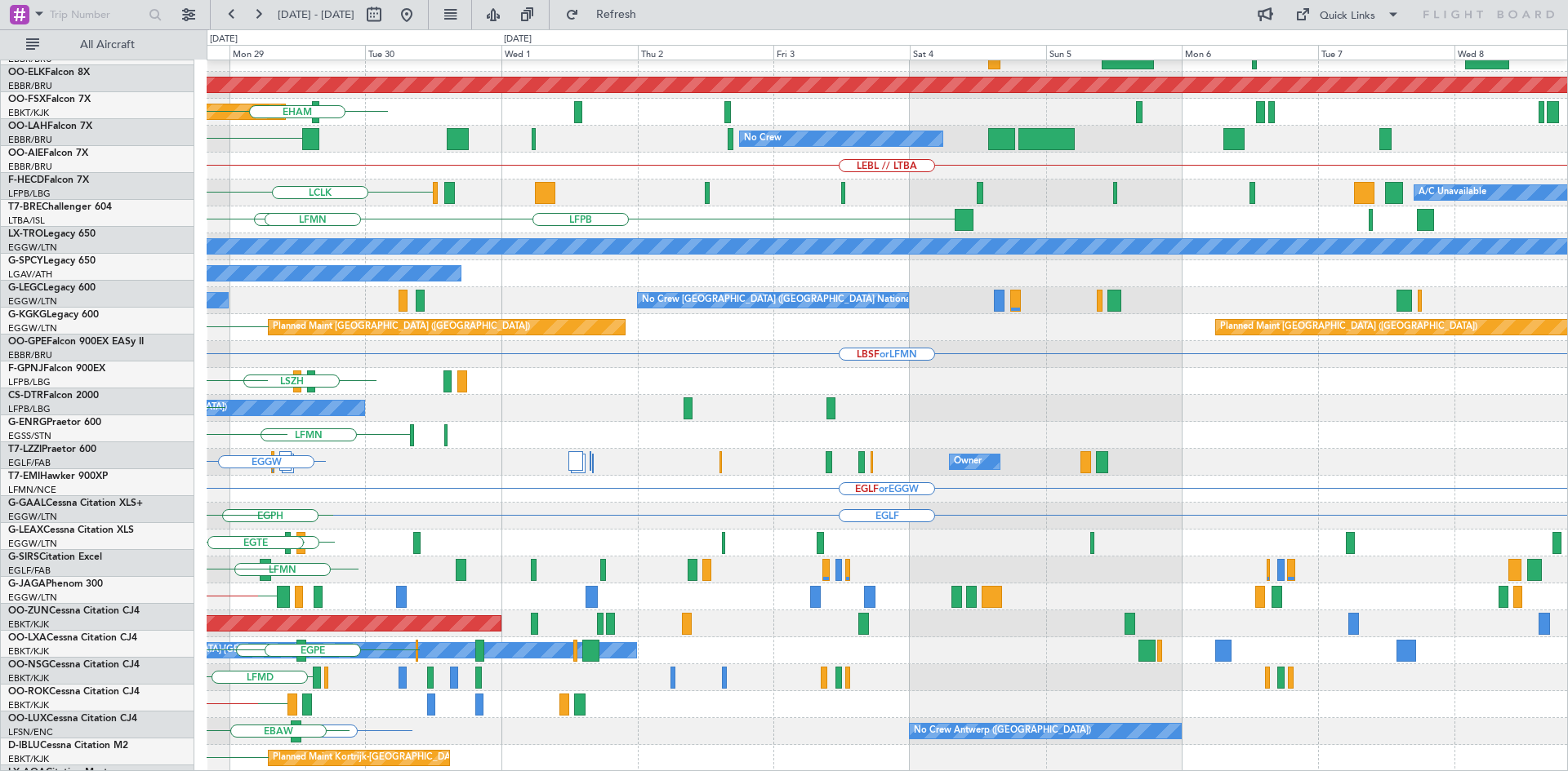
scroll to position [177, 0]
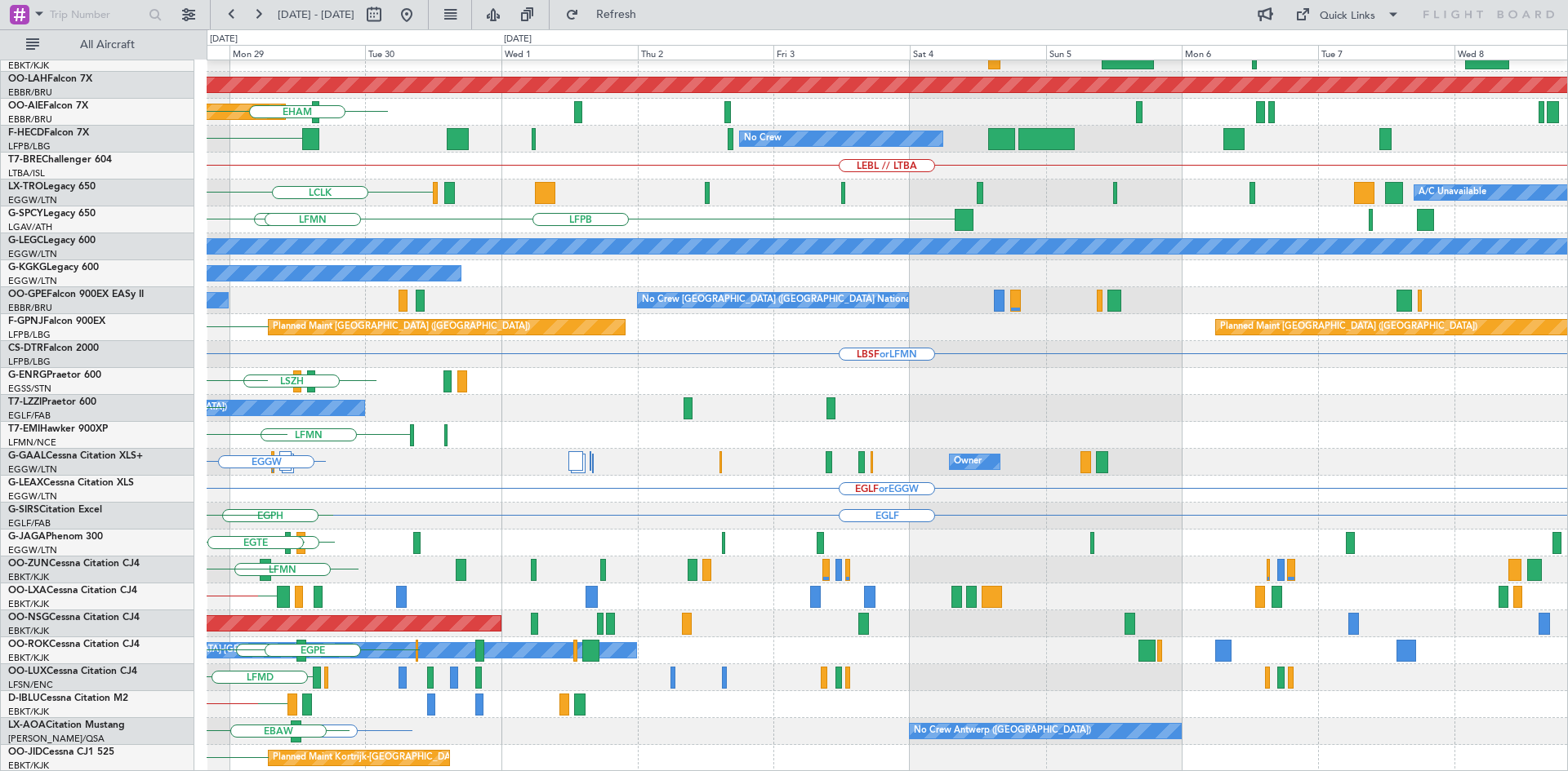
click at [0, 208] on div "EBKT // EBBR Planned Maint Kortrijk-Wevelgem Planned Maint Alton-st Louis (St L…" at bounding box center [784, 400] width 1568 height 742
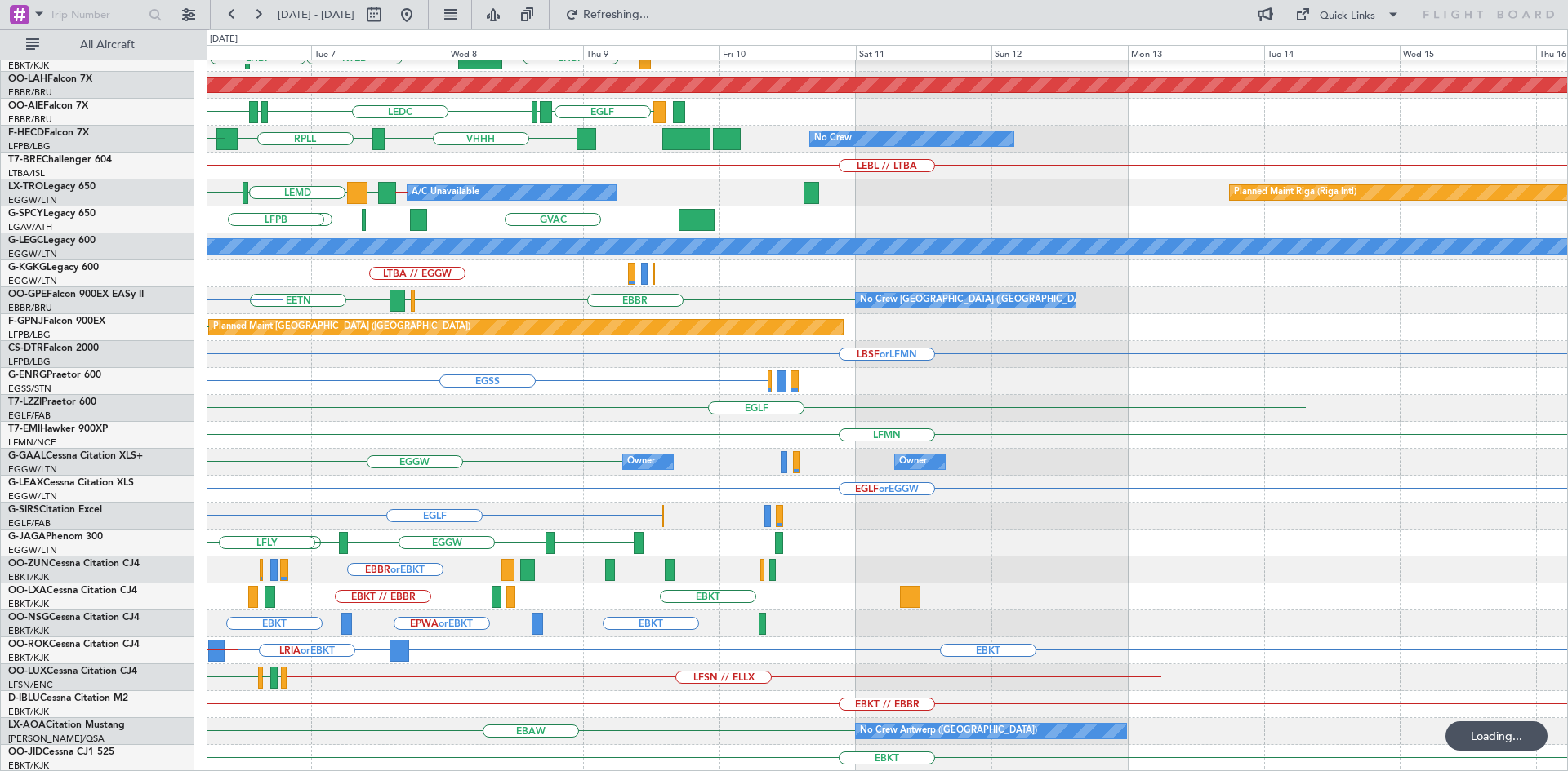
click at [0, 287] on div "Planned Maint London (Biggin Hill) EBBR LIML LFMN EBKT // EBBR LHBP KTEB KPVD L…" at bounding box center [784, 400] width 1568 height 742
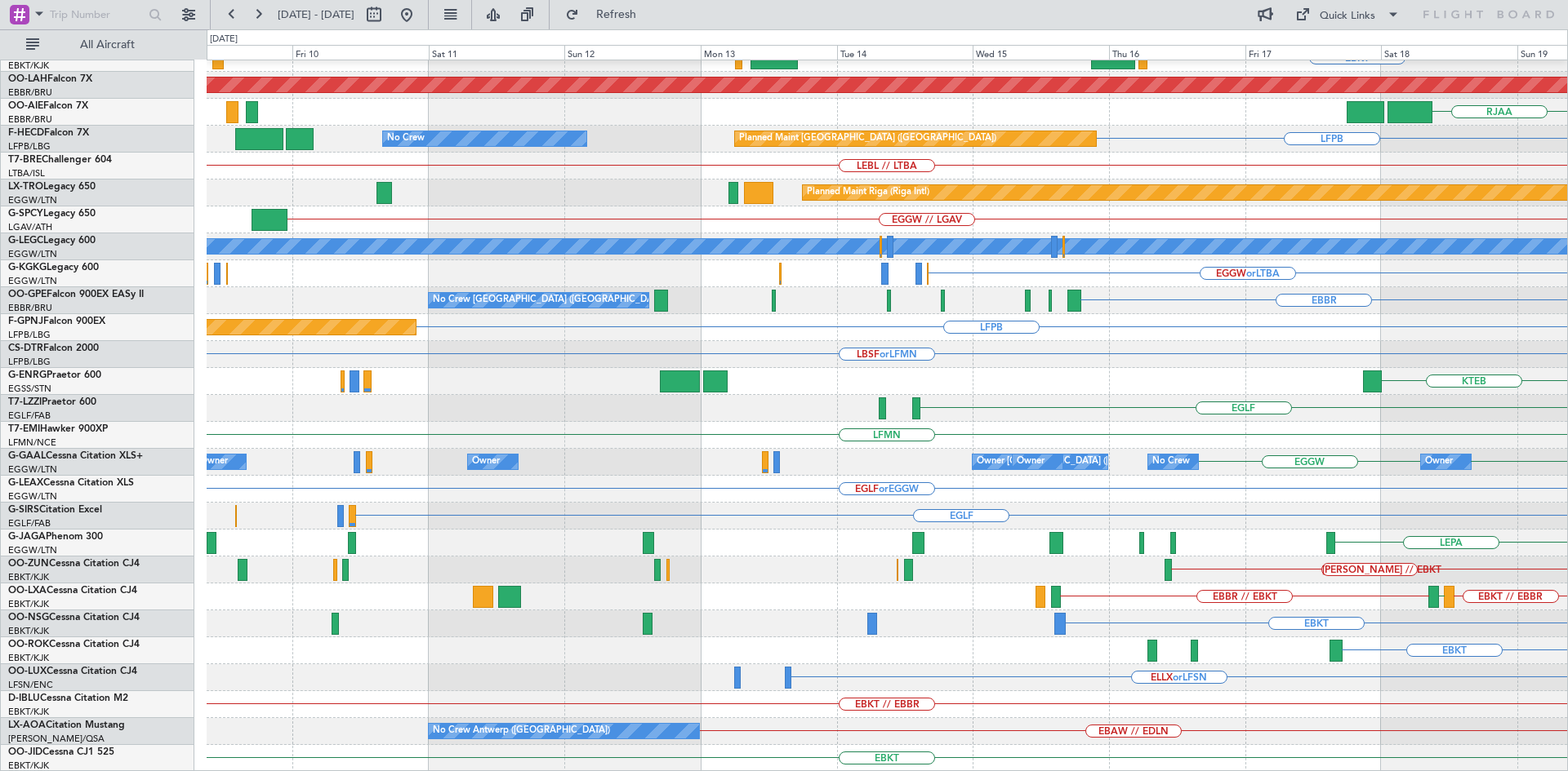
click at [1567, 199] on html "18 Oct 2025 - 28 Oct 2025 Refresh Quick Links All Aircraft EBBR EBKT Planned Ma…" at bounding box center [784, 386] width 1568 height 771
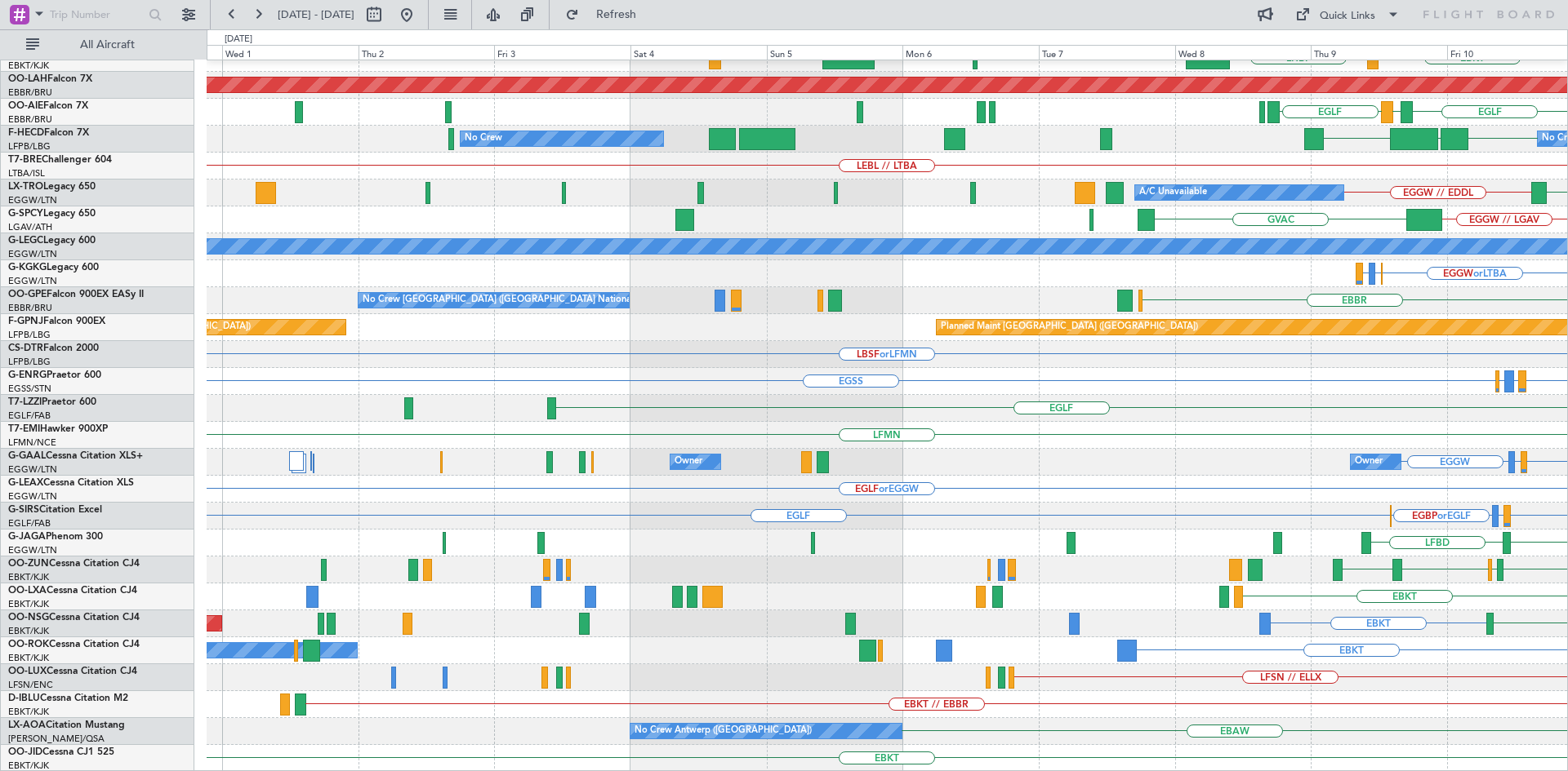
click at [1567, 323] on html "09 Oct 2025 - 19 Oct 2025 Refresh Quick Links All Aircraft EBBR EBKT LHBP LIMC …" at bounding box center [784, 386] width 1568 height 771
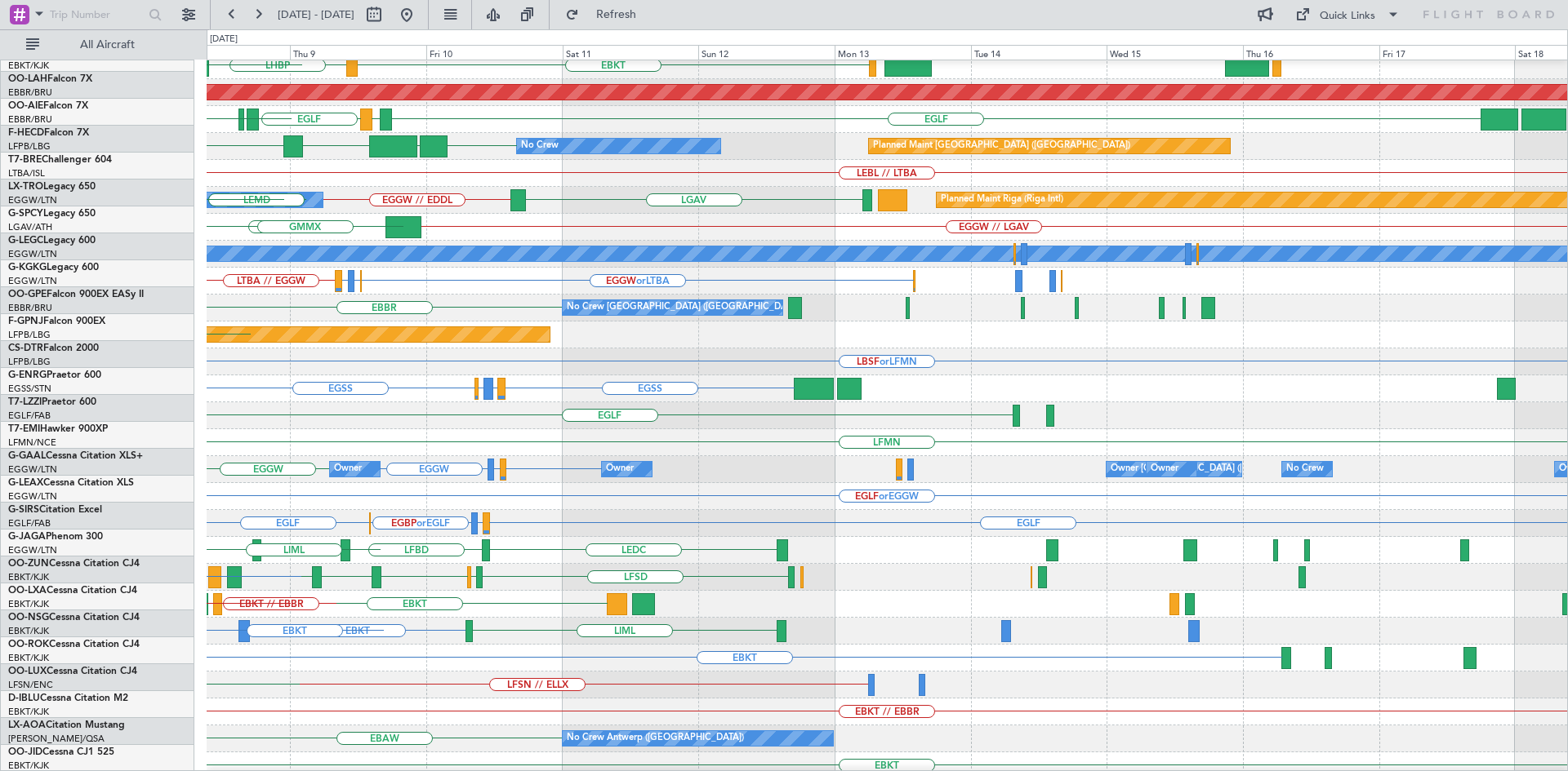
scroll to position [173, 0]
click at [0, 476] on div "EBBR LIML EBKT LHBP KTEB KPVD Planned Maint Alton-st Louis (St Louis Regl) EGLF…" at bounding box center [784, 400] width 1568 height 742
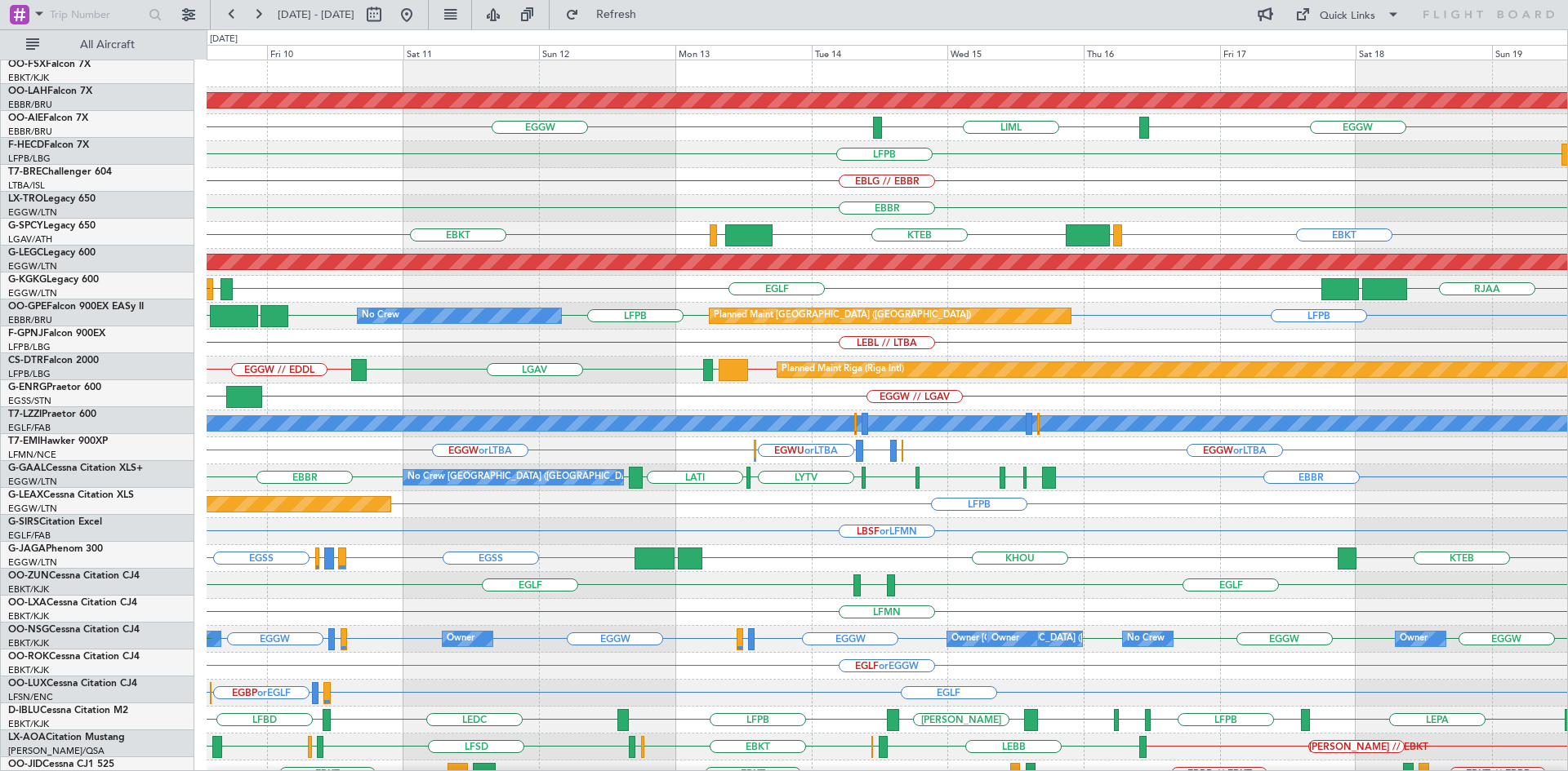
scroll to position [0, 0]
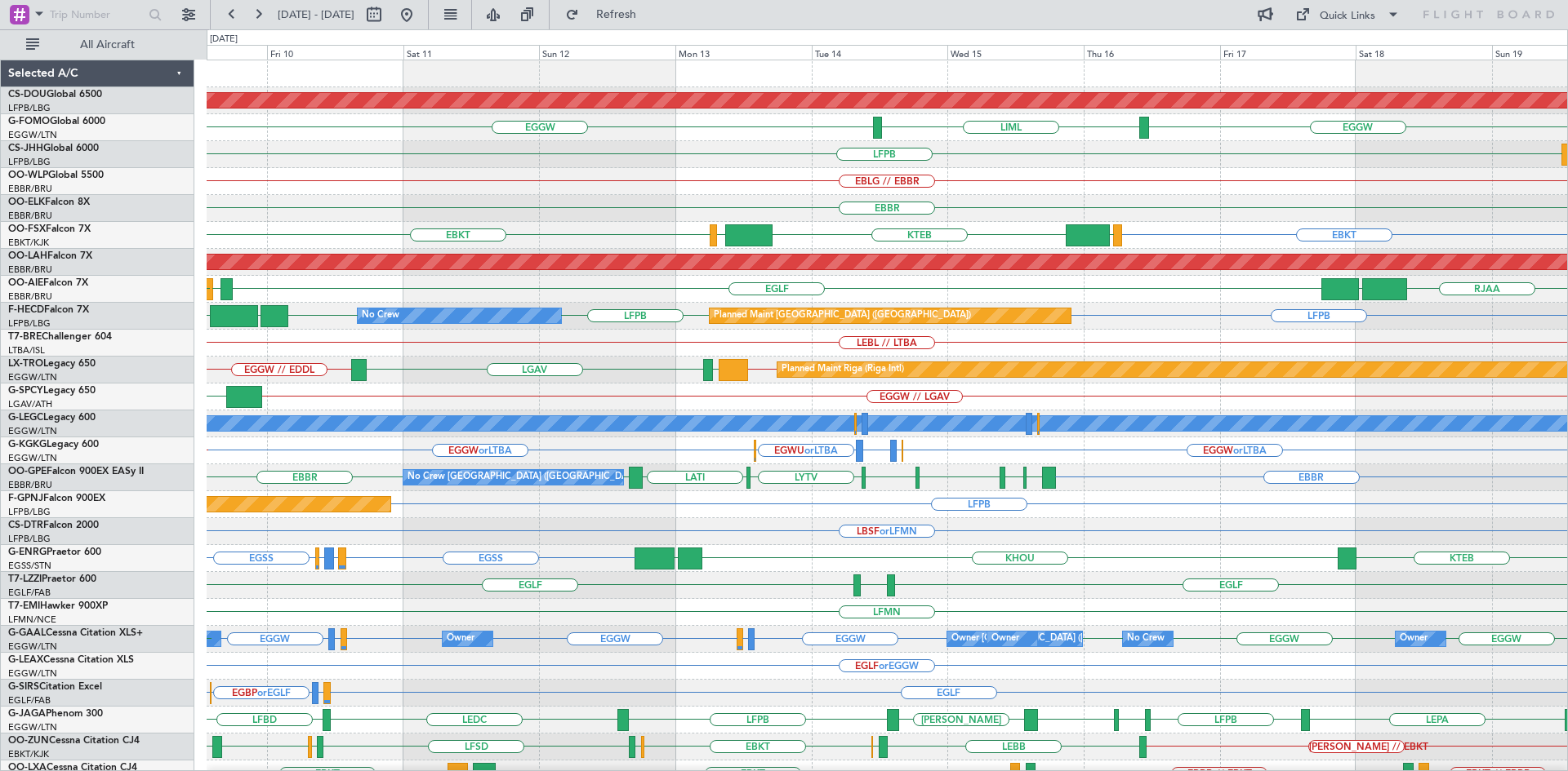
click at [924, 718] on div "Planned Maint London (Biggin Hill) LIML EGGW EGGW LFPB EBLG // EBBR EBBR EBKT L…" at bounding box center [886, 505] width 1360 height 888
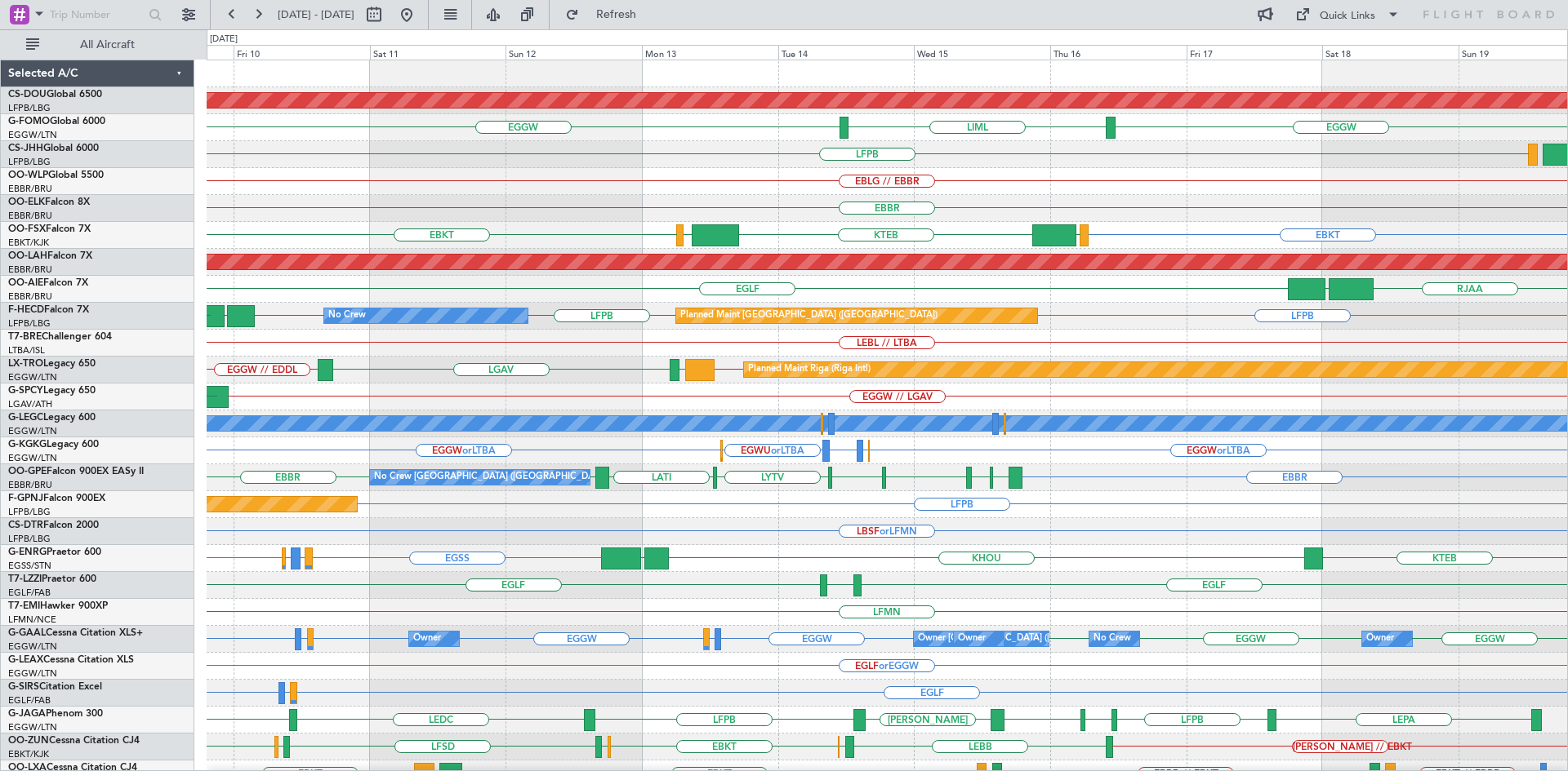
click at [1068, 620] on div "LFMN" at bounding box center [886, 613] width 1360 height 27
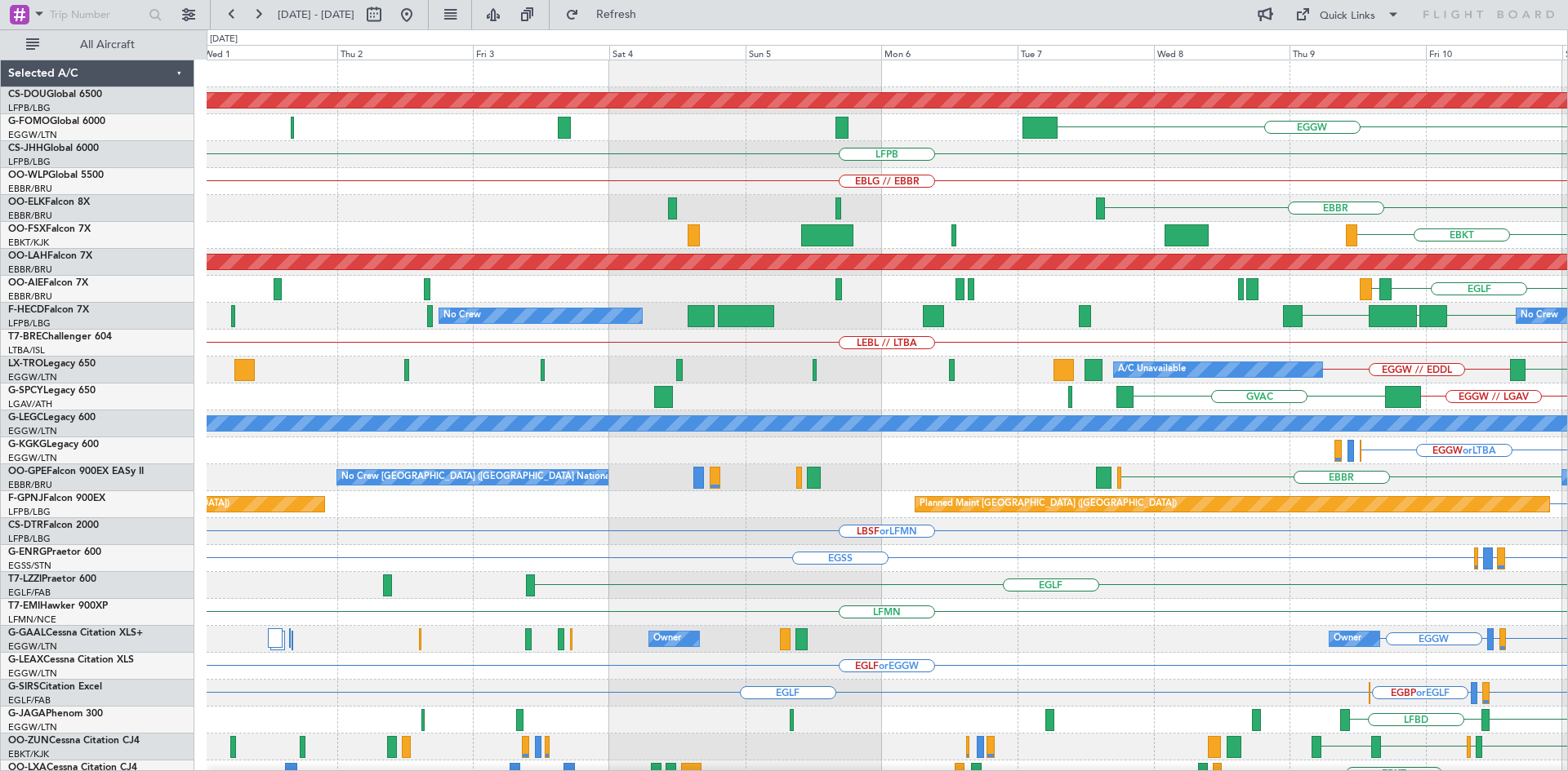
click at [1567, 243] on html "09 Oct 2025 - 19 Oct 2025 Refresh Quick Links All Aircraft Planned Maint London…" at bounding box center [784, 386] width 1568 height 771
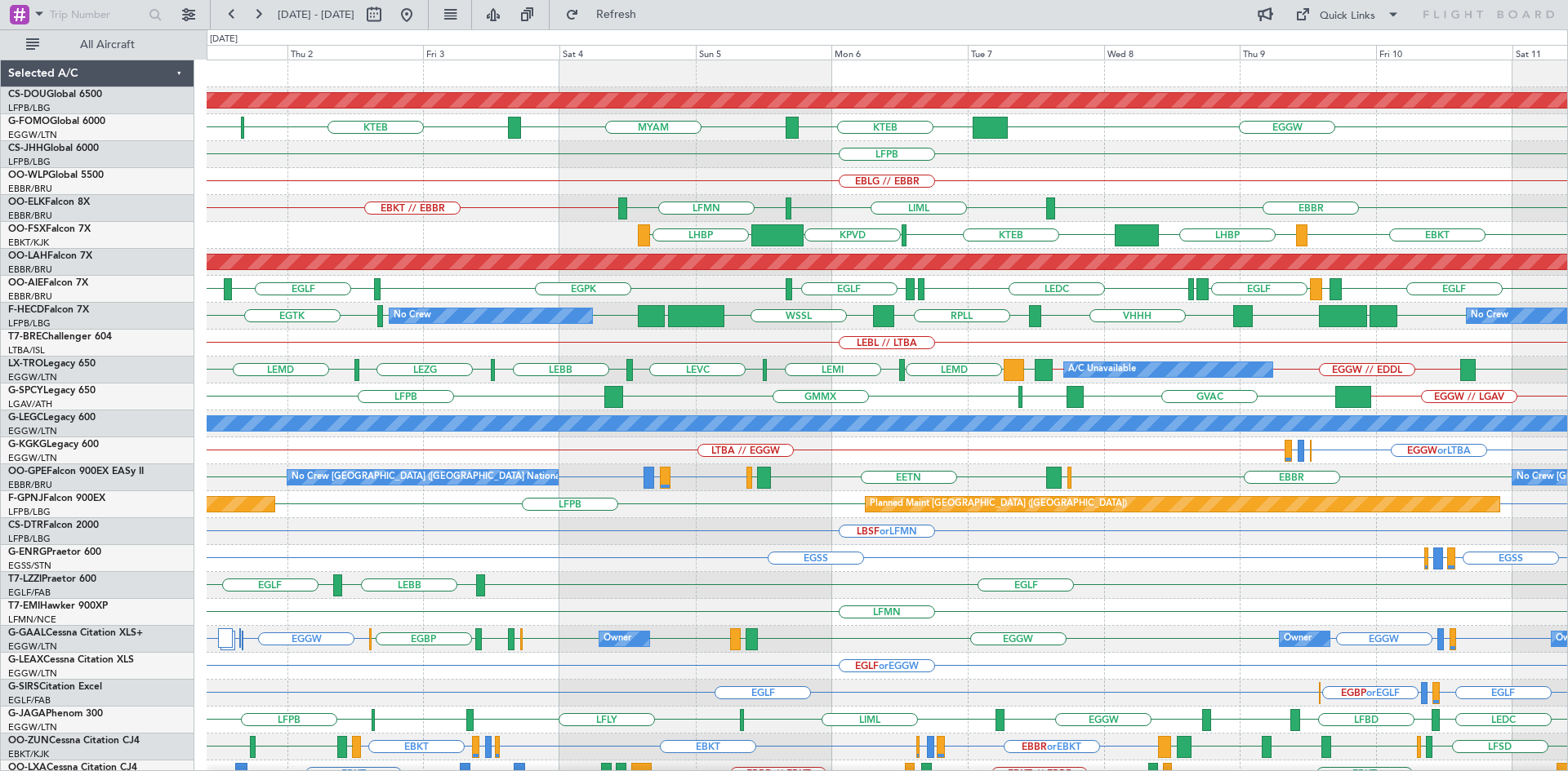
click at [469, 178] on div "Planned Maint London (Biggin Hill) EGGW KTEB MYAM KTEB KPHL LFPB EBLG // EBBR E…" at bounding box center [886, 505] width 1360 height 888
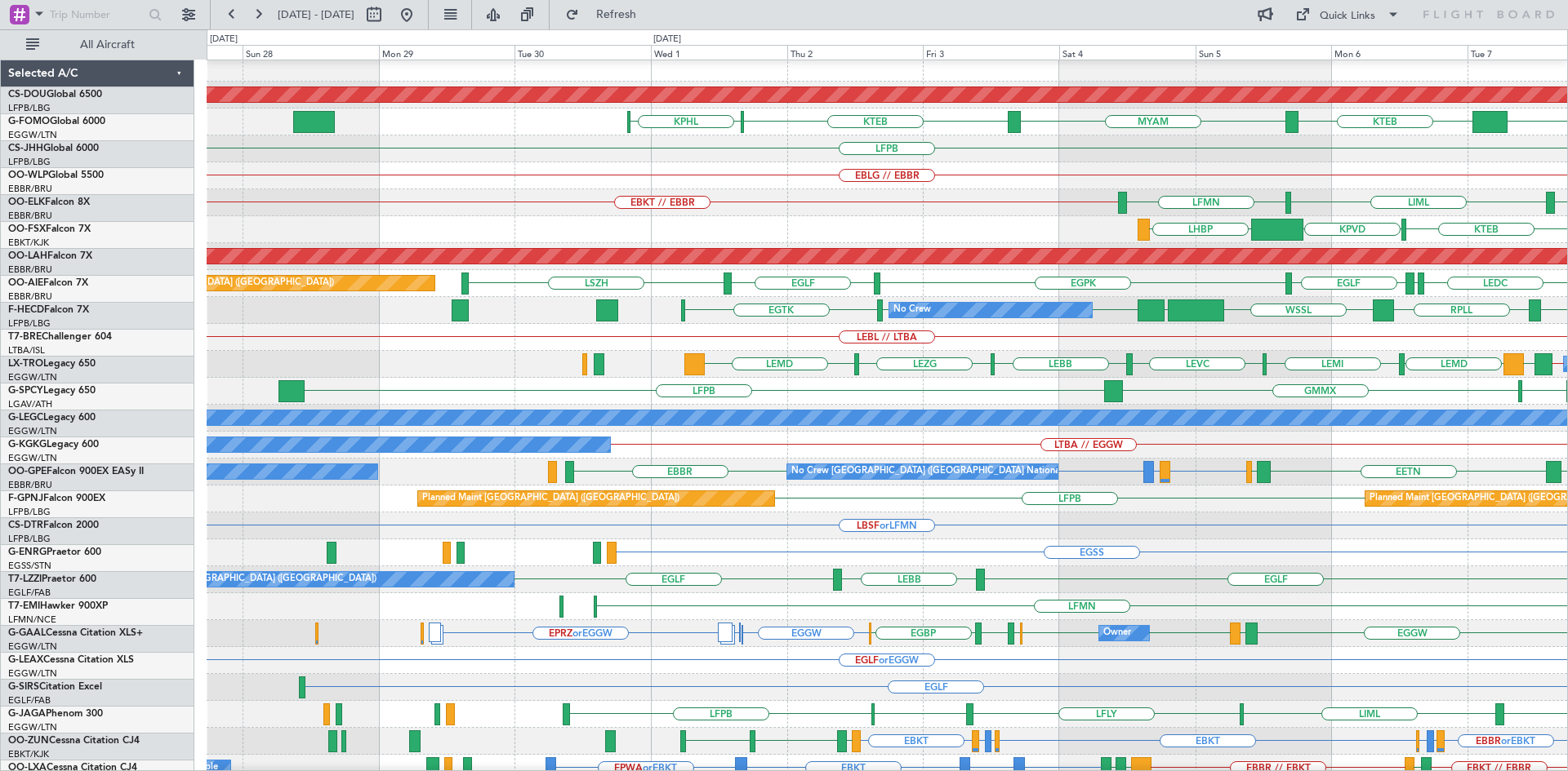
scroll to position [6, 0]
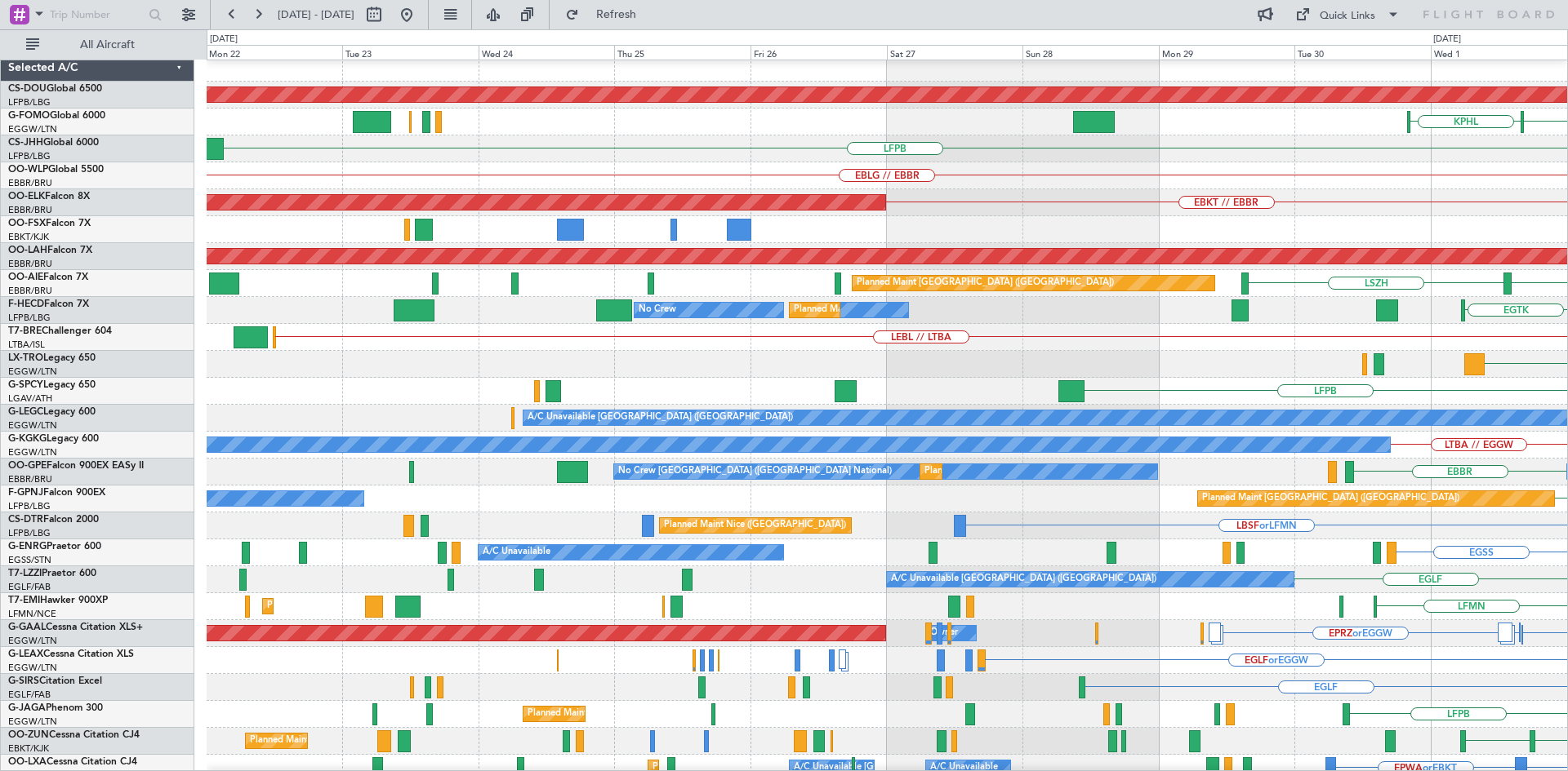
click at [1567, 173] on html "01 Oct 2025 - 11 Oct 2025 Refresh Quick Links All Aircraft Planned Maint London…" at bounding box center [784, 386] width 1568 height 771
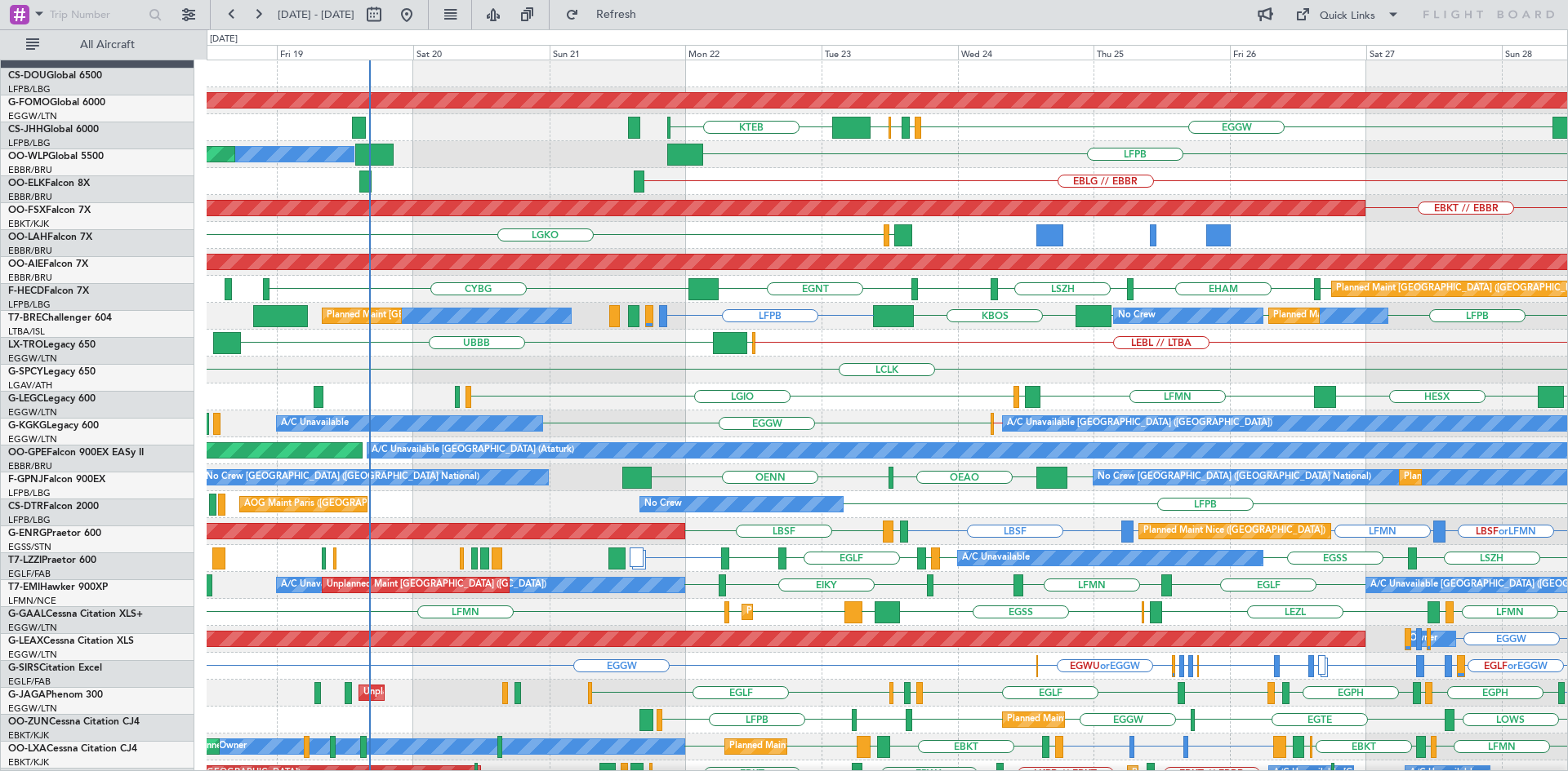
scroll to position [0, 0]
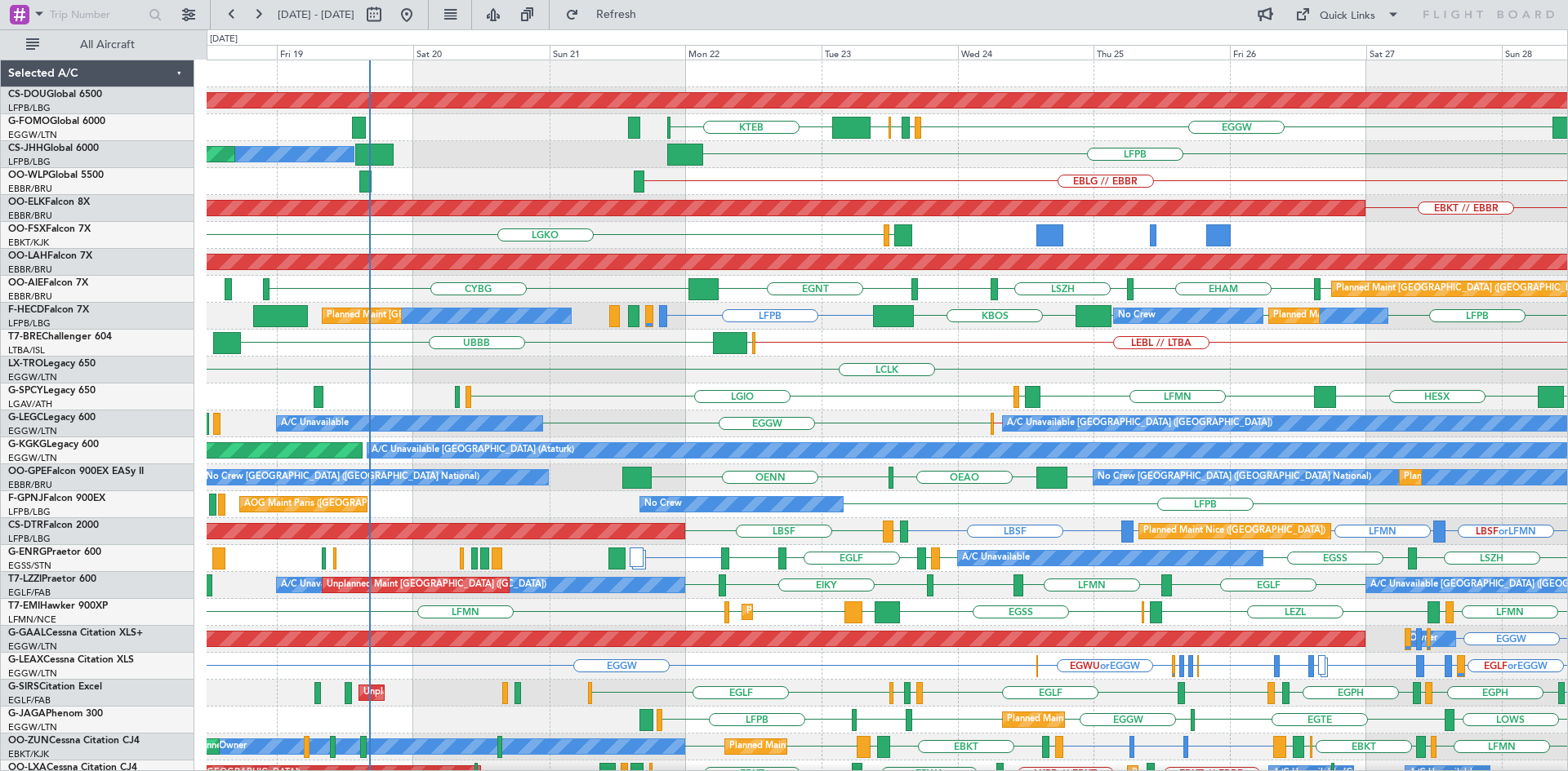
click at [991, 245] on div "LGAV LGKO AOG Maint Kortrijk-Wevelgem" at bounding box center [886, 235] width 1360 height 27
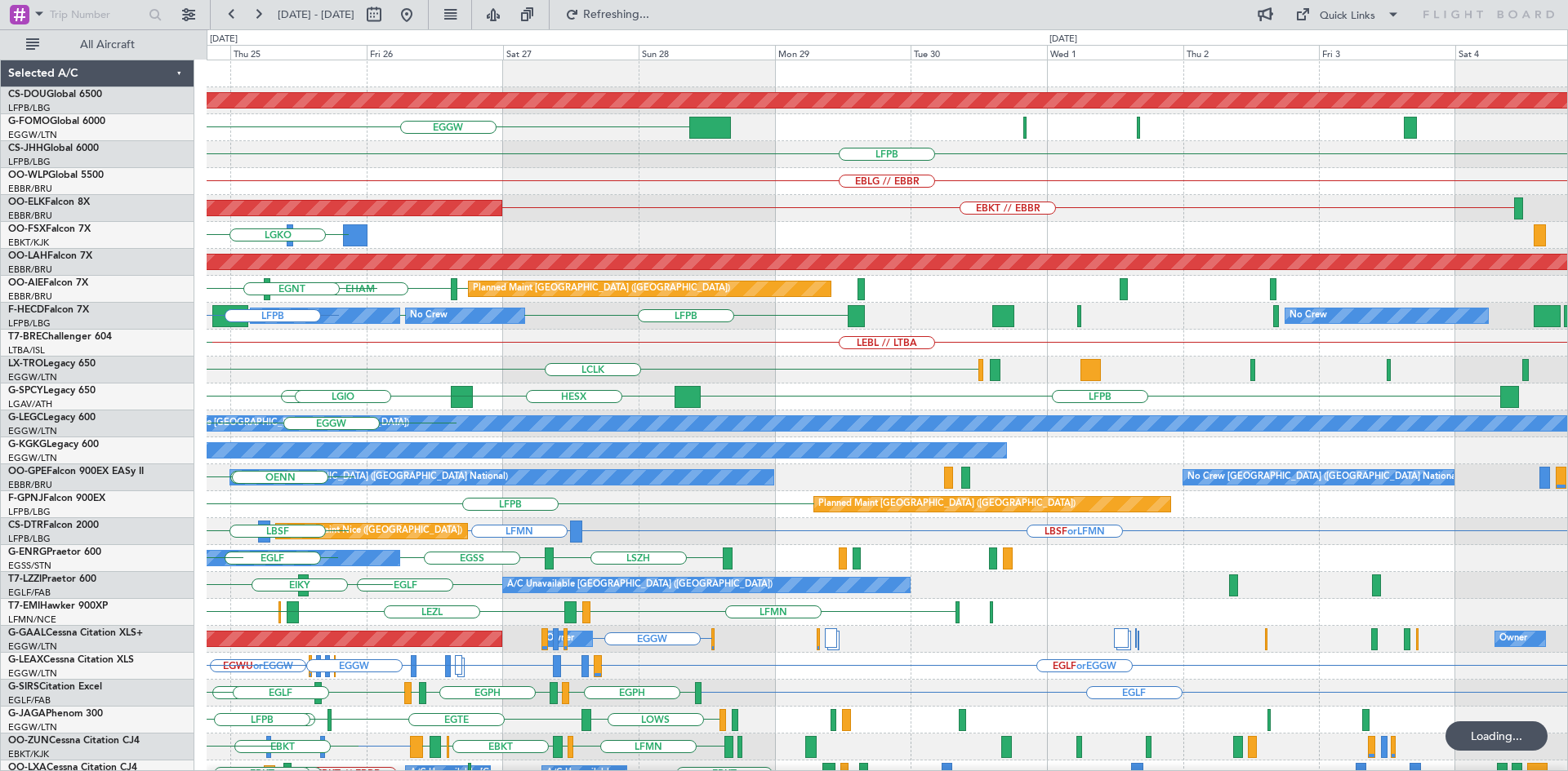
click at [0, 358] on div "Planned Maint London (Biggin Hill) EGGW EGGW EGWU EGPD KTEB LFPB EBLG // EBBR E…" at bounding box center [784, 400] width 1568 height 742
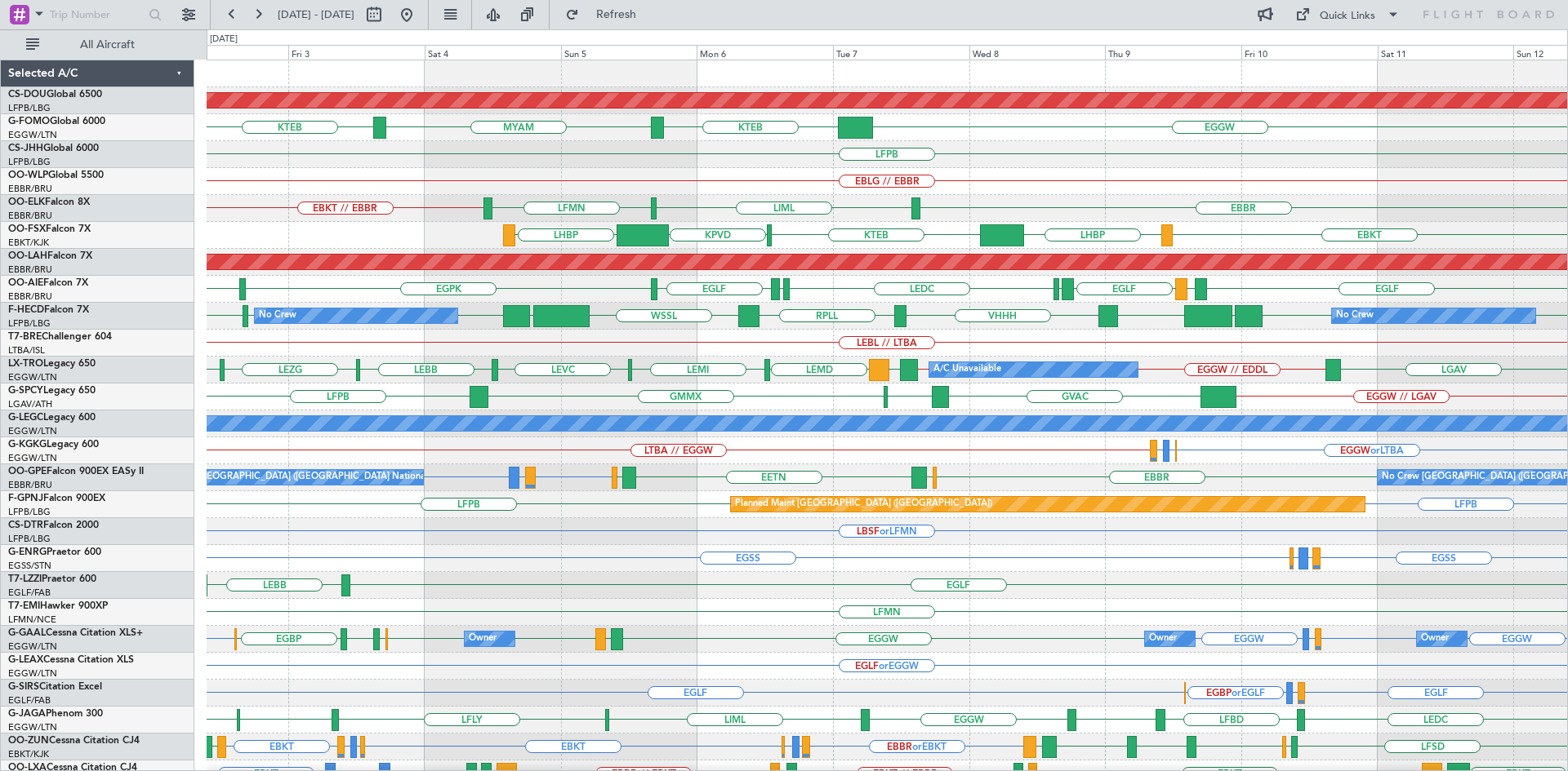
drag, startPoint x: 455, startPoint y: 10, endPoint x: 620, endPoint y: 210, distance: 259.3
click at [420, 13] on button at bounding box center [406, 14] width 26 height 26
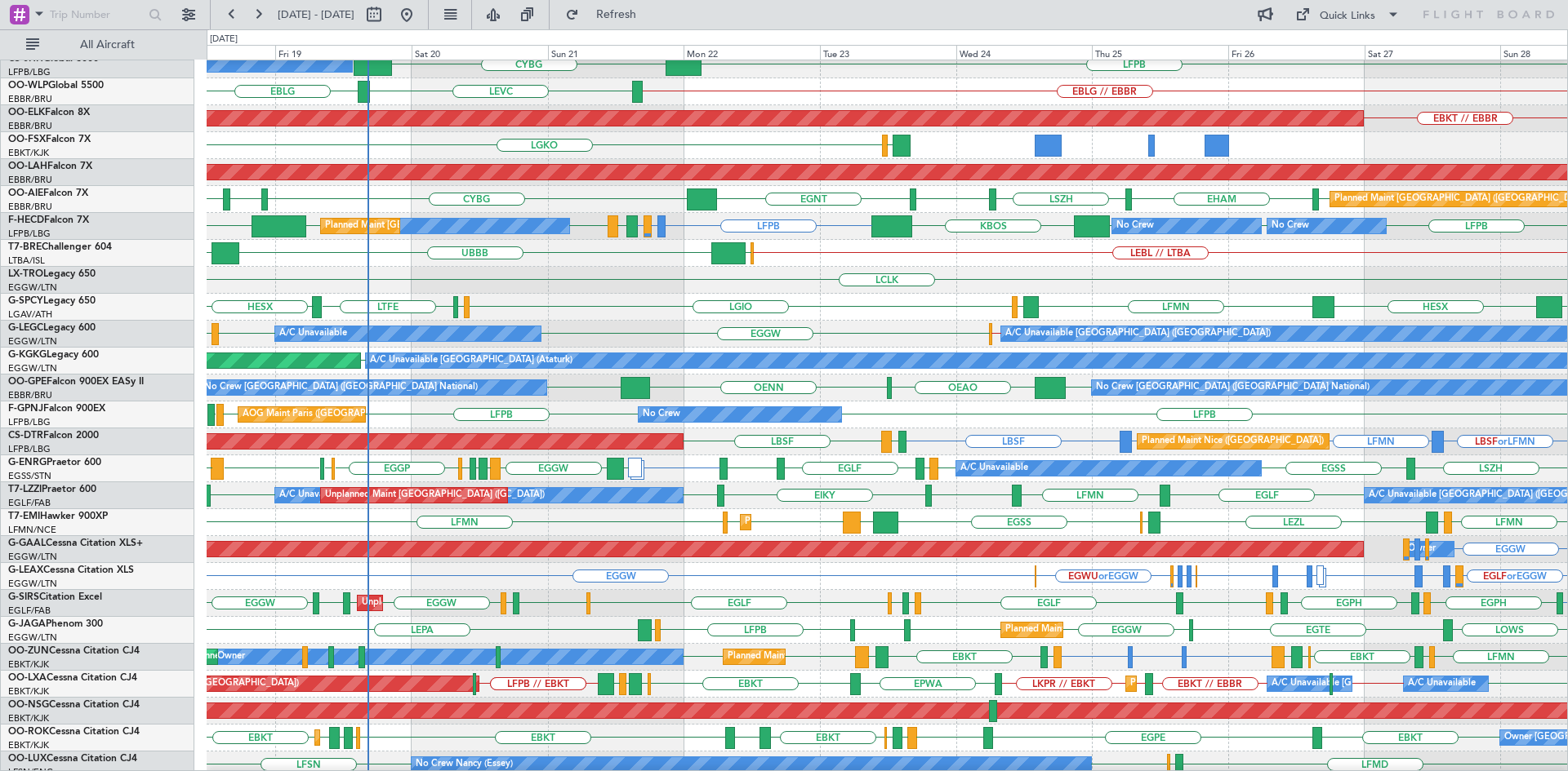
scroll to position [177, 0]
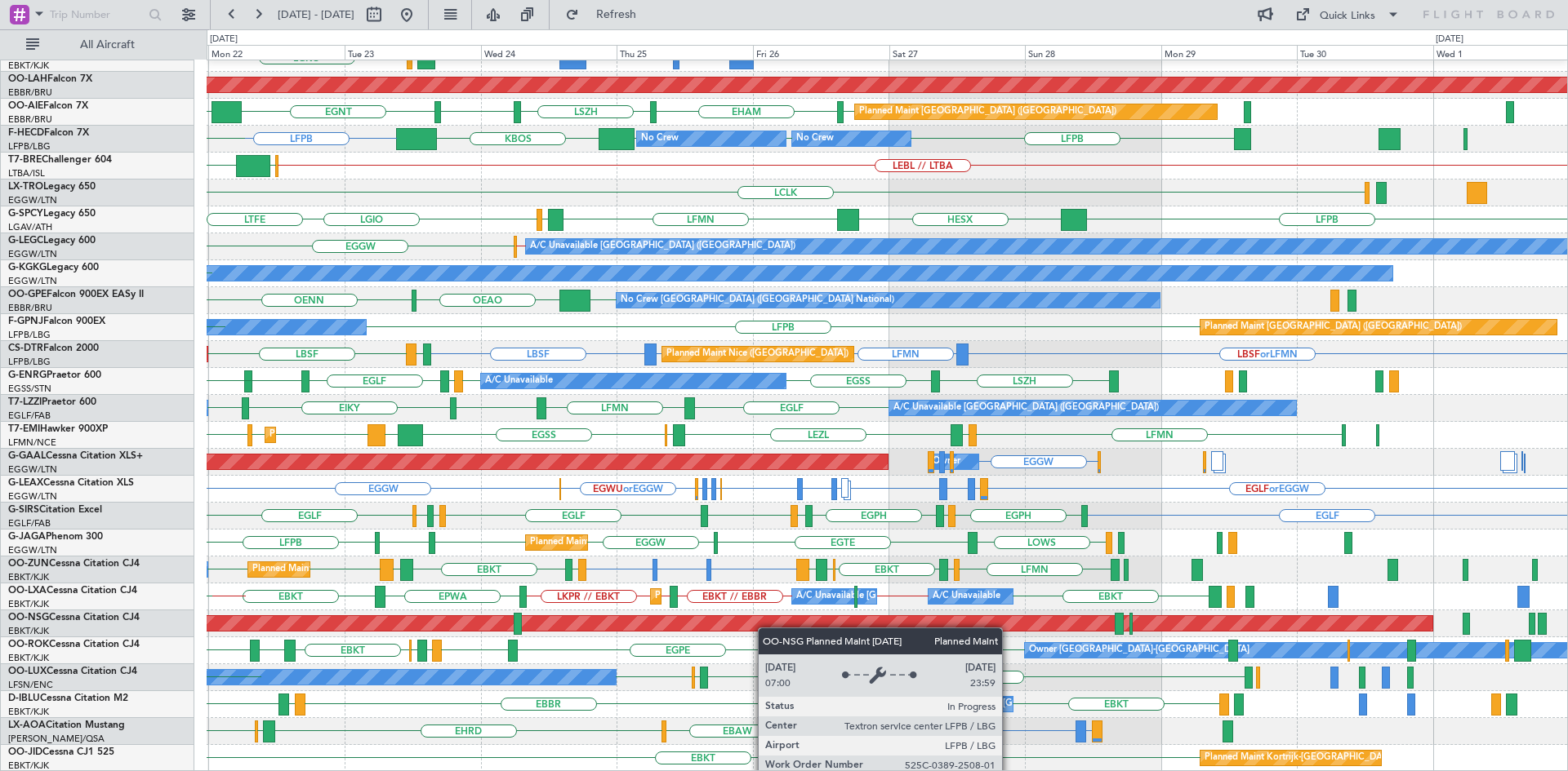
click at [740, 627] on div "EBKT // EBBR Planned Maint [GEOGRAPHIC_DATA]-[GEOGRAPHIC_DATA] LGAV LGKO Planne…" at bounding box center [886, 328] width 1360 height 888
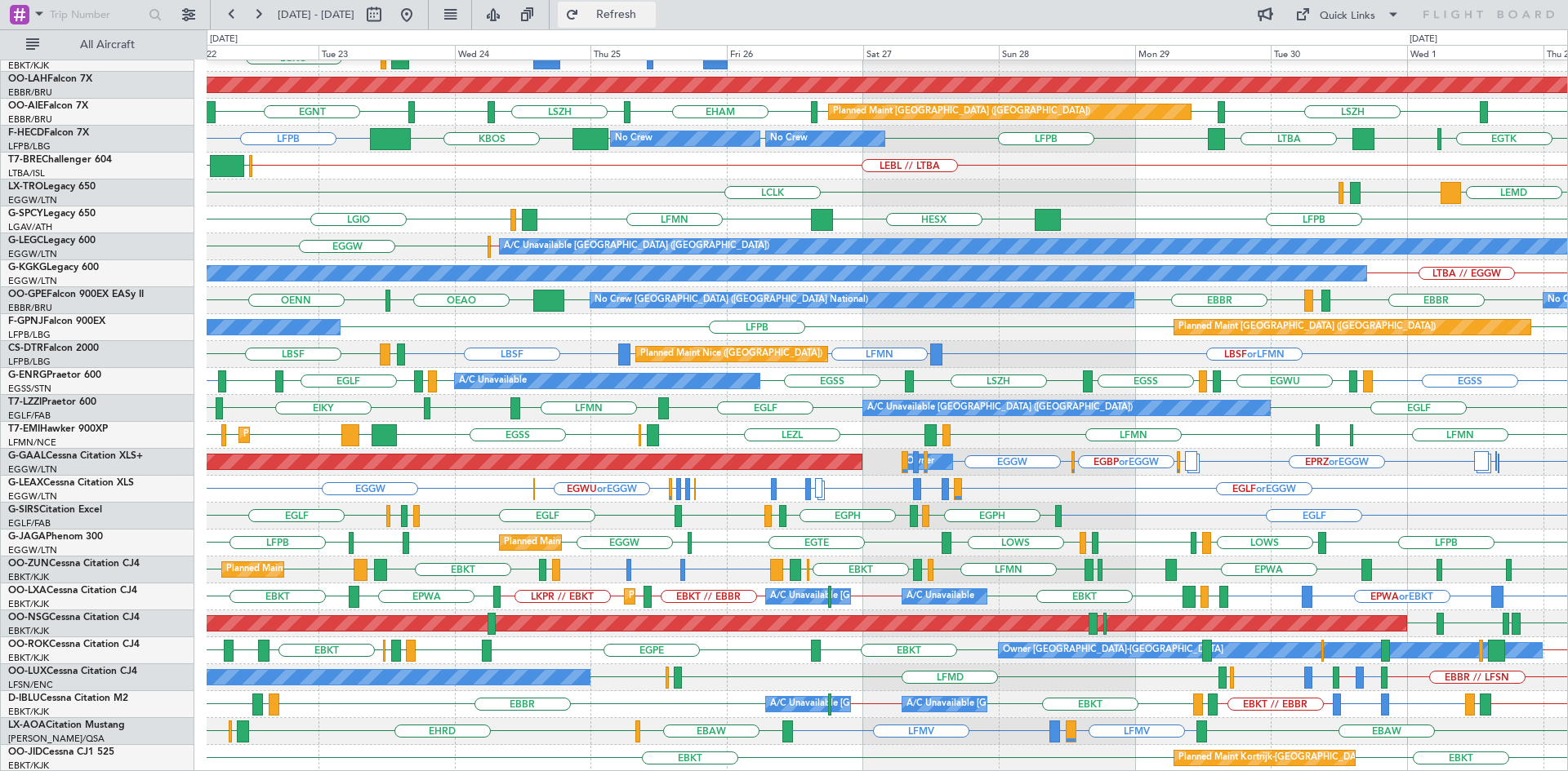
click at [651, 17] on span "Refresh" at bounding box center [616, 15] width 69 height 12
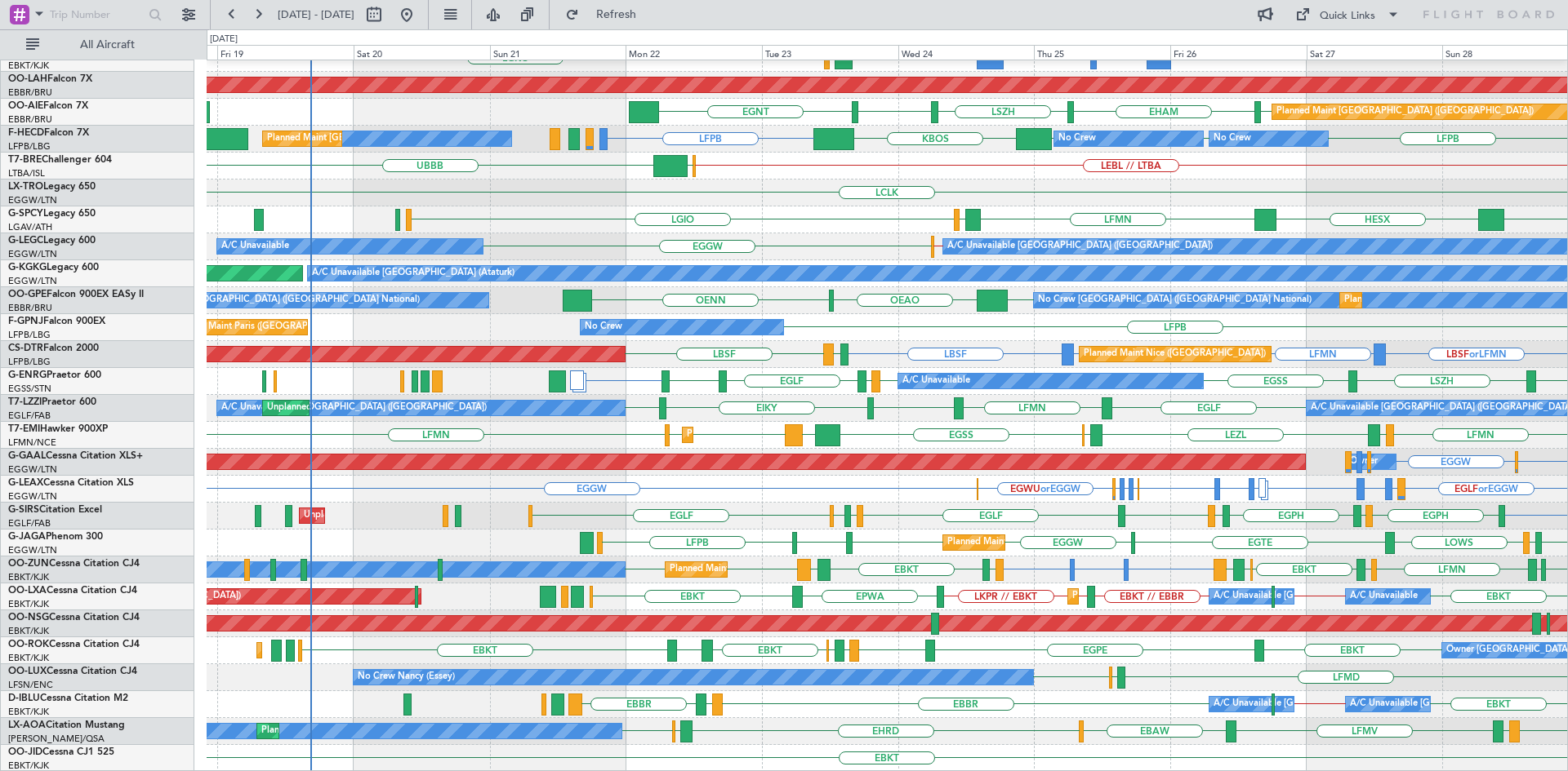
click at [940, 441] on div "LEZL EGKB [GEOGRAPHIC_DATA] LCPH [GEOGRAPHIC_DATA] [GEOGRAPHIC_DATA] LFMN LFMN …" at bounding box center [886, 435] width 1360 height 27
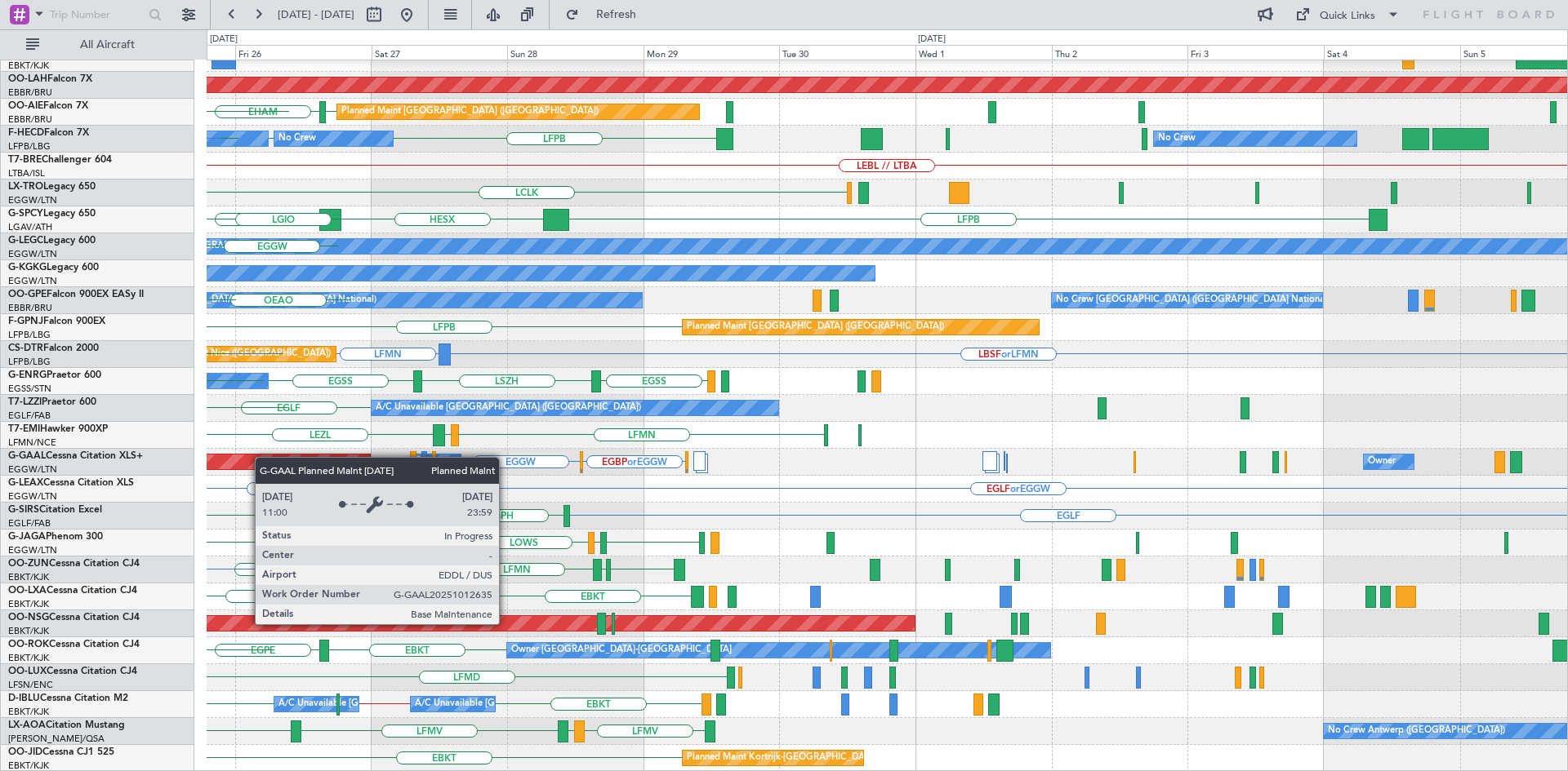
click at [263, 457] on div "EBKT // EBBR Planned Maint [GEOGRAPHIC_DATA]-[GEOGRAPHIC_DATA] LGAV LGKO Planne…" at bounding box center [886, 328] width 1360 height 888
click at [284, 453] on div "EGBP or EGGW EGGW Planned [GEOGRAPHIC_DATA] Owner Owner" at bounding box center [886, 463] width 1360 height 27
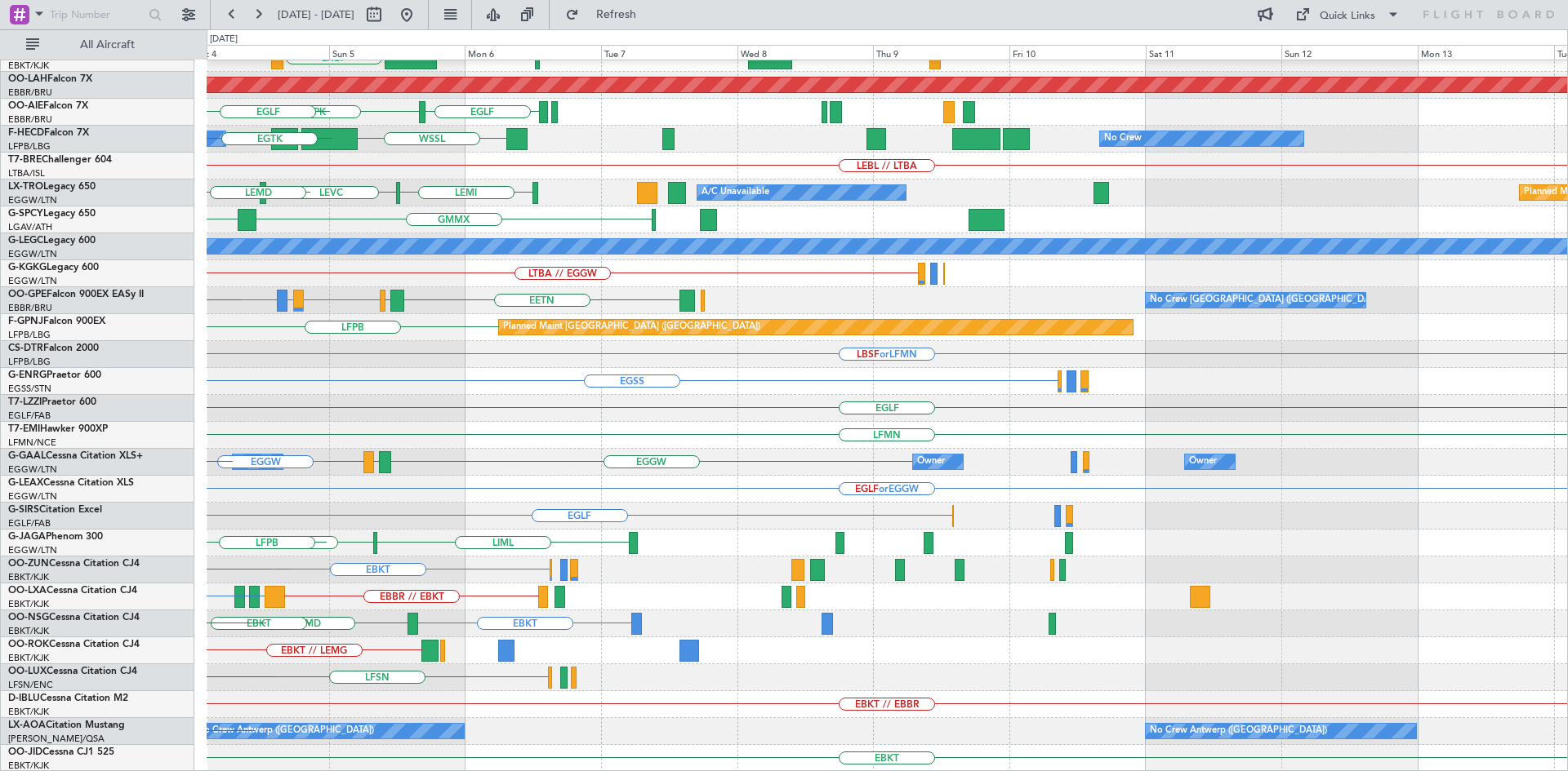
click at [0, 323] on div "LIML LFMN EBKT // EBBR LHBP Planned [GEOGRAPHIC_DATA][PERSON_NAME]-[GEOGRAPHIC_…" at bounding box center [784, 400] width 1568 height 742
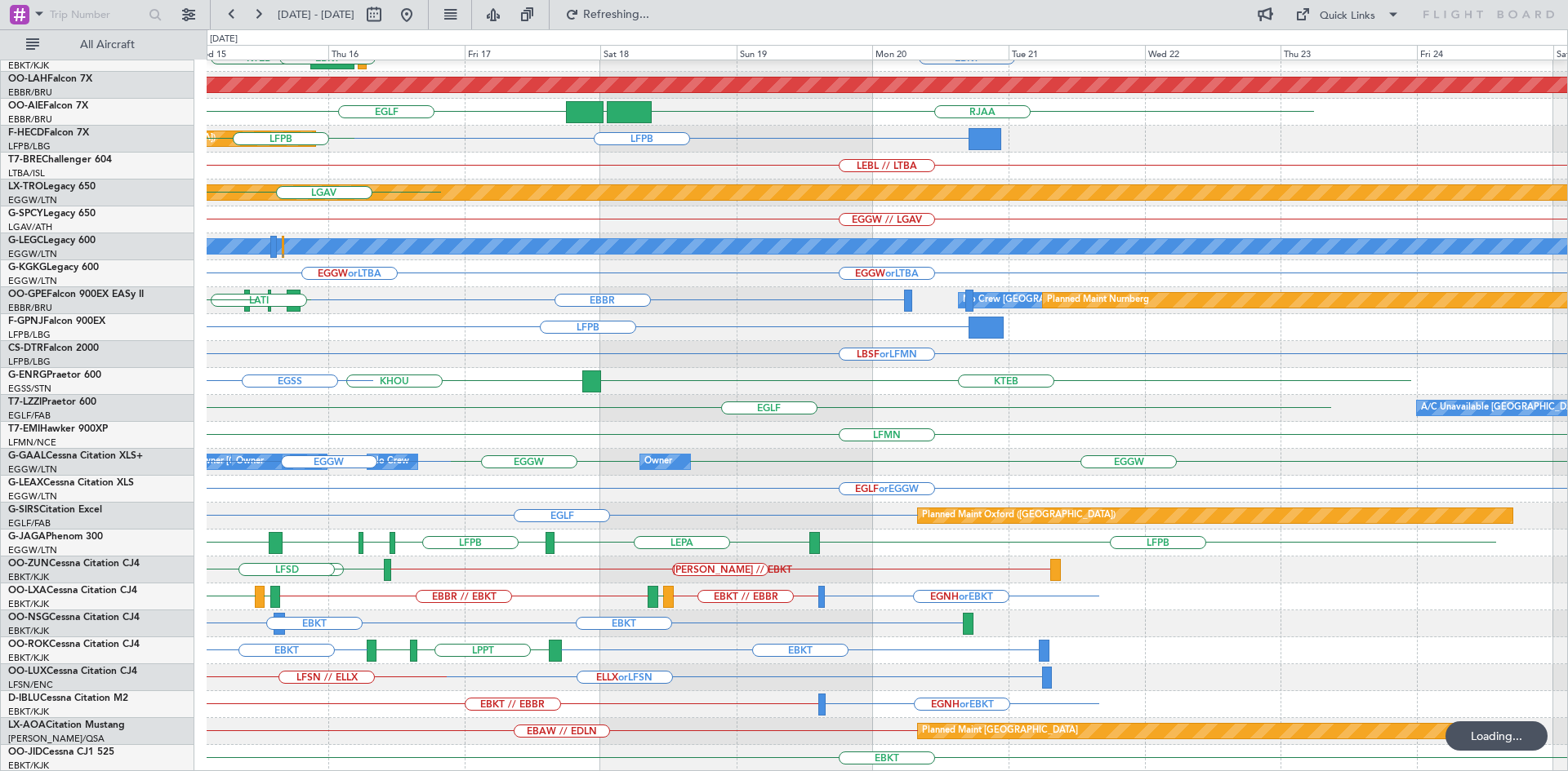
click at [345, 538] on div "EBBR EBKT LOWS KTEB LIMC EBKT Planned [GEOGRAPHIC_DATA][PERSON_NAME]-[GEOGRAPHI…" at bounding box center [886, 328] width 1360 height 888
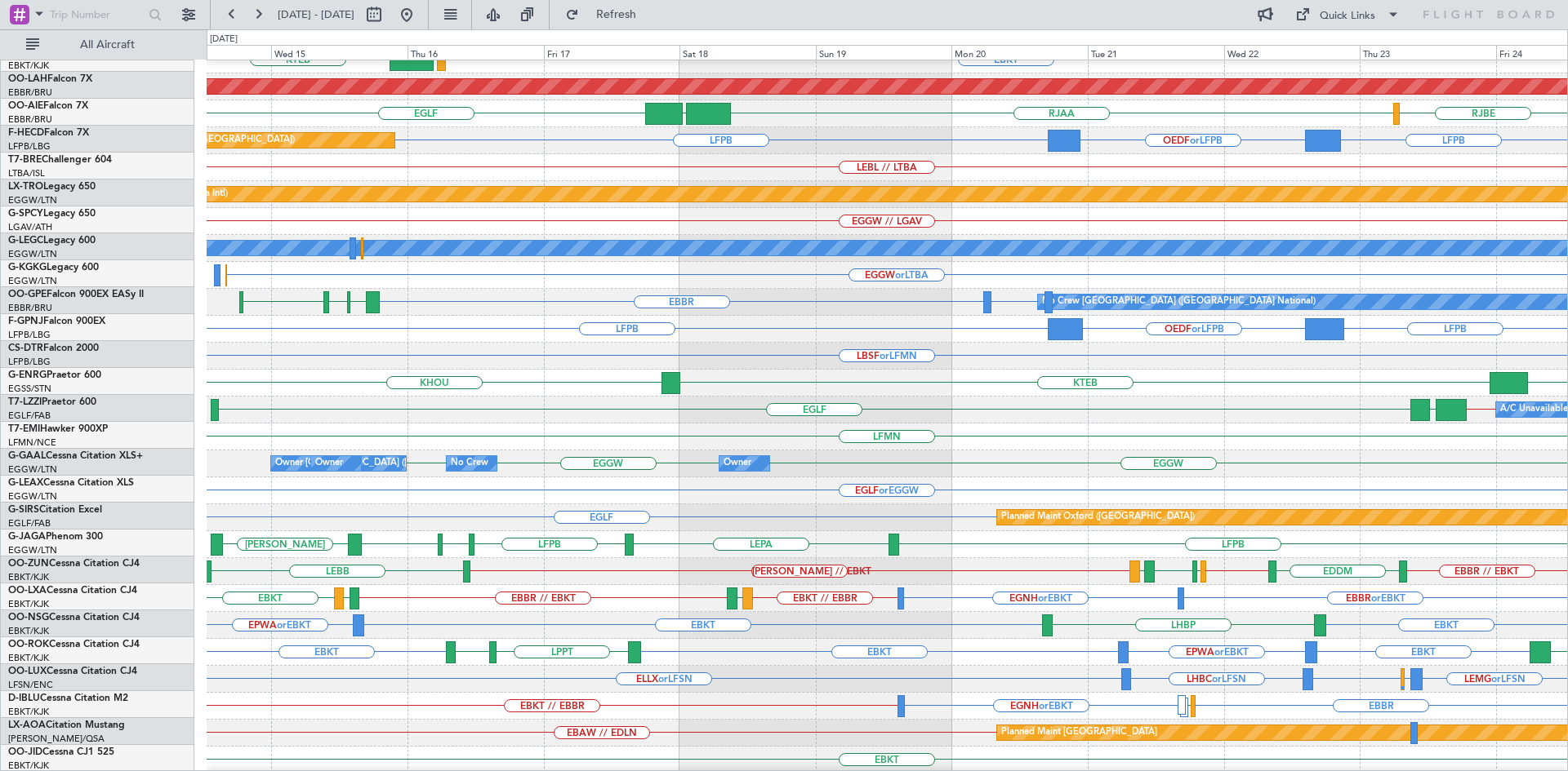
click at [1567, 449] on html "[DATE] - [DATE] Refresh Quick Links All Aircraft [GEOGRAPHIC_DATA] EBKT LOWS KT…" at bounding box center [784, 386] width 1568 height 771
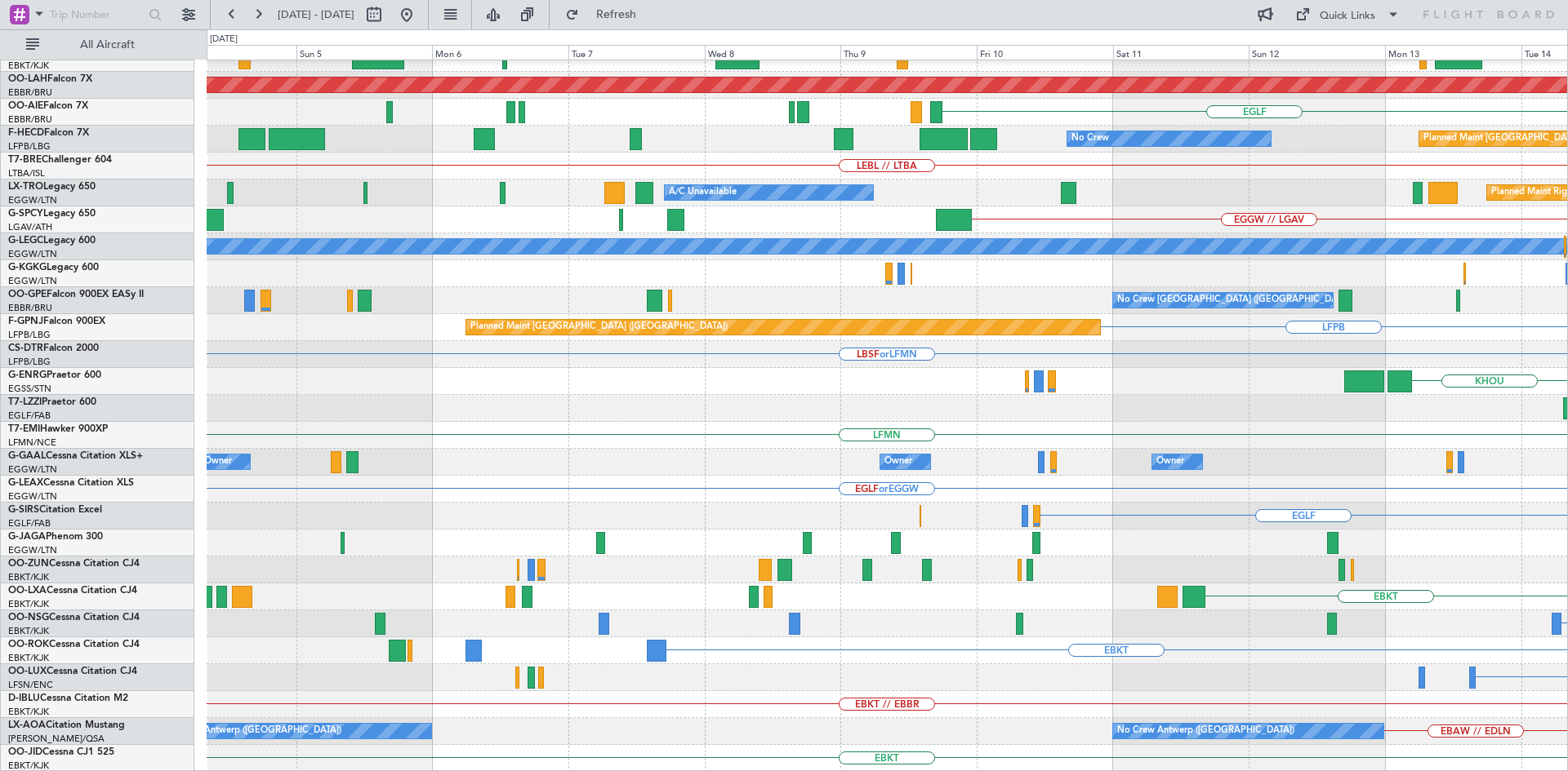
click at [1567, 479] on html "[DATE] - [DATE] Refresh Quick Links All Aircraft [GEOGRAPHIC_DATA] KTEB LOWS EB…" at bounding box center [784, 386] width 1568 height 771
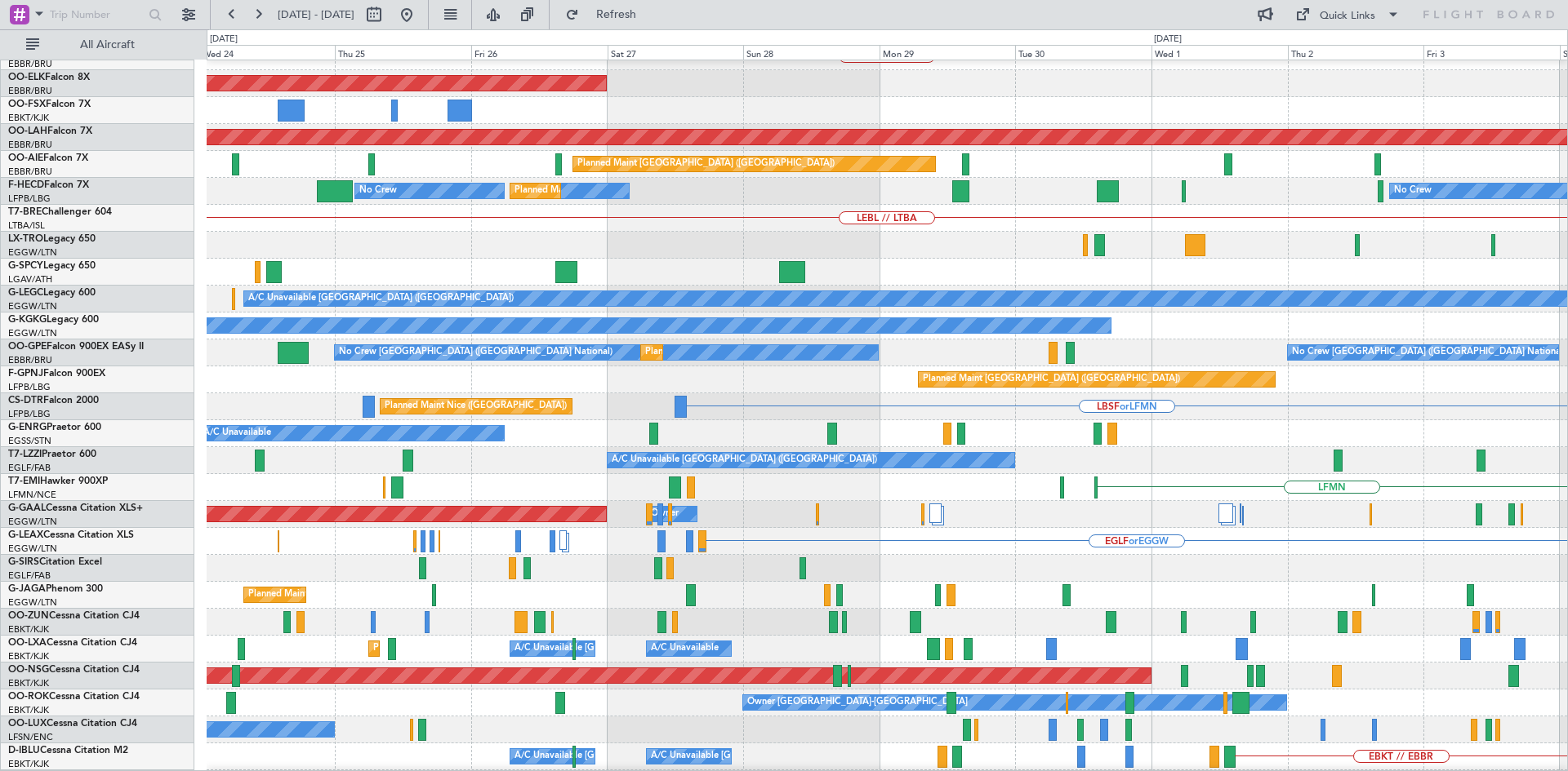
click at [1567, 329] on html "[DATE] - [DATE] Refresh Quick Links All Aircraft LFPB EBLG // EBBR Planned Main…" at bounding box center [784, 386] width 1568 height 771
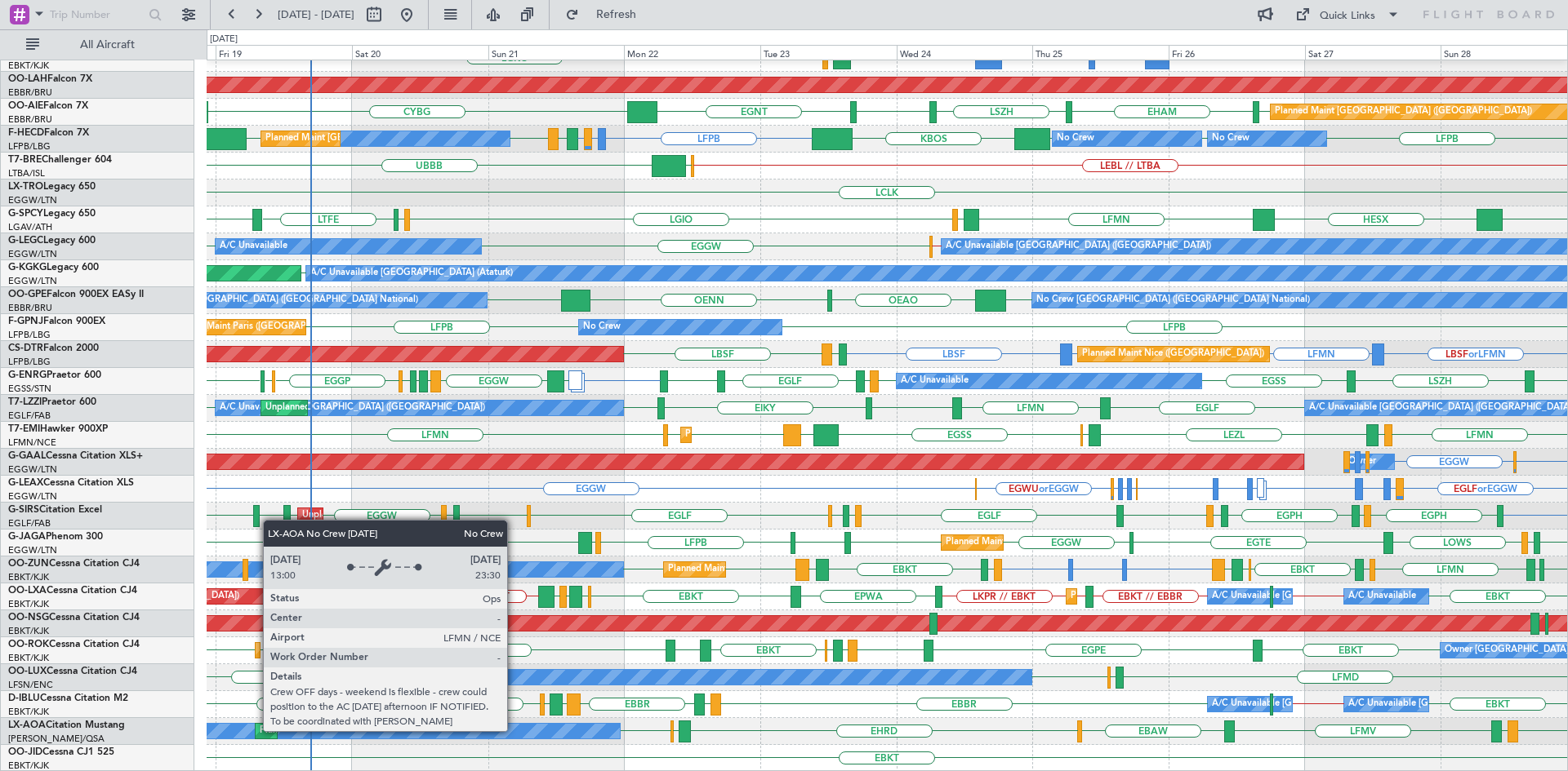
click at [514, 731] on div "No Crew Nice ([GEOGRAPHIC_DATA])" at bounding box center [318, 732] width 603 height 15
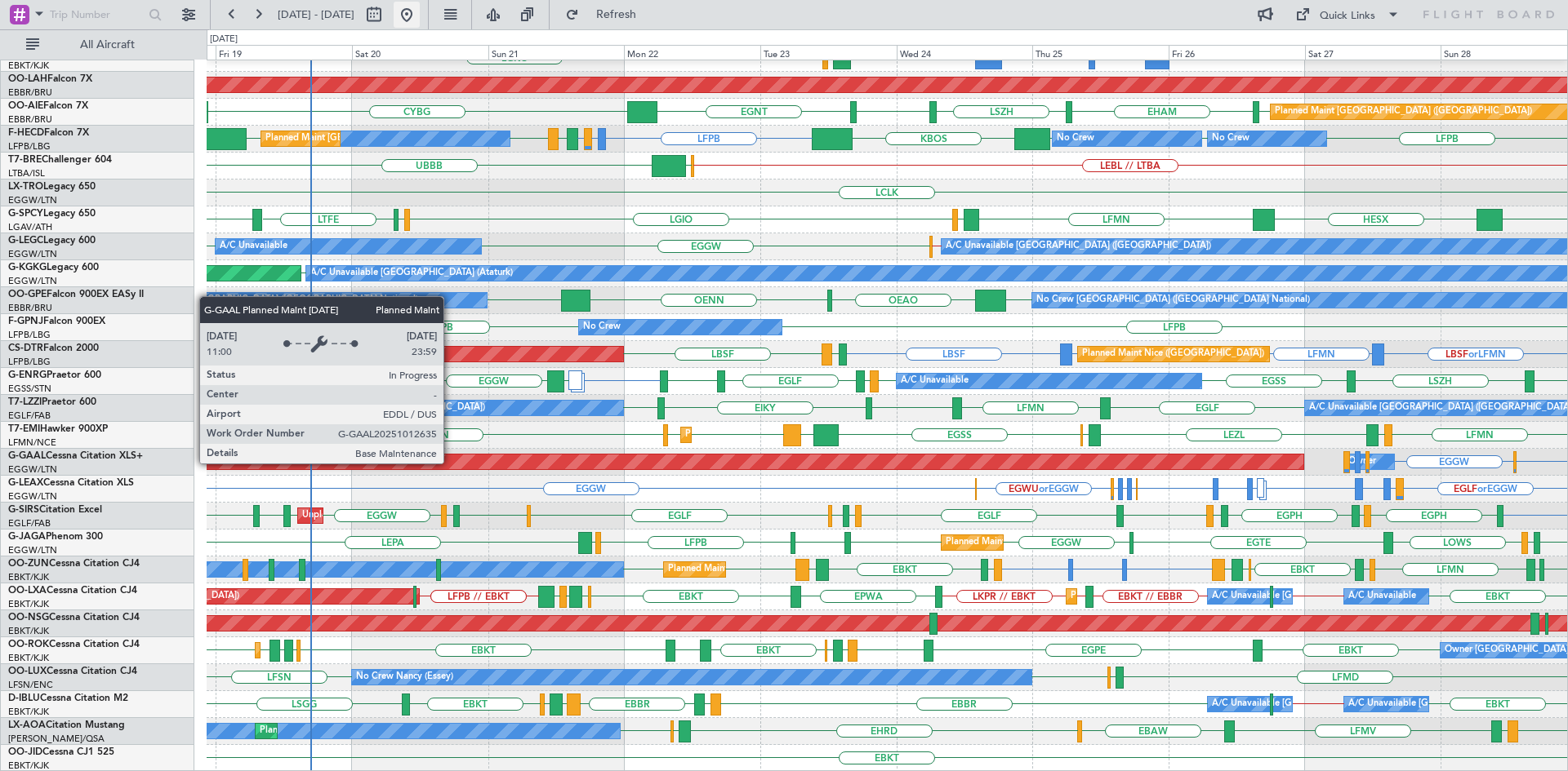
scroll to position [96, 0]
